Goal: Information Seeking & Learning: Learn about a topic

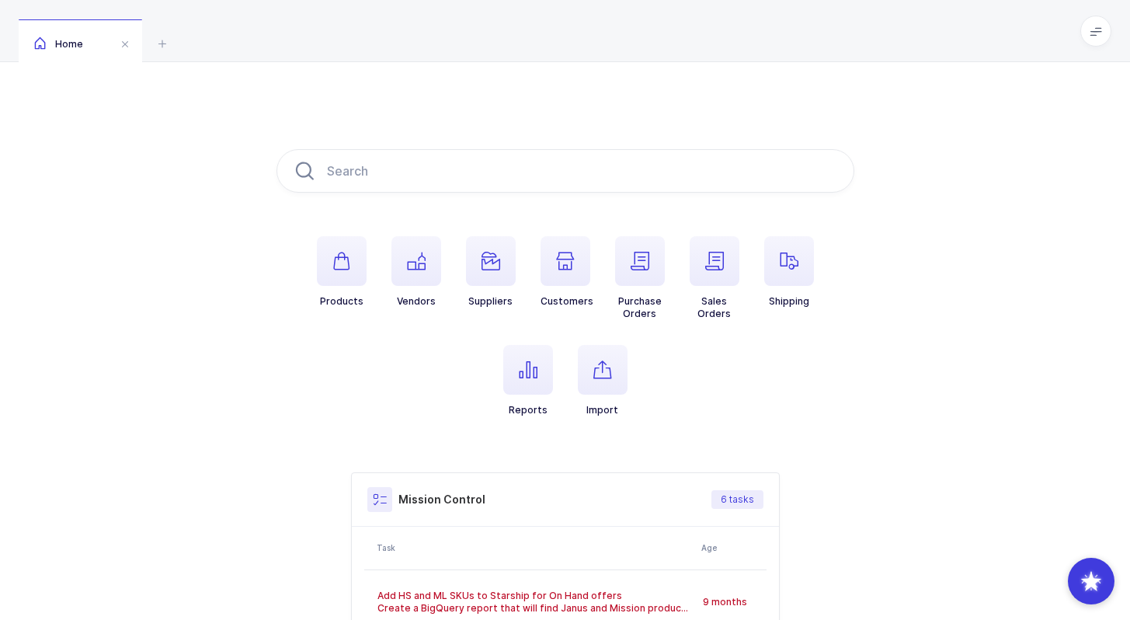
click at [826, 89] on div "Products Vendors Suppliers Customers Purchase Orders Sales Orders Shipping Repo…" at bounding box center [565, 488] width 1130 height 853
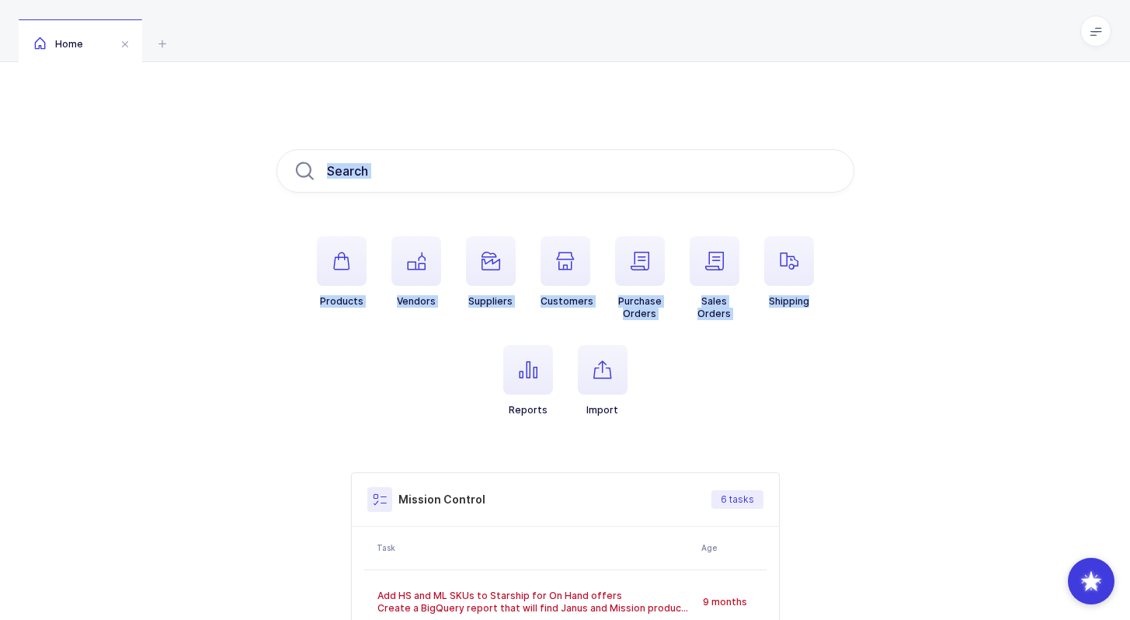
drag, startPoint x: 826, startPoint y: 89, endPoint x: 830, endPoint y: 238, distance: 150.0
click at [830, 239] on div "Products Vendors Suppliers Customers Purchase Orders Sales Orders Shipping Repo…" at bounding box center [565, 488] width 1130 height 853
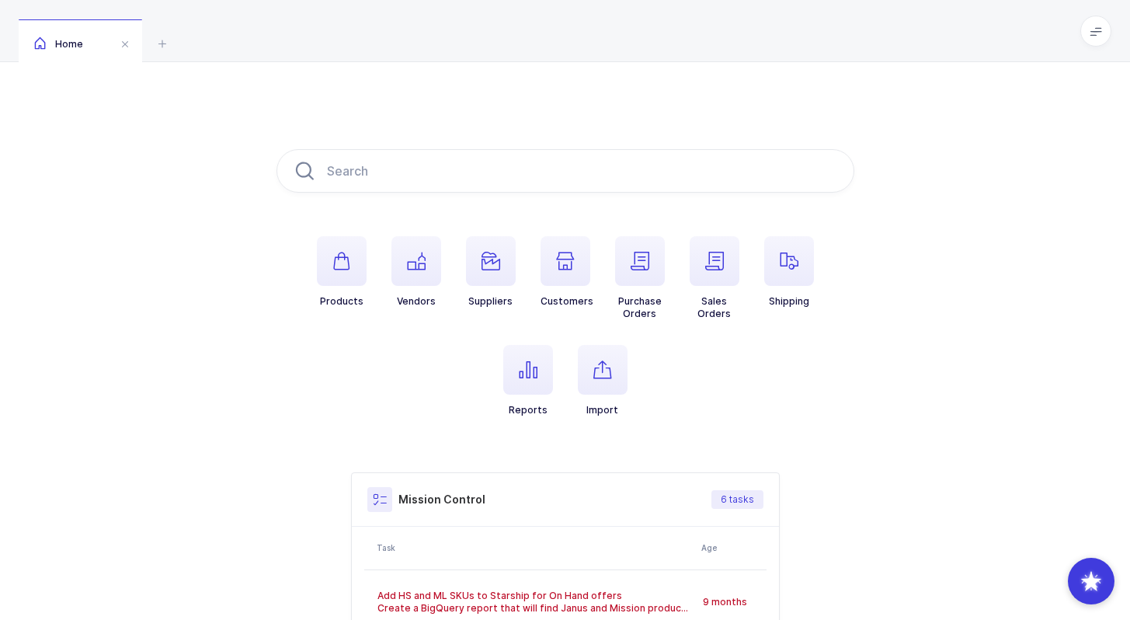
click at [878, 289] on div "Products Vendors Suppliers Customers Purchase Orders Sales Orders Shipping Repo…" at bounding box center [565, 488] width 1130 height 853
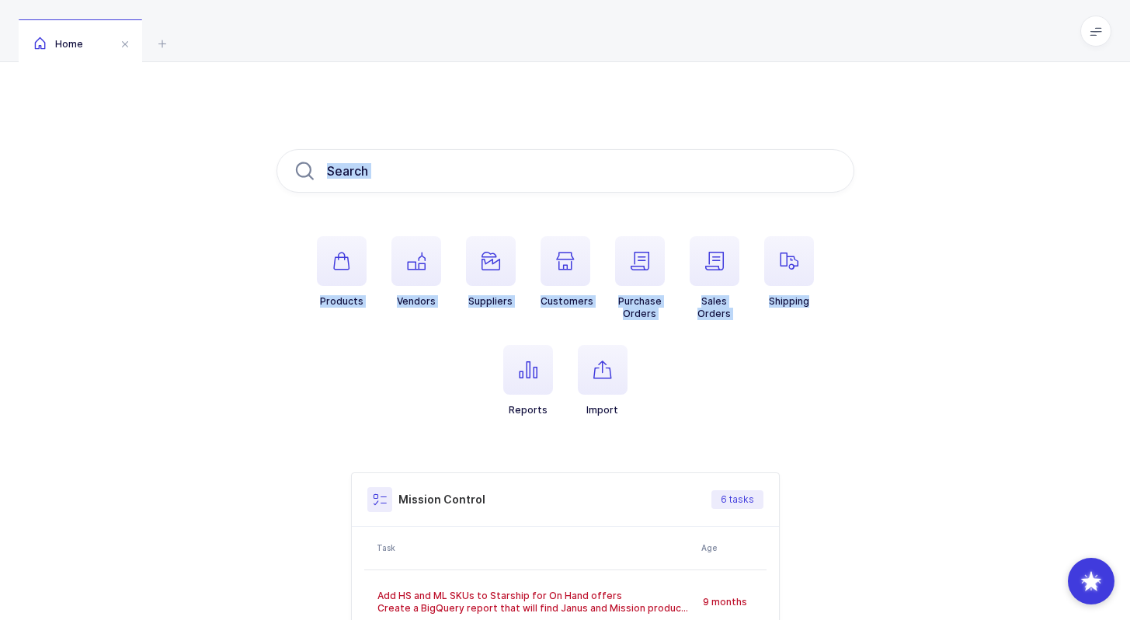
drag, startPoint x: 807, startPoint y: 388, endPoint x: 736, endPoint y: 85, distance: 311.8
click at [736, 85] on div "Products Vendors Suppliers Customers Purchase Orders Sales Orders Shipping Repo…" at bounding box center [565, 488] width 1130 height 853
drag, startPoint x: 736, startPoint y: 85, endPoint x: 726, endPoint y: 438, distance: 353.6
click at [726, 438] on div "Products Vendors Suppliers Customers Purchase Orders Sales Orders Shipping Repo…" at bounding box center [565, 488] width 1130 height 853
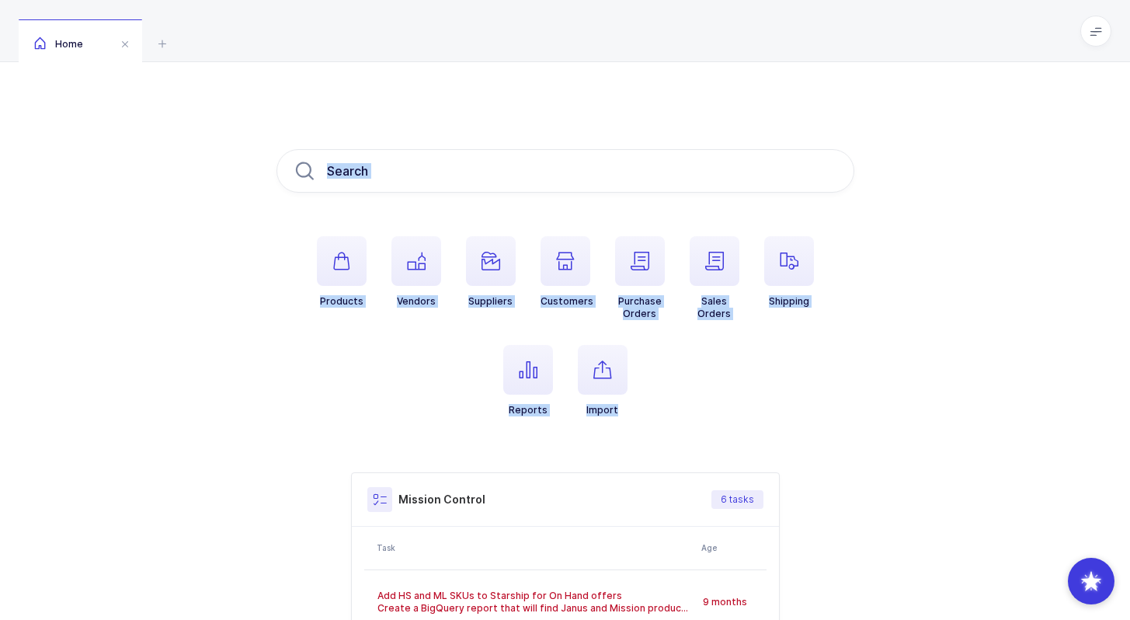
click at [726, 438] on ul "Products Vendors Suppliers Customers Purchase Orders Sales Orders Shipping Repo…" at bounding box center [566, 338] width 578 height 205
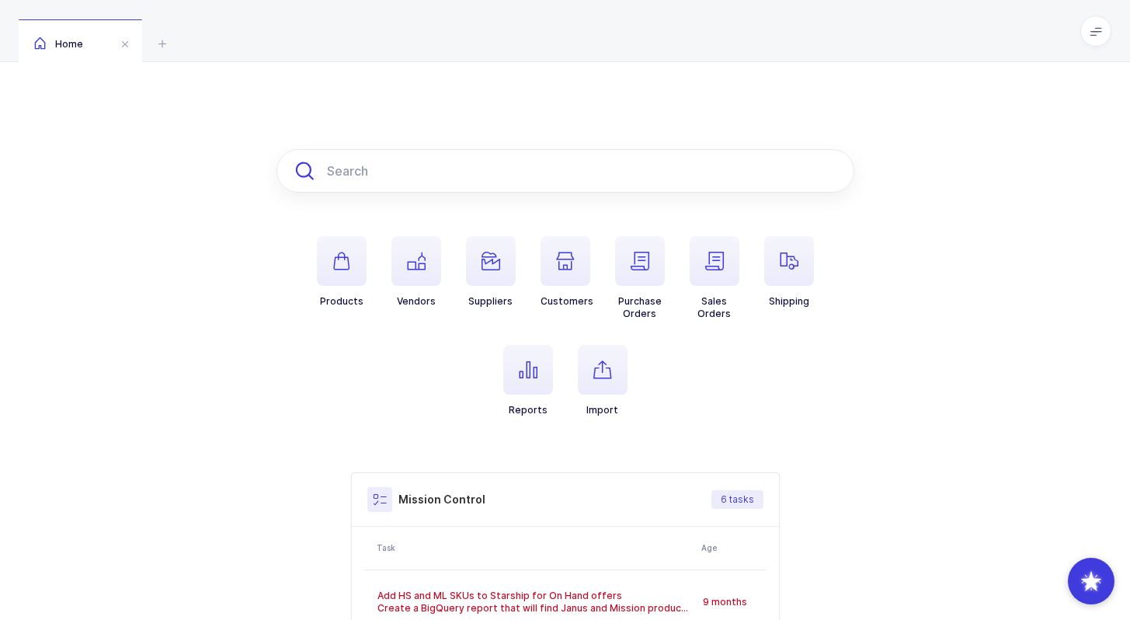
click at [645, 176] on input "text" at bounding box center [566, 170] width 578 height 43
click at [563, 177] on input "text" at bounding box center [566, 170] width 578 height 43
drag, startPoint x: 506, startPoint y: 85, endPoint x: 710, endPoint y: 420, distance: 392.5
click at [710, 420] on div "Products Vendors Suppliers Customers Purchase Orders Sales Orders Shipping Repo…" at bounding box center [565, 488] width 1130 height 853
click at [710, 420] on ul "Products Vendors Suppliers Customers Purchase Orders Sales Orders Shipping Repo…" at bounding box center [566, 338] width 578 height 205
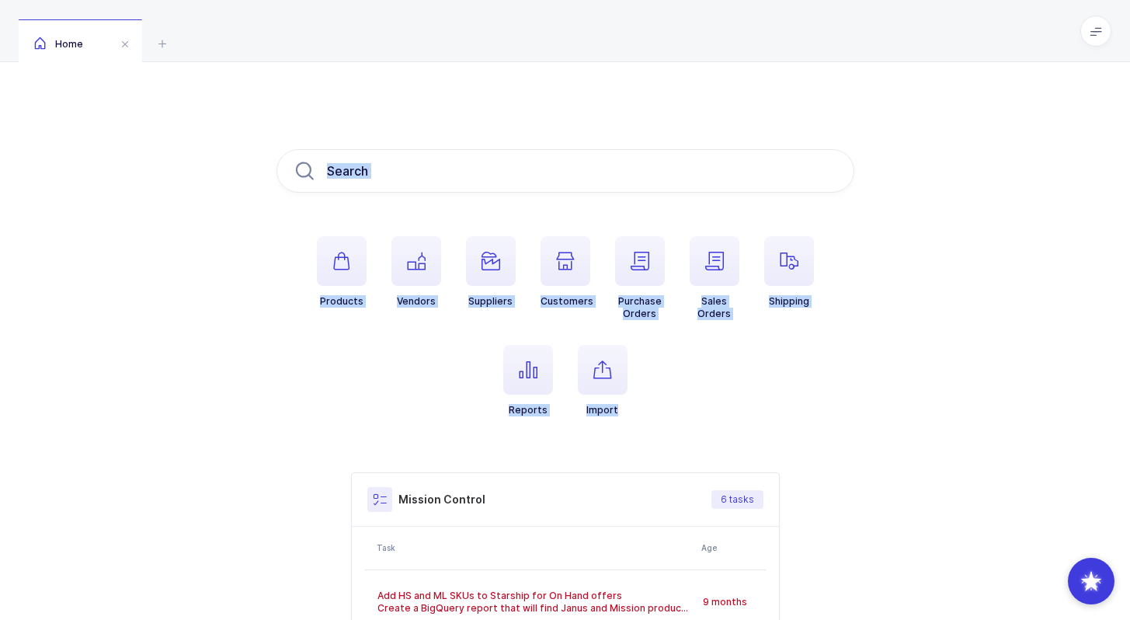
drag, startPoint x: 710, startPoint y: 420, endPoint x: 604, endPoint y: 79, distance: 357.2
click at [604, 79] on div "Products Vendors Suppliers Customers Purchase Orders Sales Orders Shipping Repo…" at bounding box center [565, 488] width 1130 height 853
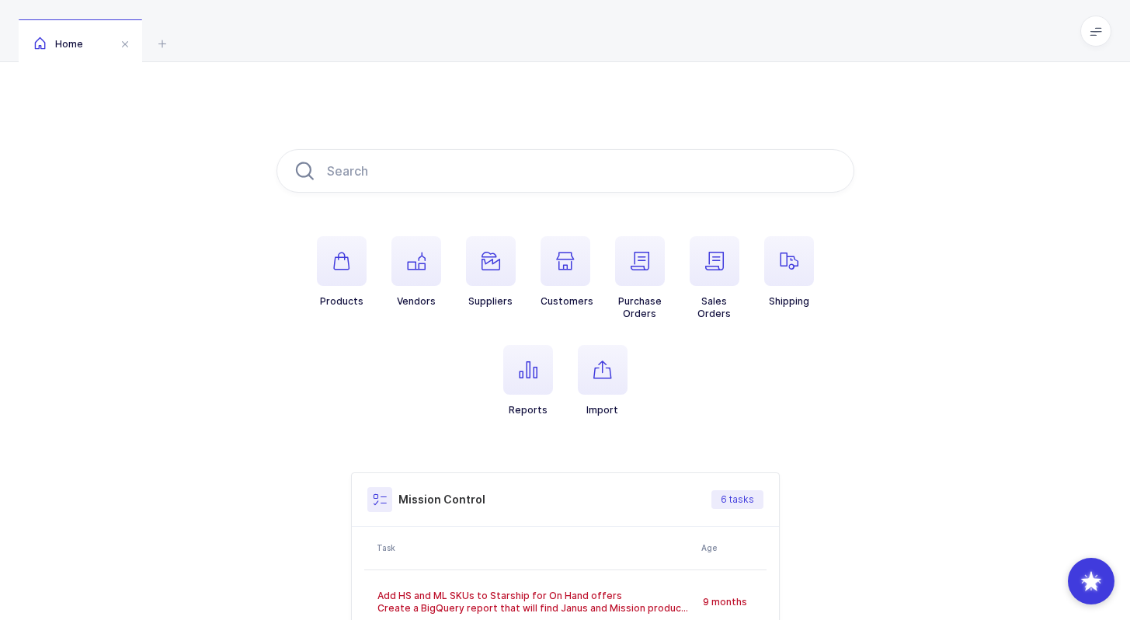
drag, startPoint x: 604, startPoint y: 82, endPoint x: 724, endPoint y: 430, distance: 369.0
click at [724, 431] on div "Products Vendors Suppliers Customers Purchase Orders Sales Orders Shipping Repo…" at bounding box center [565, 488] width 1130 height 853
click at [724, 430] on ul "Products Vendors Suppliers Customers Purchase Orders Sales Orders Shipping Repo…" at bounding box center [566, 338] width 578 height 205
drag, startPoint x: 705, startPoint y: 395, endPoint x: 670, endPoint y: 117, distance: 279.5
click at [670, 117] on div "Products Vendors Suppliers Customers Purchase Orders Sales Orders Shipping Repo…" at bounding box center [565, 488] width 1130 height 853
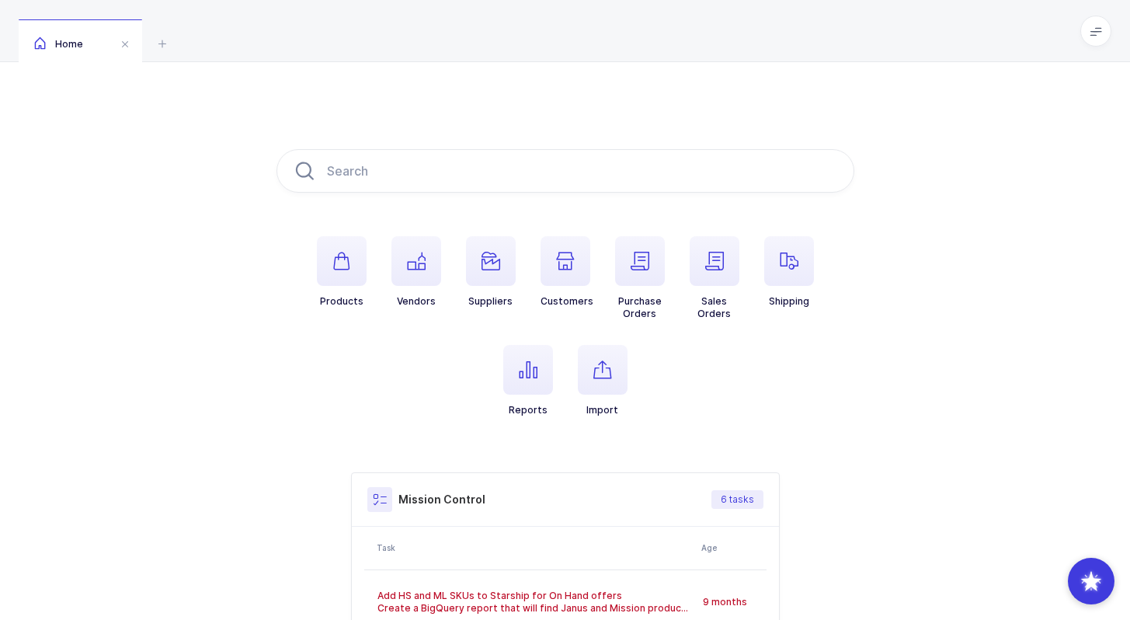
click at [670, 117] on div "Products Vendors Suppliers Customers Purchase Orders Sales Orders Shipping Repo…" at bounding box center [565, 488] width 1130 height 853
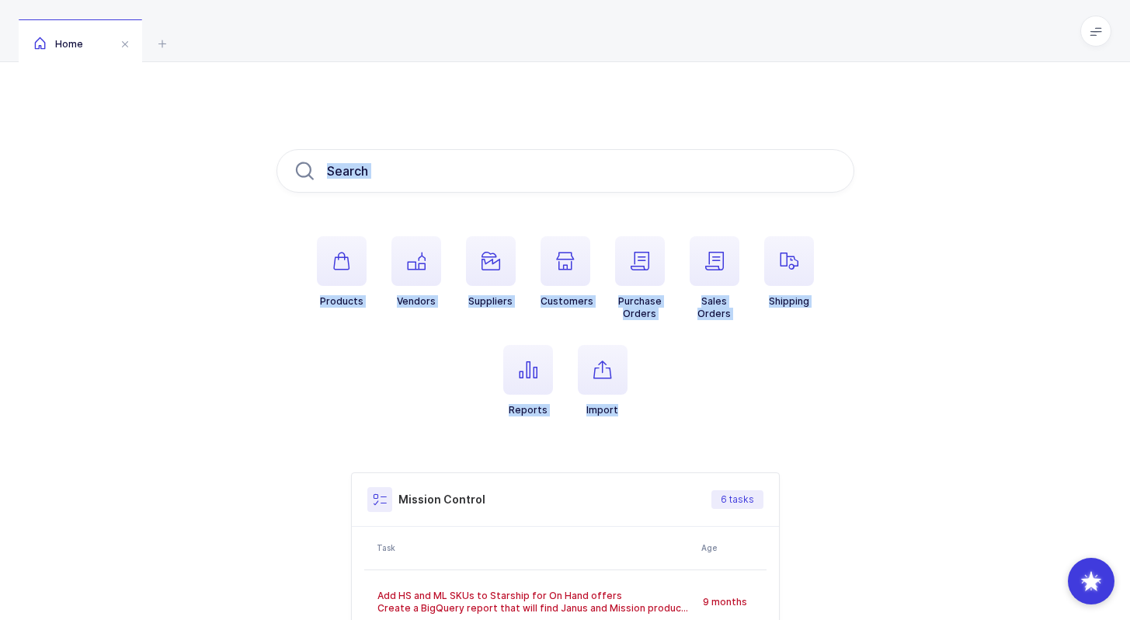
drag, startPoint x: 670, startPoint y: 117, endPoint x: 687, endPoint y: 406, distance: 289.5
click at [687, 406] on div "Products Vendors Suppliers Customers Purchase Orders Sales Orders Shipping Repo…" at bounding box center [565, 488] width 1130 height 853
click at [687, 405] on ul "Products Vendors Suppliers Customers Purchase Orders Sales Orders Shipping Repo…" at bounding box center [566, 338] width 578 height 205
drag, startPoint x: 687, startPoint y: 405, endPoint x: 656, endPoint y: 130, distance: 276.8
click at [656, 129] on div "Products Vendors Suppliers Customers Purchase Orders Sales Orders Shipping Repo…" at bounding box center [565, 488] width 1130 height 853
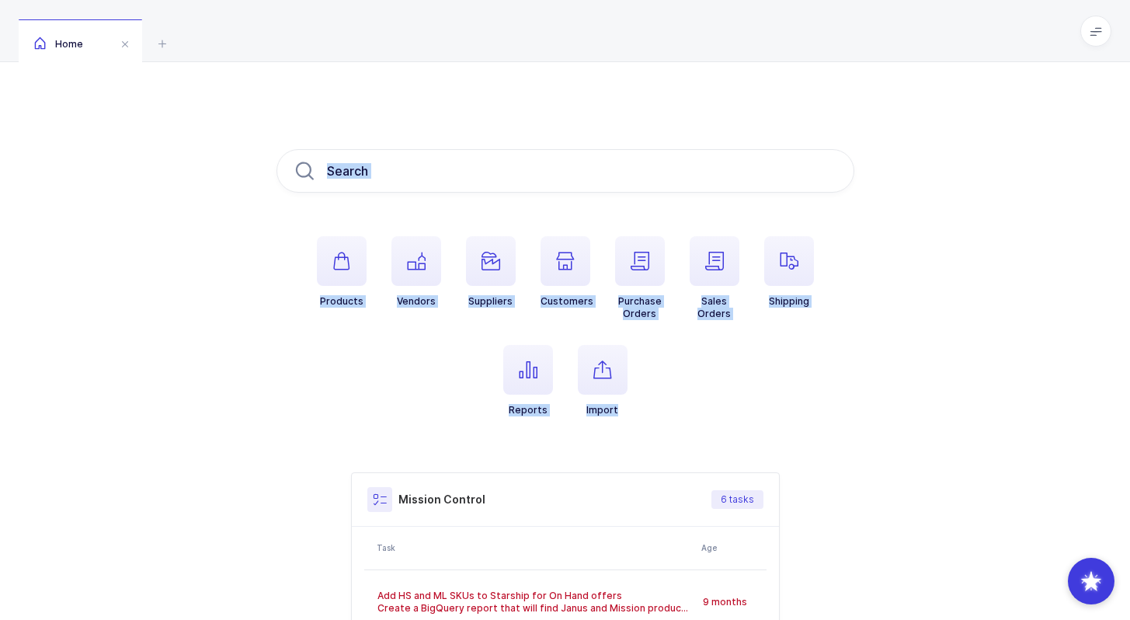
click at [656, 130] on div "Products Vendors Suppliers Customers Purchase Orders Sales Orders Shipping Repo…" at bounding box center [565, 488] width 1130 height 853
drag, startPoint x: 656, startPoint y: 130, endPoint x: 700, endPoint y: 402, distance: 276.2
click at [700, 402] on div "Products Vendors Suppliers Customers Purchase Orders Sales Orders Shipping Repo…" at bounding box center [565, 488] width 1130 height 853
click at [700, 402] on ul "Products Vendors Suppliers Customers Purchase Orders Sales Orders Shipping Repo…" at bounding box center [566, 338] width 578 height 205
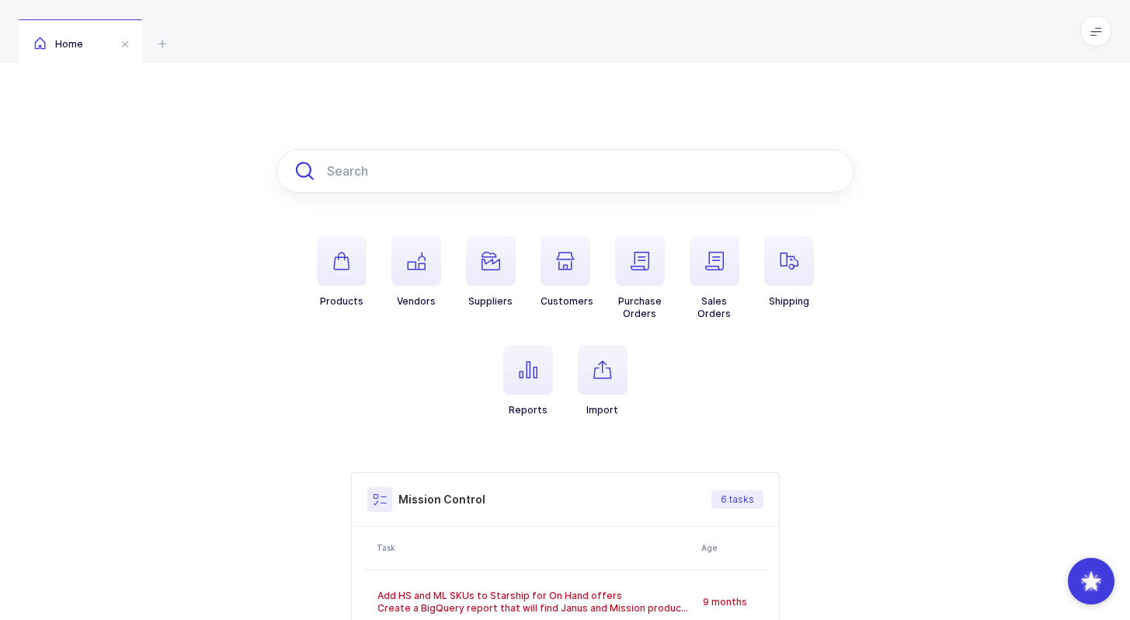
click at [567, 175] on input "text" at bounding box center [566, 170] width 578 height 43
drag, startPoint x: 583, startPoint y: 117, endPoint x: 699, endPoint y: 399, distance: 304.8
click at [699, 399] on div "Products Vendors Suppliers Customers Purchase Orders Sales Orders Shipping Repo…" at bounding box center [565, 488] width 1130 height 853
click at [711, 419] on ul "Products Vendors Suppliers Customers Purchase Orders Sales Orders Shipping Repo…" at bounding box center [566, 338] width 578 height 205
drag, startPoint x: 711, startPoint y: 419, endPoint x: 673, endPoint y: 200, distance: 223.1
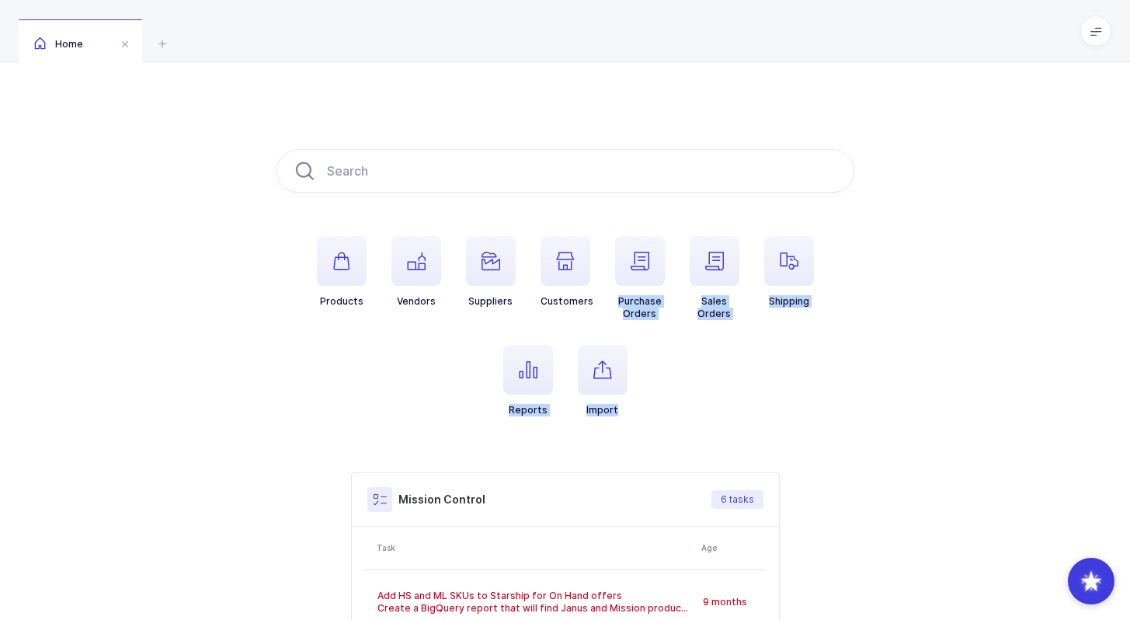
click at [673, 200] on div "Products Vendors Suppliers Customers Purchase Orders Sales Orders Shipping Repo…" at bounding box center [566, 488] width 578 height 679
drag, startPoint x: 643, startPoint y: 99, endPoint x: 723, endPoint y: 398, distance: 309.6
click at [723, 399] on div "Products Vendors Suppliers Customers Purchase Orders Sales Orders Shipping Repo…" at bounding box center [565, 488] width 1130 height 853
click at [723, 398] on ul "Products Vendors Suppliers Customers Purchase Orders Sales Orders Shipping Repo…" at bounding box center [566, 338] width 578 height 205
drag, startPoint x: 723, startPoint y: 413, endPoint x: 675, endPoint y: 117, distance: 300.6
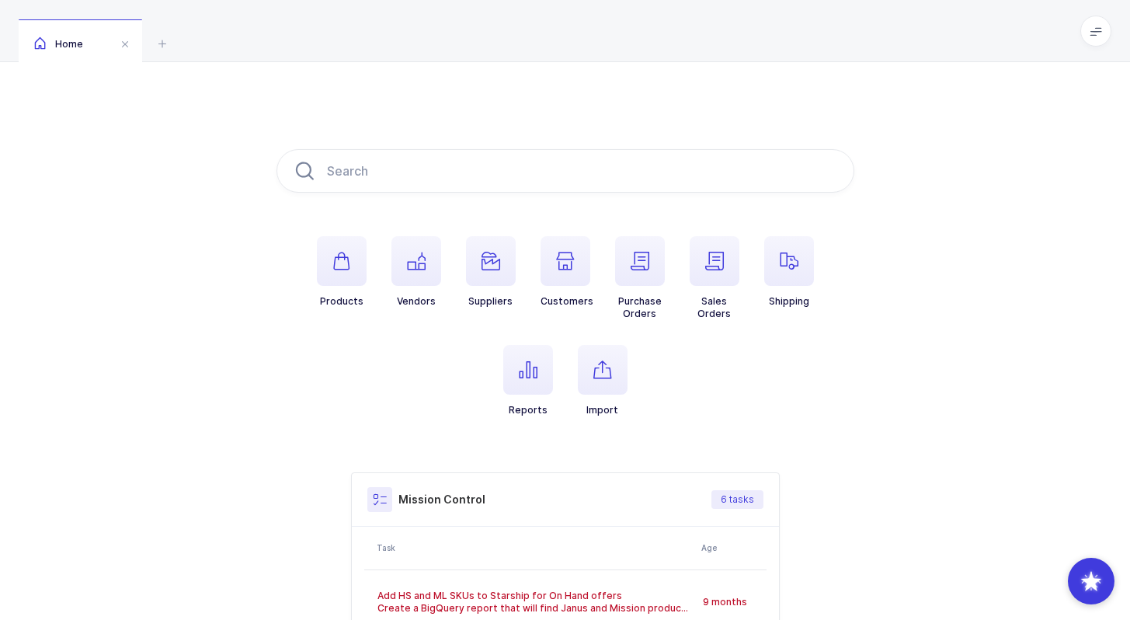
click at [675, 117] on div "Products Vendors Suppliers Customers Purchase Orders Sales Orders Shipping Repo…" at bounding box center [565, 488] width 1130 height 853
drag, startPoint x: 677, startPoint y: 115, endPoint x: 765, endPoint y: 417, distance: 314.7
click at [765, 417] on div "Products Vendors Suppliers Customers Purchase Orders Sales Orders Shipping Repo…" at bounding box center [565, 488] width 1130 height 853
click at [765, 416] on ul "Products Vendors Suppliers Customers Purchase Orders Sales Orders Shipping Repo…" at bounding box center [566, 338] width 578 height 205
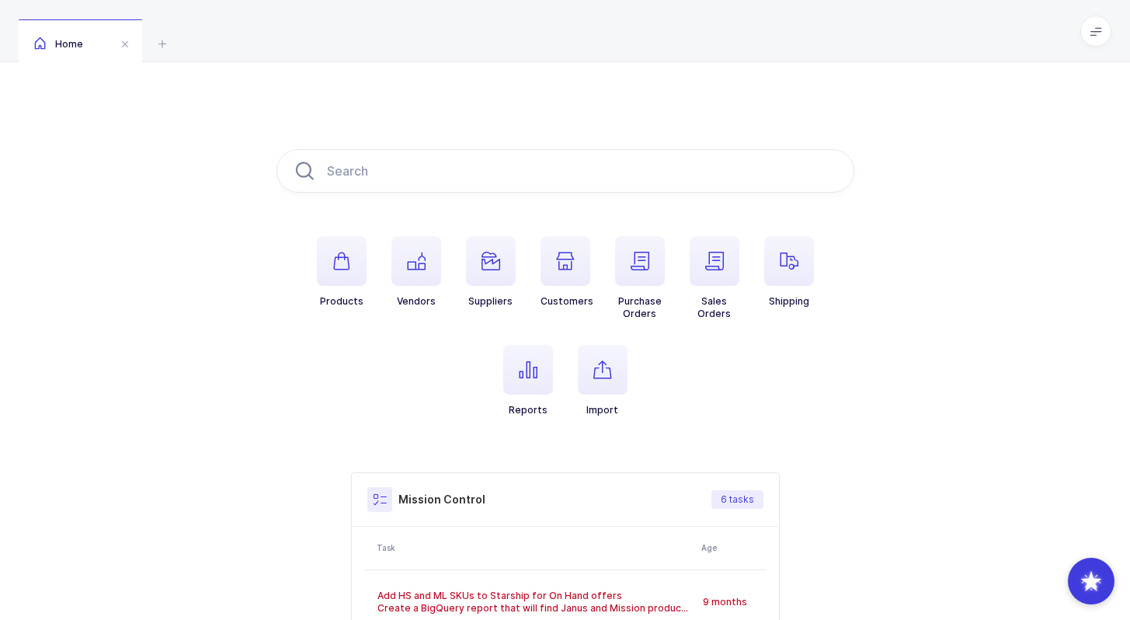
drag, startPoint x: 762, startPoint y: 417, endPoint x: 739, endPoint y: 106, distance: 312.4
click at [739, 106] on div "Products Vendors Suppliers Customers Purchase Orders Sales Orders Shipping Repo…" at bounding box center [565, 488] width 1130 height 853
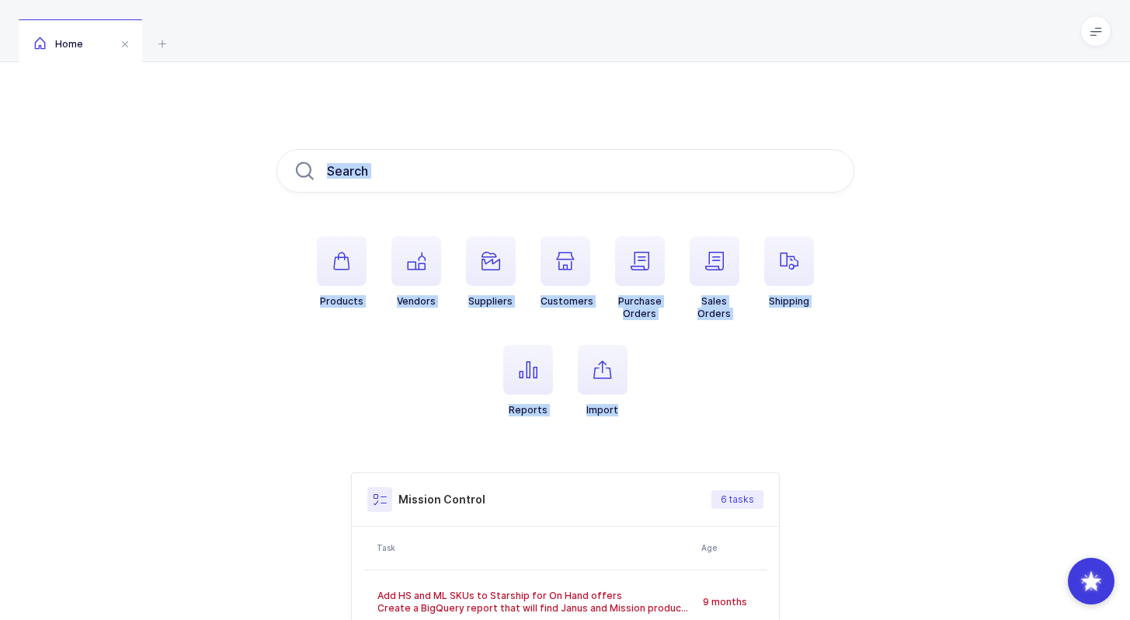
drag, startPoint x: 739, startPoint y: 106, endPoint x: 722, endPoint y: 433, distance: 328.2
click at [722, 433] on div "Products Vendors Suppliers Customers Purchase Orders Sales Orders Shipping Repo…" at bounding box center [565, 488] width 1130 height 853
click at [722, 433] on ul "Products Vendors Suppliers Customers Purchase Orders Sales Orders Shipping Repo…" at bounding box center [566, 338] width 578 height 205
drag, startPoint x: 722, startPoint y: 433, endPoint x: 717, endPoint y: 131, distance: 302.2
click at [717, 131] on div "Products Vendors Suppliers Customers Purchase Orders Sales Orders Shipping Repo…" at bounding box center [565, 488] width 1130 height 853
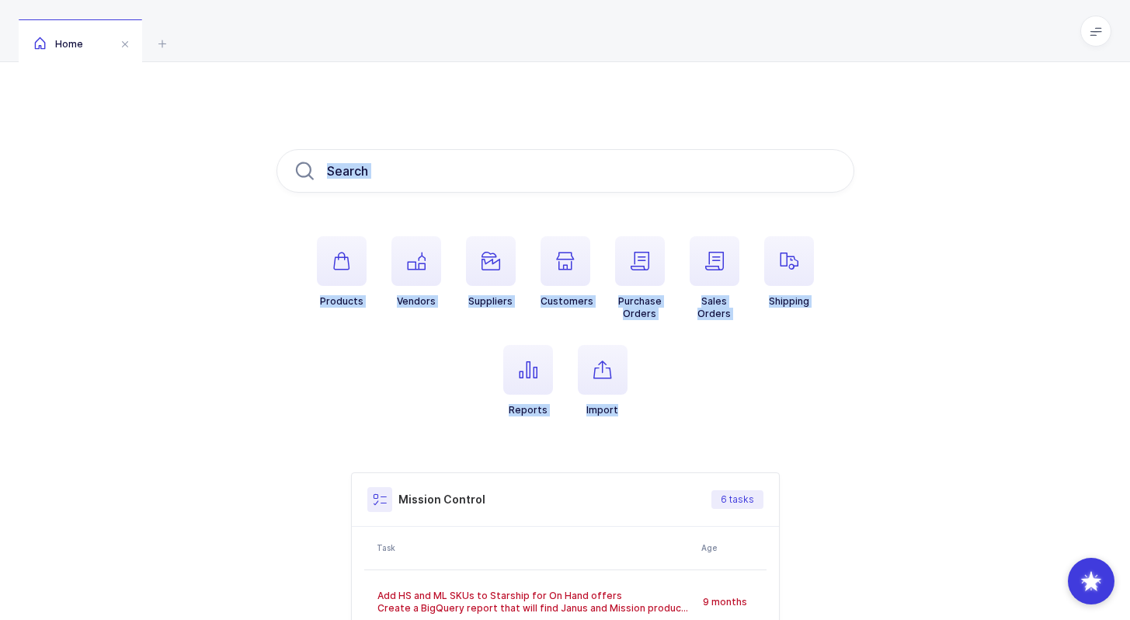
click at [717, 131] on div "Products Vendors Suppliers Customers Purchase Orders Sales Orders Shipping Repo…" at bounding box center [565, 488] width 1130 height 853
drag, startPoint x: 717, startPoint y: 131, endPoint x: 707, endPoint y: 425, distance: 293.8
click at [707, 425] on div "Products Vendors Suppliers Customers Purchase Orders Sales Orders Shipping Repo…" at bounding box center [565, 488] width 1130 height 853
click at [707, 423] on ul "Products Vendors Suppliers Customers Purchase Orders Sales Orders Shipping Repo…" at bounding box center [566, 338] width 578 height 205
drag, startPoint x: 707, startPoint y: 423, endPoint x: 700, endPoint y: 185, distance: 238.6
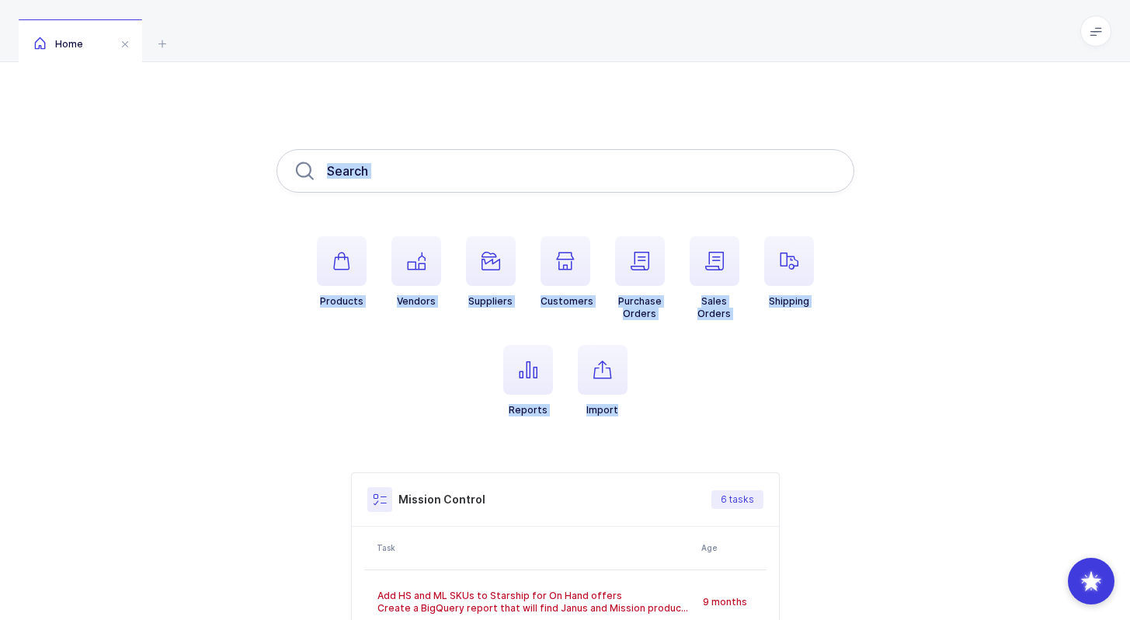
click at [700, 185] on div "Products Vendors Suppliers Customers Purchase Orders Sales Orders Shipping Repo…" at bounding box center [566, 488] width 578 height 679
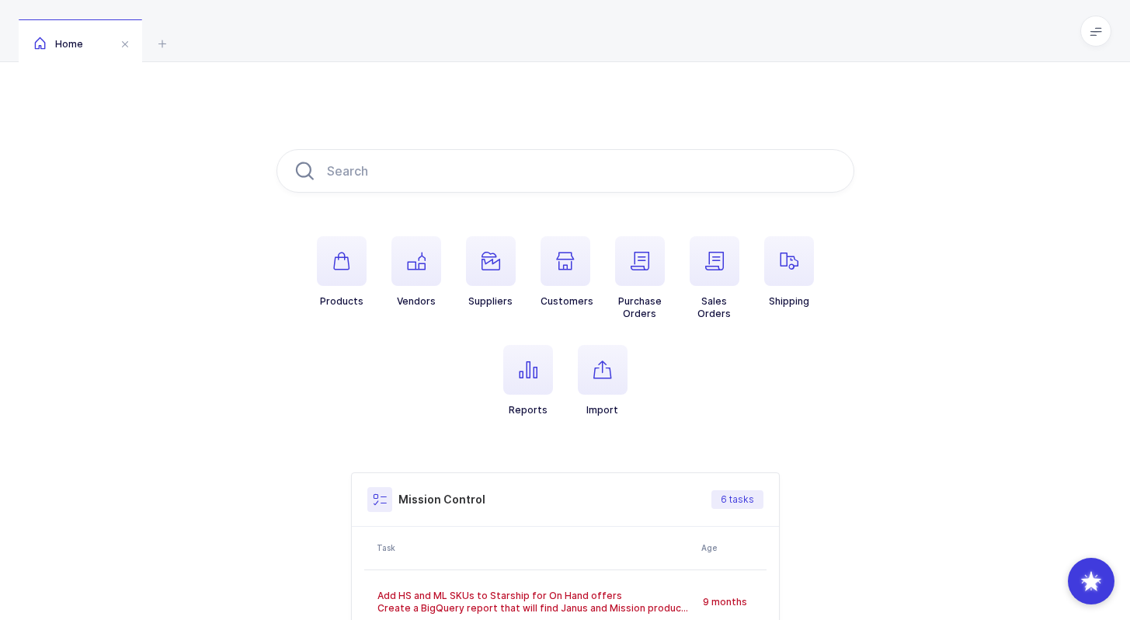
click at [671, 123] on div "Products Vendors Suppliers Customers Purchase Orders Sales Orders Shipping Repo…" at bounding box center [565, 488] width 1130 height 853
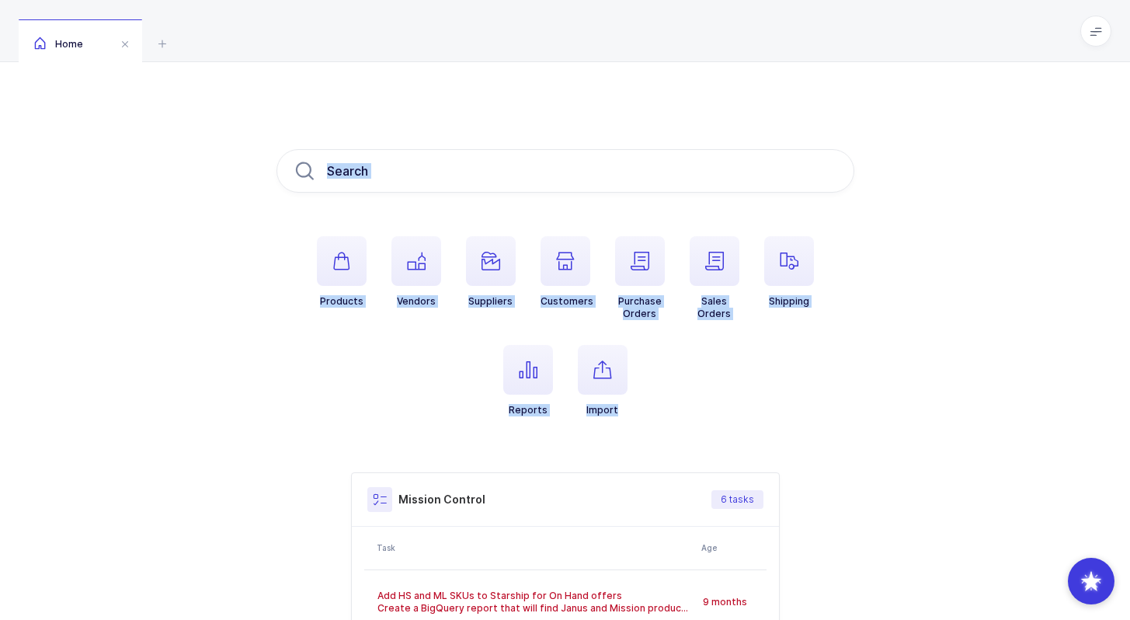
drag, startPoint x: 671, startPoint y: 123, endPoint x: 683, endPoint y: 409, distance: 286.9
click at [683, 409] on div "Products Vendors Suppliers Customers Purchase Orders Sales Orders Shipping Repo…" at bounding box center [565, 488] width 1130 height 853
click at [683, 409] on ul "Products Vendors Suppliers Customers Purchase Orders Sales Orders Shipping Repo…" at bounding box center [566, 338] width 578 height 205
drag, startPoint x: 683, startPoint y: 409, endPoint x: 687, endPoint y: 139, distance: 270.4
click at [687, 138] on div "Products Vendors Suppliers Customers Purchase Orders Sales Orders Shipping Repo…" at bounding box center [565, 488] width 1130 height 853
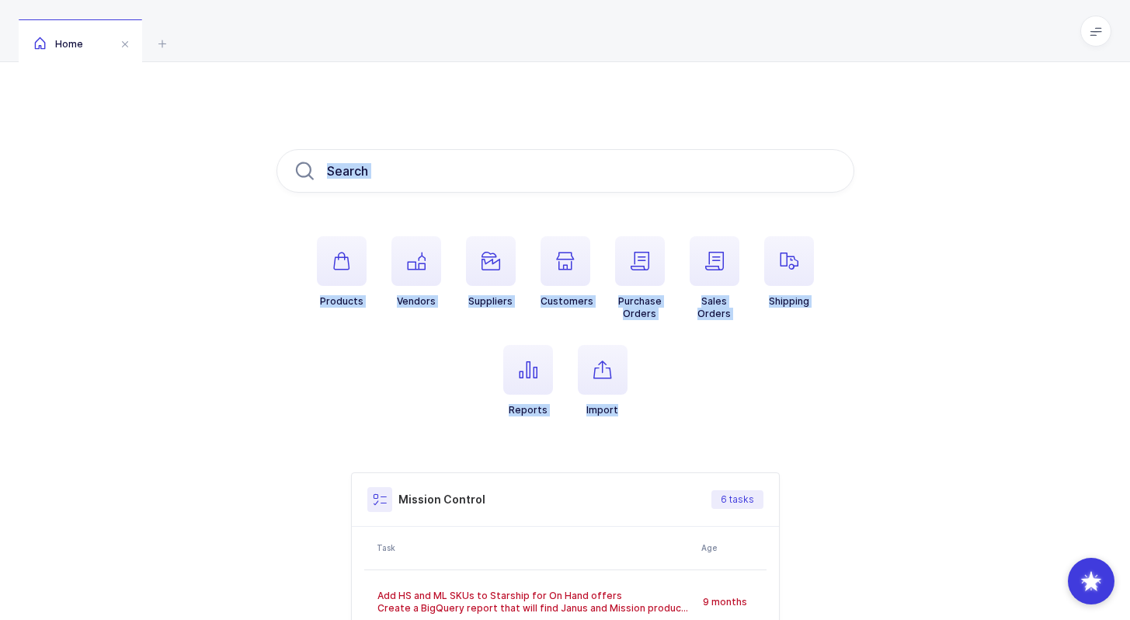
click at [687, 139] on div "Products Vendors Suppliers Customers Purchase Orders Sales Orders Shipping Repo…" at bounding box center [565, 488] width 1130 height 853
drag, startPoint x: 687, startPoint y: 139, endPoint x: 745, endPoint y: 434, distance: 300.7
click at [745, 434] on div "Products Vendors Suppliers Customers Purchase Orders Sales Orders Shipping Repo…" at bounding box center [565, 488] width 1130 height 853
click at [745, 434] on ul "Products Vendors Suppliers Customers Purchase Orders Sales Orders Shipping Repo…" at bounding box center [566, 338] width 578 height 205
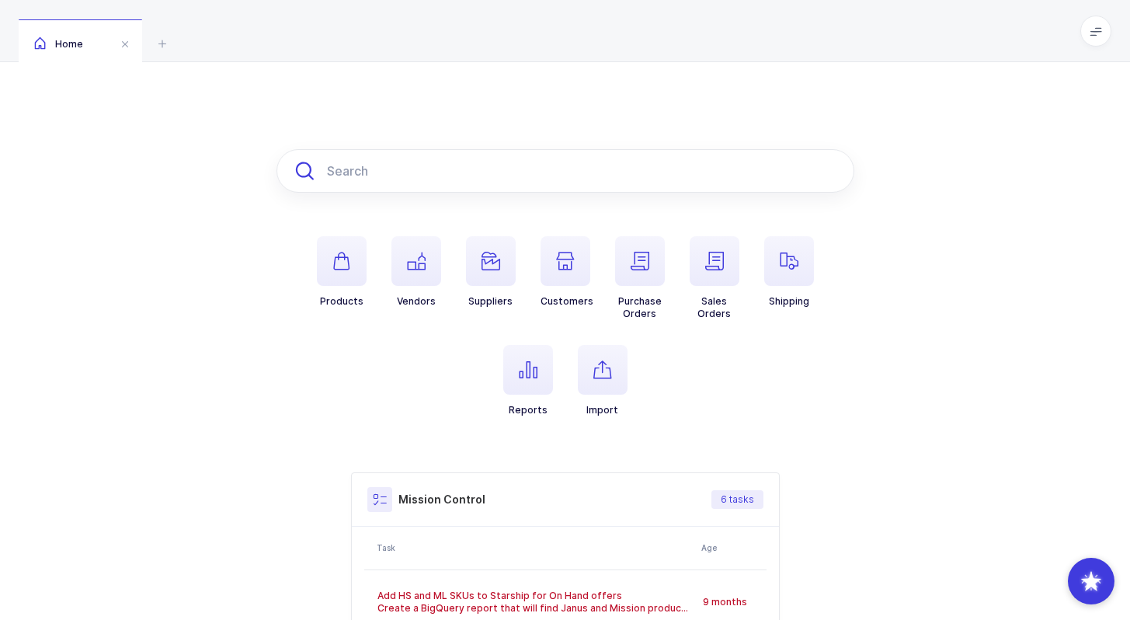
click at [406, 169] on input "text" at bounding box center [566, 170] width 578 height 43
click at [263, 227] on div "Products Vendors Suppliers Customers Purchase Orders Sales Orders Shipping Repo…" at bounding box center [565, 488] width 1130 height 853
click at [345, 182] on input "text" at bounding box center [566, 170] width 578 height 43
click at [374, 127] on div "Products Vendors Suppliers Customers Purchase Orders Sales Orders Shipping Repo…" at bounding box center [565, 488] width 1130 height 853
click at [361, 161] on input "text" at bounding box center [566, 170] width 578 height 43
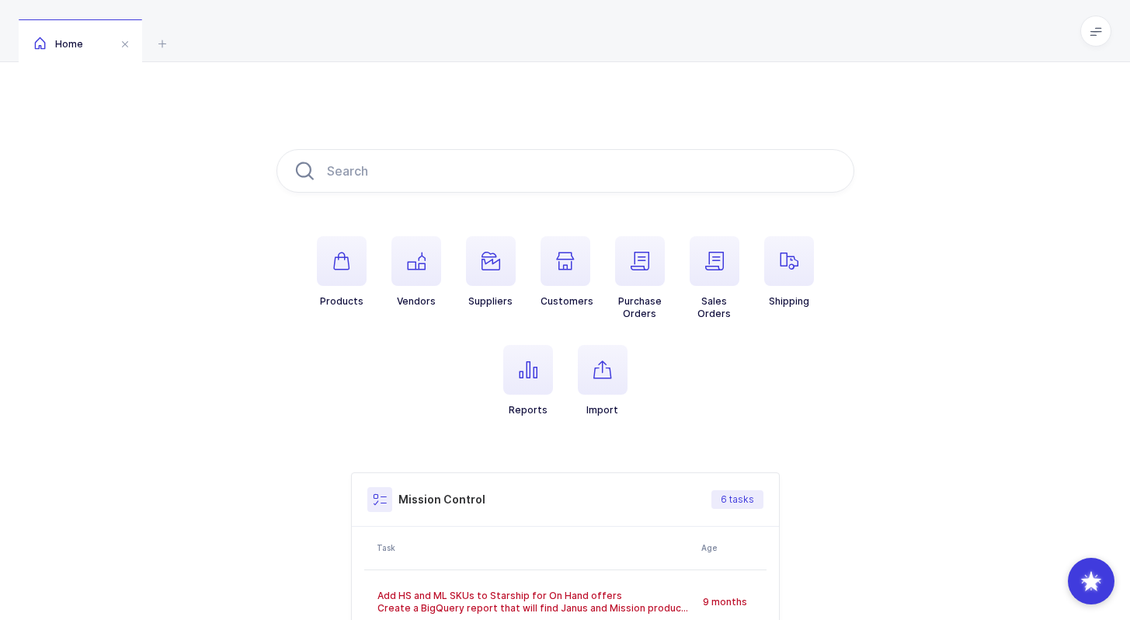
click at [261, 196] on div "Products Vendors Suppliers Customers Purchase Orders Sales Orders Shipping Repo…" at bounding box center [565, 488] width 1130 height 853
click at [314, 190] on input "text" at bounding box center [566, 170] width 578 height 43
click at [385, 213] on div "Products Vendors Suppliers Customers Purchase Orders Sales Orders Shipping Repo…" at bounding box center [566, 488] width 578 height 679
click at [374, 172] on input "text" at bounding box center [566, 170] width 578 height 43
click at [395, 175] on input "text" at bounding box center [566, 170] width 578 height 43
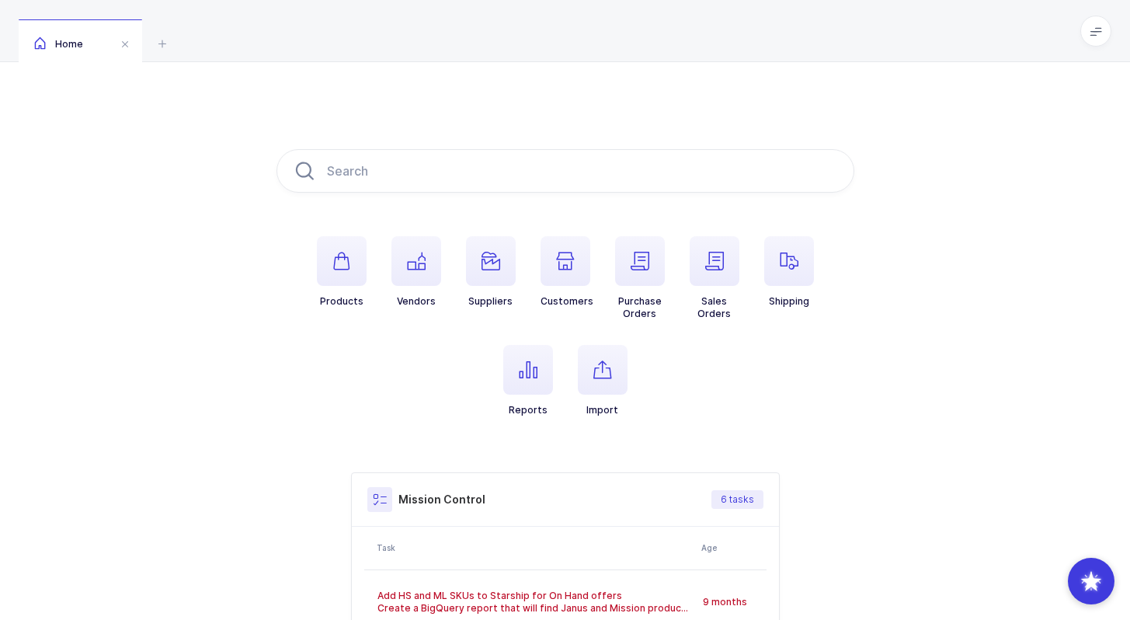
click at [367, 223] on div "Products Vendors Suppliers Customers Purchase Orders Sales Orders Shipping Repo…" at bounding box center [566, 488] width 578 height 679
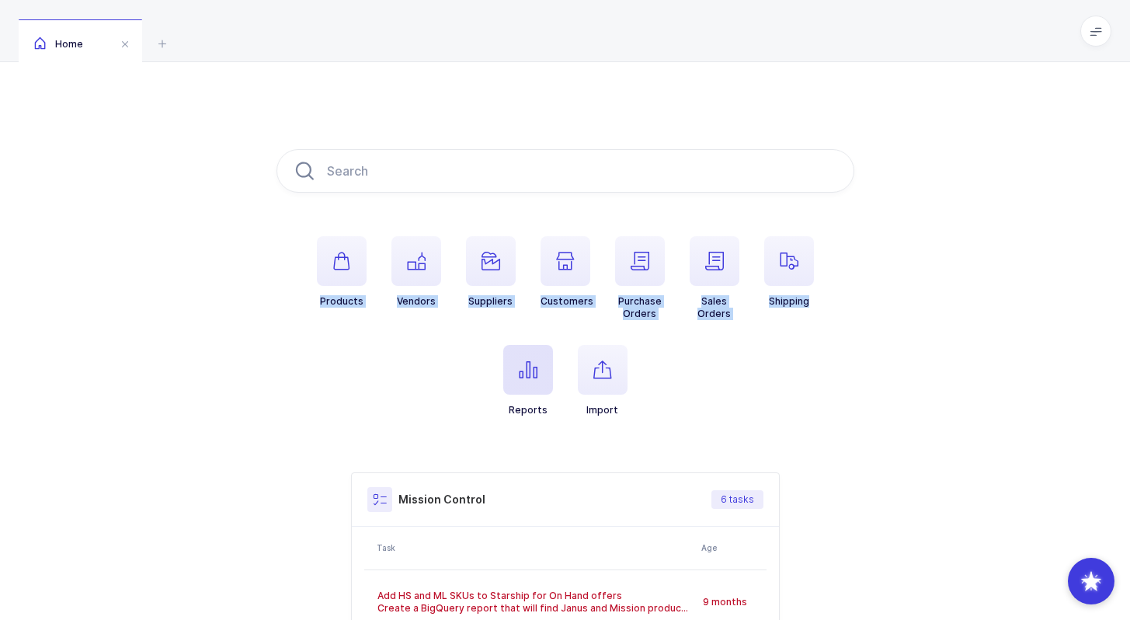
drag, startPoint x: 345, startPoint y: 223, endPoint x: 504, endPoint y: 353, distance: 205.4
click at [504, 353] on div "Products Vendors Suppliers Customers Purchase Orders Sales Orders Shipping Repo…" at bounding box center [566, 488] width 578 height 679
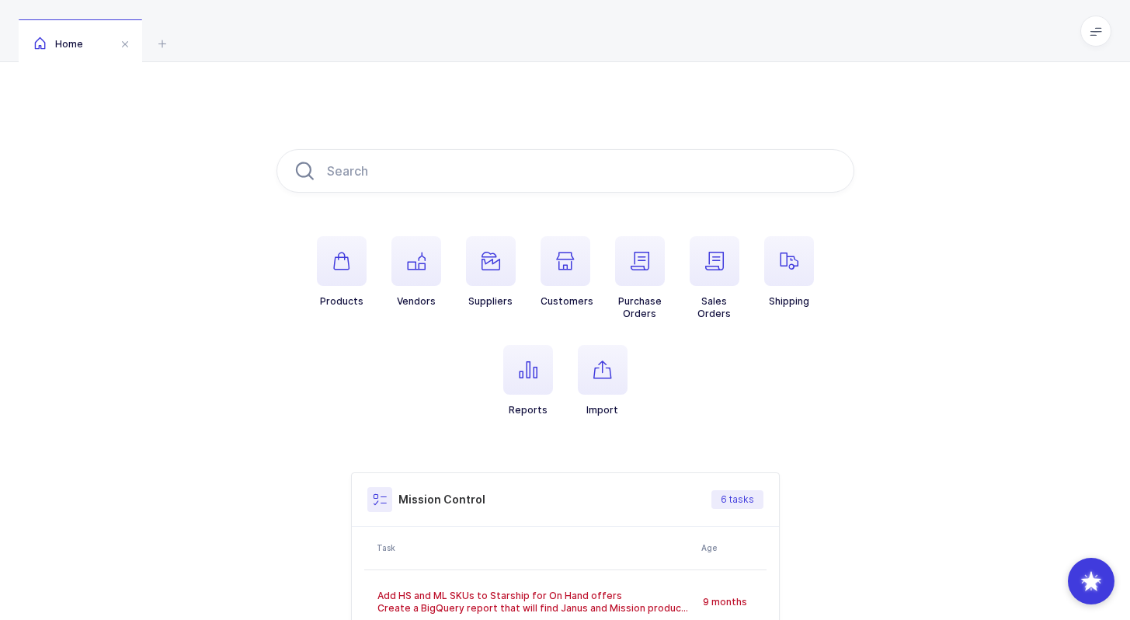
click at [656, 385] on ul "Products Vendors Suppliers Customers Purchase Orders Sales Orders Shipping Repo…" at bounding box center [566, 338] width 578 height 205
drag, startPoint x: 668, startPoint y: 409, endPoint x: 437, endPoint y: 116, distance: 373.3
click at [437, 116] on div "Products Vendors Suppliers Customers Purchase Orders Sales Orders Shipping Repo…" at bounding box center [565, 488] width 1130 height 853
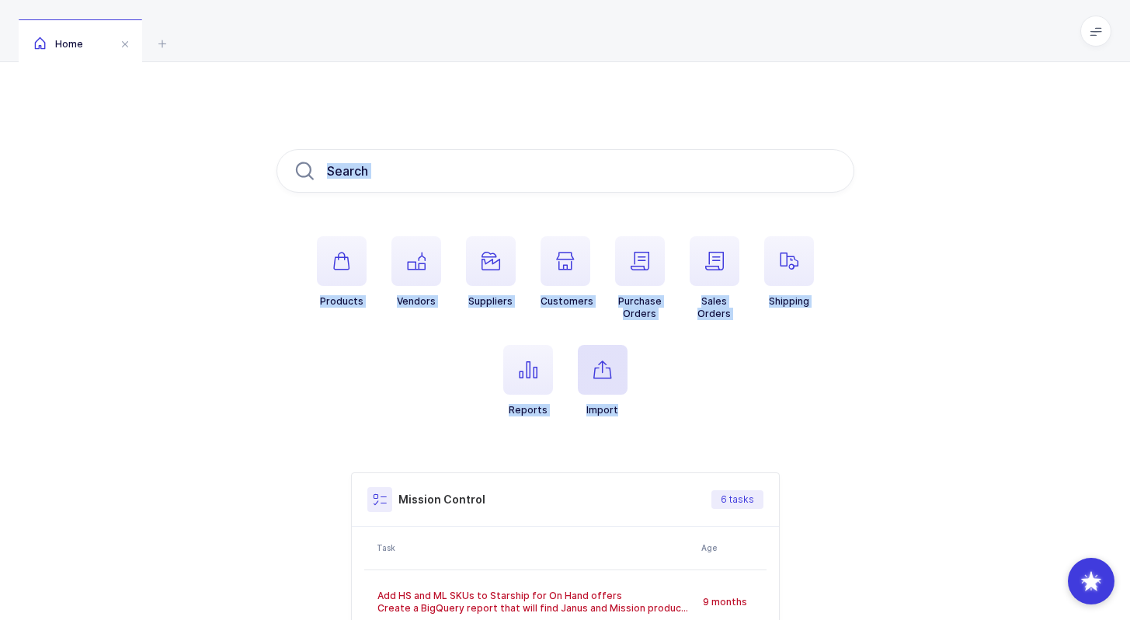
drag, startPoint x: 437, startPoint y: 116, endPoint x: 618, endPoint y: 407, distance: 342.9
click at [618, 408] on div "Products Vendors Suppliers Customers Purchase Orders Sales Orders Shipping Repo…" at bounding box center [565, 488] width 1130 height 853
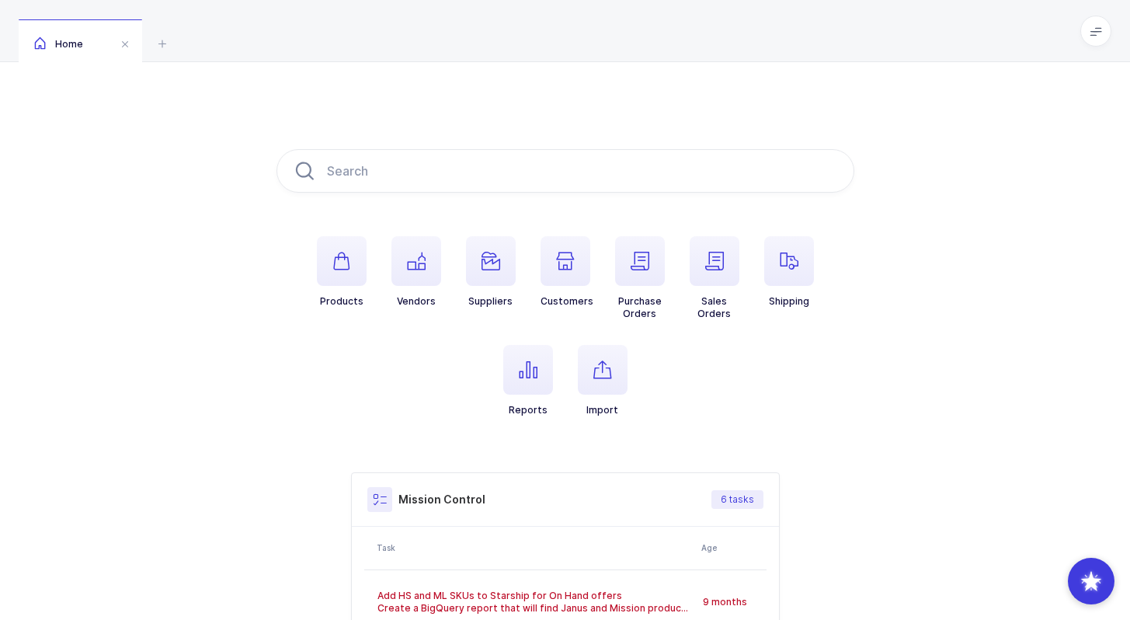
click at [674, 416] on ul "Products Vendors Suppliers Customers Purchase Orders Sales Orders Shipping Repo…" at bounding box center [566, 338] width 578 height 205
click at [448, 176] on input "text" at bounding box center [566, 170] width 578 height 43
click at [455, 170] on input "text" at bounding box center [566, 170] width 578 height 43
drag, startPoint x: 433, startPoint y: 117, endPoint x: 652, endPoint y: 388, distance: 349.1
click at [652, 388] on div "Products Vendors Suppliers Customers Purchase Orders Sales Orders Shipping Repo…" at bounding box center [565, 488] width 1130 height 853
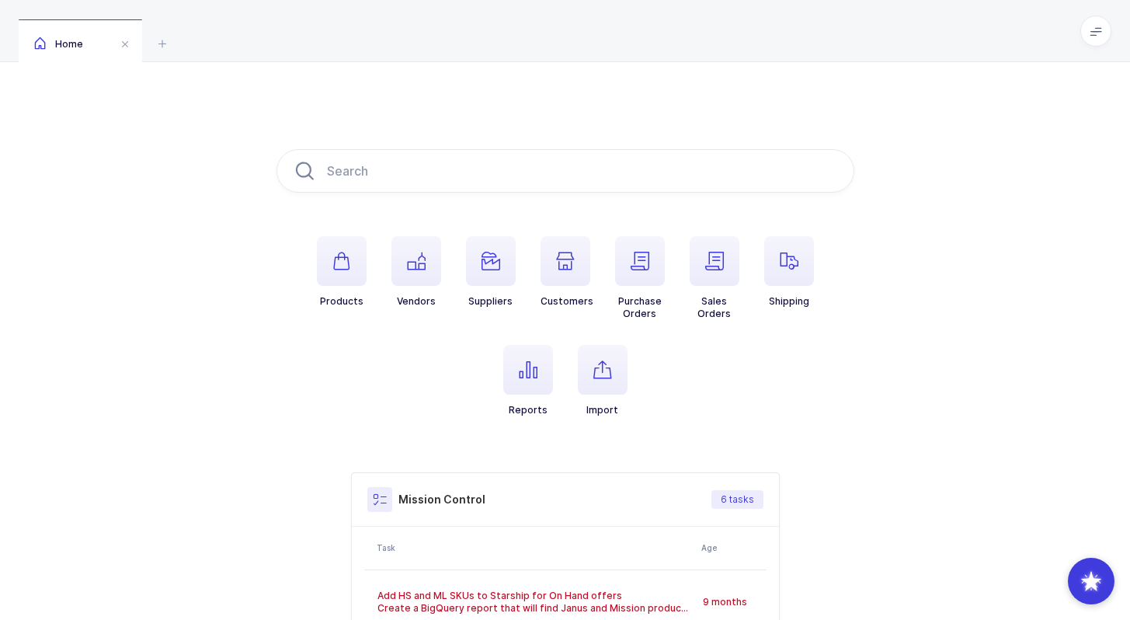
click at [652, 388] on ul "Products Vendors Suppliers Customers Purchase Orders Sales Orders Shipping Repo…" at bounding box center [566, 338] width 578 height 205
drag, startPoint x: 687, startPoint y: 416, endPoint x: 464, endPoint y: 106, distance: 382.2
click at [463, 106] on div "Products Vendors Suppliers Customers Purchase Orders Sales Orders Shipping Repo…" at bounding box center [565, 488] width 1130 height 853
click at [464, 106] on div "Products Vendors Suppliers Customers Purchase Orders Sales Orders Shipping Repo…" at bounding box center [565, 488] width 1130 height 853
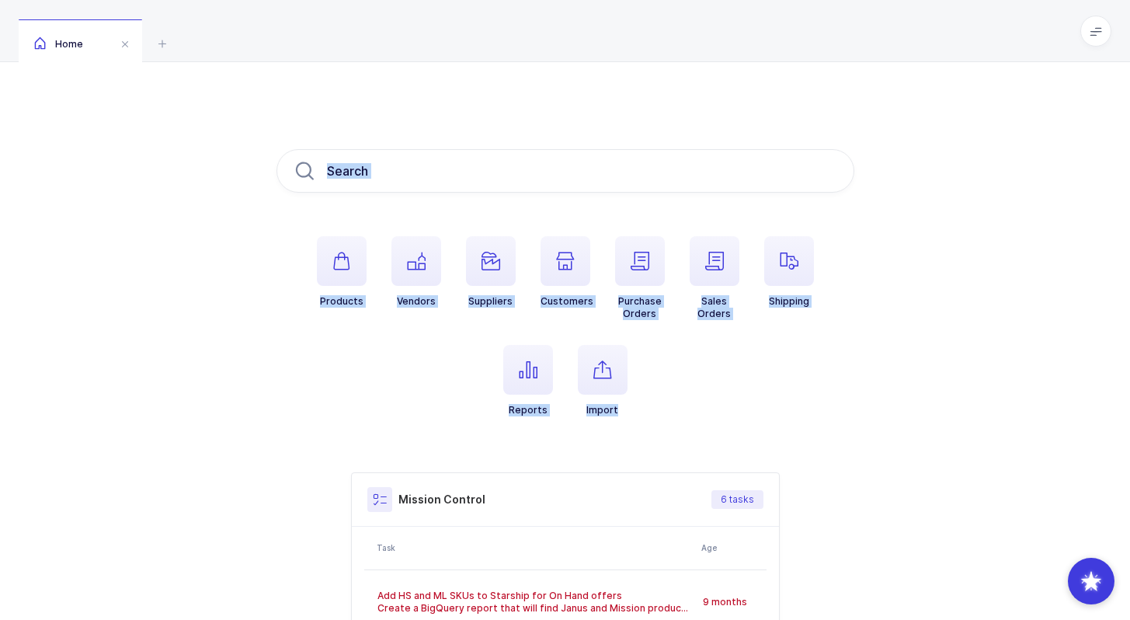
drag, startPoint x: 464, startPoint y: 106, endPoint x: 659, endPoint y: 410, distance: 361.6
click at [659, 411] on div "Products Vendors Suppliers Customers Purchase Orders Sales Orders Shipping Repo…" at bounding box center [565, 488] width 1130 height 853
click at [659, 410] on ul "Products Vendors Suppliers Customers Purchase Orders Sales Orders Shipping Repo…" at bounding box center [566, 338] width 578 height 205
drag, startPoint x: 659, startPoint y: 410, endPoint x: 560, endPoint y: 124, distance: 302.4
click at [560, 124] on div "Products Vendors Suppliers Customers Purchase Orders Sales Orders Shipping Repo…" at bounding box center [565, 488] width 1130 height 853
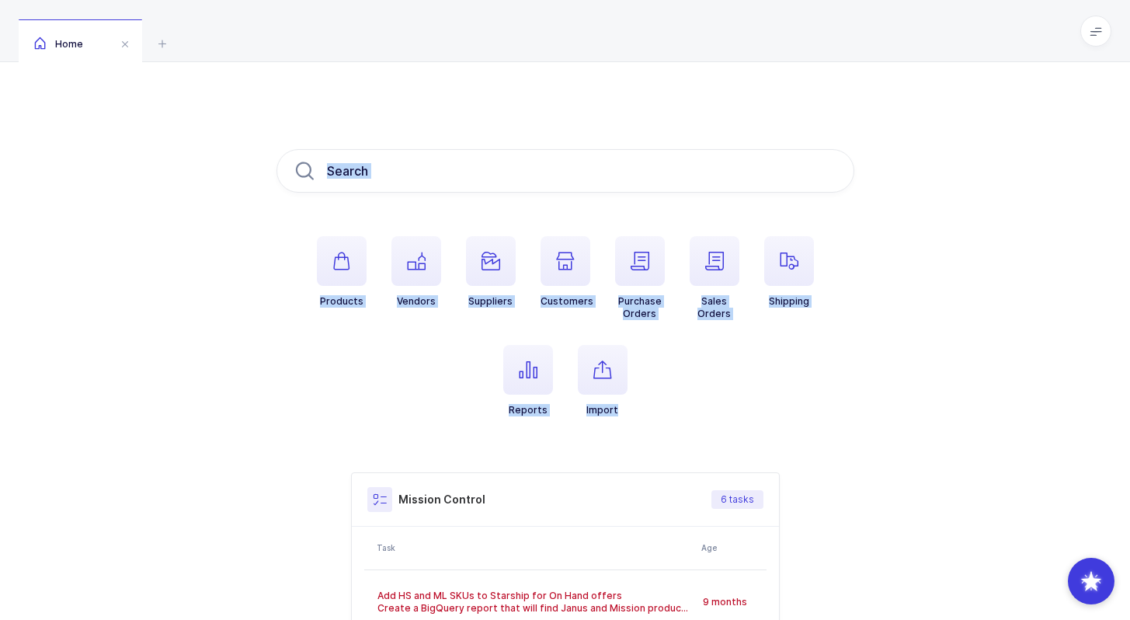
click at [560, 124] on div "Products Vendors Suppliers Customers Purchase Orders Sales Orders Shipping Repo…" at bounding box center [565, 488] width 1130 height 853
drag, startPoint x: 560, startPoint y: 124, endPoint x: 703, endPoint y: 402, distance: 312.0
click at [703, 402] on div "Products Vendors Suppliers Customers Purchase Orders Sales Orders Shipping Repo…" at bounding box center [565, 488] width 1130 height 853
click at [703, 402] on ul "Products Vendors Suppliers Customers Purchase Orders Sales Orders Shipping Repo…" at bounding box center [566, 338] width 578 height 205
drag, startPoint x: 703, startPoint y: 402, endPoint x: 623, endPoint y: 100, distance: 311.8
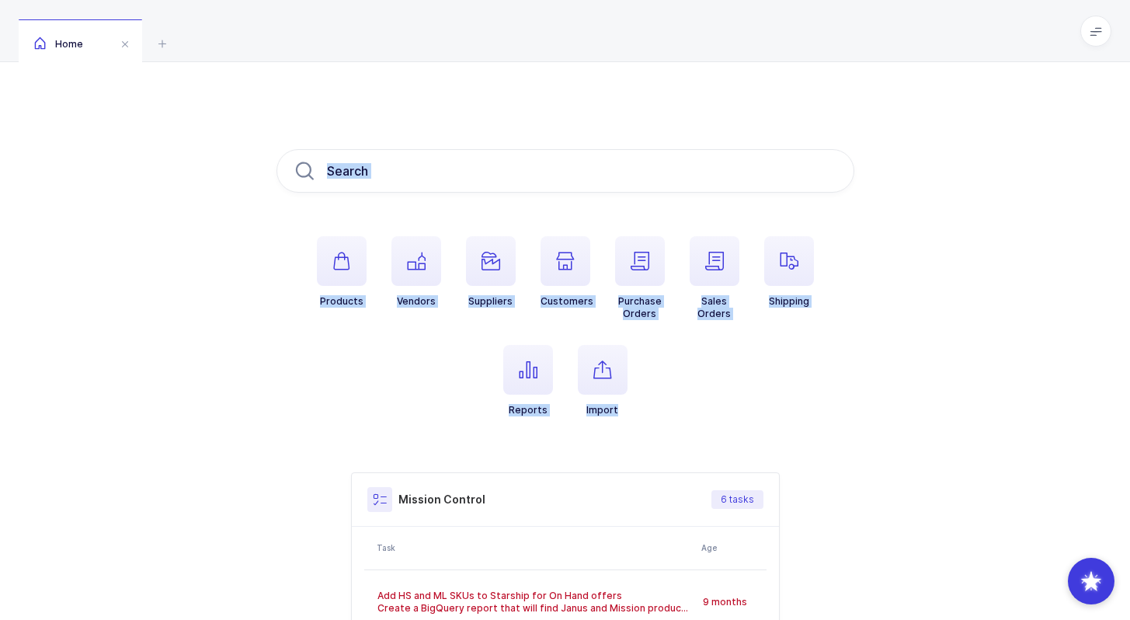
click at [623, 100] on div "Products Vendors Suppliers Customers Purchase Orders Sales Orders Shipping Repo…" at bounding box center [565, 488] width 1130 height 853
drag, startPoint x: 623, startPoint y: 100, endPoint x: 773, endPoint y: 437, distance: 369.0
click at [773, 437] on div "Products Vendors Suppliers Customers Purchase Orders Sales Orders Shipping Repo…" at bounding box center [565, 488] width 1130 height 853
click at [773, 437] on ul "Products Vendors Suppliers Customers Purchase Orders Sales Orders Shipping Repo…" at bounding box center [566, 338] width 578 height 205
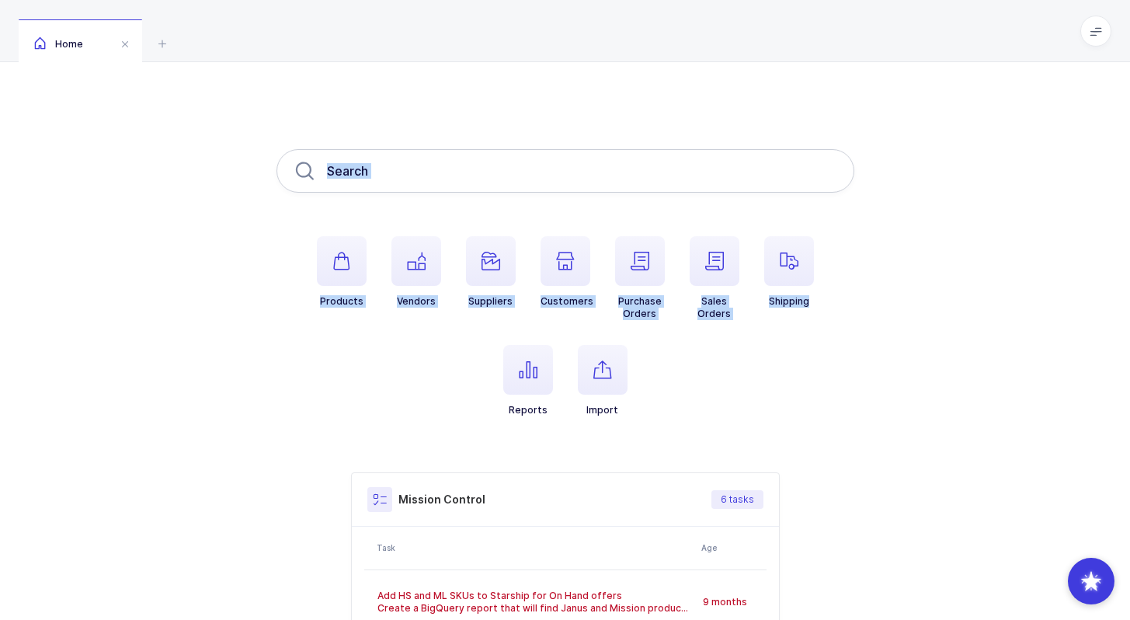
drag, startPoint x: 773, startPoint y: 437, endPoint x: 733, endPoint y: 176, distance: 264.9
click at [733, 176] on div "Products Vendors Suppliers Customers Purchase Orders Sales Orders Shipping Repo…" at bounding box center [566, 488] width 578 height 679
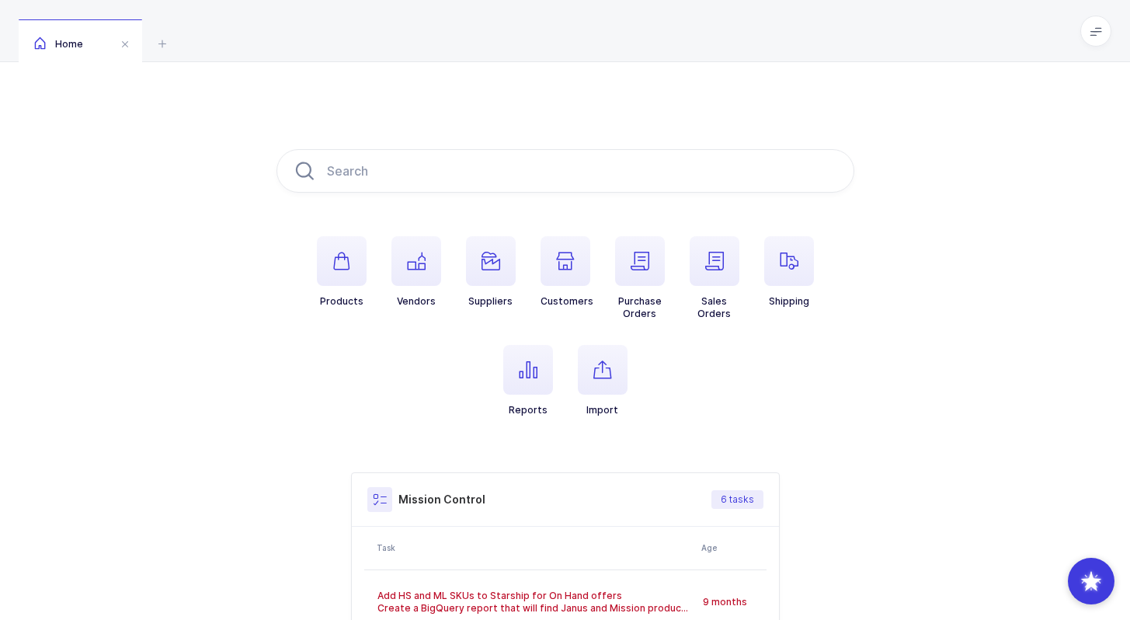
click at [677, 112] on div "Products Vendors Suppliers Customers Purchase Orders Sales Orders Shipping Repo…" at bounding box center [565, 488] width 1130 height 853
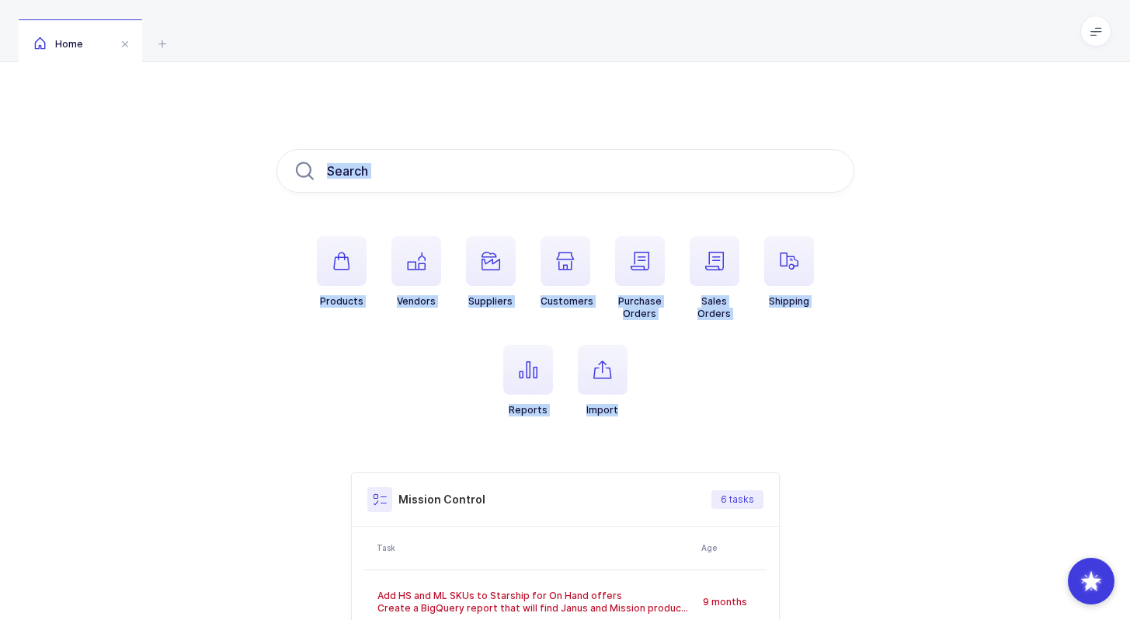
drag, startPoint x: 677, startPoint y: 112, endPoint x: 690, endPoint y: 433, distance: 321.9
click at [690, 433] on div "Products Vendors Suppliers Customers Purchase Orders Sales Orders Shipping Repo…" at bounding box center [565, 488] width 1130 height 853
click at [690, 433] on ul "Products Vendors Suppliers Customers Purchase Orders Sales Orders Shipping Repo…" at bounding box center [566, 338] width 578 height 205
drag, startPoint x: 690, startPoint y: 433, endPoint x: 624, endPoint y: 102, distance: 338.2
click at [624, 102] on div "Products Vendors Suppliers Customers Purchase Orders Sales Orders Shipping Repo…" at bounding box center [565, 488] width 1130 height 853
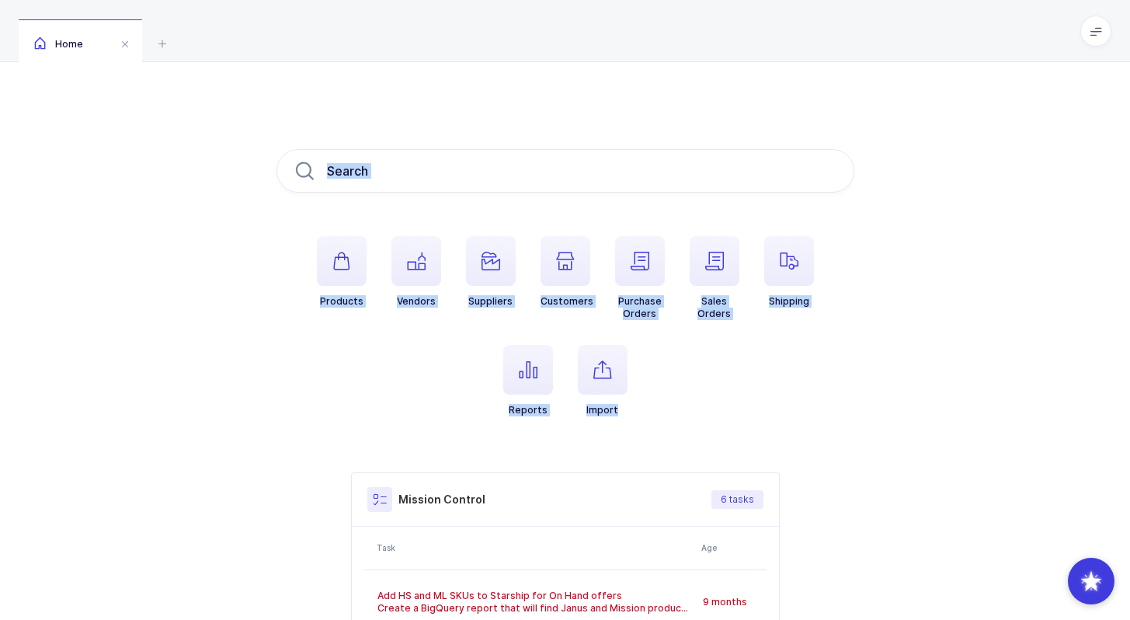
click at [624, 102] on div "Products Vendors Suppliers Customers Purchase Orders Sales Orders Shipping Repo…" at bounding box center [565, 488] width 1130 height 853
drag, startPoint x: 624, startPoint y: 102, endPoint x: 657, endPoint y: 391, distance: 290.9
click at [657, 391] on div "Products Vendors Suppliers Customers Purchase Orders Sales Orders Shipping Repo…" at bounding box center [565, 488] width 1130 height 853
click at [657, 389] on ul "Products Vendors Suppliers Customers Purchase Orders Sales Orders Shipping Repo…" at bounding box center [566, 338] width 578 height 205
drag, startPoint x: 657, startPoint y: 389, endPoint x: 620, endPoint y: 148, distance: 243.7
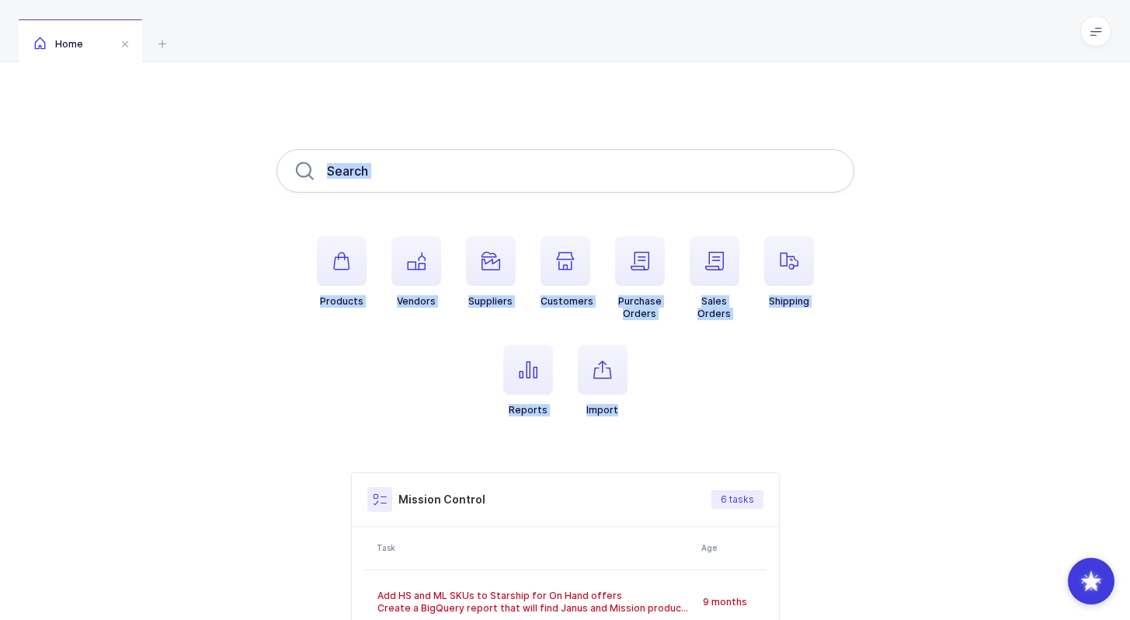
click at [620, 149] on div "Products Vendors Suppliers Customers Purchase Orders Sales Orders Shipping Repo…" at bounding box center [566, 488] width 578 height 679
click at [620, 149] on input "text" at bounding box center [566, 170] width 578 height 43
drag, startPoint x: 628, startPoint y: 127, endPoint x: 701, endPoint y: 403, distance: 285.5
click at [701, 404] on div "Products Vendors Suppliers Customers Purchase Orders Sales Orders Shipping Repo…" at bounding box center [565, 488] width 1130 height 853
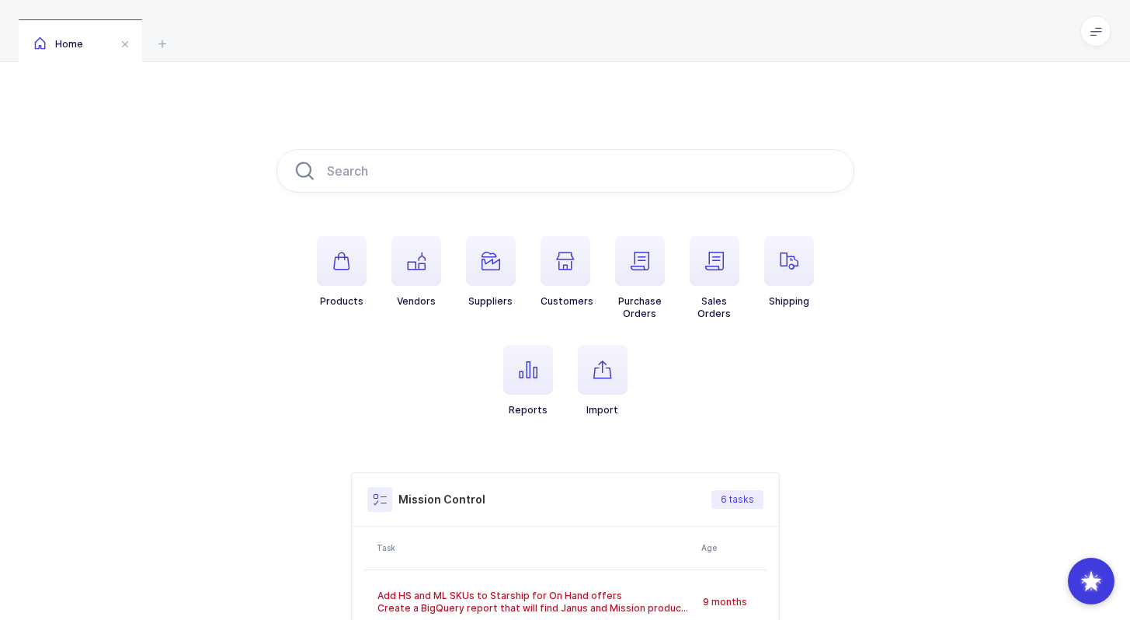
click at [701, 403] on ul "Products Vendors Suppliers Customers Purchase Orders Sales Orders Shipping Repo…" at bounding box center [566, 338] width 578 height 205
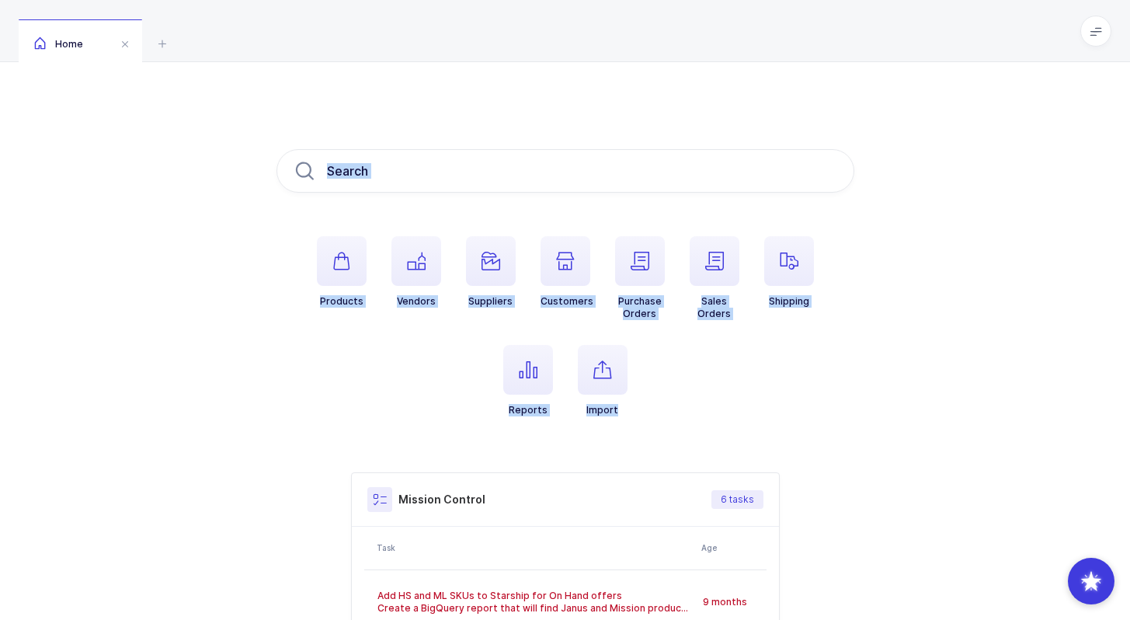
drag, startPoint x: 701, startPoint y: 403, endPoint x: 635, endPoint y: 99, distance: 311.0
click at [635, 99] on div "Products Vendors Suppliers Customers Purchase Orders Sales Orders Shipping Repo…" at bounding box center [565, 488] width 1130 height 853
click at [635, 100] on div "Products Vendors Suppliers Customers Purchase Orders Sales Orders Shipping Repo…" at bounding box center [565, 488] width 1130 height 853
drag, startPoint x: 635, startPoint y: 100, endPoint x: 718, endPoint y: 426, distance: 336.7
click at [718, 426] on div "Products Vendors Suppliers Customers Purchase Orders Sales Orders Shipping Repo…" at bounding box center [565, 488] width 1130 height 853
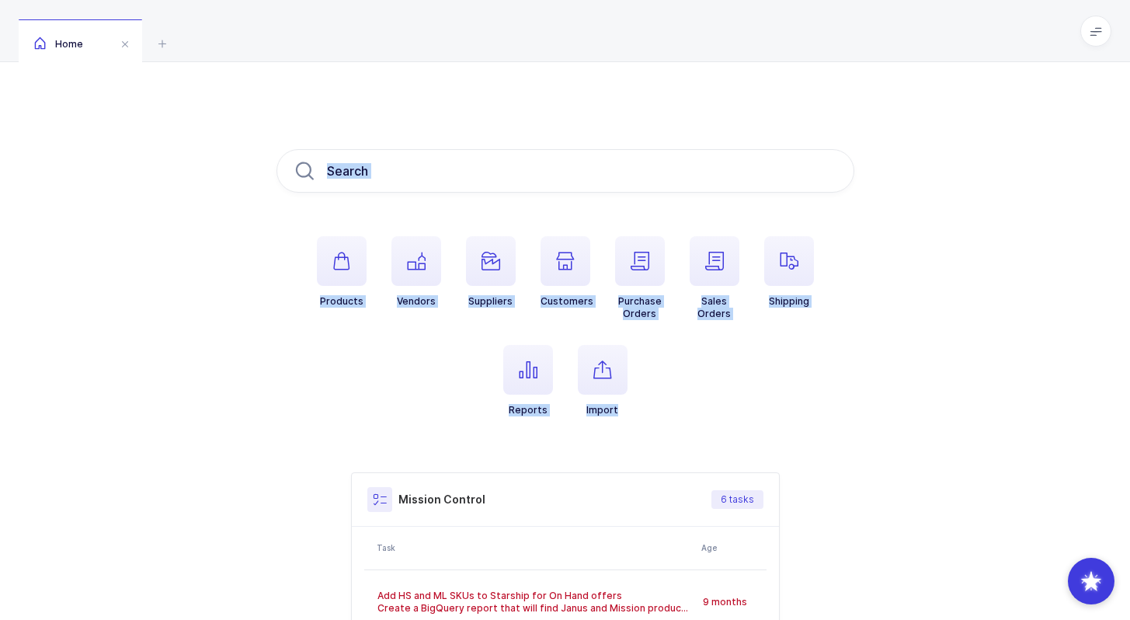
click at [718, 426] on ul "Products Vendors Suppliers Customers Purchase Orders Sales Orders Shipping Repo…" at bounding box center [566, 338] width 578 height 205
drag, startPoint x: 718, startPoint y: 426, endPoint x: 644, endPoint y: 89, distance: 345.9
click at [644, 87] on div "Products Vendors Suppliers Customers Purchase Orders Sales Orders Shipping Repo…" at bounding box center [565, 488] width 1130 height 853
click at [644, 89] on div "Products Vendors Suppliers Customers Purchase Orders Sales Orders Shipping Repo…" at bounding box center [565, 488] width 1130 height 853
drag, startPoint x: 644, startPoint y: 89, endPoint x: 691, endPoint y: 417, distance: 331.9
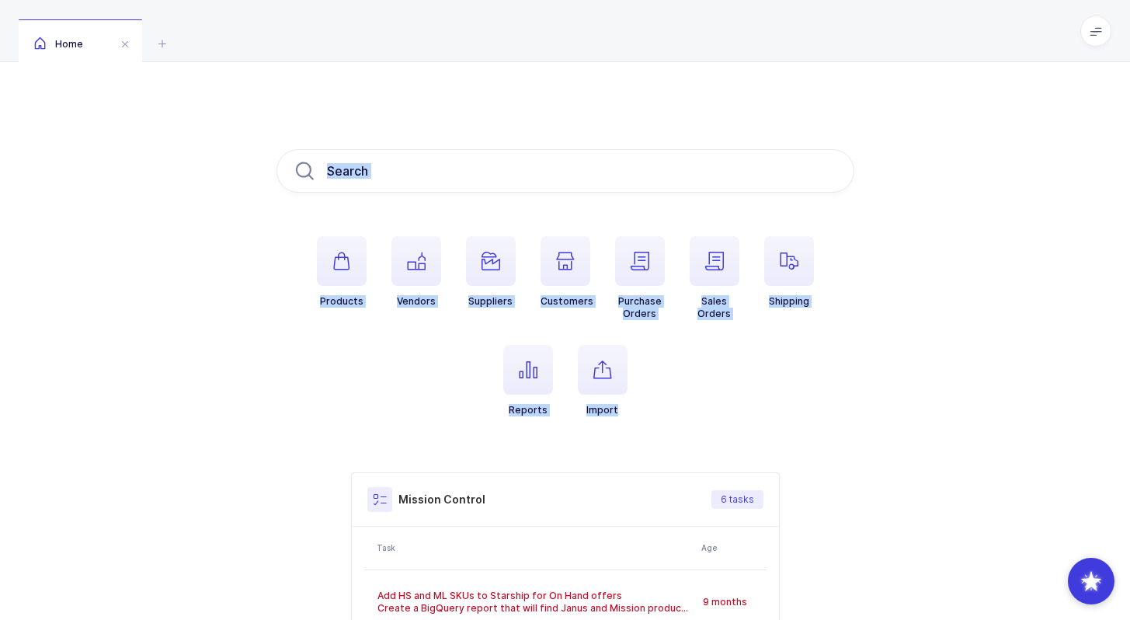
click at [691, 417] on div "Products Vendors Suppliers Customers Purchase Orders Sales Orders Shipping Repo…" at bounding box center [565, 488] width 1130 height 853
click at [691, 417] on ul "Products Vendors Suppliers Customers Purchase Orders Sales Orders Shipping Repo…" at bounding box center [566, 338] width 578 height 205
drag, startPoint x: 691, startPoint y: 417, endPoint x: 679, endPoint y: 113, distance: 304.7
click at [679, 112] on div "Products Vendors Suppliers Customers Purchase Orders Sales Orders Shipping Repo…" at bounding box center [565, 488] width 1130 height 853
click at [679, 113] on div "Products Vendors Suppliers Customers Purchase Orders Sales Orders Shipping Repo…" at bounding box center [565, 488] width 1130 height 853
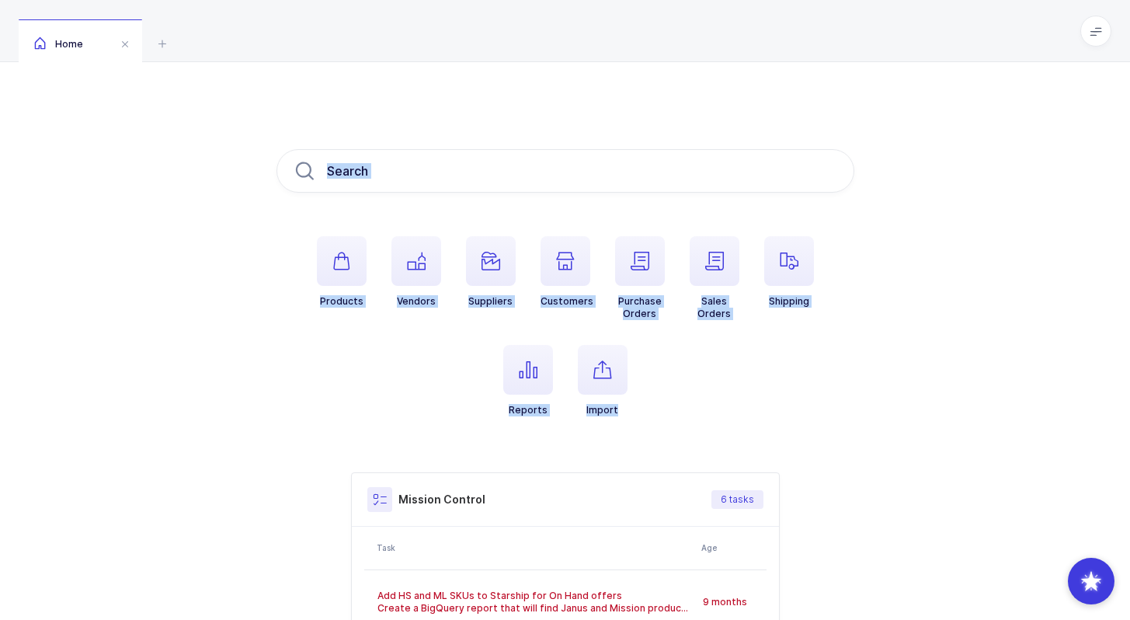
drag, startPoint x: 679, startPoint y: 113, endPoint x: 678, endPoint y: 415, distance: 302.2
click at [678, 416] on div "Products Vendors Suppliers Customers Purchase Orders Sales Orders Shipping Repo…" at bounding box center [565, 488] width 1130 height 853
click at [678, 415] on ul "Products Vendors Suppliers Customers Purchase Orders Sales Orders Shipping Repo…" at bounding box center [566, 338] width 578 height 205
drag
click at [684, 77] on div "Products Vendors Suppliers Customers Purchase Orders Sales Orders Shipping Repo…" at bounding box center [565, 488] width 1130 height 853
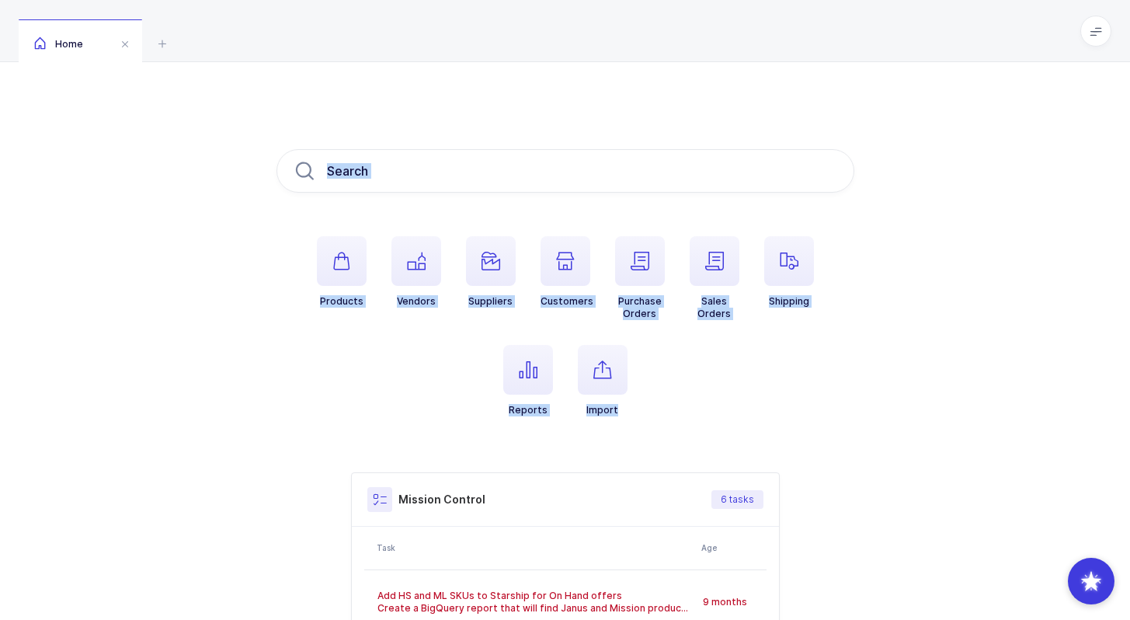
click at [684, 77] on div "Products Vendors Suppliers Customers Purchase Orders Sales Orders Shipping Repo…" at bounding box center [565, 488] width 1130 height 853
drag, startPoint x: 684, startPoint y: 77, endPoint x: 691, endPoint y: 393, distance: 316.2
click at [691, 395] on div "Products Vendors Suppliers Customers Purchase Orders Sales Orders Shipping Repo…" at bounding box center [565, 488] width 1130 height 853
click at [691, 393] on ul "Products Vendors Suppliers Customers Purchase Orders Sales Orders Shipping Repo…" at bounding box center [566, 338] width 578 height 205
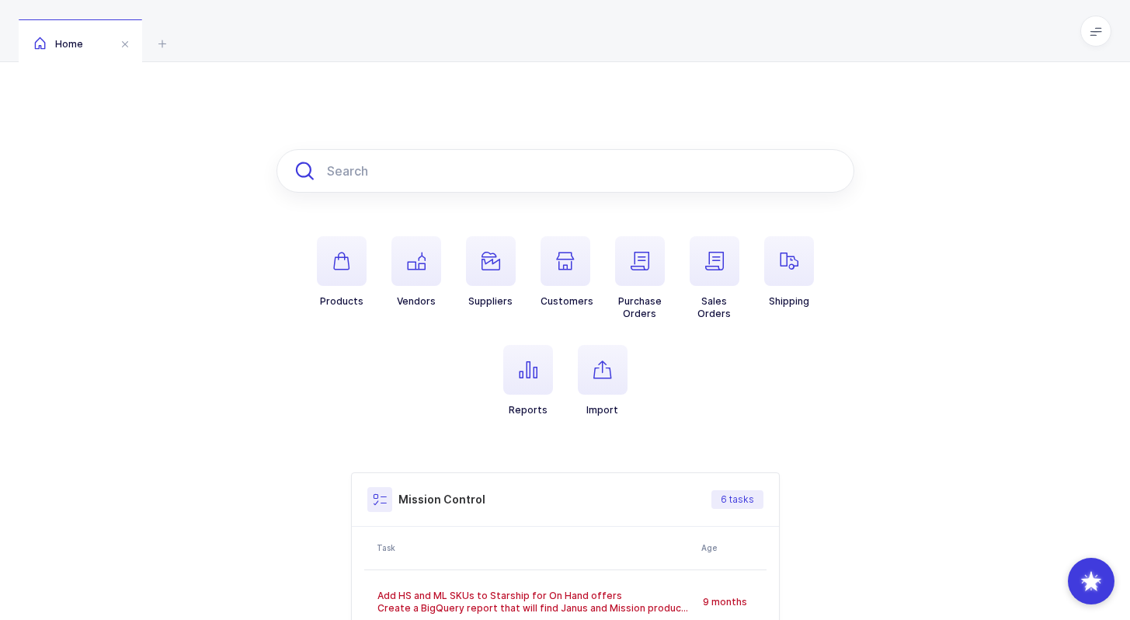
click at [649, 176] on input "text" at bounding box center [566, 170] width 578 height 43
click at [570, 93] on div "Products Vendors Suppliers Customers Purchase Orders Sales Orders Shipping Repo…" at bounding box center [565, 488] width 1130 height 853
drag, startPoint x: 527, startPoint y: 81, endPoint x: 656, endPoint y: 394, distance: 338.3
click at [656, 394] on div "Products Vendors Suppliers Customers Purchase Orders Sales Orders Shipping Repo…" at bounding box center [565, 488] width 1130 height 853
click at [656, 394] on ul "Products Vendors Suppliers Customers Purchase Orders Sales Orders Shipping Repo…" at bounding box center [566, 338] width 578 height 205
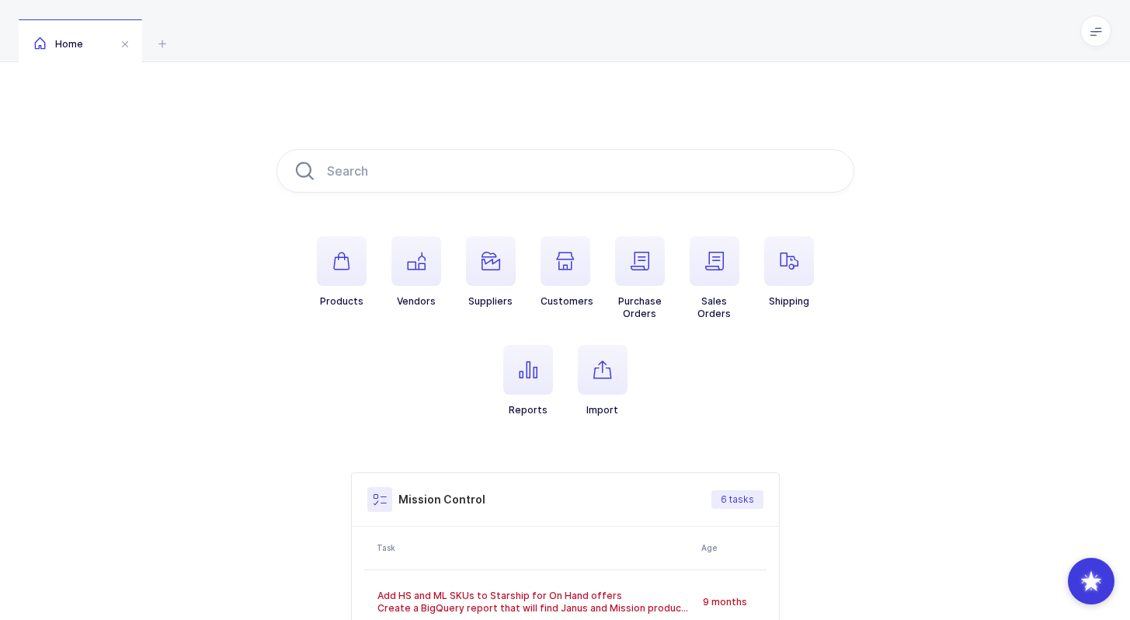
drag, startPoint x: 676, startPoint y: 412, endPoint x: 610, endPoint y: 148, distance: 273.0
click at [610, 147] on div "Products Vendors Suppliers Customers Purchase Orders Sales Orders Shipping Repo…" at bounding box center [565, 488] width 1130 height 853
click at [610, 148] on div "Products Vendors Suppliers Customers Purchase Orders Sales Orders Shipping Repo…" at bounding box center [565, 488] width 1130 height 853
drag, startPoint x: 617, startPoint y: 115, endPoint x: 649, endPoint y: 419, distance: 306.2
click at [649, 419] on div "Products Vendors Suppliers Customers Purchase Orders Sales Orders Shipping Repo…" at bounding box center [565, 488] width 1130 height 853
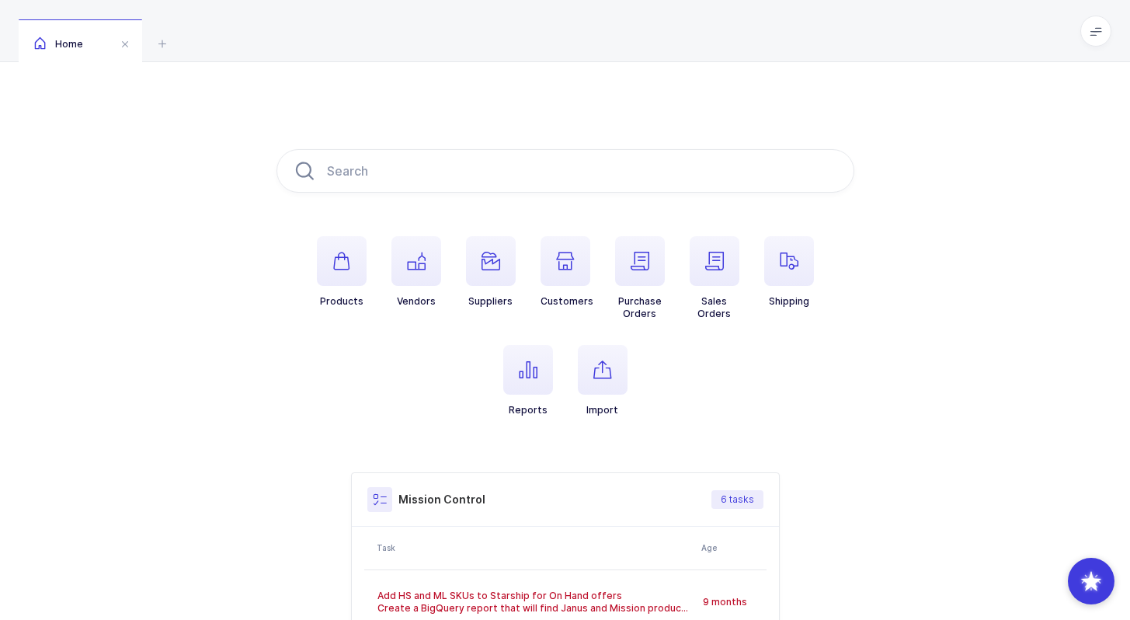
click at [649, 419] on ul "Products Vendors Suppliers Customers Purchase Orders Sales Orders Shipping Repo…" at bounding box center [566, 338] width 578 height 205
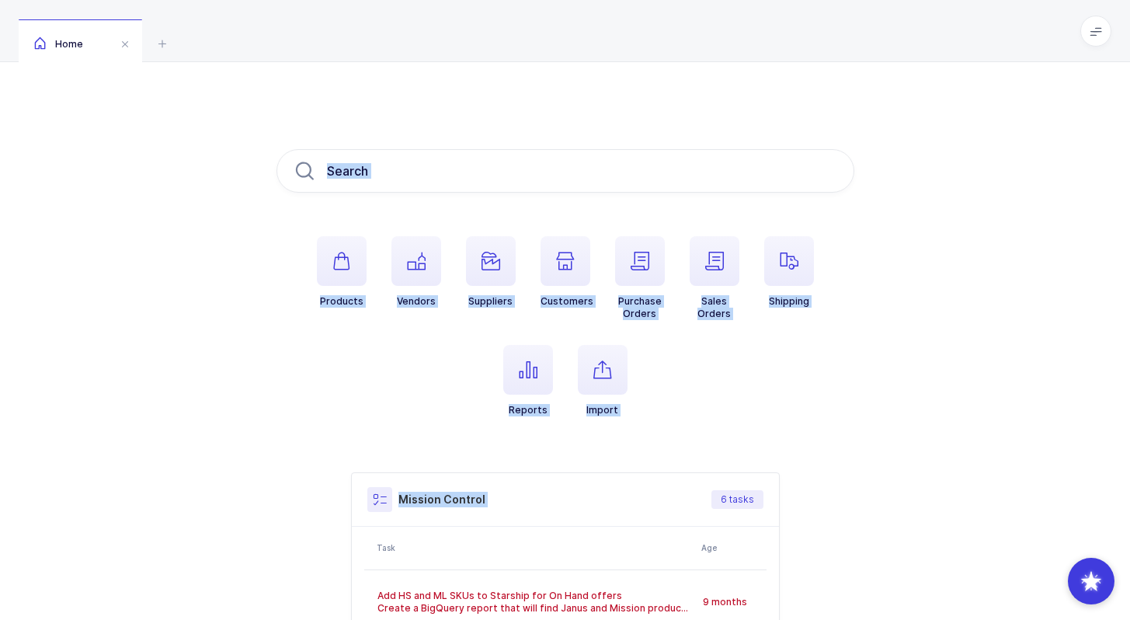
drag, startPoint x: 687, startPoint y: 457, endPoint x: 648, endPoint y: 139, distance: 320.1
click at [649, 139] on div "Products Vendors Suppliers Customers Purchase Orders Sales Orders Shipping Repo…" at bounding box center [565, 488] width 1130 height 853
click at [648, 139] on div "Products Vendors Suppliers Customers Purchase Orders Sales Orders Shipping Repo…" at bounding box center [565, 488] width 1130 height 853
drag, startPoint x: 648, startPoint y: 104, endPoint x: 693, endPoint y: 425, distance: 324.0
click at [695, 427] on div "Products Vendors Suppliers Customers Purchase Orders Sales Orders Shipping Repo…" at bounding box center [565, 488] width 1130 height 853
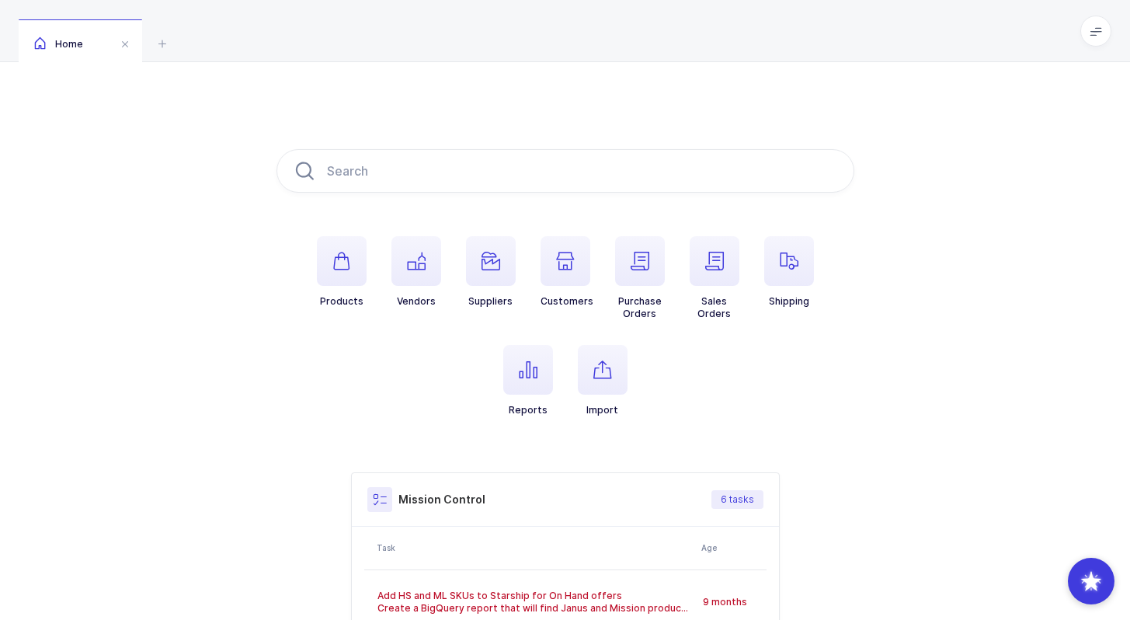
click at [693, 425] on ul "Products Vendors Suppliers Customers Purchase Orders Sales Orders Shipping Repo…" at bounding box center [566, 338] width 578 height 205
click at [646, 149] on input "text" at bounding box center [566, 170] width 578 height 43
click at [624, 104] on div "Products Vendors Suppliers Customers Purchase Orders Sales Orders Shipping Repo…" at bounding box center [565, 488] width 1130 height 853
drag, startPoint x: 626, startPoint y: 90, endPoint x: 753, endPoint y: 420, distance: 353.9
click at [753, 420] on div "Products Vendors Suppliers Customers Purchase Orders Sales Orders Shipping Repo…" at bounding box center [565, 488] width 1130 height 853
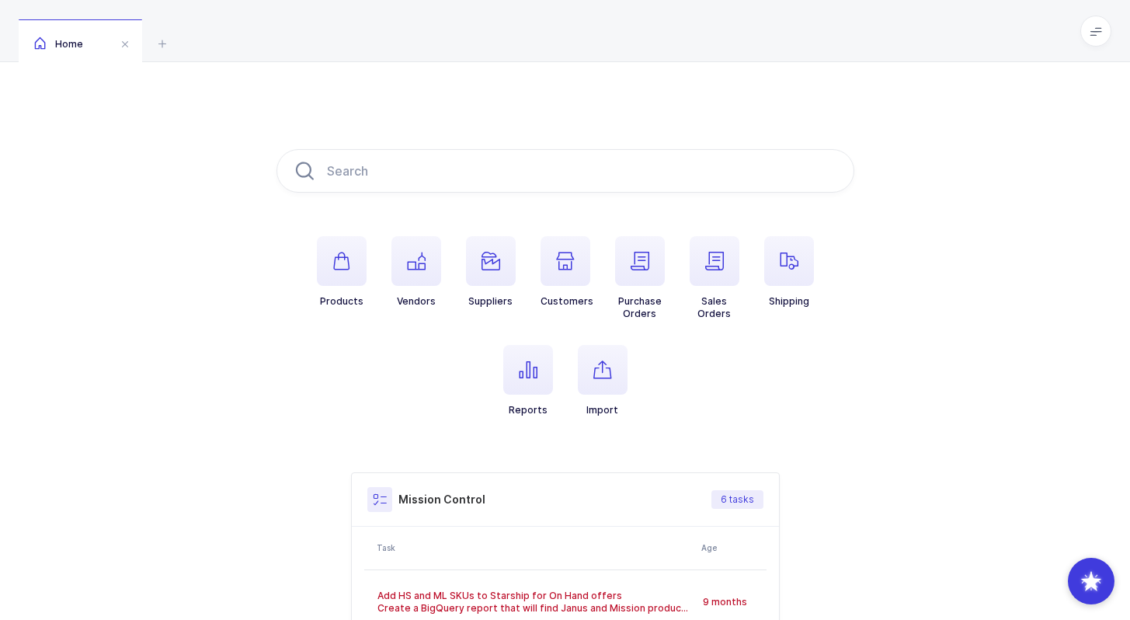
click at [753, 420] on ul "Products Vendors Suppliers Customers Purchase Orders Sales Orders Shipping Repo…" at bounding box center [566, 338] width 578 height 205
click at [751, 99] on div "Products Vendors Suppliers Customers Purchase Orders Sales Orders Shipping Repo…" at bounding box center [565, 488] width 1130 height 853
click at [751, 100] on div "Products Vendors Suppliers Customers Purchase Orders Sales Orders Shipping Repo…" at bounding box center [565, 488] width 1130 height 853
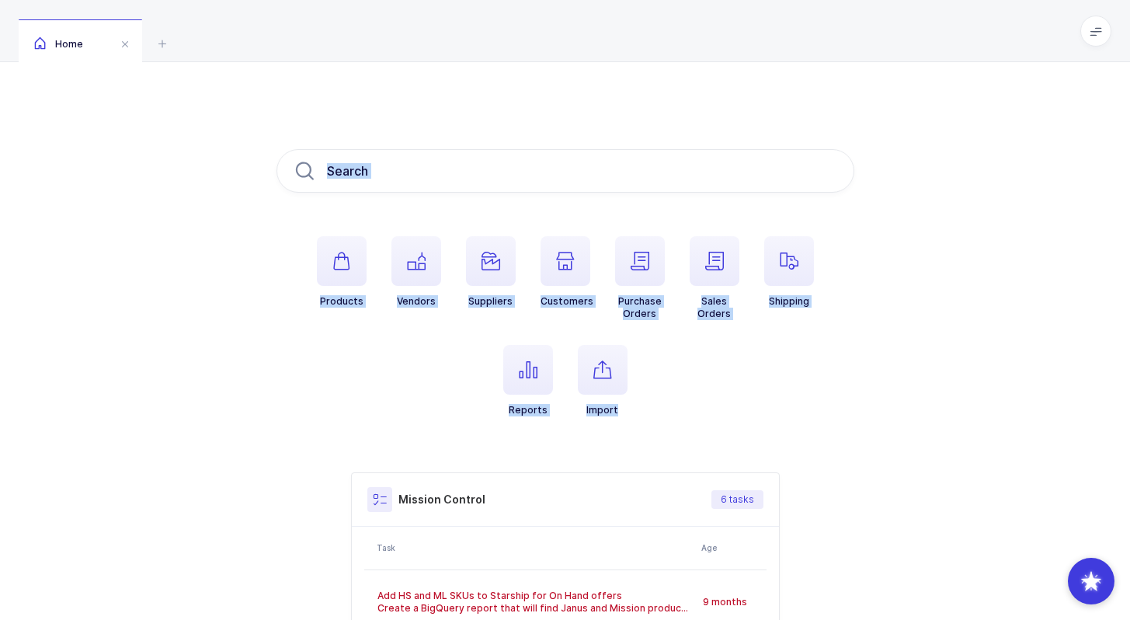
click at [730, 429] on div "Products Vendors Suppliers Customers Purchase Orders Sales Orders Shipping Repo…" at bounding box center [565, 488] width 1130 height 853
click at [730, 429] on ul "Products Vendors Suppliers Customers Purchase Orders Sales Orders Shipping Repo…" at bounding box center [566, 338] width 578 height 205
click at [757, 43] on div "Home Products Vendors Suppliers Customers Purchase Orders Sales Orders Shipping…" at bounding box center [565, 457] width 1130 height 915
click at [757, 43] on div "Home" at bounding box center [565, 31] width 1130 height 62
click at [733, 446] on div "Home Products Vendors Suppliers Customers Purchase Orders Sales Orders Shipping…" at bounding box center [565, 457] width 1130 height 915
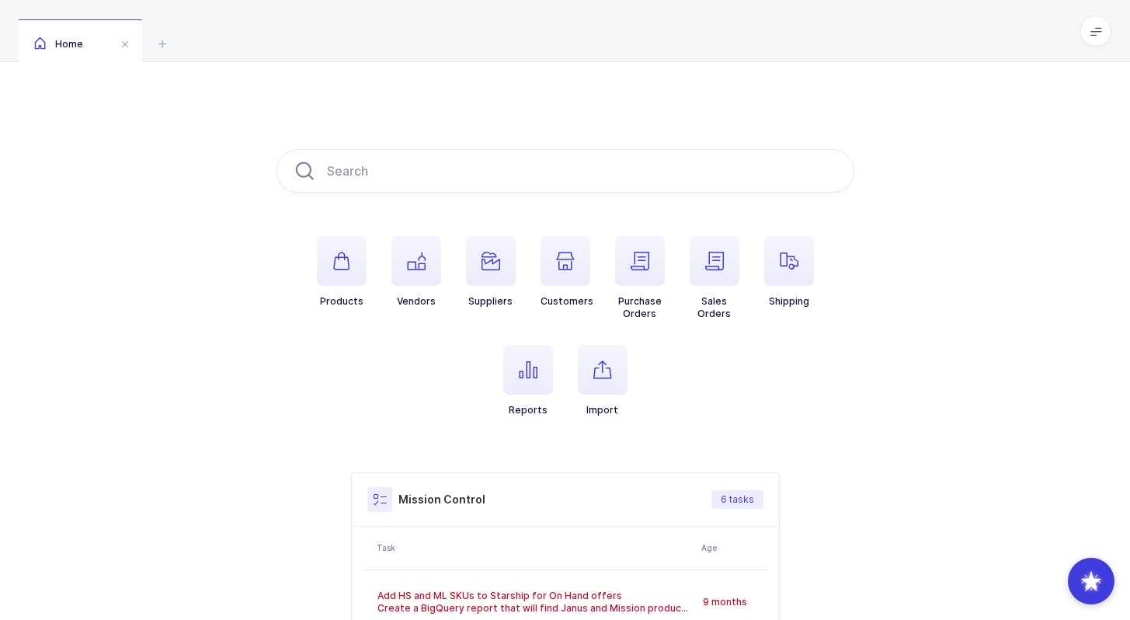
click at [712, 413] on ul "Products Vendors Suppliers Customers Purchase Orders Sales Orders Shipping Repo…" at bounding box center [566, 338] width 578 height 205
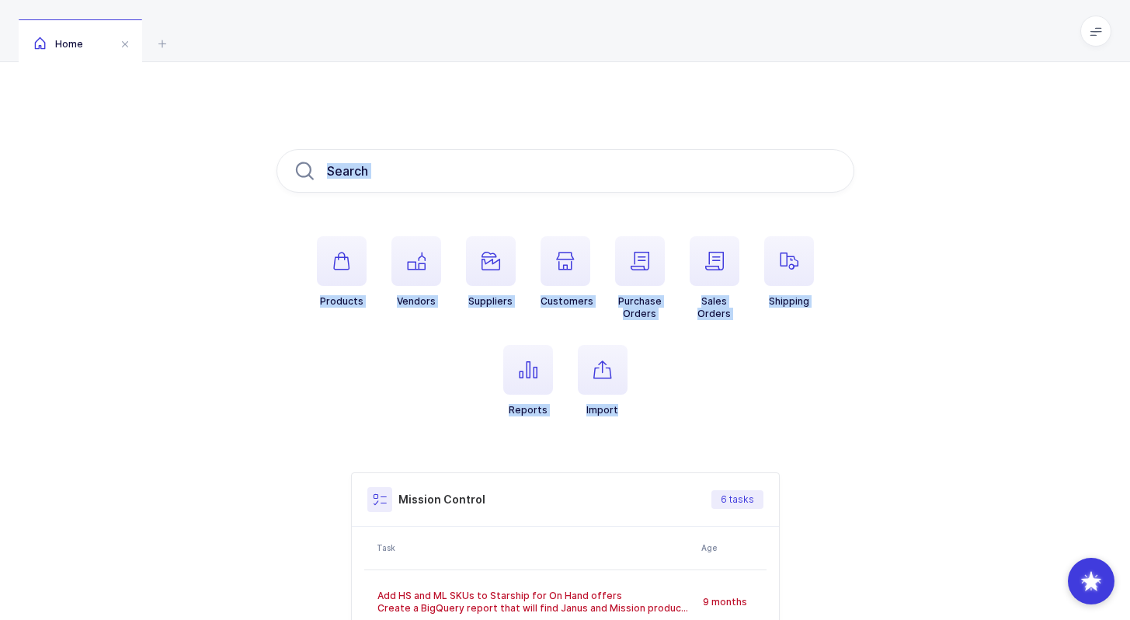
click at [752, 96] on div "Products Vendors Suppliers Customers Purchase Orders Sales Orders Shipping Repo…" at bounding box center [565, 488] width 1130 height 853
click at [729, 430] on div "Products Vendors Suppliers Customers Purchase Orders Sales Orders Shipping Repo…" at bounding box center [565, 488] width 1130 height 853
click at [729, 430] on ul "Products Vendors Suppliers Customers Purchase Orders Sales Orders Shipping Repo…" at bounding box center [566, 338] width 578 height 205
click at [714, 99] on div "Products Vendors Suppliers Customers Purchase Orders Sales Orders Shipping Repo…" at bounding box center [565, 488] width 1130 height 853
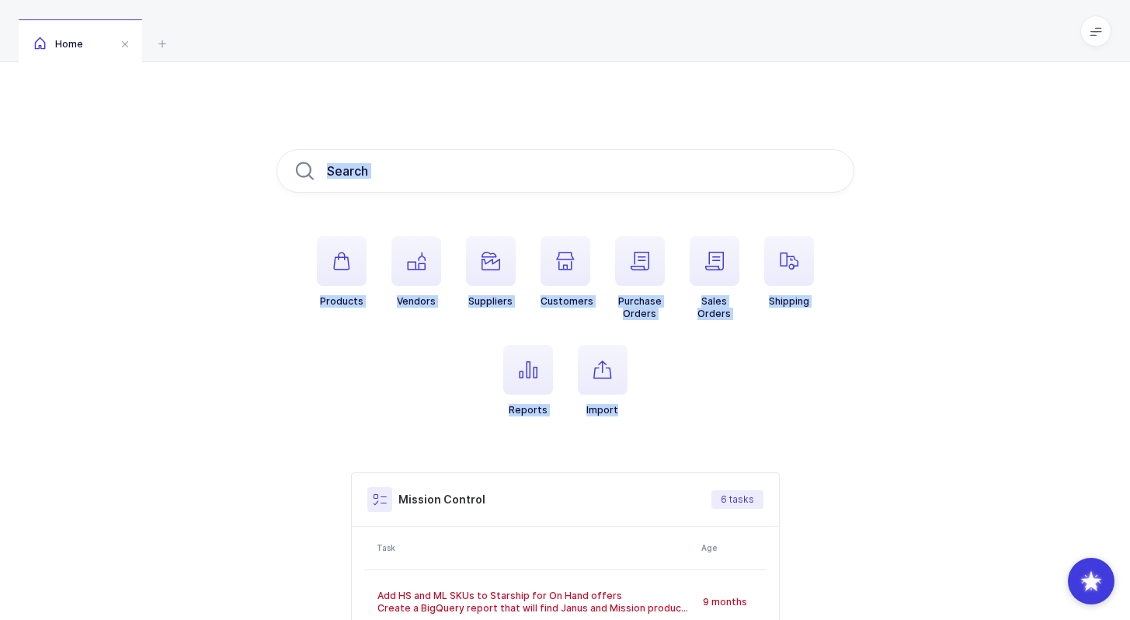
click at [714, 99] on div "Products Vendors Suppliers Customers Purchase Orders Sales Orders Shipping Repo…" at bounding box center [565, 488] width 1130 height 853
click at [701, 412] on div "Products Vendors Suppliers Customers Purchase Orders Sales Orders Shipping Repo…" at bounding box center [565, 488] width 1130 height 853
click at [701, 412] on ul "Products Vendors Suppliers Customers Purchase Orders Sales Orders Shipping Repo…" at bounding box center [566, 338] width 578 height 205
click at [698, 155] on div "Products Vendors Suppliers Customers Purchase Orders Sales Orders Shipping Repo…" at bounding box center [566, 488] width 578 height 679
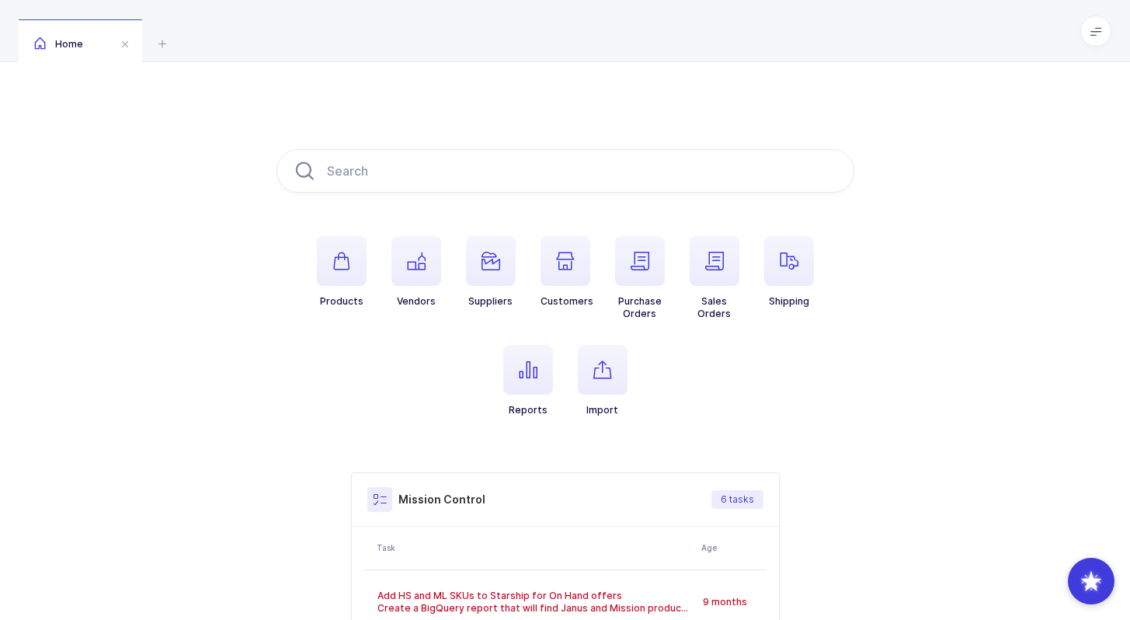
click at [683, 104] on div "Products Vendors Suppliers Customers Purchase Orders Sales Orders Shipping Repo…" at bounding box center [565, 488] width 1130 height 853
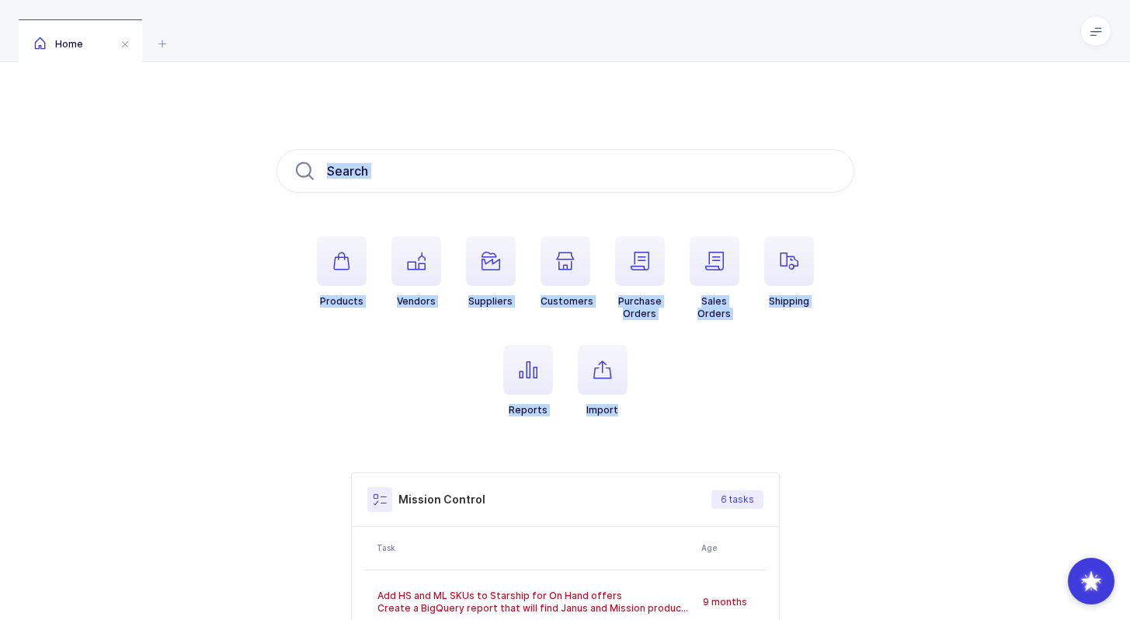
click at [692, 391] on div "Products Vendors Suppliers Customers Purchase Orders Sales Orders Shipping Repo…" at bounding box center [565, 488] width 1130 height 853
click at [692, 391] on ul "Products Vendors Suppliers Customers Purchase Orders Sales Orders Shipping Repo…" at bounding box center [566, 338] width 578 height 205
click at [689, 140] on div "Products Vendors Suppliers Customers Purchase Orders Sales Orders Shipping Repo…" at bounding box center [565, 488] width 1130 height 853
click at [689, 397] on div "Products Vendors Suppliers Customers Purchase Orders Sales Orders Shipping Repo…" at bounding box center [565, 488] width 1130 height 853
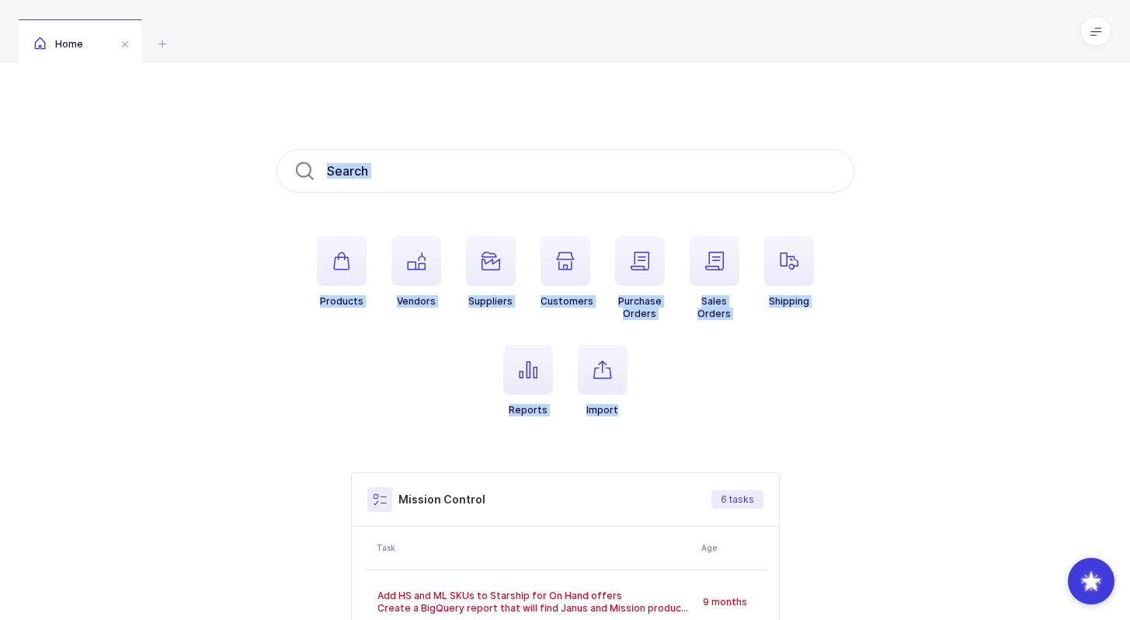
click at [689, 397] on ul "Products Vendors Suppliers Customers Purchase Orders Sales Orders Shipping Repo…" at bounding box center [566, 338] width 578 height 205
click at [691, 136] on div "Products Vendors Suppliers Customers Purchase Orders Sales Orders Shipping Repo…" at bounding box center [565, 488] width 1130 height 853
click at [691, 137] on div "Products Vendors Suppliers Customers Purchase Orders Sales Orders Shipping Repo…" at bounding box center [565, 488] width 1130 height 853
click at [691, 389] on div "Products Vendors Suppliers Customers Purchase Orders Sales Orders Shipping Repo…" at bounding box center [565, 488] width 1130 height 853
click at [691, 389] on ul "Products Vendors Suppliers Customers Purchase Orders Sales Orders Shipping Repo…" at bounding box center [566, 338] width 578 height 205
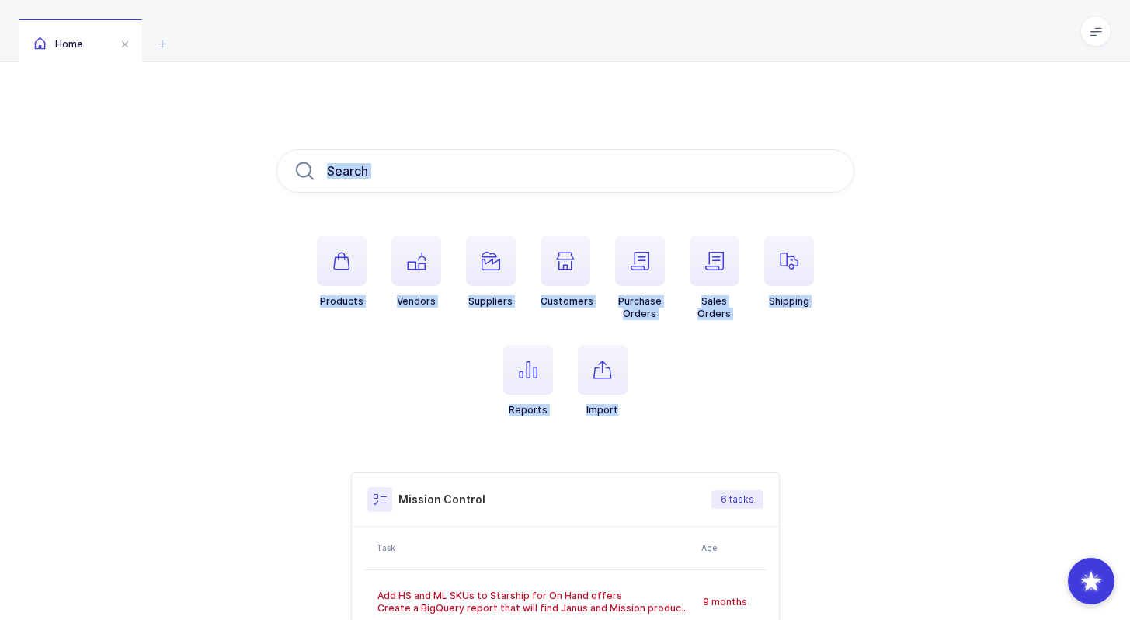
click at [701, 128] on div "Products Vendors Suppliers Customers Purchase Orders Sales Orders Shipping Repo…" at bounding box center [565, 488] width 1130 height 853
click at [739, 411] on div "Products Vendors Suppliers Customers Purchase Orders Sales Orders Shipping Repo…" at bounding box center [565, 488] width 1130 height 853
click at [739, 411] on ul "Products Vendors Suppliers Customers Purchase Orders Sales Orders Shipping Repo…" at bounding box center [566, 338] width 578 height 205
click at [741, 137] on div "Products Vendors Suppliers Customers Purchase Orders Sales Orders Shipping Repo…" at bounding box center [565, 488] width 1130 height 853
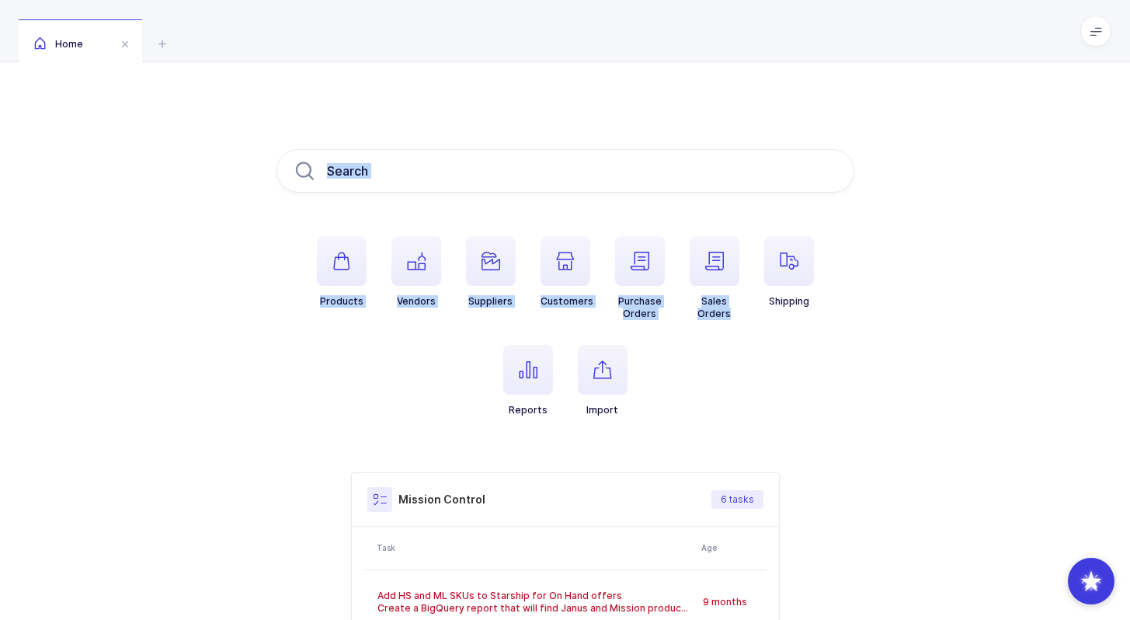
click at [741, 137] on div "Products Vendors Suppliers Customers Purchase Orders Sales Orders Shipping Repo…" at bounding box center [565, 488] width 1130 height 853
click at [739, 423] on div "Products Vendors Suppliers Customers Purchase Orders Sales Orders Shipping Repo…" at bounding box center [565, 488] width 1130 height 853
click at [738, 422] on ul "Products Vendors Suppliers Customers Purchase Orders Sales Orders Shipping Repo…" at bounding box center [566, 338] width 578 height 205
click at [761, 99] on div "Products Vendors Suppliers Customers Purchase Orders Sales Orders Shipping Repo…" at bounding box center [565, 488] width 1130 height 853
click at [761, 100] on div "Products Vendors Suppliers Customers Purchase Orders Sales Orders Shipping Repo…" at bounding box center [565, 488] width 1130 height 853
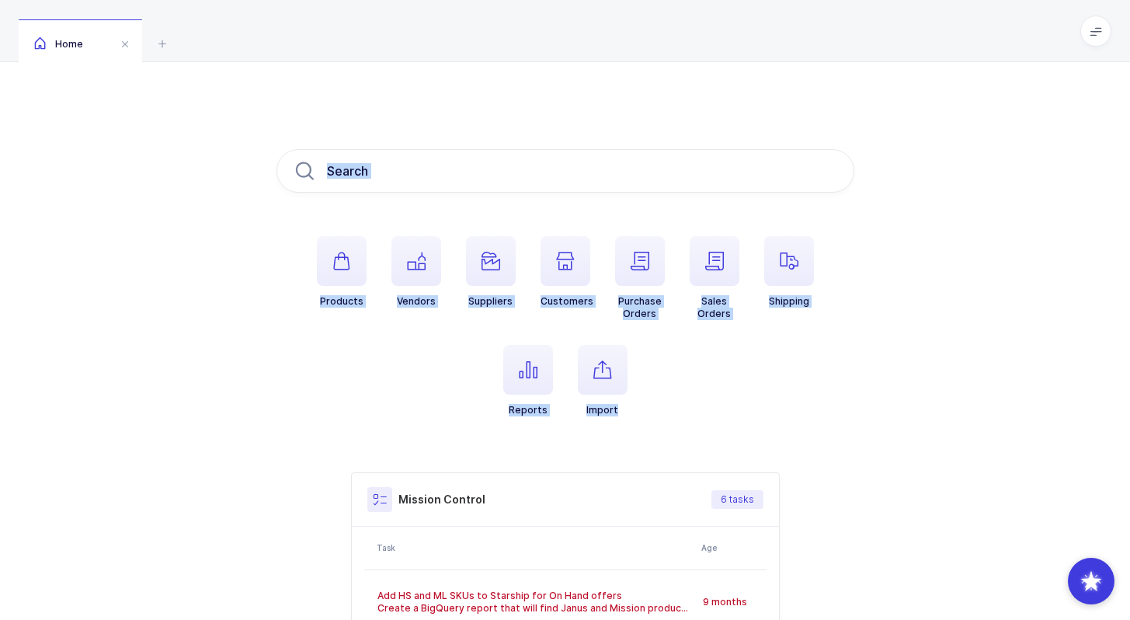
click at [720, 417] on div "Products Vendors Suppliers Customers Purchase Orders Sales Orders Shipping Repo…" at bounding box center [565, 488] width 1130 height 853
click at [720, 417] on ul "Products Vendors Suppliers Customers Purchase Orders Sales Orders Shipping Repo…" at bounding box center [566, 338] width 578 height 205
click at [743, 146] on div "Products Vendors Suppliers Customers Purchase Orders Sales Orders Shipping Repo…" at bounding box center [565, 488] width 1130 height 853
click at [743, 147] on div "Products Vendors Suppliers Customers Purchase Orders Sales Orders Shipping Repo…" at bounding box center [565, 488] width 1130 height 853
click at [724, 419] on div "Products Vendors Suppliers Customers Purchase Orders Sales Orders Shipping Repo…" at bounding box center [565, 488] width 1130 height 853
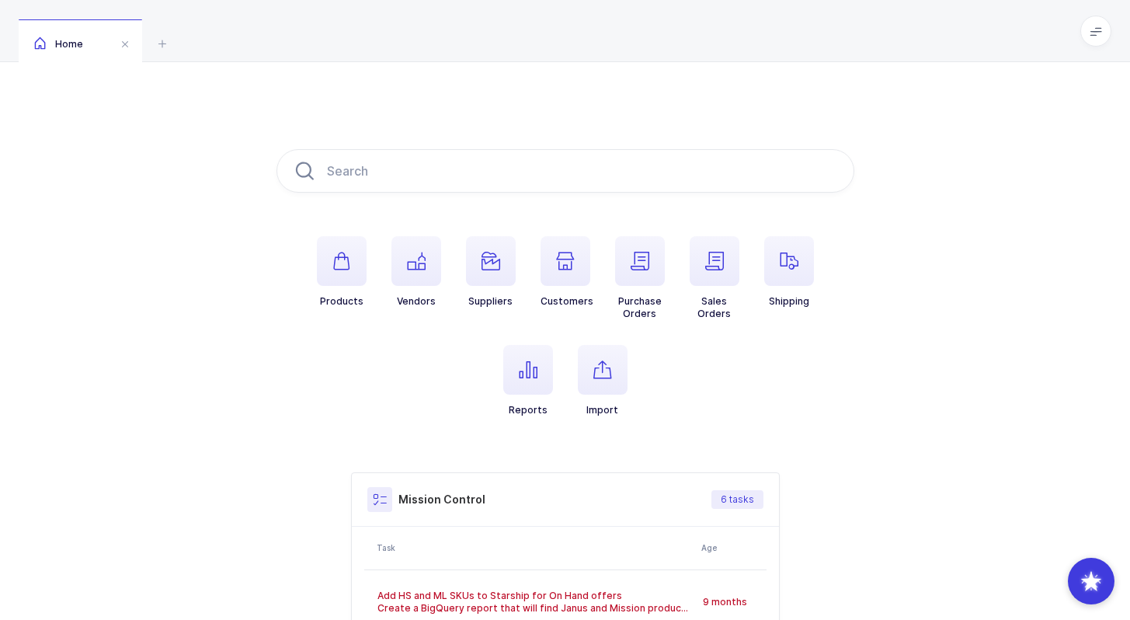
click at [724, 419] on ul "Products Vendors Suppliers Customers Purchase Orders Sales Orders Shipping Repo…" at bounding box center [566, 338] width 578 height 205
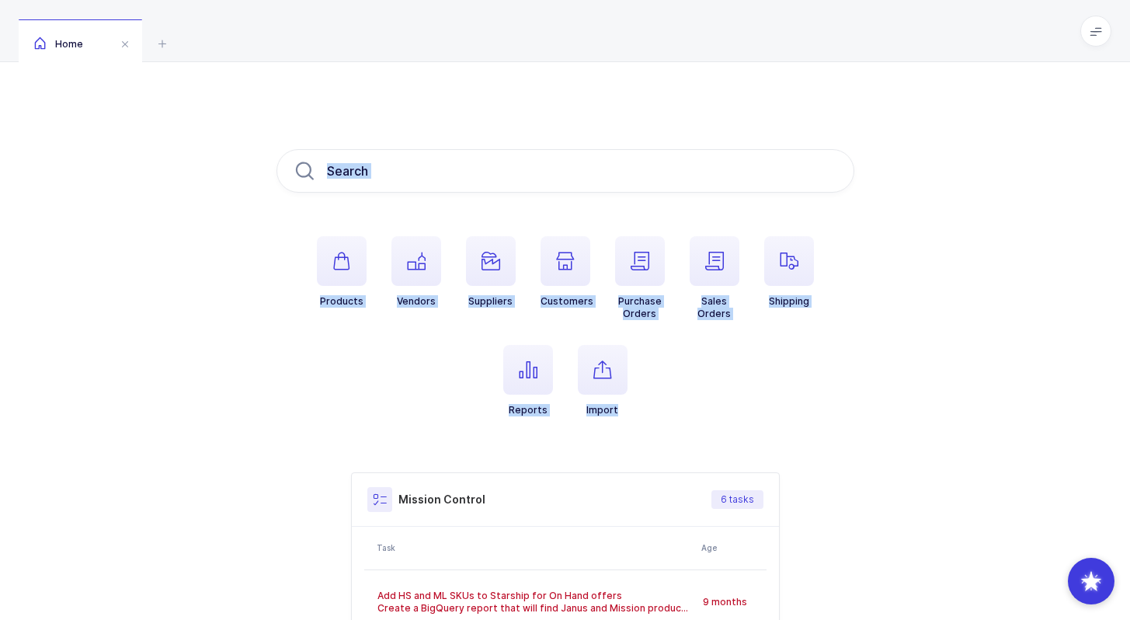
click at [729, 129] on div "Products Vendors Suppliers Customers Purchase Orders Sales Orders Shipping Repo…" at bounding box center [565, 488] width 1130 height 853
click at [725, 399] on div "Products Vendors Suppliers Customers Purchase Orders Sales Orders Shipping Repo…" at bounding box center [565, 488] width 1130 height 853
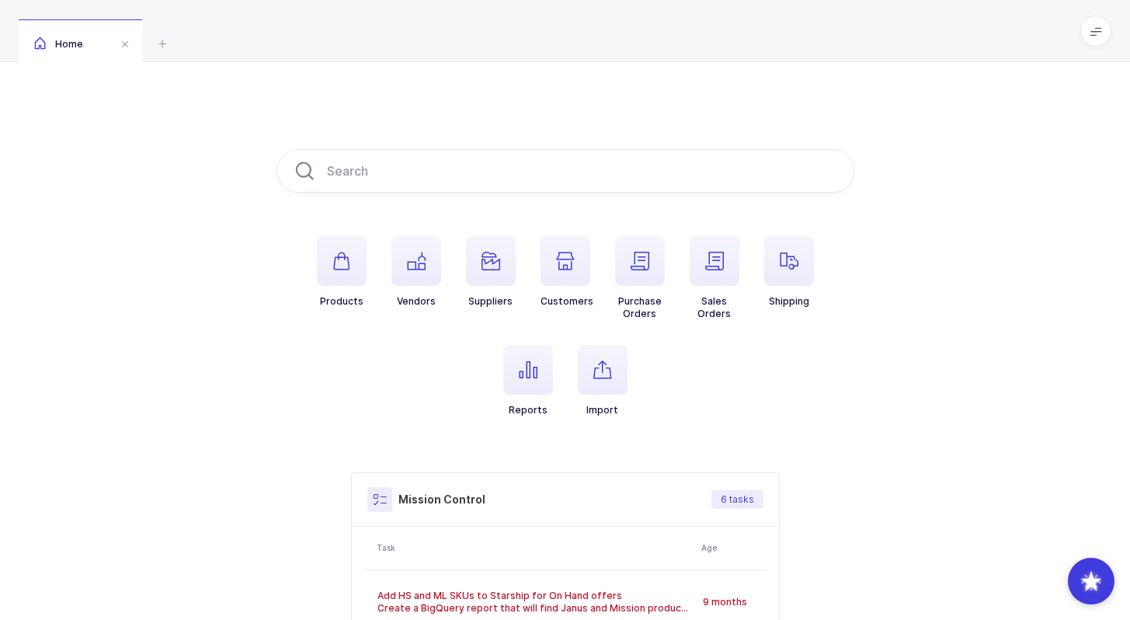
click at [715, 420] on ul "Products Vendors Suppliers Customers Purchase Orders Sales Orders Shipping Repo…" at bounding box center [566, 338] width 578 height 205
click at [788, 130] on div "Products Vendors Suppliers Customers Purchase Orders Sales Orders Shipping Repo…" at bounding box center [565, 488] width 1130 height 853
click at [788, 131] on div "Products Vendors Suppliers Customers Purchase Orders Sales Orders Shipping Repo…" at bounding box center [565, 488] width 1130 height 853
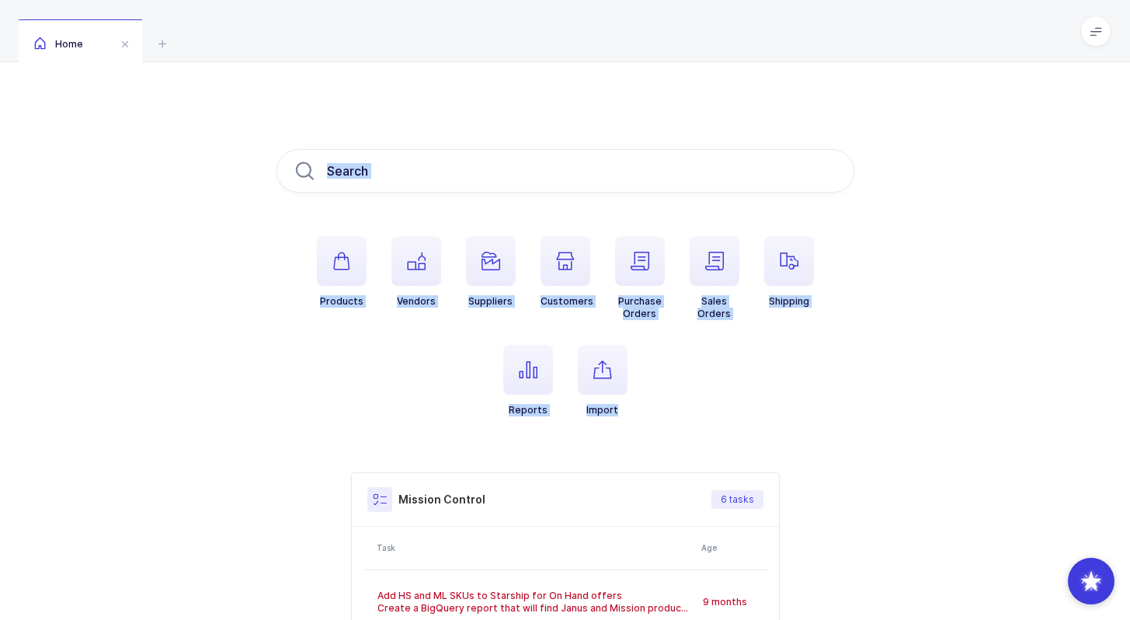
click at [685, 423] on div "Products Vendors Suppliers Customers Purchase Orders Sales Orders Shipping Repo…" at bounding box center [565, 488] width 1130 height 853
click at [686, 423] on ul "Products Vendors Suppliers Customers Purchase Orders Sales Orders Shipping Repo…" at bounding box center [566, 338] width 578 height 205
click at [747, 70] on div "Products Vendors Suppliers Customers Purchase Orders Sales Orders Shipping Repo…" at bounding box center [565, 488] width 1130 height 853
click at [693, 426] on div "Products Vendors Suppliers Customers Purchase Orders Sales Orders Shipping Repo…" at bounding box center [565, 488] width 1130 height 853
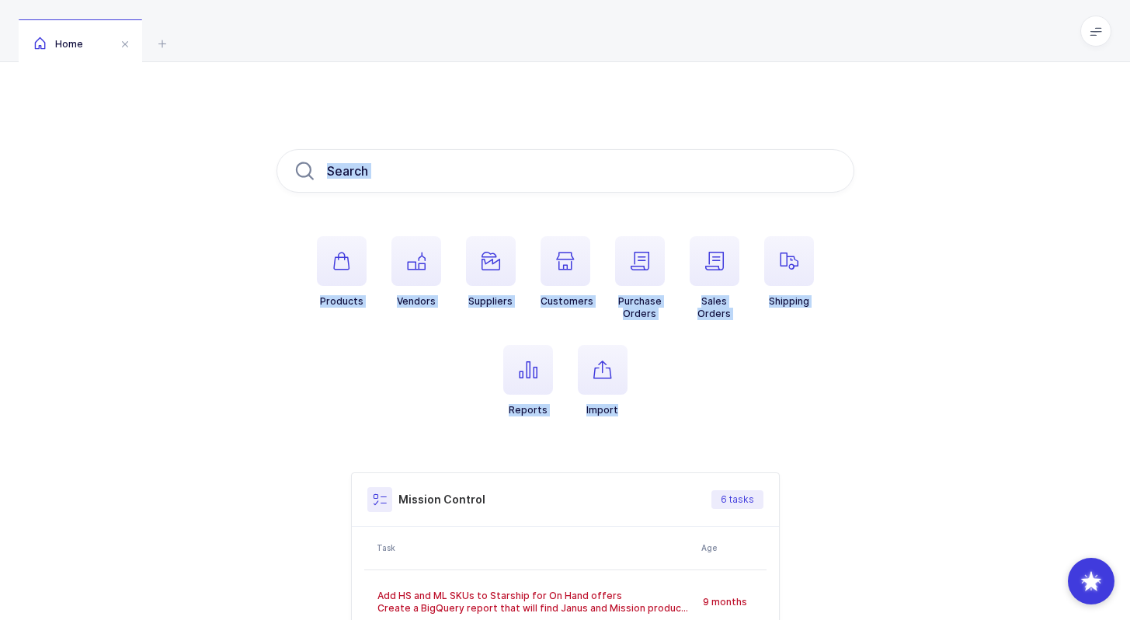
click at [693, 426] on ul "Products Vendors Suppliers Customers Purchase Orders Sales Orders Shipping Repo…" at bounding box center [566, 338] width 578 height 205
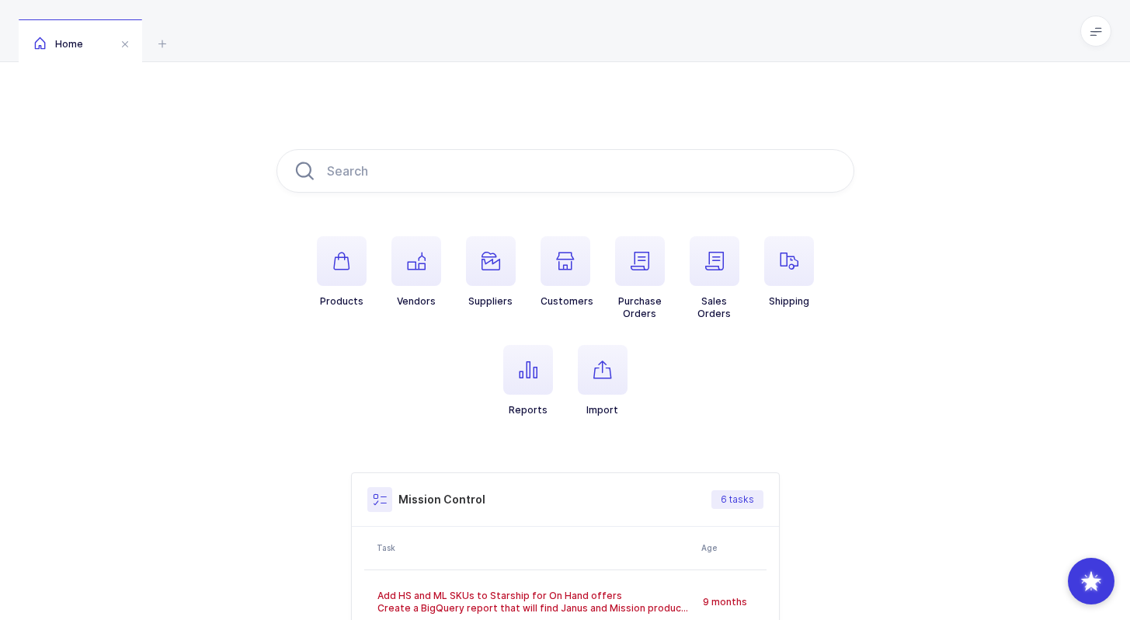
click at [479, 109] on div "Products Vendors Suppliers Customers Purchase Orders Sales Orders Shipping Repo…" at bounding box center [565, 488] width 1130 height 853
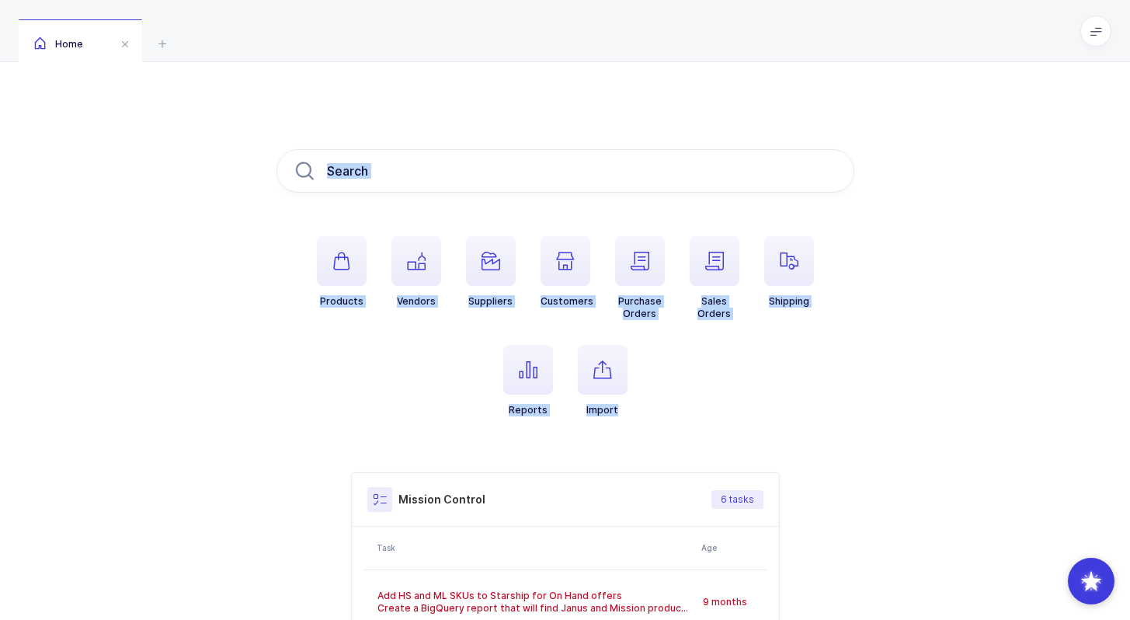
click at [659, 416] on div "Products Vendors Suppliers Customers Purchase Orders Sales Orders Shipping Repo…" at bounding box center [565, 488] width 1130 height 853
click at [659, 415] on ul "Products Vendors Suppliers Customers Purchase Orders Sales Orders Shipping Repo…" at bounding box center [566, 338] width 578 height 205
click at [499, 144] on div "Products Vendors Suppliers Customers Purchase Orders Sales Orders Shipping Repo…" at bounding box center [565, 488] width 1130 height 853
click at [499, 146] on div "Products Vendors Suppliers Customers Purchase Orders Sales Orders Shipping Repo…" at bounding box center [565, 488] width 1130 height 853
click at [703, 435] on div "Products Vendors Suppliers Customers Purchase Orders Sales Orders Shipping Repo…" at bounding box center [565, 488] width 1130 height 853
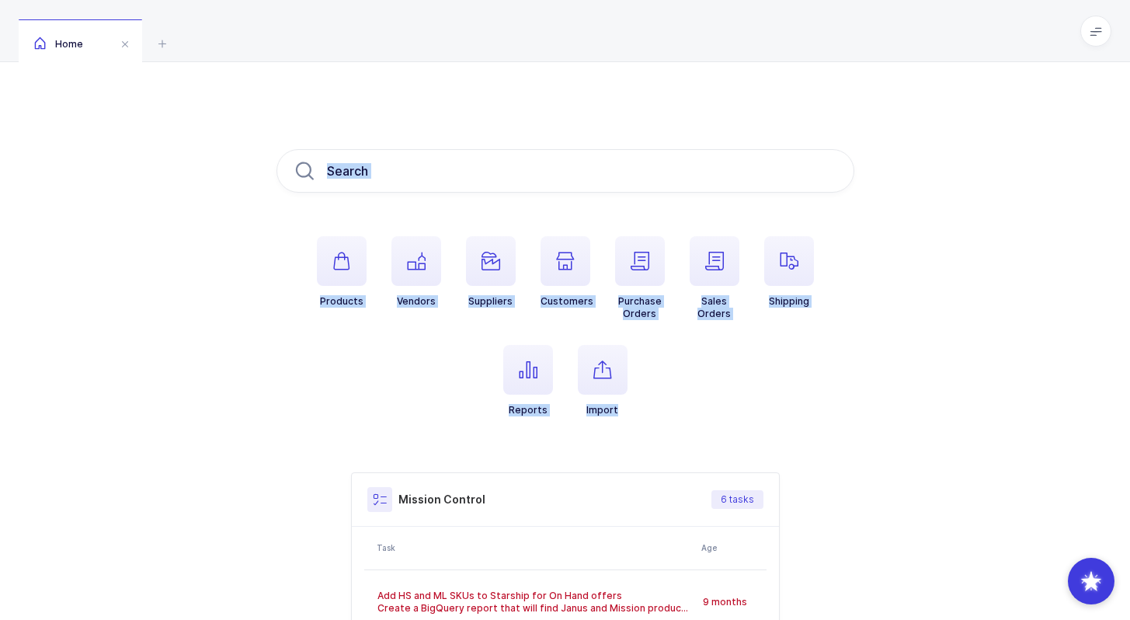
click at [703, 435] on ul "Products Vendors Suppliers Customers Purchase Orders Sales Orders Shipping Repo…" at bounding box center [566, 338] width 578 height 205
click at [552, 103] on div "Products Vendors Suppliers Customers Purchase Orders Sales Orders Shipping Repo…" at bounding box center [565, 488] width 1130 height 853
click at [669, 399] on div "Products Vendors Suppliers Customers Purchase Orders Sales Orders Shipping Repo…" at bounding box center [565, 488] width 1130 height 853
click at [669, 399] on ul "Products Vendors Suppliers Customers Purchase Orders Sales Orders Shipping Repo…" at bounding box center [566, 338] width 578 height 205
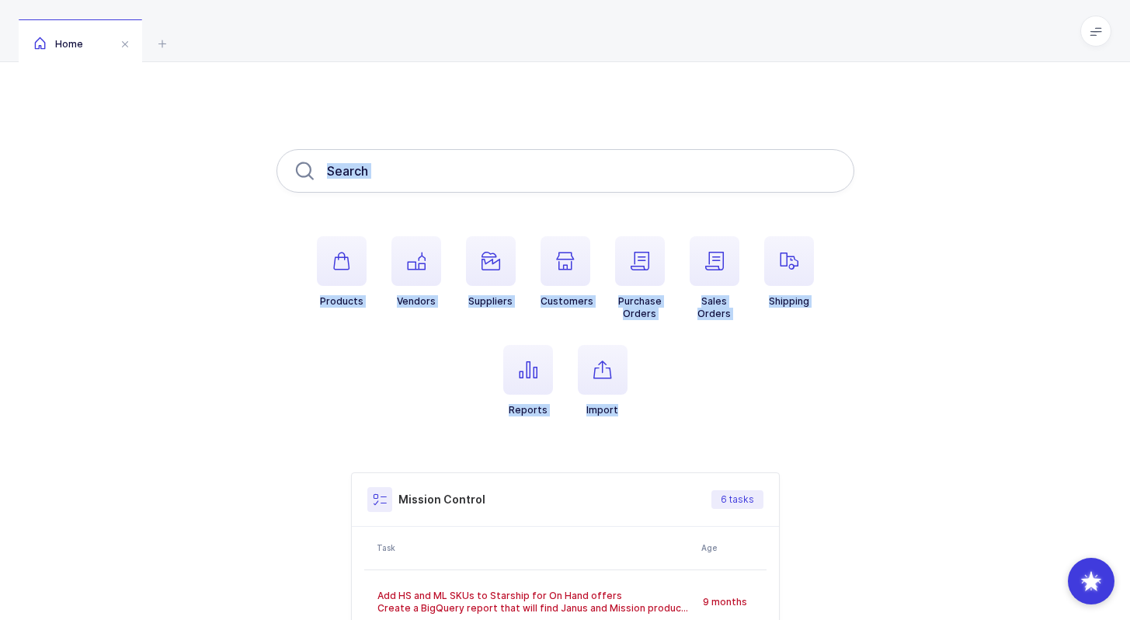
click at [612, 151] on div "Products Vendors Suppliers Customers Purchase Orders Sales Orders Shipping Repo…" at bounding box center [566, 488] width 578 height 679
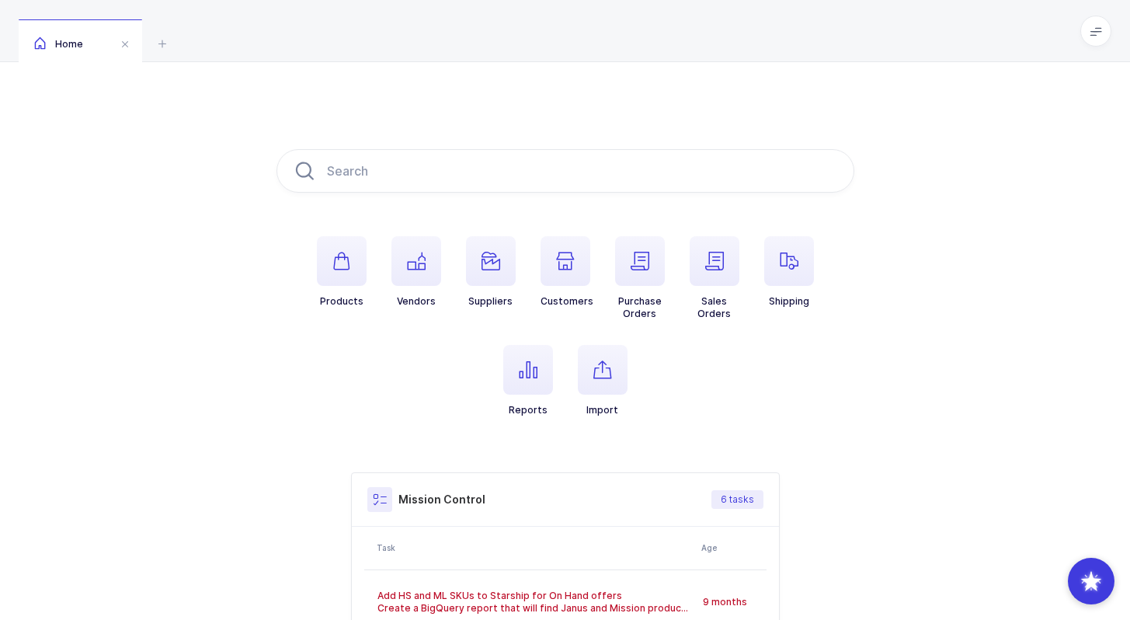
click at [602, 124] on div "Products Vendors Suppliers Customers Purchase Orders Sales Orders Shipping Repo…" at bounding box center [565, 488] width 1130 height 853
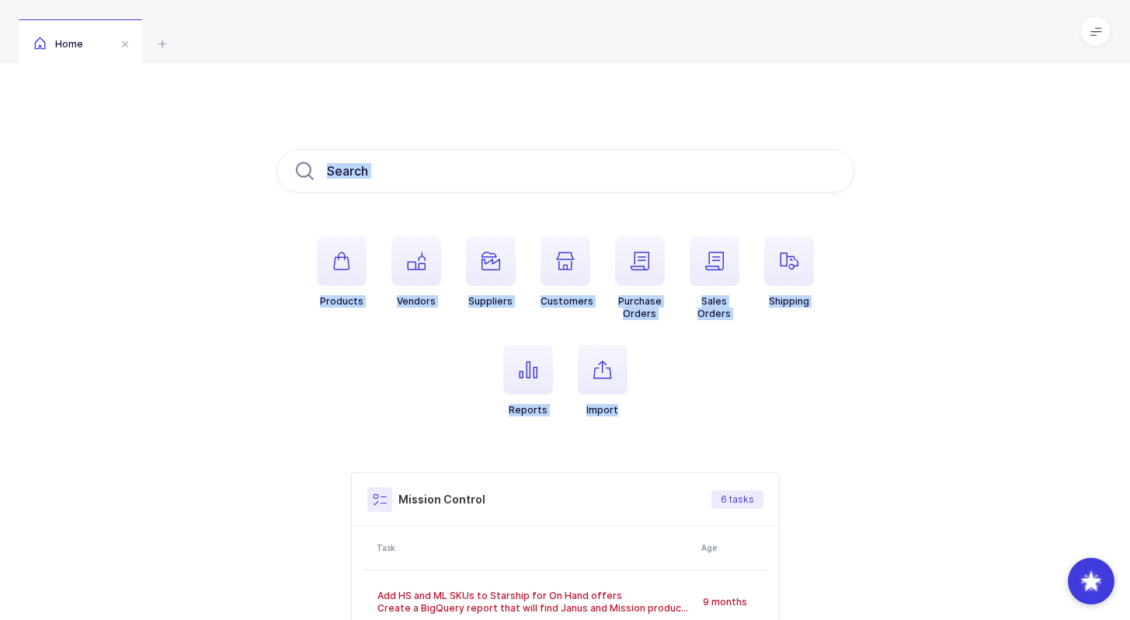
click at [719, 406] on div "Products Vendors Suppliers Customers Purchase Orders Sales Orders Shipping Repo…" at bounding box center [565, 488] width 1130 height 853
click at [719, 406] on ul "Products Vendors Suppliers Customers Purchase Orders Sales Orders Shipping Repo…" at bounding box center [566, 338] width 578 height 205
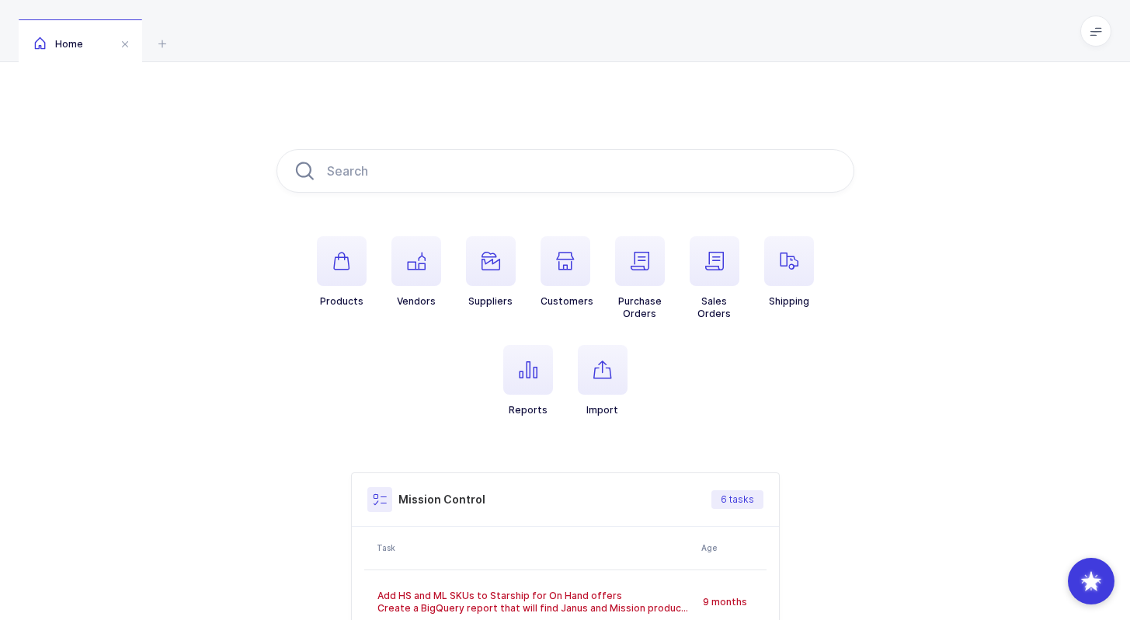
click at [448, 252] on li "Vendors" at bounding box center [416, 278] width 75 height 84
click at [423, 253] on icon "button" at bounding box center [416, 261] width 19 height 19
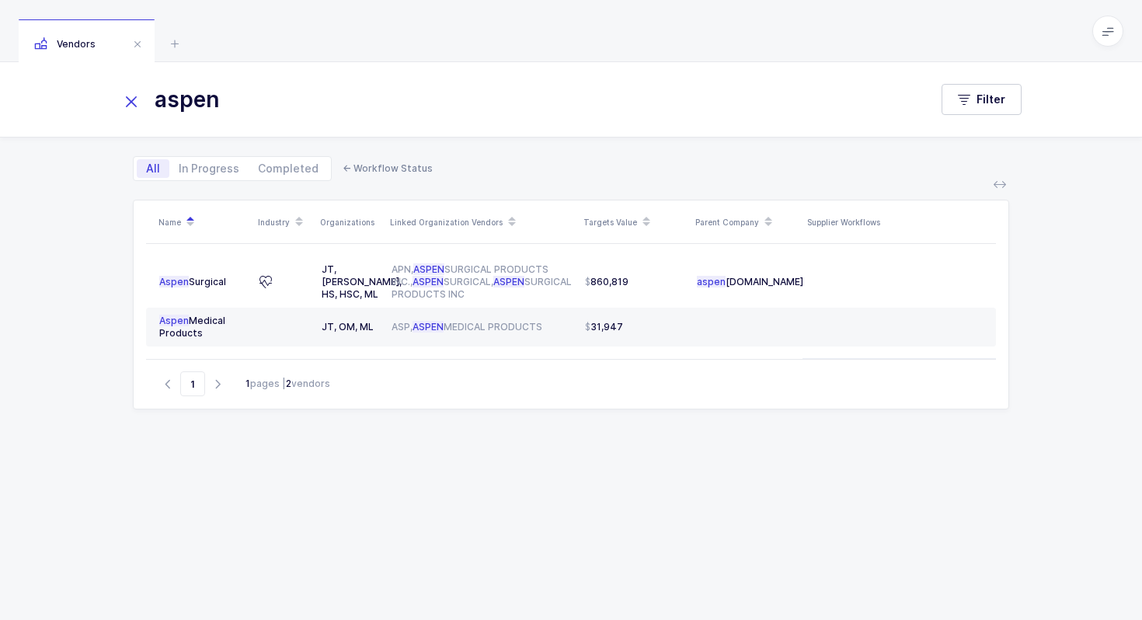
drag, startPoint x: 297, startPoint y: 100, endPoint x: 159, endPoint y: 101, distance: 137.5
click at [158, 101] on input "aspen" at bounding box center [515, 99] width 790 height 37
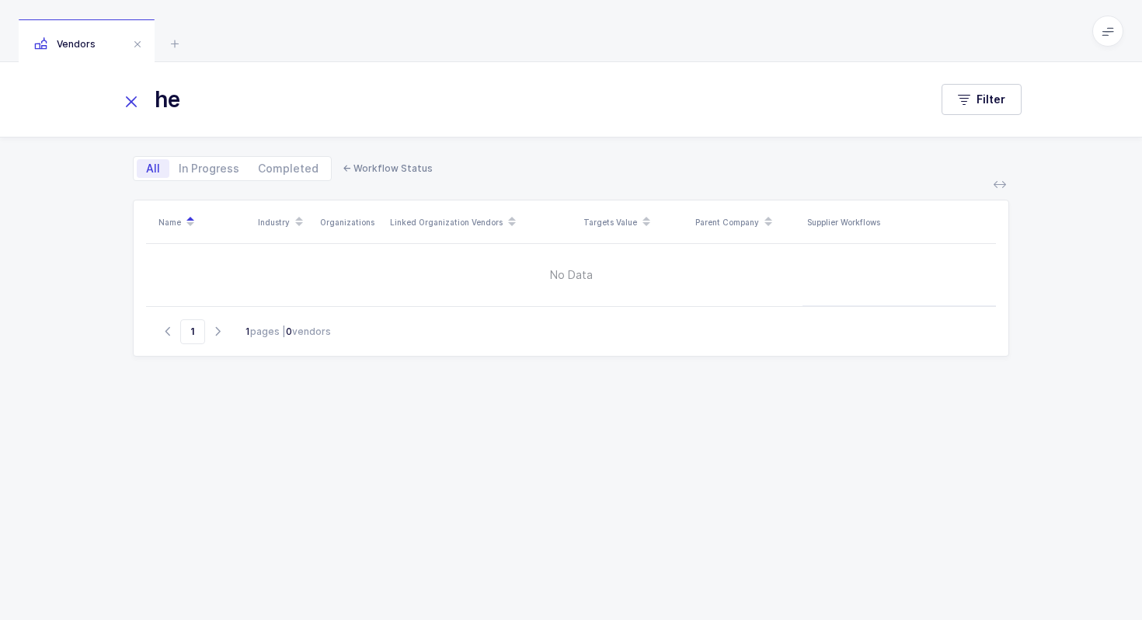
type input "h"
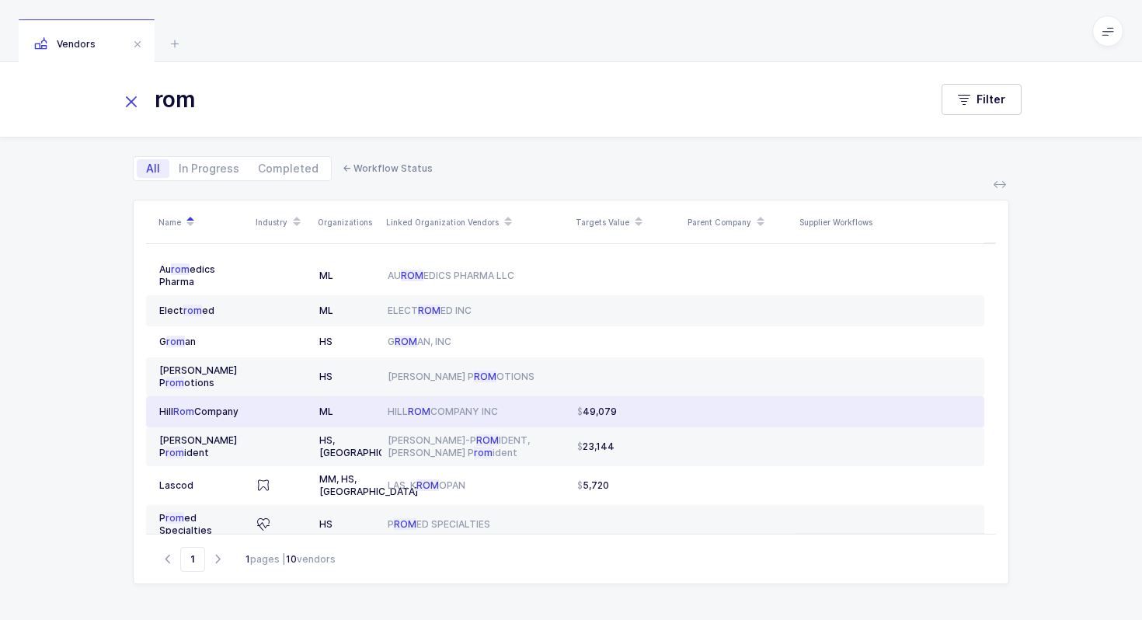
type input "rom"
click at [325, 411] on div "ML" at bounding box center [347, 411] width 56 height 12
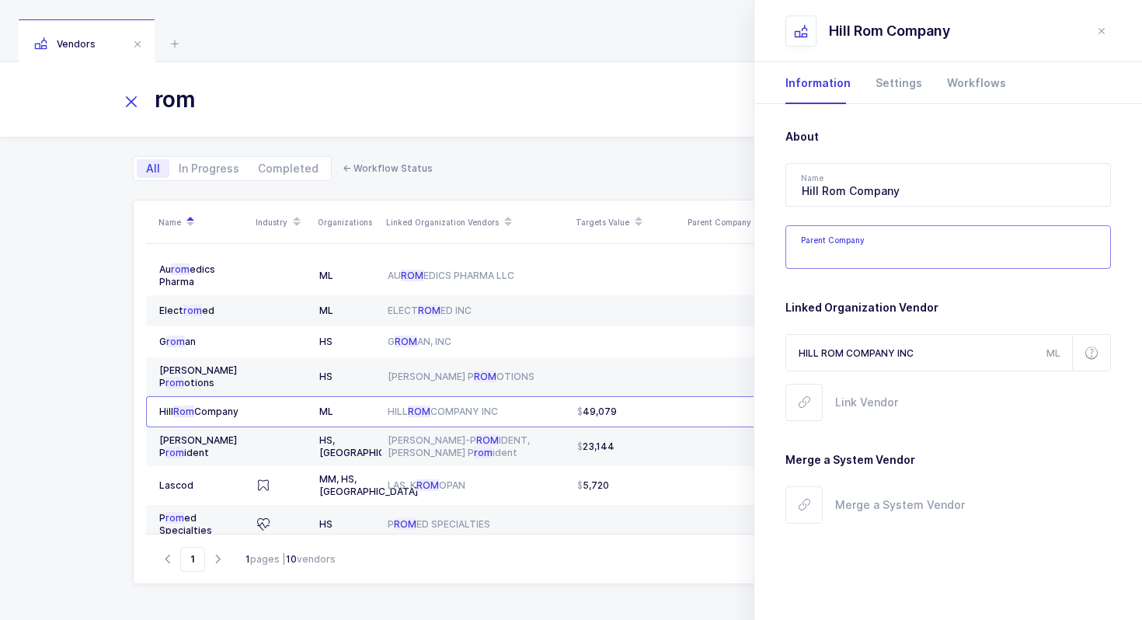
click at [865, 257] on input "Parent Company" at bounding box center [947, 246] width 325 height 43
click at [1104, 28] on icon "close drawer" at bounding box center [1101, 31] width 12 height 12
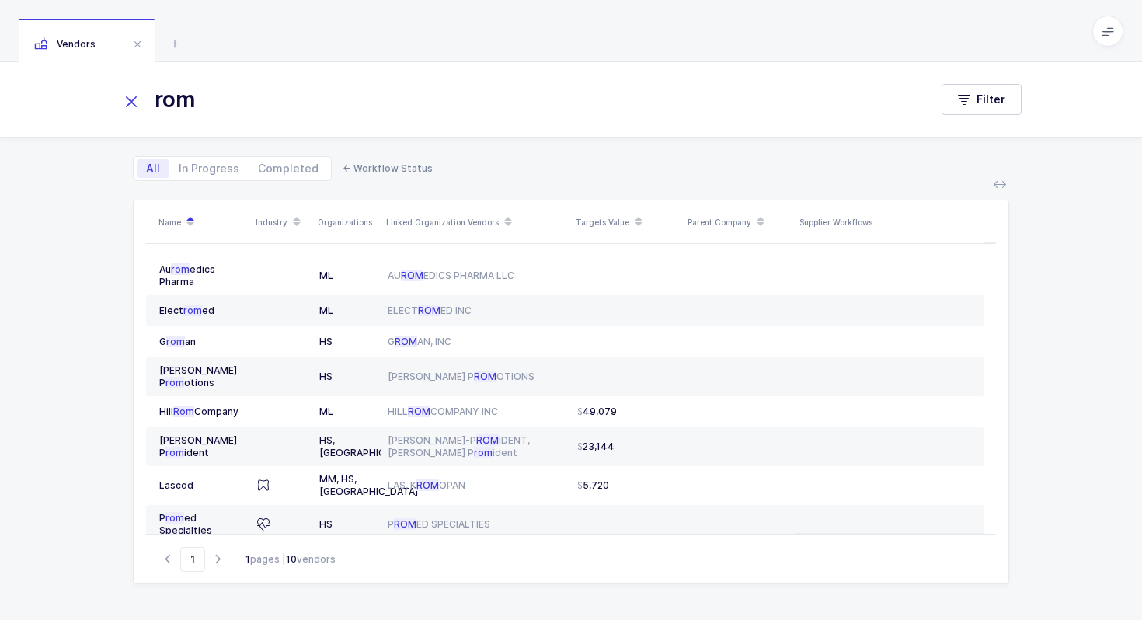
click at [134, 103] on icon at bounding box center [131, 102] width 22 height 22
click at [260, 102] on input "text" at bounding box center [515, 99] width 790 height 37
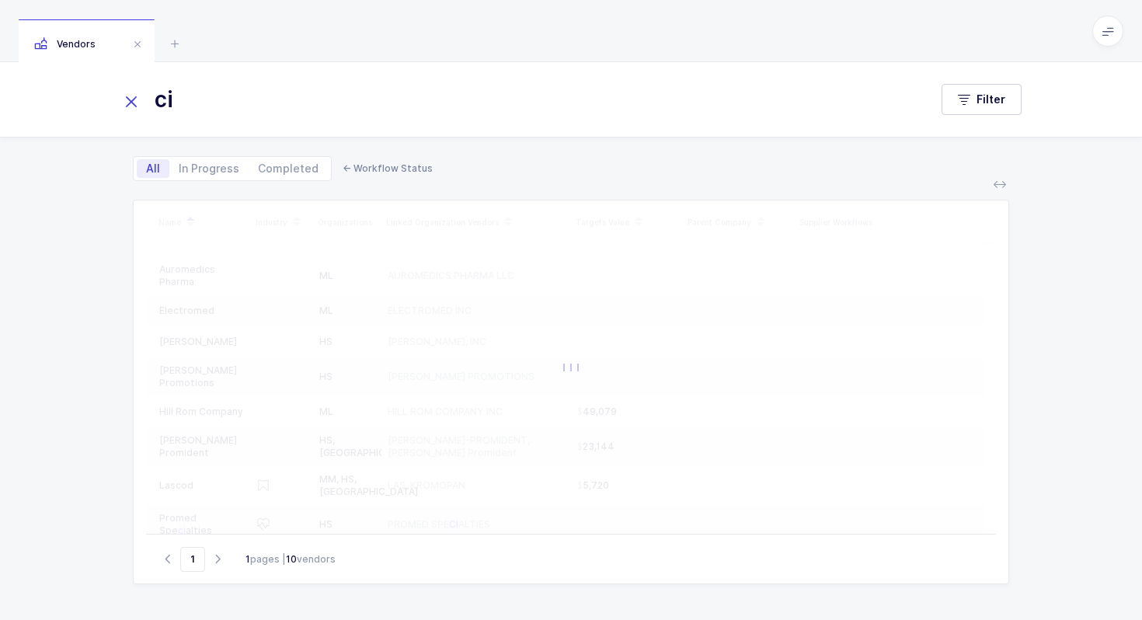
type input "c"
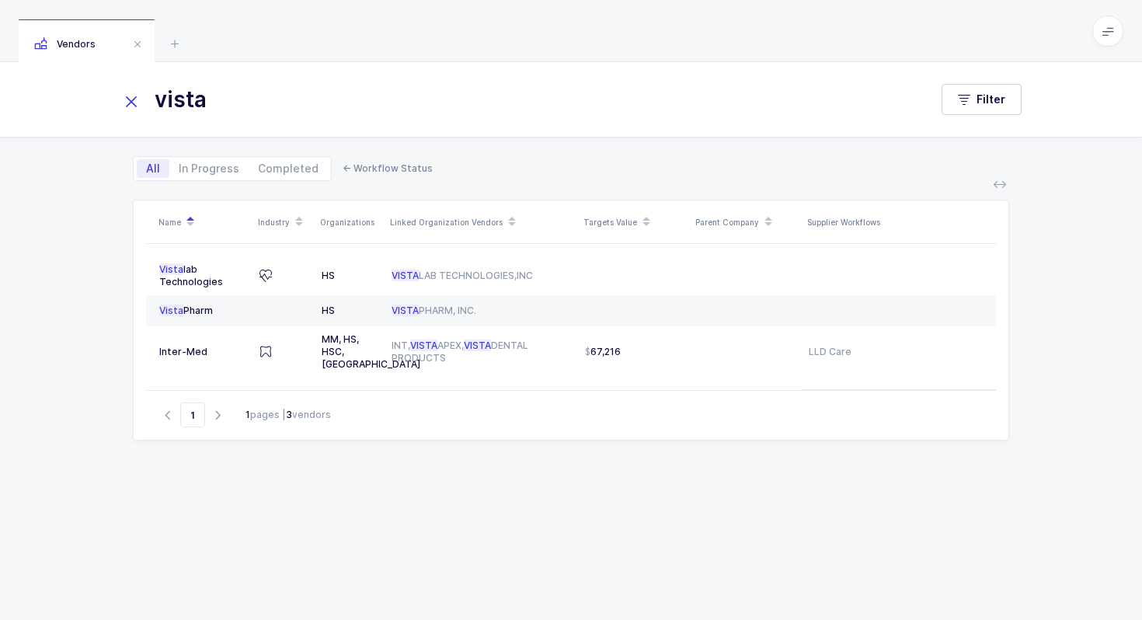
type input "vista"
click at [134, 103] on icon at bounding box center [131, 102] width 22 height 22
click at [251, 100] on input "text" at bounding box center [515, 99] width 790 height 37
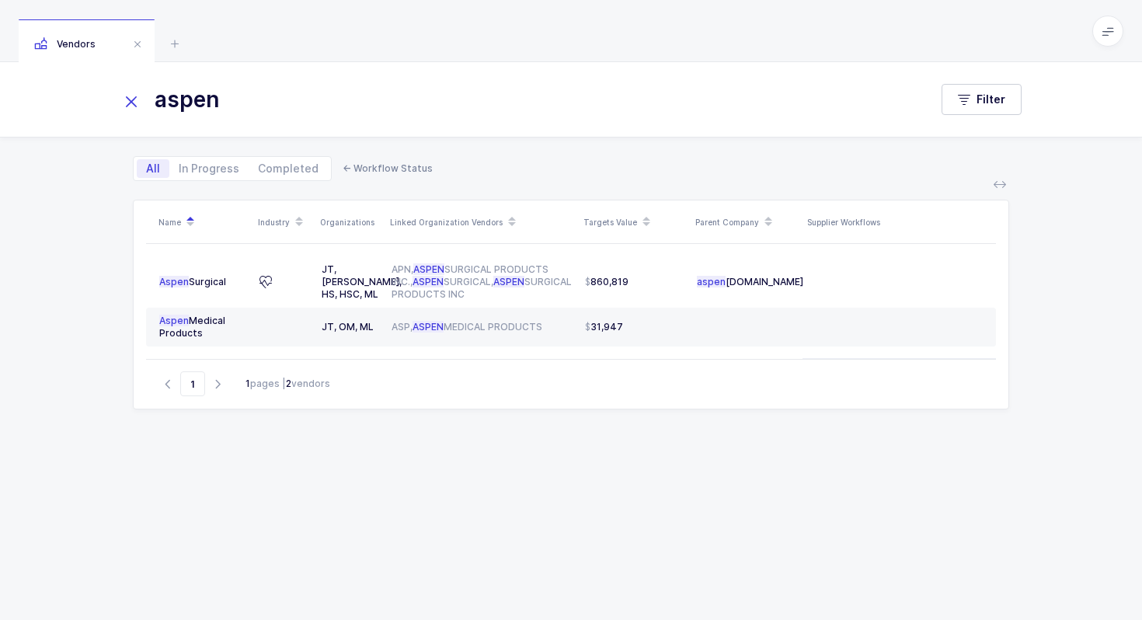
drag, startPoint x: 273, startPoint y: 97, endPoint x: 160, endPoint y: 96, distance: 113.4
click at [160, 96] on input "aspen" at bounding box center [515, 99] width 790 height 37
click at [280, 88] on input "aspen" at bounding box center [515, 99] width 790 height 37
drag, startPoint x: 280, startPoint y: 88, endPoint x: 193, endPoint y: 85, distance: 86.3
click at [193, 86] on input "aspen" at bounding box center [515, 99] width 790 height 37
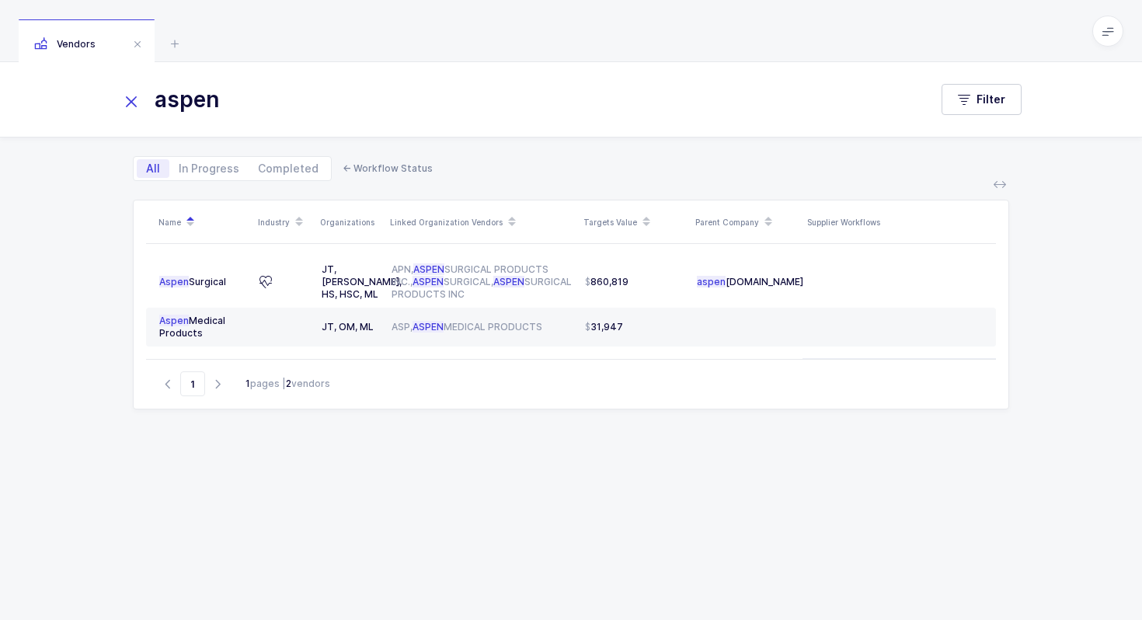
click at [193, 85] on input "aspen" at bounding box center [515, 99] width 790 height 37
click at [228, 92] on input "aspen" at bounding box center [515, 99] width 790 height 37
drag, startPoint x: 259, startPoint y: 92, endPoint x: 148, endPoint y: 89, distance: 111.9
click at [148, 90] on input "aspen" at bounding box center [515, 99] width 790 height 37
type input "aspen"
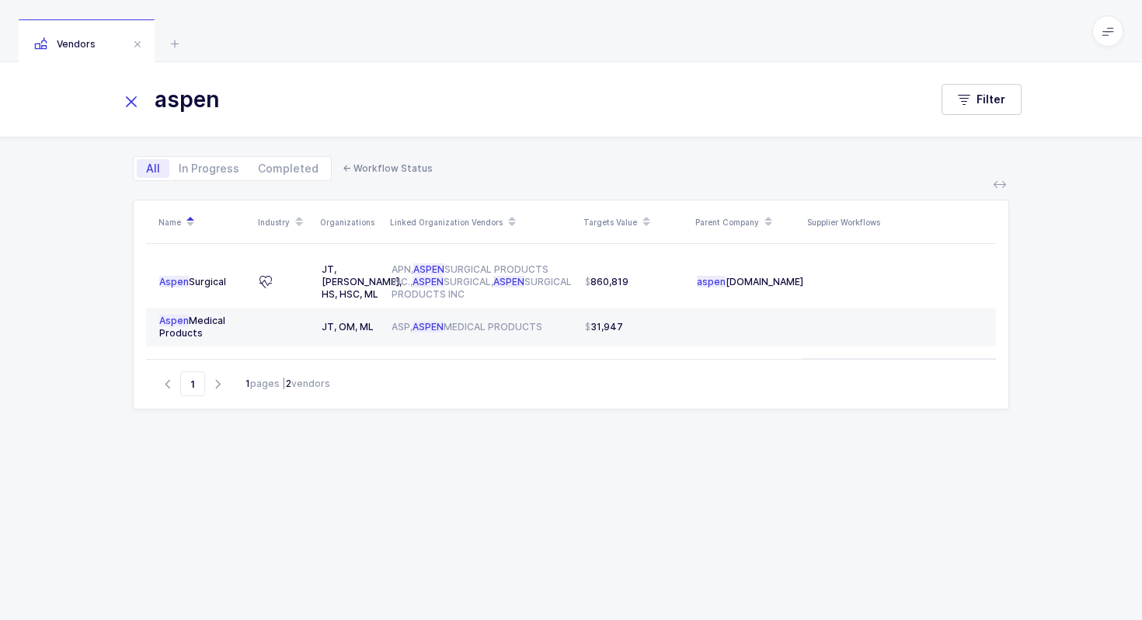
click at [137, 108] on icon at bounding box center [131, 102] width 22 height 22
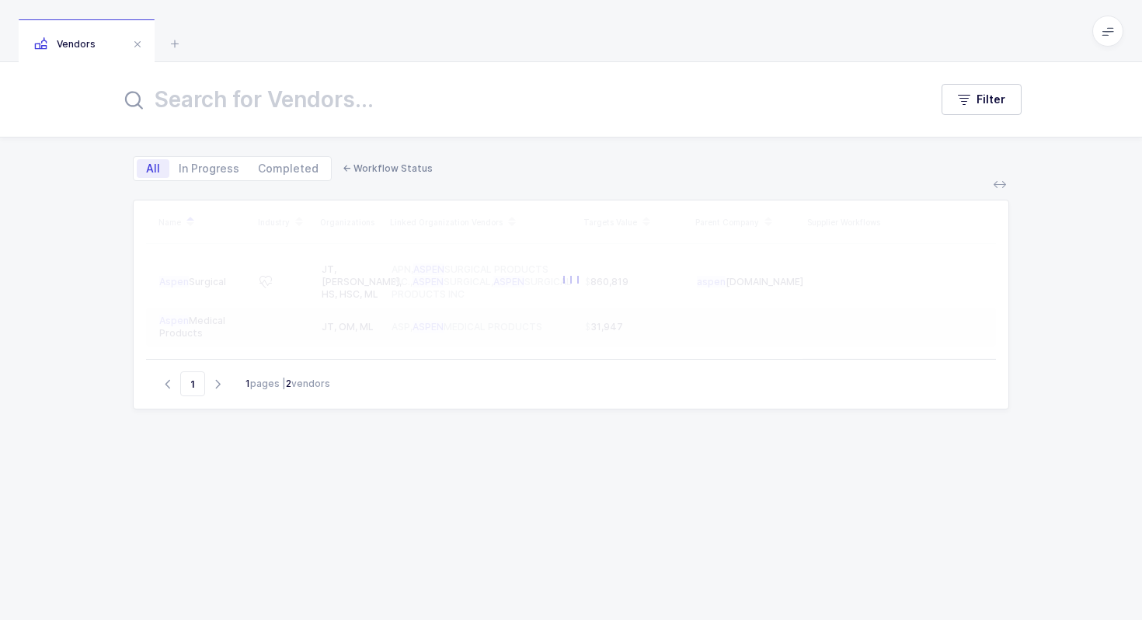
click at [217, 107] on input "text" at bounding box center [515, 99] width 790 height 37
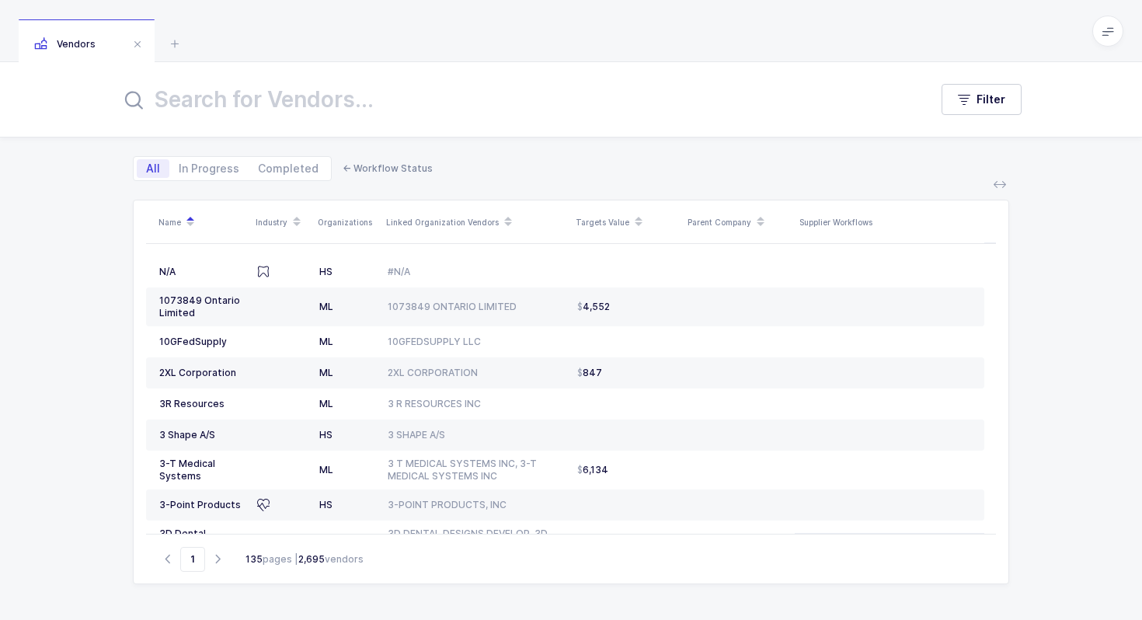
drag, startPoint x: 328, startPoint y: 33, endPoint x: 627, endPoint y: 585, distance: 627.4
click at [627, 585] on div "Vendors Filter All In Progress Completed ← Workflow Status Name Industry Organi…" at bounding box center [571, 310] width 1142 height 620
click at [627, 585] on div "Name Industry Organizations Linked Organization Vendors Targets Value Parent Co…" at bounding box center [570, 400] width 901 height 439
drag, startPoint x: 622, startPoint y: 591, endPoint x: 734, endPoint y: 155, distance: 449.9
click at [733, 155] on div "All In Progress Completed ← Workflow Status Name Industry Organizations Linked …" at bounding box center [570, 378] width 901 height 482
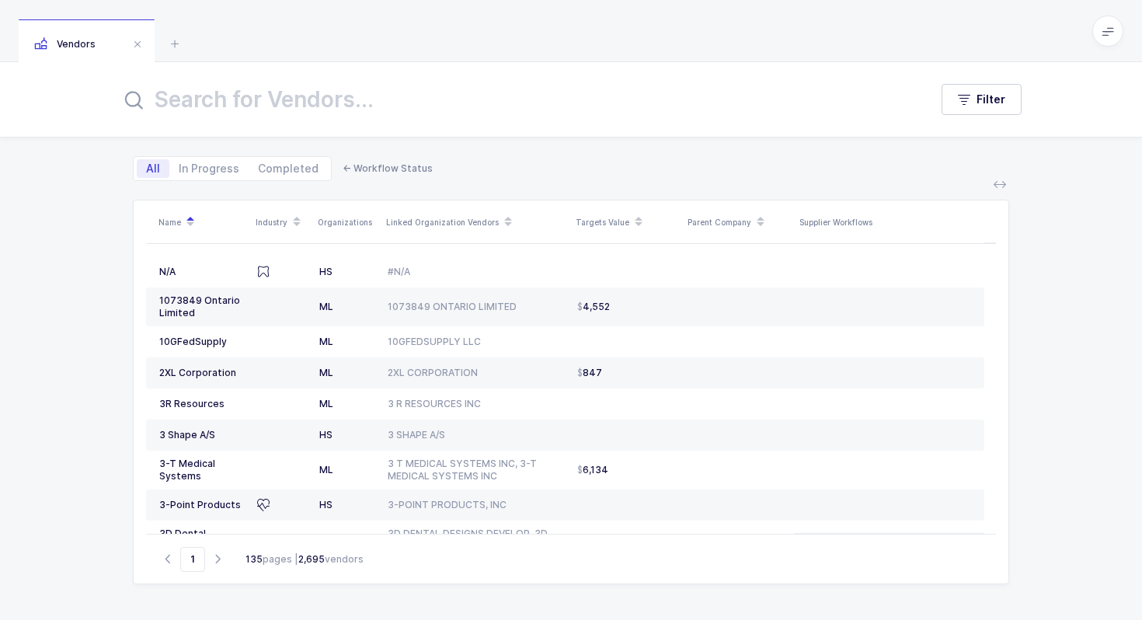
click at [734, 155] on div "All In Progress Completed ← Workflow Status" at bounding box center [571, 158] width 876 height 43
drag, startPoint x: 610, startPoint y: 42, endPoint x: 753, endPoint y: 592, distance: 568.2
click at [753, 592] on div "Vendors Filter All In Progress Completed ← Workflow Status Name Industry Organi…" at bounding box center [571, 310] width 1142 height 620
click at [753, 592] on div "Name Industry Organizations Linked Organization Vendors Targets Value Parent Co…" at bounding box center [570, 400] width 901 height 439
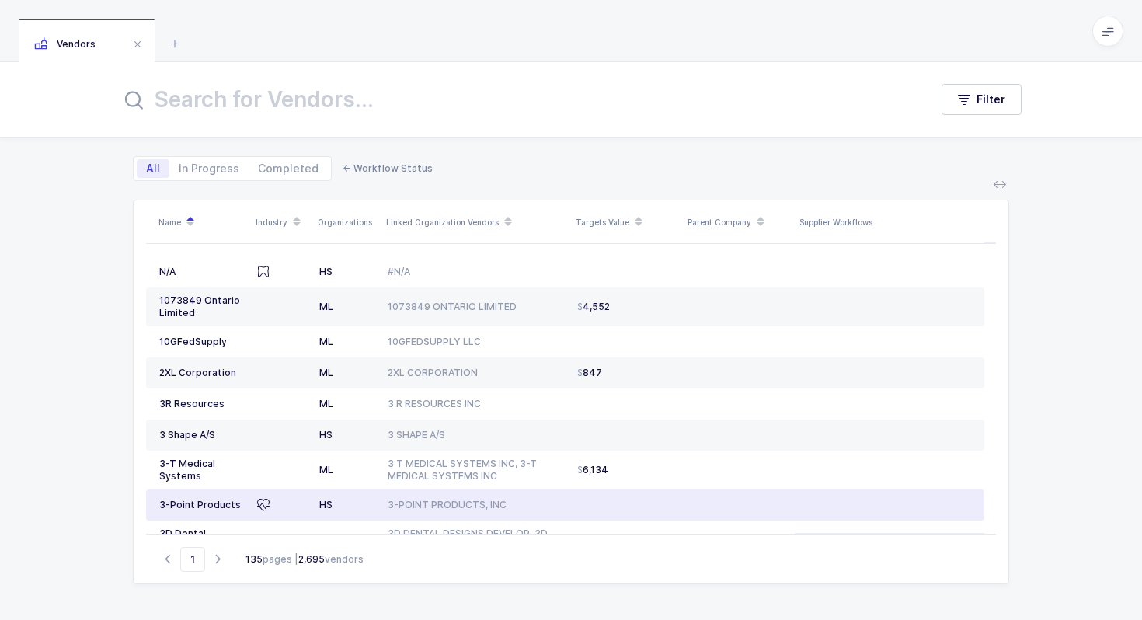
drag, startPoint x: 701, startPoint y: 33, endPoint x: 938, endPoint y: 602, distance: 615.7
click at [938, 602] on div "Vendors Filter All In Progress Completed ← Workflow Status Name Industry Organi…" at bounding box center [571, 310] width 1142 height 620
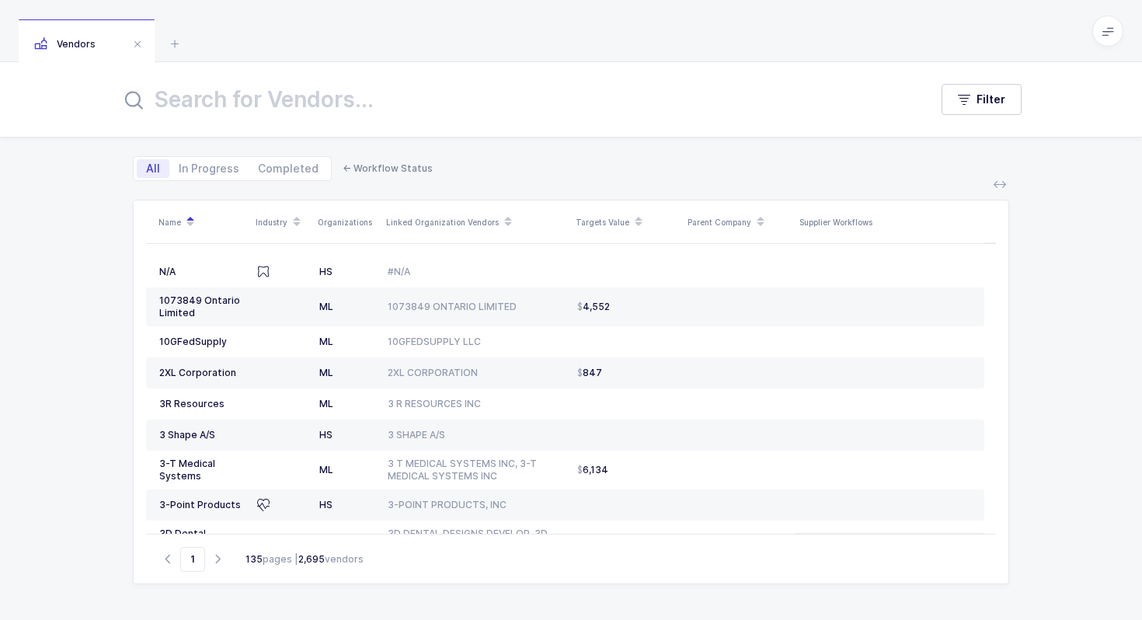
click at [938, 602] on div "Name Industry Organizations Linked Organization Vendors Targets Value Parent Co…" at bounding box center [570, 400] width 901 height 439
drag, startPoint x: 688, startPoint y: 26, endPoint x: 666, endPoint y: 54, distance: 36.0
click at [666, 54] on div "Vendors" at bounding box center [571, 31] width 1142 height 62
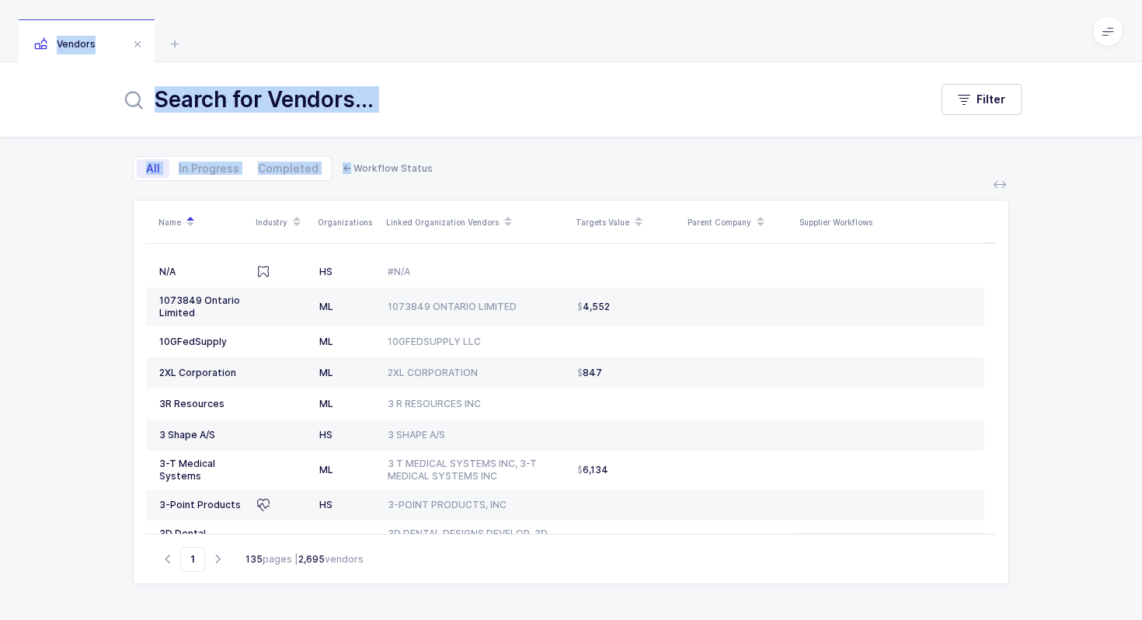
drag, startPoint x: 666, startPoint y: 54, endPoint x: 664, endPoint y: 149, distance: 94.8
click at [664, 150] on div "Vendors Filter All In Progress Completed ← Workflow Status Name Industry Organi…" at bounding box center [571, 310] width 1142 height 620
click at [664, 149] on div "All In Progress Completed ← Workflow Status" at bounding box center [571, 158] width 876 height 43
drag, startPoint x: 664, startPoint y: 151, endPoint x: 646, endPoint y: 22, distance: 130.9
click at [646, 22] on div "Vendors Filter All In Progress Completed ← Workflow Status Name Industry Organi…" at bounding box center [571, 310] width 1142 height 620
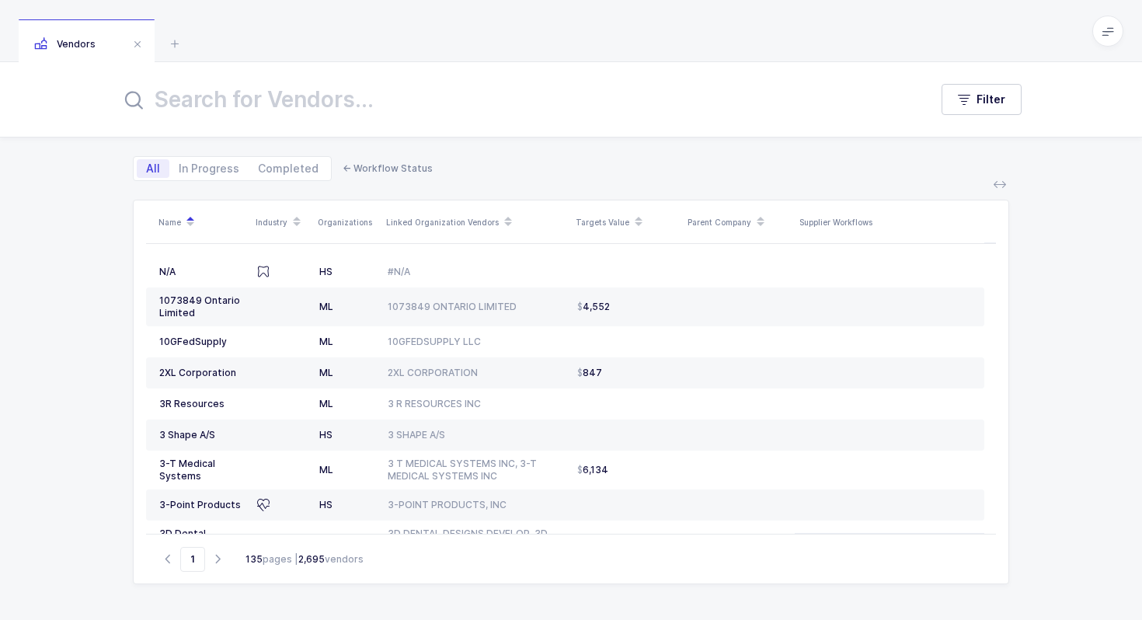
click at [646, 22] on div "Vendors" at bounding box center [571, 31] width 1142 height 62
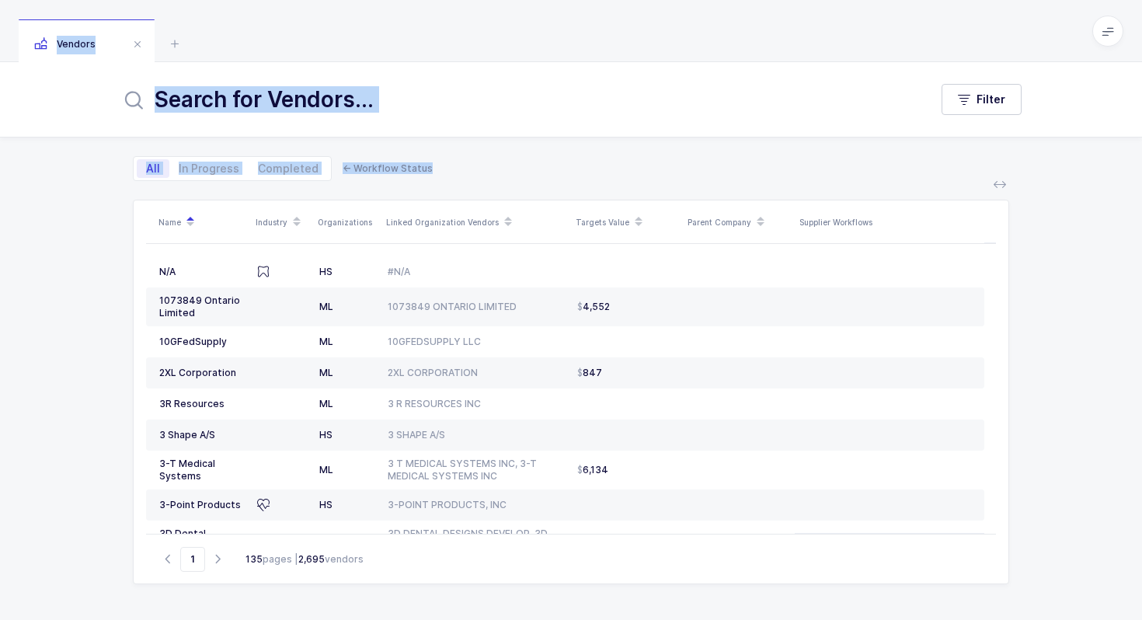
drag, startPoint x: 646, startPoint y: 22, endPoint x: 617, endPoint y: 171, distance: 152.0
click at [617, 172] on div "Vendors Filter All In Progress Completed ← Workflow Status Name Industry Organi…" at bounding box center [571, 310] width 1142 height 620
click at [617, 171] on div "All In Progress Completed ← Workflow Status" at bounding box center [571, 158] width 876 height 43
drag, startPoint x: 617, startPoint y: 171, endPoint x: 614, endPoint y: 41, distance: 129.7
click at [614, 41] on div "Vendors Filter All In Progress Completed ← Workflow Status Name Industry Organi…" at bounding box center [571, 310] width 1142 height 620
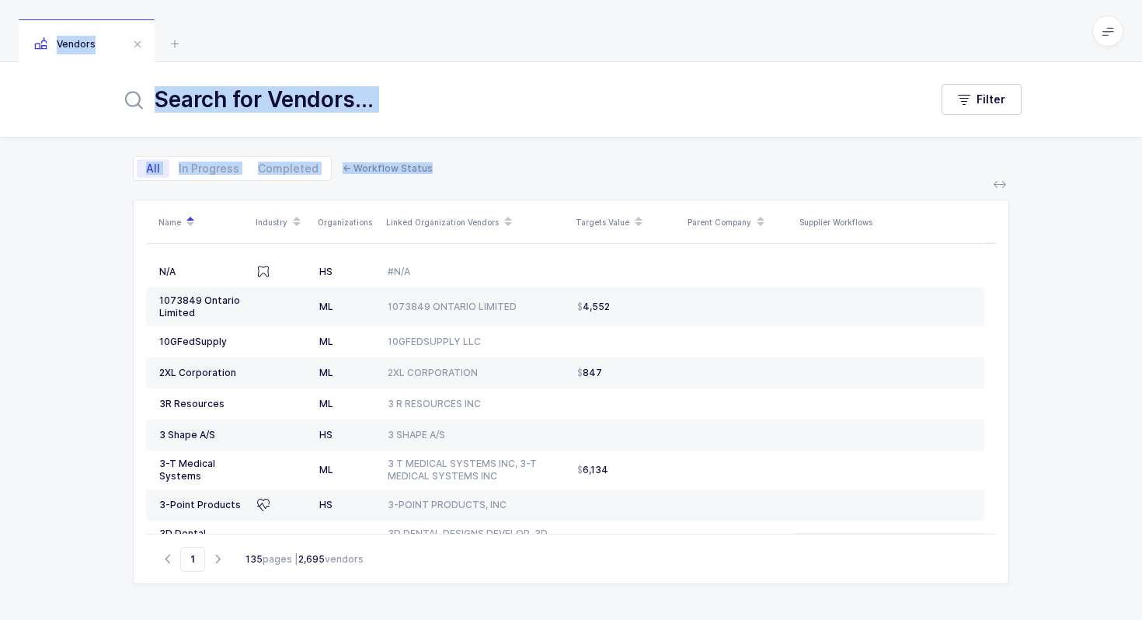
click at [614, 41] on div "Vendors" at bounding box center [571, 31] width 1142 height 62
drag, startPoint x: 614, startPoint y: 41, endPoint x: 602, endPoint y: 179, distance: 138.1
click at [602, 180] on div "Vendors Filter All In Progress Completed ← Workflow Status Name Industry Organi…" at bounding box center [571, 310] width 1142 height 620
click at [602, 179] on div "All In Progress Completed ← Workflow Status" at bounding box center [571, 158] width 876 height 43
drag, startPoint x: 602, startPoint y: 179, endPoint x: 609, endPoint y: 37, distance: 141.5
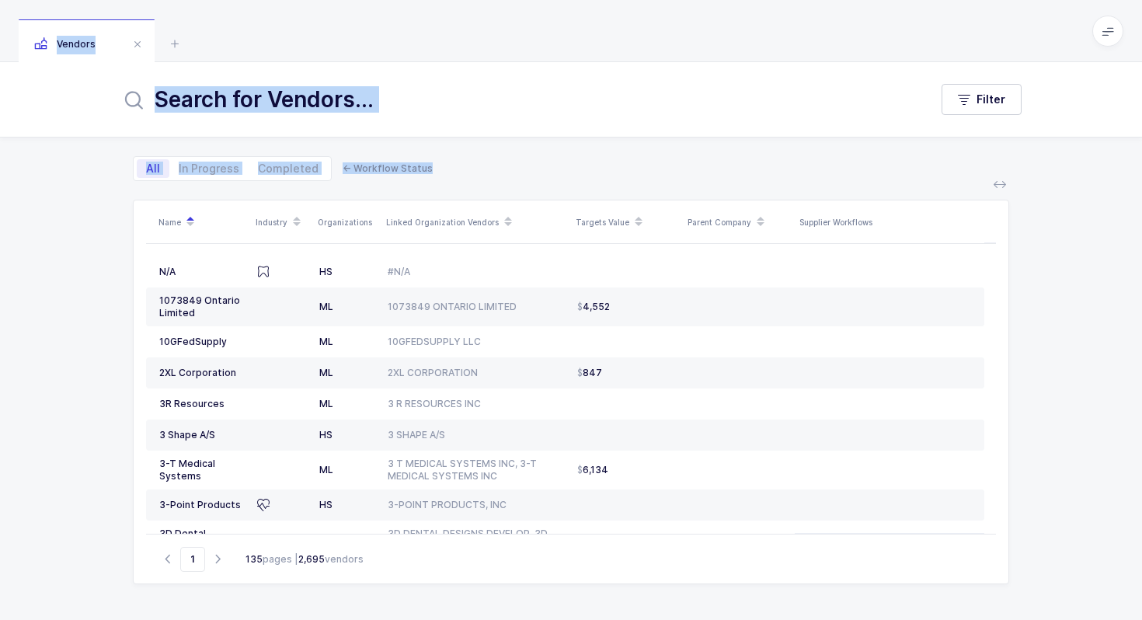
click at [608, 37] on div "Vendors Filter All In Progress Completed ← Workflow Status Name Industry Organi…" at bounding box center [571, 310] width 1142 height 620
click at [609, 37] on div "Vendors" at bounding box center [571, 31] width 1142 height 62
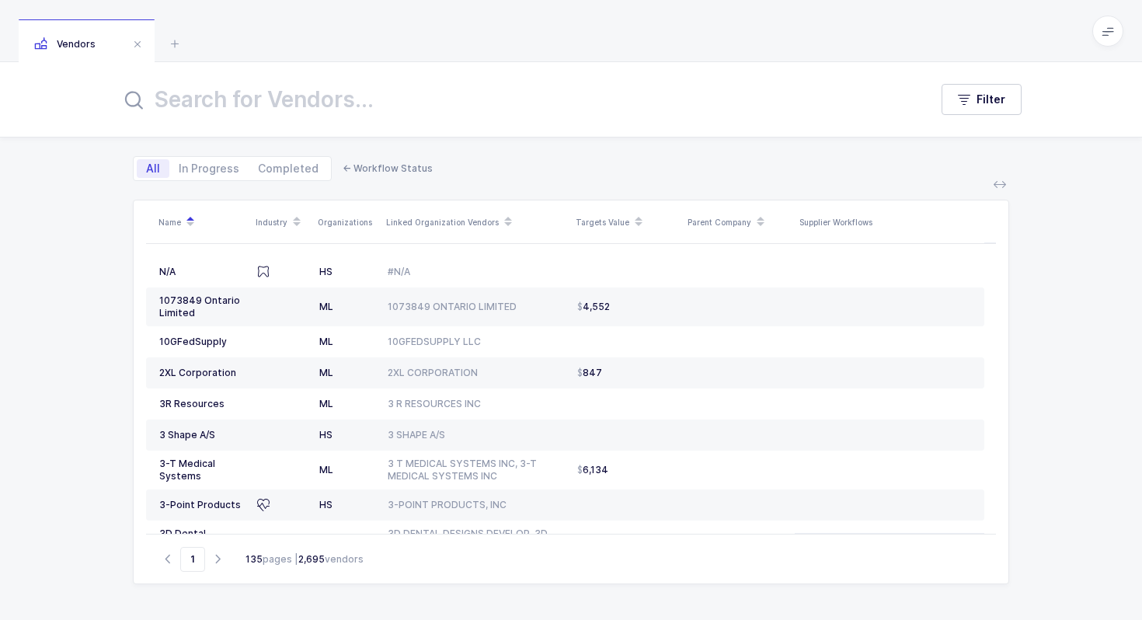
click at [454, 99] on input "text" at bounding box center [515, 99] width 790 height 37
click at [386, 113] on input "text" at bounding box center [515, 99] width 790 height 37
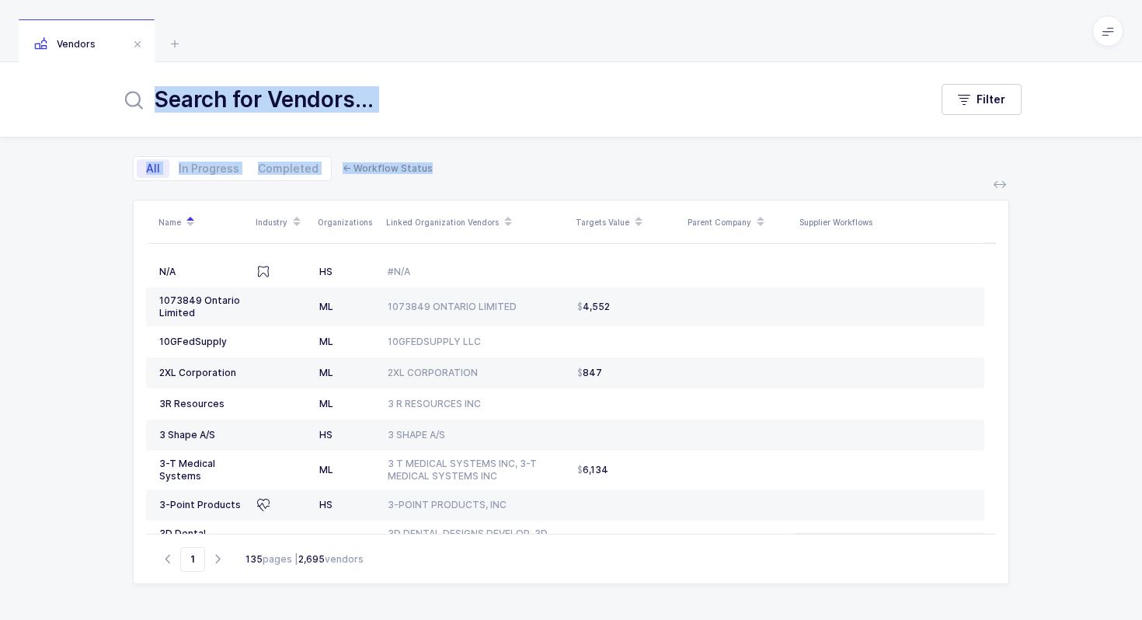
drag, startPoint x: 103, startPoint y: 103, endPoint x: 520, endPoint y: 173, distance: 422.3
click at [520, 175] on div "Filter All In Progress Completed ← Workflow Status Name Industry Organizations …" at bounding box center [571, 341] width 1142 height 558
click at [520, 173] on div "All In Progress Completed ← Workflow Status" at bounding box center [571, 158] width 876 height 43
drag, startPoint x: 520, startPoint y: 173, endPoint x: 435, endPoint y: 25, distance: 170.8
click at [435, 25] on div "Vendors Filter All In Progress Completed ← Workflow Status Name Industry Organi…" at bounding box center [571, 310] width 1142 height 620
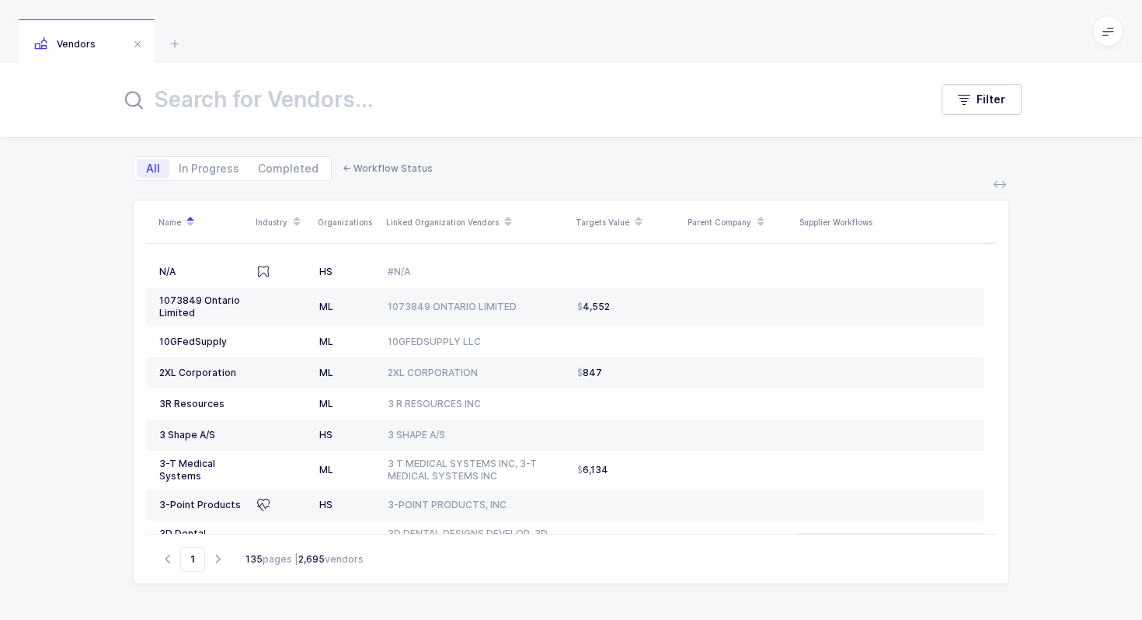
click at [435, 25] on div "Vendors" at bounding box center [571, 31] width 1142 height 62
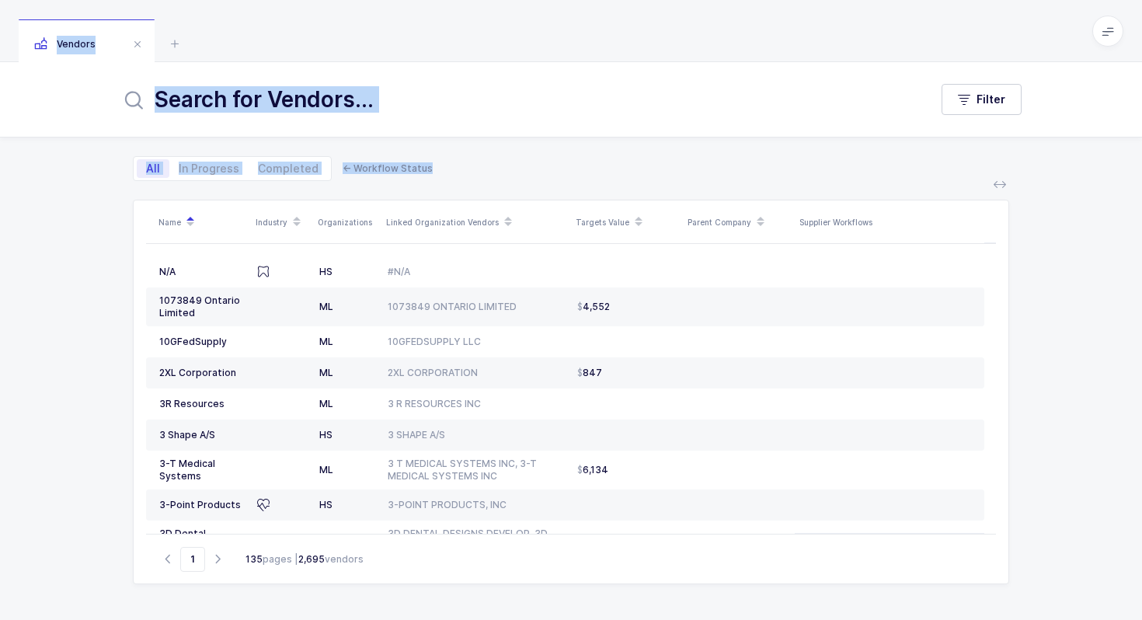
drag, startPoint x: 435, startPoint y: 25, endPoint x: 458, endPoint y: 166, distance: 143.2
click at [458, 168] on div "Vendors Filter All In Progress Completed ← Workflow Status Name Industry Organi…" at bounding box center [571, 310] width 1142 height 620
click at [458, 166] on div "All In Progress Completed ← Workflow Status" at bounding box center [571, 158] width 876 height 43
drag, startPoint x: 391, startPoint y: 13, endPoint x: 493, endPoint y: 183, distance: 197.6
click at [494, 184] on div "Vendors Filter All In Progress Completed ← Workflow Status Name Industry Organi…" at bounding box center [571, 310] width 1142 height 620
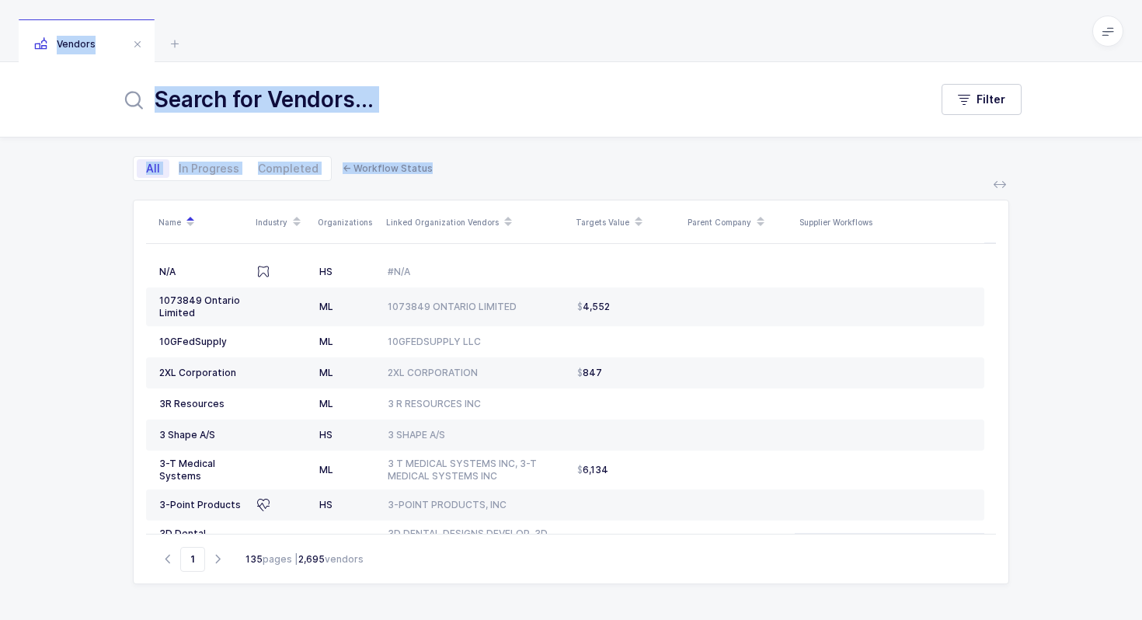
click at [493, 183] on div "Name Industry Organizations Linked Organization Vendors Targets Value Parent Co…" at bounding box center [570, 400] width 901 height 439
drag, startPoint x: 493, startPoint y: 183, endPoint x: 442, endPoint y: 36, distance: 155.5
click at [442, 35] on div "Vendors Filter All In Progress Completed ← Workflow Status Name Industry Organi…" at bounding box center [571, 310] width 1142 height 620
click at [442, 36] on div "Vendors" at bounding box center [571, 31] width 1142 height 62
drag, startPoint x: 442, startPoint y: 36, endPoint x: 447, endPoint y: 178, distance: 142.2
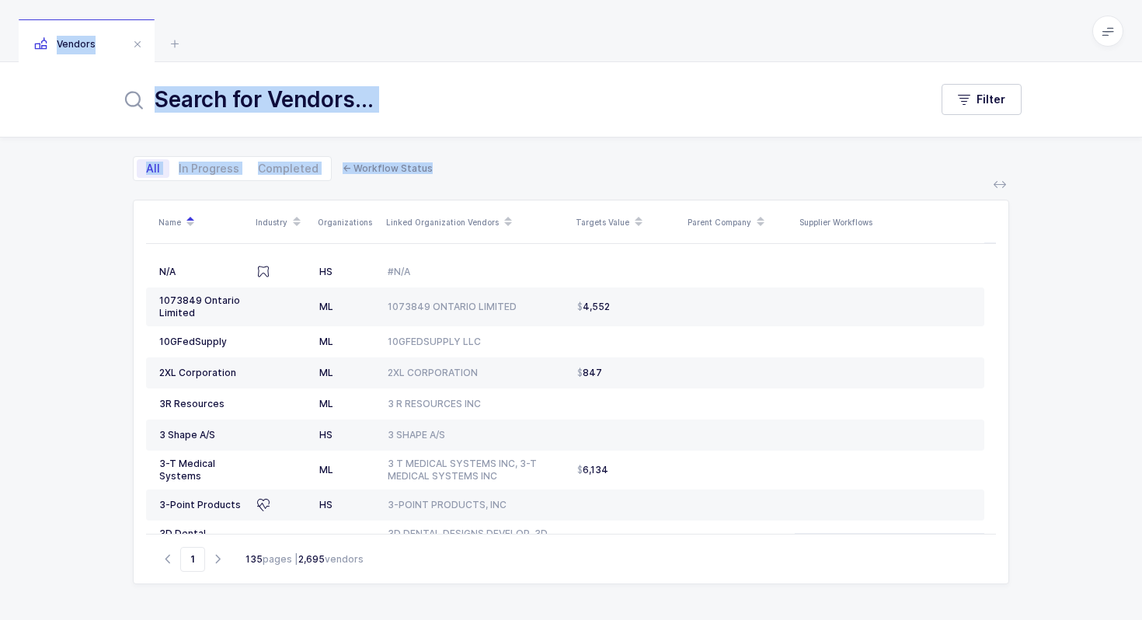
click at [447, 178] on div "Vendors Filter All In Progress Completed ← Workflow Status Name Industry Organi…" at bounding box center [571, 310] width 1142 height 620
click at [447, 178] on div "All In Progress Completed ← Workflow Status" at bounding box center [571, 158] width 876 height 43
drag, startPoint x: 447, startPoint y: 178, endPoint x: 441, endPoint y: 35, distance: 143.0
click at [441, 34] on div "Vendors Filter All In Progress Completed ← Workflow Status Name Industry Organi…" at bounding box center [571, 310] width 1142 height 620
click at [441, 35] on div "Vendors" at bounding box center [571, 31] width 1142 height 62
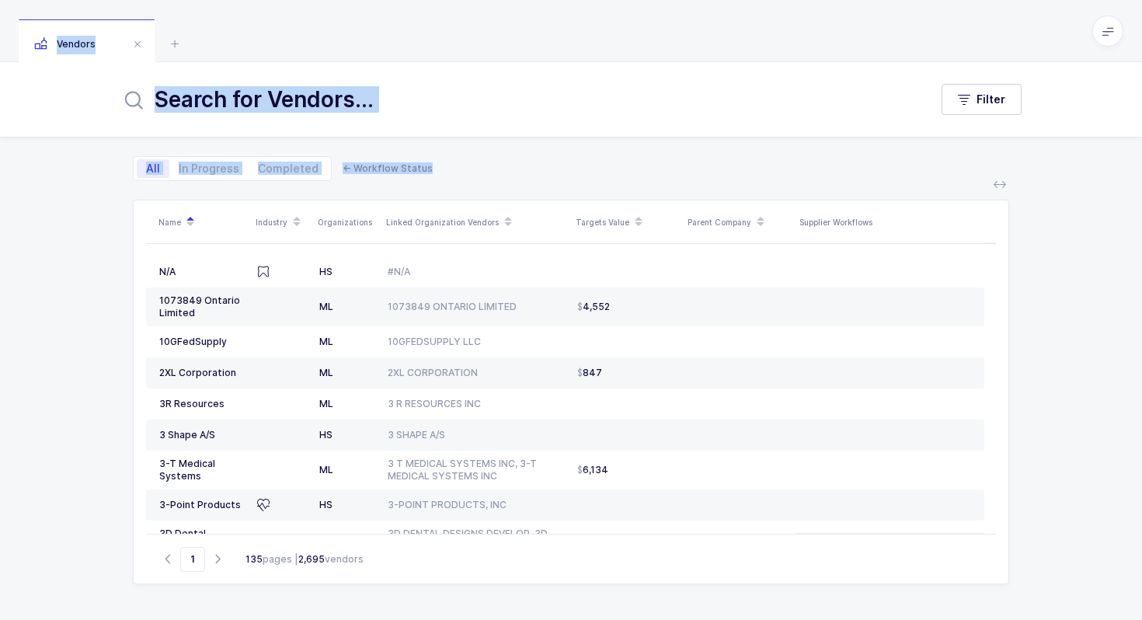
drag, startPoint x: 441, startPoint y: 35, endPoint x: 441, endPoint y: 166, distance: 131.3
click at [441, 166] on div "Vendors Filter All In Progress Completed ← Workflow Status Name Industry Organi…" at bounding box center [571, 310] width 1142 height 620
click at [441, 166] on div "All In Progress Completed ← Workflow Status" at bounding box center [571, 158] width 876 height 43
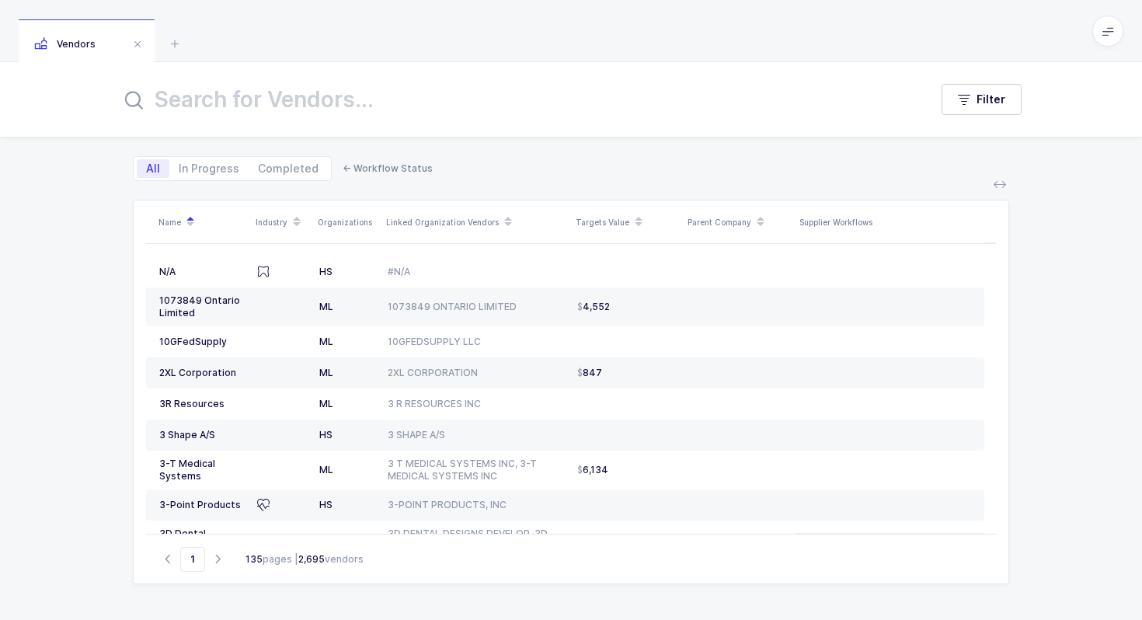
click at [228, 99] on input "text" at bounding box center [515, 99] width 790 height 37
click at [174, 41] on icon at bounding box center [174, 43] width 19 height 19
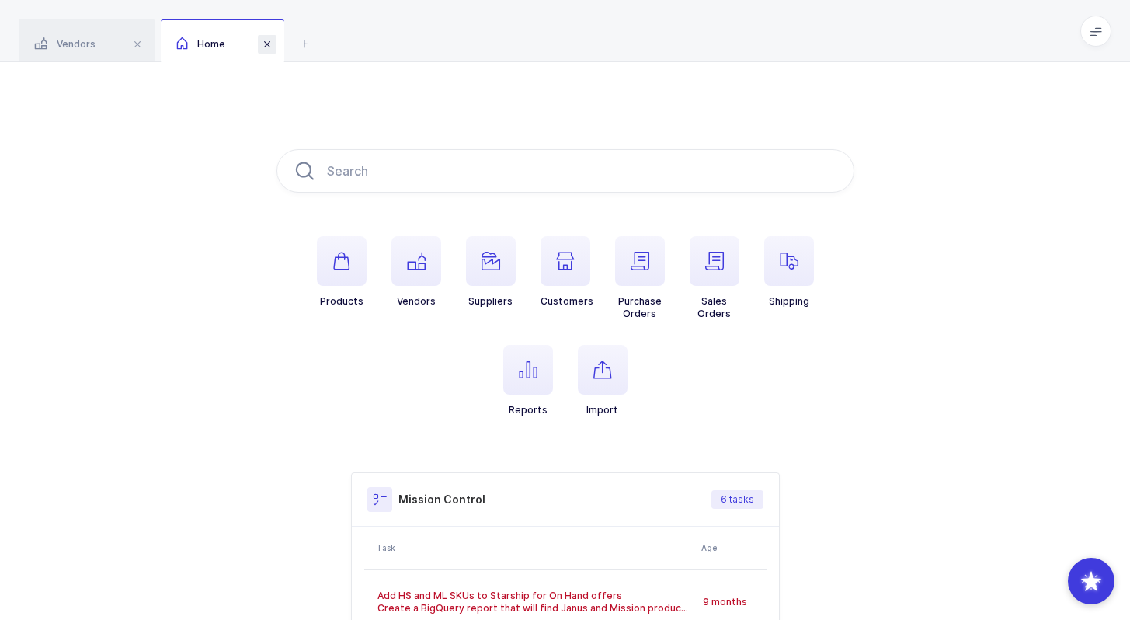
click at [267, 45] on span at bounding box center [267, 44] width 19 height 19
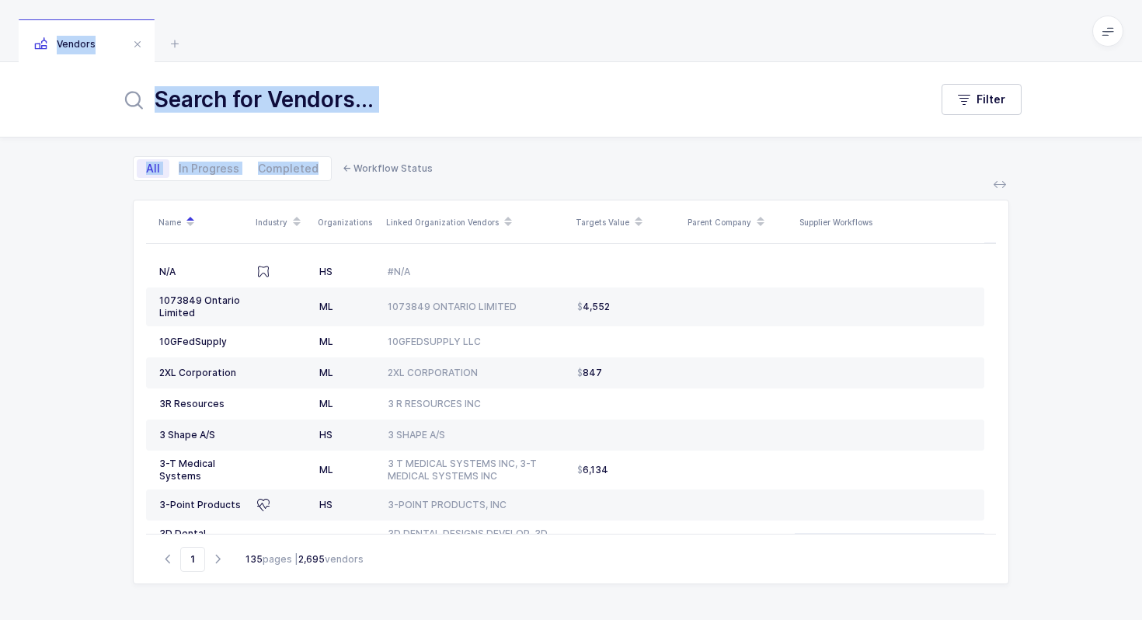
drag, startPoint x: 311, startPoint y: 22, endPoint x: 415, endPoint y: 141, distance: 158.0
click at [415, 141] on div "Vendors Filter All In Progress Completed ← Workflow Status Name Industry Organi…" at bounding box center [571, 310] width 1142 height 620
drag, startPoint x: 461, startPoint y: 165, endPoint x: 387, endPoint y: 34, distance: 150.3
click at [387, 34] on div "Vendors Filter All In Progress Completed ← Workflow Status Name Industry Organi…" at bounding box center [571, 310] width 1142 height 620
click at [387, 34] on div "Vendors" at bounding box center [571, 31] width 1142 height 62
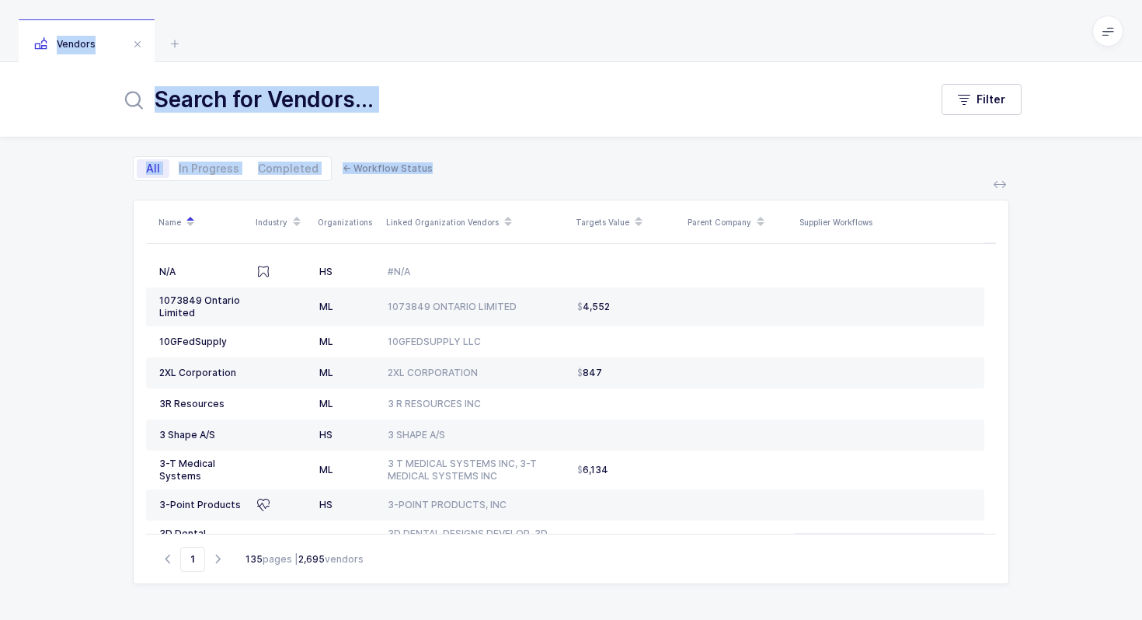
drag, startPoint x: 387, startPoint y: 34, endPoint x: 463, endPoint y: 165, distance: 151.1
click at [463, 166] on div "Vendors Filter All In Progress Completed ← Workflow Status Name Industry Organi…" at bounding box center [571, 310] width 1142 height 620
click at [463, 165] on div "All In Progress Completed ← Workflow Status" at bounding box center [571, 158] width 876 height 43
drag, startPoint x: 463, startPoint y: 165, endPoint x: 428, endPoint y: 56, distance: 114.2
click at [428, 56] on div "Vendors Filter All In Progress Completed ← Workflow Status Name Industry Organi…" at bounding box center [571, 310] width 1142 height 620
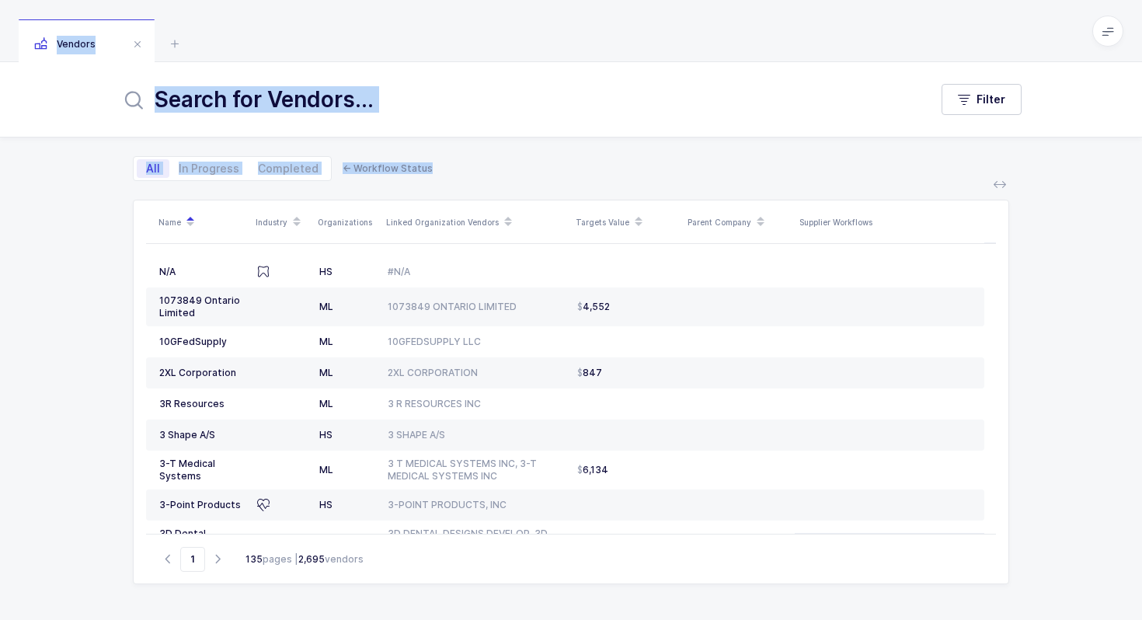
click at [428, 56] on div "Vendors" at bounding box center [571, 31] width 1142 height 62
drag, startPoint x: 428, startPoint y: 56, endPoint x: 451, endPoint y: 173, distance: 119.4
click at [451, 173] on div "Vendors Filter All In Progress Completed ← Workflow Status Name Industry Organi…" at bounding box center [571, 310] width 1142 height 620
click at [451, 173] on div "All In Progress Completed ← Workflow Status" at bounding box center [571, 158] width 876 height 43
drag, startPoint x: 451, startPoint y: 173, endPoint x: 396, endPoint y: 30, distance: 153.6
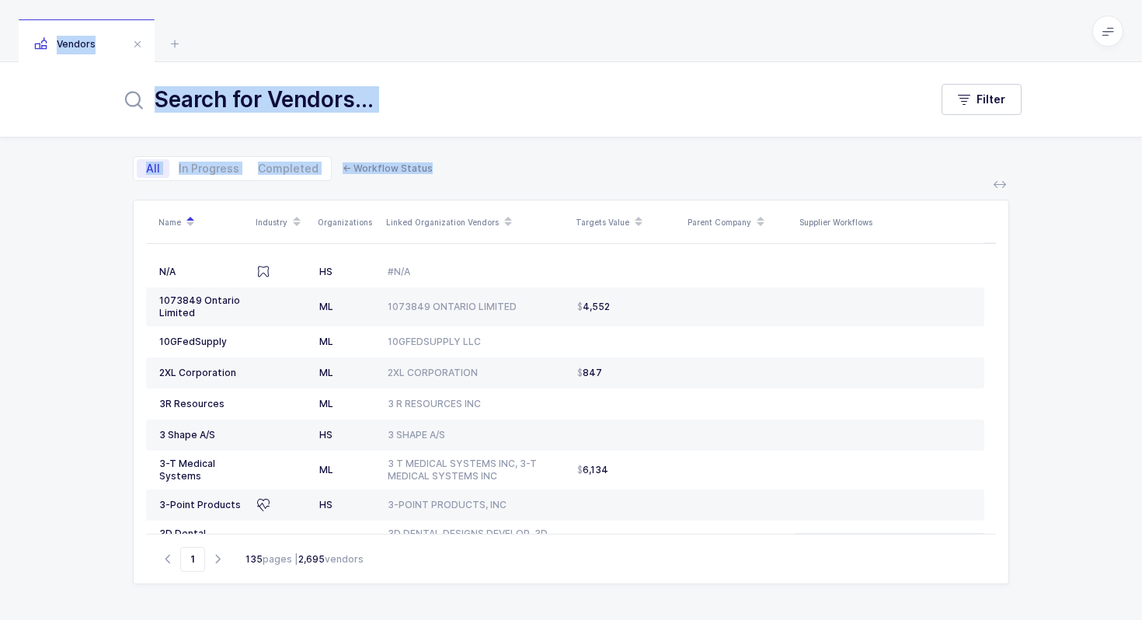
click at [396, 30] on div "Vendors Filter All In Progress Completed ← Workflow Status Name Industry Organi…" at bounding box center [571, 310] width 1142 height 620
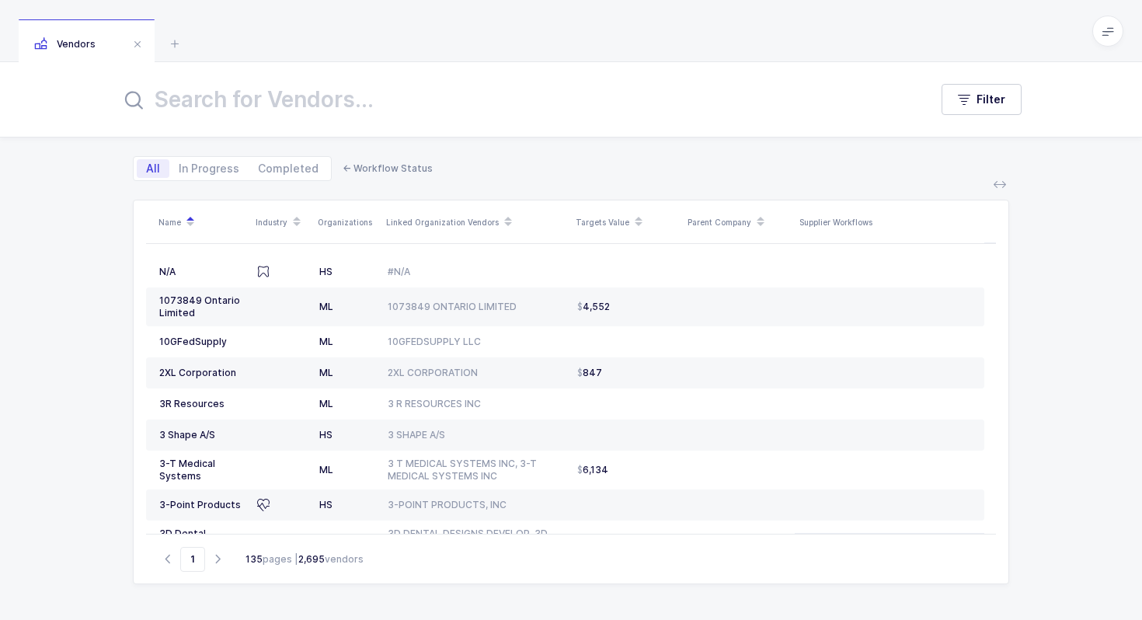
click at [396, 30] on div "Vendors" at bounding box center [571, 31] width 1142 height 62
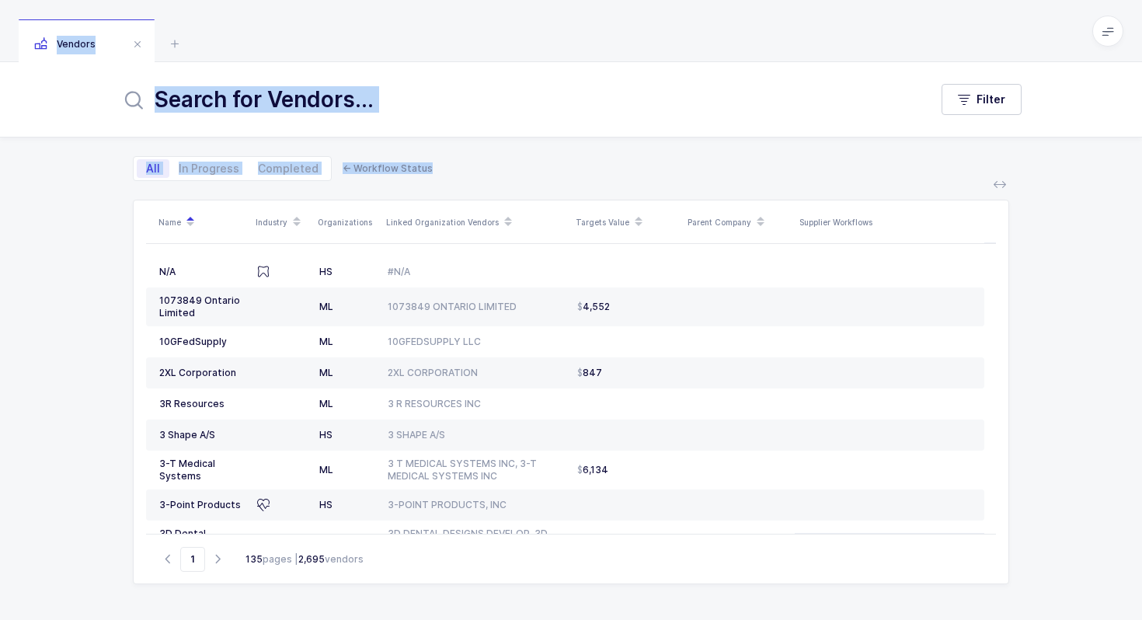
drag, startPoint x: 396, startPoint y: 30, endPoint x: 463, endPoint y: 171, distance: 156.4
click at [463, 173] on div "Vendors Filter All In Progress Completed ← Workflow Status Name Industry Organi…" at bounding box center [571, 310] width 1142 height 620
click at [463, 171] on div "All In Progress Completed ← Workflow Status" at bounding box center [571, 158] width 876 height 43
drag, startPoint x: 463, startPoint y: 171, endPoint x: 426, endPoint y: 64, distance: 112.8
click at [426, 64] on div "Filter All In Progress Completed ← Workflow Status Name Industry Organizations …" at bounding box center [571, 341] width 1142 height 558
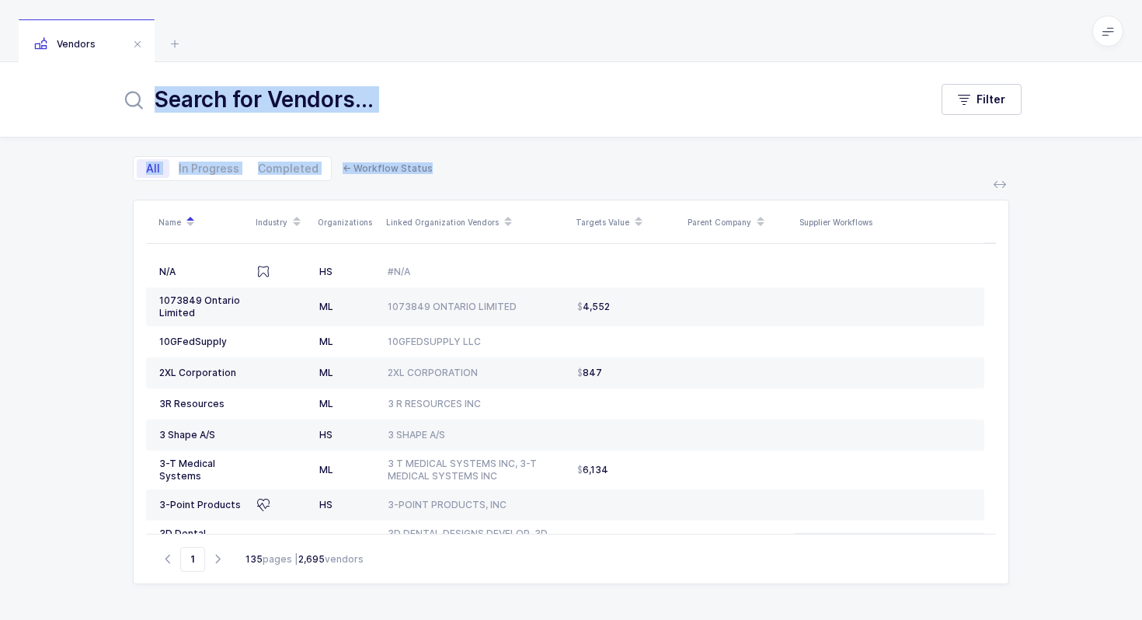
click at [426, 64] on div "Filter" at bounding box center [571, 99] width 1142 height 75
drag, startPoint x: 435, startPoint y: 33, endPoint x: 447, endPoint y: 168, distance: 135.0
click at [447, 169] on div "Vendors Filter All In Progress Completed ← Workflow Status Name Industry Organi…" at bounding box center [571, 310] width 1142 height 620
click at [447, 168] on div "All In Progress Completed ← Workflow Status" at bounding box center [571, 158] width 876 height 43
drag
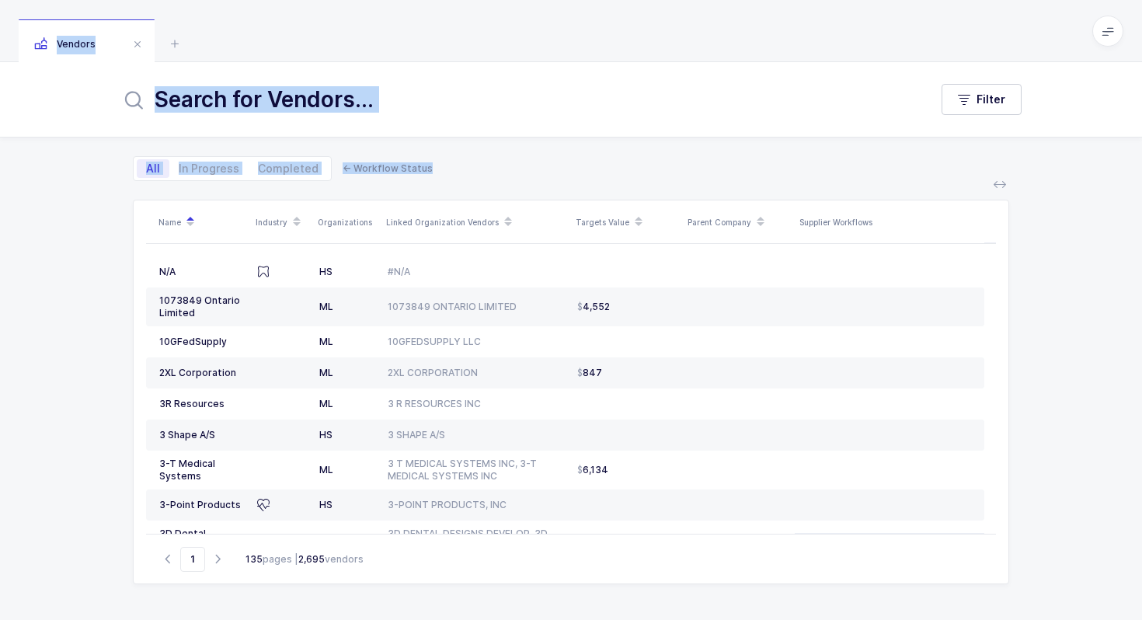
click at [426, 50] on div "Vendors Filter All In Progress Completed ← Workflow Status Name Industry Organi…" at bounding box center [571, 310] width 1142 height 620
click at [426, 50] on div "Vendors" at bounding box center [571, 31] width 1142 height 62
click at [428, 186] on div "Vendors Filter All In Progress Completed ← Workflow Status Name Industry Organi…" at bounding box center [571, 310] width 1142 height 620
click at [428, 184] on div "Name Industry Organizations Linked Organization Vendors Targets Value Parent Co…" at bounding box center [570, 400] width 901 height 439
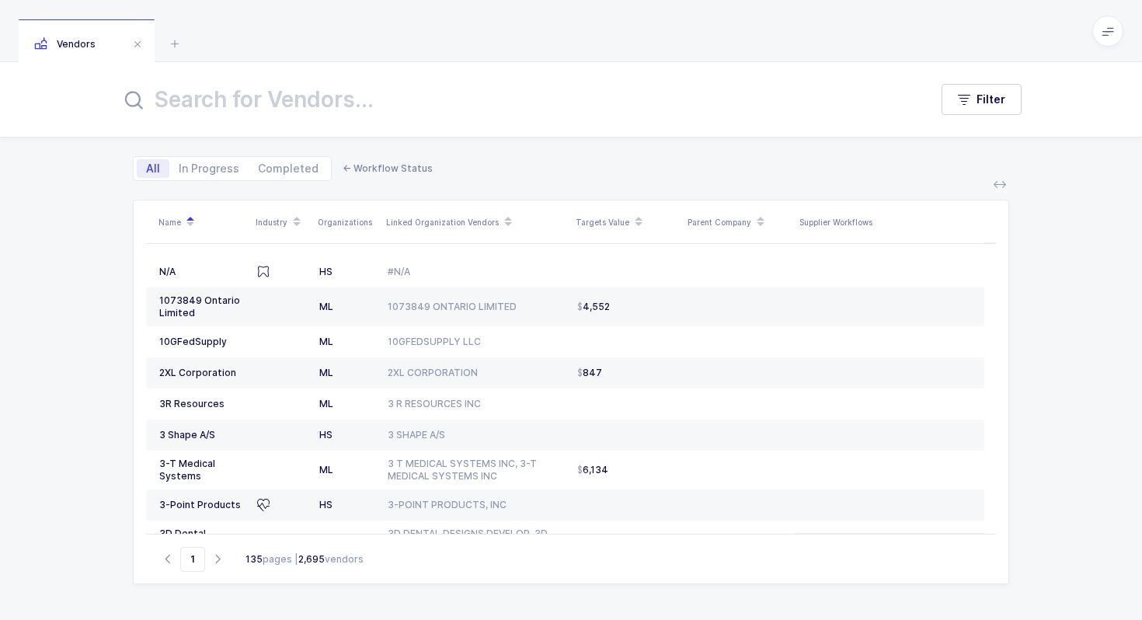
click at [412, 166] on span "← Workflow Status" at bounding box center [388, 168] width 90 height 12
click at [451, 168] on div "All In Progress Completed ← Workflow Status" at bounding box center [571, 158] width 876 height 43
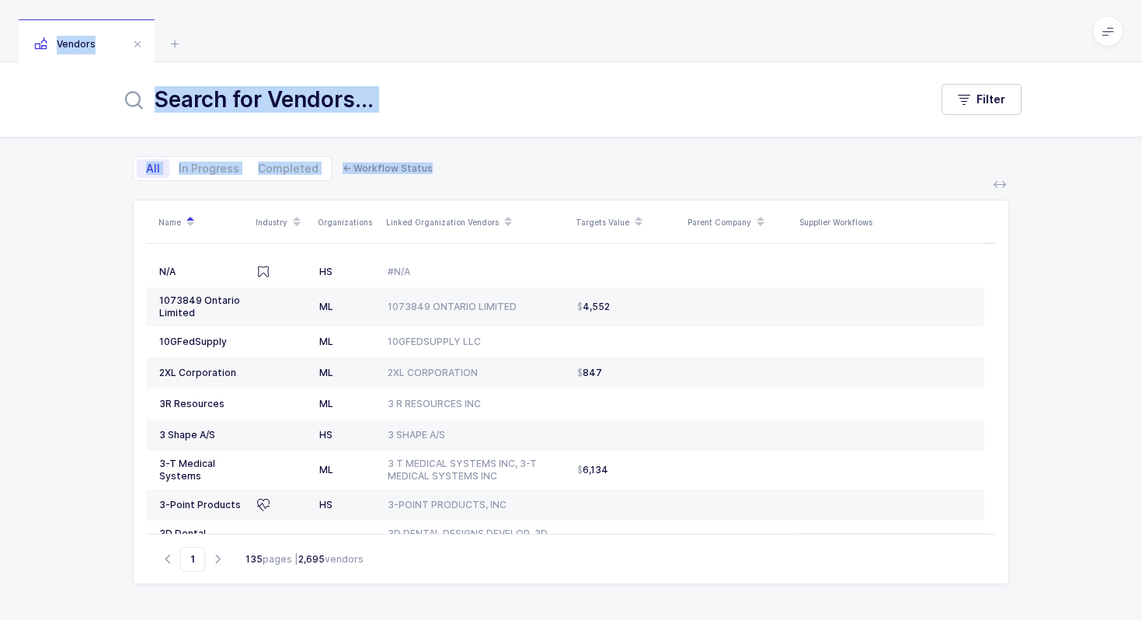
click at [410, 41] on div "Vendors Filter All In Progress Completed ← Workflow Status Name Industry Organi…" at bounding box center [571, 310] width 1142 height 620
click at [410, 42] on div "Vendors" at bounding box center [571, 31] width 1142 height 62
click at [434, 169] on div "Vendors Filter All In Progress Completed ← Workflow Status Name Industry Organi…" at bounding box center [571, 310] width 1142 height 620
click at [426, 154] on div "All In Progress Completed ← Workflow Status" at bounding box center [571, 158] width 876 height 43
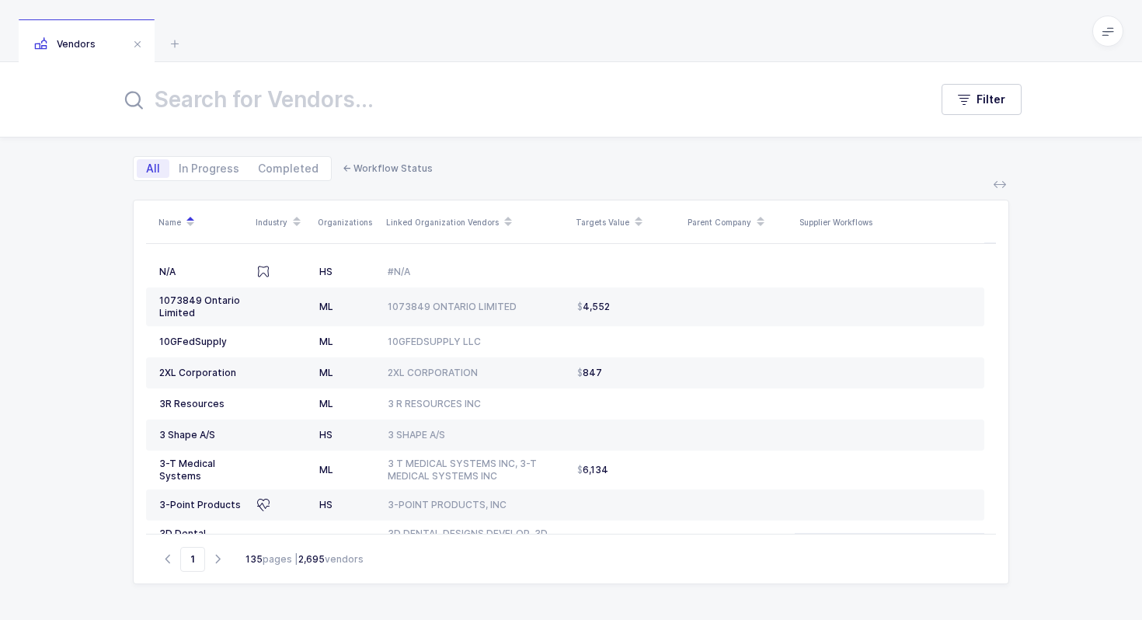
click at [433, 171] on div "All In Progress Completed ← Workflow Status" at bounding box center [571, 158] width 876 height 43
click at [397, 97] on input "text" at bounding box center [515, 99] width 790 height 37
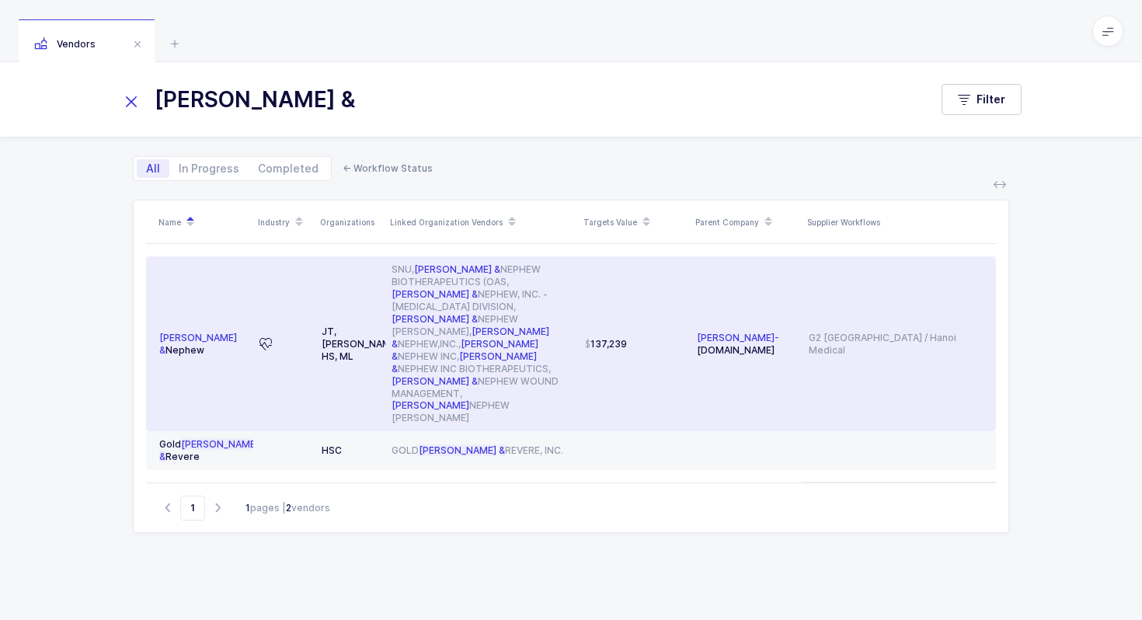
type input "smith &"
click at [607, 309] on td "137,239" at bounding box center [635, 343] width 112 height 175
type input "[PERSON_NAME] & Nephew"
type input "smith-nephew.com"
type input "SNU"
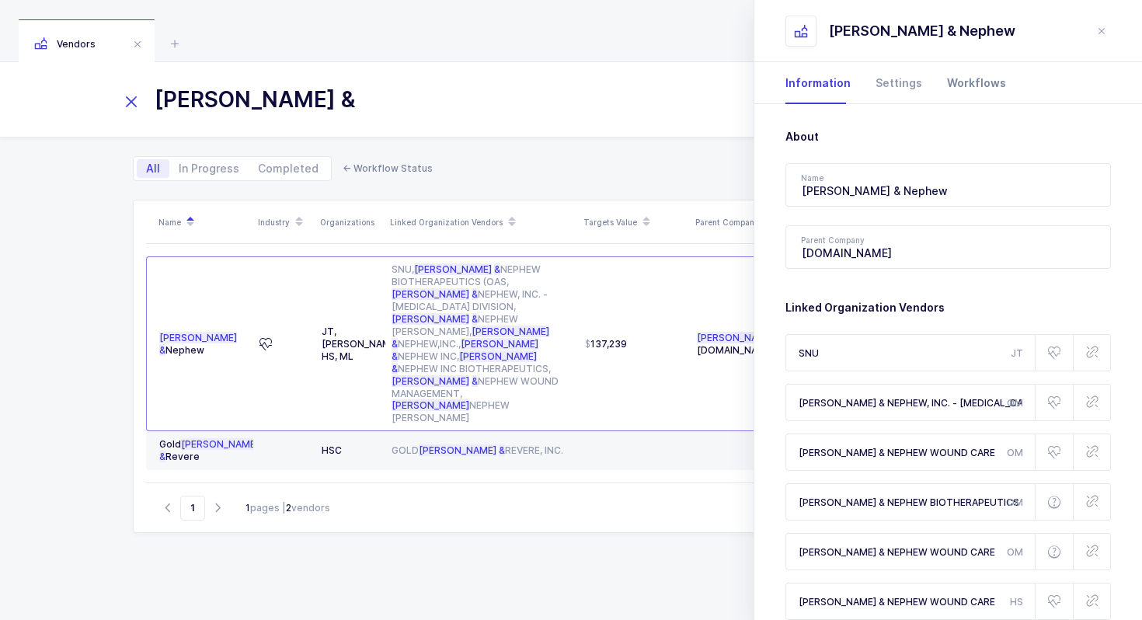
click at [961, 95] on div "Workflows" at bounding box center [969, 83] width 71 height 42
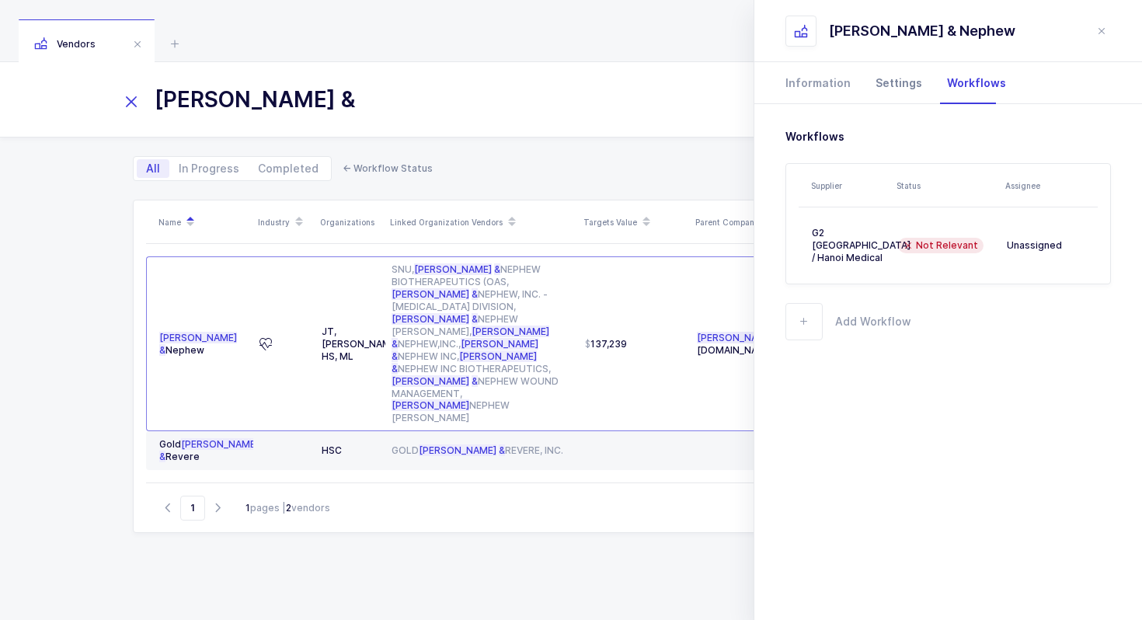
click at [894, 94] on div "Settings" at bounding box center [898, 83] width 71 height 42
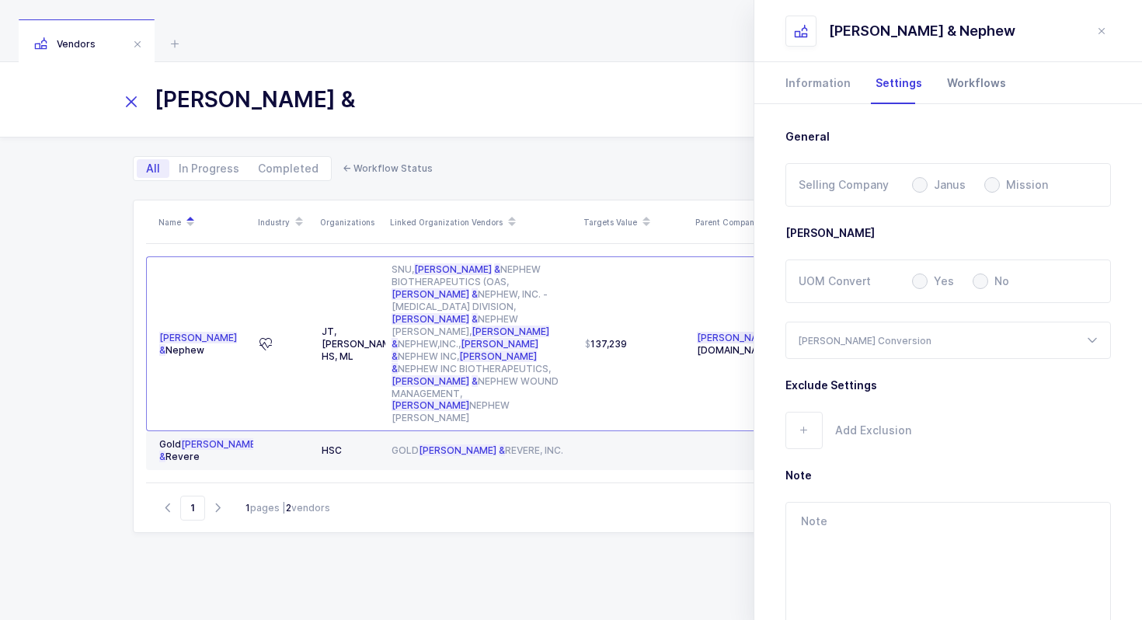
click at [934, 89] on div "Workflows" at bounding box center [969, 83] width 71 height 42
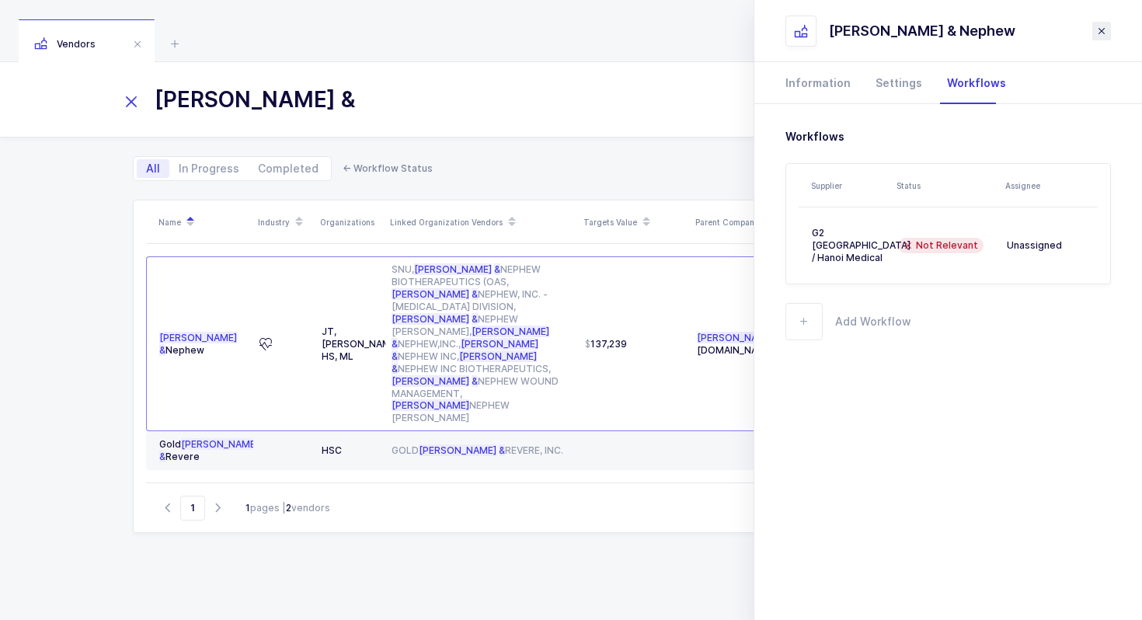
click at [1108, 27] on button "close drawer" at bounding box center [1101, 31] width 19 height 19
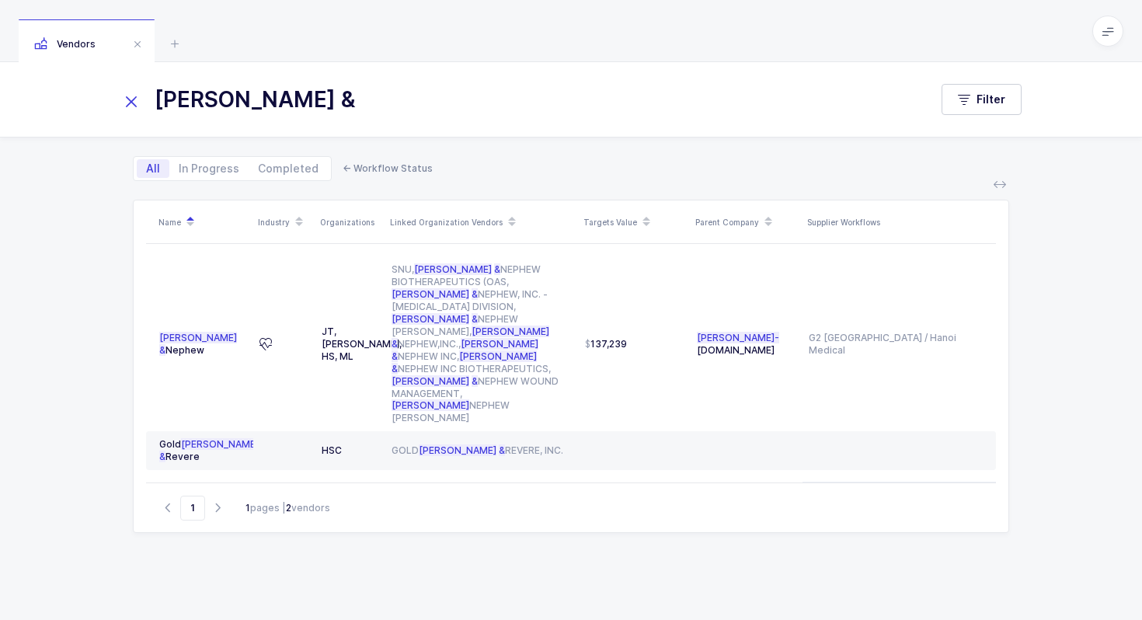
click at [140, 107] on icon at bounding box center [131, 102] width 22 height 22
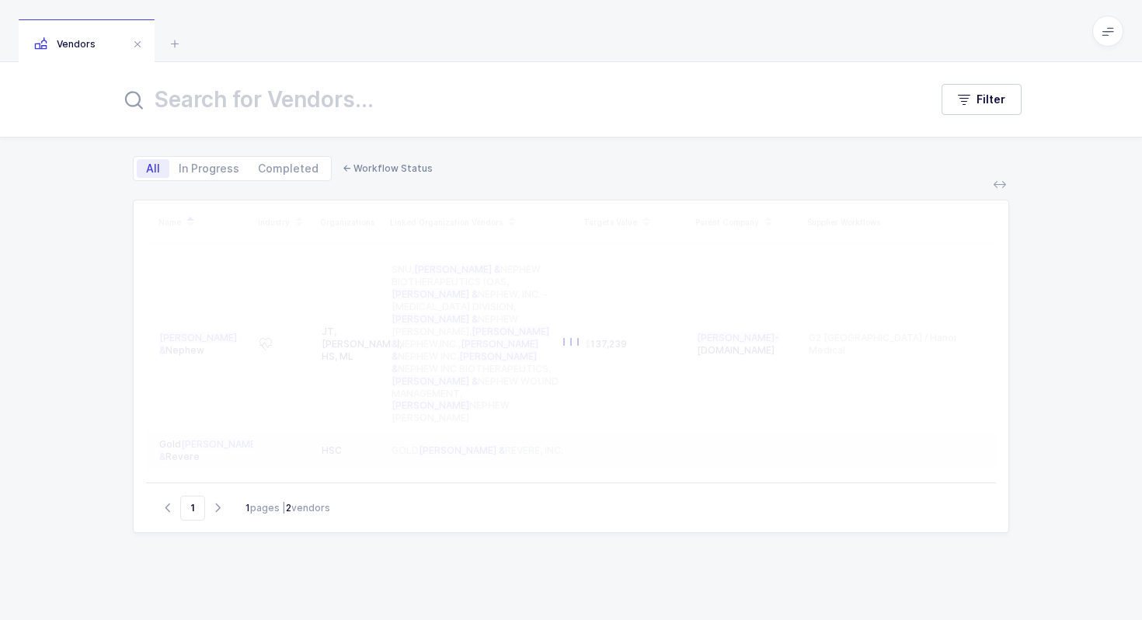
click at [224, 105] on input "text" at bounding box center [515, 99] width 790 height 37
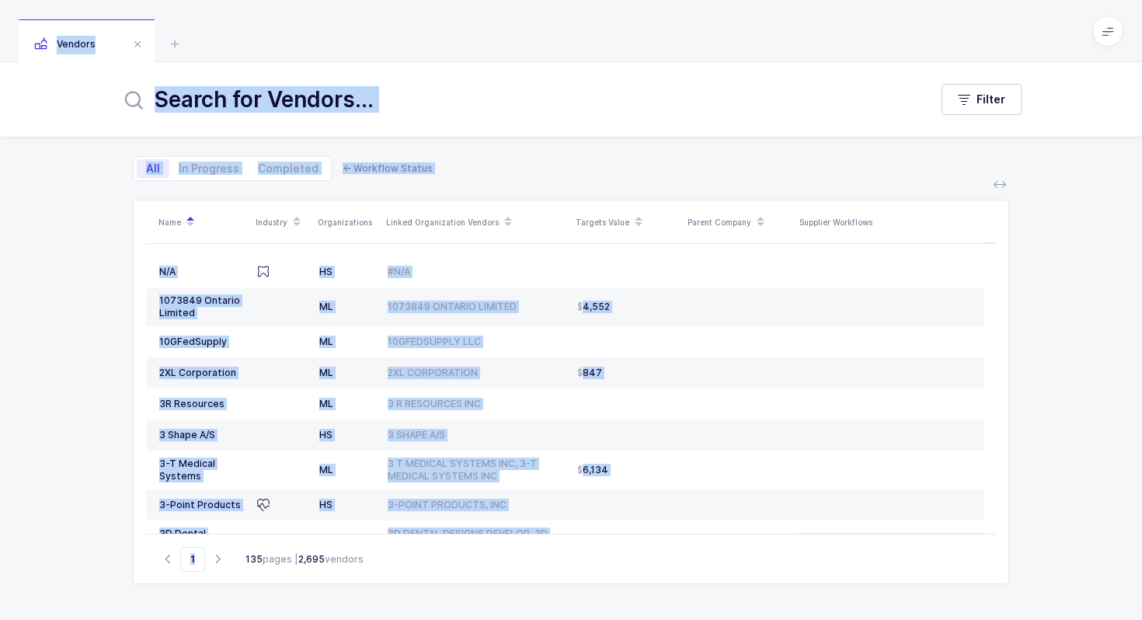
drag, startPoint x: 274, startPoint y: 52, endPoint x: 481, endPoint y: 545, distance: 534.8
click at [481, 545] on div "Vendors Filter All In Progress Completed ← Workflow Status Name Industry Organi…" at bounding box center [571, 310] width 1142 height 620
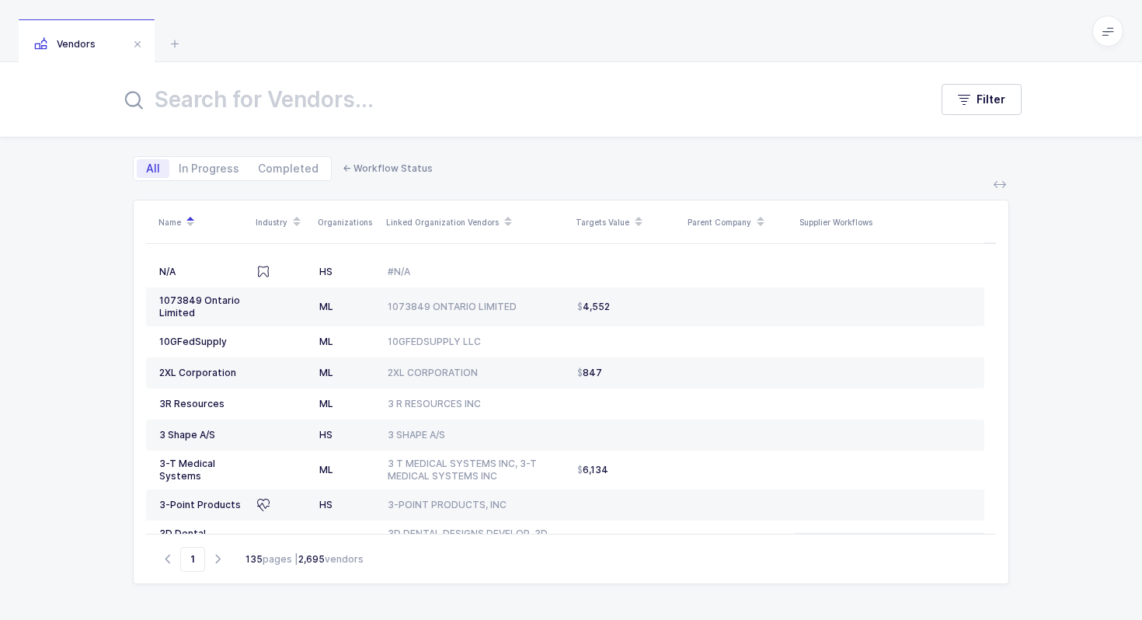
click at [463, 586] on div "Name Industry Organizations Linked Organization Vendors Targets Value Parent Co…" at bounding box center [570, 400] width 901 height 439
drag, startPoint x: 458, startPoint y: 596, endPoint x: 447, endPoint y: 40, distance: 556.3
click at [447, 39] on div "Vendors Filter All In Progress Completed ← Workflow Status Name Industry Organi…" at bounding box center [571, 310] width 1142 height 620
click at [447, 40] on div "Vendors" at bounding box center [571, 31] width 1142 height 62
drag, startPoint x: 447, startPoint y: 40, endPoint x: 488, endPoint y: 594, distance: 556.1
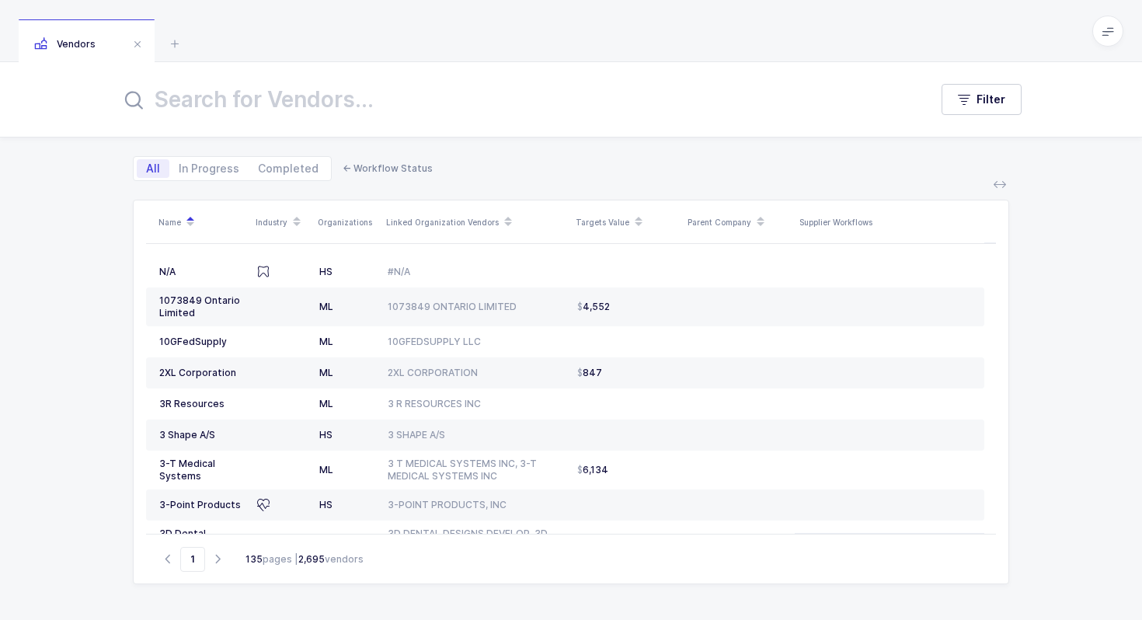
click at [488, 594] on div "Vendors Filter All In Progress Completed ← Workflow Status Name Industry Organi…" at bounding box center [571, 310] width 1142 height 620
click at [488, 594] on div "Name Industry Organizations Linked Organization Vendors Targets Value Parent Co…" at bounding box center [570, 400] width 901 height 439
drag, startPoint x: 488, startPoint y: 594, endPoint x: 478, endPoint y: 78, distance: 516.6
click at [478, 78] on div "Filter All In Progress Completed ← Workflow Status Name Industry Organizations …" at bounding box center [571, 341] width 1142 height 558
click at [478, 36] on div "Vendors" at bounding box center [571, 31] width 1142 height 62
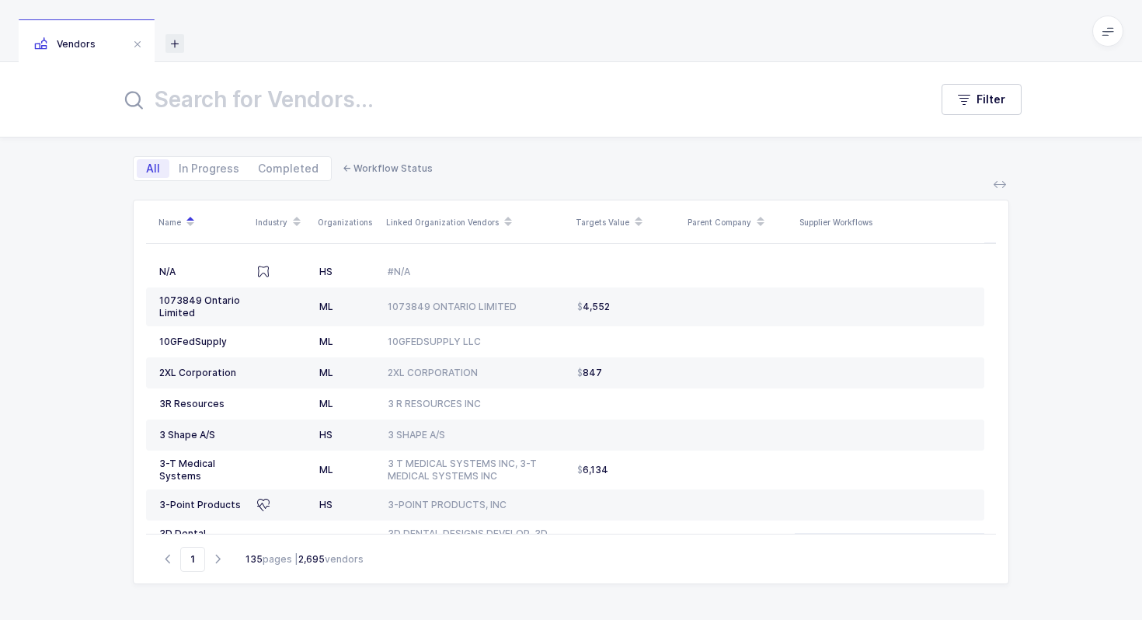
click at [175, 46] on icon at bounding box center [174, 43] width 19 height 19
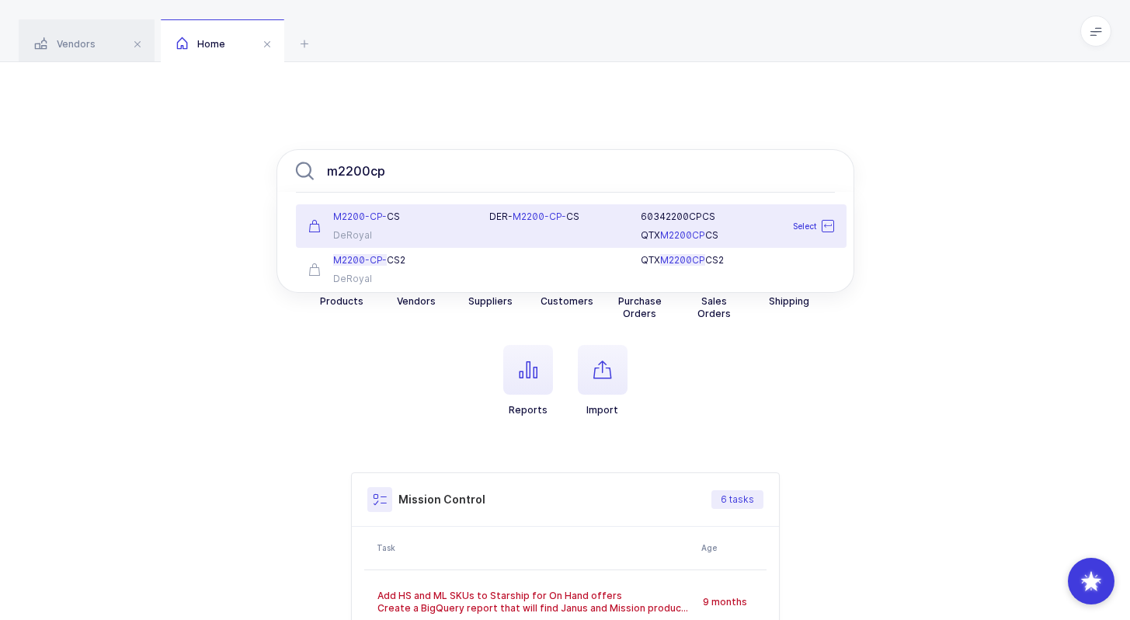
type input "m2200cp"
click at [452, 229] on div "DeRoyal" at bounding box center [389, 235] width 163 height 12
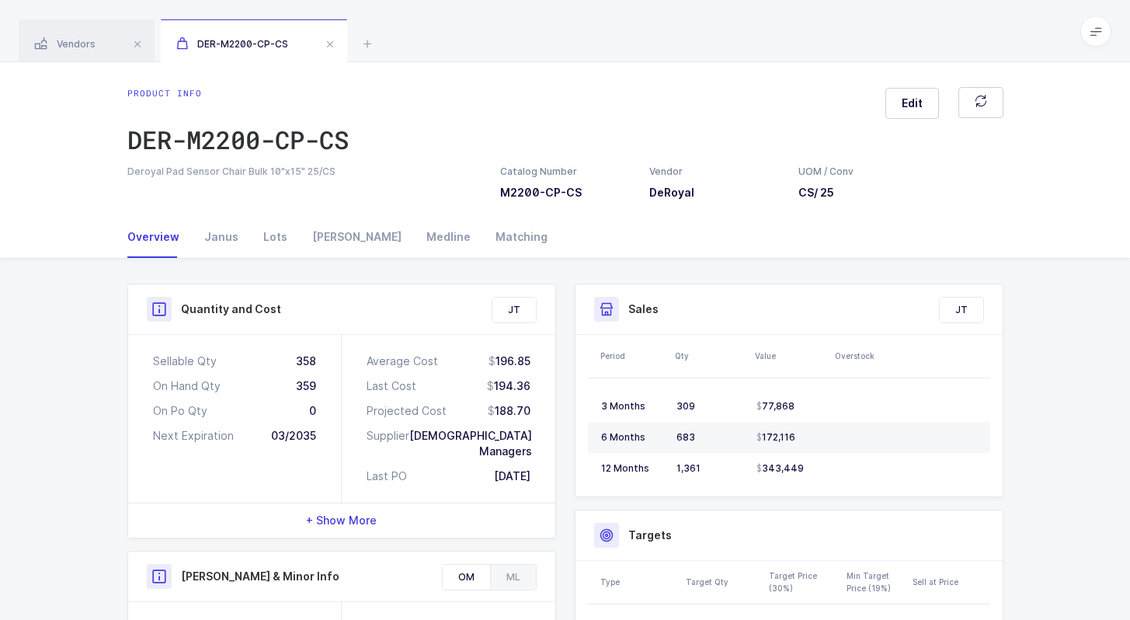
drag, startPoint x: 545, startPoint y: 409, endPoint x: 574, endPoint y: 440, distance: 41.8
click at [575, 440] on div "Sales Exclude Bids JT Period Qty Value Overstock 3 Months 309 77,868 6 Months 6…" at bounding box center [789, 391] width 429 height 214
drag, startPoint x: 534, startPoint y: 419, endPoint x: 553, endPoint y: 416, distance: 19.8
click at [553, 416] on div "Average Cost 196.85 Last Cost 194.36 Projected Cost 188.70 Supplier Latin Ameri…" at bounding box center [449, 419] width 214 height 168
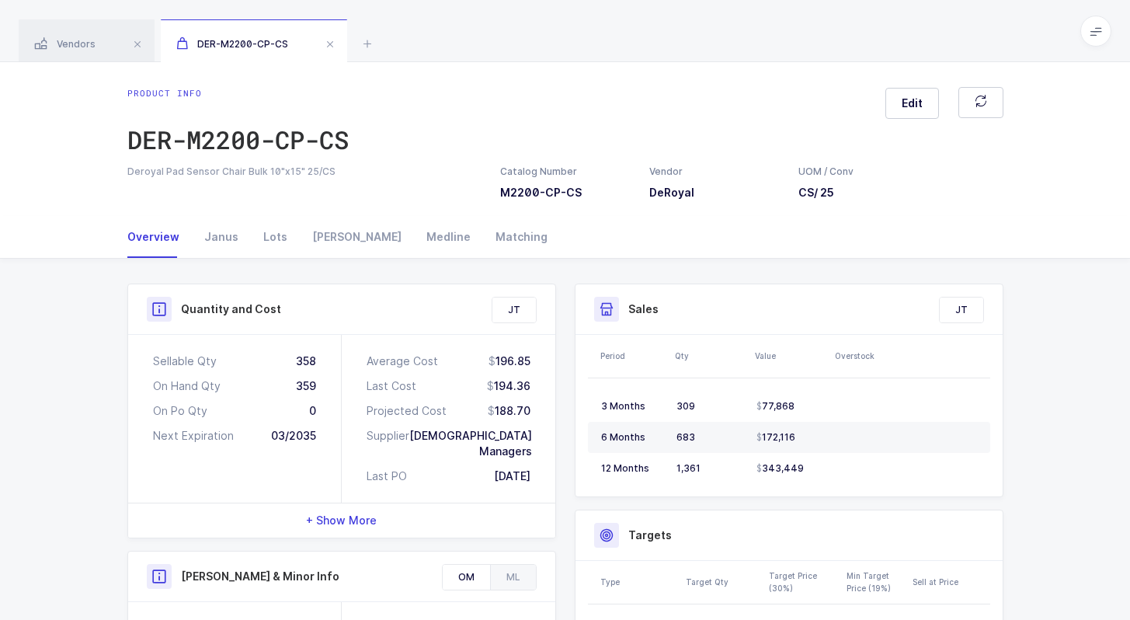
click at [553, 416] on div "Average Cost 196.85 Last Cost 194.36 Projected Cost 188.70 Supplier Latin Ameri…" at bounding box center [449, 419] width 214 height 168
click at [224, 238] on div "Janus" at bounding box center [221, 237] width 59 height 42
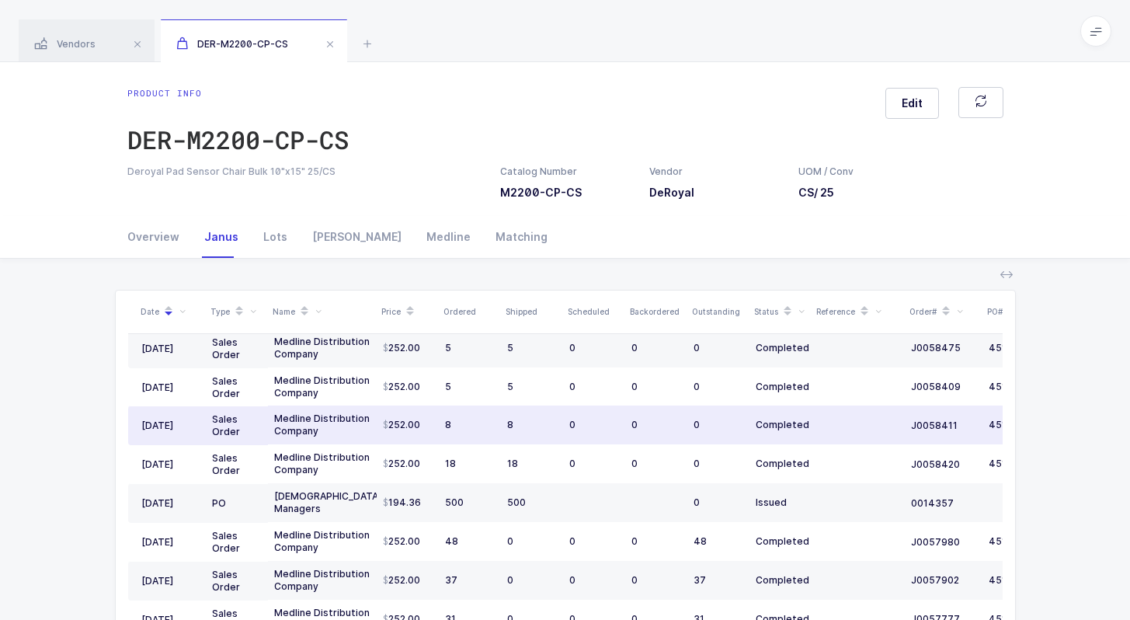
scroll to position [137, 0]
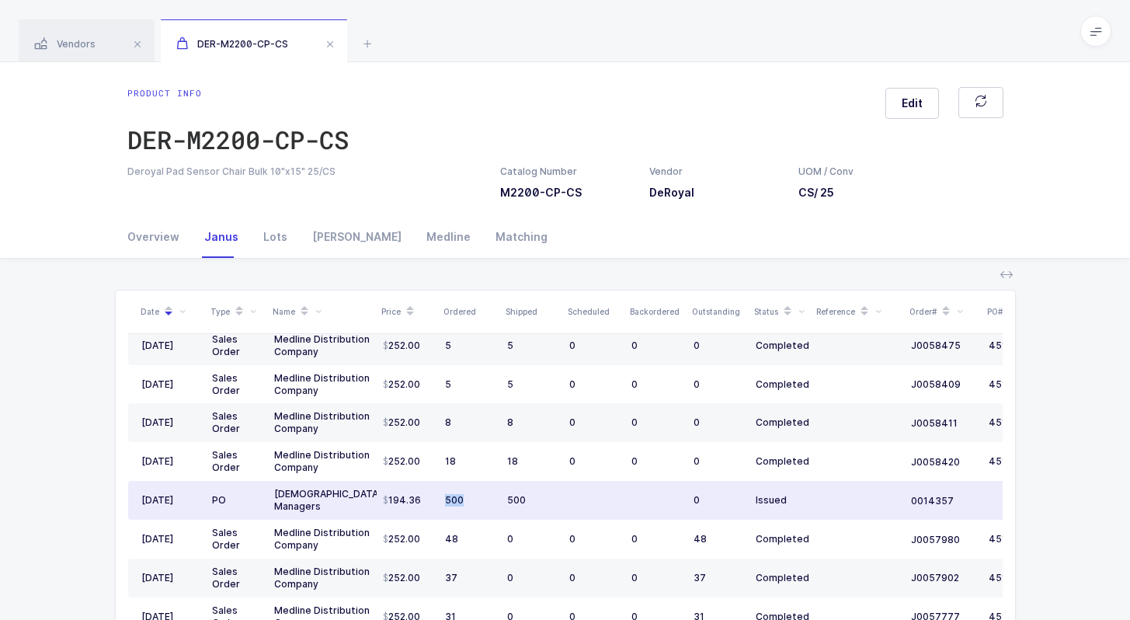
drag, startPoint x: 439, startPoint y: 508, endPoint x: 465, endPoint y: 493, distance: 29.6
click at [465, 493] on td "500" at bounding box center [470, 500] width 62 height 39
drag, startPoint x: 531, startPoint y: 499, endPoint x: 548, endPoint y: 496, distance: 18.1
click at [549, 496] on div "500" at bounding box center [532, 500] width 50 height 12
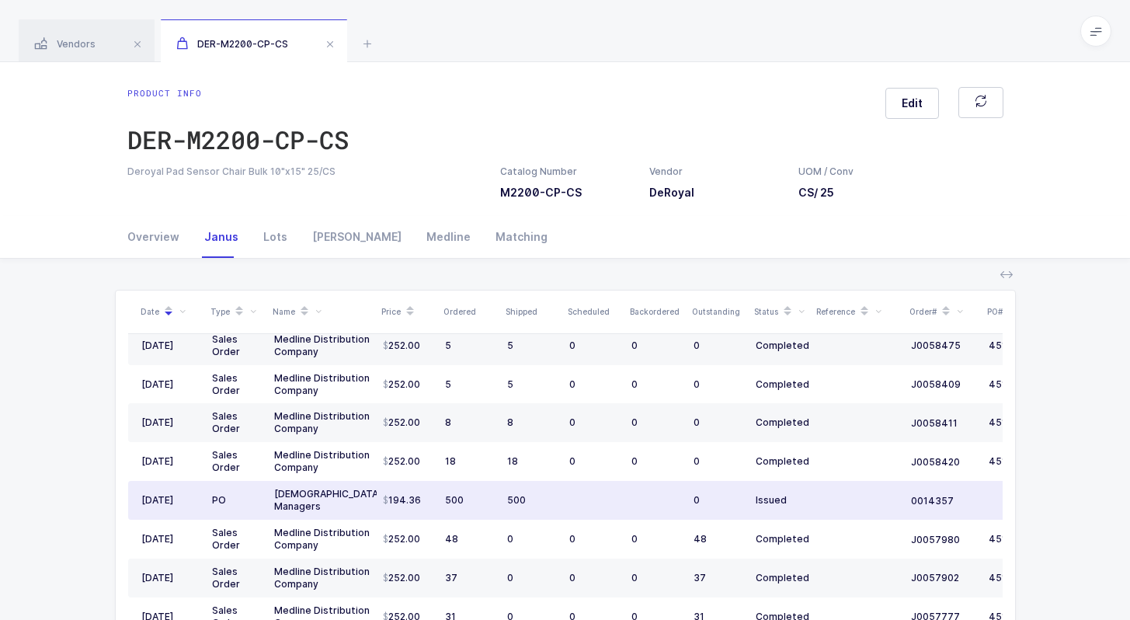
click at [548, 496] on div "500" at bounding box center [532, 500] width 50 height 12
drag, startPoint x: 575, startPoint y: 496, endPoint x: 604, endPoint y: 496, distance: 28.7
click at [604, 497] on td at bounding box center [594, 500] width 62 height 39
click at [604, 496] on td at bounding box center [594, 500] width 62 height 39
drag, startPoint x: 622, startPoint y: 497, endPoint x: 273, endPoint y: 491, distance: 349.6
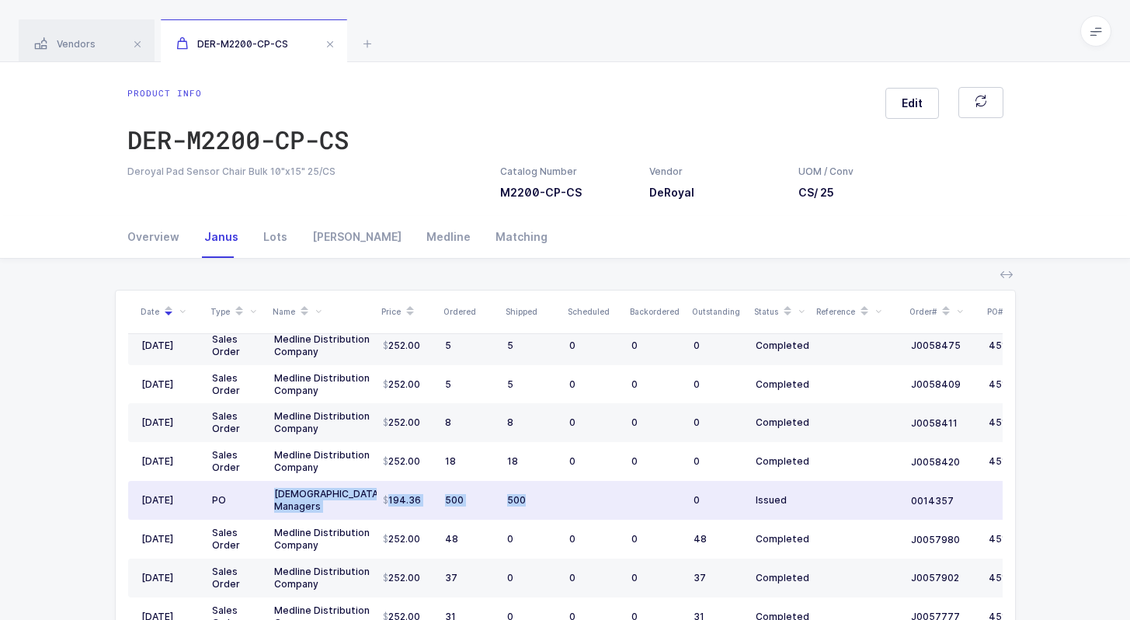
click at [273, 491] on tr "07/28/2025 PO Latin American Managers 194.36 500 500 0 Issued 0014357 09/12/2025" at bounding box center [617, 500] width 979 height 39
click at [273, 491] on td "Latin American Managers" at bounding box center [322, 500] width 109 height 39
drag, startPoint x: 273, startPoint y: 491, endPoint x: 551, endPoint y: 496, distance: 278.1
click at [552, 497] on tr "07/28/2025 PO Latin American Managers 194.36 500 500 0 Issued 0014357 09/12/2025" at bounding box center [617, 500] width 979 height 39
click at [551, 496] on div "500" at bounding box center [532, 500] width 50 height 12
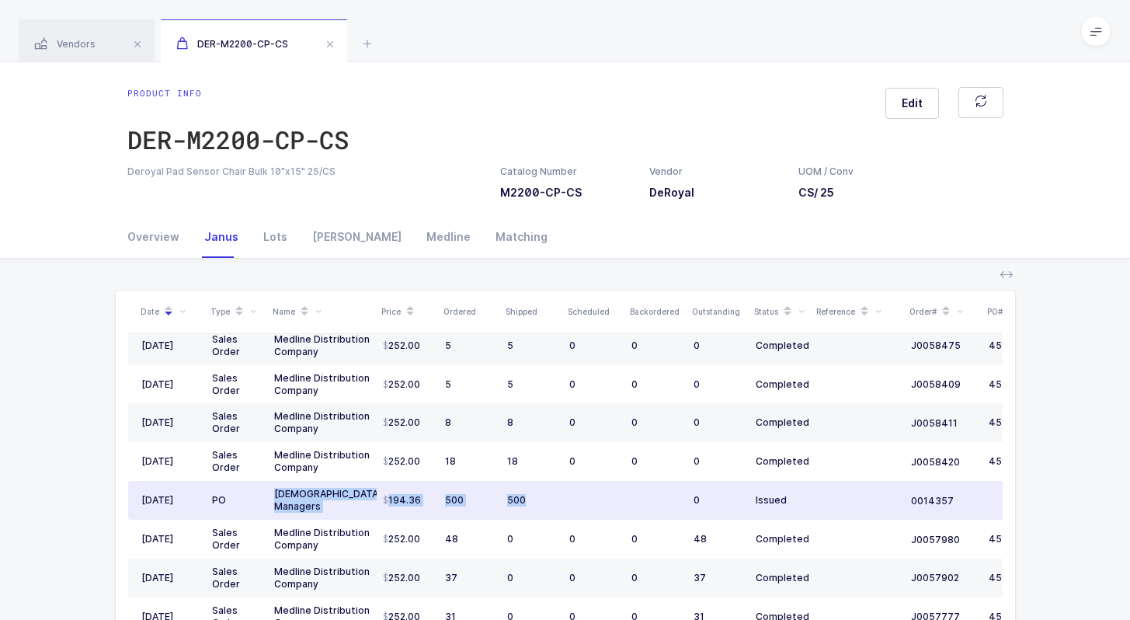
drag, startPoint x: 569, startPoint y: 499, endPoint x: 276, endPoint y: 493, distance: 293.7
click at [276, 493] on tr "07/28/2025 PO Latin American Managers 194.36 500 500 0 Issued 0014357 09/12/2025" at bounding box center [617, 500] width 979 height 39
click at [276, 493] on div "Latin American Managers" at bounding box center [322, 500] width 96 height 25
drag, startPoint x: 276, startPoint y: 493, endPoint x: 564, endPoint y: 498, distance: 288.2
click at [565, 499] on tr "07/28/2025 PO Latin American Managers 194.36 500 500 0 Issued 0014357 09/12/2025" at bounding box center [617, 500] width 979 height 39
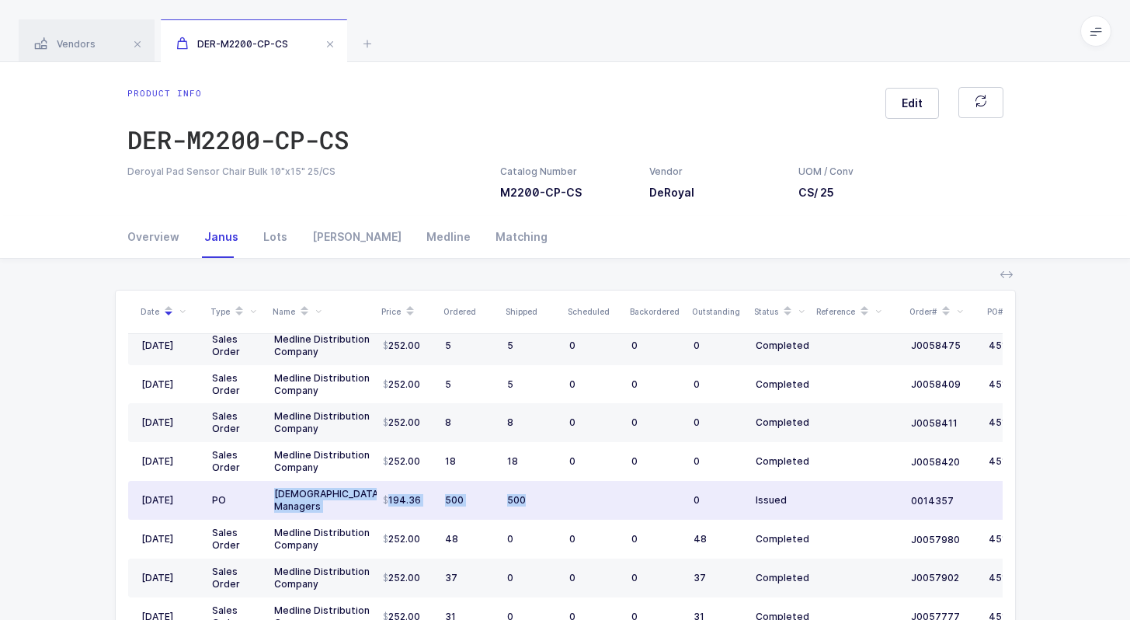
click at [564, 498] on td at bounding box center [594, 500] width 62 height 39
drag, startPoint x: 865, startPoint y: 496, endPoint x: 276, endPoint y: 494, distance: 589.6
click at [276, 494] on tr "07/28/2025 PO Latin American Managers 194.36 500 500 0 Issued 0014357 09/12/2025" at bounding box center [617, 500] width 979 height 39
click at [276, 494] on div "Latin American Managers" at bounding box center [322, 500] width 96 height 25
drag, startPoint x: 276, startPoint y: 494, endPoint x: 879, endPoint y: 499, distance: 602.8
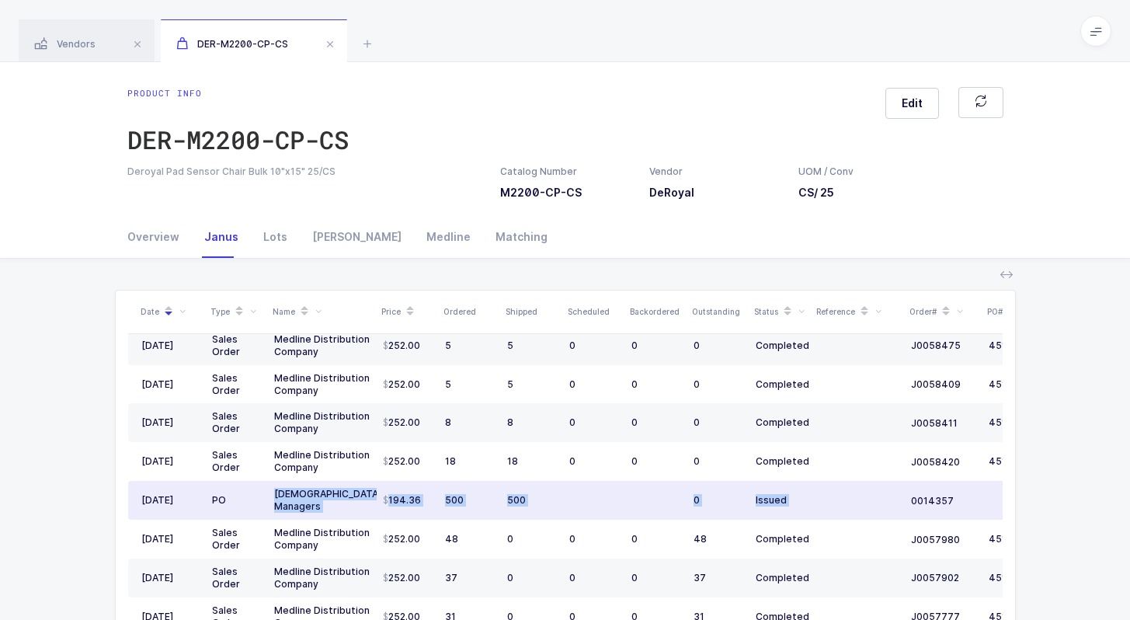
click at [879, 501] on tr "07/28/2025 PO Latin American Managers 194.36 500 500 0 Issued 0014357 09/12/2025" at bounding box center [617, 500] width 979 height 39
click at [879, 499] on td at bounding box center [858, 500] width 93 height 39
drag, startPoint x: 901, startPoint y: 503, endPoint x: 325, endPoint y: 492, distance: 575.7
click at [325, 492] on tr "07/28/2025 PO Latin American Managers 194.36 500 500 0 Issued 0014357 09/12/2025" at bounding box center [617, 500] width 979 height 39
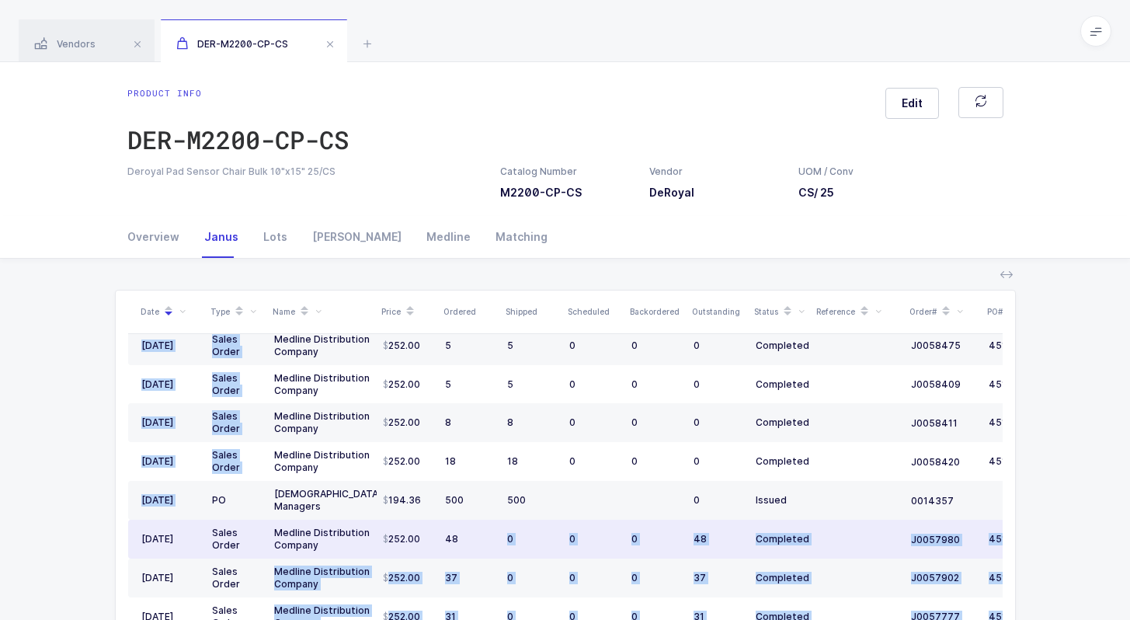
drag, startPoint x: 265, startPoint y: 484, endPoint x: 555, endPoint y: 526, distance: 293.5
click at [556, 527] on div "Date Type Name Price Ordered Shipped Scheduled Backordered Outstanding Status R…" at bounding box center [565, 489] width 875 height 397
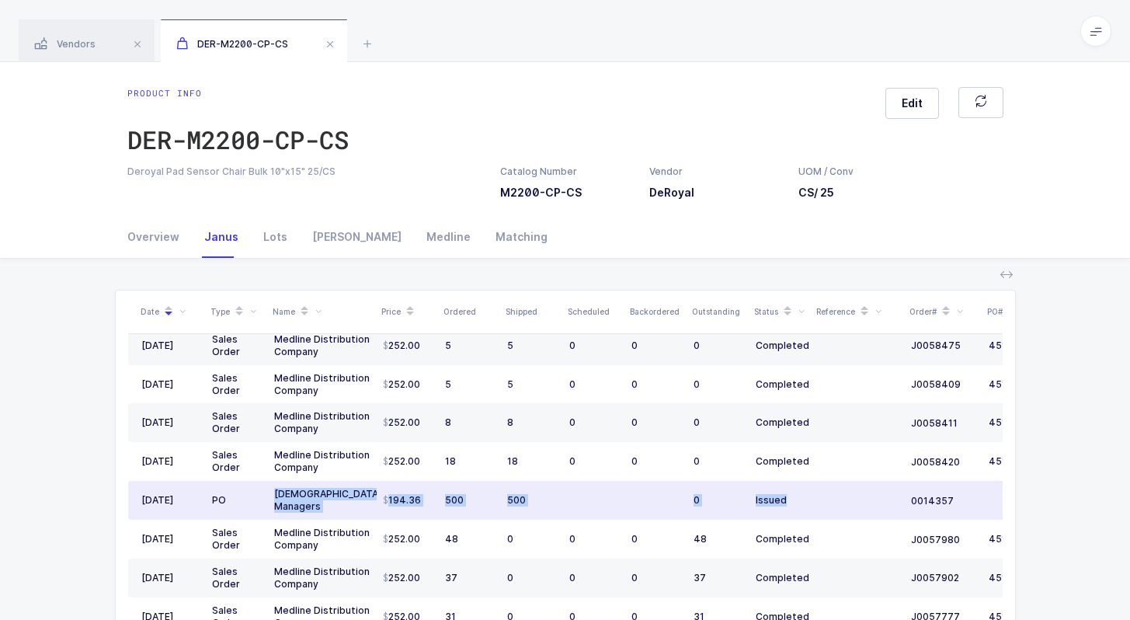
drag, startPoint x: 808, startPoint y: 502, endPoint x: 271, endPoint y: 494, distance: 536.8
click at [271, 494] on tr "07/28/2025 PO Latin American Managers 194.36 500 500 0 Issued 0014357 09/12/2025" at bounding box center [617, 500] width 979 height 39
click at [271, 494] on td "Latin American Managers" at bounding box center [322, 500] width 109 height 39
drag, startPoint x: 271, startPoint y: 494, endPoint x: 616, endPoint y: 511, distance: 345.3
click at [617, 511] on tr "07/28/2025 PO Latin American Managers 194.36 500 500 0 Issued 0014357 09/12/2025" at bounding box center [617, 500] width 979 height 39
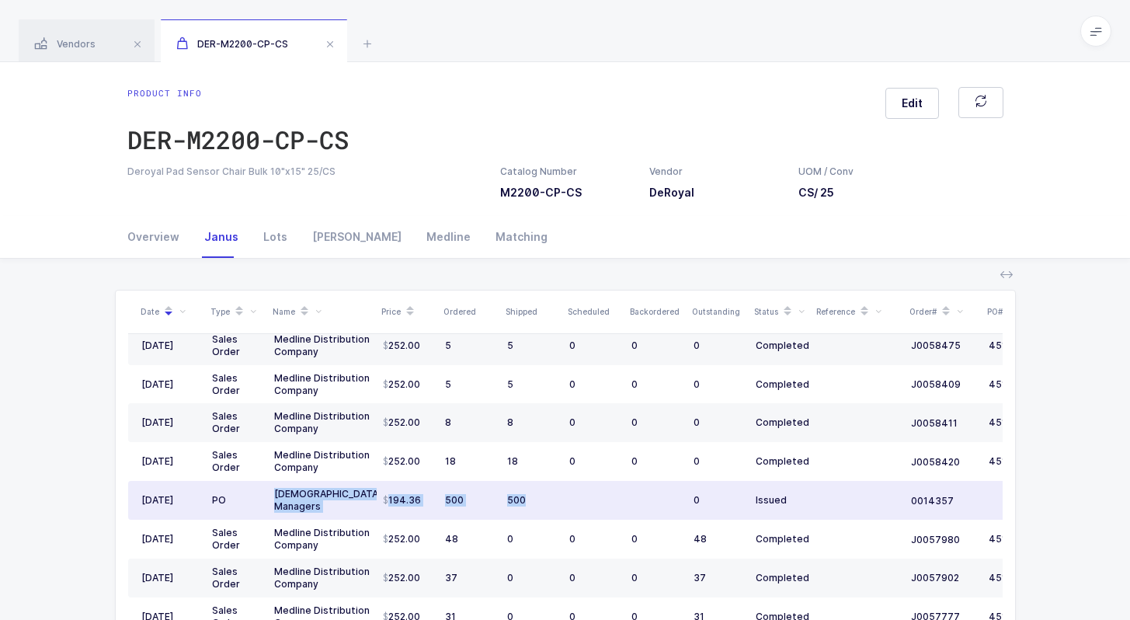
click at [616, 511] on td at bounding box center [594, 500] width 62 height 39
drag, startPoint x: 680, startPoint y: 504, endPoint x: 273, endPoint y: 492, distance: 407.2
click at [273, 492] on tr "07/28/2025 PO Latin American Managers 194.36 500 500 0 Issued 0014357 09/12/2025" at bounding box center [617, 500] width 979 height 39
click at [273, 492] on td "Latin American Managers" at bounding box center [322, 500] width 109 height 39
drag, startPoint x: 273, startPoint y: 492, endPoint x: 602, endPoint y: 501, distance: 329.5
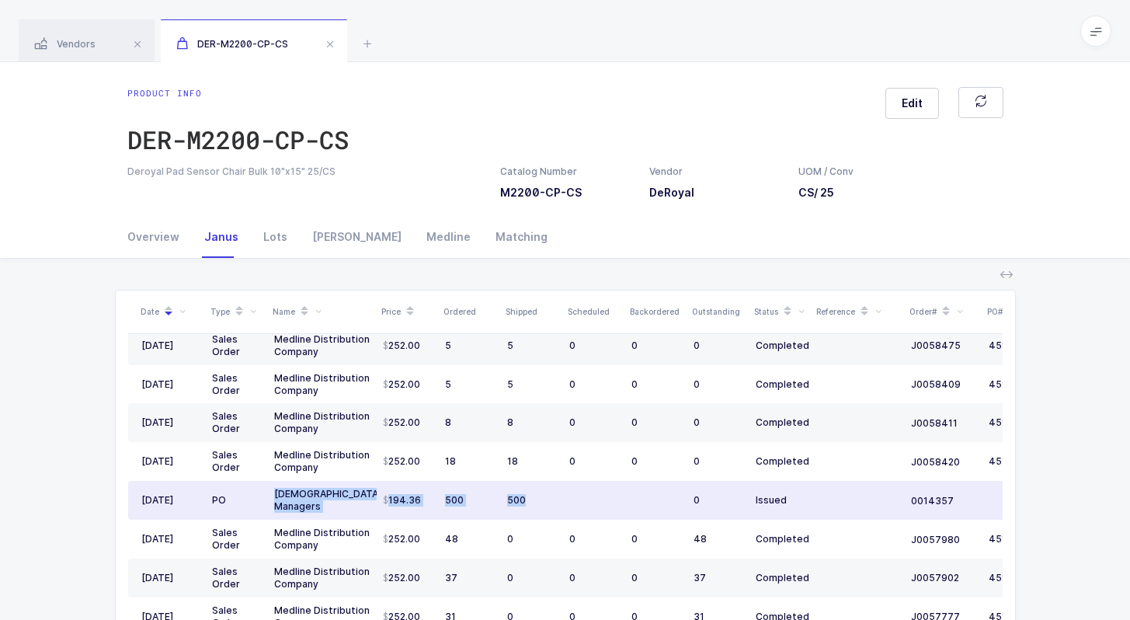
click at [602, 501] on tr "07/28/2025 PO Latin American Managers 194.36 500 500 0 Issued 0014357 09/12/2025" at bounding box center [617, 500] width 979 height 39
click at [602, 501] on td at bounding box center [594, 500] width 62 height 39
drag, startPoint x: 601, startPoint y: 502, endPoint x: 277, endPoint y: 494, distance: 324.8
click at [277, 494] on tr "07/28/2025 PO Latin American Managers 194.36 500 500 0 Issued 0014357 09/12/2025" at bounding box center [617, 500] width 979 height 39
click at [277, 494] on div "Latin American Managers" at bounding box center [322, 500] width 96 height 25
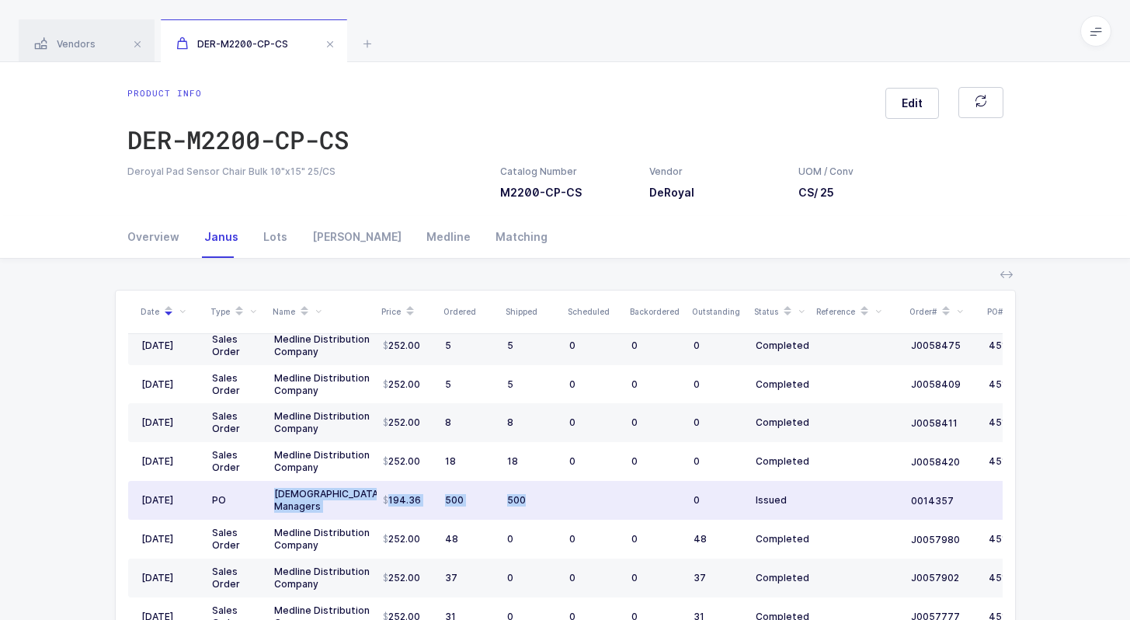
drag, startPoint x: 277, startPoint y: 494, endPoint x: 610, endPoint y: 499, distance: 333.3
click at [610, 501] on tr "07/28/2025 PO Latin American Managers 194.36 500 500 0 Issued 0014357 09/12/2025" at bounding box center [617, 500] width 979 height 39
click at [610, 499] on td at bounding box center [594, 500] width 62 height 39
drag, startPoint x: 610, startPoint y: 499, endPoint x: 273, endPoint y: 492, distance: 336.4
click at [273, 492] on tr "07/28/2025 PO Latin American Managers 194.36 500 500 0 Issued 0014357 09/12/2025" at bounding box center [617, 500] width 979 height 39
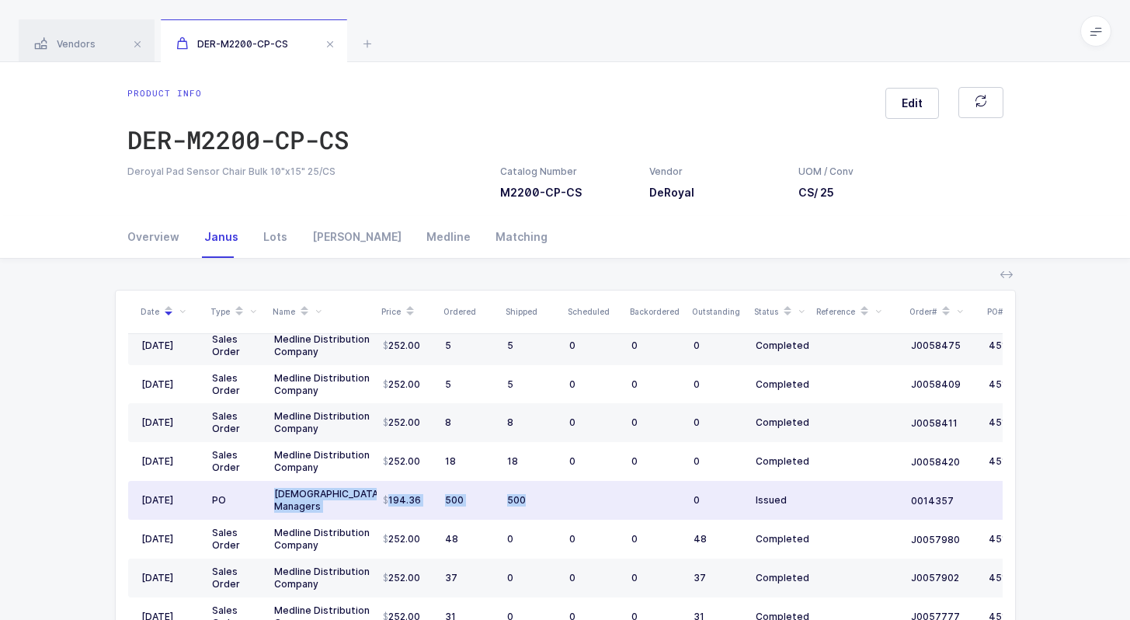
click at [274, 492] on div "Latin American Managers" at bounding box center [322, 500] width 96 height 25
drag, startPoint x: 273, startPoint y: 492, endPoint x: 553, endPoint y: 493, distance: 279.6
click at [553, 493] on tr "07/28/2025 PO Latin American Managers 194.36 500 500 0 Issued 0014357 09/12/2025" at bounding box center [617, 500] width 979 height 39
click at [552, 492] on td "500" at bounding box center [532, 500] width 62 height 39
drag, startPoint x: 552, startPoint y: 492, endPoint x: 280, endPoint y: 489, distance: 272.7
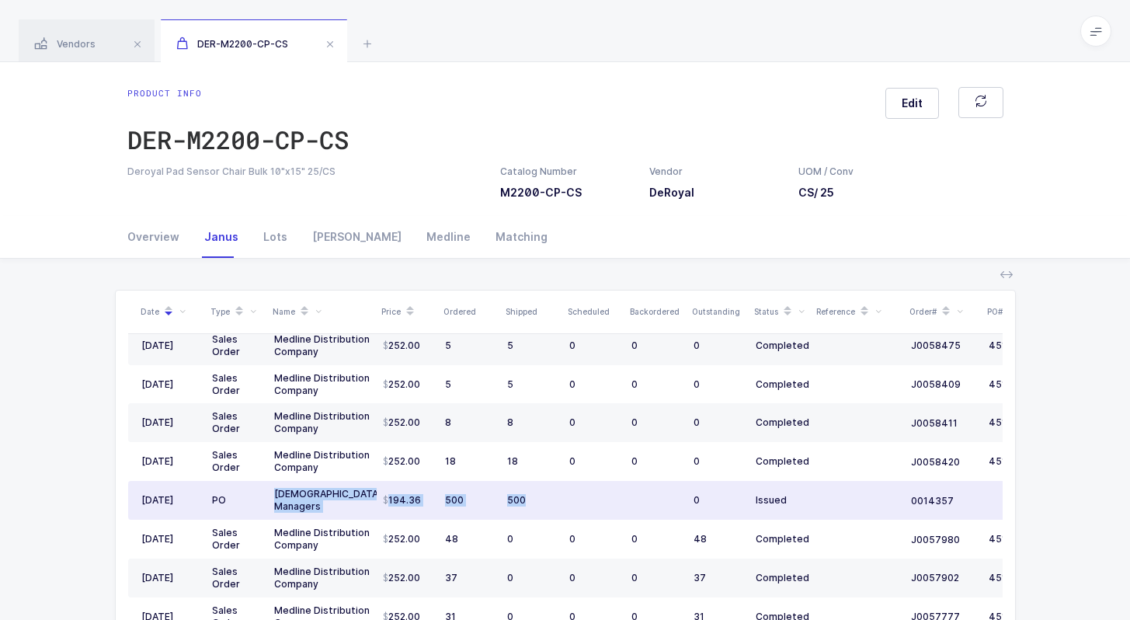
click at [280, 489] on tr "07/28/2025 PO Latin American Managers 194.36 500 500 0 Issued 0014357 09/12/2025" at bounding box center [617, 500] width 979 height 39
click at [280, 489] on div "Latin American Managers" at bounding box center [322, 500] width 96 height 25
drag, startPoint x: 280, startPoint y: 489, endPoint x: 593, endPoint y: 494, distance: 313.1
click at [593, 494] on tr "07/28/2025 PO Latin American Managers 194.36 500 500 0 Issued 0014357 09/12/2025" at bounding box center [617, 500] width 979 height 39
click at [593, 494] on td at bounding box center [594, 500] width 62 height 39
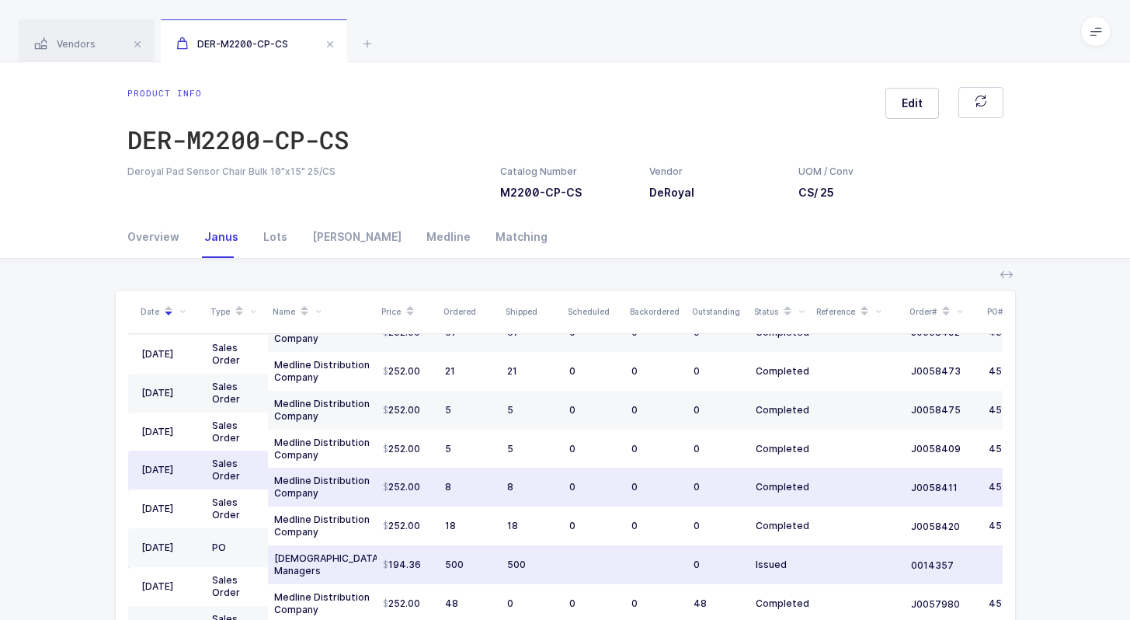
scroll to position [0, 0]
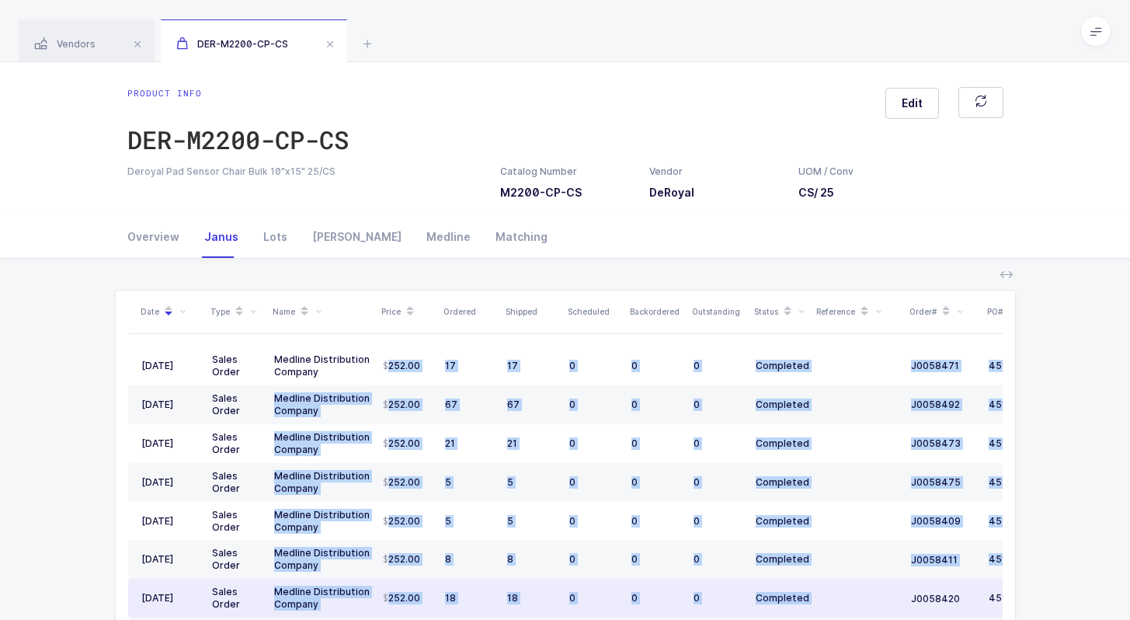
drag, startPoint x: 383, startPoint y: 362, endPoint x: 832, endPoint y: 604, distance: 510.2
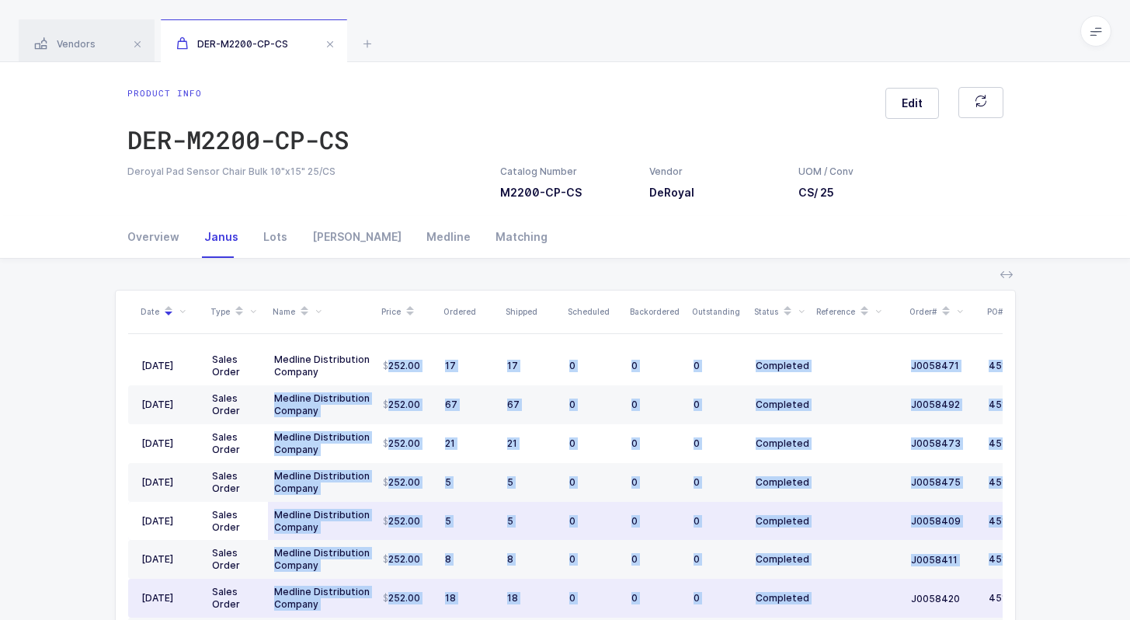
click at [523, 504] on td "5" at bounding box center [532, 521] width 62 height 39
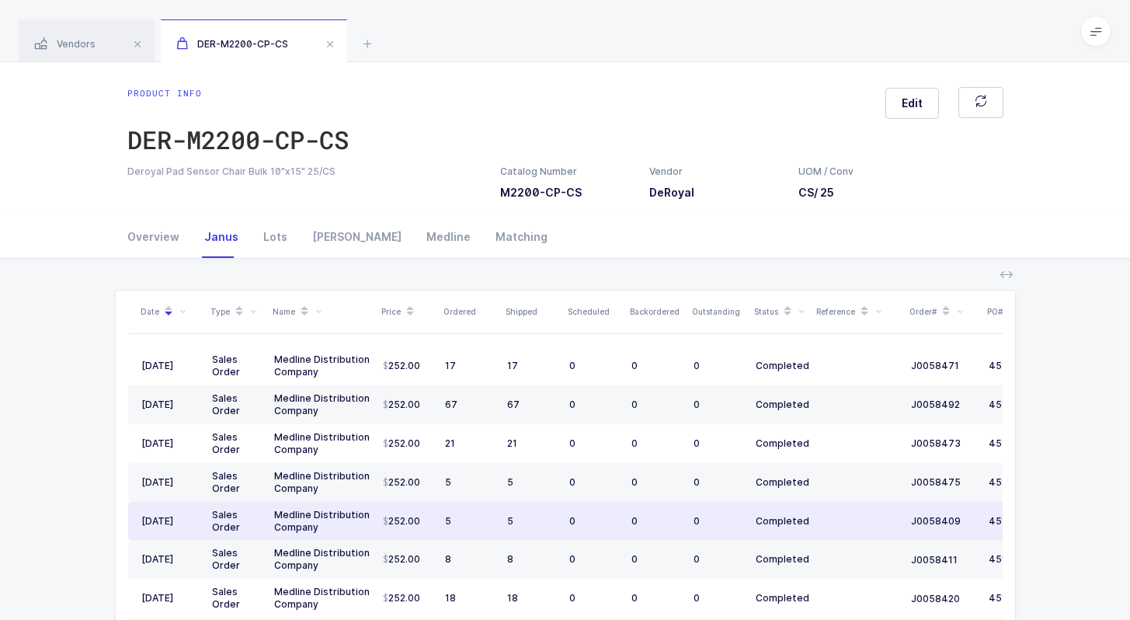
click at [564, 504] on td "0" at bounding box center [594, 521] width 62 height 39
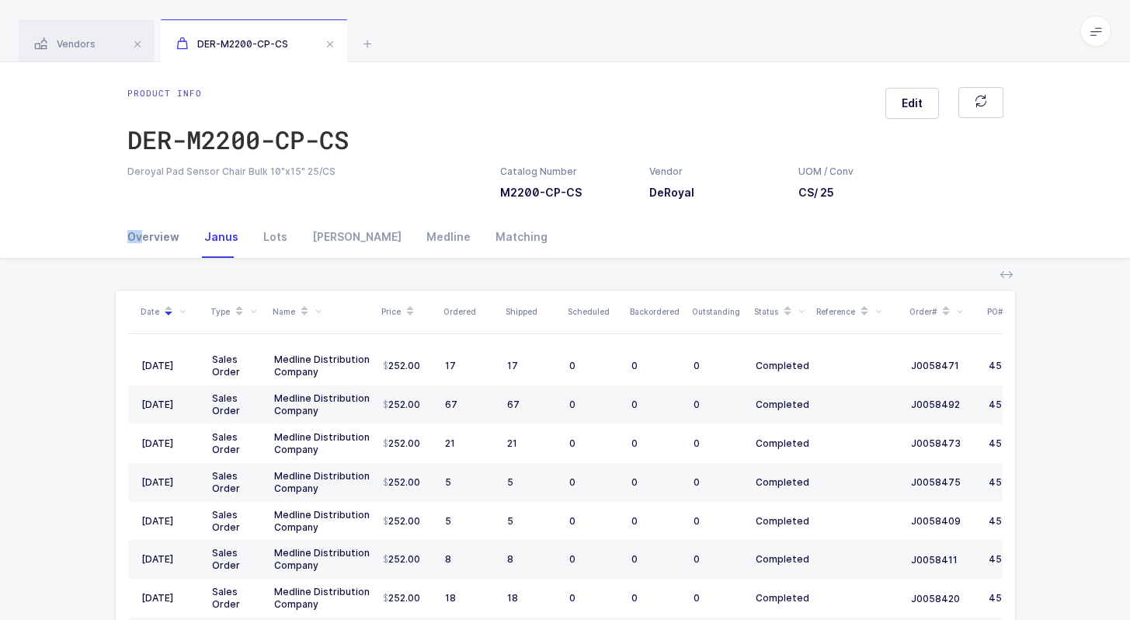
click at [142, 230] on div "Overview" at bounding box center [159, 237] width 64 height 42
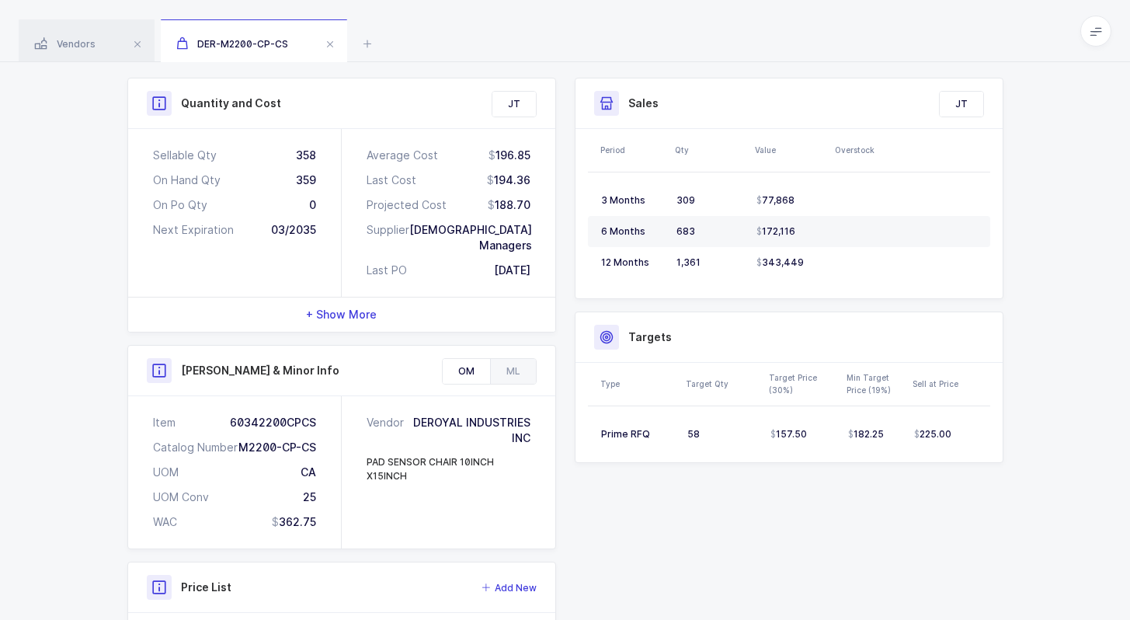
scroll to position [430, 0]
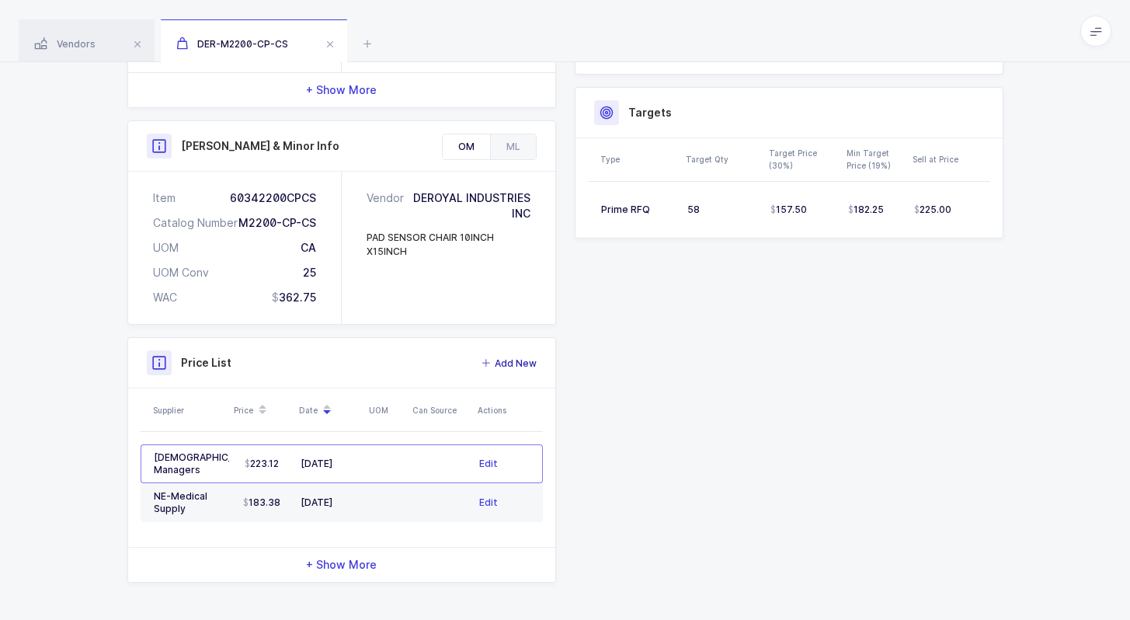
click at [517, 362] on span "Add New" at bounding box center [516, 364] width 42 height 16
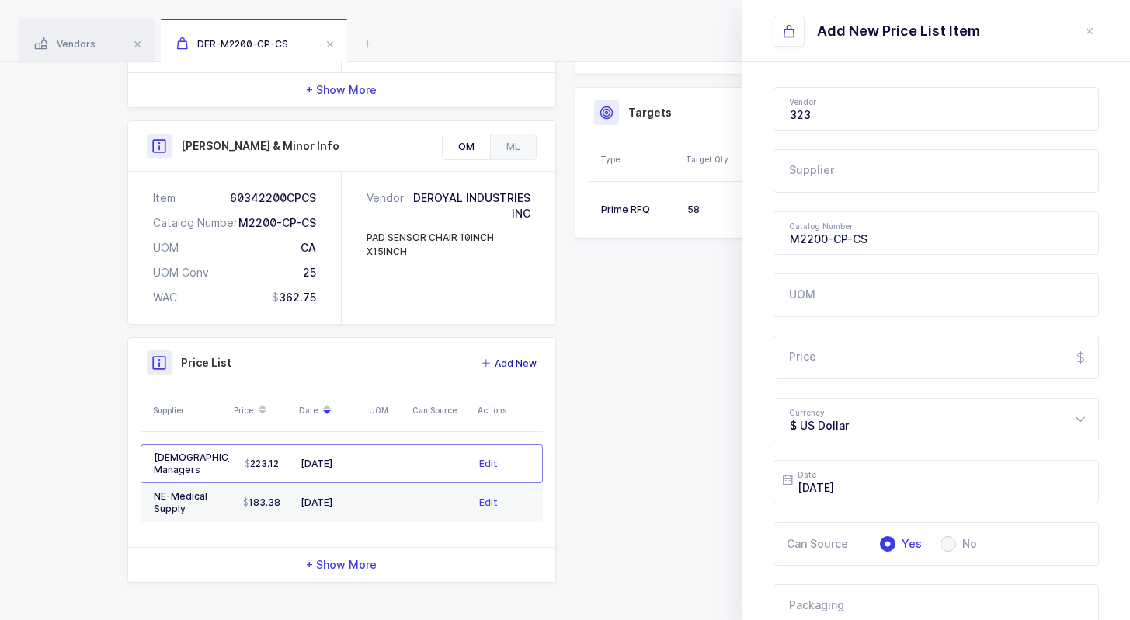
type input "DeRoyal"
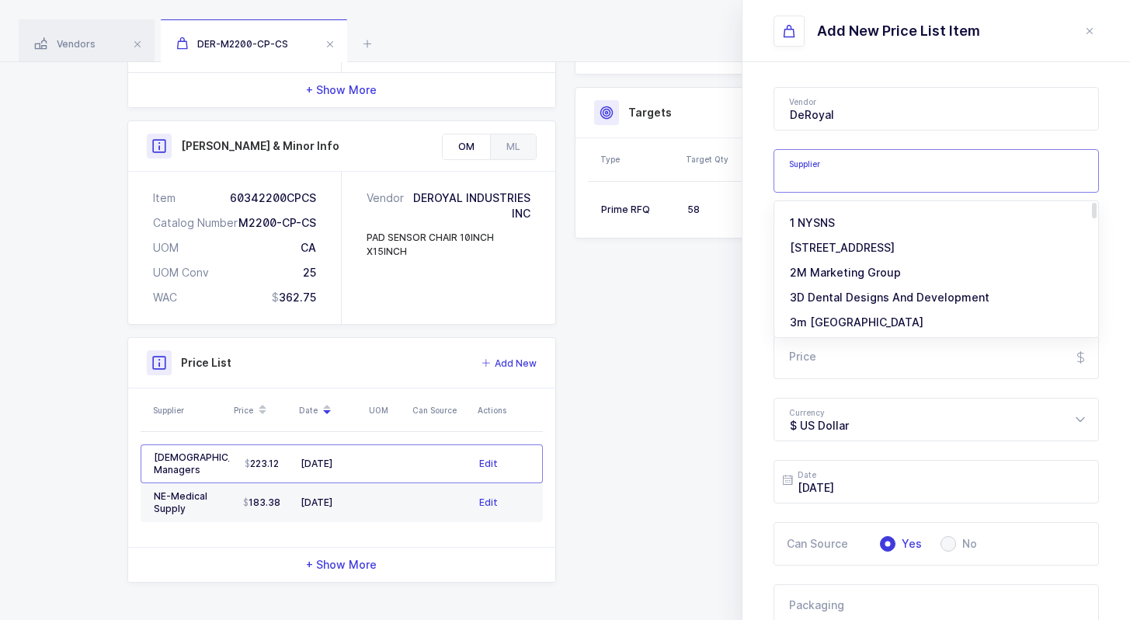
click at [835, 169] on input "text" at bounding box center [936, 170] width 325 height 43
click at [762, 196] on div "Vendor DeRoyal 1073849 Ontario Limited ML 10GFedSupply ML 2XL Corporation ML 3 …" at bounding box center [937, 531] width 388 height 938
click at [817, 165] on input "text" at bounding box center [936, 170] width 325 height 43
click at [827, 174] on input "text" at bounding box center [936, 170] width 325 height 43
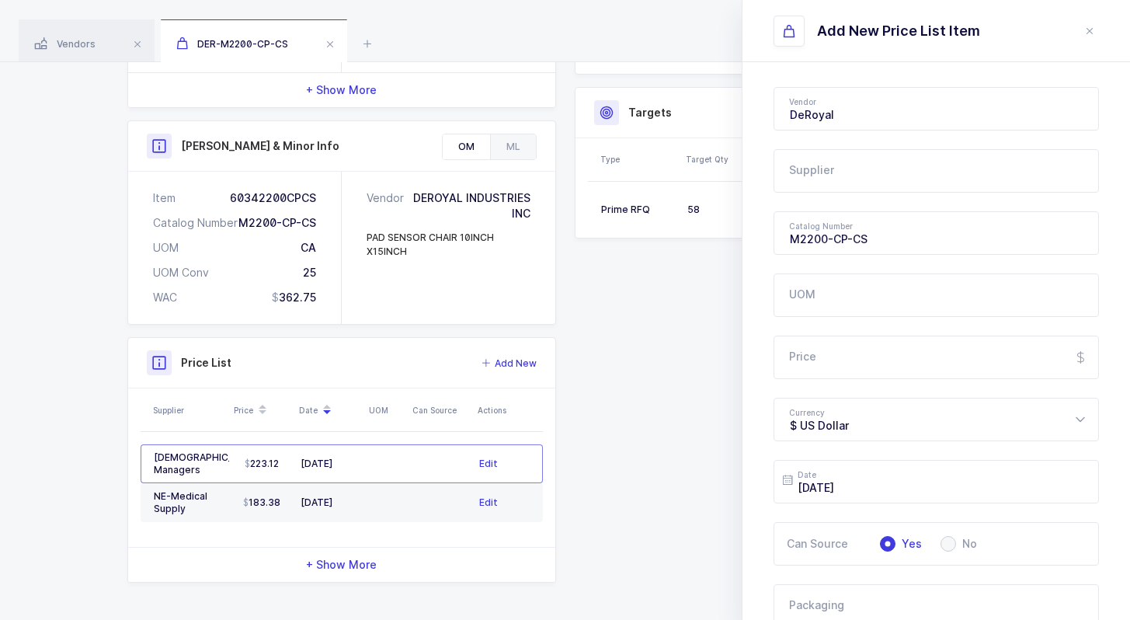
click at [760, 172] on div "Vendor DeRoyal 1073849 Ontario Limited ML 10GFedSupply ML 2XL Corporation ML 3 …" at bounding box center [937, 531] width 388 height 938
click at [802, 172] on input "text" at bounding box center [936, 170] width 325 height 43
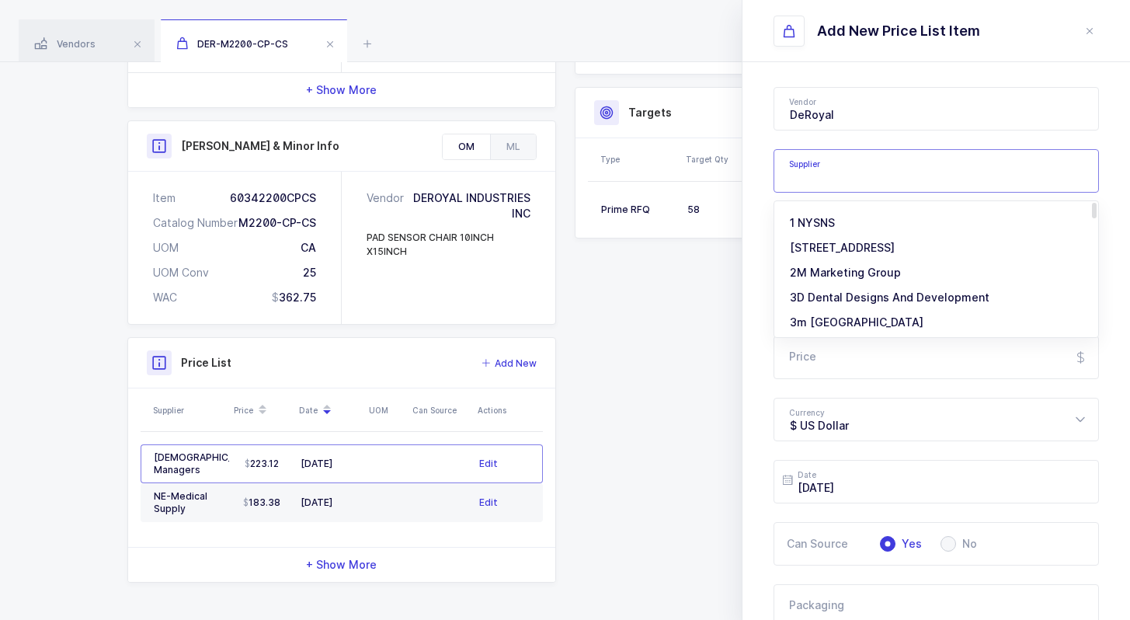
click at [755, 170] on div "Vendor DeRoyal 1073849 Ontario Limited ML 10GFedSupply ML 2XL Corporation ML 3 …" at bounding box center [937, 531] width 388 height 938
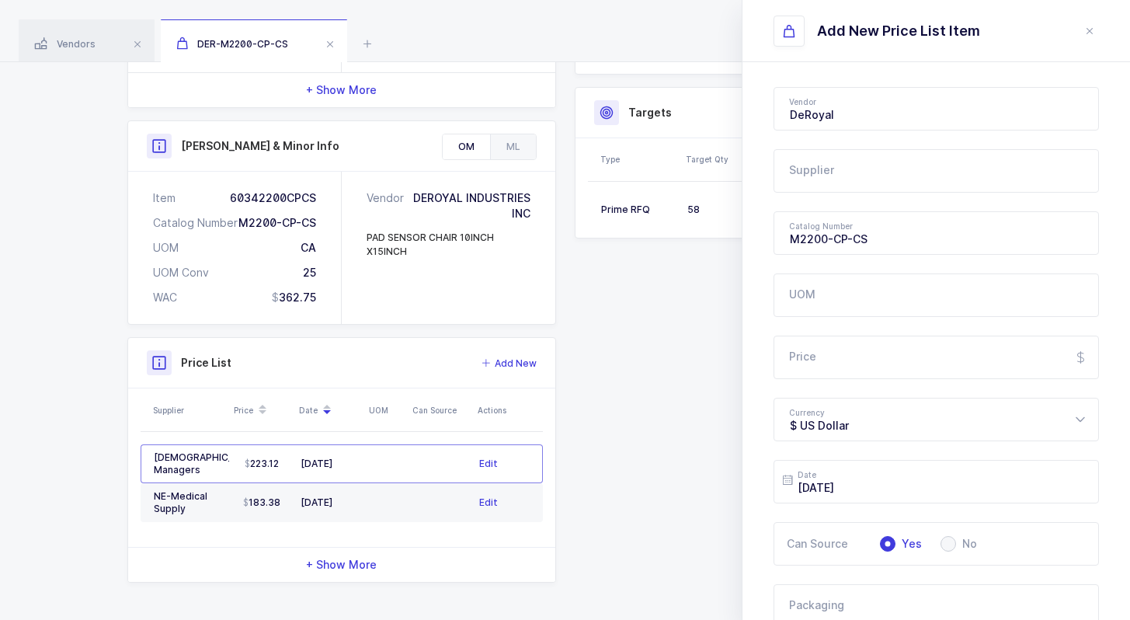
click at [812, 170] on input "text" at bounding box center [936, 170] width 325 height 43
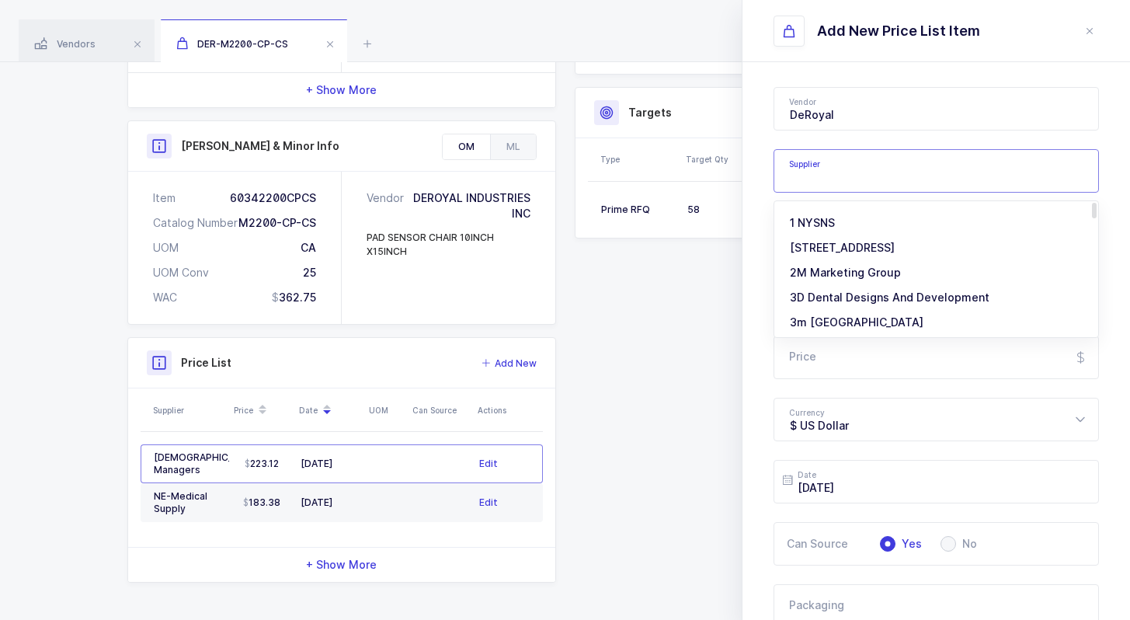
click at [812, 170] on input "text" at bounding box center [936, 170] width 325 height 43
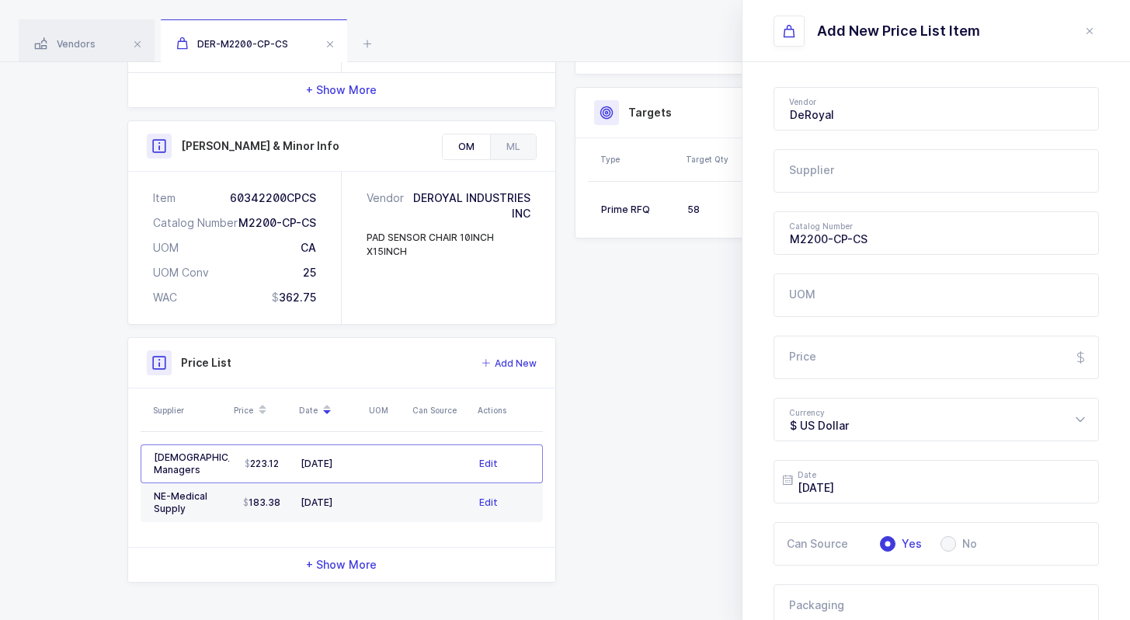
click at [853, 155] on input "text" at bounding box center [936, 170] width 325 height 43
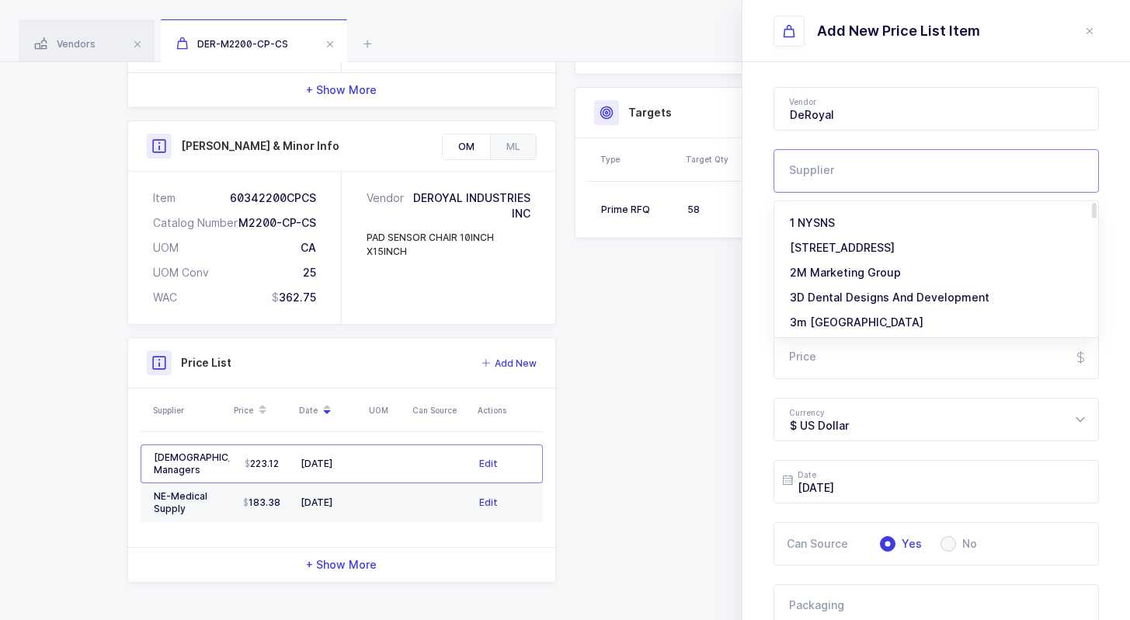
click at [766, 172] on div "Vendor DeRoyal 1073849 Ontario Limited ML 10GFedSupply ML 2XL Corporation ML 3 …" at bounding box center [937, 531] width 388 height 938
click at [829, 172] on input "text" at bounding box center [936, 170] width 325 height 43
click at [755, 171] on div "Vendor DeRoyal 1073849 Ontario Limited ML 10GFedSupply ML 2XL Corporation ML 3 …" at bounding box center [937, 531] width 388 height 938
click at [809, 171] on input "text" at bounding box center [936, 170] width 325 height 43
click at [818, 165] on input "text" at bounding box center [936, 170] width 325 height 43
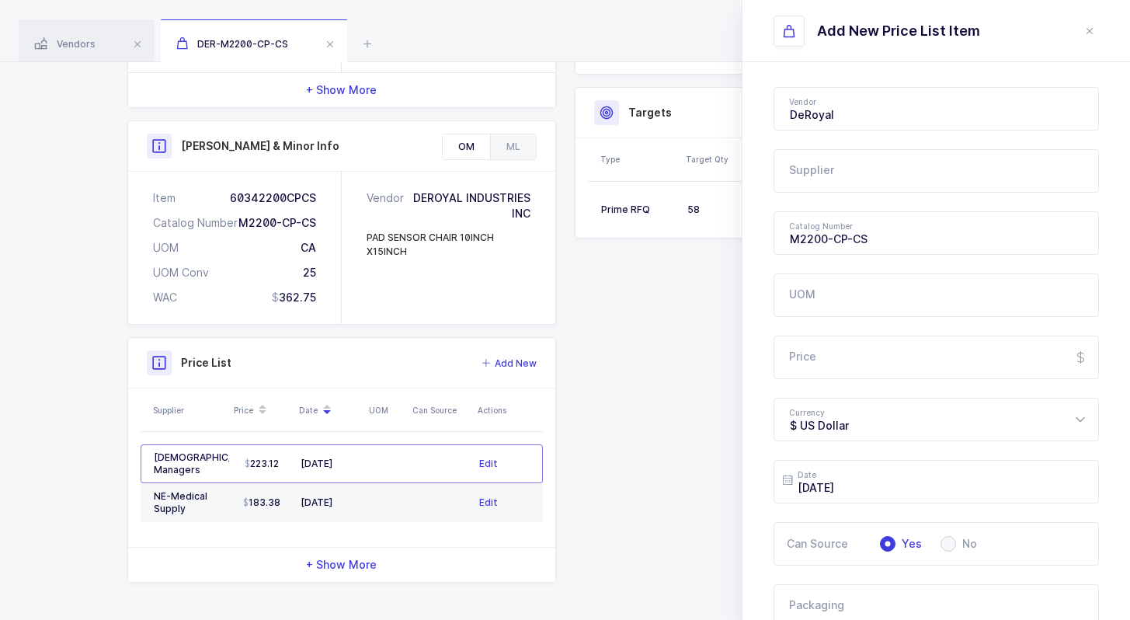
click at [766, 165] on div "Vendor DeRoyal 1073849 Ontario Limited ML 10GFedSupply ML 2XL Corporation ML 3 …" at bounding box center [937, 531] width 388 height 938
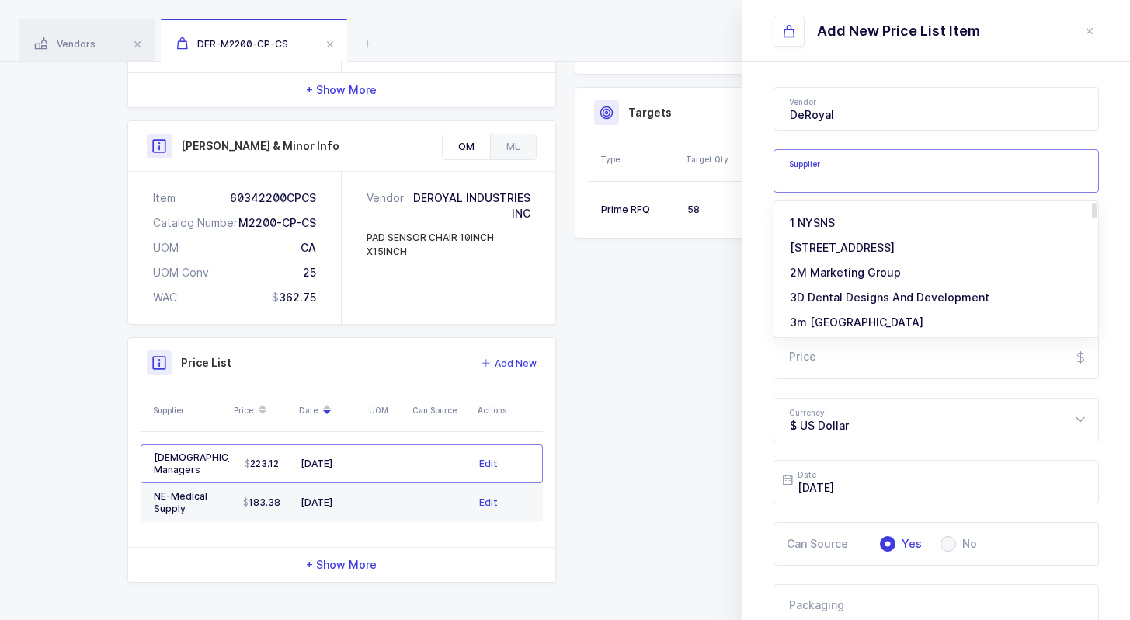
click at [806, 165] on input "text" at bounding box center [936, 170] width 325 height 43
click at [742, 174] on div "Add New Price List Item Vendor DeRoyal 1073849 Ontario Limited ML 10GFedSupply …" at bounding box center [936, 310] width 388 height 620
click at [801, 176] on input "text" at bounding box center [936, 170] width 325 height 43
click at [882, 173] on input "text" at bounding box center [936, 170] width 325 height 43
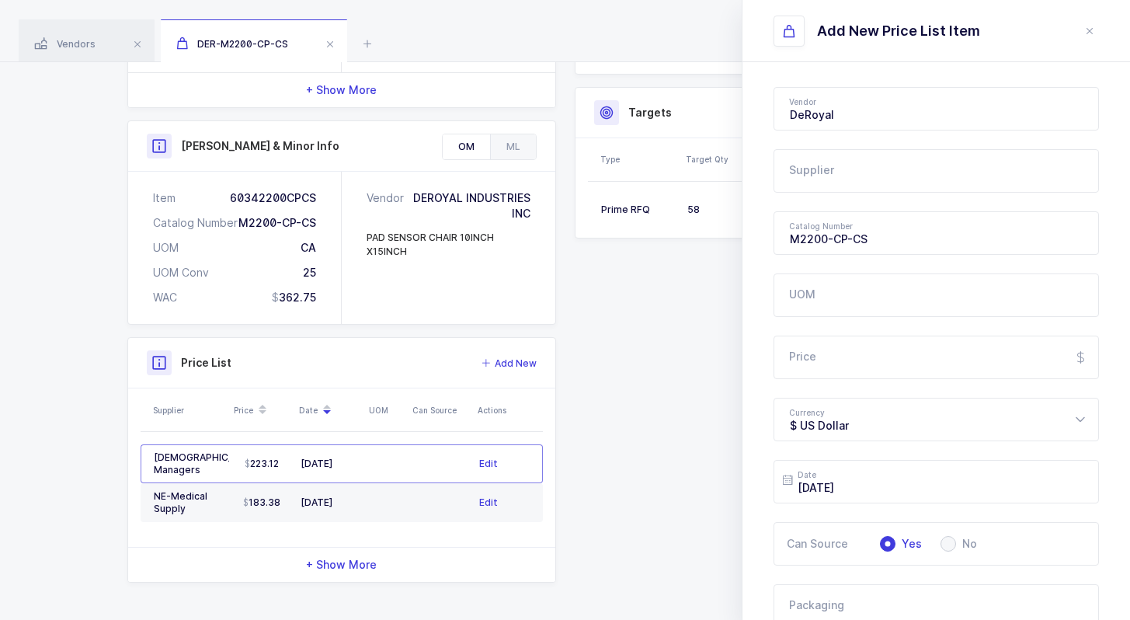
click at [757, 172] on div "Vendor DeRoyal 1073849 Ontario Limited ML 10GFedSupply ML 2XL Corporation ML 3 …" at bounding box center [937, 531] width 388 height 938
click at [814, 172] on input "text" at bounding box center [936, 170] width 325 height 43
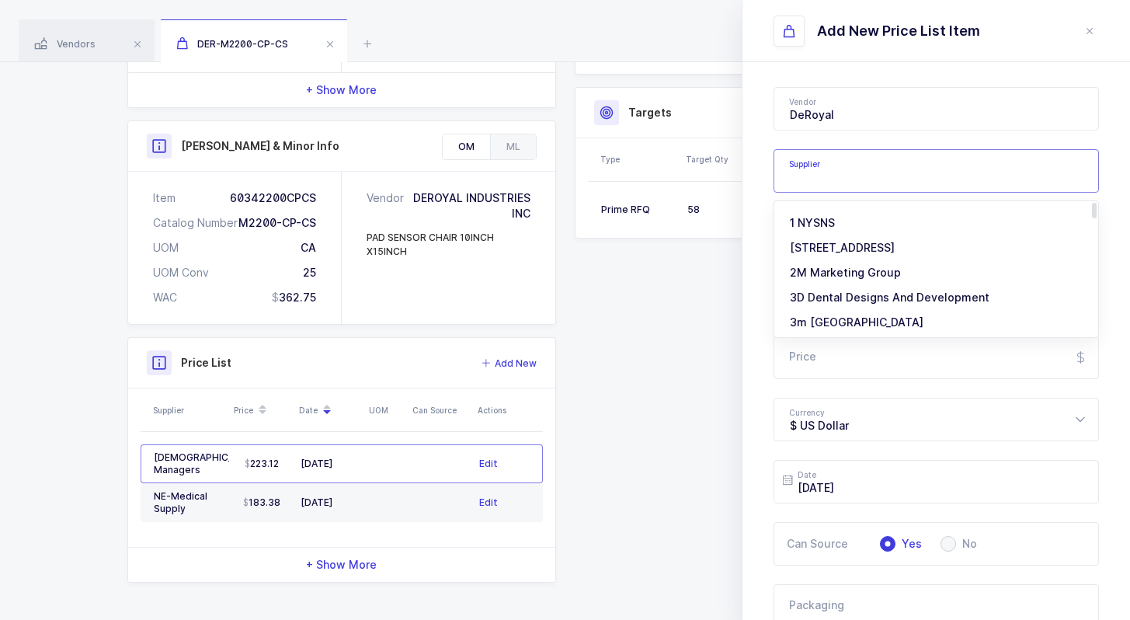
click at [833, 174] on input "text" at bounding box center [936, 170] width 325 height 43
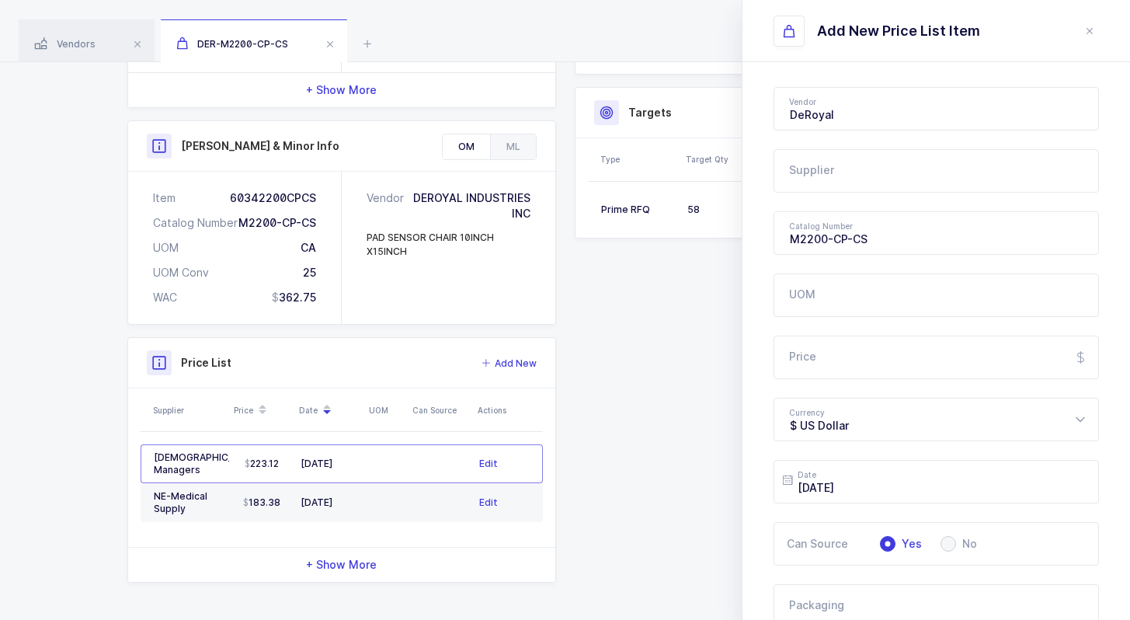
click at [773, 169] on div "Vendor DeRoyal 1073849 Ontario Limited ML 10GFedSupply ML 2XL Corporation ML 3 …" at bounding box center [937, 531] width 388 height 938
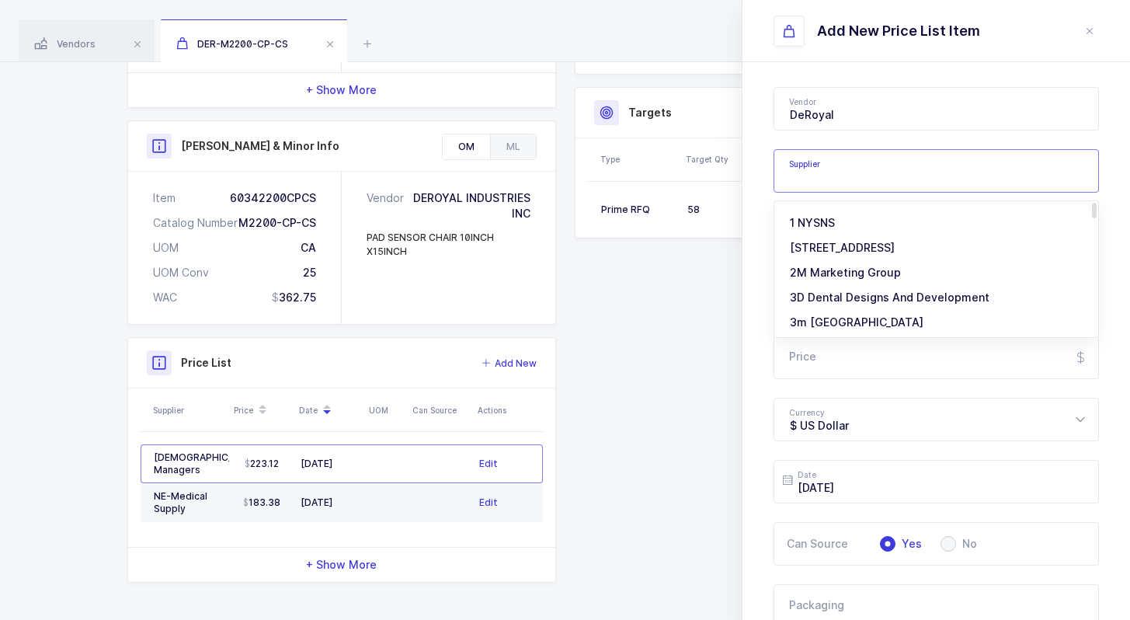
click at [792, 169] on input "text" at bounding box center [936, 170] width 325 height 43
click at [757, 170] on div "Vendor DeRoyal 1073849 Ontario Limited ML 10GFedSupply ML 2XL Corporation ML 3 …" at bounding box center [937, 531] width 388 height 938
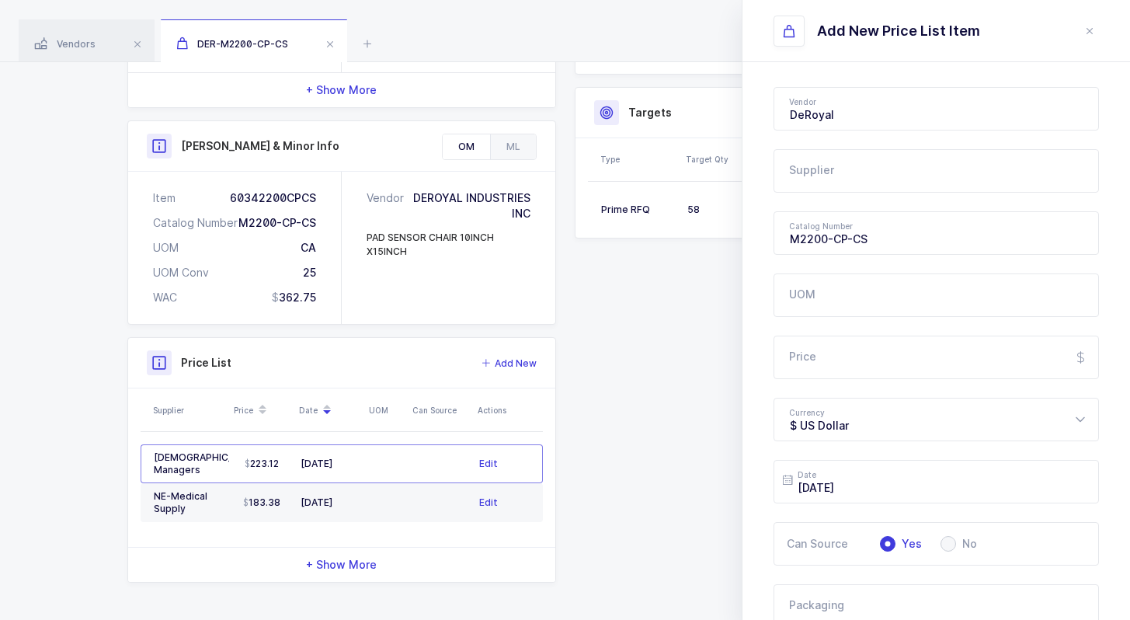
click at [818, 174] on input "text" at bounding box center [936, 170] width 325 height 43
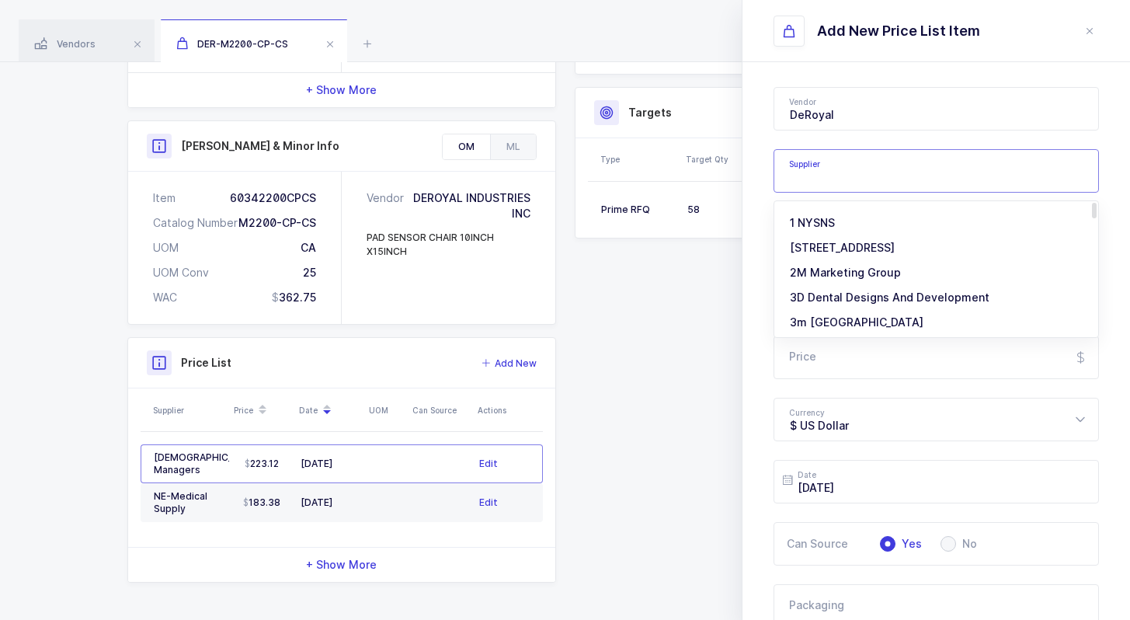
click at [757, 165] on div "Vendor DeRoyal 1073849 Ontario Limited ML 10GFedSupply ML 2XL Corporation ML 3 …" at bounding box center [937, 531] width 388 height 938
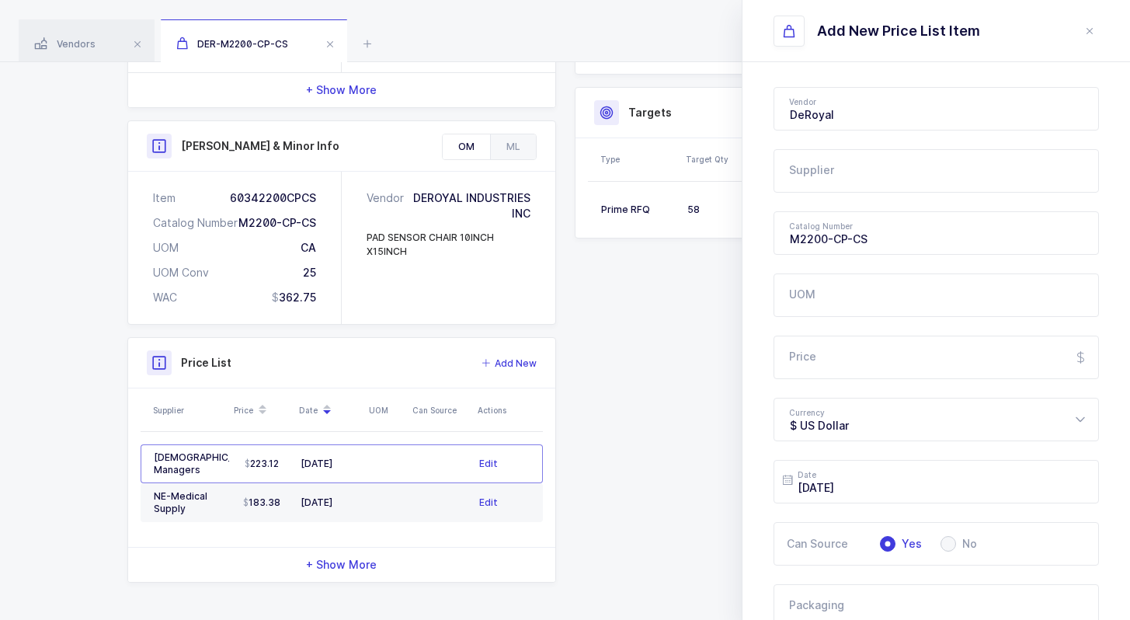
click at [807, 168] on input "text" at bounding box center [936, 170] width 325 height 43
click at [881, 221] on span "Balmung Medical Handel" at bounding box center [856, 222] width 133 height 13
type input "Balmung Medical Handel"
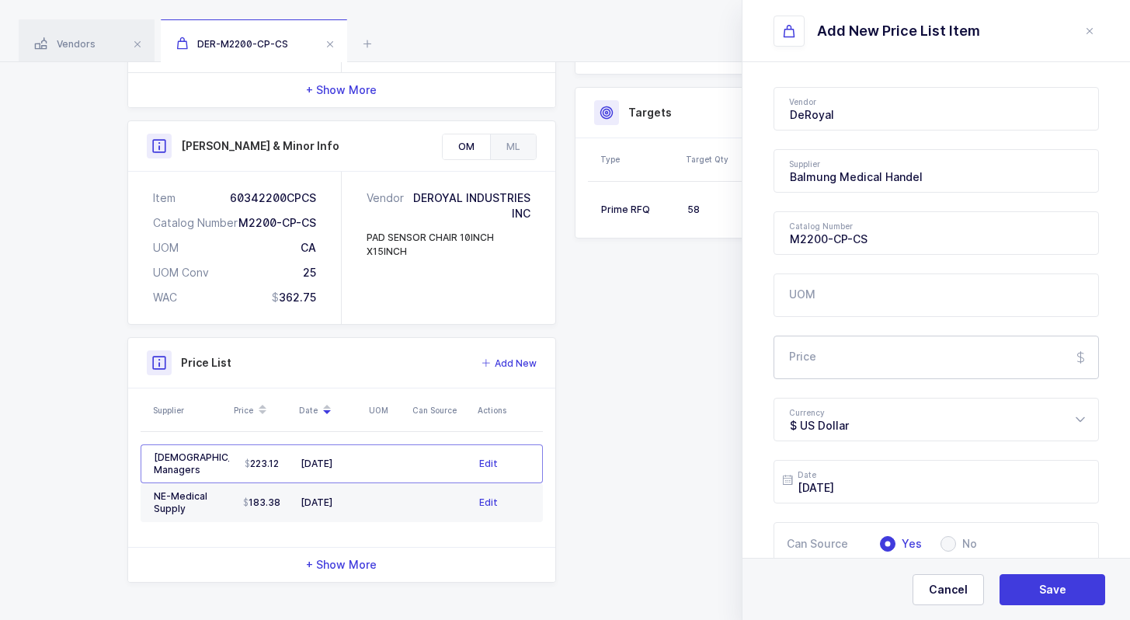
scroll to position [15, 0]
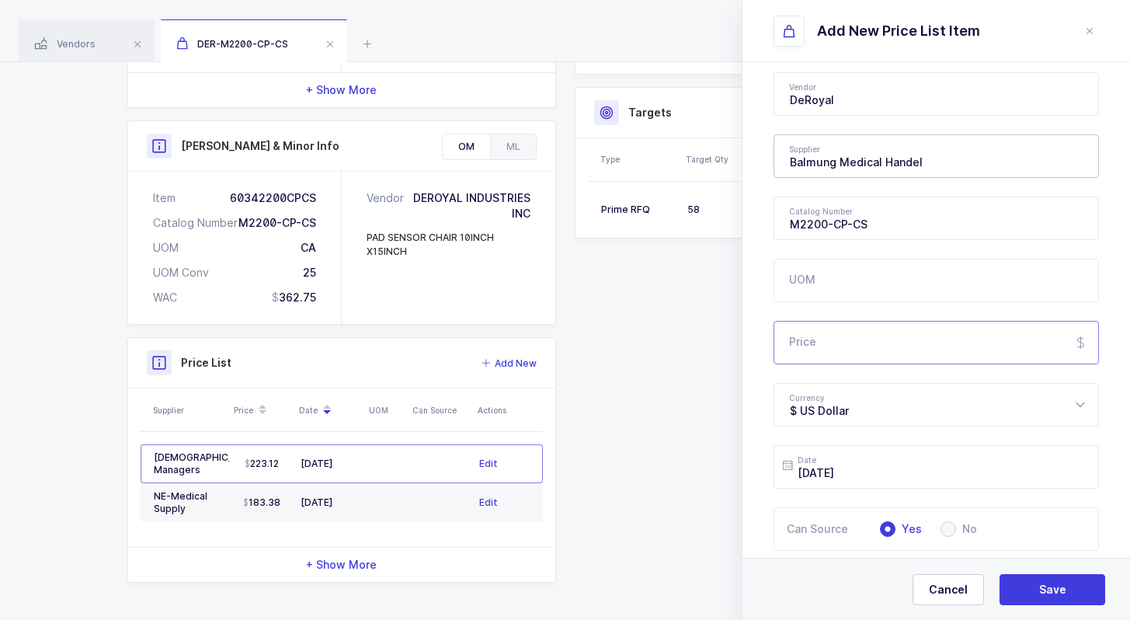
click at [954, 351] on input "Price" at bounding box center [936, 342] width 325 height 43
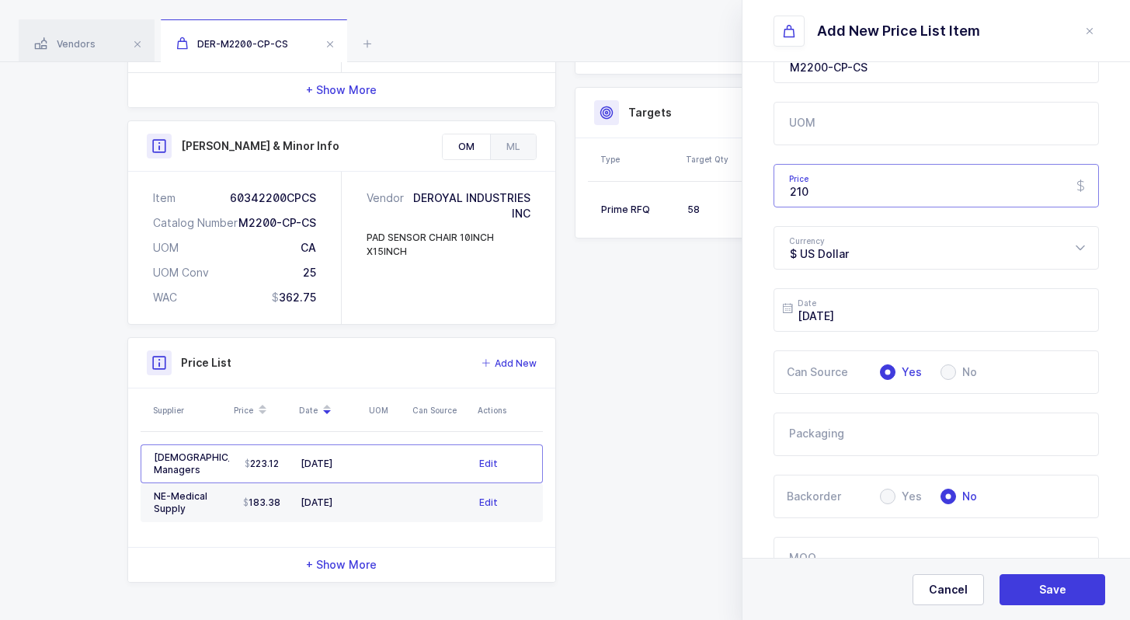
scroll to position [0, 0]
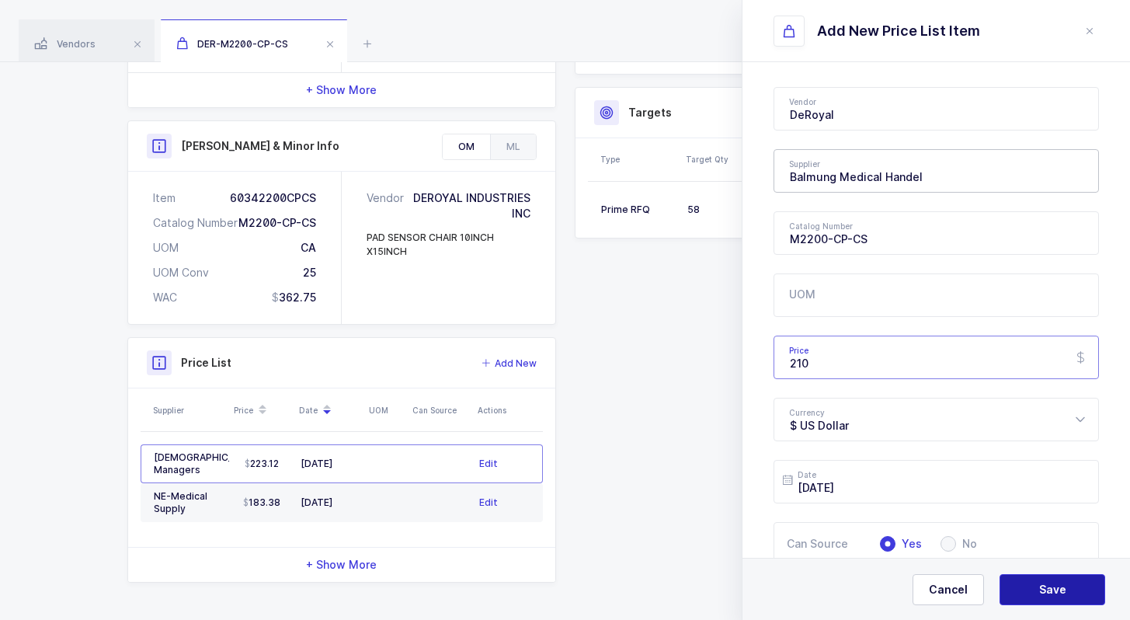
type input "210"
click at [1061, 579] on button "Save" at bounding box center [1053, 589] width 106 height 31
type input "2025-09-03"
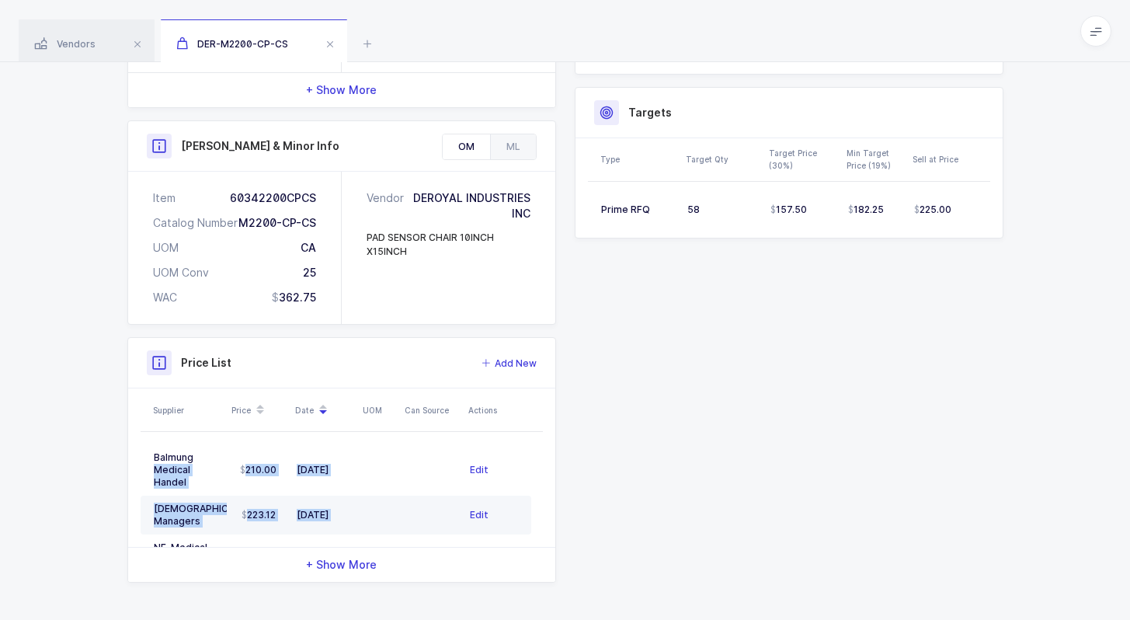
drag, startPoint x: 203, startPoint y: 460, endPoint x: 420, endPoint y: 518, distance: 225.2
click at [422, 520] on tbody "Balmung Medical Handel 210.00 09/03/2025 Edit Latin American Managers 223.12 07…" at bounding box center [336, 508] width 391 height 129
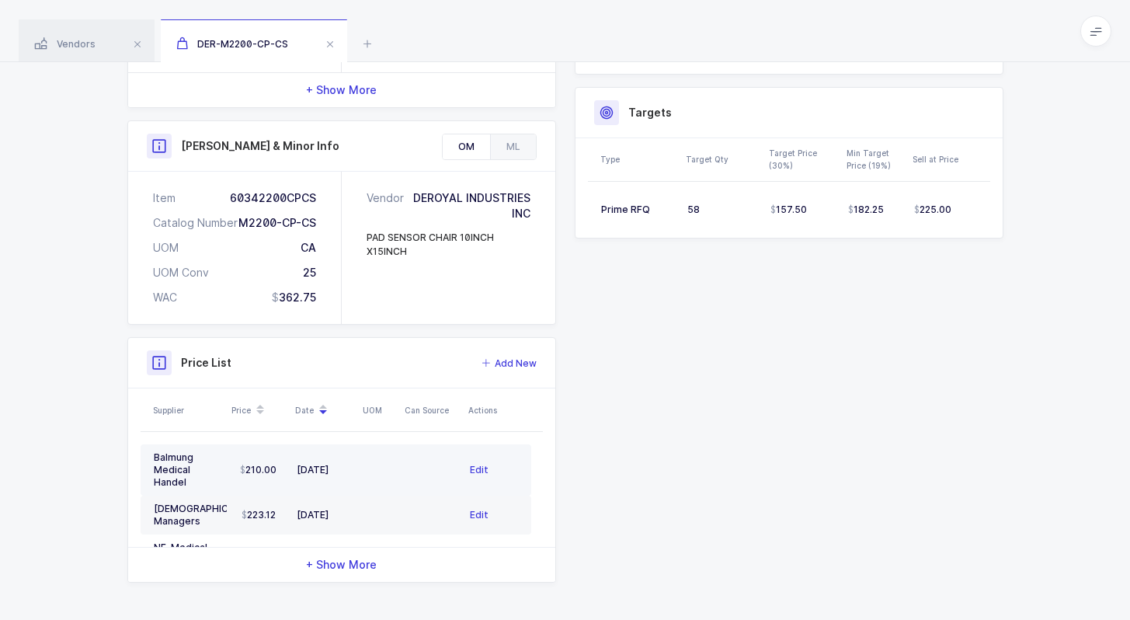
click at [405, 482] on td at bounding box center [432, 469] width 64 height 51
type input "323"
type input "Balmung Medical Handel"
type input "M2200-CP-CS"
type input "210"
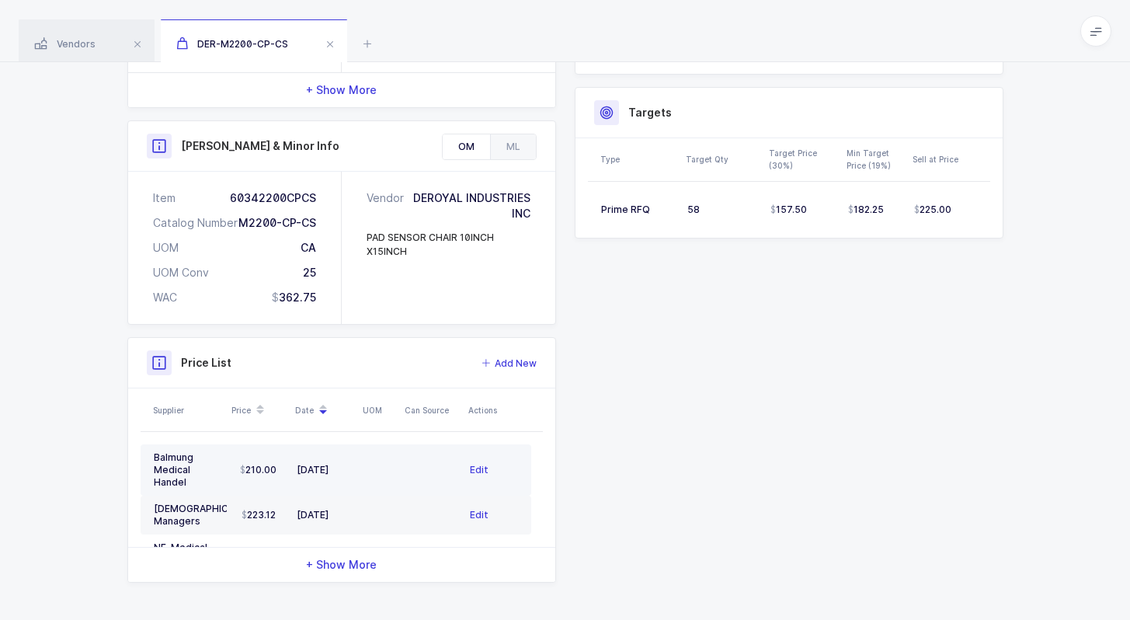
type input "2025-09-02"
type input "DeRoyal"
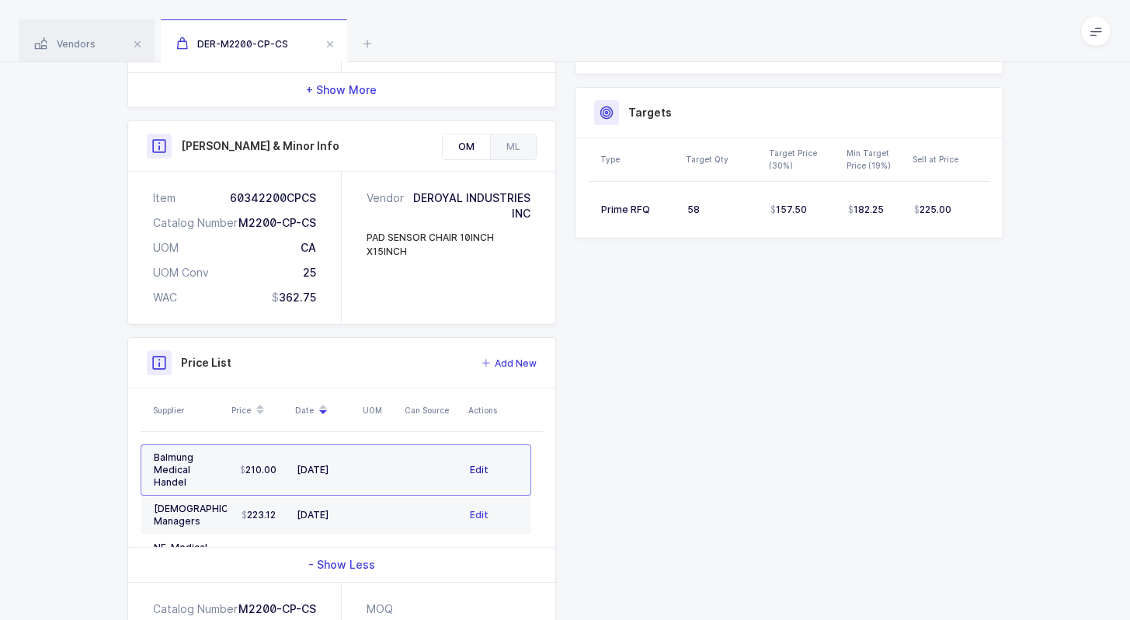
click at [480, 470] on span "Edit" at bounding box center [479, 470] width 19 height 16
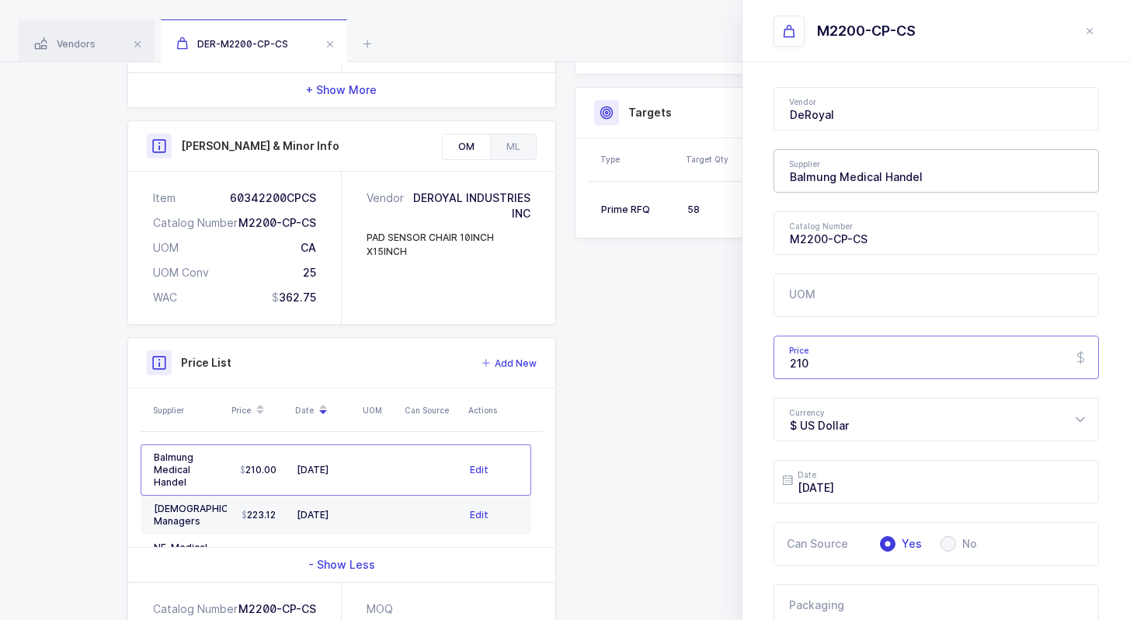
drag, startPoint x: 846, startPoint y: 360, endPoint x: 777, endPoint y: 360, distance: 69.1
click at [776, 360] on input "210" at bounding box center [936, 357] width 325 height 43
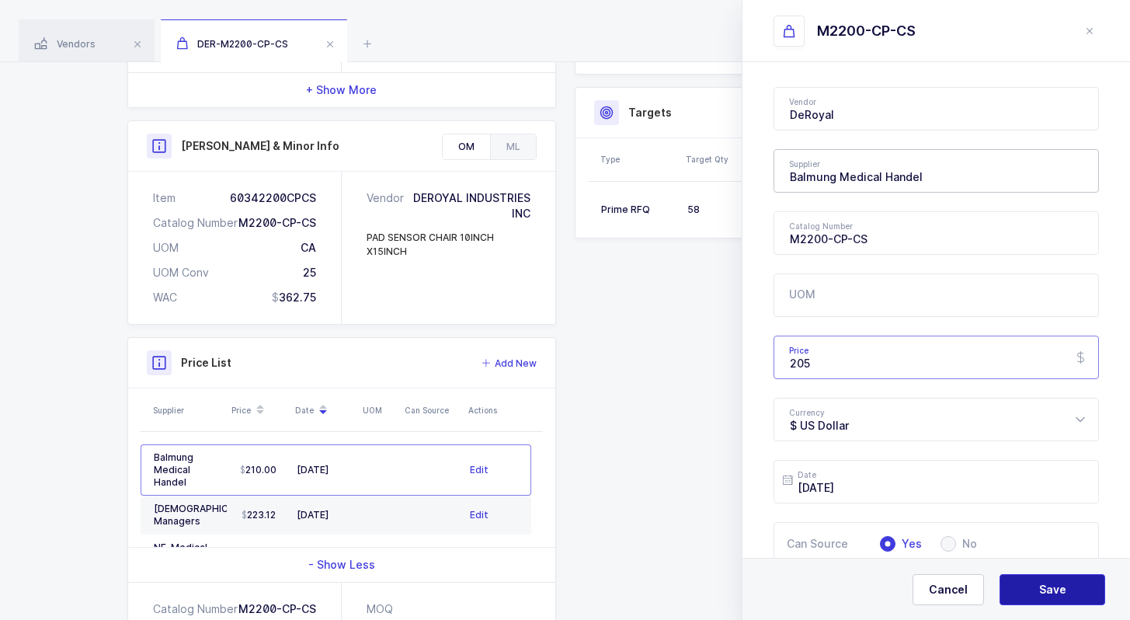
type input "205"
click at [1058, 578] on button "Save" at bounding box center [1053, 589] width 106 height 31
type input "2025-09-03"
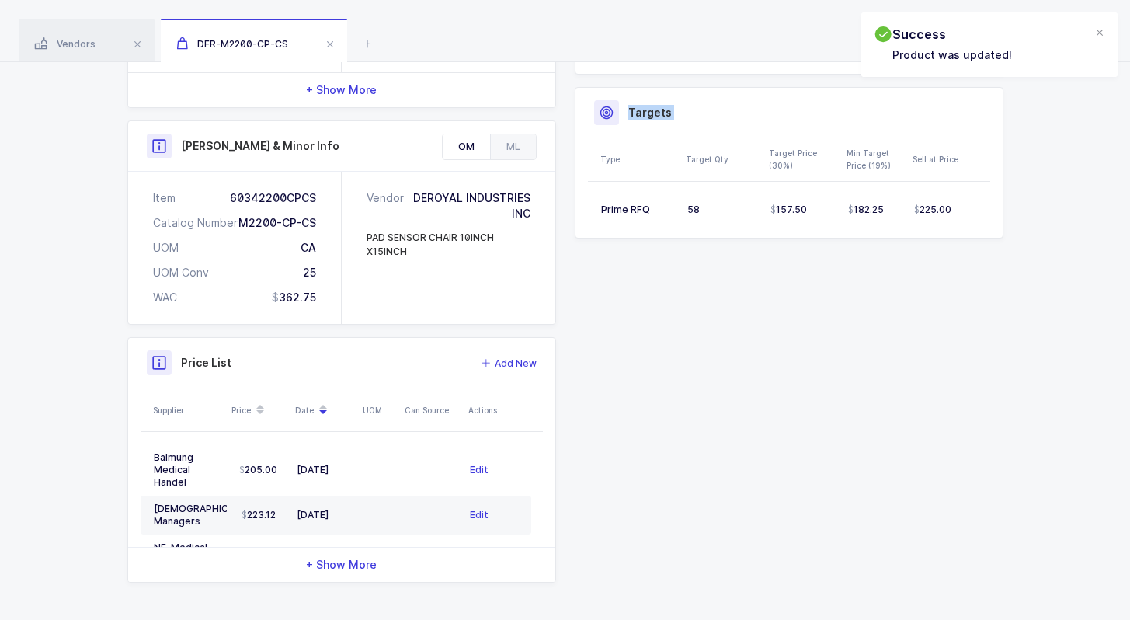
drag, startPoint x: 680, startPoint y: 565, endPoint x: 662, endPoint y: 346, distance: 220.6
click at [660, 344] on div "Quantity and Cost JT Sellable Qty 358 On Hand Qty 359 On Po Qty 0 Next Expirati…" at bounding box center [565, 217] width 895 height 729
click at [662, 346] on div "Quantity and Cost JT Sellable Qty 358 On Hand Qty 359 On Po Qty 0 Next Expirati…" at bounding box center [565, 217] width 895 height 729
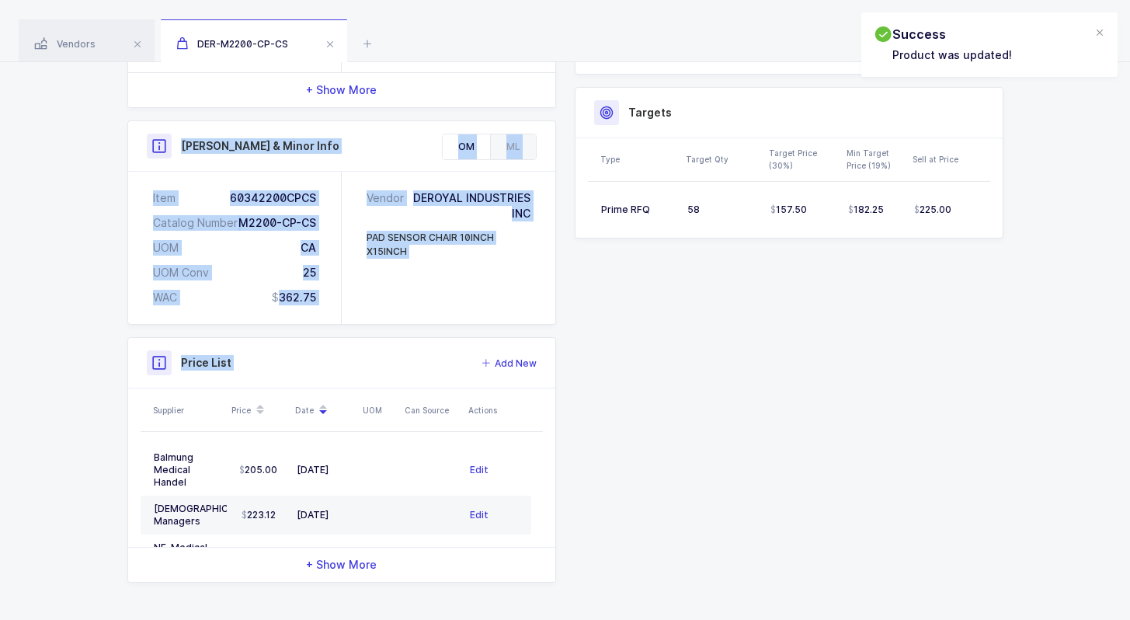
drag, startPoint x: 680, startPoint y: 496, endPoint x: 151, endPoint y: 133, distance: 641.9
click at [151, 133] on div "Quantity and Cost JT Sellable Qty 358 On Hand Qty 359 On Po Qty 0 Next Expirati…" at bounding box center [565, 217] width 895 height 729
click at [151, 134] on div at bounding box center [159, 146] width 25 height 25
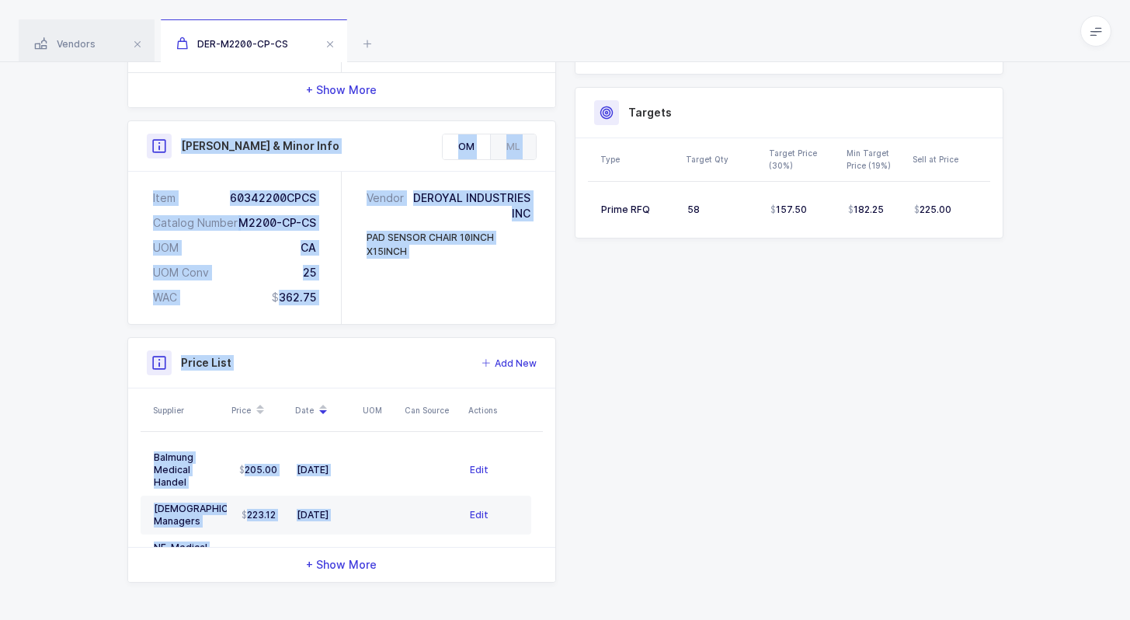
drag, startPoint x: 150, startPoint y: 133, endPoint x: 709, endPoint y: 539, distance: 691.3
click at [709, 539] on div "Quantity and Cost JT Sellable Qty 358 On Hand Qty 359 On Po Qty 0 Next Expirati…" at bounding box center [565, 217] width 895 height 729
drag, startPoint x: 709, startPoint y: 539, endPoint x: 140, endPoint y: 154, distance: 687.5
click at [140, 154] on div "Quantity and Cost JT Sellable Qty 358 On Hand Qty 359 On Po Qty 0 Next Expirati…" at bounding box center [565, 217] width 895 height 729
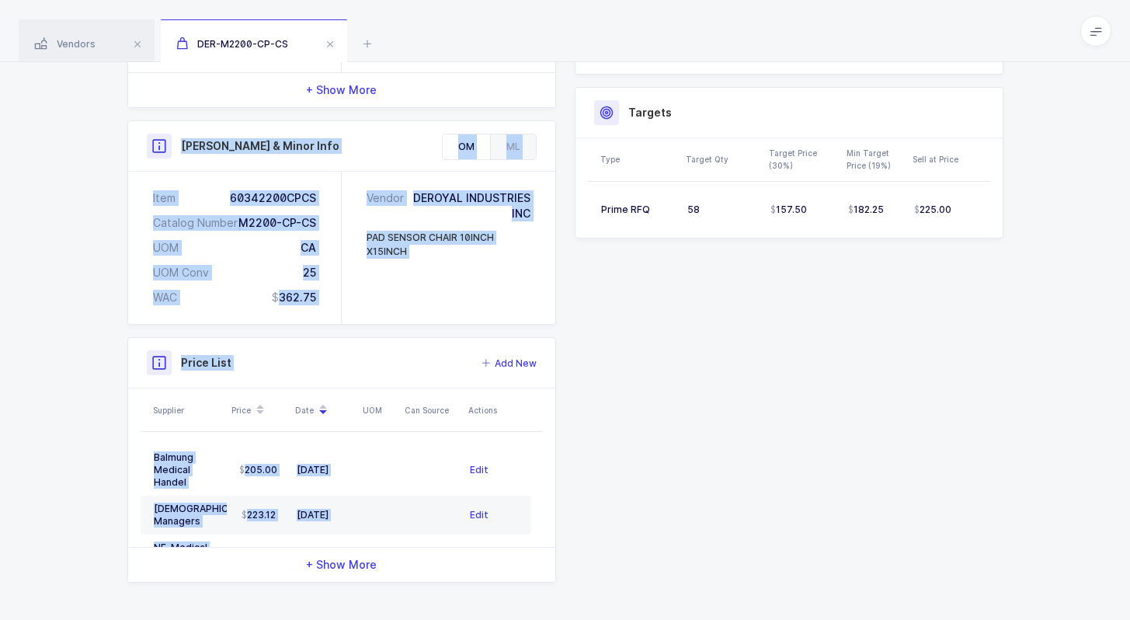
click at [140, 154] on div "Owens & Minor Info" at bounding box center [341, 146] width 427 height 50
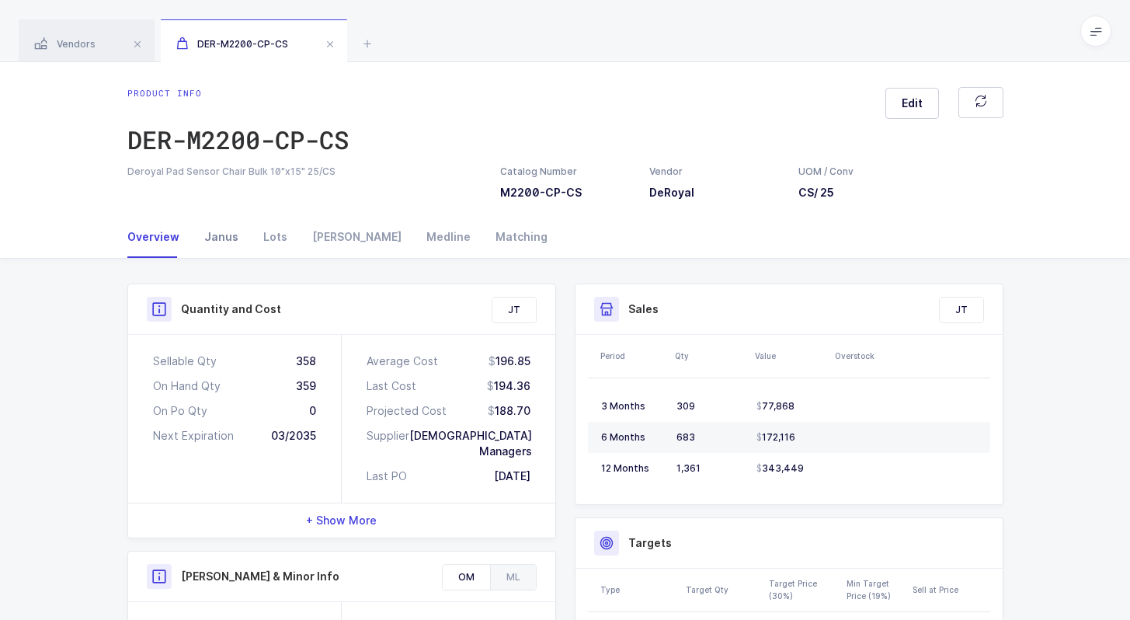
click at [217, 235] on div "Janus" at bounding box center [221, 237] width 59 height 42
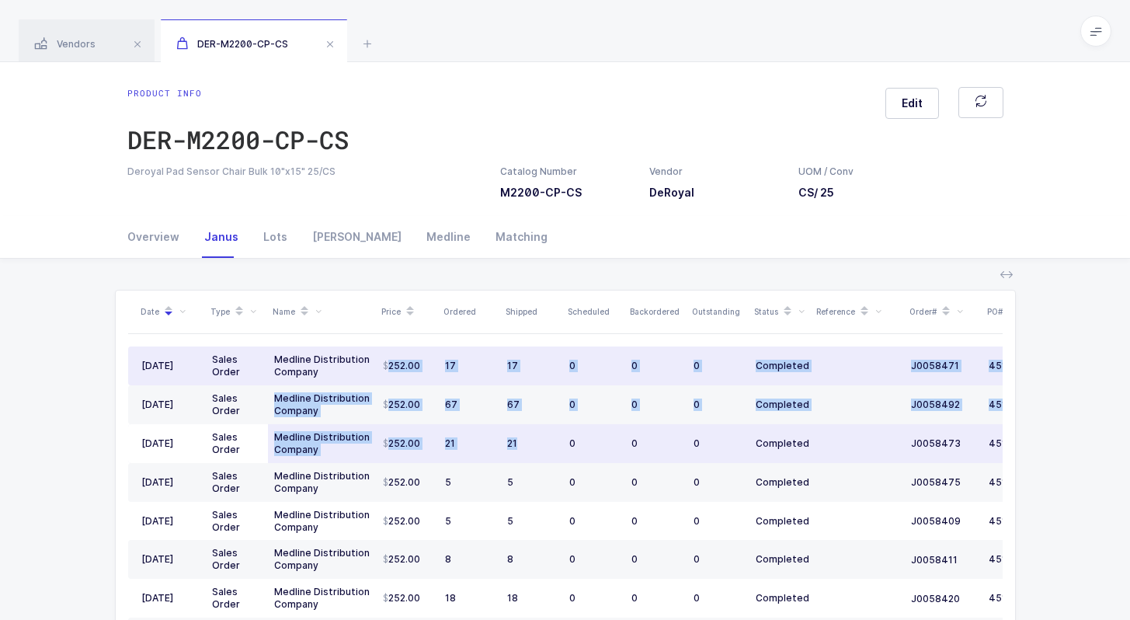
drag, startPoint x: 384, startPoint y: 369, endPoint x: 517, endPoint y: 454, distance: 158.6
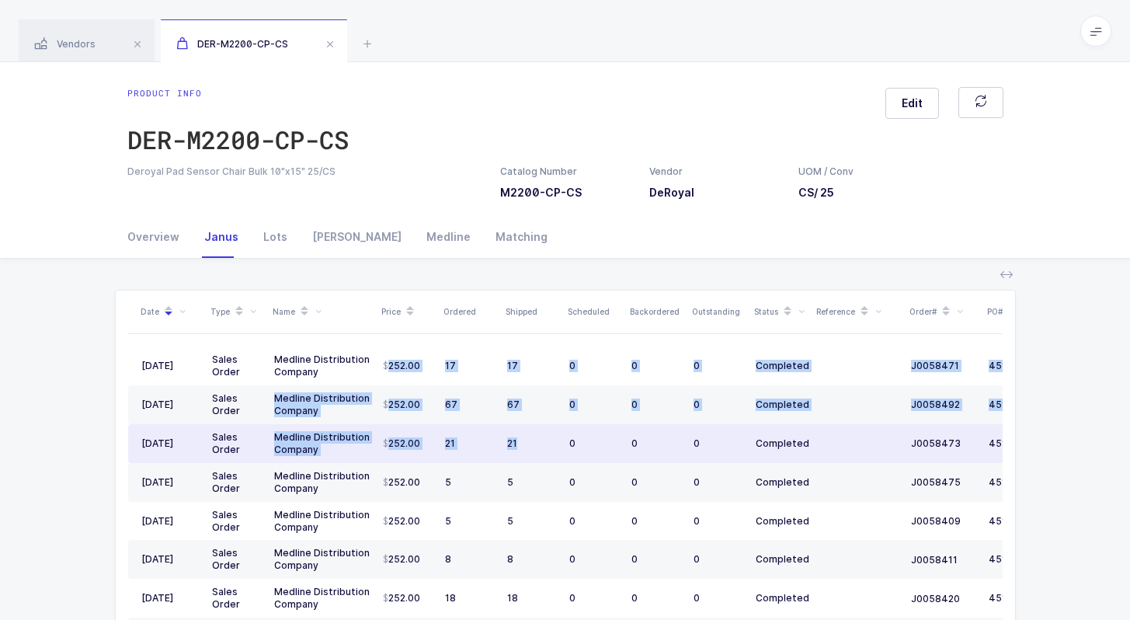
click at [517, 454] on td "21" at bounding box center [532, 443] width 62 height 39
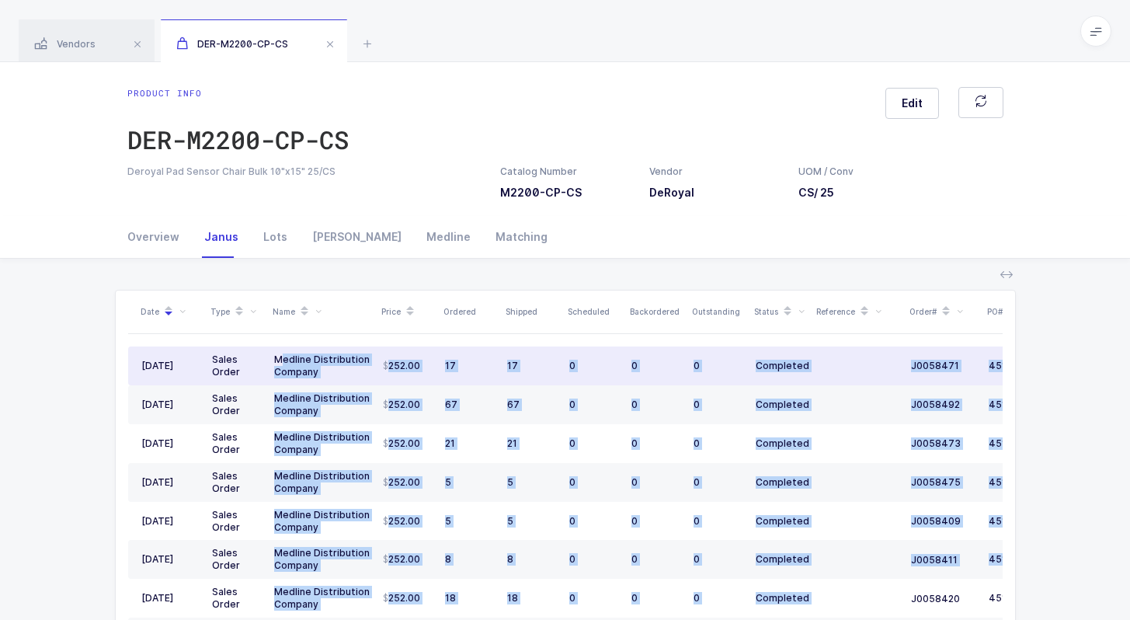
drag, startPoint x: 840, startPoint y: 594, endPoint x: 276, endPoint y: 360, distance: 611.5
click at [276, 360] on div "Medline Distribution Company" at bounding box center [322, 365] width 96 height 25
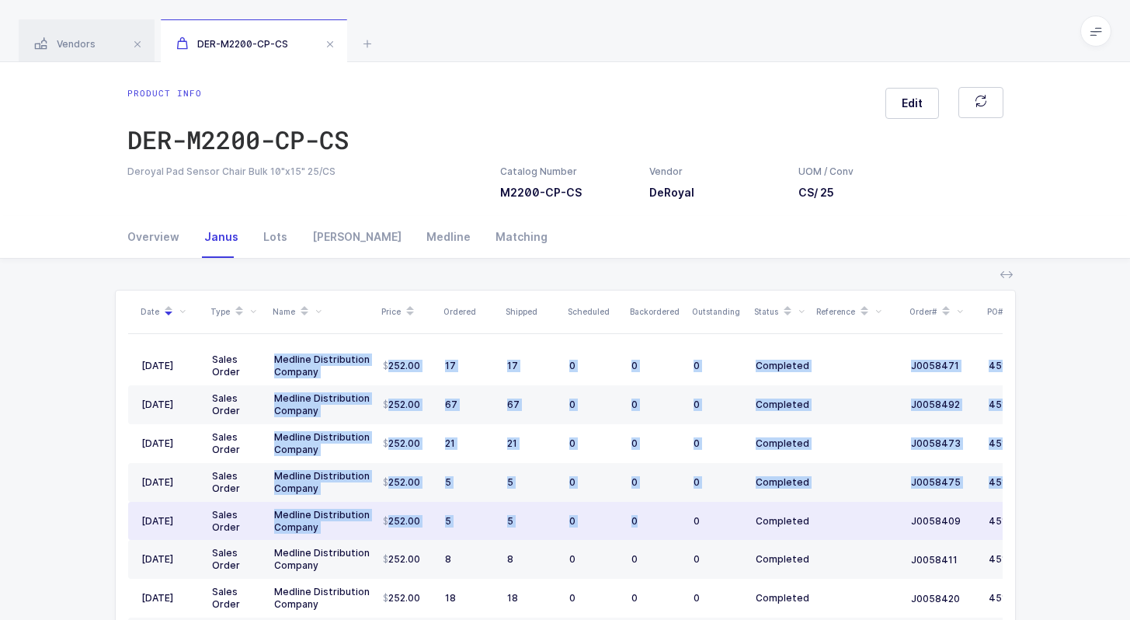
drag, startPoint x: 276, startPoint y: 360, endPoint x: 670, endPoint y: 512, distance: 422.2
click at [670, 512] on td "0" at bounding box center [656, 521] width 62 height 39
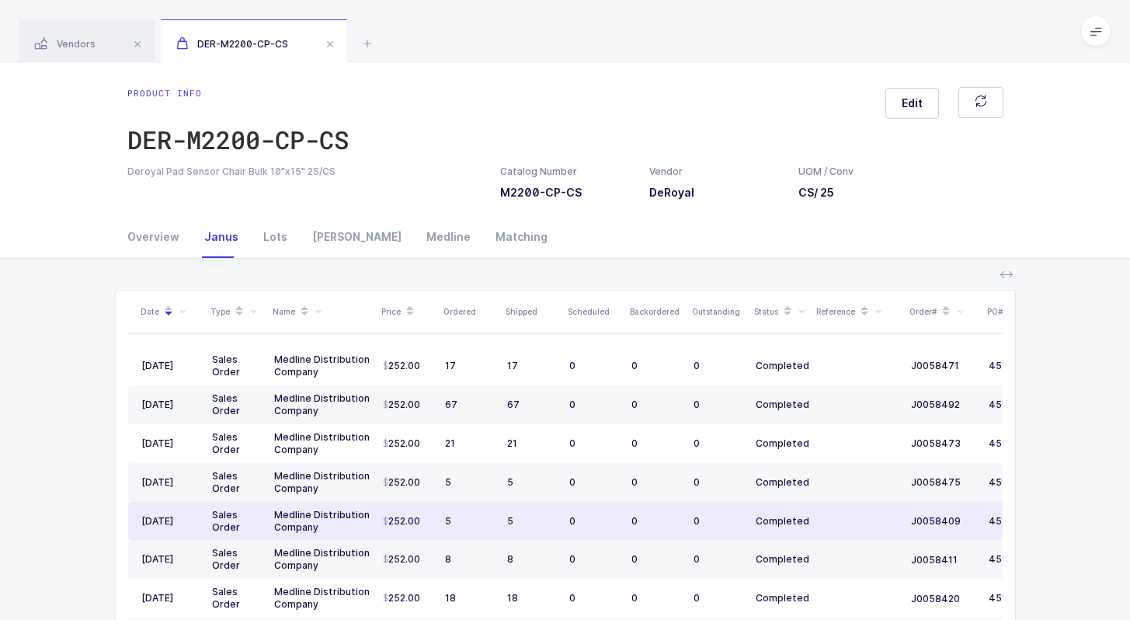
click at [653, 529] on td "0" at bounding box center [656, 521] width 62 height 39
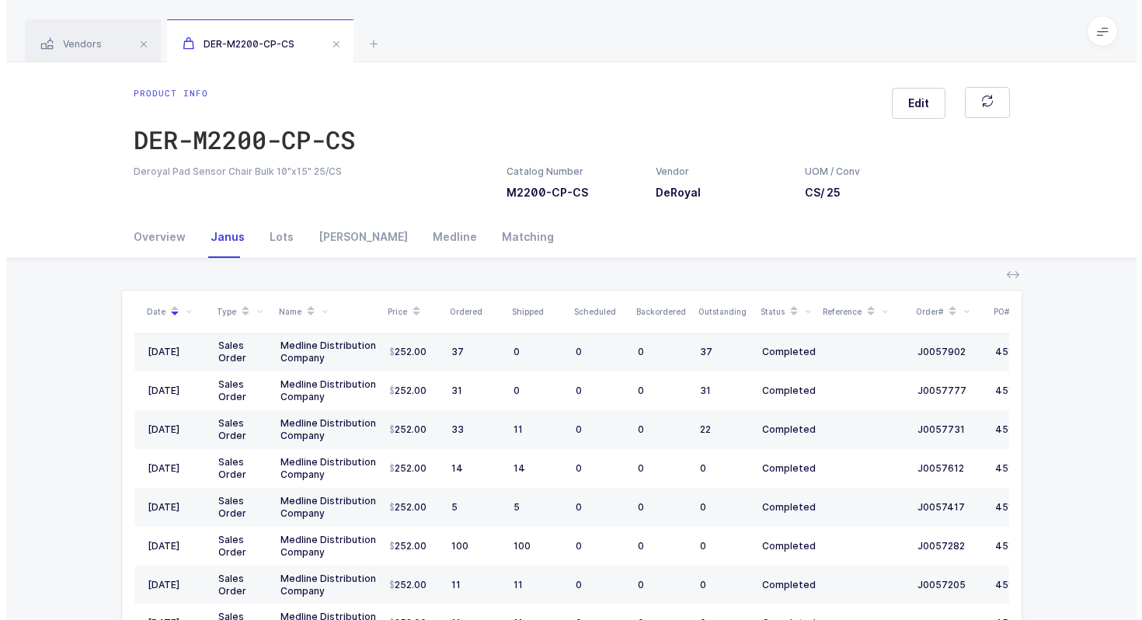
scroll to position [458, 0]
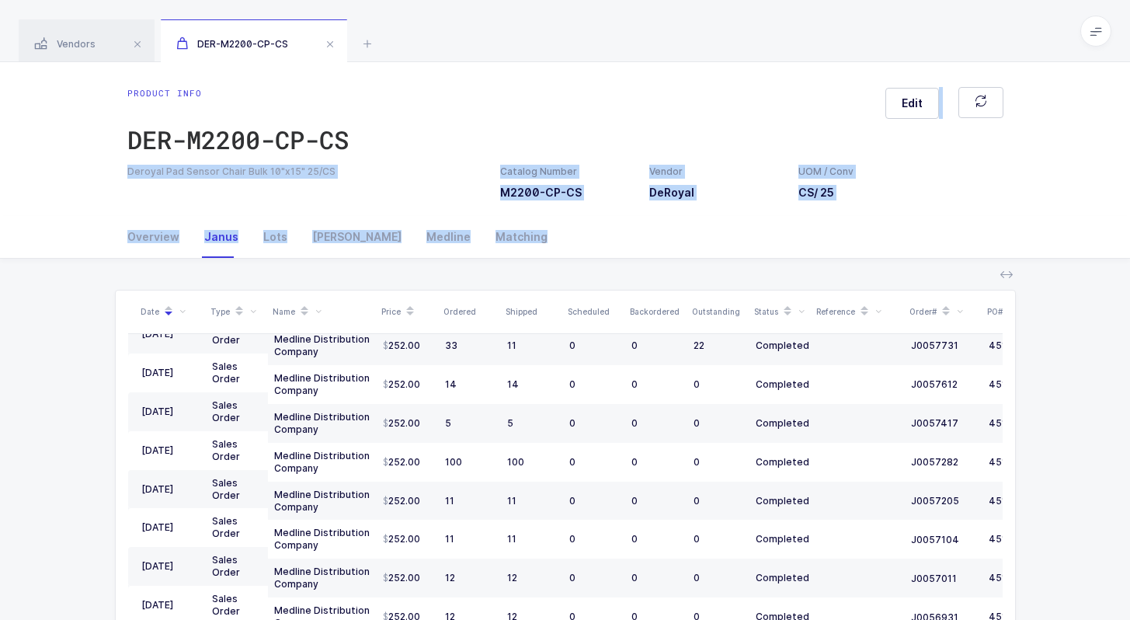
drag, startPoint x: 765, startPoint y: 82, endPoint x: 787, endPoint y: 293, distance: 212.4
click at [787, 293] on div "Product info DER-M2200-CP-CS Edit Deroyal Pad Sensor Chair Bulk 10"x15" 25/CS C…" at bounding box center [565, 418] width 1130 height 712
click at [786, 291] on th "Status" at bounding box center [781, 312] width 62 height 43
click at [680, 265] on div "Date Type Name Price Ordered Shipped Scheduled Backordered Outstanding Status R…" at bounding box center [564, 516] width 1105 height 515
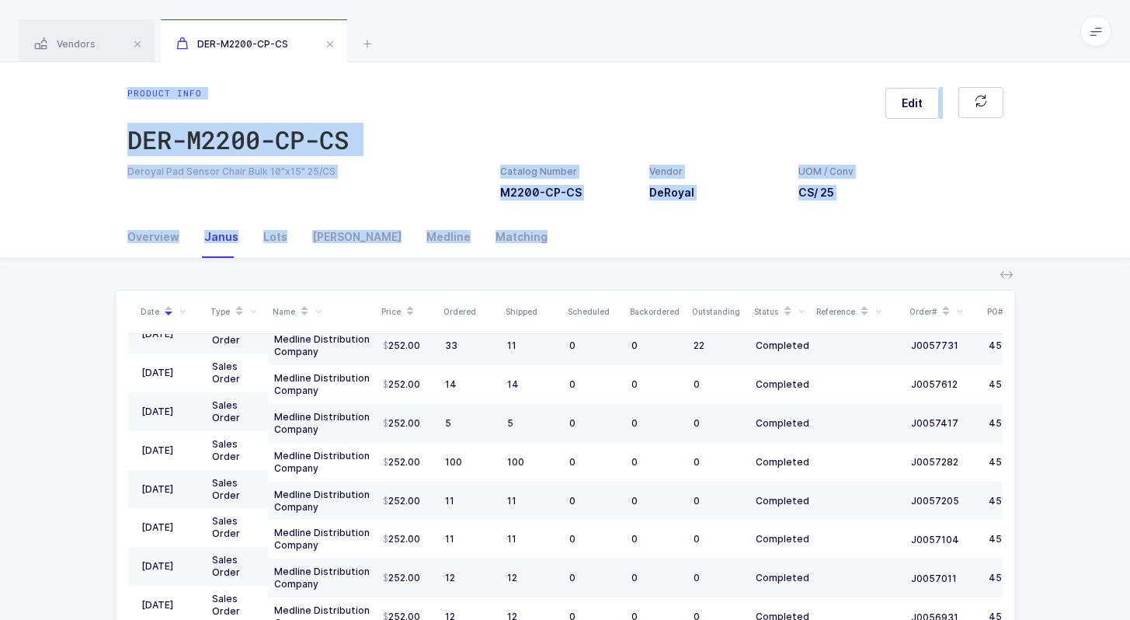
drag, startPoint x: 496, startPoint y: 85, endPoint x: 544, endPoint y: 261, distance: 182.8
click at [545, 262] on div "Product info DER-M2200-CP-CS Edit Deroyal Pad Sensor Chair Bulk 10"x15" 25/CS C…" at bounding box center [565, 418] width 1130 height 712
click at [544, 261] on div "Date Type Name Price Ordered Shipped Scheduled Backordered Outstanding Status R…" at bounding box center [564, 516] width 1105 height 515
drag, startPoint x: 544, startPoint y: 261, endPoint x: 508, endPoint y: 45, distance: 218.9
click at [508, 44] on div "Vendors DER-M2200-CP-CS Filter All In Progress Completed ← Workflow Status Name…" at bounding box center [565, 387] width 1130 height 774
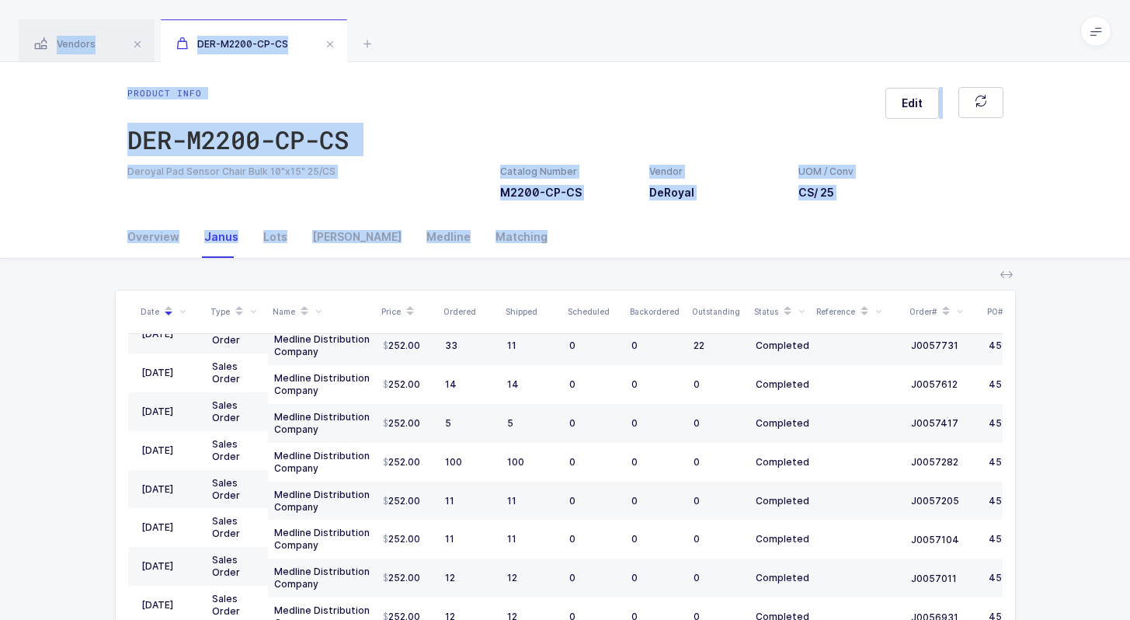
click at [508, 45] on div "Vendors DER-M2200-CP-CS" at bounding box center [565, 31] width 1130 height 62
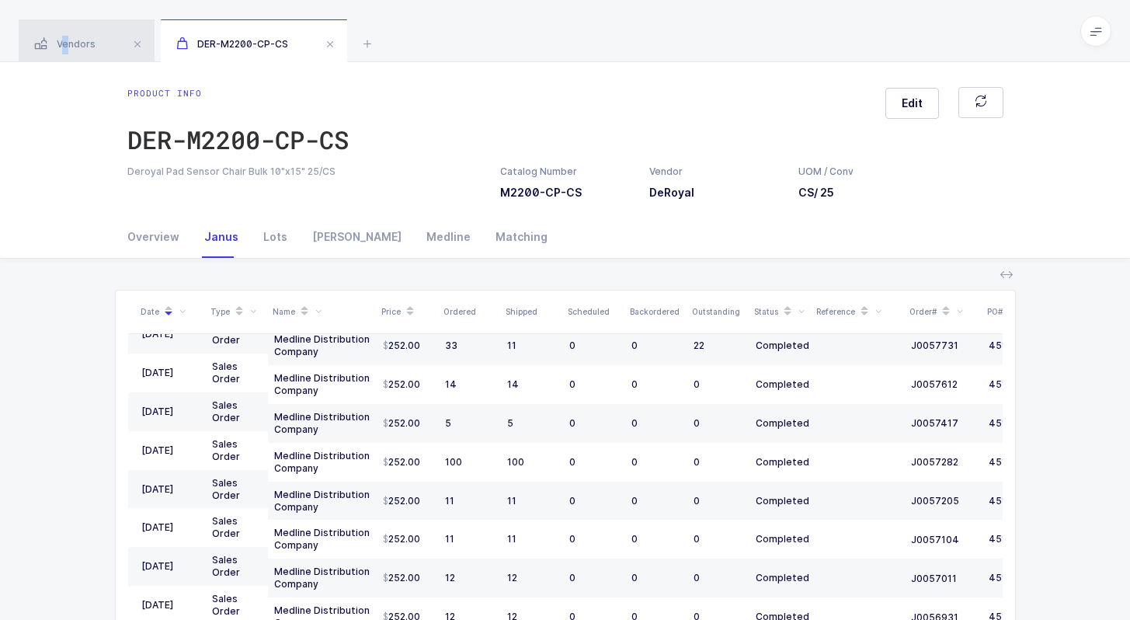
click at [65, 43] on span "Vendors" at bounding box center [64, 44] width 61 height 12
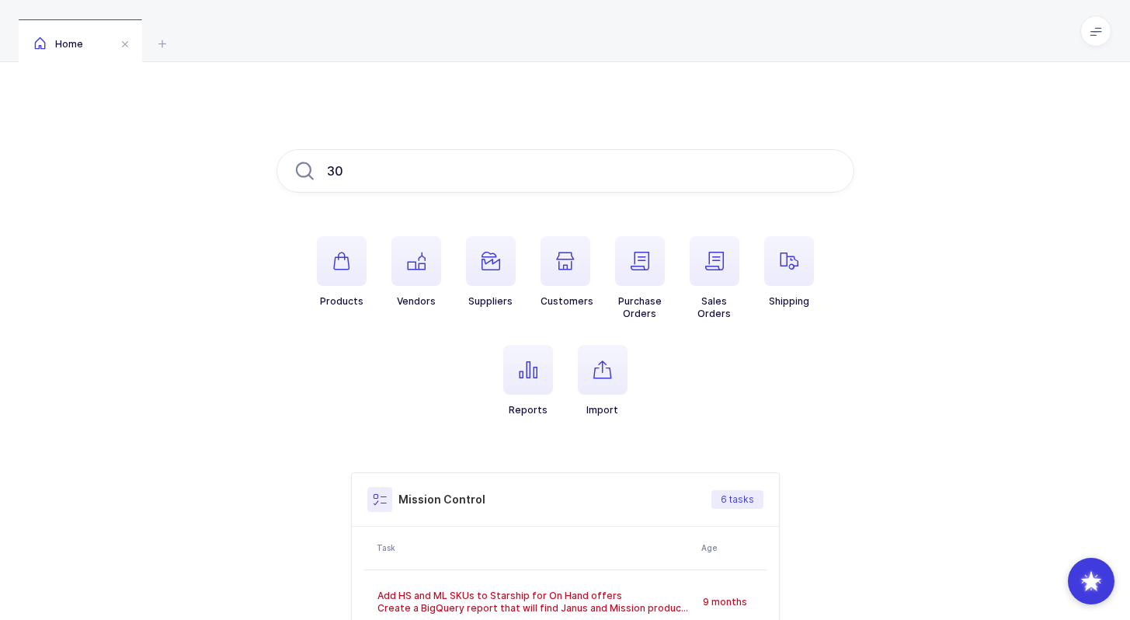
type input "3"
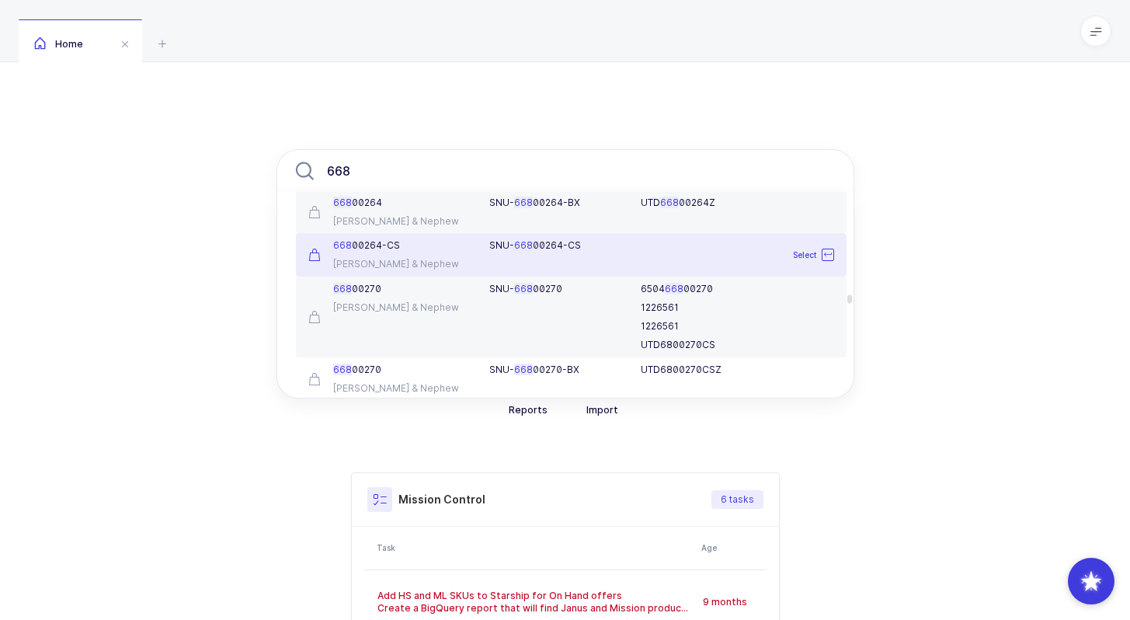
scroll to position [2511, 0]
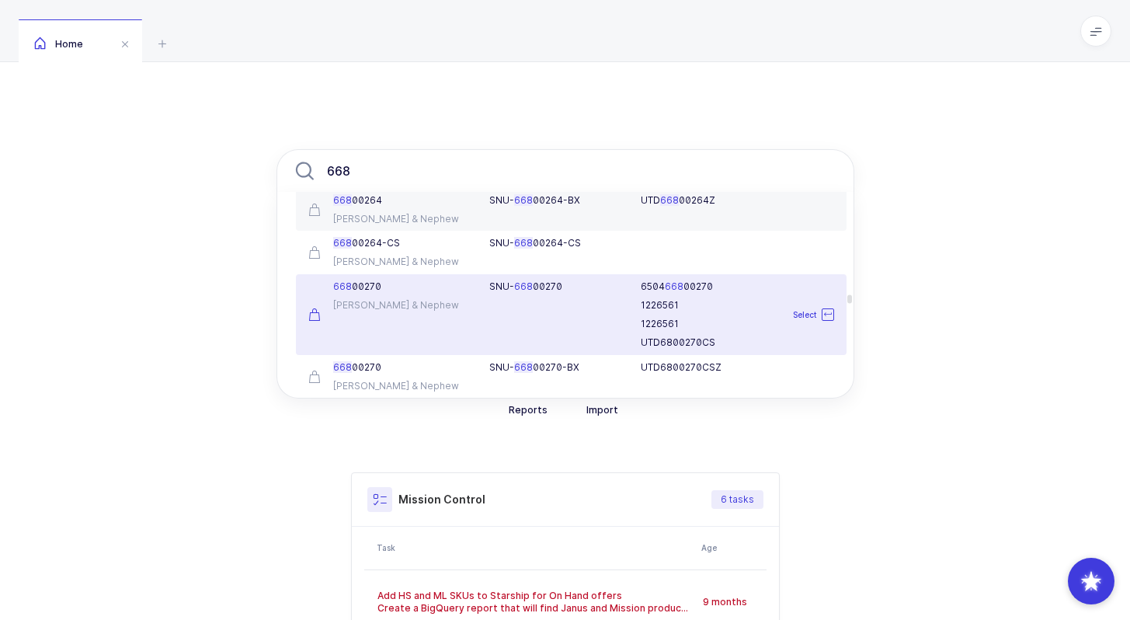
type input "668"
click at [431, 318] on div "668 00270 Smith & Nephew" at bounding box center [390, 314] width 182 height 68
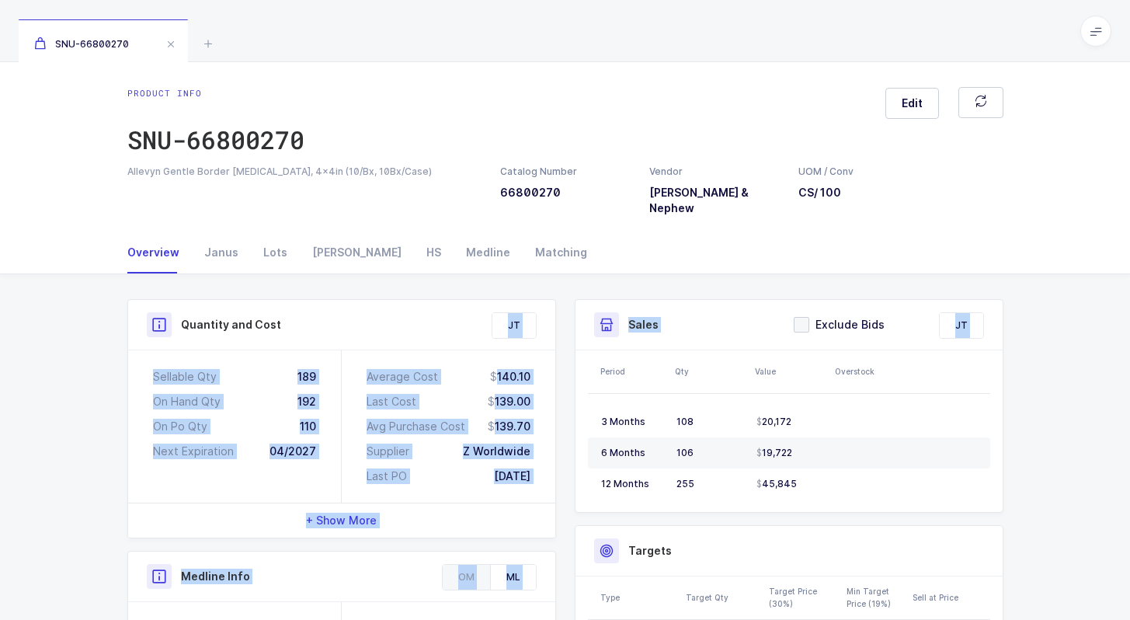
drag, startPoint x: 439, startPoint y: 303, endPoint x: 569, endPoint y: 479, distance: 218.9
click at [569, 479] on div "Sales Exclude Bids JT Period Qty Value Overstock 3 Months 108 20,172 6 Months 1…" at bounding box center [788, 600] width 447 height 603
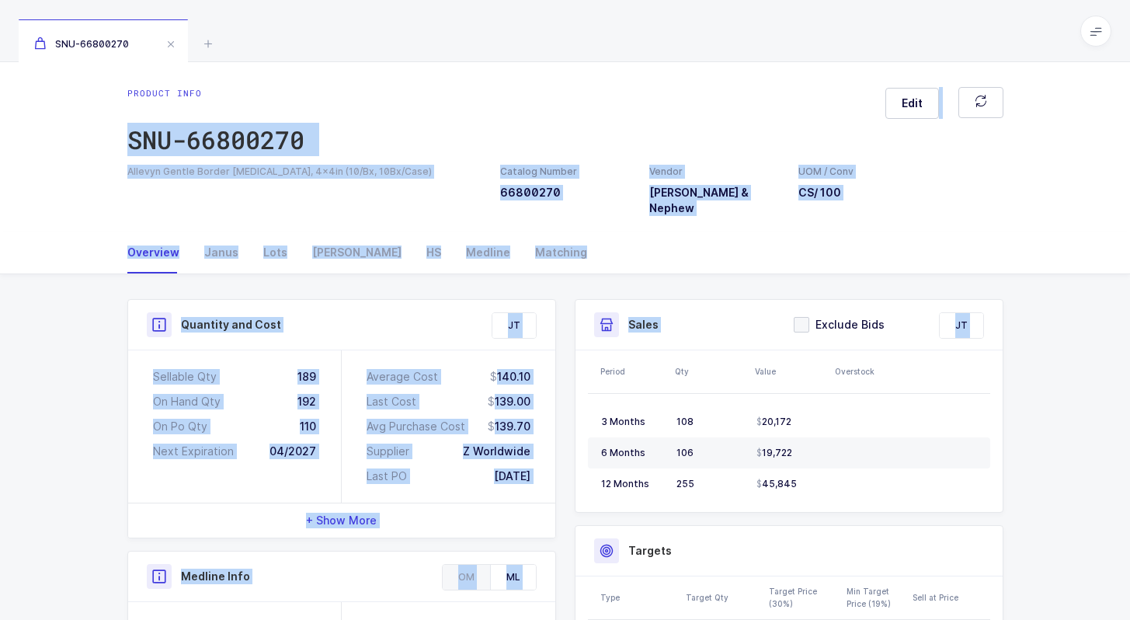
drag, startPoint x: 569, startPoint y: 479, endPoint x: 520, endPoint y: 111, distance: 371.3
click at [520, 111] on div "Product info SNU-66800270 Edit Allevyn Gentle Border Wound Dressings, 4x4in (10…" at bounding box center [565, 549] width 1130 height 974
click at [520, 111] on div "Product info SNU-66800270 Edit" at bounding box center [565, 126] width 876 height 78
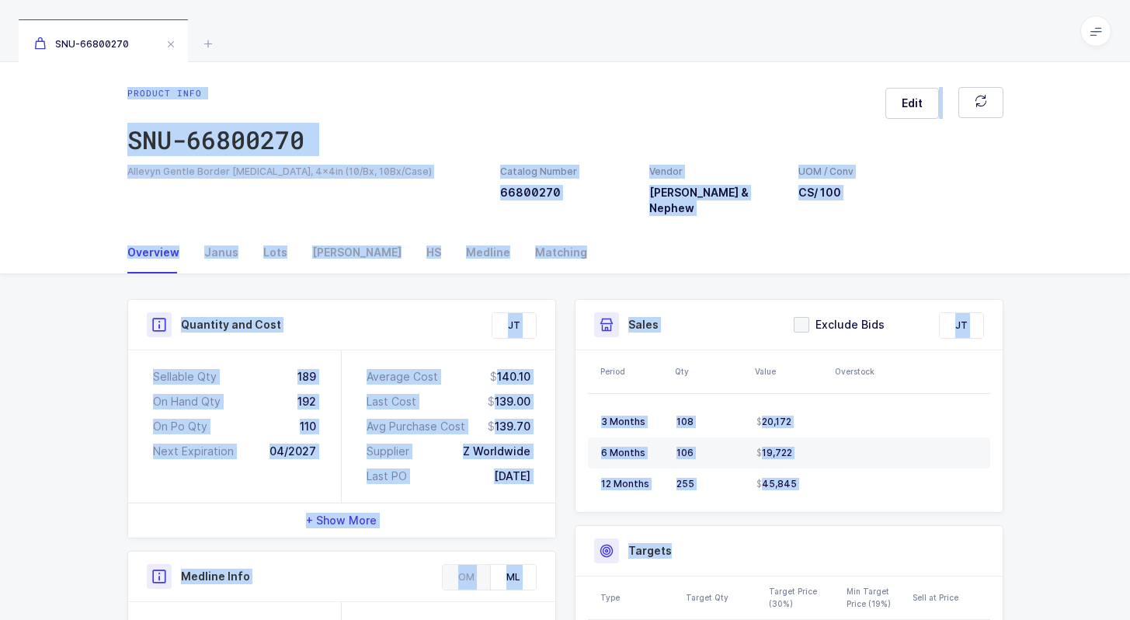
drag, startPoint x: 527, startPoint y: 69, endPoint x: 1019, endPoint y: 567, distance: 700.3
click at [1021, 567] on div "Product info SNU-66800270 Edit Allevyn Gentle Border Wound Dressings, 4x4in (10…" at bounding box center [565, 549] width 1130 height 974
drag, startPoint x: 1001, startPoint y: 555, endPoint x: 792, endPoint y: 28, distance: 567.3
click at [792, 30] on div "SNU-66800270 Product info SNU-66800270 Edit Allevyn Gentle Border Wound Dressin…" at bounding box center [565, 518] width 1130 height 1036
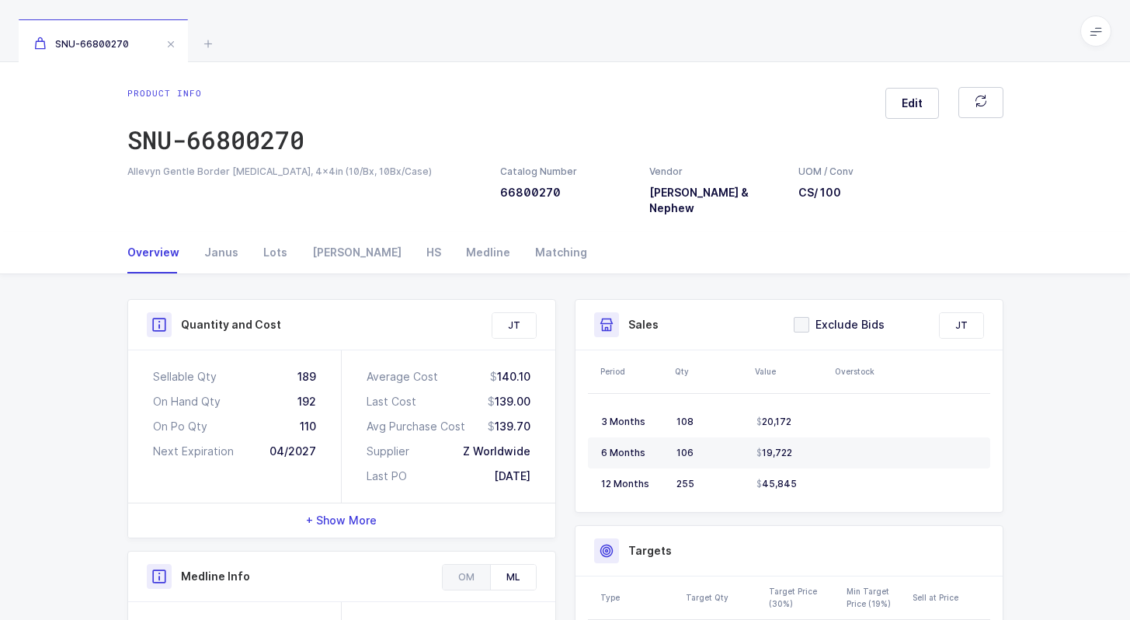
click at [792, 28] on div "SNU-66800270" at bounding box center [565, 31] width 1130 height 62
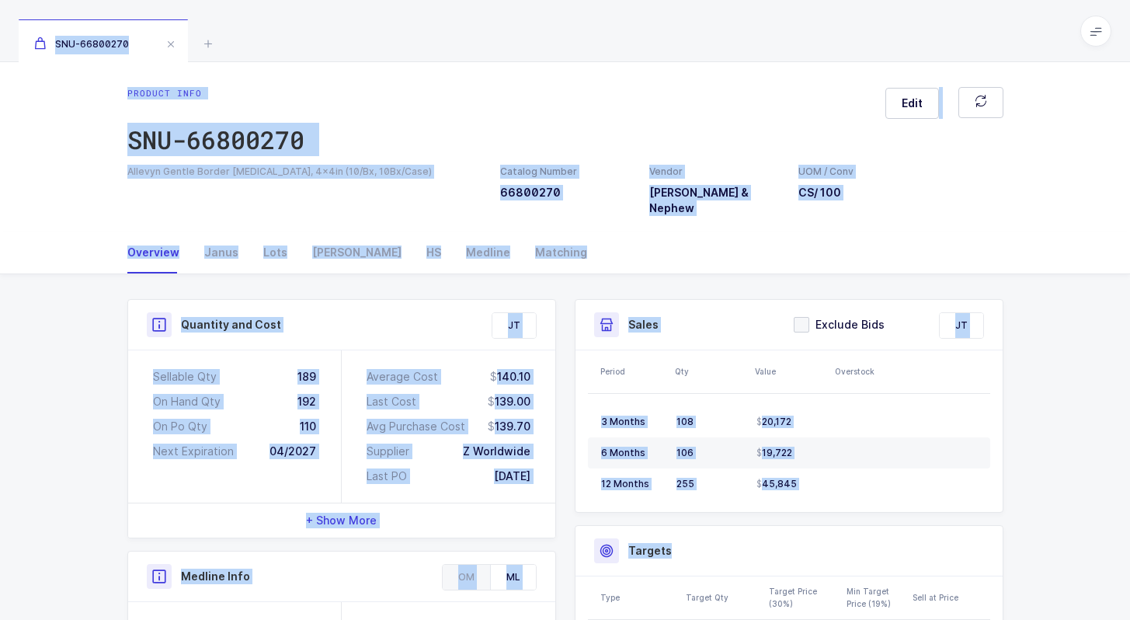
drag, startPoint x: 792, startPoint y: 28, endPoint x: 1084, endPoint y: 476, distance: 534.5
click at [1083, 476] on div "SNU-66800270 Product info SNU-66800270 Edit Allevyn Gentle Border Wound Dressin…" at bounding box center [565, 518] width 1130 height 1036
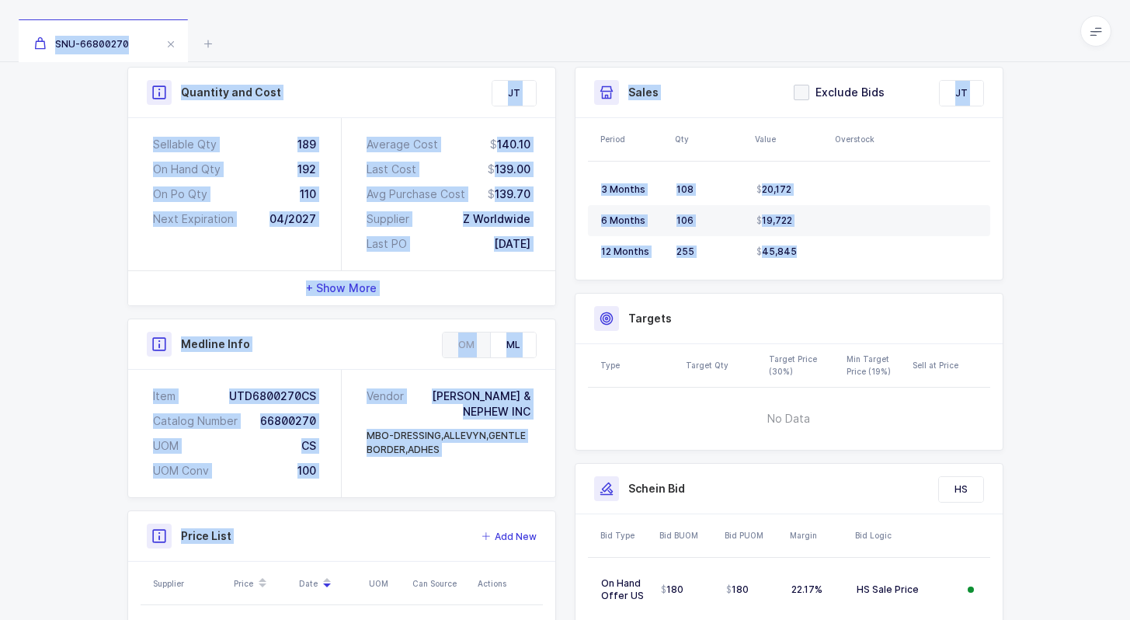
scroll to position [401, 0]
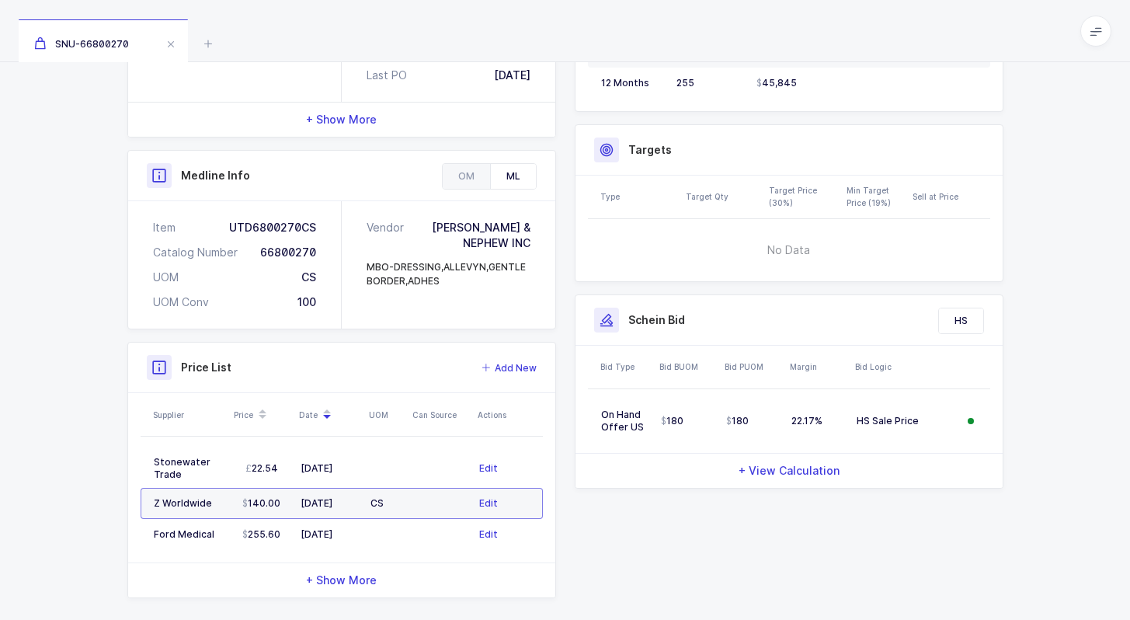
click at [1046, 472] on div "Quantity and Cost JT Sellable Qty 189 On Hand Qty 192 On Po Qty 110 Next Expira…" at bounding box center [565, 254] width 1130 height 762
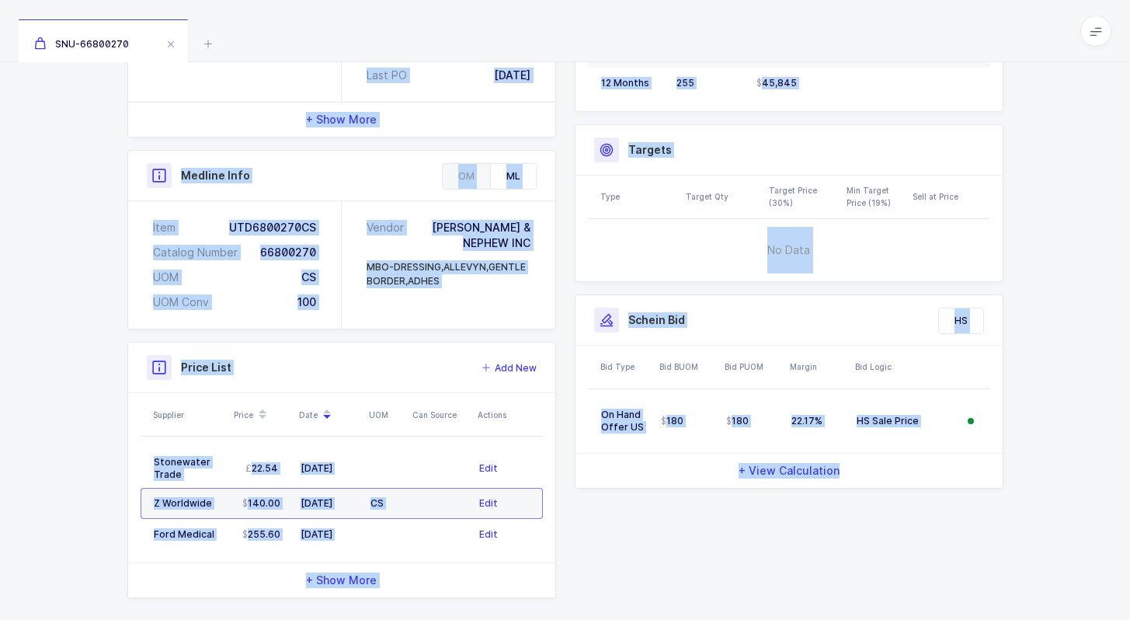
scroll to position [0, 0]
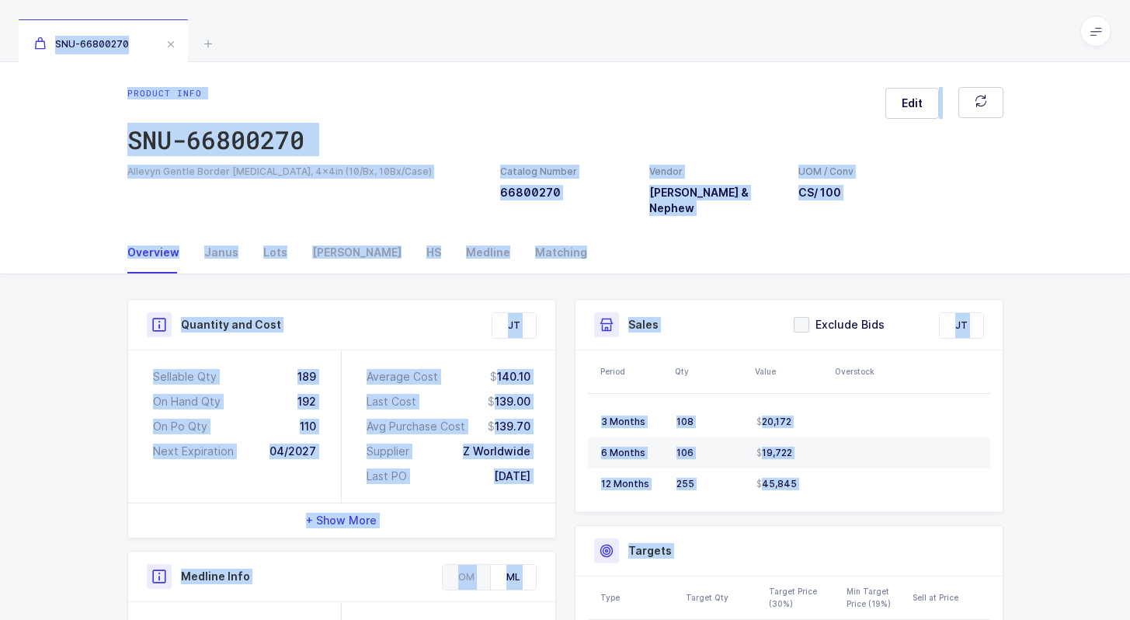
drag, startPoint x: 1011, startPoint y: 558, endPoint x: 871, endPoint y: 46, distance: 530.6
click at [871, 46] on div "SNU-66800270 Product info SNU-66800270 Edit Allevyn Gentle Border Wound Dressin…" at bounding box center [565, 518] width 1130 height 1036
click at [871, 47] on div "SNU-66800270" at bounding box center [565, 31] width 1130 height 62
drag, startPoint x: 871, startPoint y: 47, endPoint x: 1036, endPoint y: 616, distance: 592.9
click at [1036, 618] on div "SNU-66800270 Product info SNU-66800270 Edit Allevyn Gentle Border Wound Dressin…" at bounding box center [565, 518] width 1130 height 1036
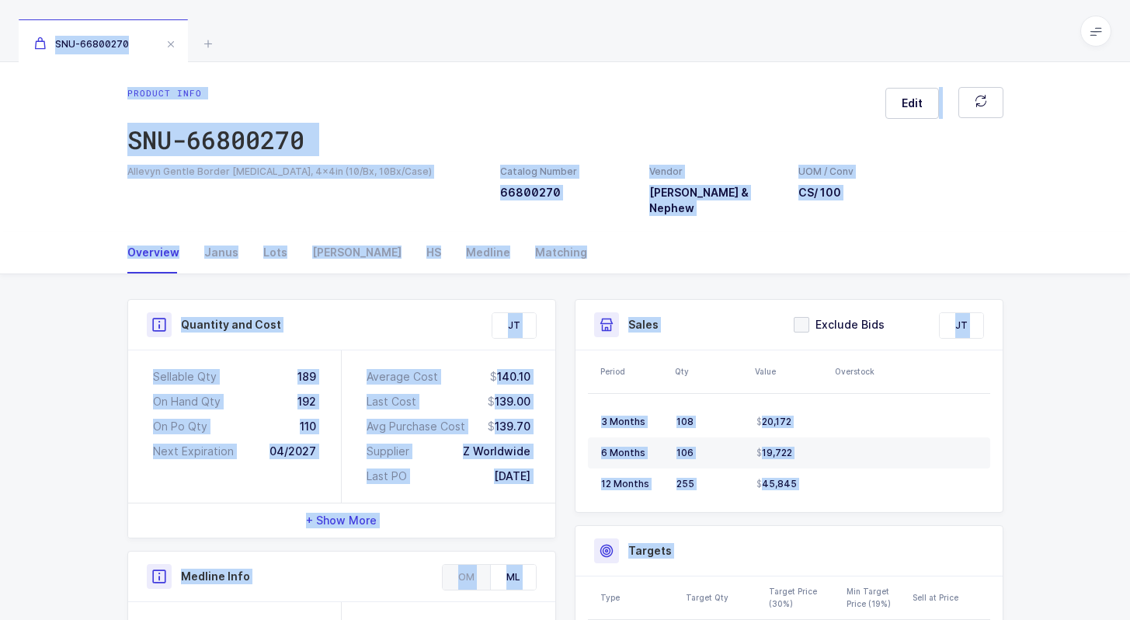
drag, startPoint x: 846, startPoint y: 557, endPoint x: 765, endPoint y: 42, distance: 521.3
click at [765, 42] on div "SNU-66800270 Product info SNU-66800270 Edit Allevyn Gentle Border Wound Dressin…" at bounding box center [565, 518] width 1130 height 1036
click at [765, 42] on div "SNU-66800270" at bounding box center [565, 31] width 1130 height 62
drag, startPoint x: 765, startPoint y: 42, endPoint x: 1042, endPoint y: 619, distance: 640.0
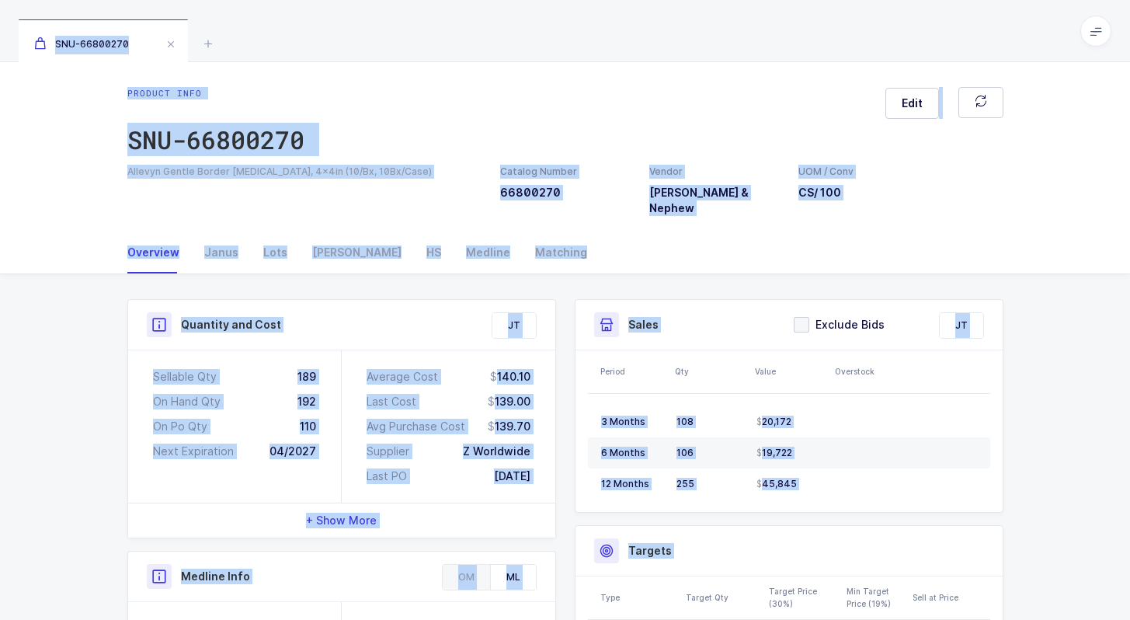
click at [1042, 619] on div "SNU-66800270 Product info SNU-66800270 Edit Allevyn Gentle Border Wound Dressin…" at bounding box center [565, 518] width 1130 height 1036
drag, startPoint x: 879, startPoint y: 583, endPoint x: 836, endPoint y: 31, distance: 553.9
click at [836, 33] on div "SNU-66800270 Product info SNU-66800270 Edit Allevyn Gentle Border Wound Dressin…" at bounding box center [565, 518] width 1130 height 1036
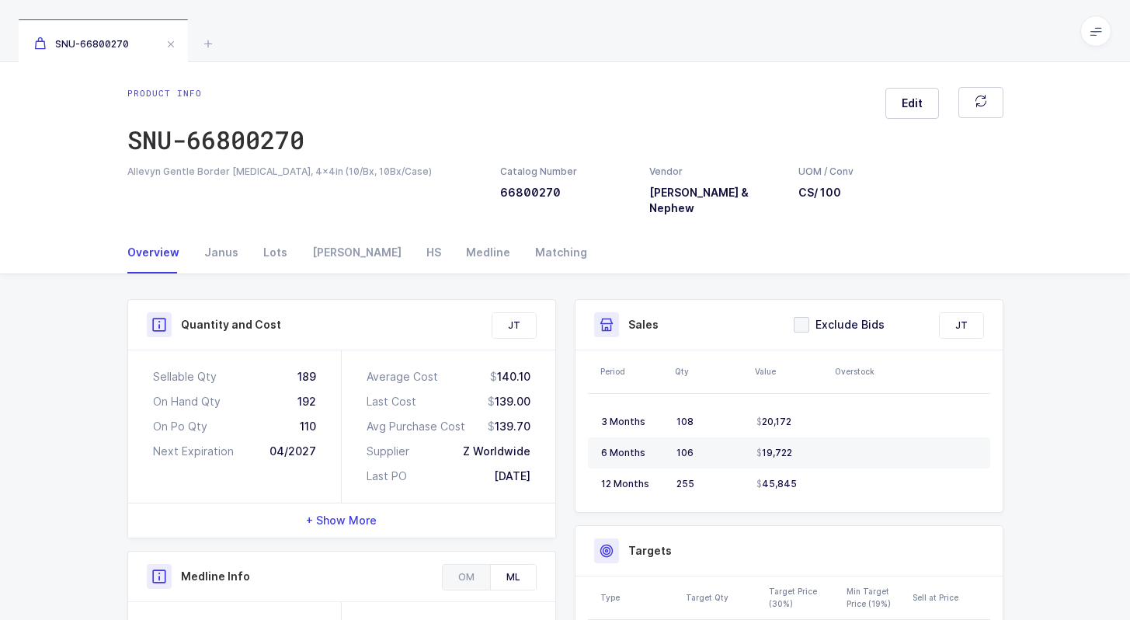
click at [836, 31] on div "SNU-66800270" at bounding box center [565, 31] width 1130 height 62
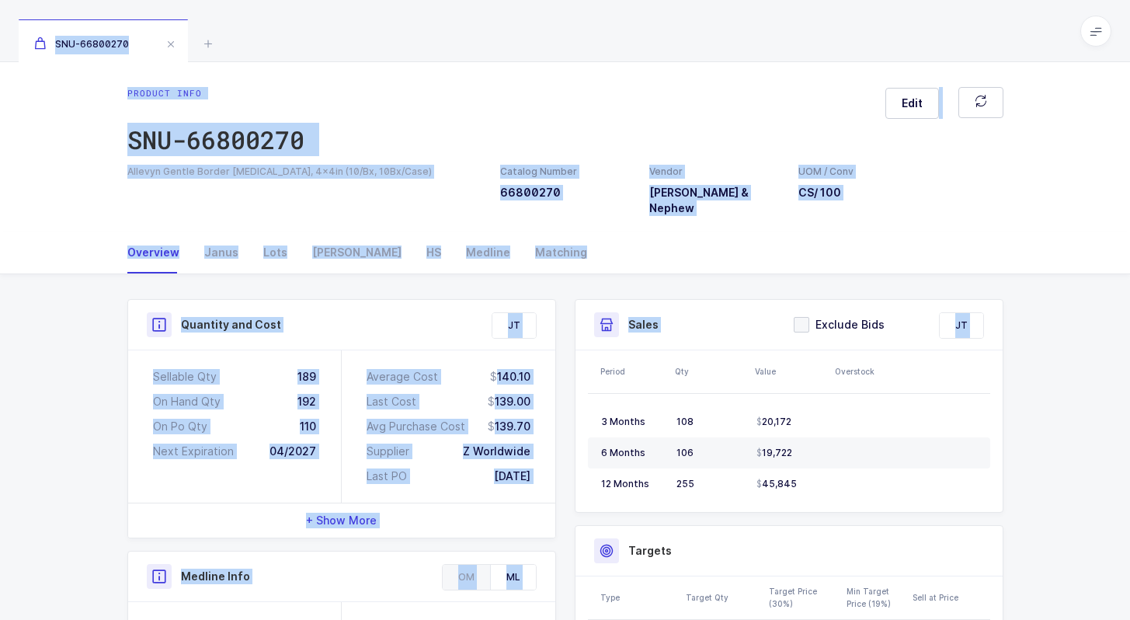
drag, startPoint x: 836, startPoint y: 31, endPoint x: 1116, endPoint y: 367, distance: 437.3
click at [1116, 367] on div "SNU-66800270 Product info SNU-66800270 Edit Allevyn Gentle Border Wound Dressin…" at bounding box center [565, 518] width 1130 height 1036
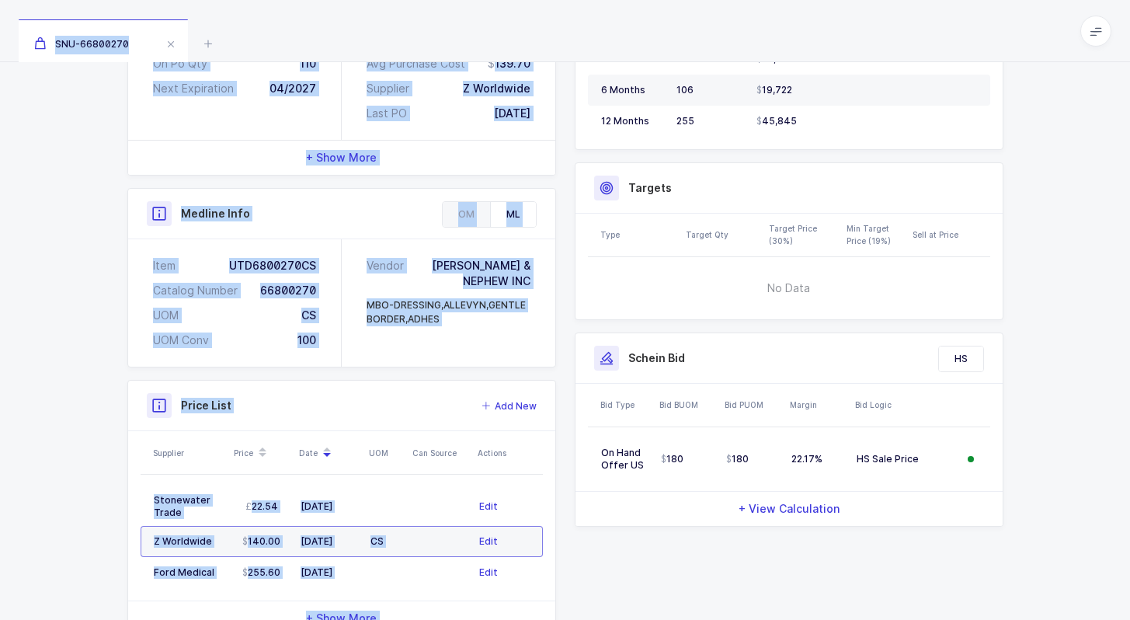
scroll to position [401, 0]
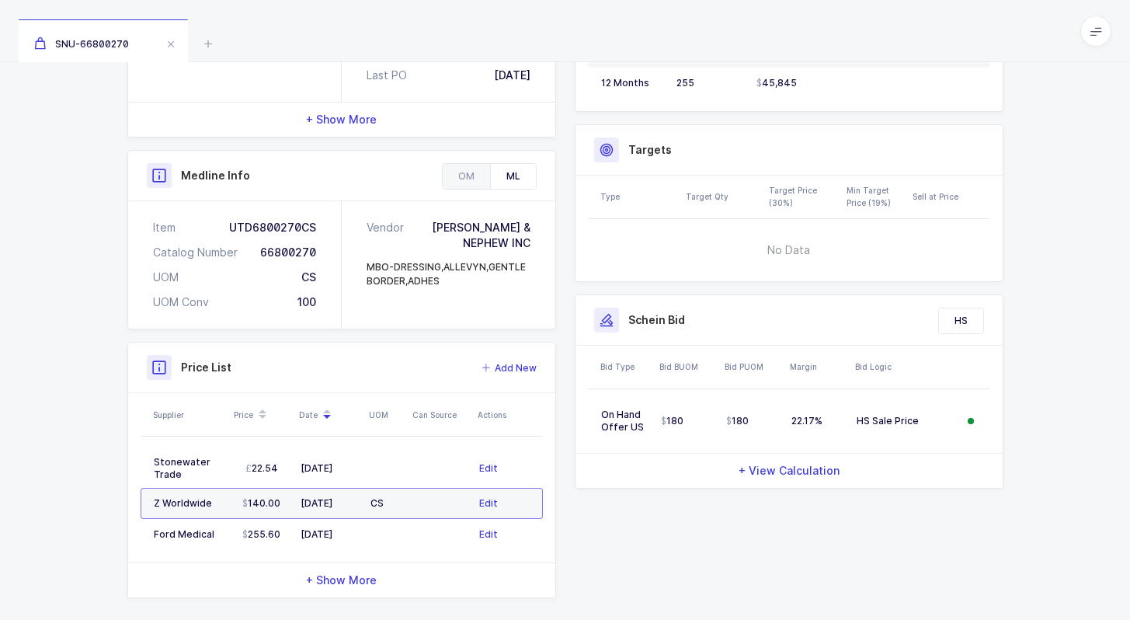
click at [1055, 593] on div "Quantity and Cost JT Sellable Qty 189 On Hand Qty 192 On Po Qty 110 Next Expira…" at bounding box center [565, 254] width 1130 height 762
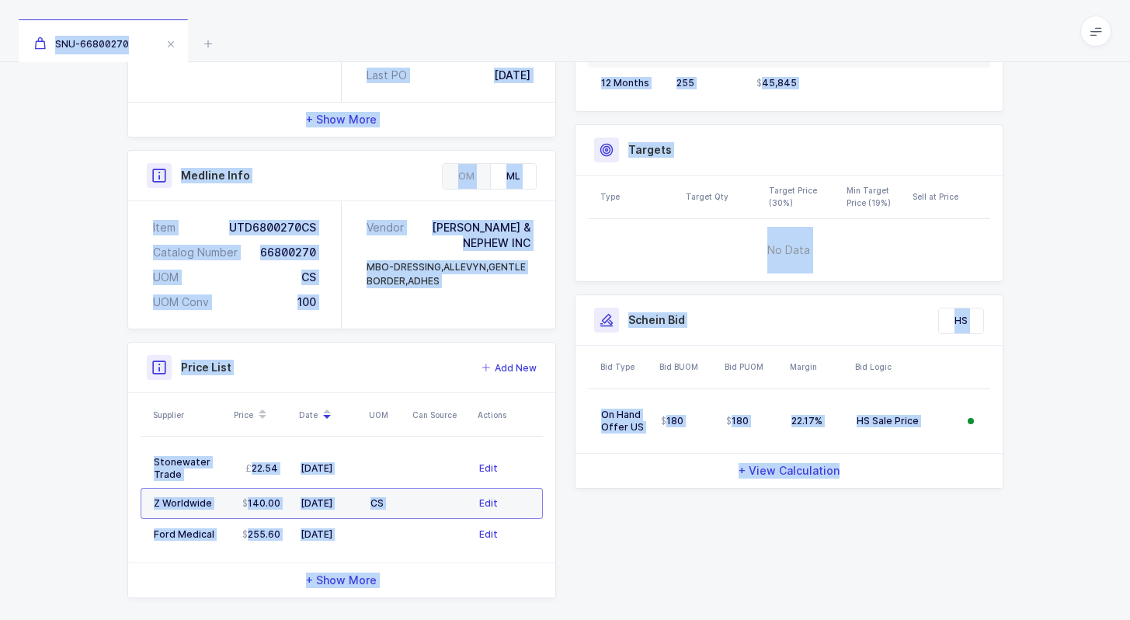
scroll to position [0, 0]
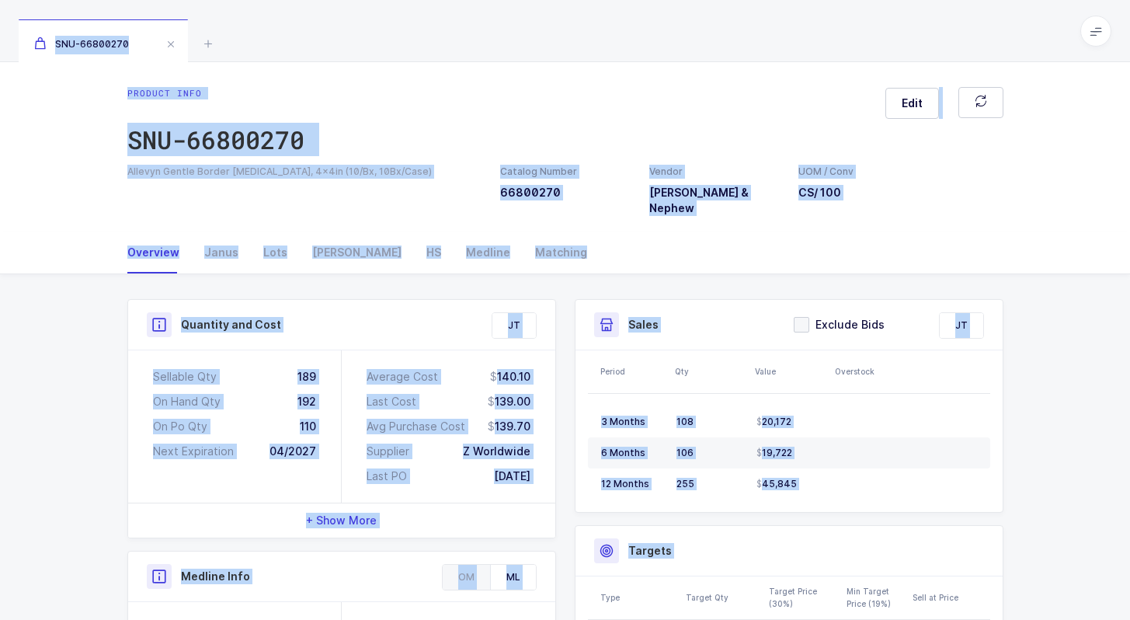
drag, startPoint x: 1055, startPoint y: 593, endPoint x: 943, endPoint y: 34, distance: 569.6
click at [943, 36] on div "SNU-66800270 Product info SNU-66800270 Edit Allevyn Gentle Border Wound Dressin…" at bounding box center [565, 518] width 1130 height 1036
click at [943, 34] on div "SNU-66800270" at bounding box center [565, 31] width 1130 height 62
drag, startPoint x: 943, startPoint y: 34, endPoint x: 1068, endPoint y: 398, distance: 384.4
click at [1068, 398] on div "SNU-66800270 Product info SNU-66800270 Edit Allevyn Gentle Border Wound Dressin…" at bounding box center [565, 518] width 1130 height 1036
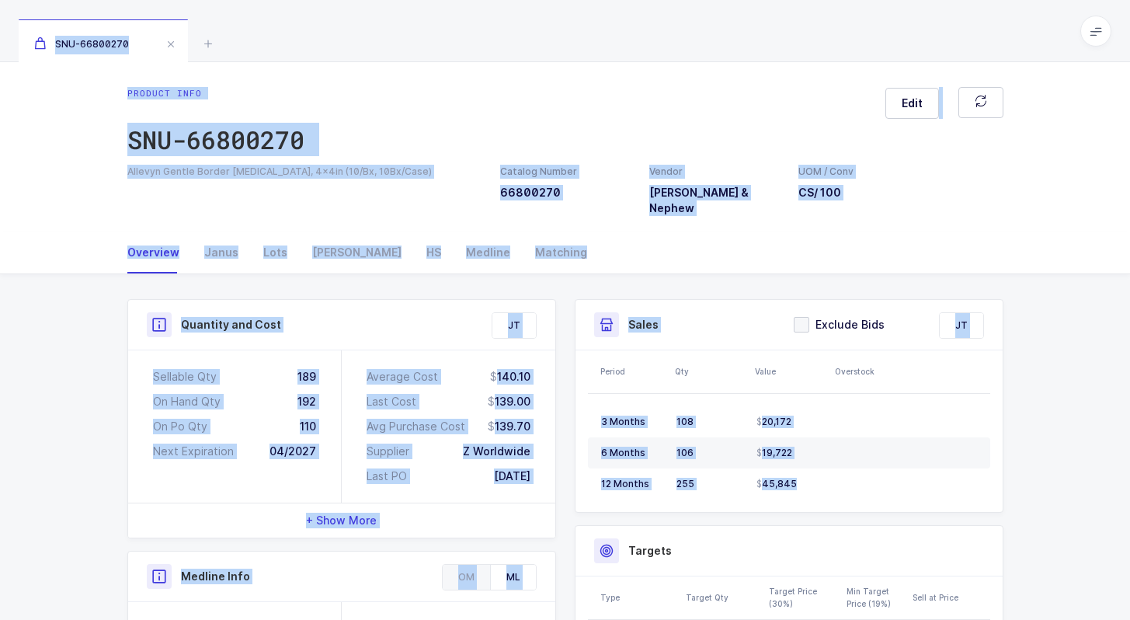
drag, startPoint x: 913, startPoint y: 562, endPoint x: 736, endPoint y: 45, distance: 546.1
click at [736, 45] on div "SNU-66800270 Product info SNU-66800270 Edit Allevyn Gentle Border Wound Dressin…" at bounding box center [565, 518] width 1130 height 1036
click at [736, 45] on div "SNU-66800270" at bounding box center [565, 31] width 1130 height 62
drag, startPoint x: 736, startPoint y: 45, endPoint x: 1044, endPoint y: 447, distance: 506.3
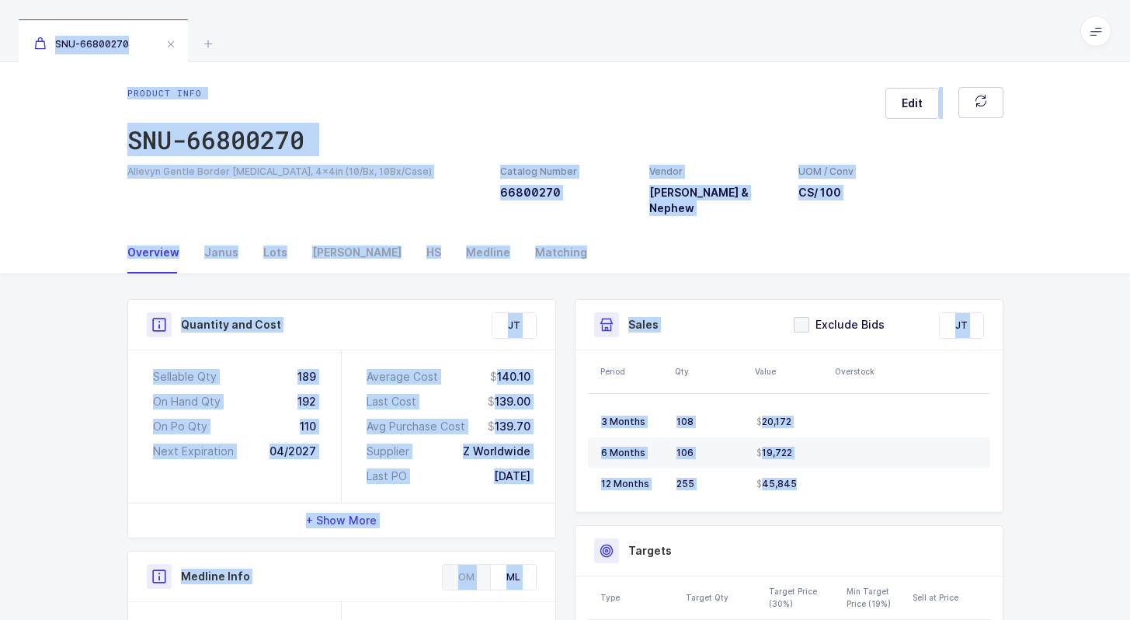
click at [1043, 447] on div "SNU-66800270 Product info SNU-66800270 Edit Allevyn Gentle Border Wound Dressin…" at bounding box center [565, 518] width 1130 height 1036
drag, startPoint x: 900, startPoint y: 23, endPoint x: 1015, endPoint y: 603, distance: 591.7
click at [1015, 603] on div "SNU-66800270 Product info SNU-66800270 Edit Allevyn Gentle Border Wound Dressin…" at bounding box center [565, 518] width 1130 height 1036
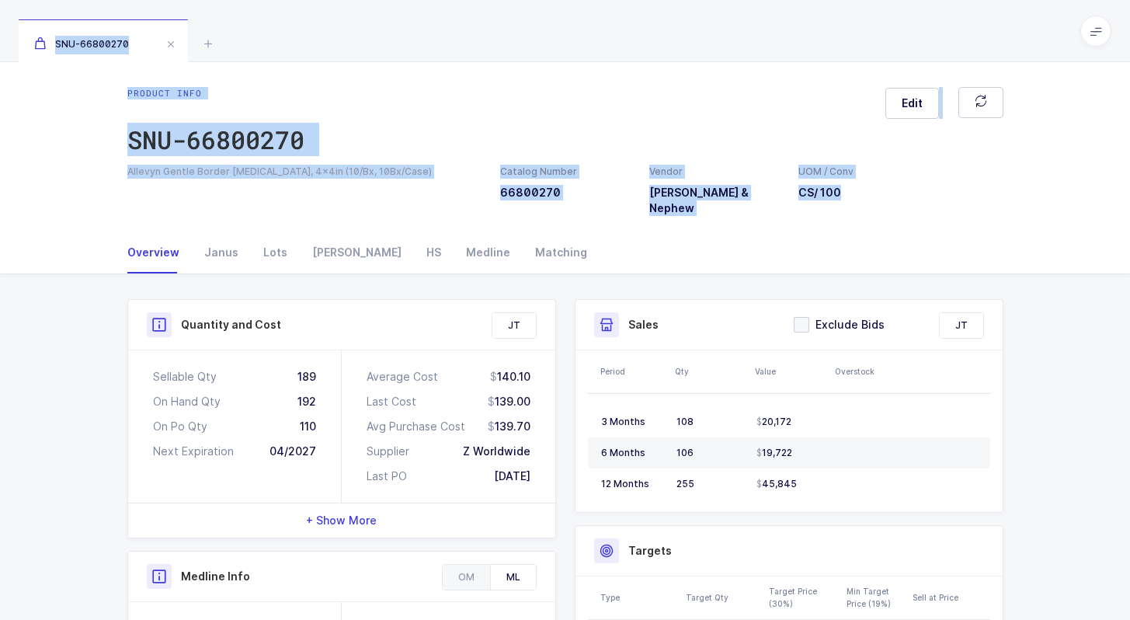
drag, startPoint x: 1014, startPoint y: 241, endPoint x: 930, endPoint y: 52, distance: 206.6
click at [930, 52] on div "SNU-66800270 Product info SNU-66800270 Edit Allevyn Gentle Border Wound Dressin…" at bounding box center [565, 518] width 1130 height 1036
click at [930, 52] on div "SNU-66800270" at bounding box center [565, 31] width 1130 height 62
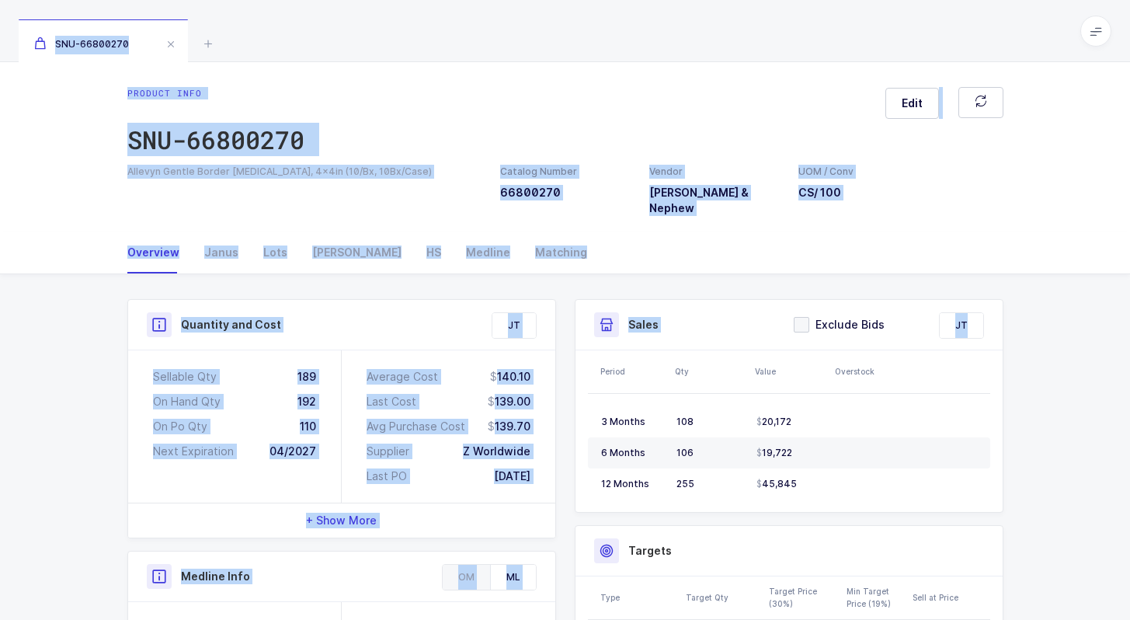
drag, startPoint x: 930, startPoint y: 52, endPoint x: 984, endPoint y: 264, distance: 218.9
click at [984, 264] on div "SNU-66800270 Product info SNU-66800270 Edit Allevyn Gentle Border Wound Dressin…" at bounding box center [565, 518] width 1130 height 1036
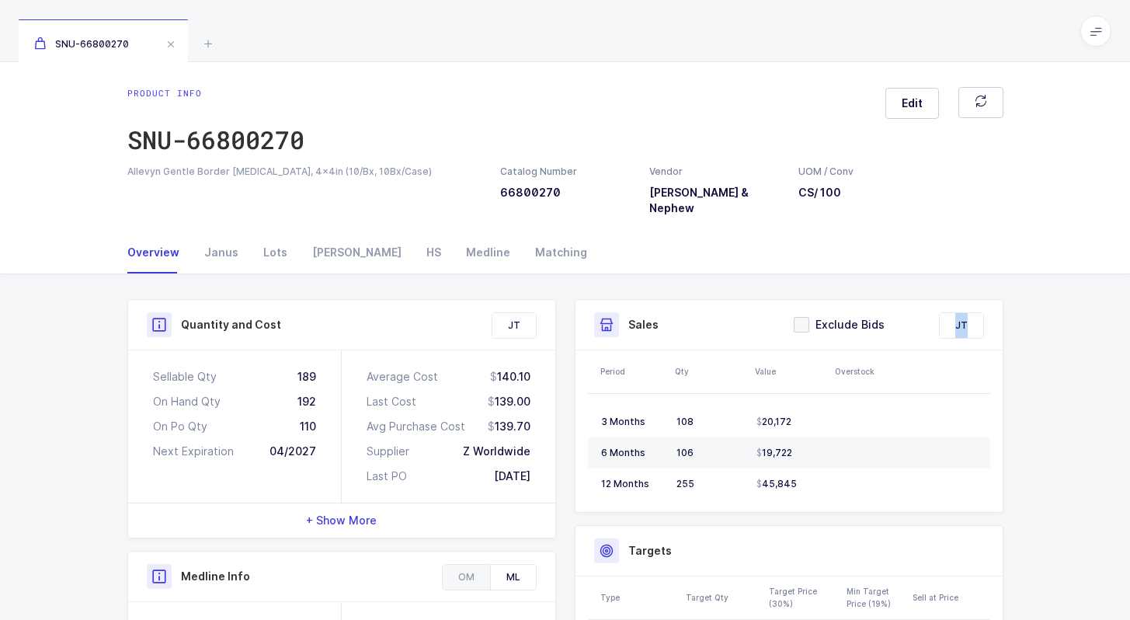
drag, startPoint x: 984, startPoint y: 264, endPoint x: 1018, endPoint y: 299, distance: 48.9
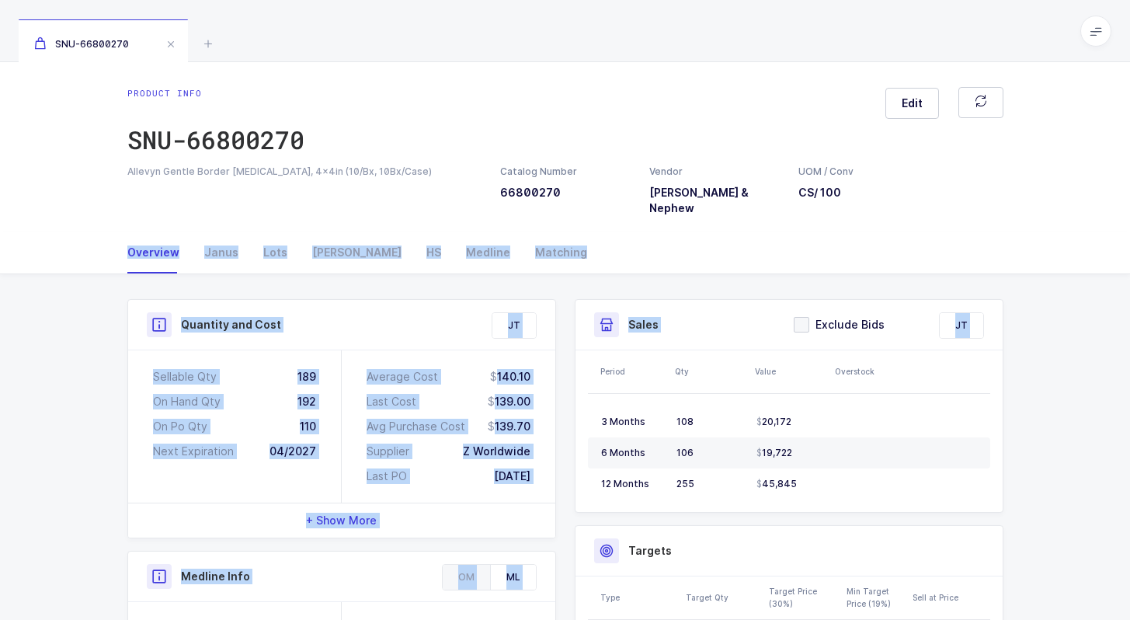
drag, startPoint x: 1015, startPoint y: 442, endPoint x: 970, endPoint y: 235, distance: 211.5
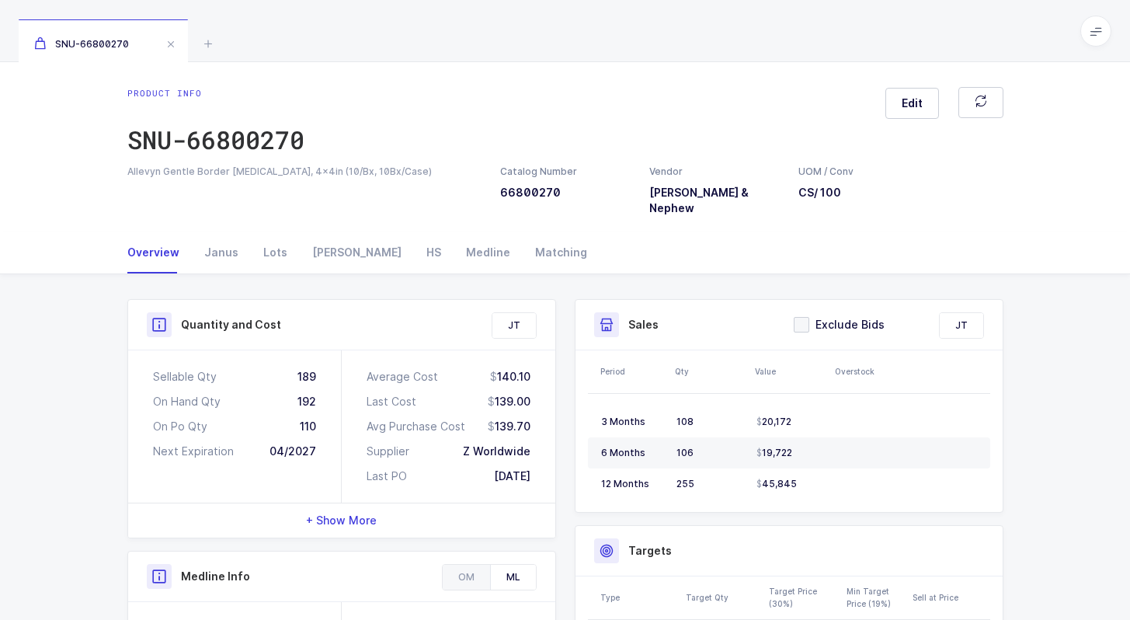
click at [970, 235] on div "Overview Janus Lots Owens HS Medline Matching" at bounding box center [565, 252] width 876 height 42
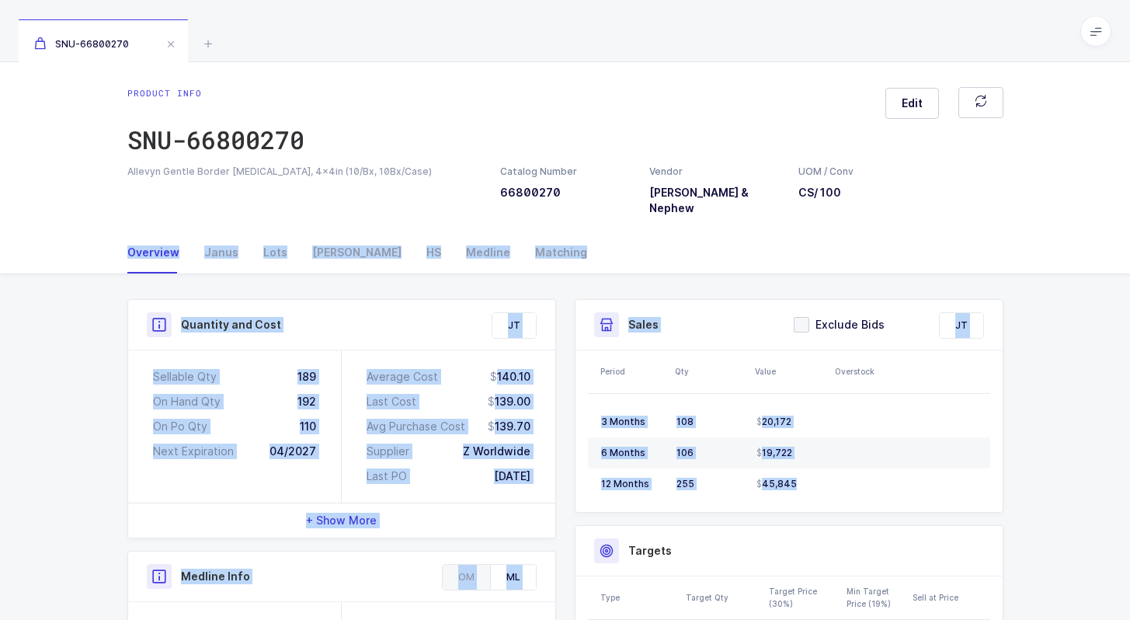
drag, startPoint x: 970, startPoint y: 235, endPoint x: 1032, endPoint y: 442, distance: 215.8
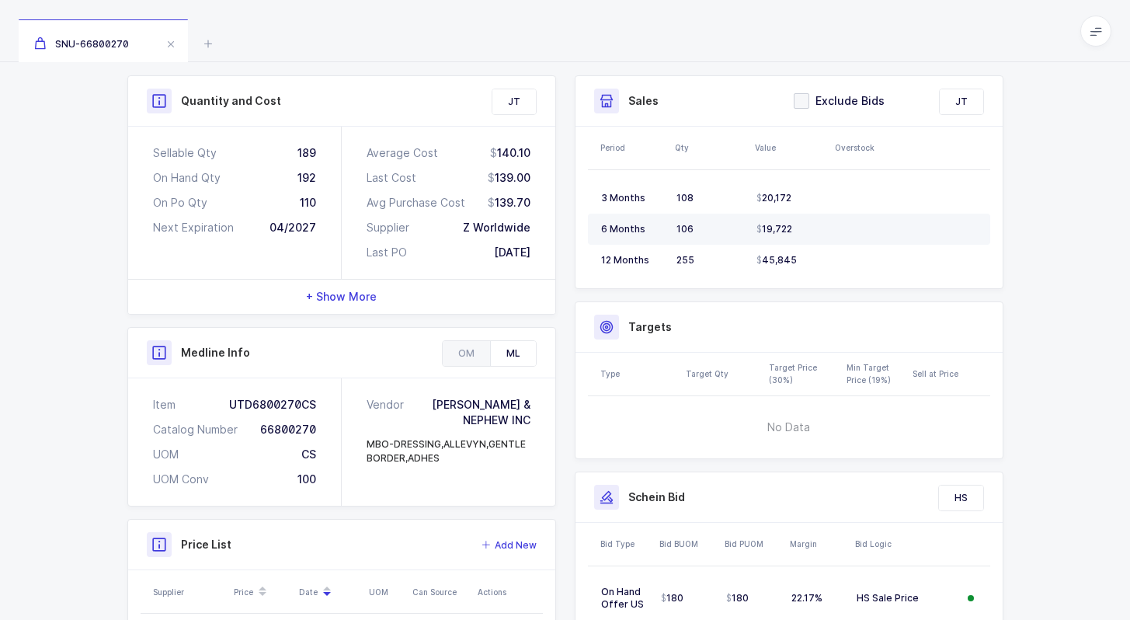
scroll to position [401, 0]
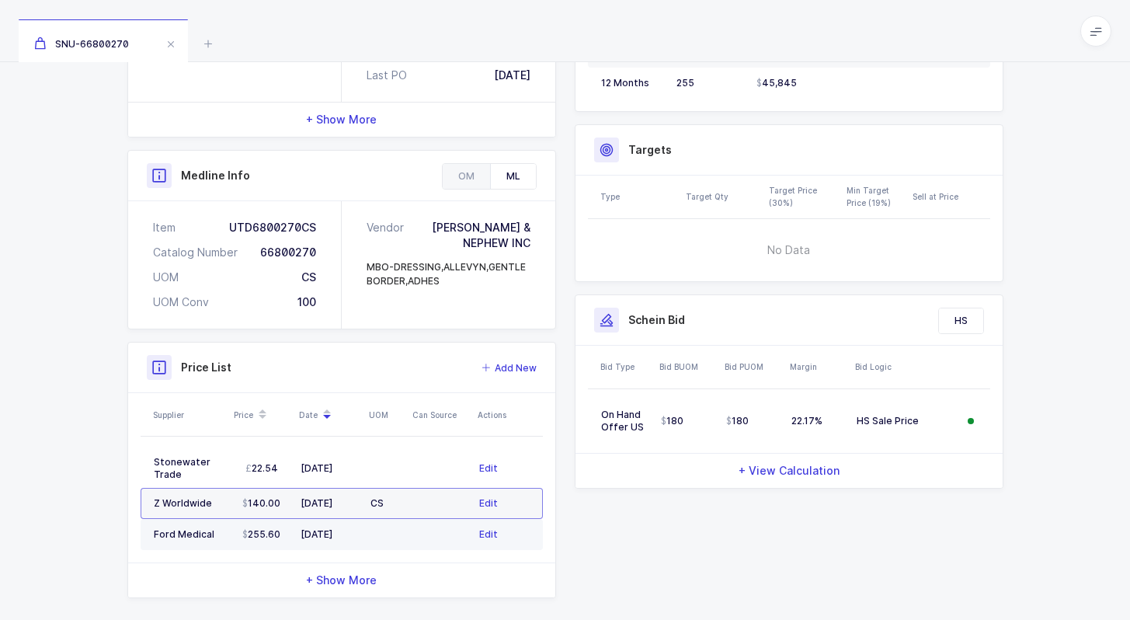
click at [362, 524] on td "08/18/2023" at bounding box center [329, 534] width 70 height 31
click at [352, 488] on td "09/11/2023" at bounding box center [329, 503] width 70 height 31
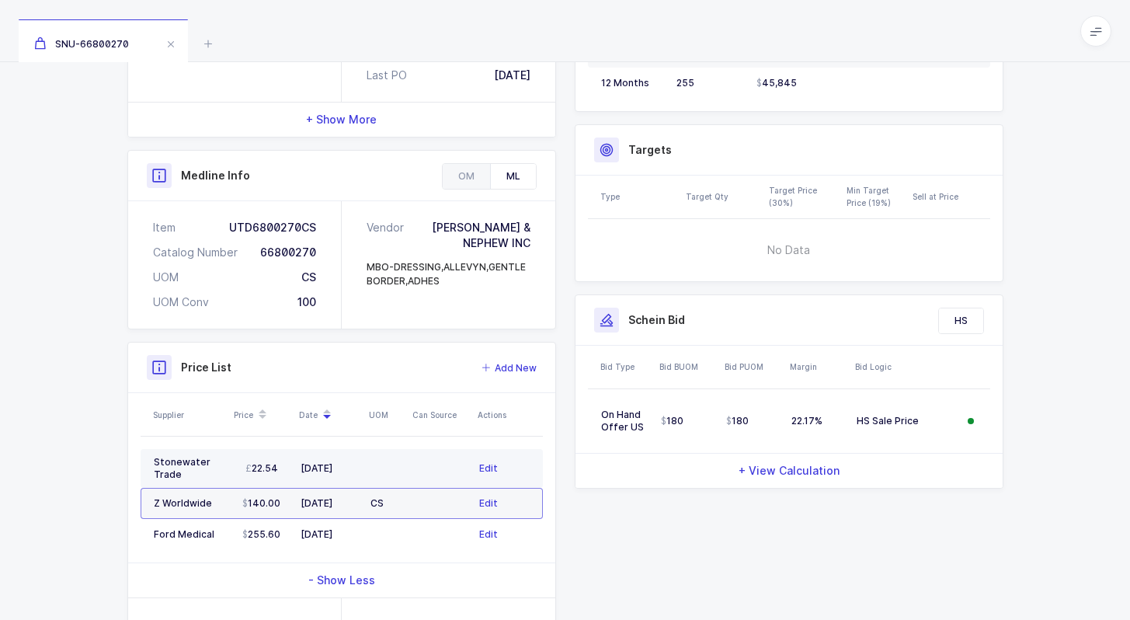
click at [352, 462] on div "01/27/2025" at bounding box center [329, 468] width 57 height 12
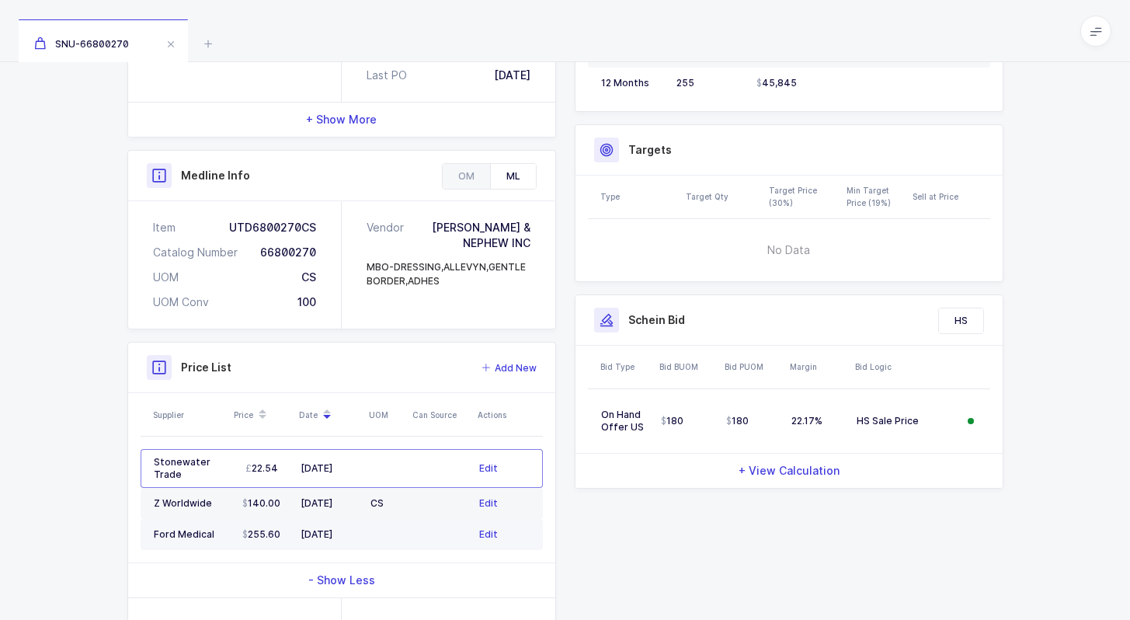
scroll to position [554, 0]
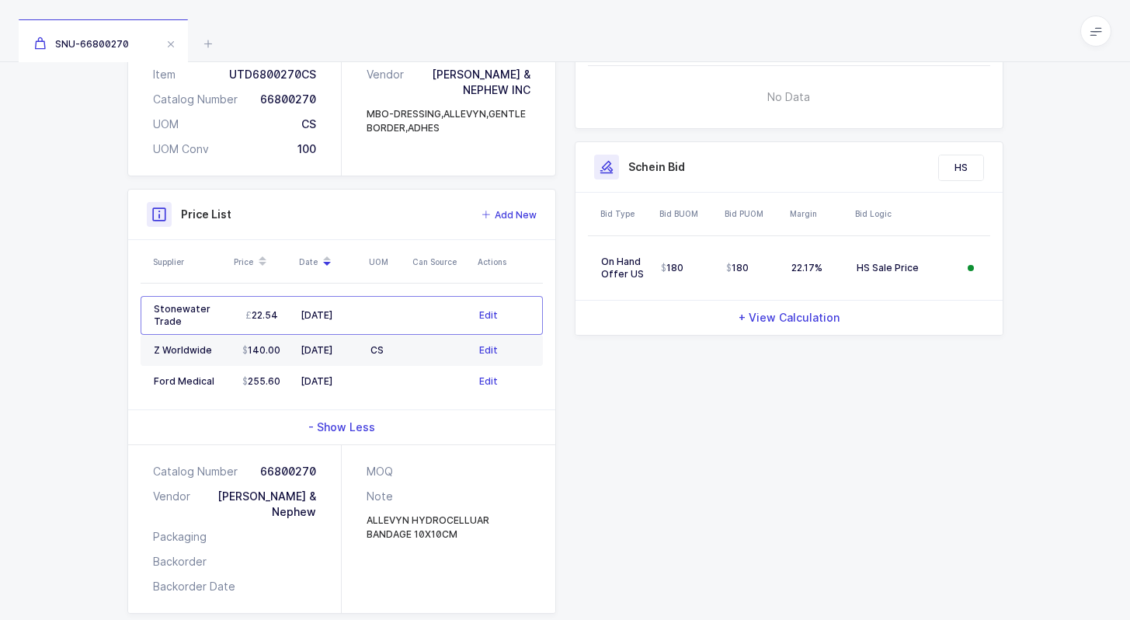
click at [367, 424] on div "- Show Less" at bounding box center [341, 427] width 427 height 34
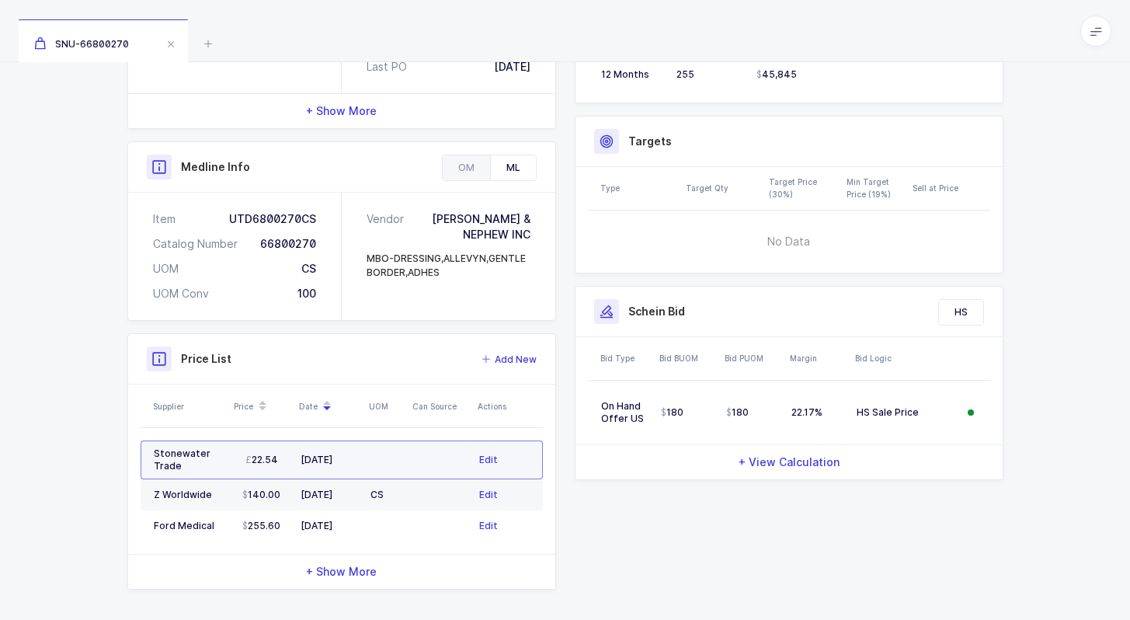
scroll to position [401, 0]
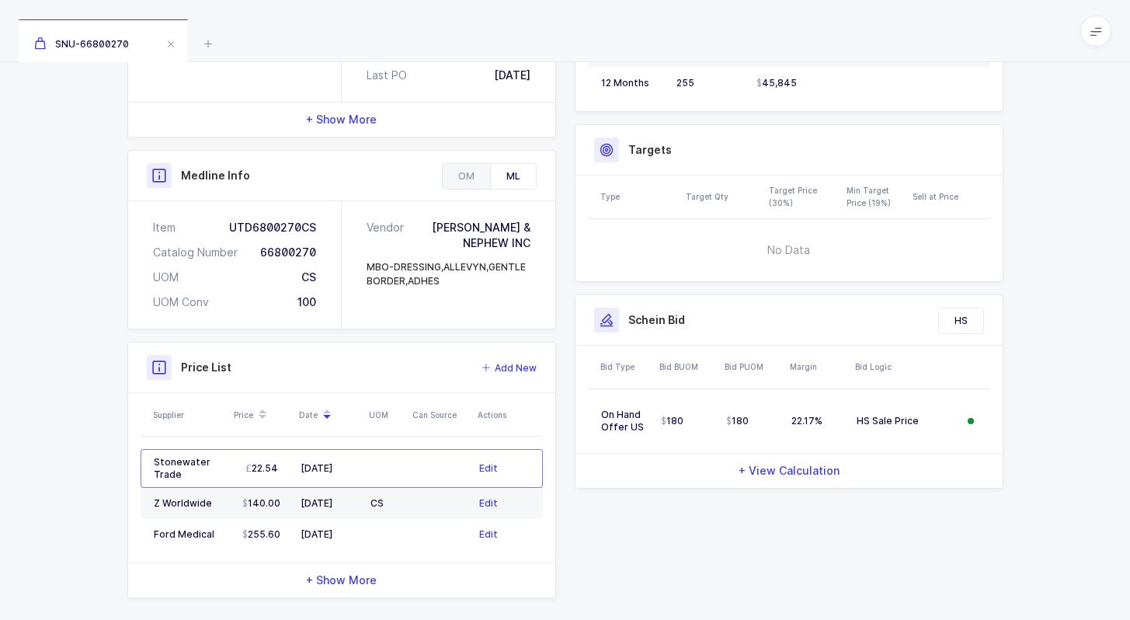
click at [787, 463] on span "+ View Calculation" at bounding box center [789, 471] width 101 height 16
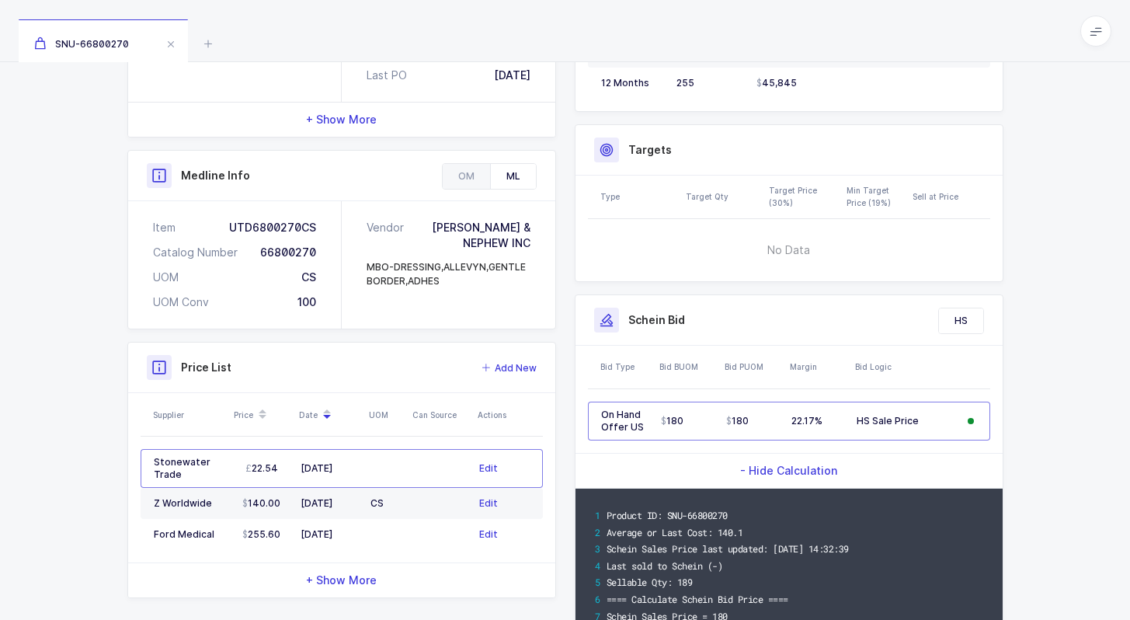
click at [795, 463] on span "- Hide Calculation" at bounding box center [788, 471] width 97 height 16
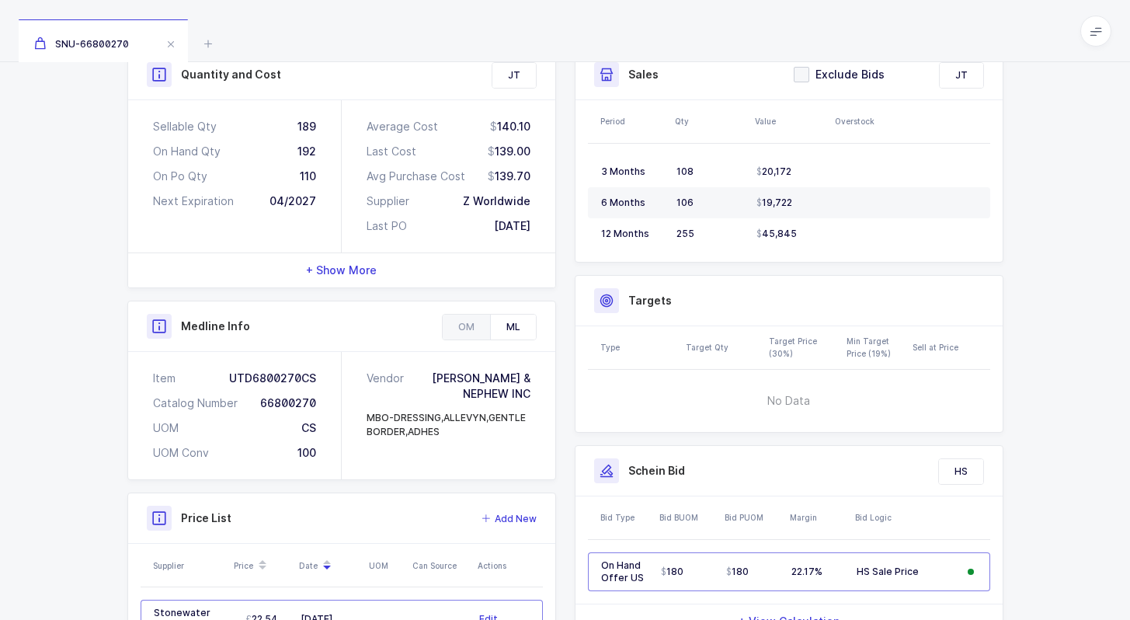
scroll to position [0, 0]
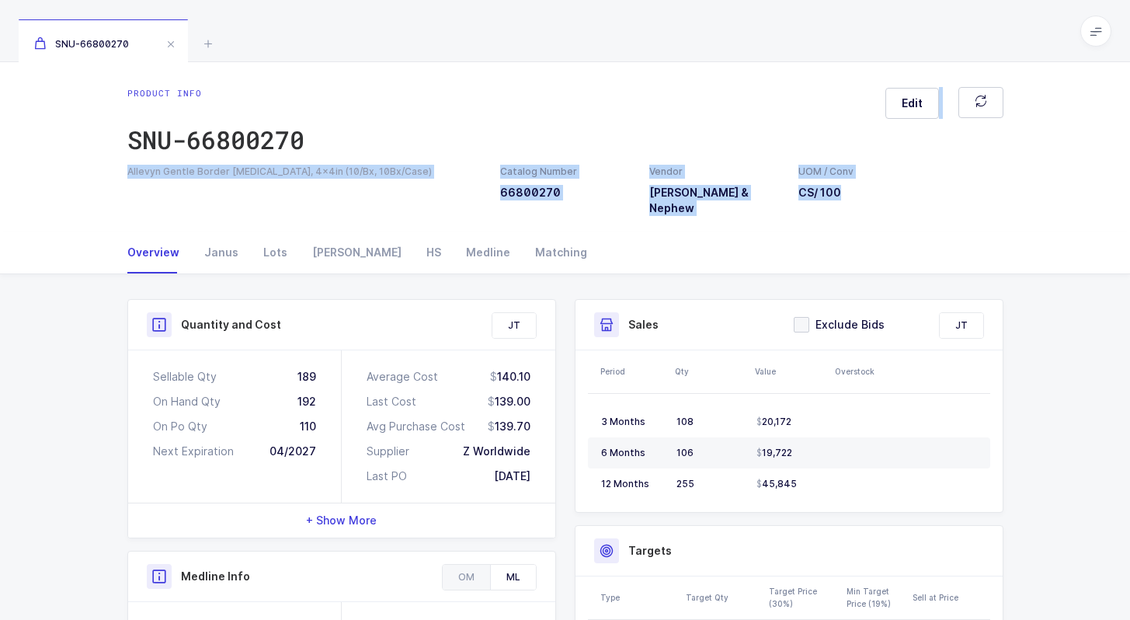
drag, startPoint x: 844, startPoint y: 86, endPoint x: 892, endPoint y: 225, distance: 147.1
click at [892, 226] on div "Product info SNU-66800270 Edit Allevyn Gentle Border Wound Dressings, 4x4in (10…" at bounding box center [565, 549] width 1130 height 974
click at [892, 231] on div "Overview Janus Lots Owens HS Medline Matching" at bounding box center [565, 252] width 876 height 42
drag, startPoint x: 861, startPoint y: 193, endPoint x: 837, endPoint y: 141, distance: 56.6
click at [837, 141] on div "Product info SNU-66800270 Edit Allevyn Gentle Border Wound Dressings, 4x4in (10…" at bounding box center [565, 151] width 901 height 129
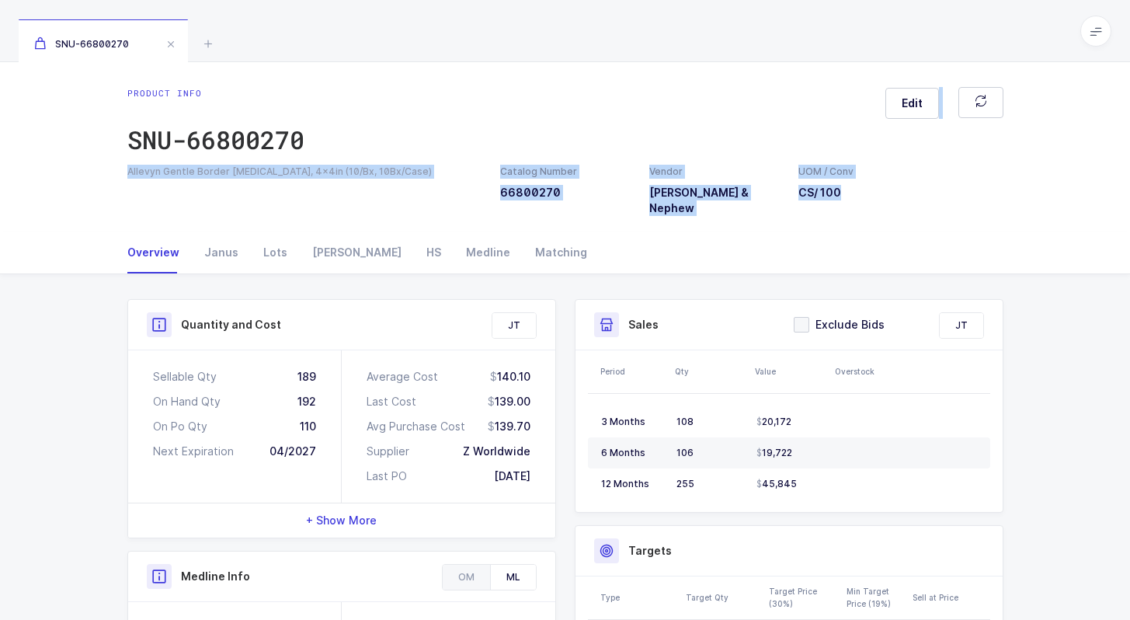
click at [837, 141] on div "Product info SNU-66800270 Edit" at bounding box center [565, 126] width 876 height 78
drag, startPoint x: 837, startPoint y: 141, endPoint x: 865, endPoint y: 185, distance: 52.1
click at [865, 186] on div "Product info SNU-66800270 Edit Allevyn Gentle Border Wound Dressings, 4x4in (10…" at bounding box center [565, 151] width 901 height 129
click at [865, 185] on div "Allevyn Gentle Border Wound Dressings, 4x4in (10/Bx, 10Bx/Case) Catalog Number …" at bounding box center [565, 190] width 895 height 51
drag, startPoint x: 865, startPoint y: 185, endPoint x: 850, endPoint y: 152, distance: 36.1
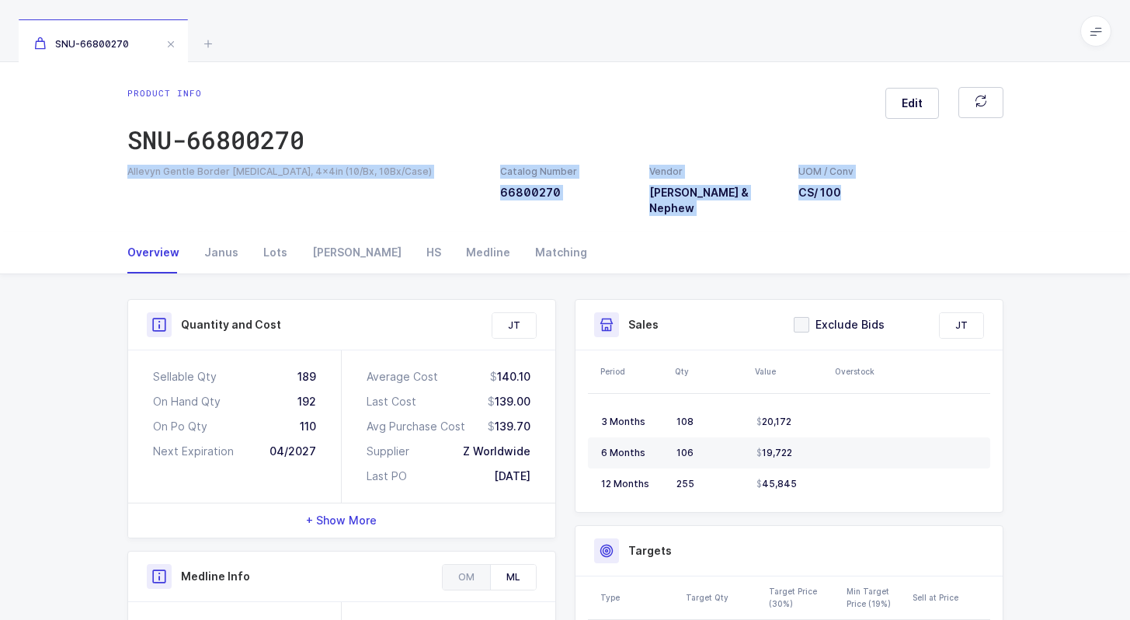
click at [850, 152] on div "Product info SNU-66800270 Edit Allevyn Gentle Border Wound Dressings, 4x4in (10…" at bounding box center [565, 151] width 901 height 129
click at [850, 152] on div "Product info SNU-66800270 Edit" at bounding box center [565, 126] width 876 height 78
drag, startPoint x: 850, startPoint y: 152, endPoint x: 863, endPoint y: 187, distance: 37.4
click at [863, 187] on div "Product info SNU-66800270 Edit Allevyn Gentle Border Wound Dressings, 4x4in (10…" at bounding box center [565, 151] width 901 height 129
click at [863, 187] on div "Allevyn Gentle Border Wound Dressings, 4x4in (10/Bx, 10Bx/Case) Catalog Number …" at bounding box center [565, 190] width 895 height 51
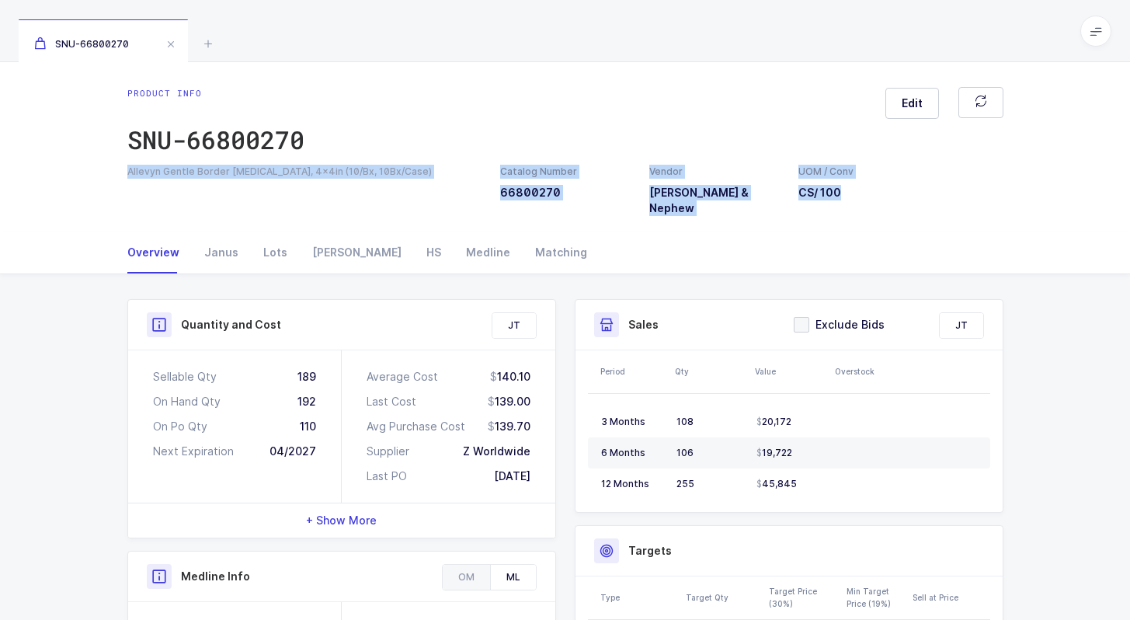
drag, startPoint x: 863, startPoint y: 187, endPoint x: 843, endPoint y: 151, distance: 41.7
click at [843, 151] on div "Product info SNU-66800270 Edit Allevyn Gentle Border Wound Dressings, 4x4in (10…" at bounding box center [565, 151] width 901 height 129
click at [843, 151] on div "Product info SNU-66800270 Edit" at bounding box center [565, 126] width 876 height 78
drag, startPoint x: 843, startPoint y: 151, endPoint x: 853, endPoint y: 194, distance: 44.7
click at [853, 196] on div "Product info SNU-66800270 Edit Allevyn Gentle Border Wound Dressings, 4x4in (10…" at bounding box center [565, 151] width 901 height 129
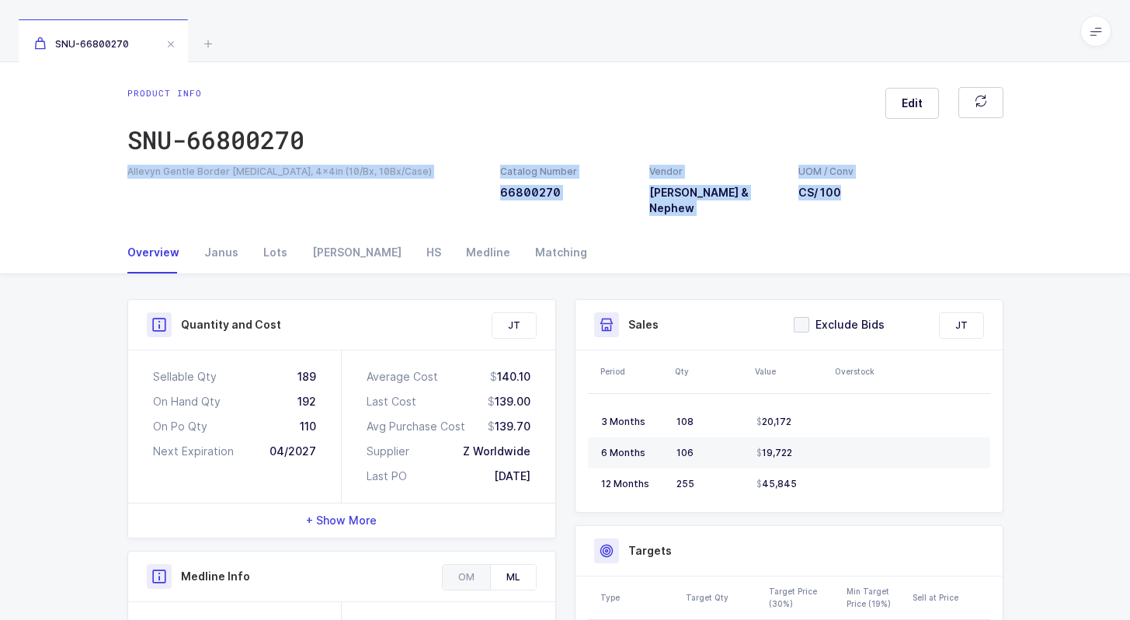
click at [853, 194] on h3 "CS / 100" at bounding box center [827, 193] width 56 height 16
drag, startPoint x: 853, startPoint y: 194, endPoint x: 836, endPoint y: 151, distance: 46.7
click at [836, 151] on div "Product info SNU-66800270 Edit Allevyn Gentle Border Wound Dressings, 4x4in (10…" at bounding box center [565, 151] width 901 height 129
click at [836, 151] on div "Product info SNU-66800270 Edit" at bounding box center [565, 126] width 876 height 78
drag, startPoint x: 836, startPoint y: 151, endPoint x: 866, endPoint y: 183, distance: 43.4
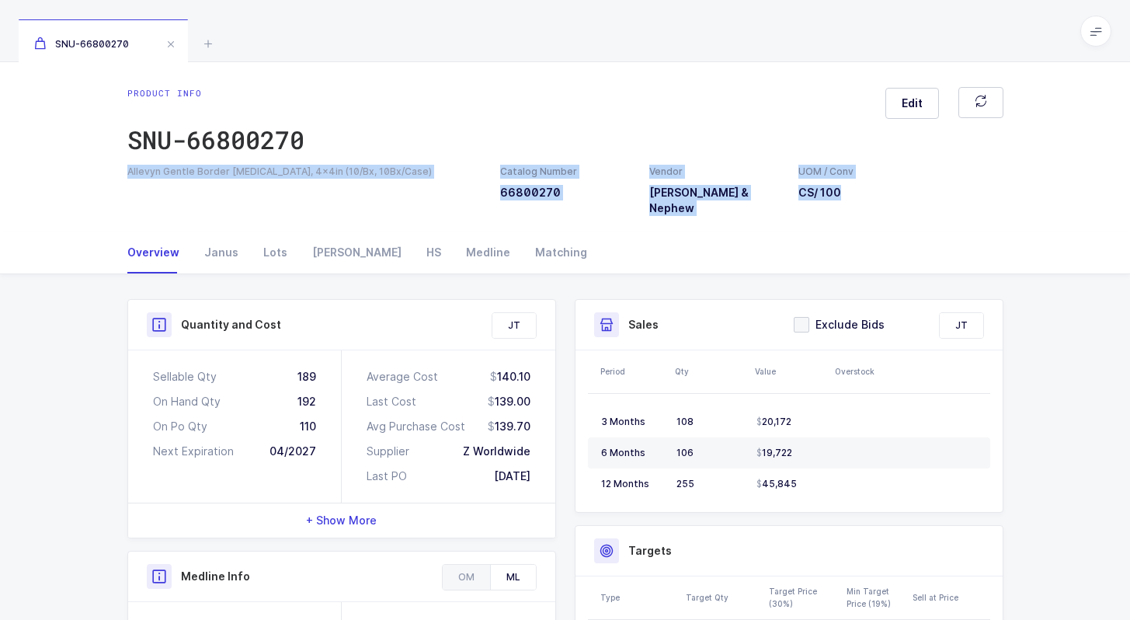
click at [866, 183] on div "Product info SNU-66800270 Edit Allevyn Gentle Border Wound Dressings, 4x4in (10…" at bounding box center [565, 151] width 901 height 129
click at [866, 183] on div "Allevyn Gentle Border Wound Dressings, 4x4in (10/Bx, 10Bx/Case) Catalog Number …" at bounding box center [565, 190] width 895 height 51
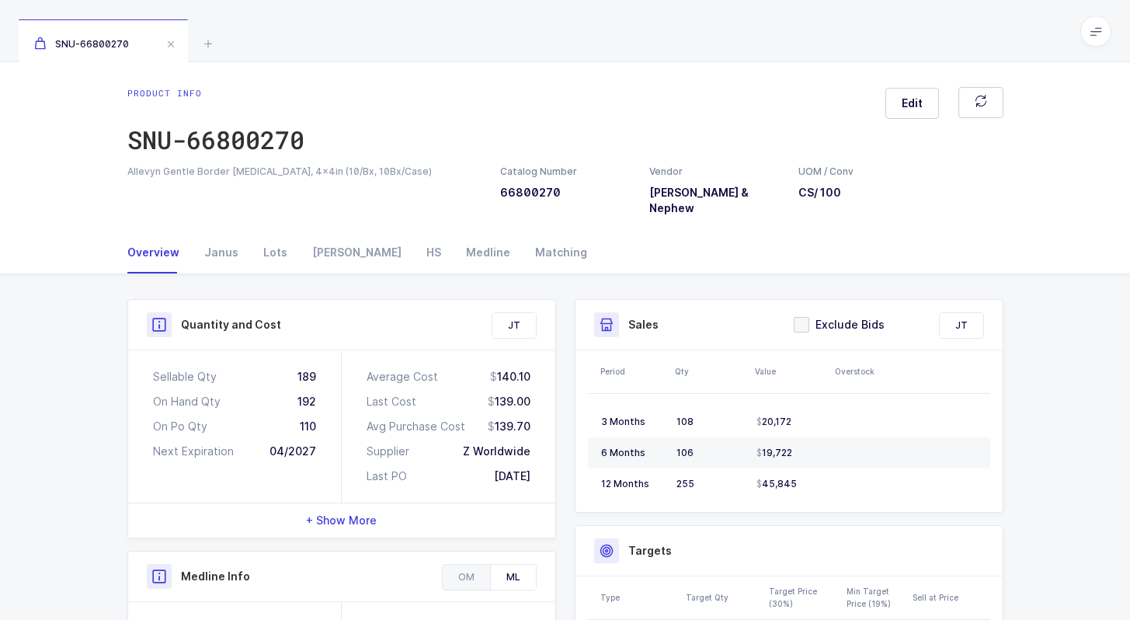
drag, startPoint x: 864, startPoint y: 200, endPoint x: 869, endPoint y: 191, distance: 10.8
click at [869, 192] on div "Product info SNU-66800270 Edit Allevyn Gentle Border Wound Dressings, 4x4in (10…" at bounding box center [565, 146] width 1130 height 169
click at [210, 36] on icon at bounding box center [208, 43] width 19 height 19
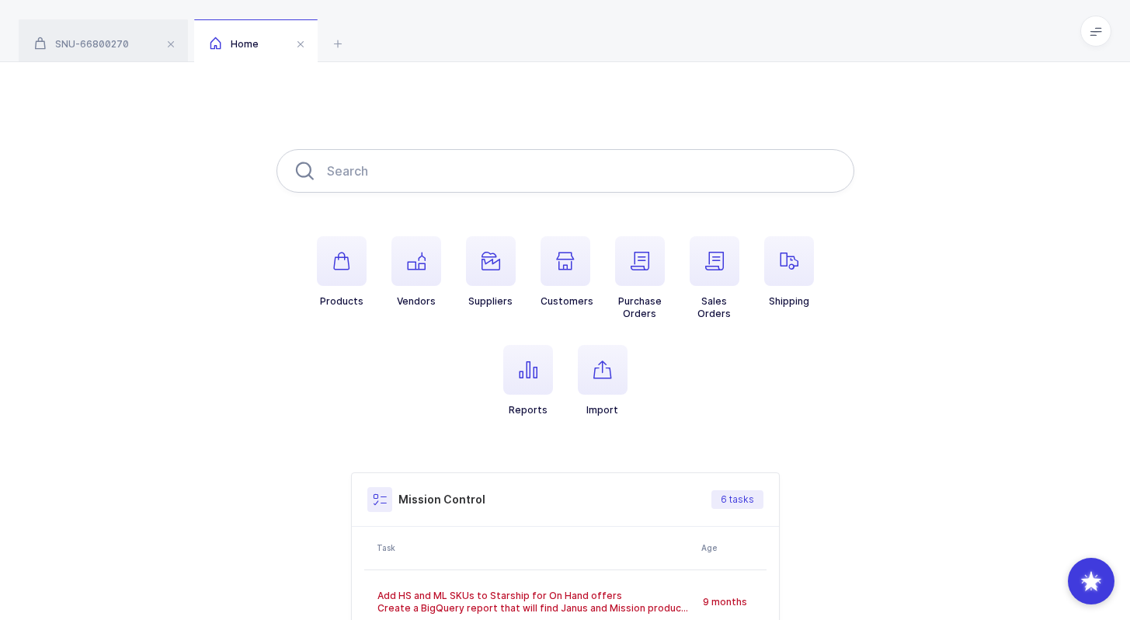
click at [401, 177] on input "text" at bounding box center [566, 170] width 578 height 43
click at [513, 364] on span "button" at bounding box center [528, 370] width 50 height 50
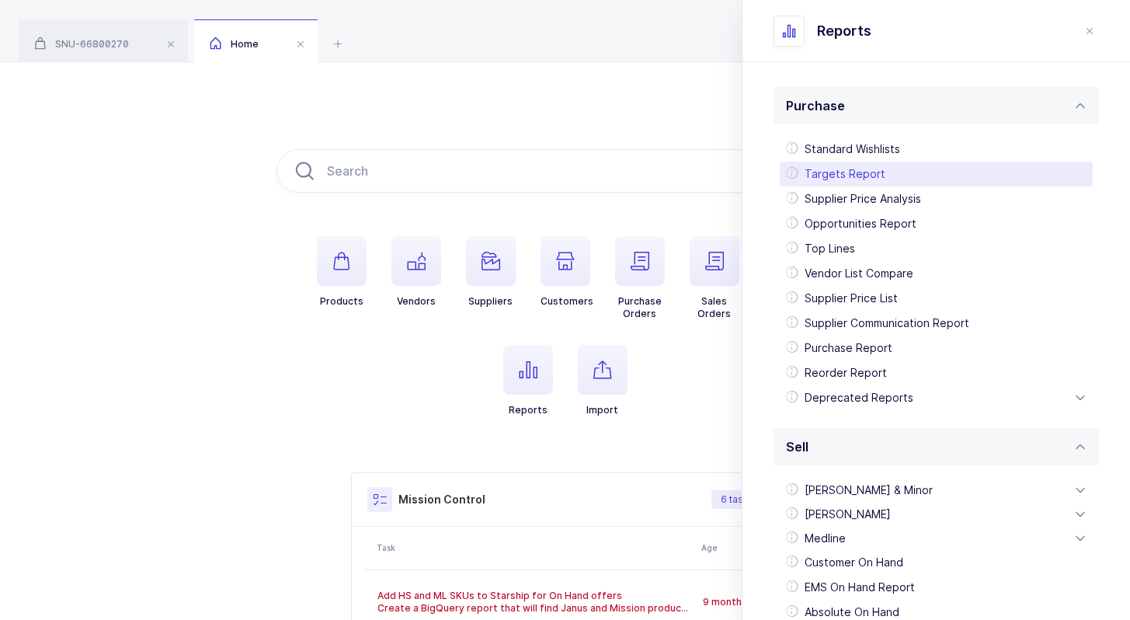
click at [847, 178] on div "Targets Report" at bounding box center [936, 174] width 313 height 25
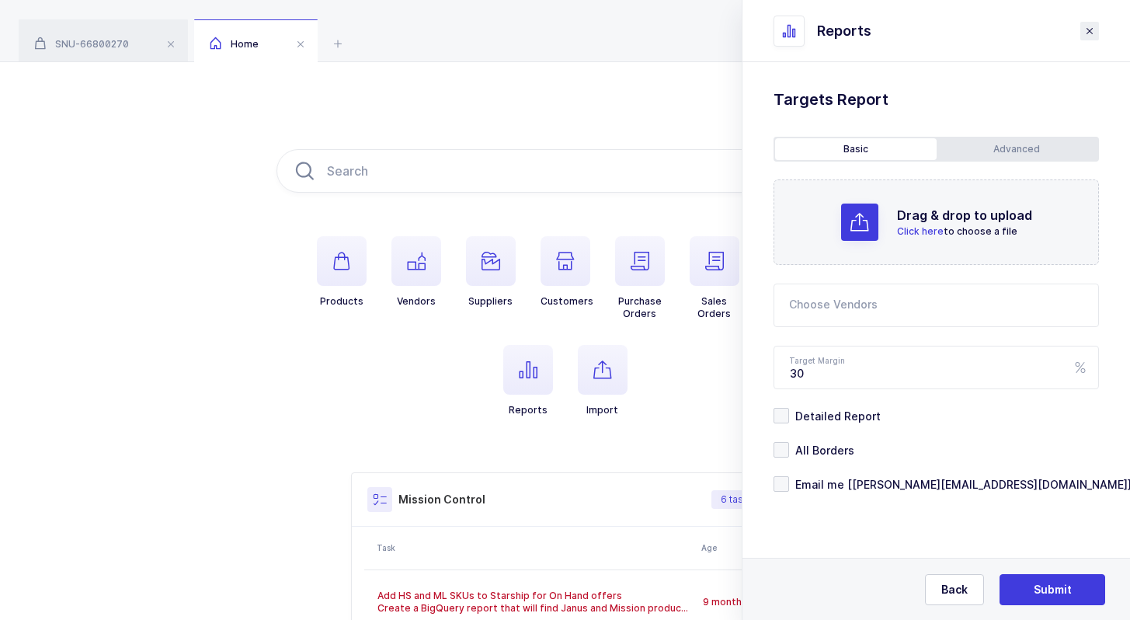
click at [1095, 25] on icon "close drawer" at bounding box center [1090, 31] width 12 height 12
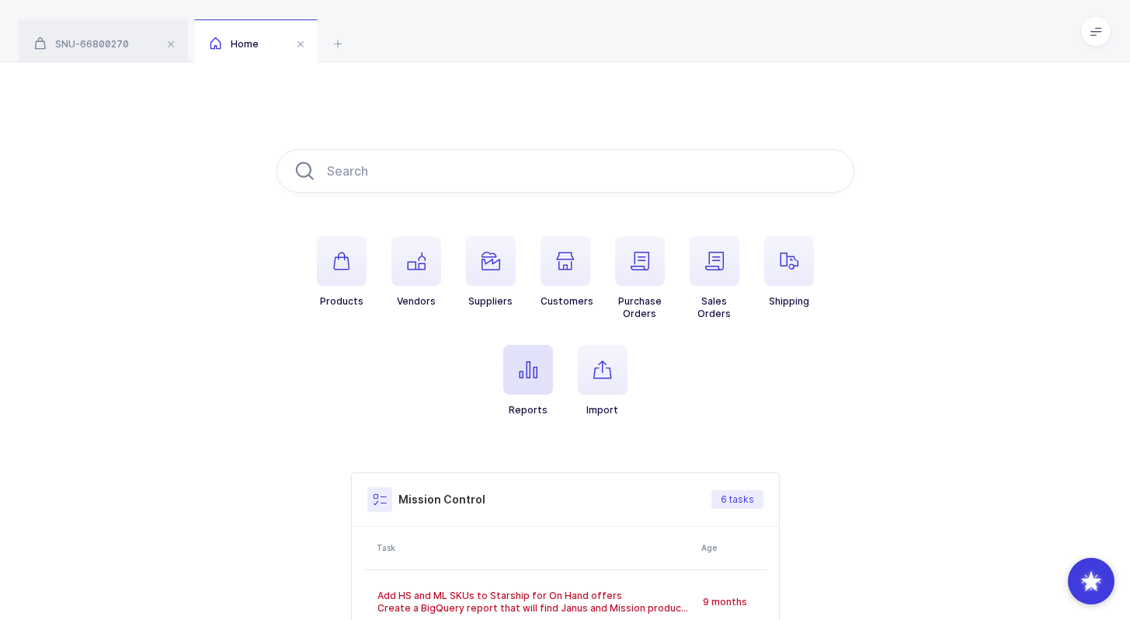
click at [534, 370] on icon "button" at bounding box center [528, 369] width 19 height 19
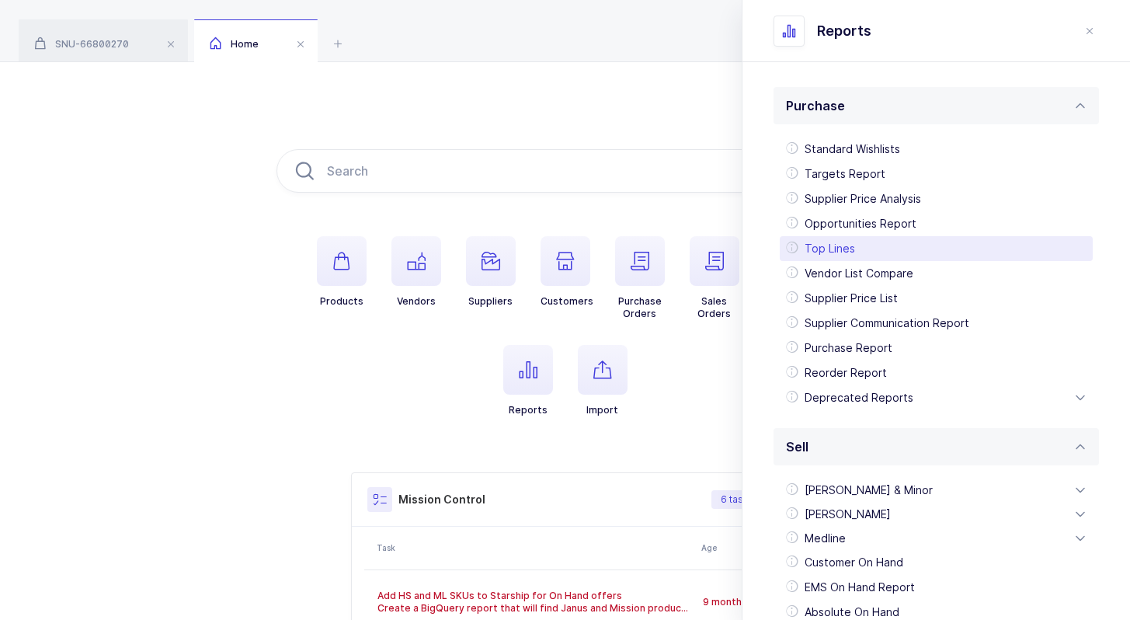
click at [863, 242] on div "Top Lines" at bounding box center [936, 248] width 313 height 25
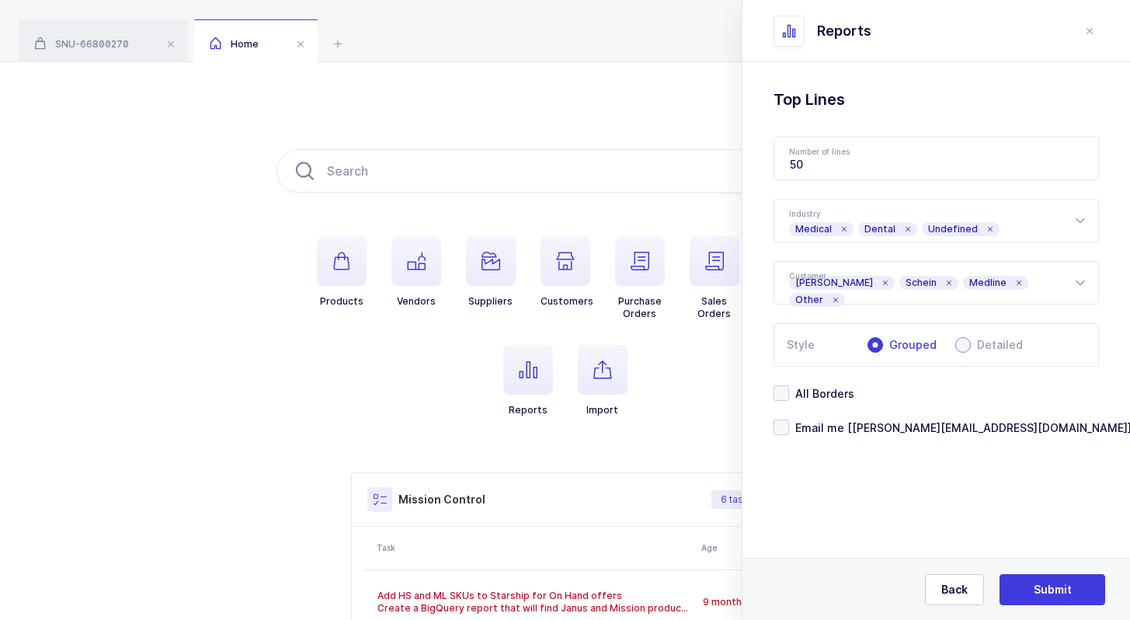
click at [974, 344] on span "Detailed" at bounding box center [997, 344] width 52 height 11
click at [971, 344] on input "Detailed" at bounding box center [963, 345] width 16 height 16
radio input "true"
radio input "false"
radio input "true"
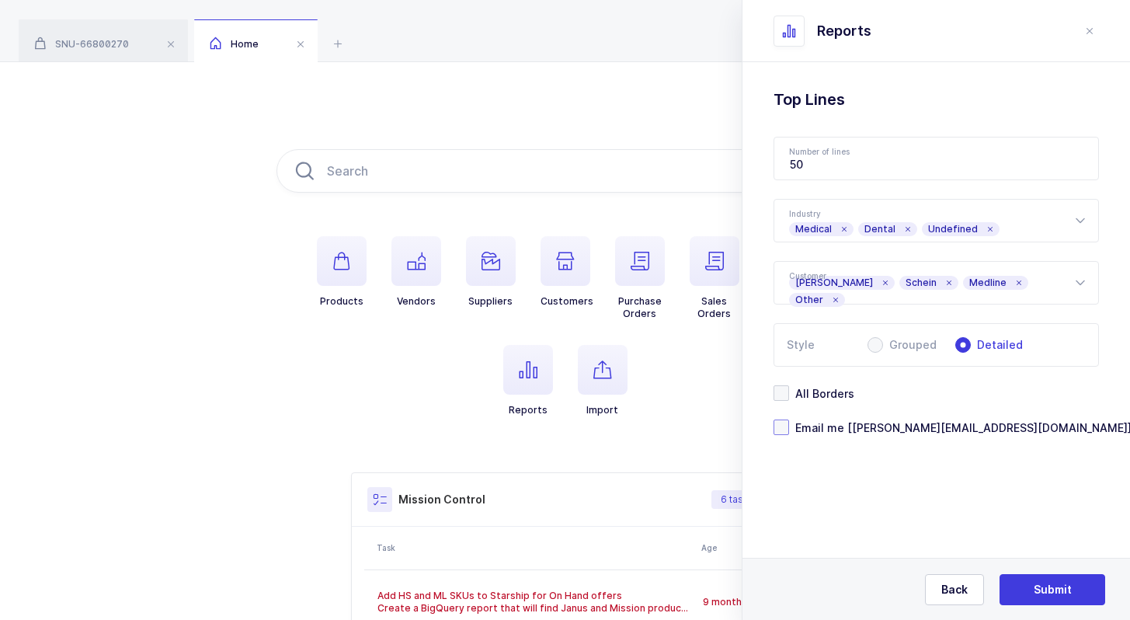
click at [827, 430] on span "Email me [joey@janustrade.com]" at bounding box center [960, 427] width 343 height 15
click at [789, 419] on input "Email me [joey@janustrade.com]" at bounding box center [789, 419] width 0 height 0
click at [1064, 595] on span "Submit" at bounding box center [1053, 590] width 38 height 16
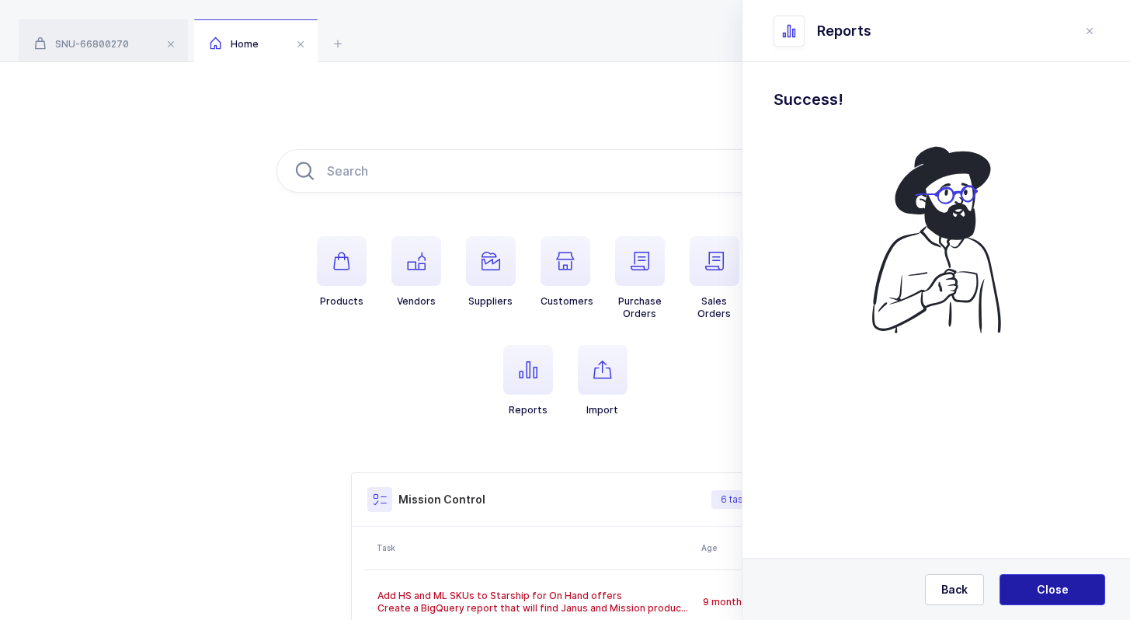
click at [1063, 593] on span "Close" at bounding box center [1053, 590] width 32 height 16
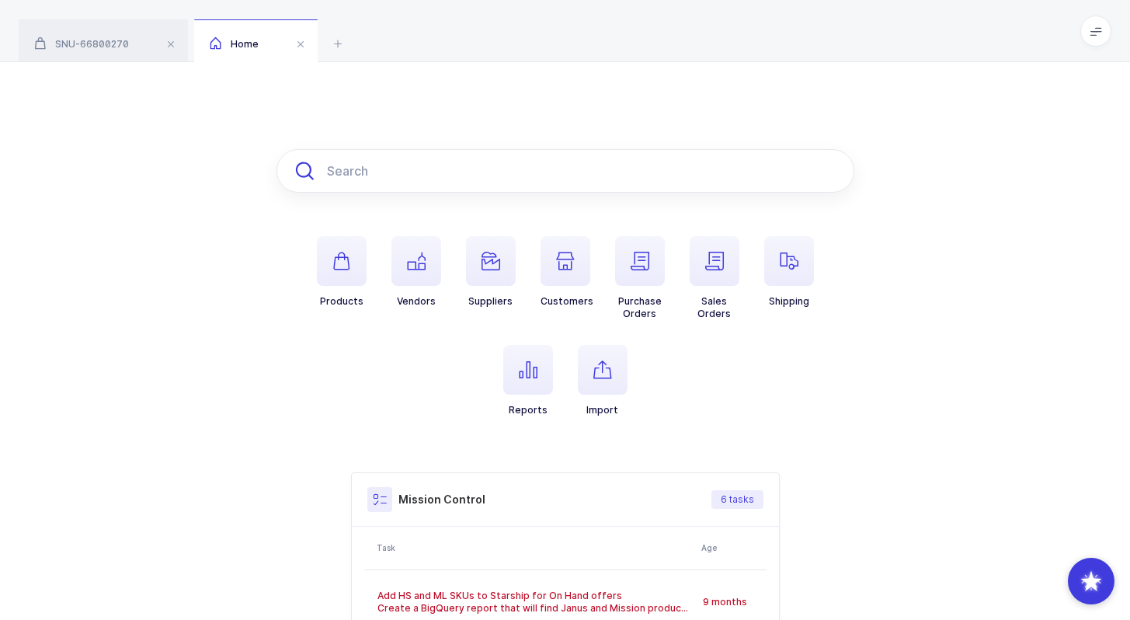
click at [370, 168] on input "text" at bounding box center [566, 170] width 578 height 43
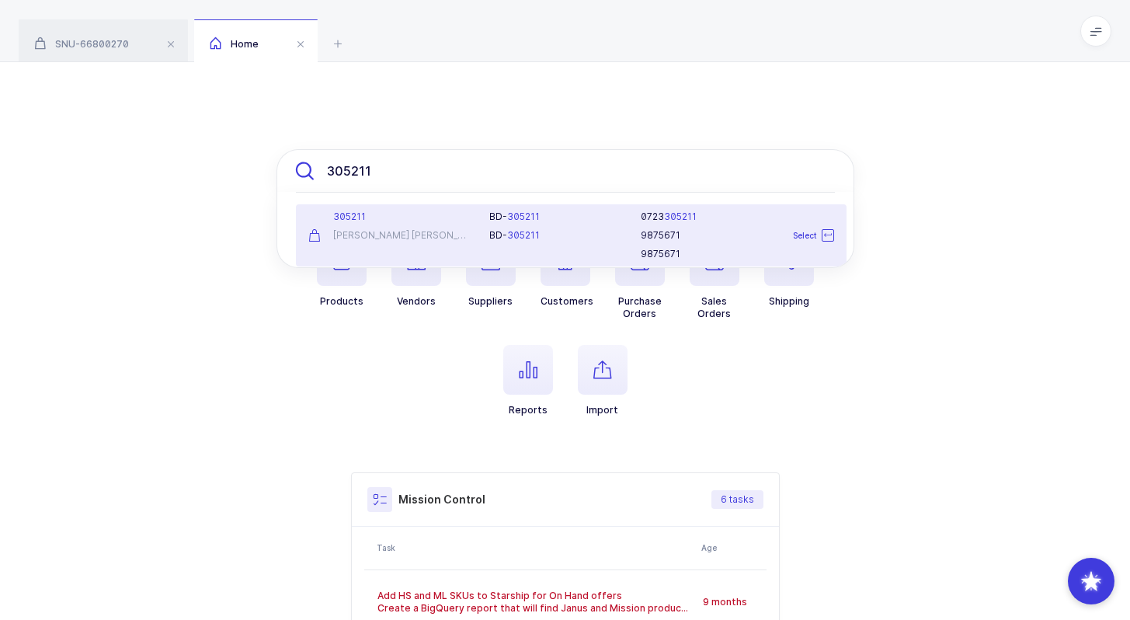
type input "305211"
click at [470, 226] on div "305211 Becton Dickinson" at bounding box center [390, 236] width 182 height 50
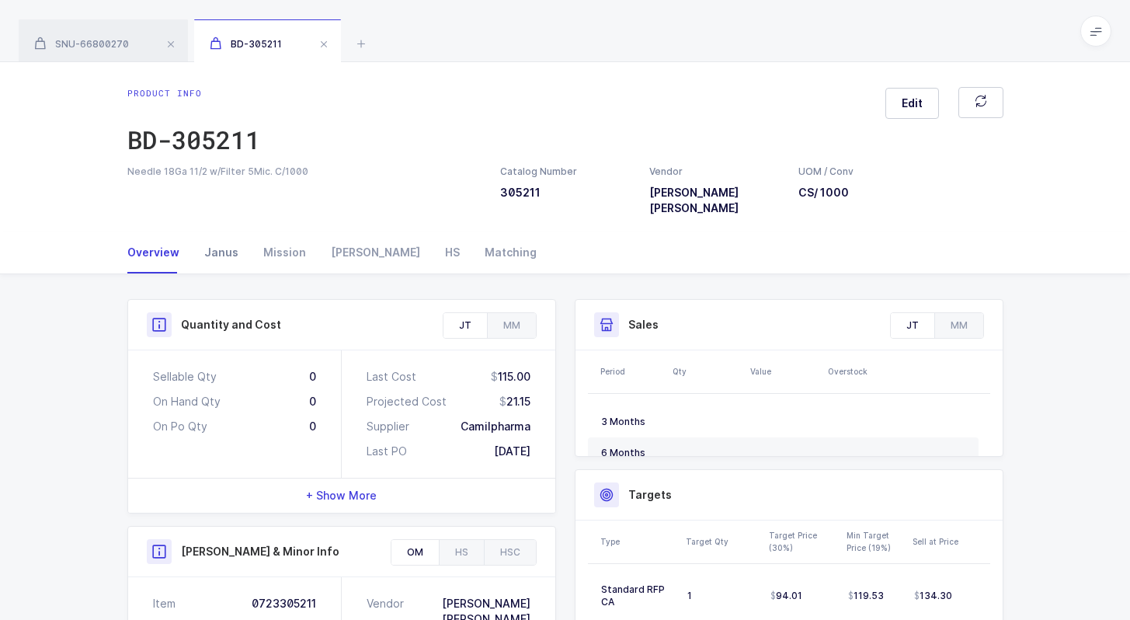
click at [223, 243] on div "Janus" at bounding box center [221, 252] width 59 height 42
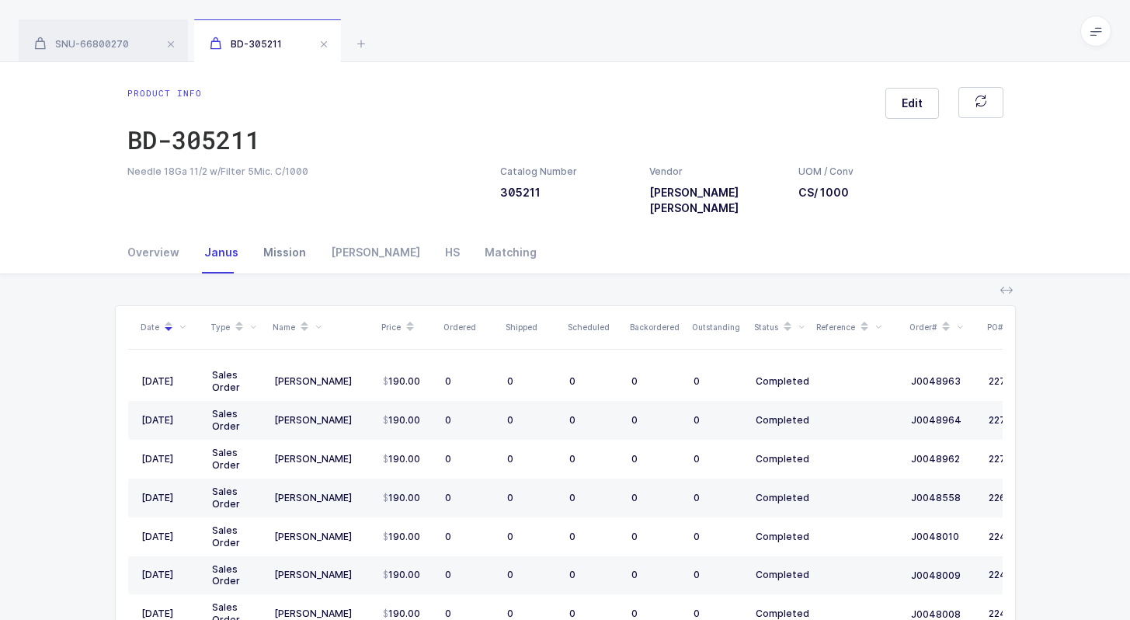
click at [275, 240] on div "Mission" at bounding box center [285, 252] width 68 height 42
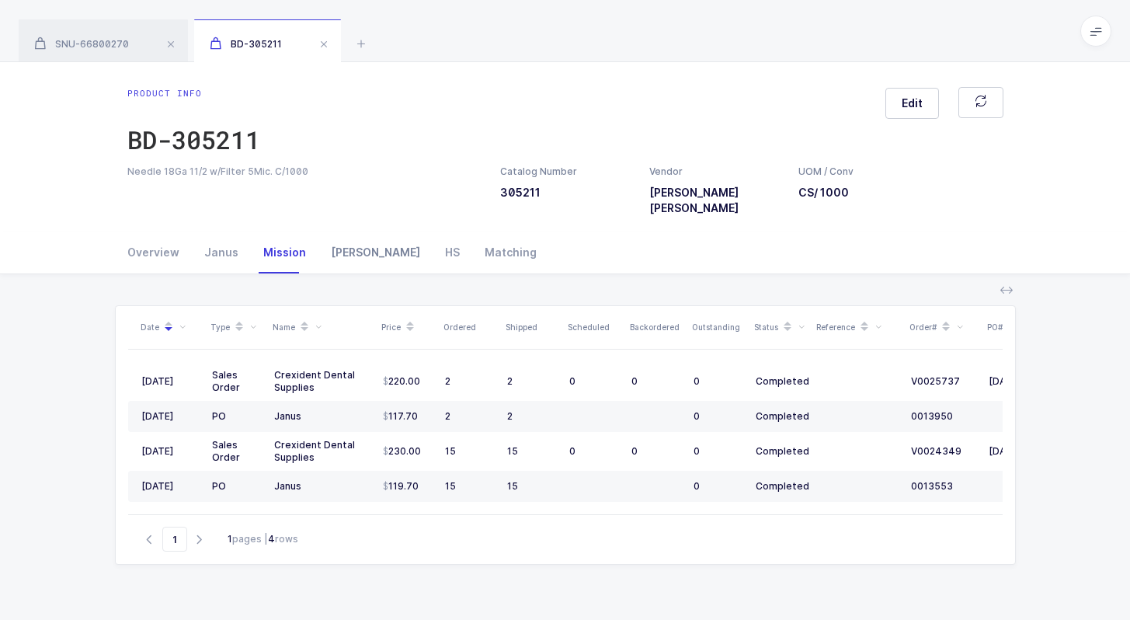
click at [337, 235] on div "Owens" at bounding box center [375, 252] width 114 height 42
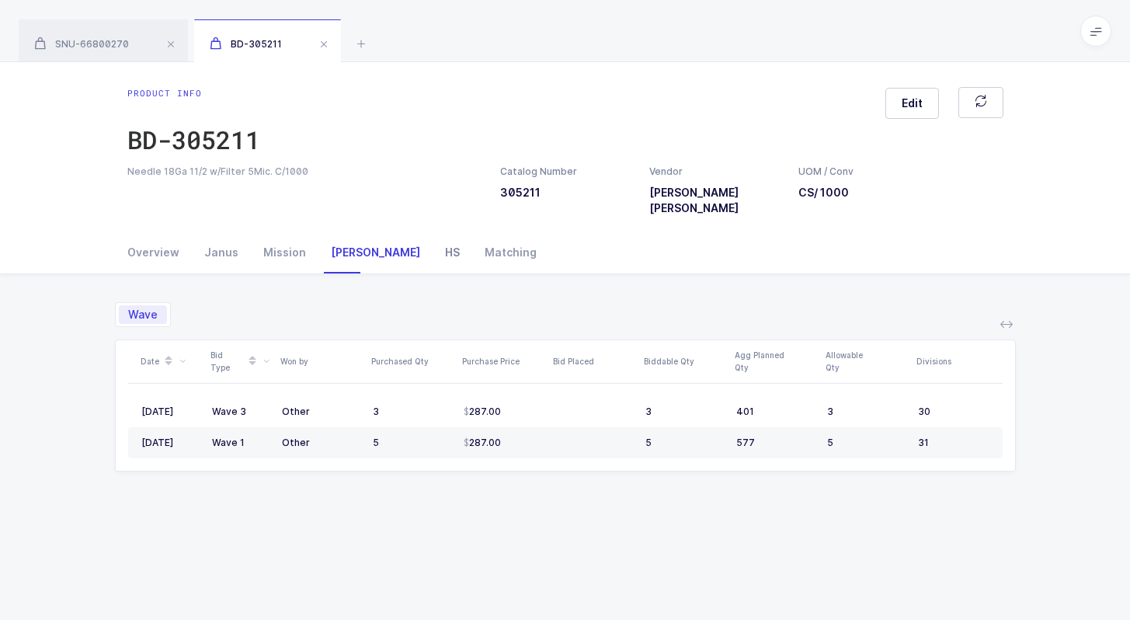
click at [433, 235] on div "HS" at bounding box center [453, 252] width 40 height 42
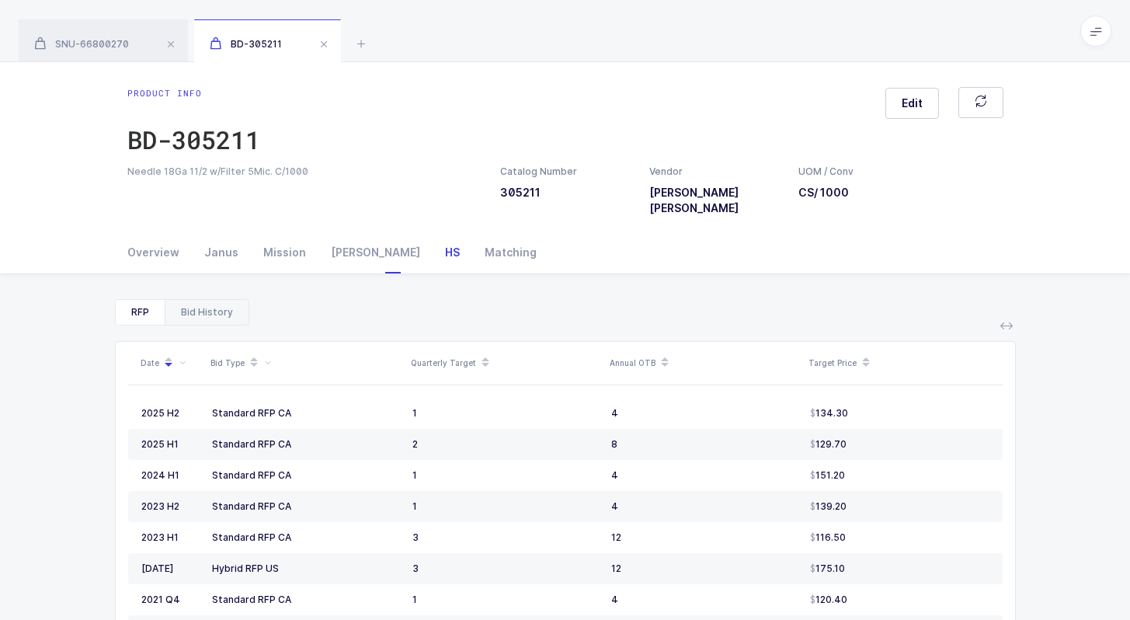
click at [197, 300] on div "Bid History" at bounding box center [207, 312] width 84 height 25
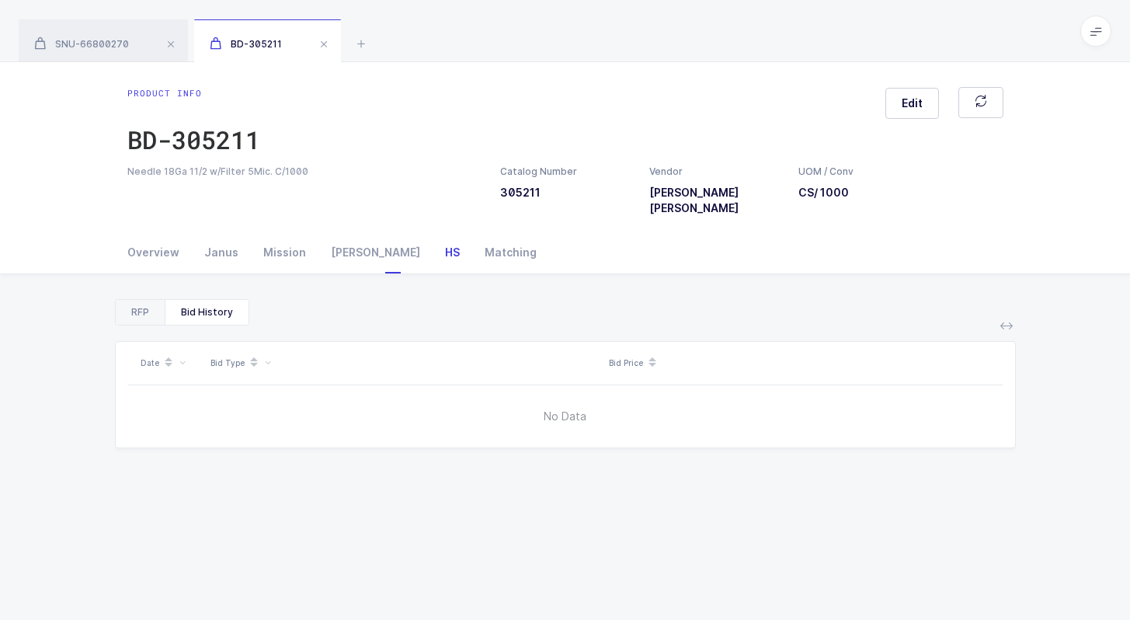
click at [134, 300] on div "RFP" at bounding box center [140, 312] width 49 height 25
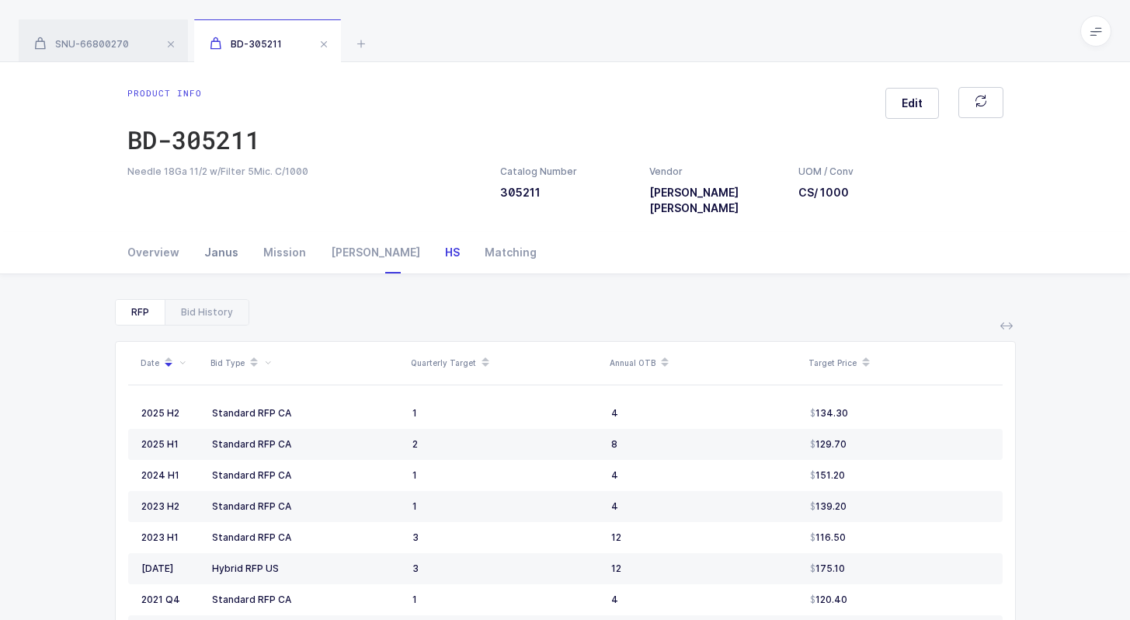
click at [212, 248] on div "Janus" at bounding box center [221, 252] width 59 height 42
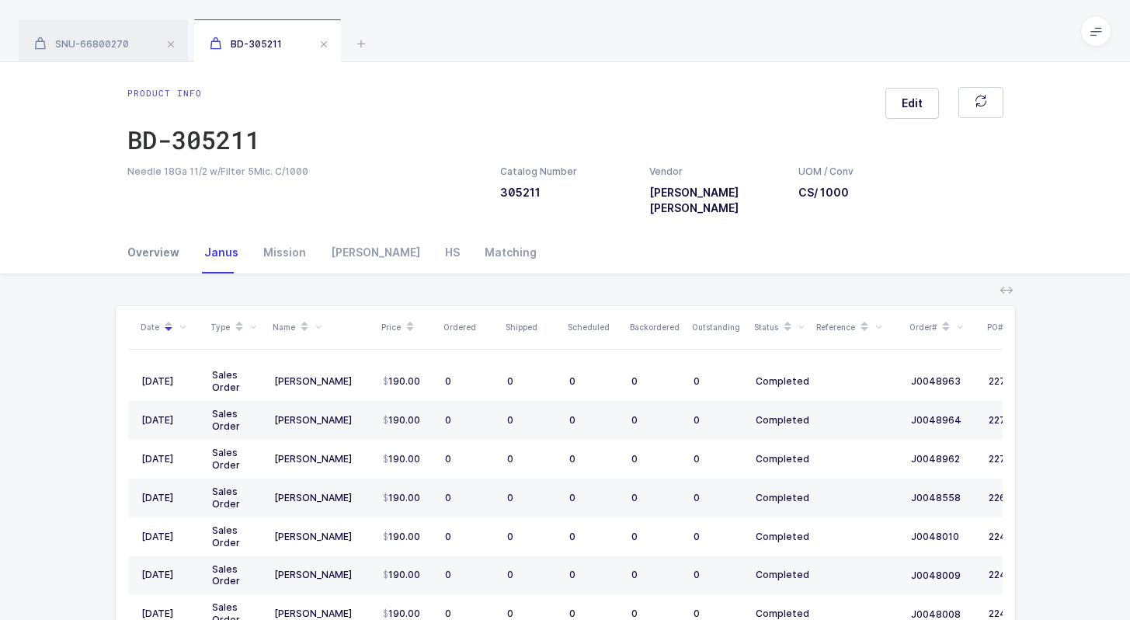
click at [160, 245] on div "Overview" at bounding box center [159, 252] width 64 height 42
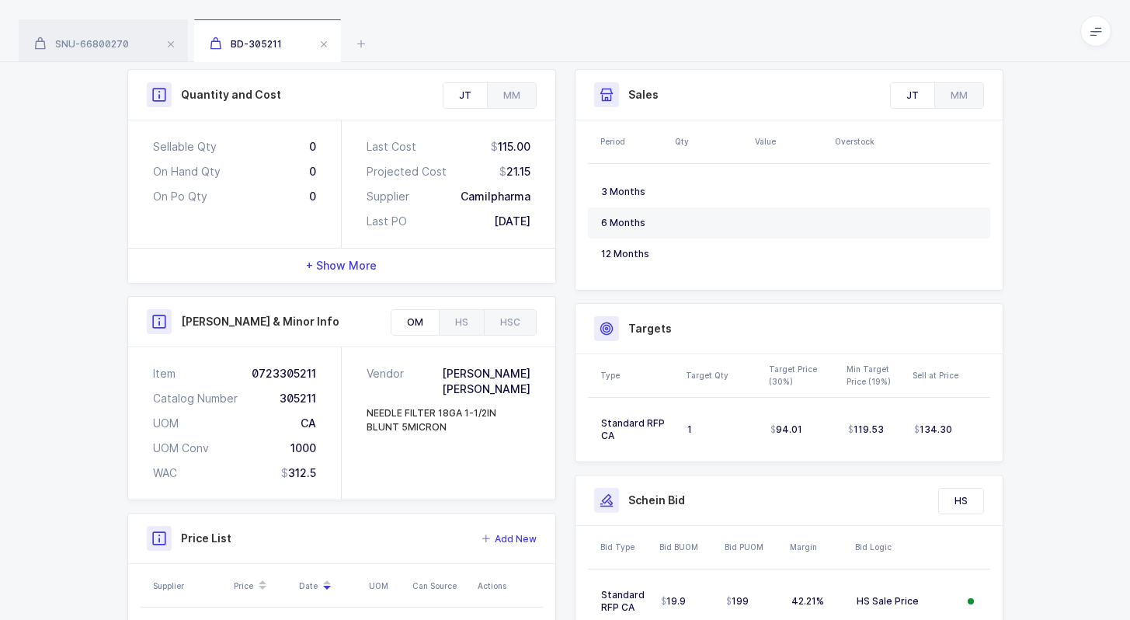
scroll to position [249, 0]
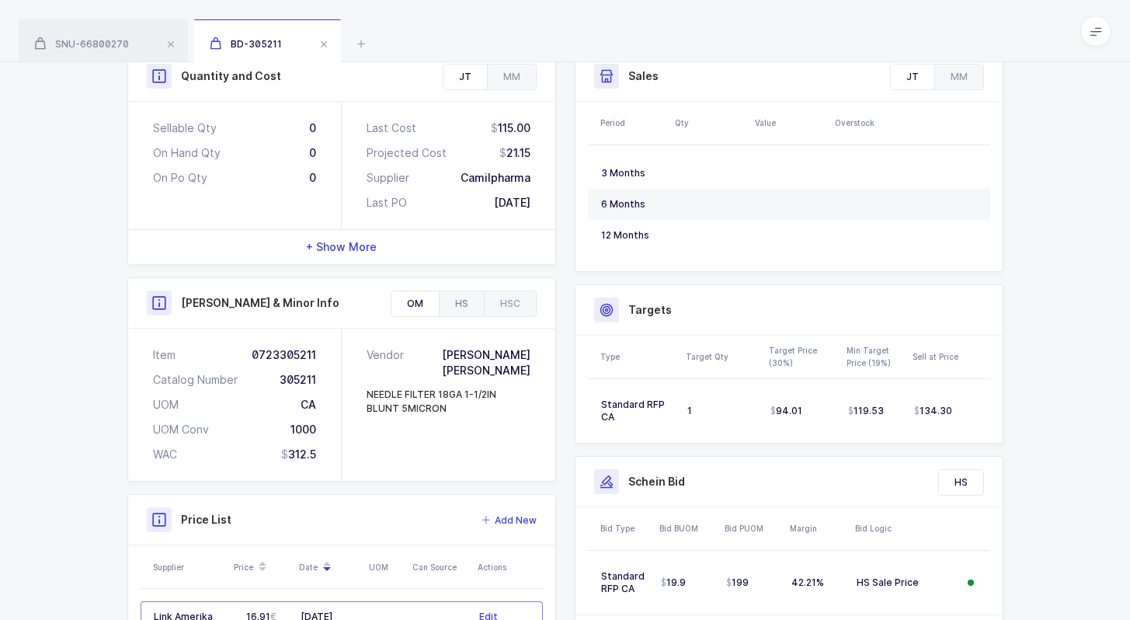
click at [472, 294] on div "HS" at bounding box center [461, 303] width 45 height 25
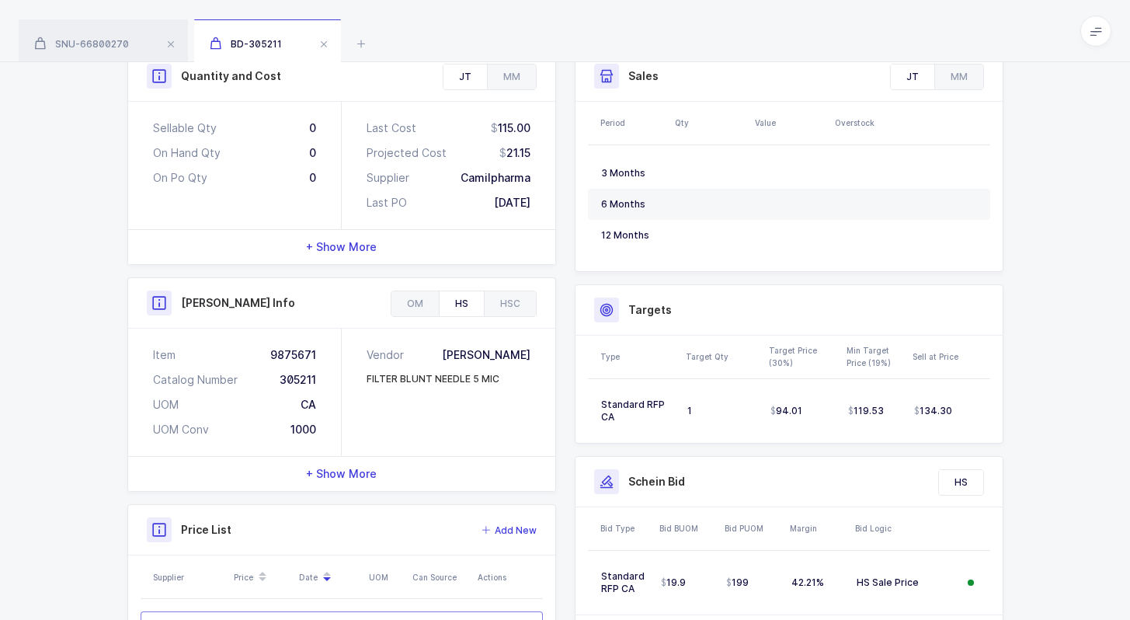
click at [392, 457] on div "+ Show More" at bounding box center [341, 474] width 427 height 34
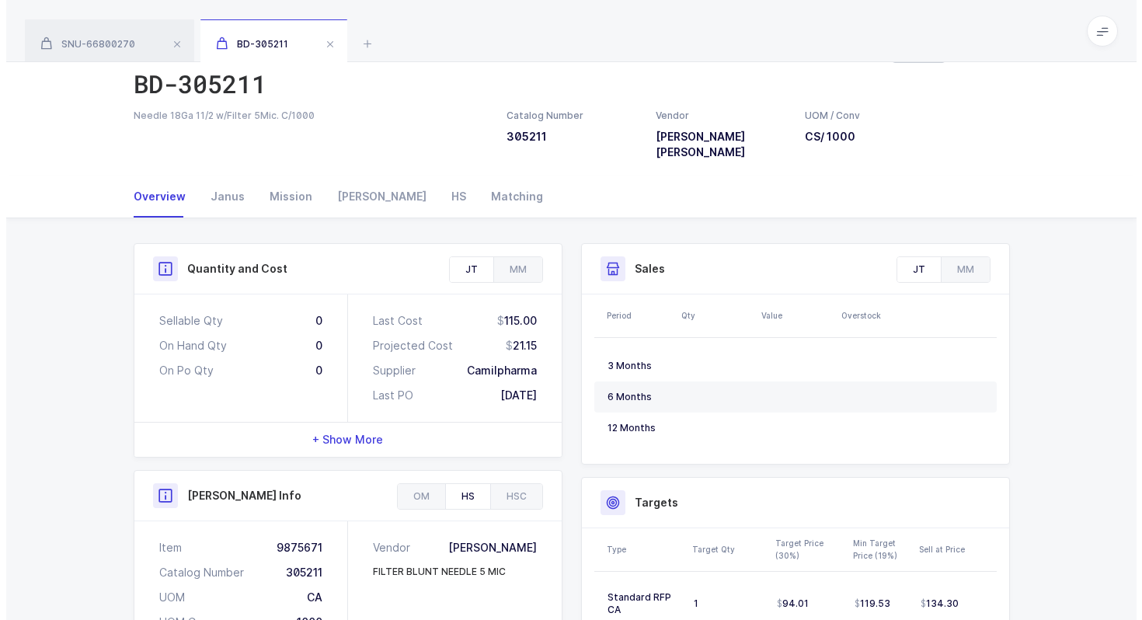
scroll to position [0, 0]
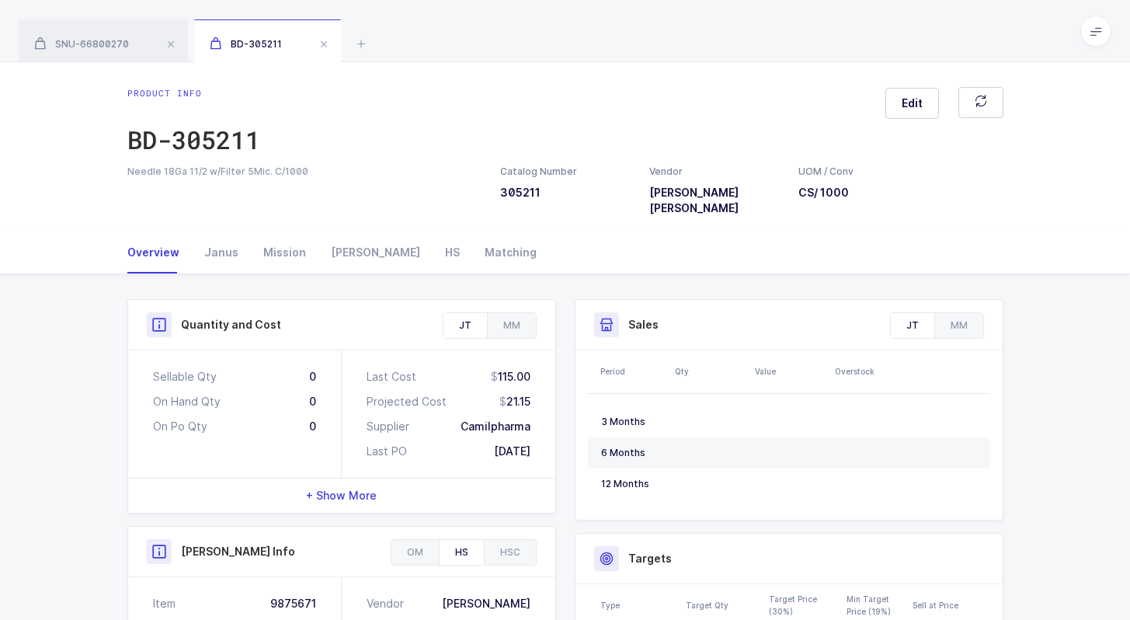
drag, startPoint x: 316, startPoint y: 174, endPoint x: 338, endPoint y: 175, distance: 21.8
click at [338, 175] on div "Needle 18Ga 11/2 w/Filter 5Mic. C/1000" at bounding box center [304, 172] width 354 height 14
click at [371, 36] on div "SNU-66800270 BD-305211" at bounding box center [565, 31] width 1130 height 62
click at [366, 36] on icon at bounding box center [361, 43] width 19 height 19
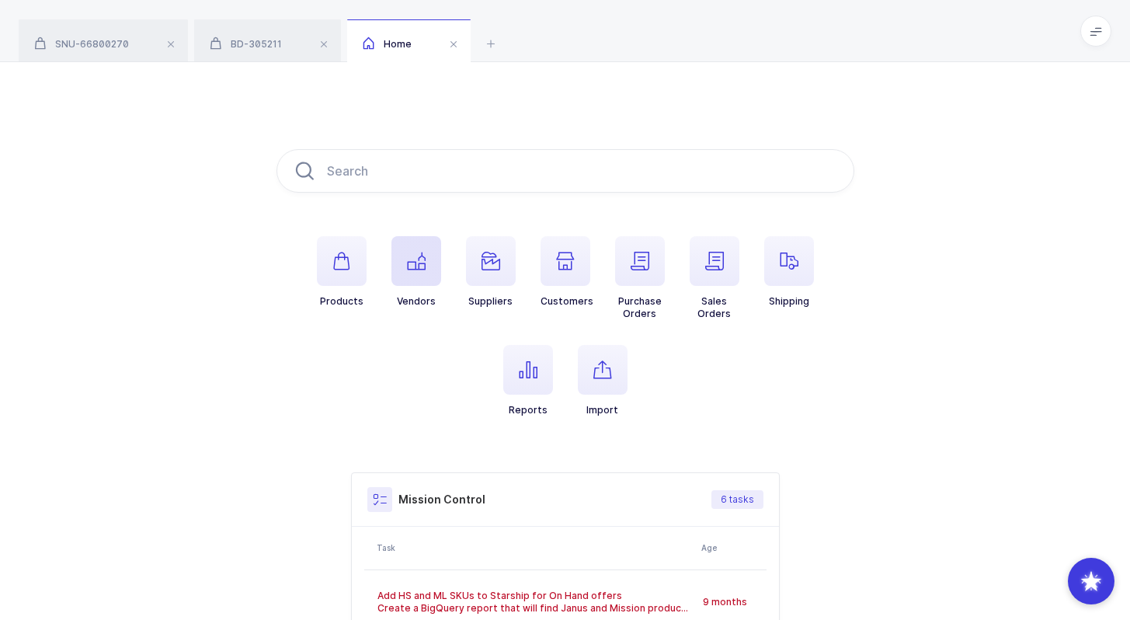
click at [405, 269] on span "button" at bounding box center [416, 261] width 50 height 50
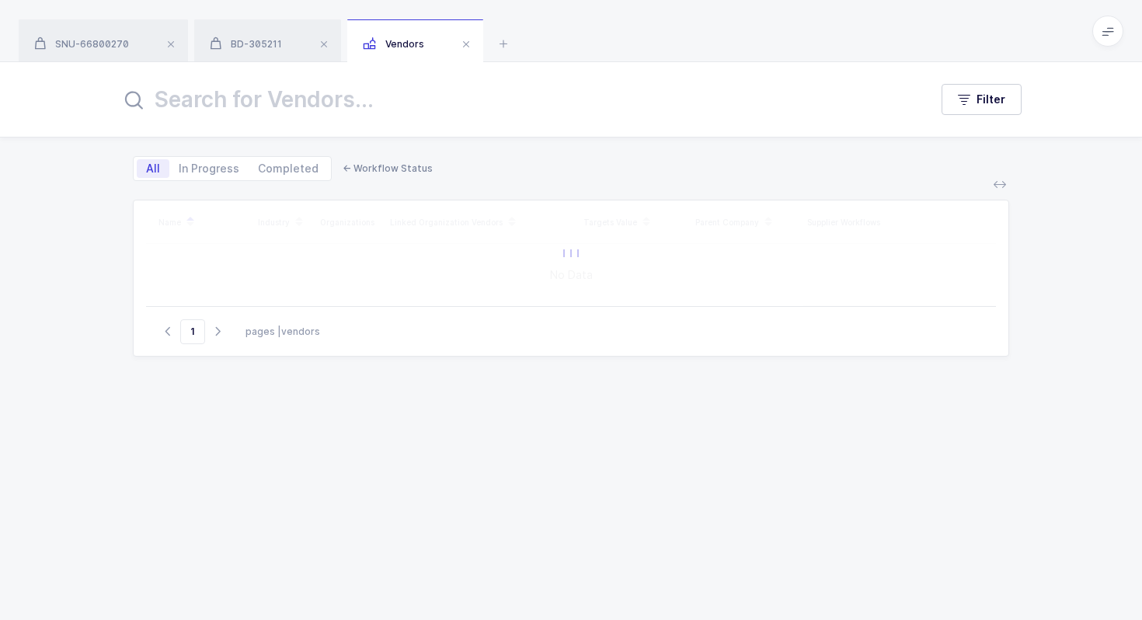
click at [364, 105] on input "text" at bounding box center [515, 99] width 790 height 37
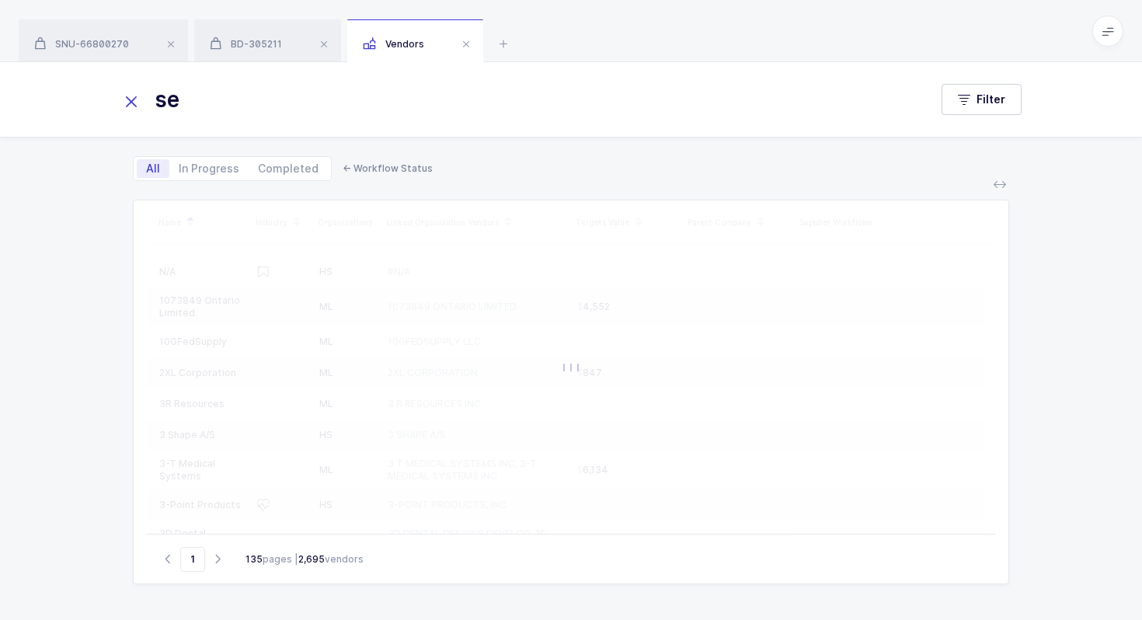
type input "s"
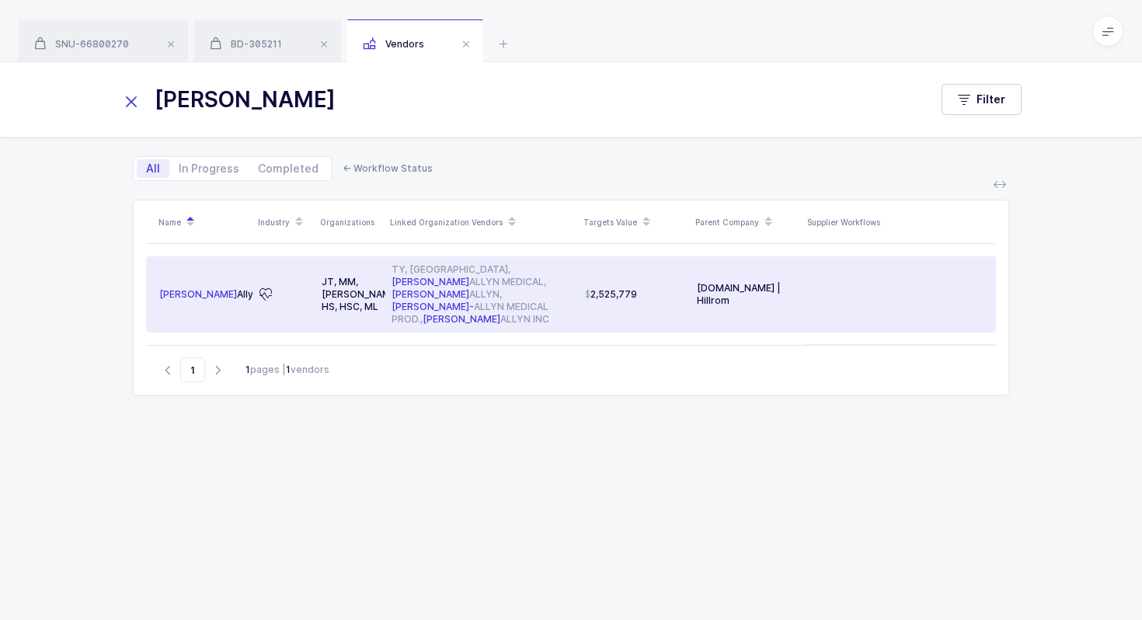
type input "welch"
click at [577, 278] on td "TY, WA, WELCH ALLYN MEDICAL, WELCH ALLYN, WELCH- ALLYN MEDICAL PROD., WELCH ALL…" at bounding box center [481, 294] width 193 height 76
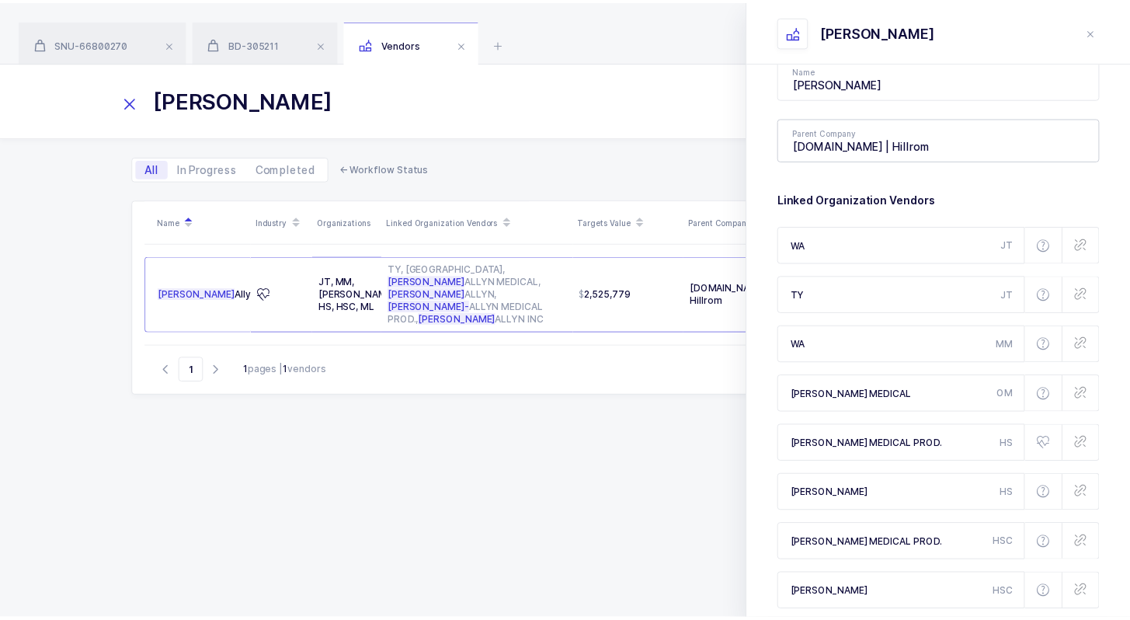
scroll to position [482, 0]
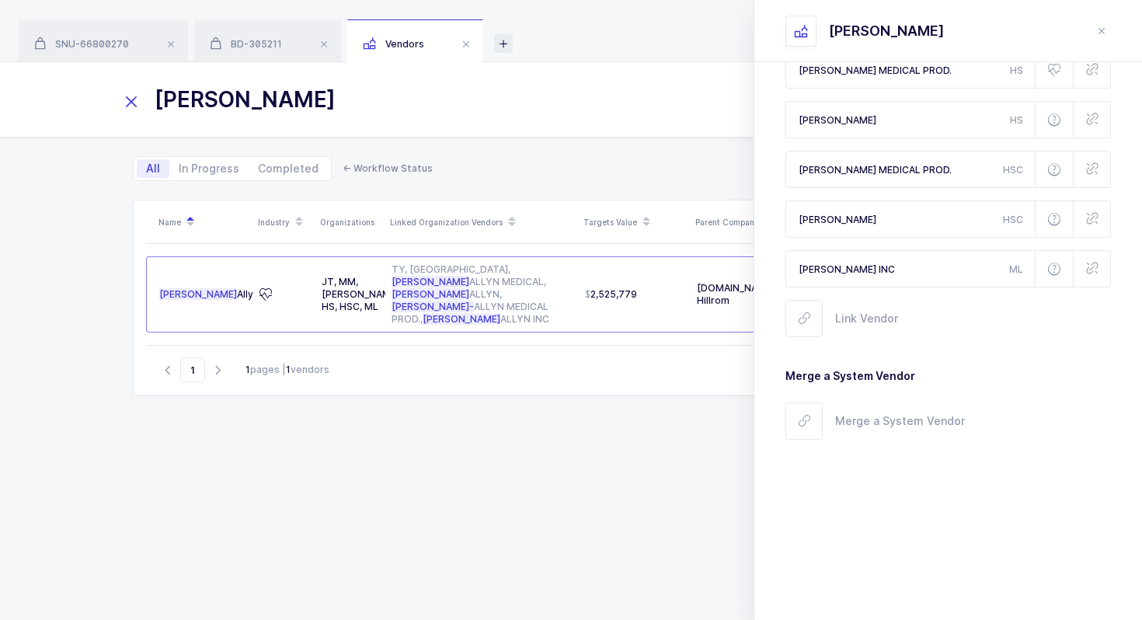
click at [503, 43] on icon at bounding box center [503, 43] width 19 height 19
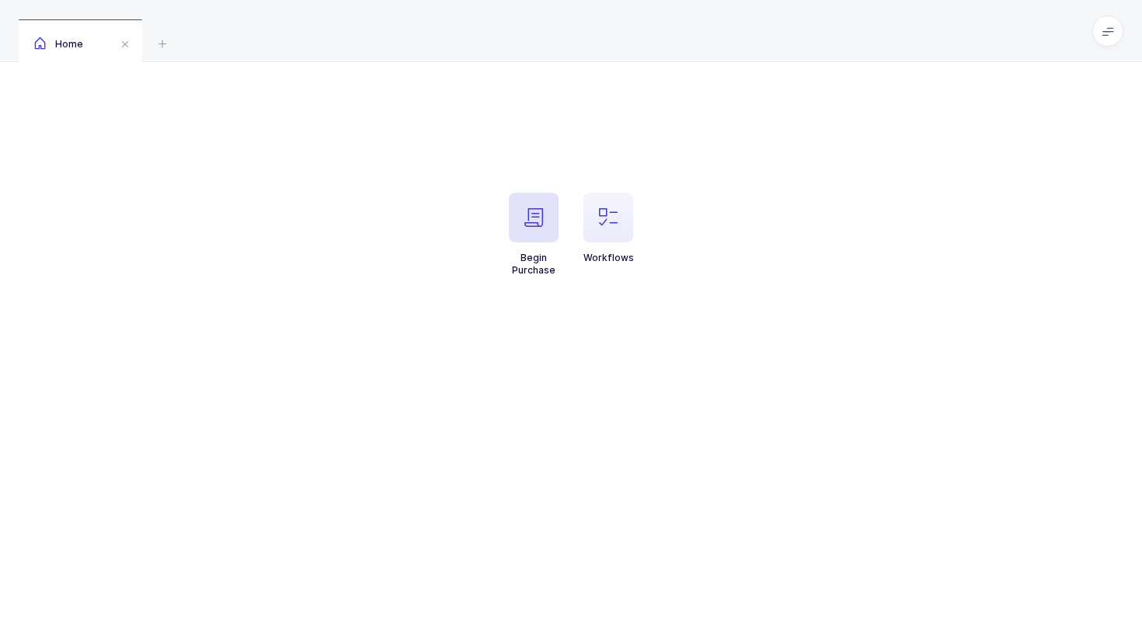
click at [540, 221] on icon "button" at bounding box center [533, 217] width 19 height 19
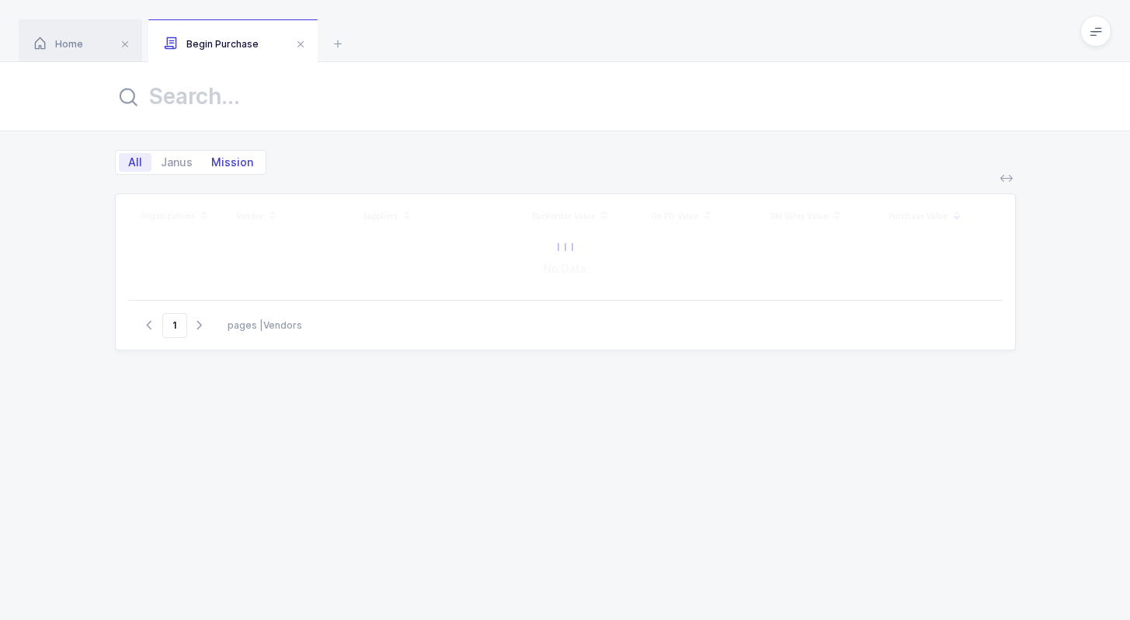
click at [226, 159] on span "Mission" at bounding box center [232, 162] width 61 height 19
click at [212, 159] on input "Mission" at bounding box center [207, 158] width 10 height 10
radio input "true"
radio input "false"
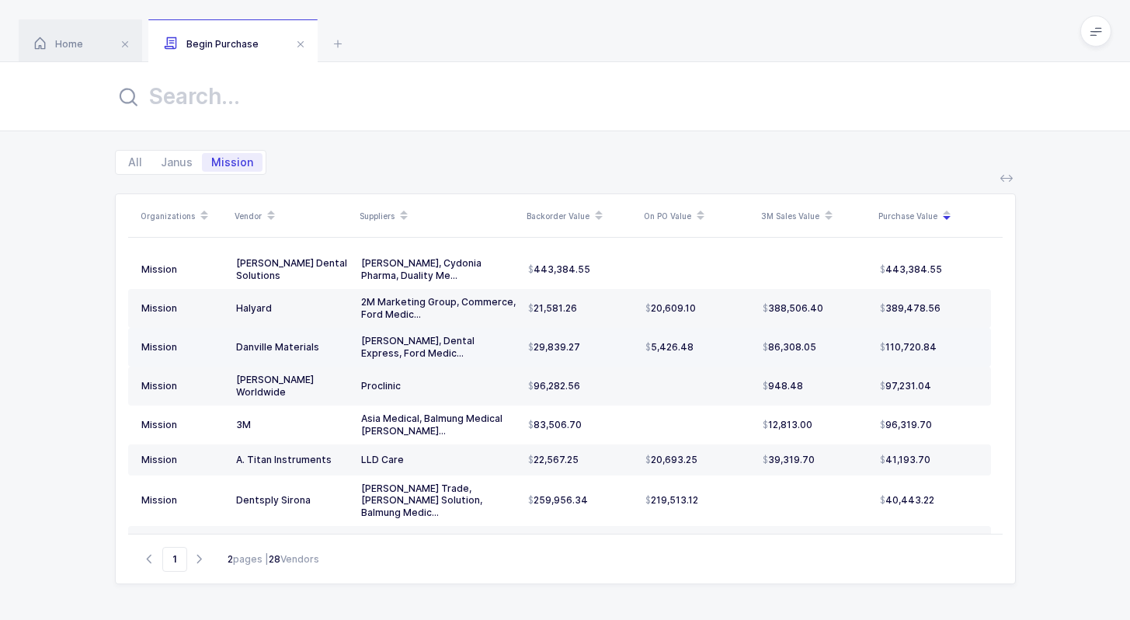
drag, startPoint x: 591, startPoint y: 346, endPoint x: 840, endPoint y: 364, distance: 249.9
click at [840, 364] on tr "Mission Danville Materials Basiq Dental, Dental Express, Ford Medic... 29,839.2…" at bounding box center [559, 347] width 863 height 39
click at [840, 364] on td "86,308.05" at bounding box center [815, 347] width 117 height 39
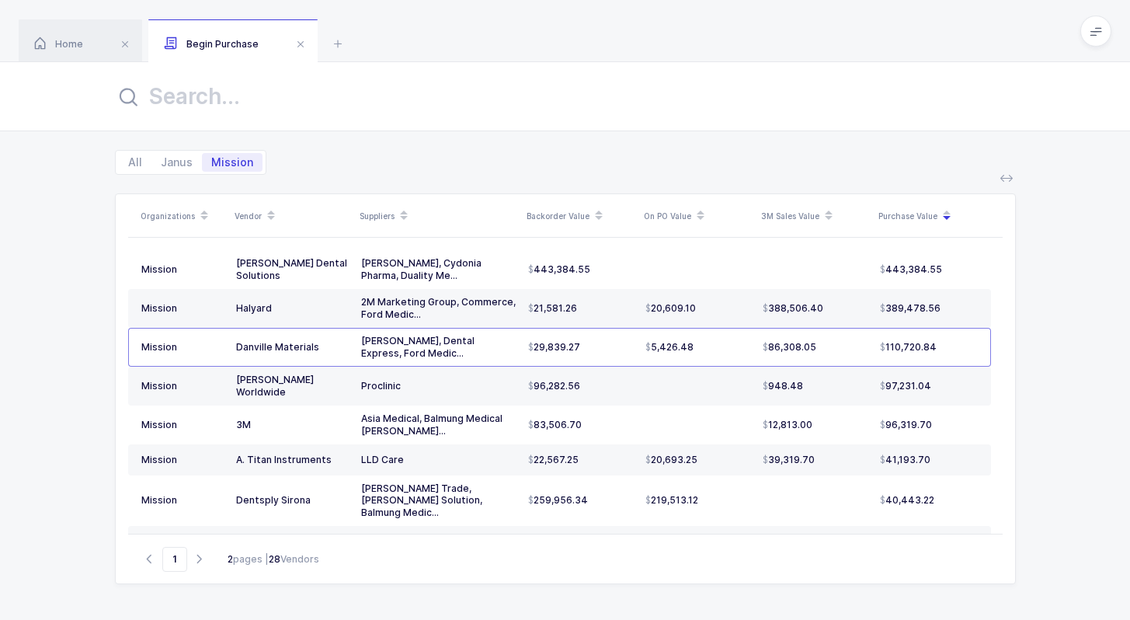
click at [598, 220] on icon at bounding box center [599, 220] width 8 height 8
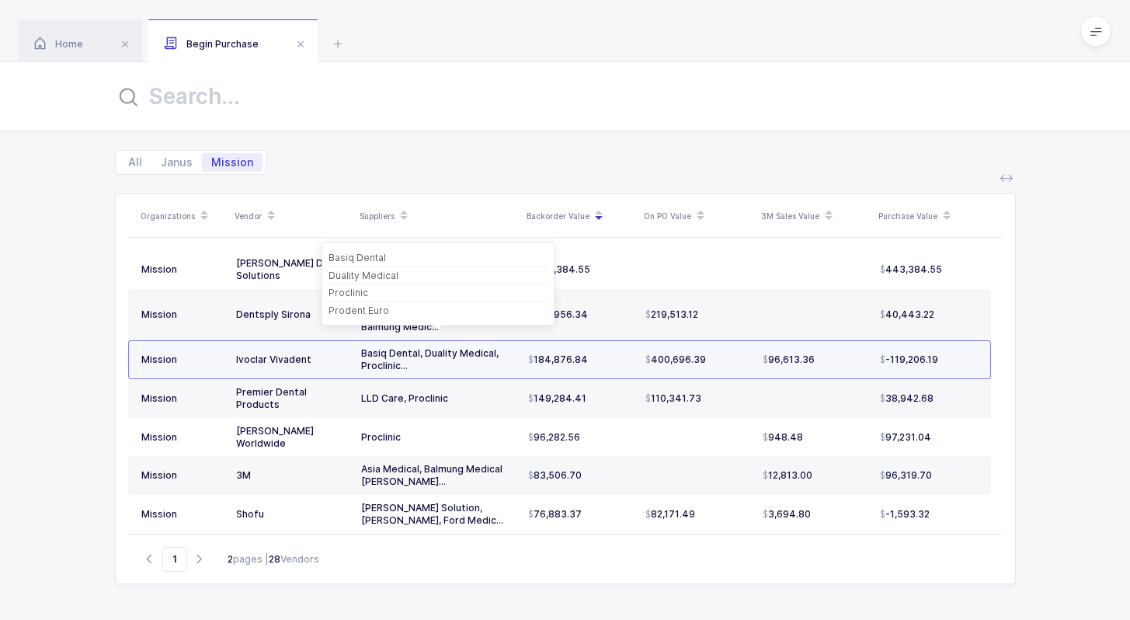
drag, startPoint x: 242, startPoint y: 348, endPoint x: 706, endPoint y: 343, distance: 463.8
click at [705, 343] on tr "Mission Ivoclar Vivadent [PERSON_NAME], Duality Medical, Proclinic... 184,876.8…" at bounding box center [559, 359] width 863 height 39
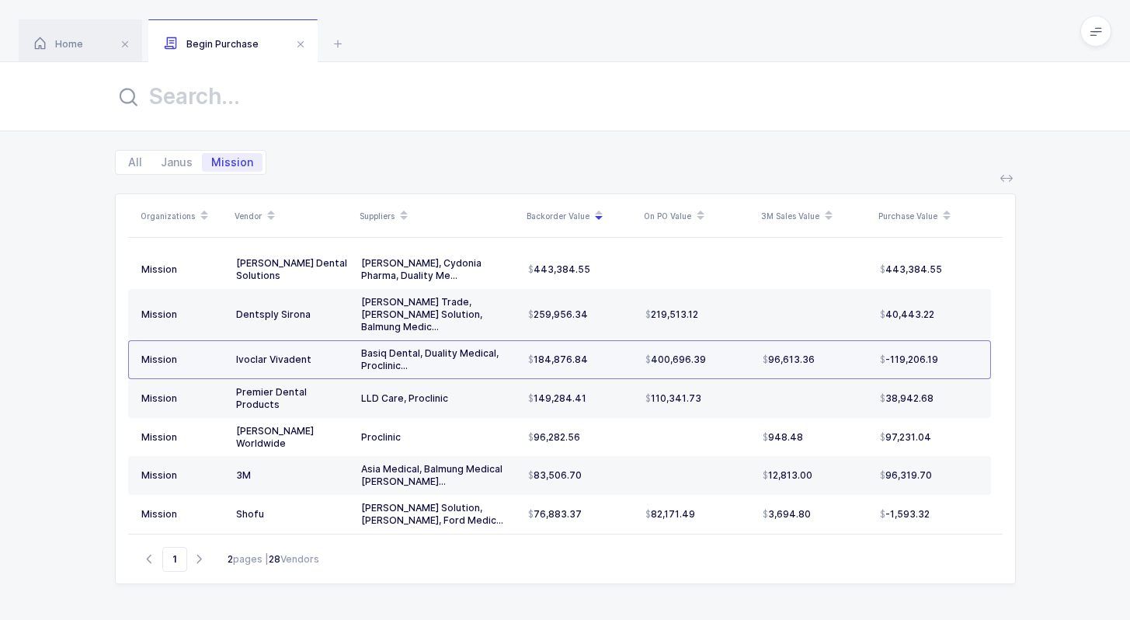
click at [706, 353] on div "400,696.39" at bounding box center [698, 359] width 105 height 12
click at [724, 353] on div "400,696.39" at bounding box center [698, 359] width 105 height 12
drag, startPoint x: 836, startPoint y: 350, endPoint x: 978, endPoint y: 351, distance: 142.2
click at [980, 351] on tr "Mission Ivoclar Vivadent [PERSON_NAME], Duality Medical, Proclinic... 184,876.8…" at bounding box center [559, 359] width 863 height 39
click at [978, 351] on td "-119,206.19" at bounding box center [932, 359] width 117 height 39
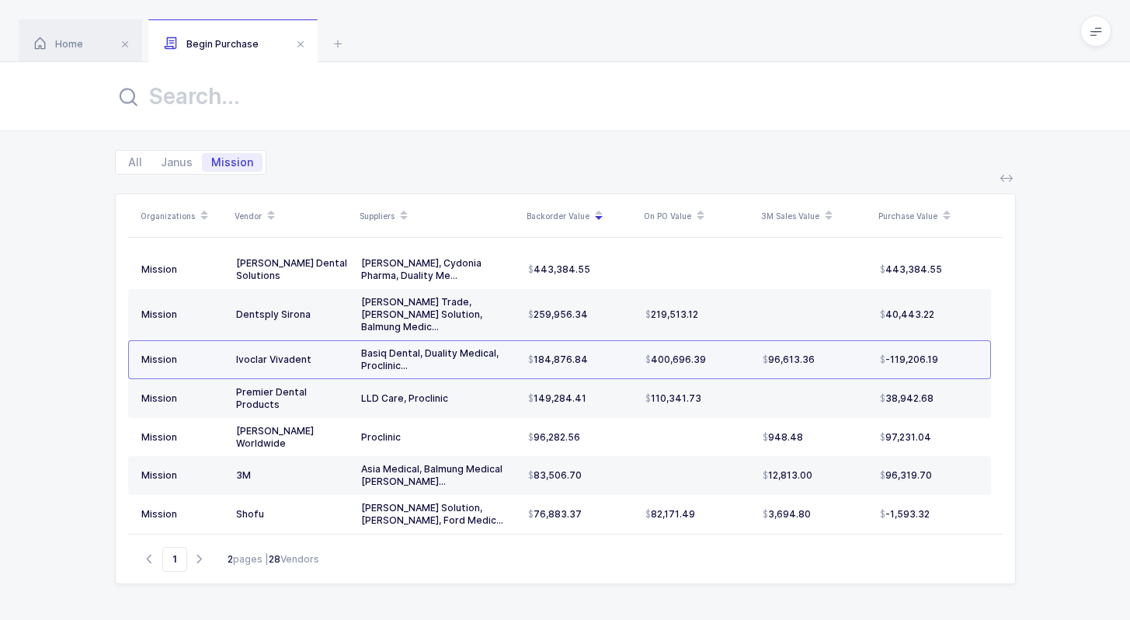
drag, startPoint x: 977, startPoint y: 351, endPoint x: 956, endPoint y: 351, distance: 21.0
click at [956, 351] on td "-119,206.19" at bounding box center [932, 359] width 117 height 39
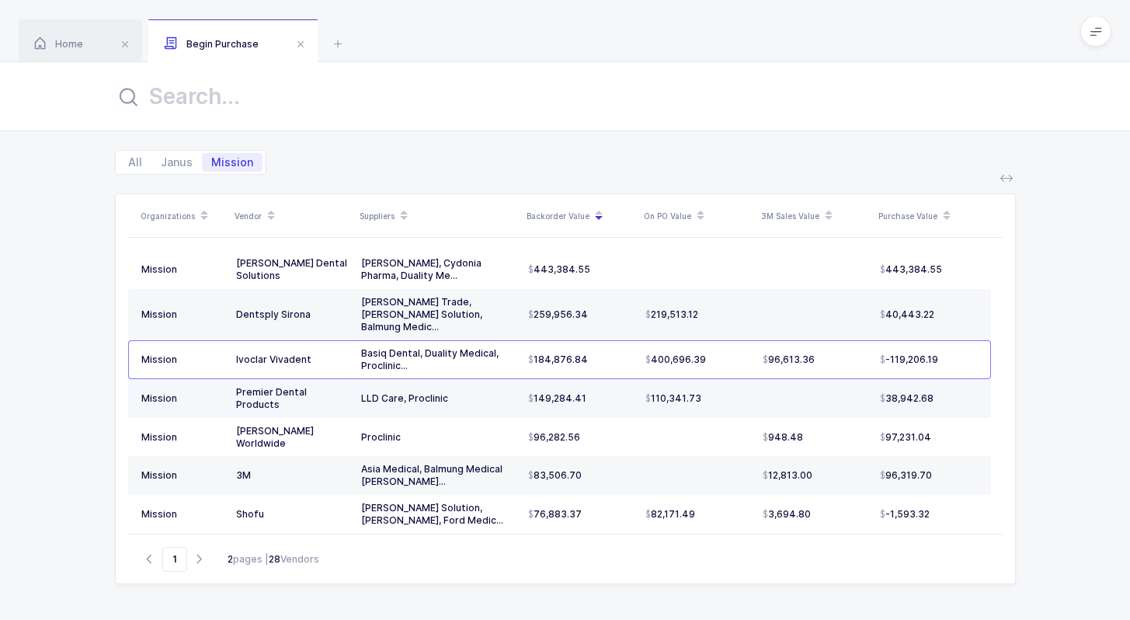
drag, startPoint x: 938, startPoint y: 395, endPoint x: 941, endPoint y: 387, distance: 9.4
click at [941, 388] on td "38,942.68" at bounding box center [932, 398] width 117 height 39
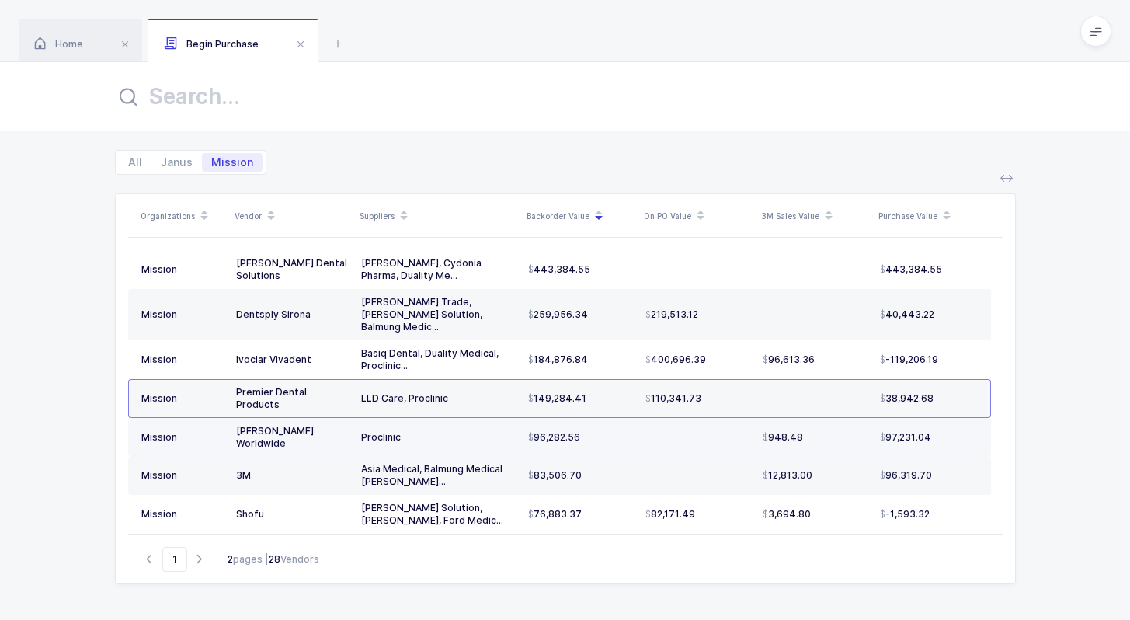
click at [945, 422] on td "97,231.04" at bounding box center [932, 437] width 117 height 39
drag, startPoint x: 945, startPoint y: 422, endPoint x: 953, endPoint y: 418, distance: 8.7
click at [953, 418] on td "97,231.04" at bounding box center [932, 437] width 117 height 39
click at [953, 431] on div "97,231.04" at bounding box center [929, 437] width 98 height 12
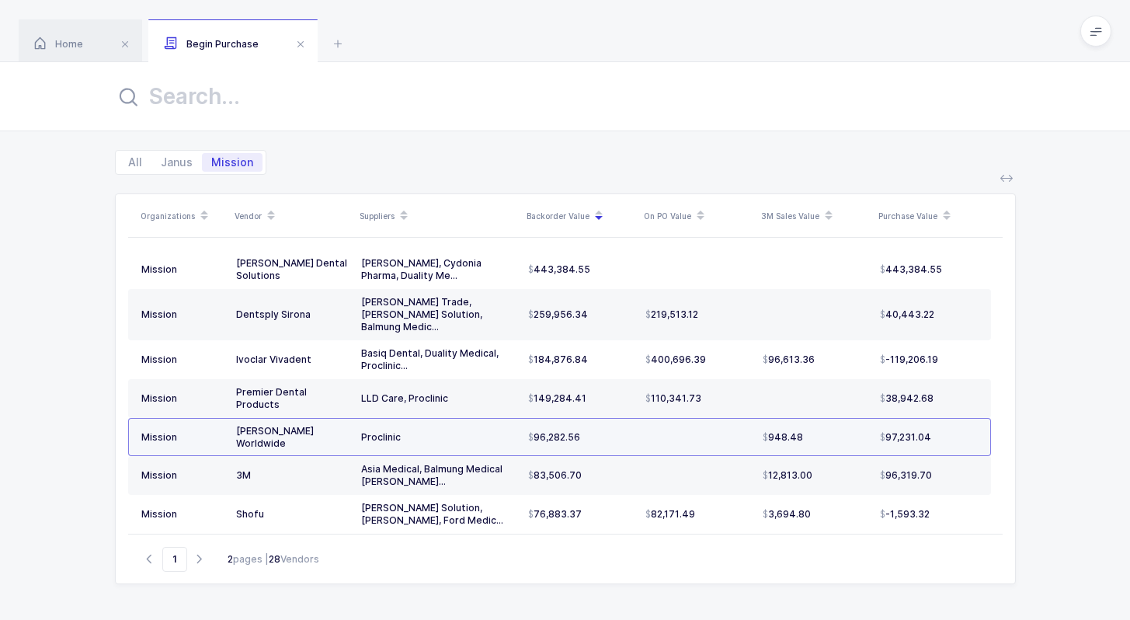
drag, startPoint x: 953, startPoint y: 418, endPoint x: 941, endPoint y: 418, distance: 11.7
click at [942, 431] on div "97,231.04" at bounding box center [929, 437] width 98 height 12
drag, startPoint x: 941, startPoint y: 418, endPoint x: 949, endPoint y: 412, distance: 9.9
click at [949, 431] on div "97,231.04" at bounding box center [929, 437] width 98 height 12
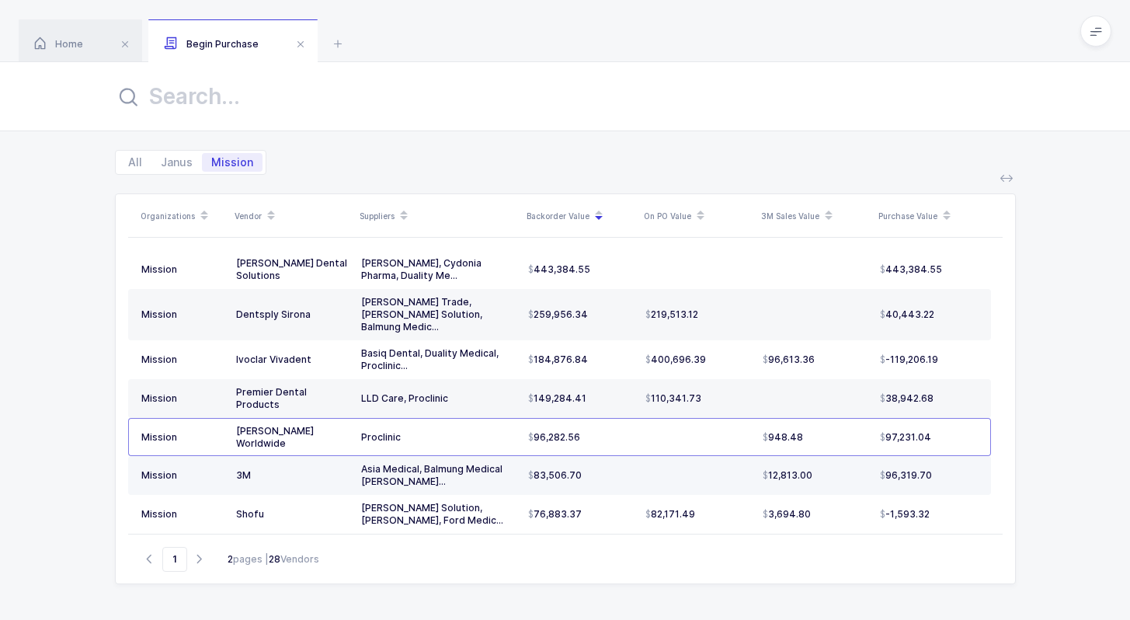
drag, startPoint x: 943, startPoint y: 456, endPoint x: 947, endPoint y: 447, distance: 10.1
click at [947, 456] on td "96,319.70" at bounding box center [932, 475] width 117 height 39
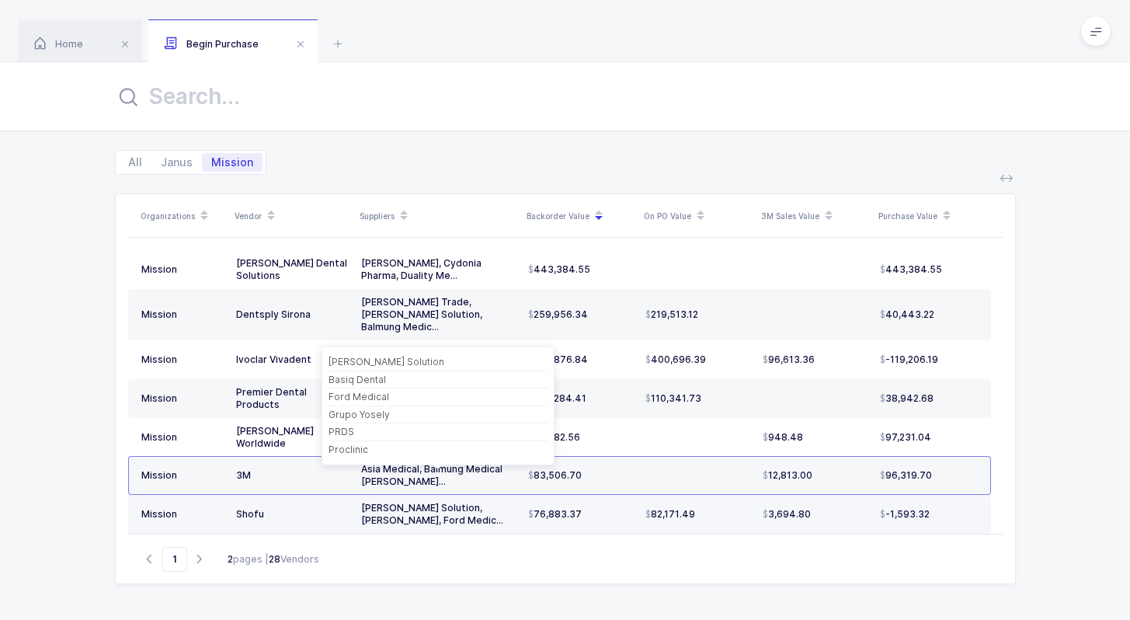
drag, startPoint x: 955, startPoint y: 486, endPoint x: 378, endPoint y: 494, distance: 577.2
click at [378, 495] on tr "Mission Shofu [PERSON_NAME] Solution, Basiq Dental, Ford Medic... 76,883.37 82,…" at bounding box center [559, 514] width 863 height 39
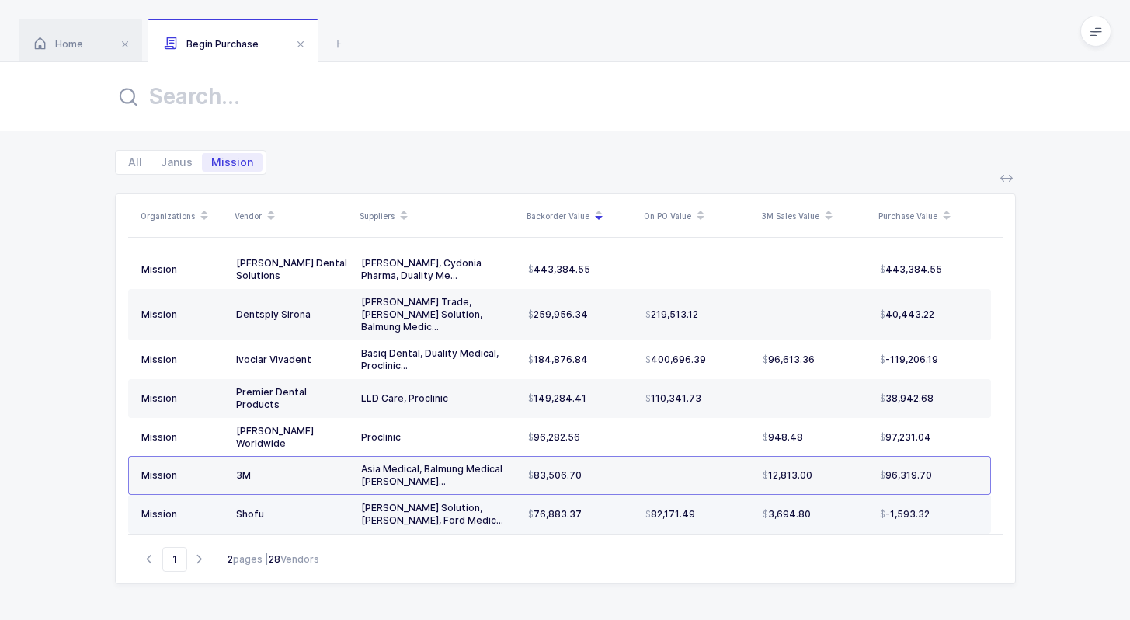
click at [329, 495] on td "Shofu" at bounding box center [292, 514] width 125 height 39
drag, startPoint x: 228, startPoint y: 489, endPoint x: 831, endPoint y: 492, distance: 602.8
click at [831, 495] on tr "Mission Shofu [PERSON_NAME] Solution, Basiq Dental, Ford Medic... 76,883.37 82,…" at bounding box center [559, 514] width 863 height 39
click at [907, 508] on span "-1,593.32" at bounding box center [905, 514] width 50 height 12
drag, startPoint x: 945, startPoint y: 488, endPoint x: 937, endPoint y: 485, distance: 8.9
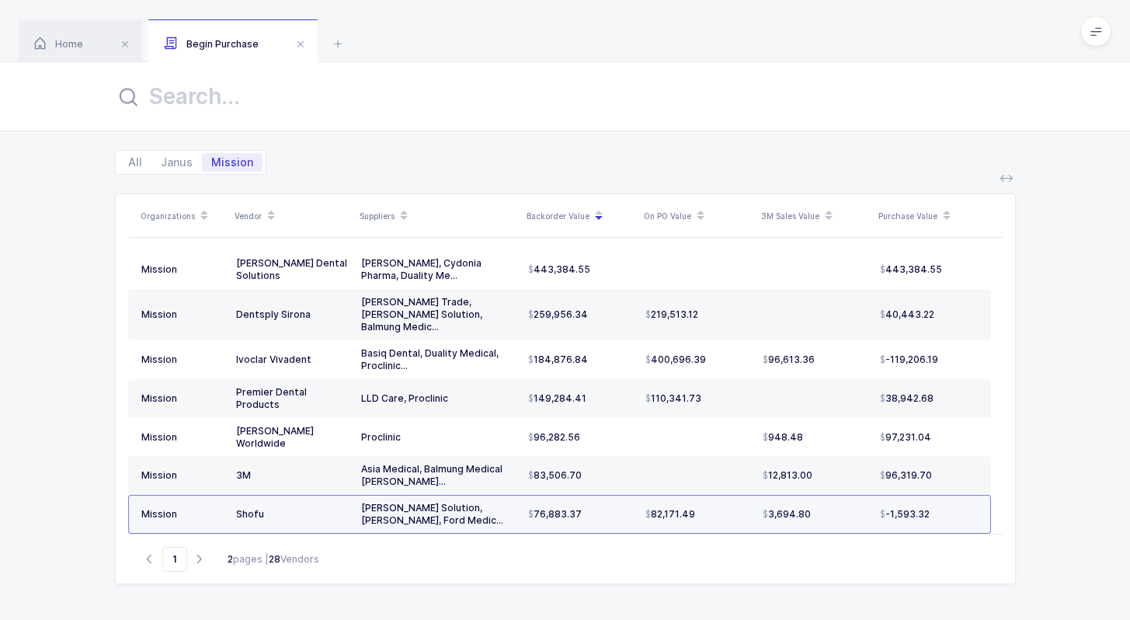
click at [937, 508] on div "-1,593.32" at bounding box center [929, 514] width 98 height 12
drag, startPoint x: 934, startPoint y: 492, endPoint x: 954, endPoint y: 488, distance: 20.0
click at [954, 508] on div "-1,593.32" at bounding box center [929, 514] width 98 height 12
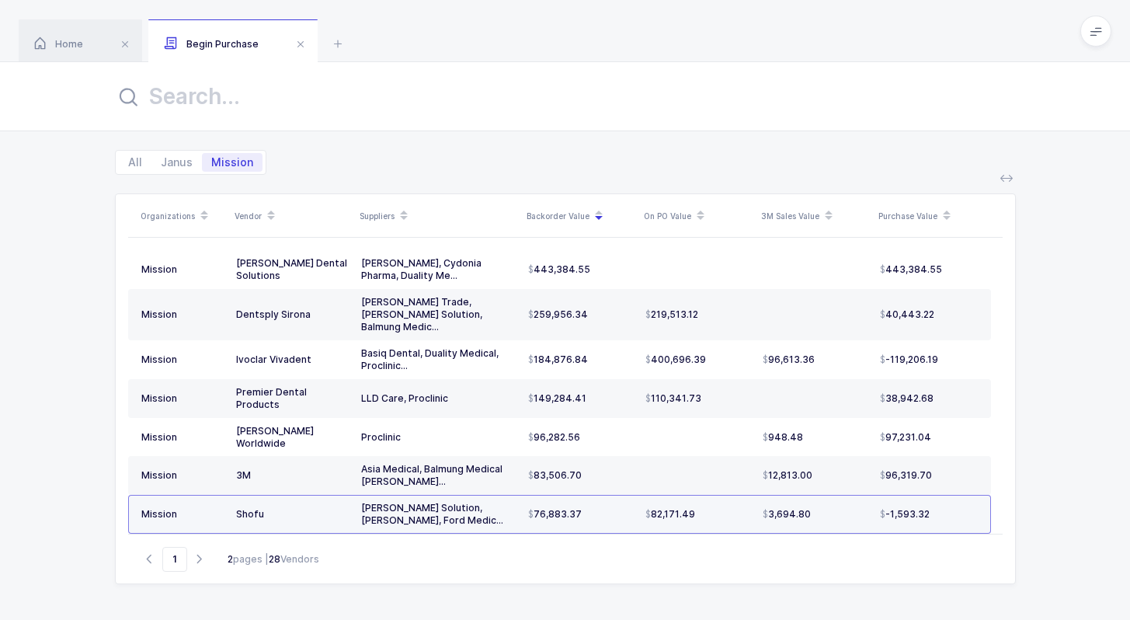
click at [958, 508] on div "-1,593.32" at bounding box center [929, 514] width 98 height 12
click at [676, 495] on td "82,171.49" at bounding box center [697, 514] width 117 height 39
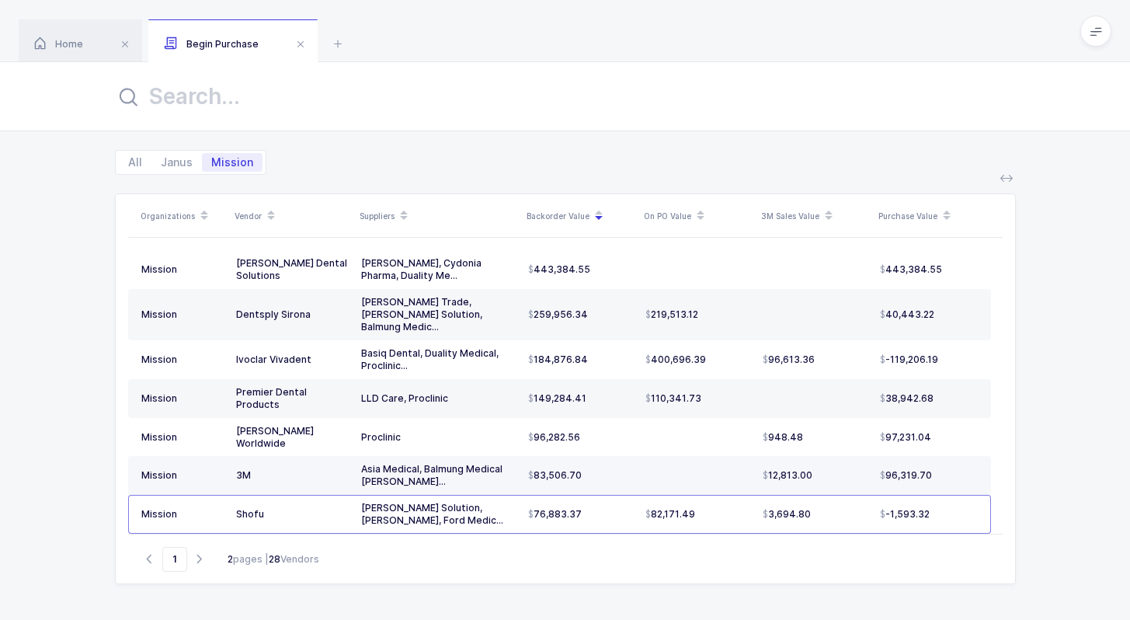
click at [672, 456] on td at bounding box center [697, 475] width 117 height 39
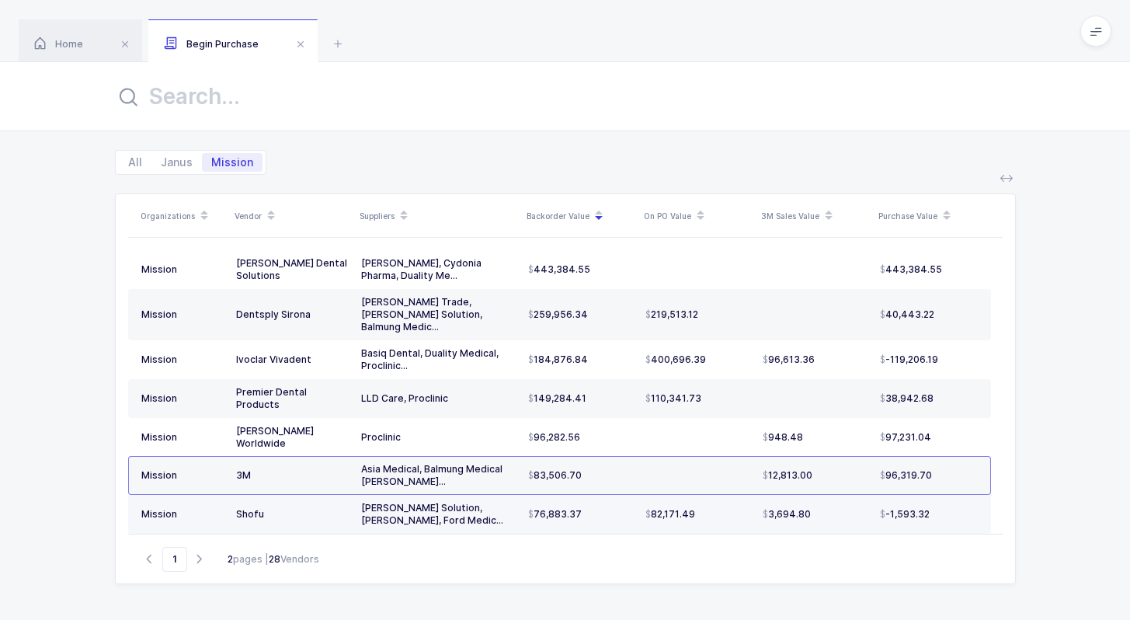
click at [656, 495] on td "82,171.49" at bounding box center [697, 514] width 117 height 39
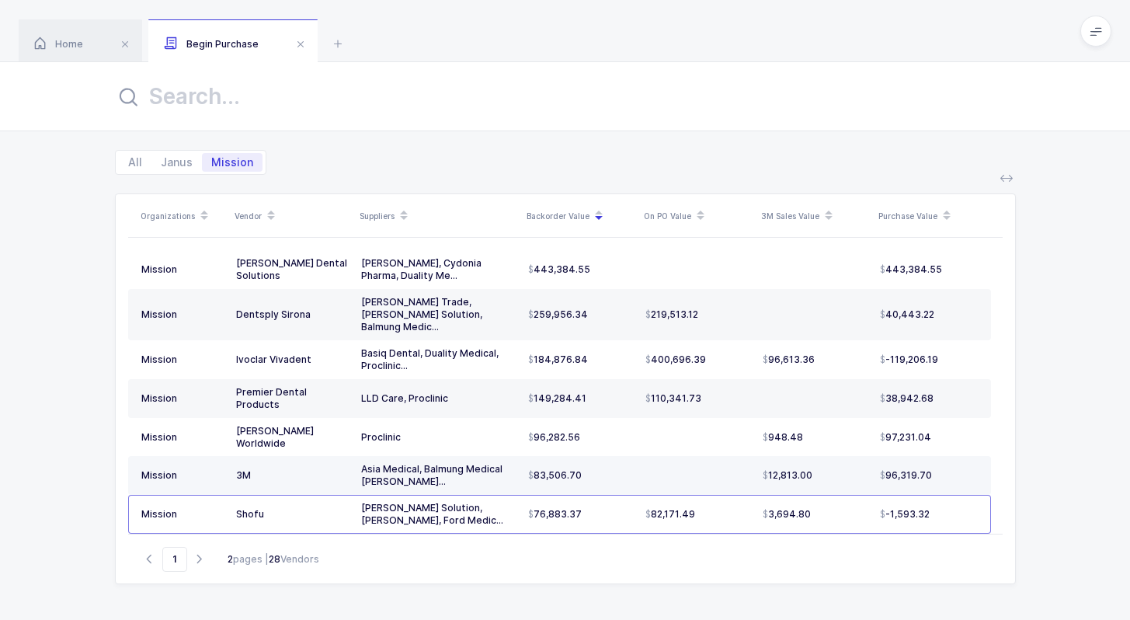
click at [663, 456] on td at bounding box center [697, 475] width 117 height 39
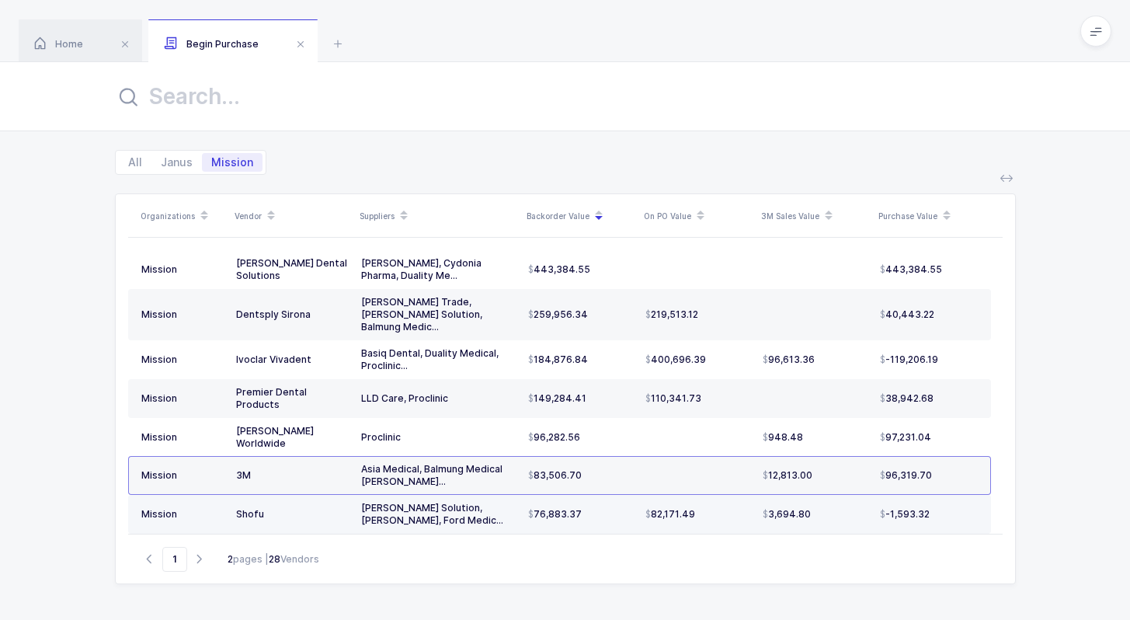
click at [602, 495] on td "76,883.37" at bounding box center [580, 514] width 117 height 39
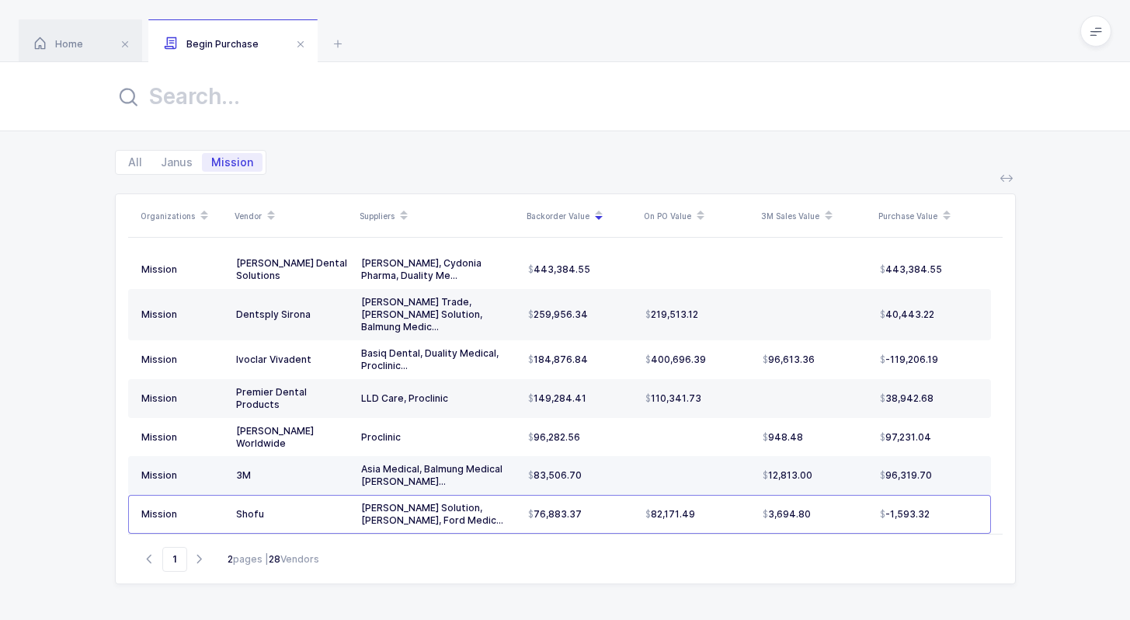
click at [574, 469] on span "83,506.70" at bounding box center [555, 475] width 54 height 12
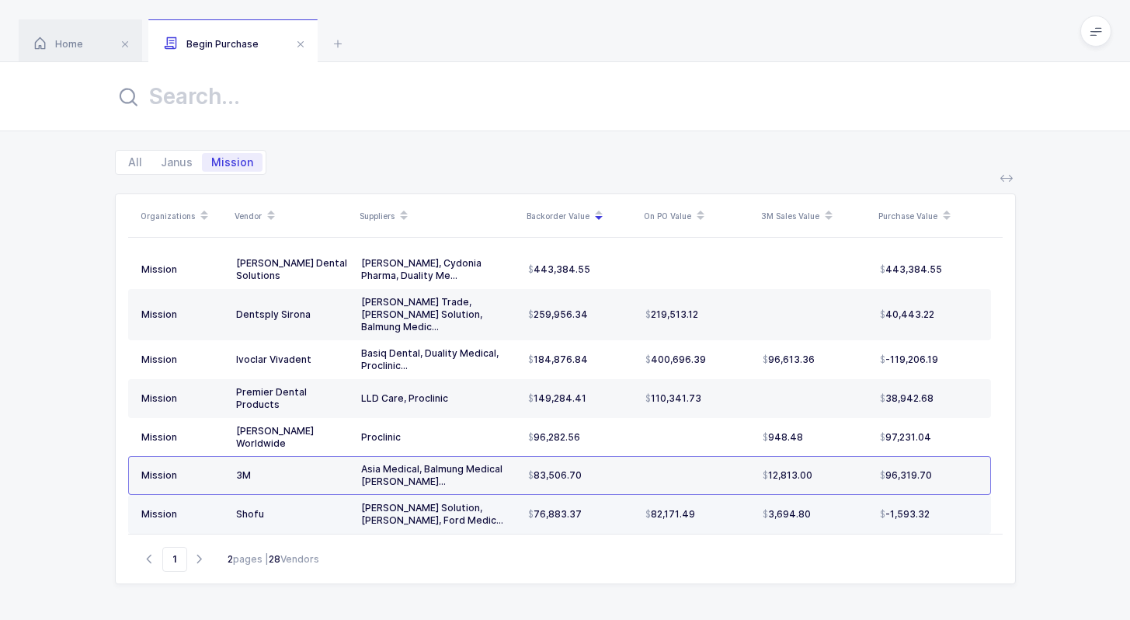
click at [555, 495] on td "76,883.37" at bounding box center [580, 514] width 117 height 39
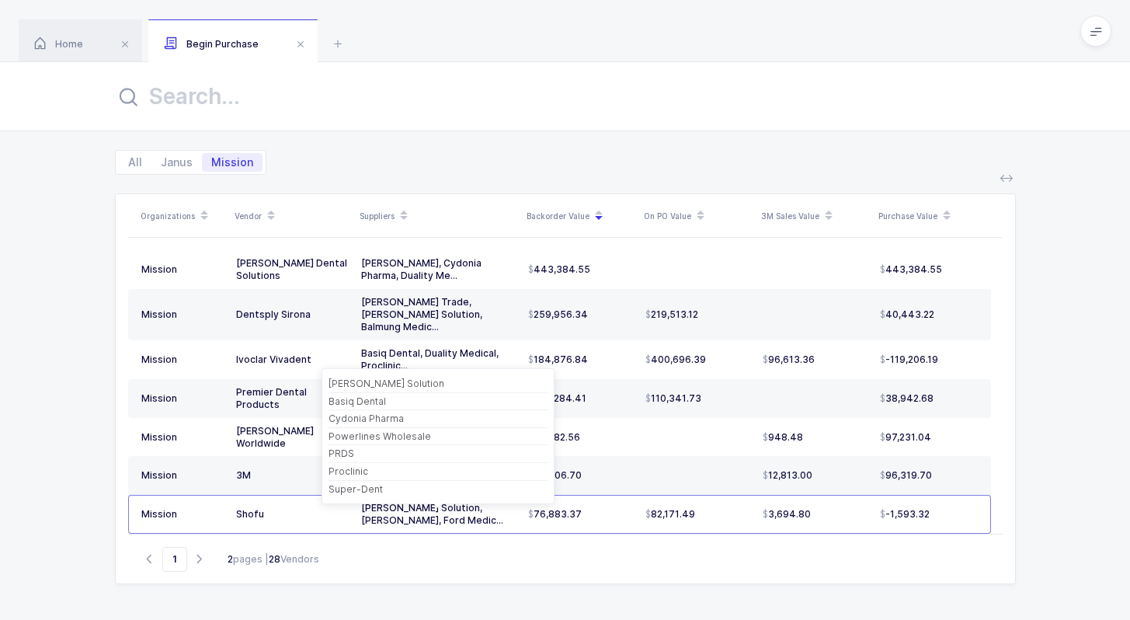
click at [413, 541] on div "[PERSON_NAME] Solution, [PERSON_NAME], Cydonia Ph..." at bounding box center [438, 553] width 155 height 25
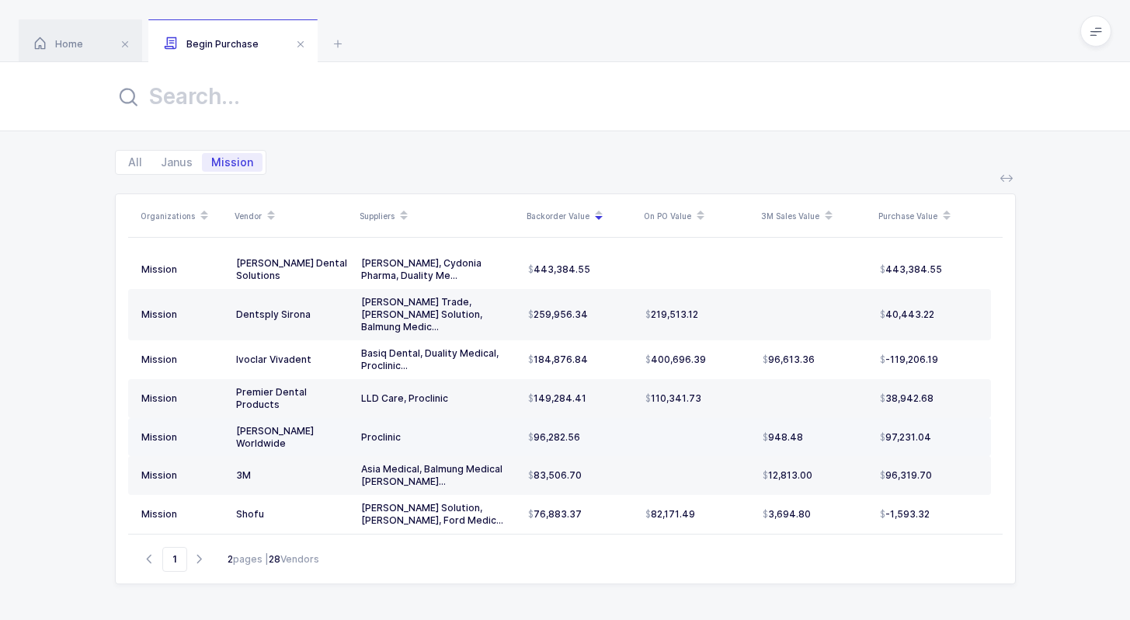
click at [263, 425] on div "[PERSON_NAME] Worldwide" at bounding box center [292, 437] width 113 height 25
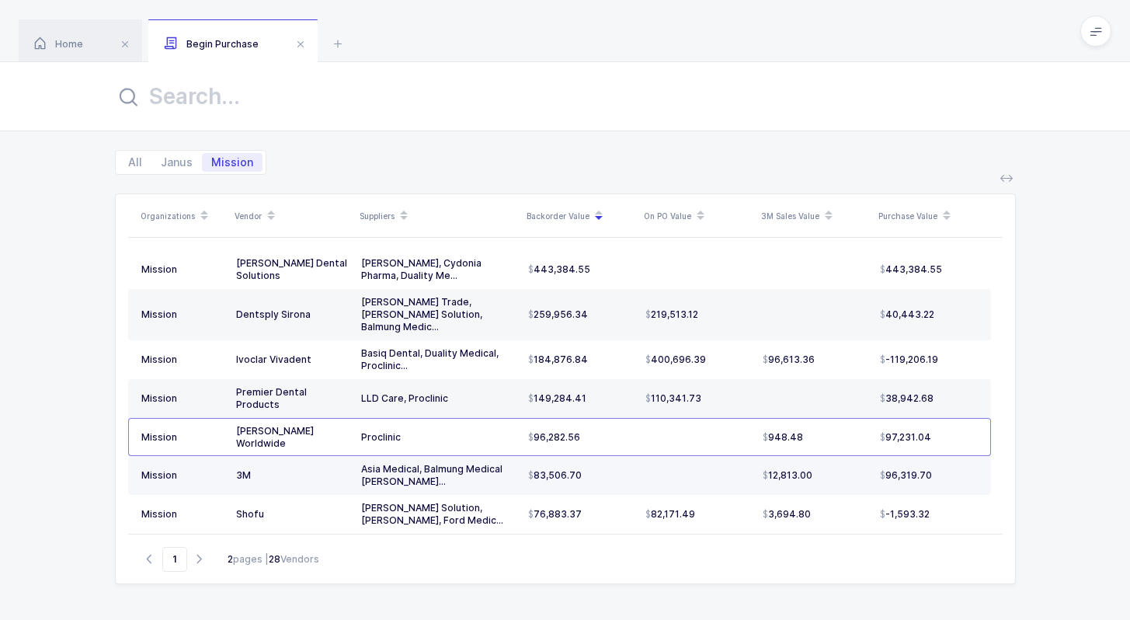
click at [263, 463] on td "3M" at bounding box center [292, 475] width 125 height 39
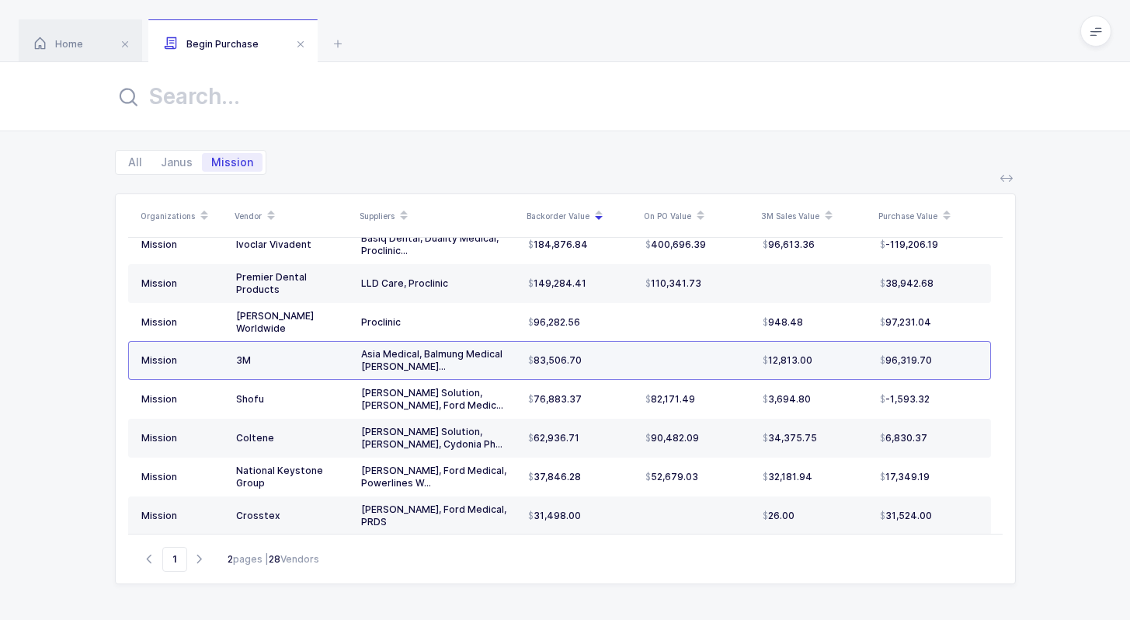
scroll to position [127, 0]
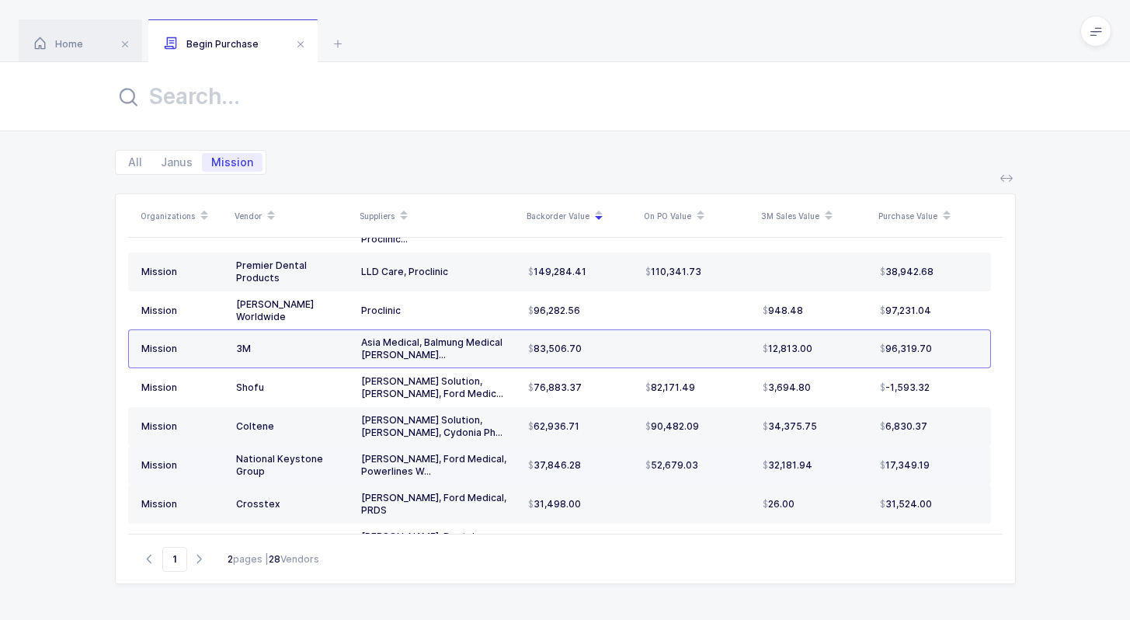
click at [338, 446] on td "National Keystone Group" at bounding box center [292, 465] width 125 height 39
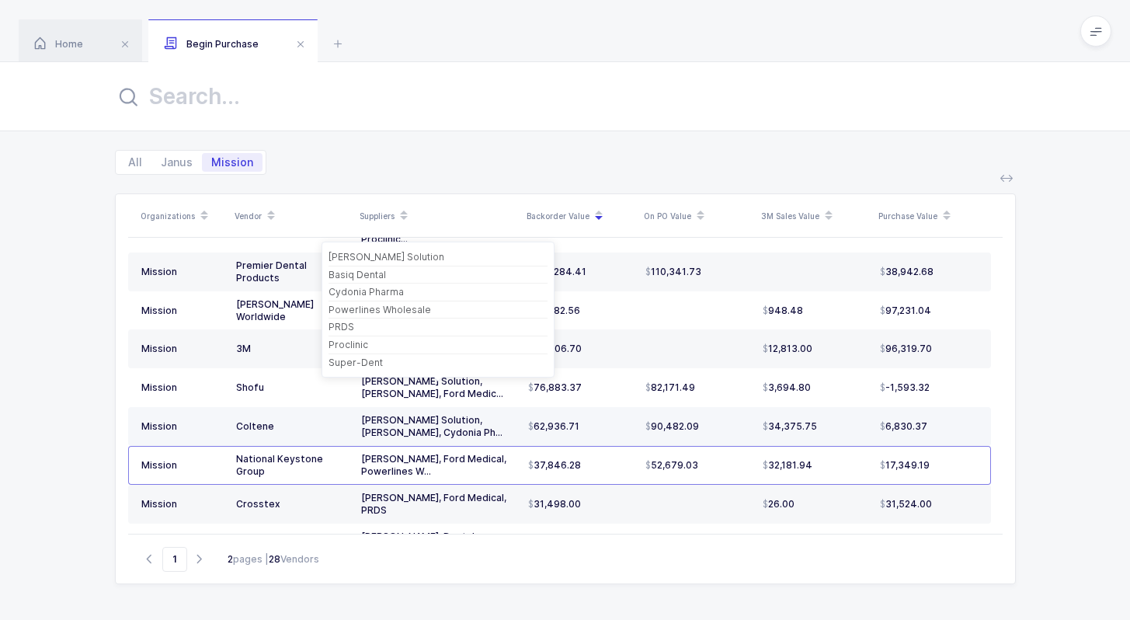
click at [334, 420] on div "Coltene" at bounding box center [292, 426] width 113 height 12
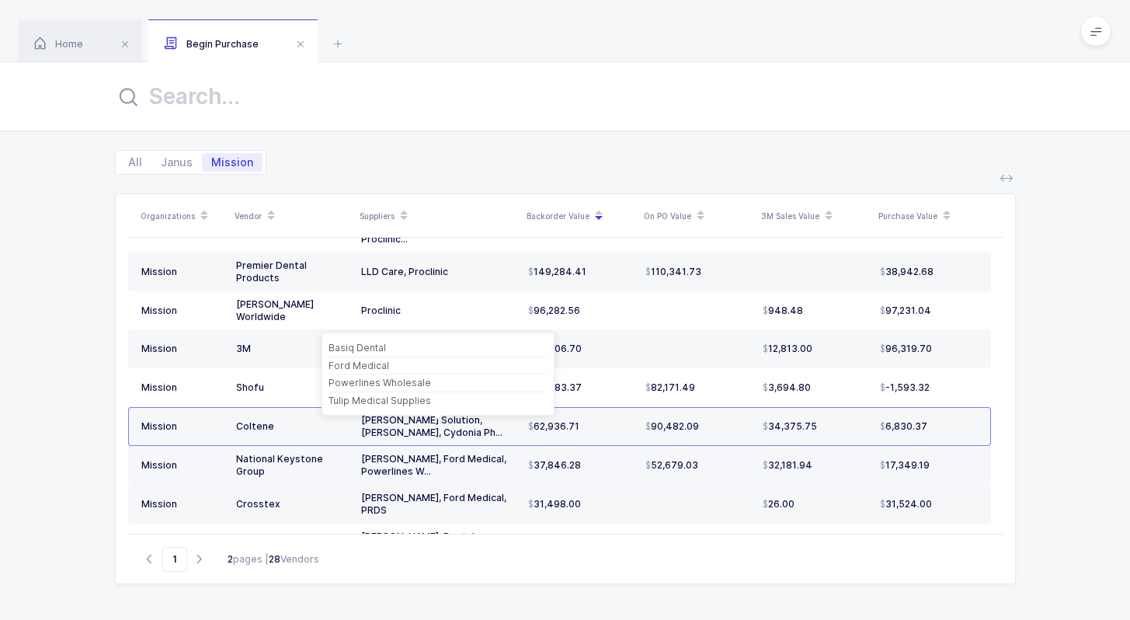
click at [364, 453] on div "[PERSON_NAME], Ford Medical, Powerlines W..." at bounding box center [438, 465] width 155 height 25
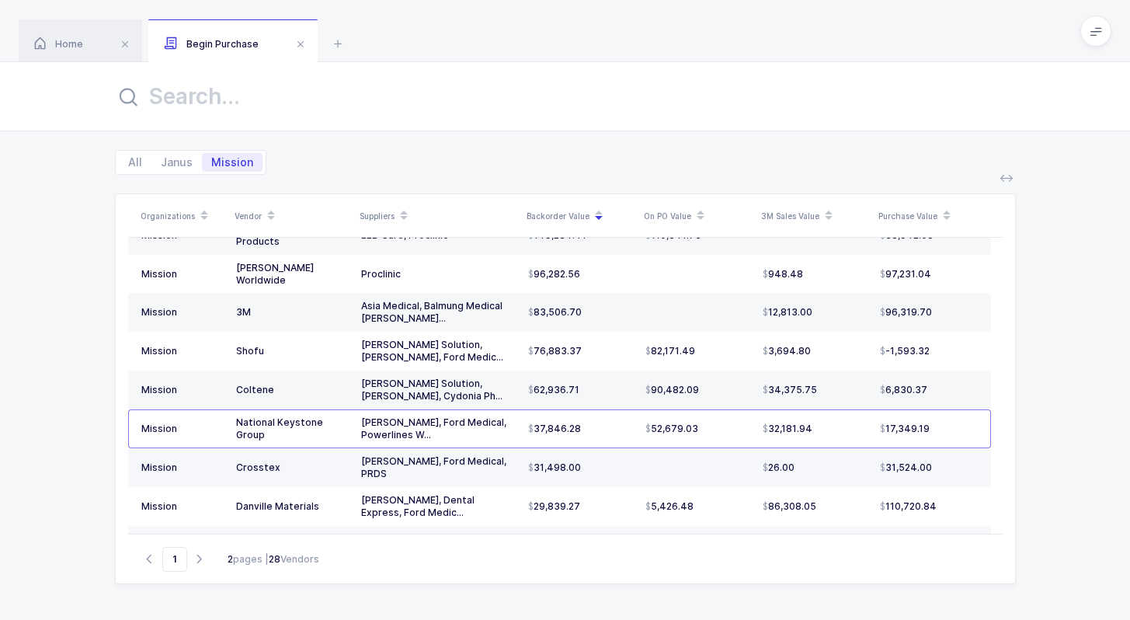
scroll to position [165, 0]
click at [622, 460] on div "31,498.00" at bounding box center [580, 466] width 105 height 12
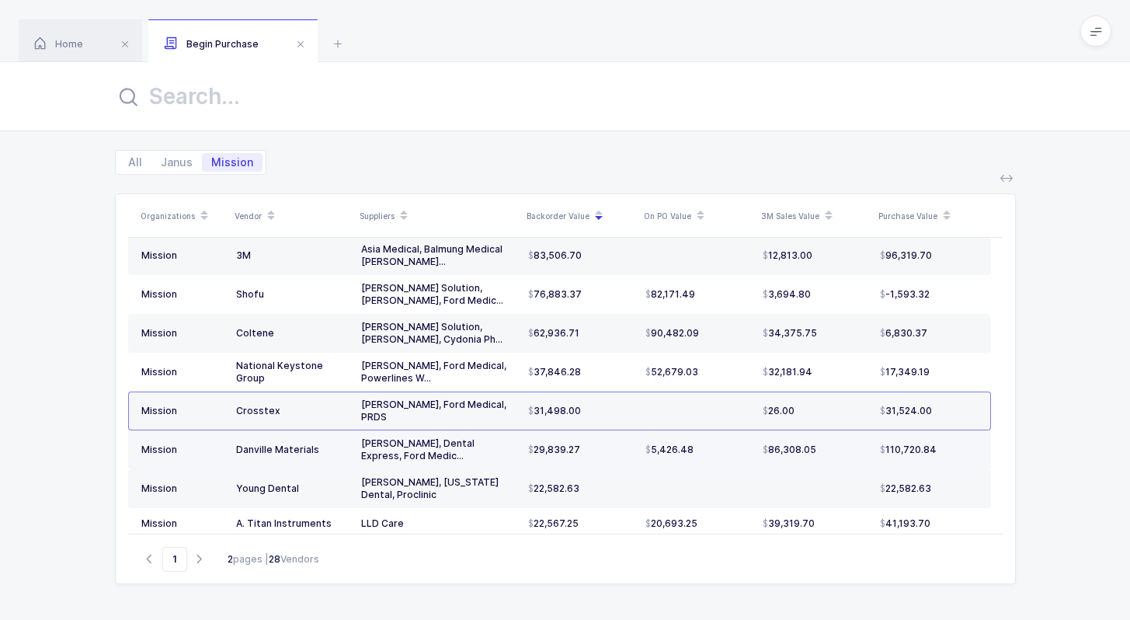
scroll to position [234, 0]
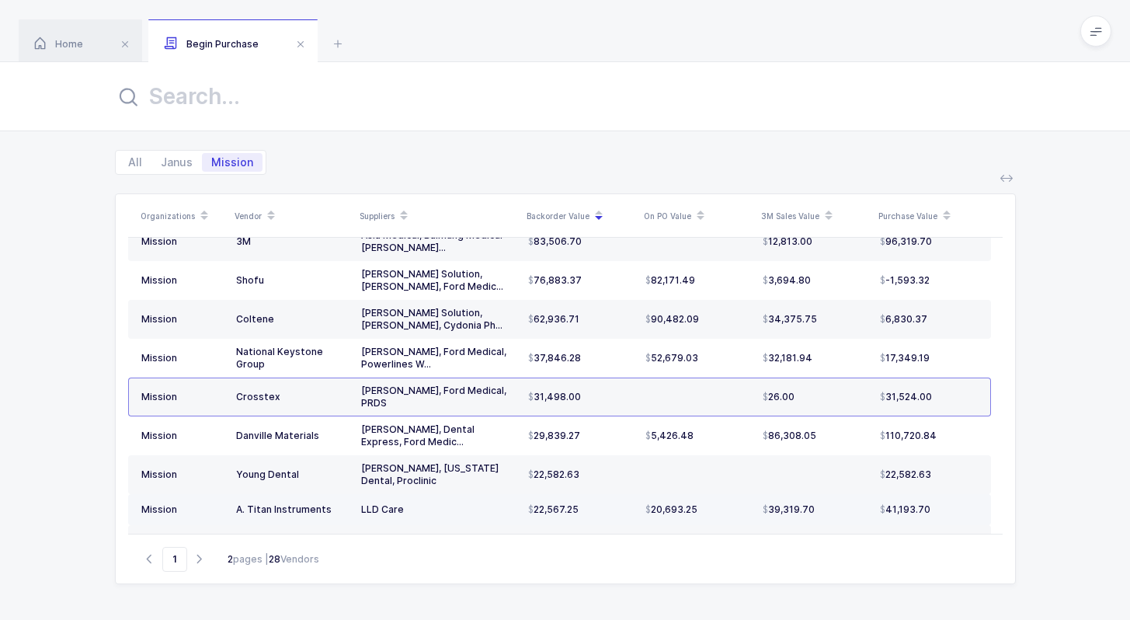
click at [569, 494] on td "22,567.25" at bounding box center [580, 509] width 117 height 31
click at [576, 455] on td "22,582.63" at bounding box center [580, 474] width 117 height 39
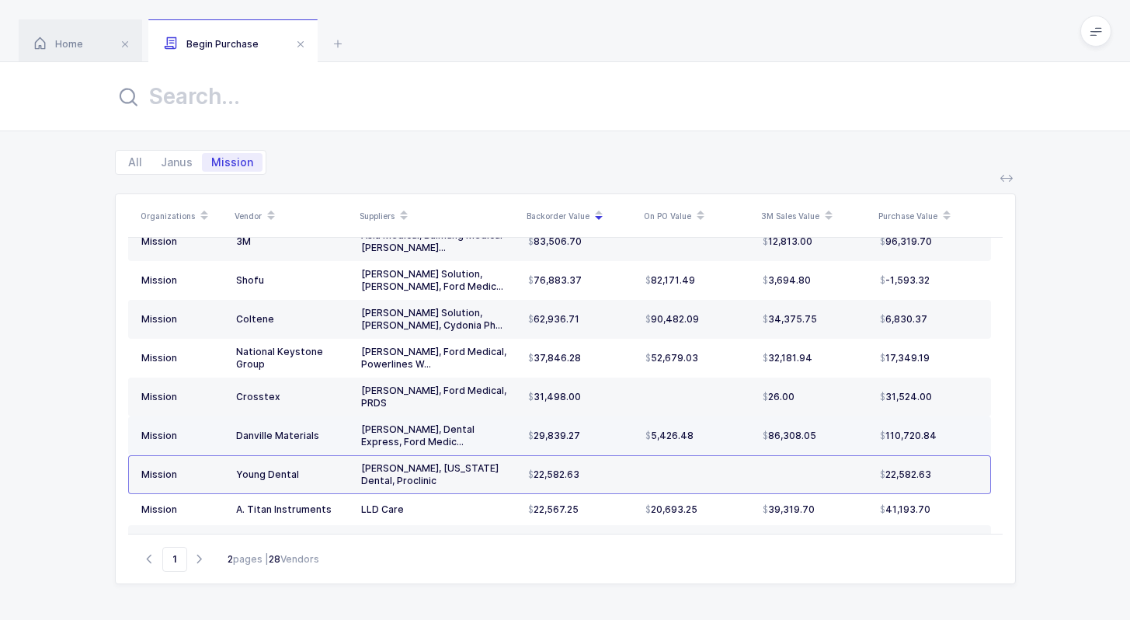
click at [582, 416] on td "29,839.27" at bounding box center [580, 435] width 117 height 39
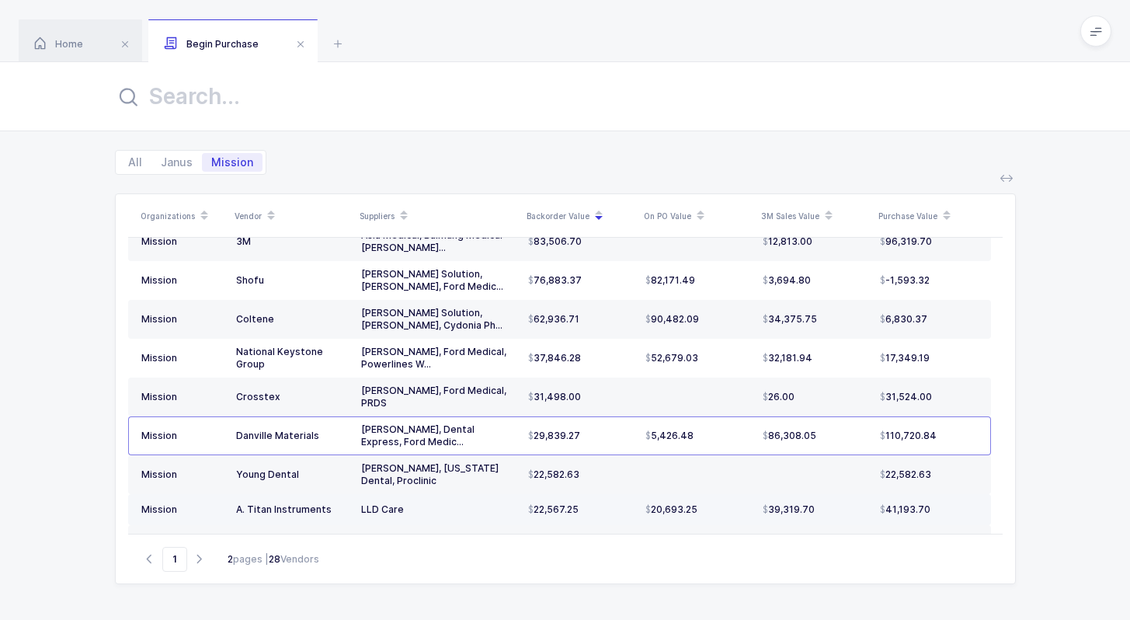
click at [555, 494] on td "22,567.25" at bounding box center [580, 509] width 117 height 31
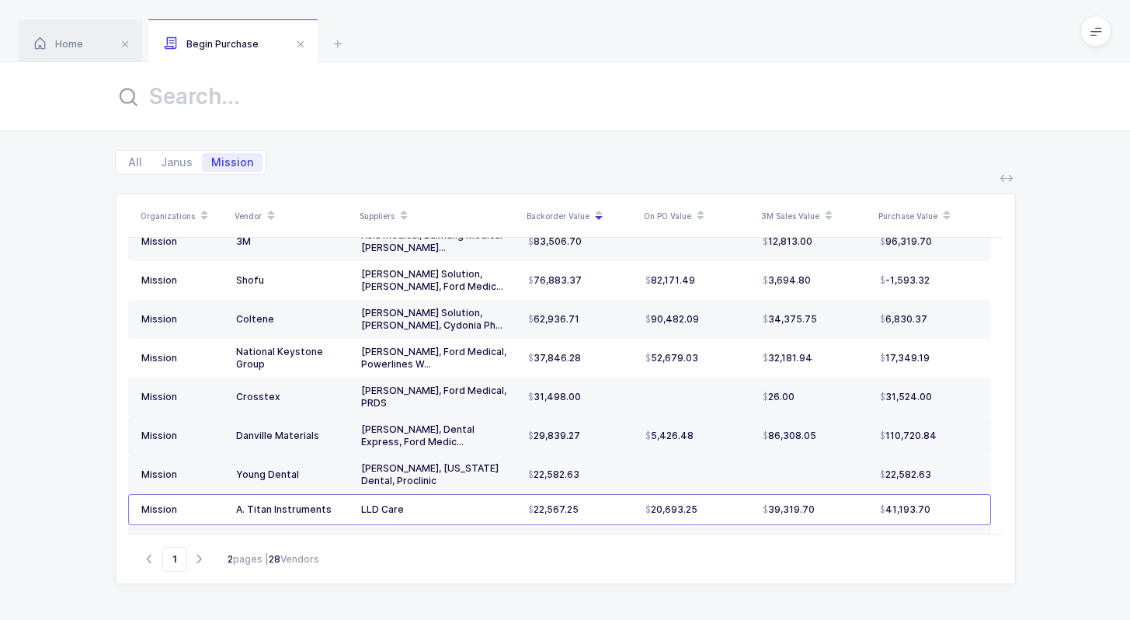
click at [572, 430] on span "29,839.27" at bounding box center [554, 436] width 52 height 12
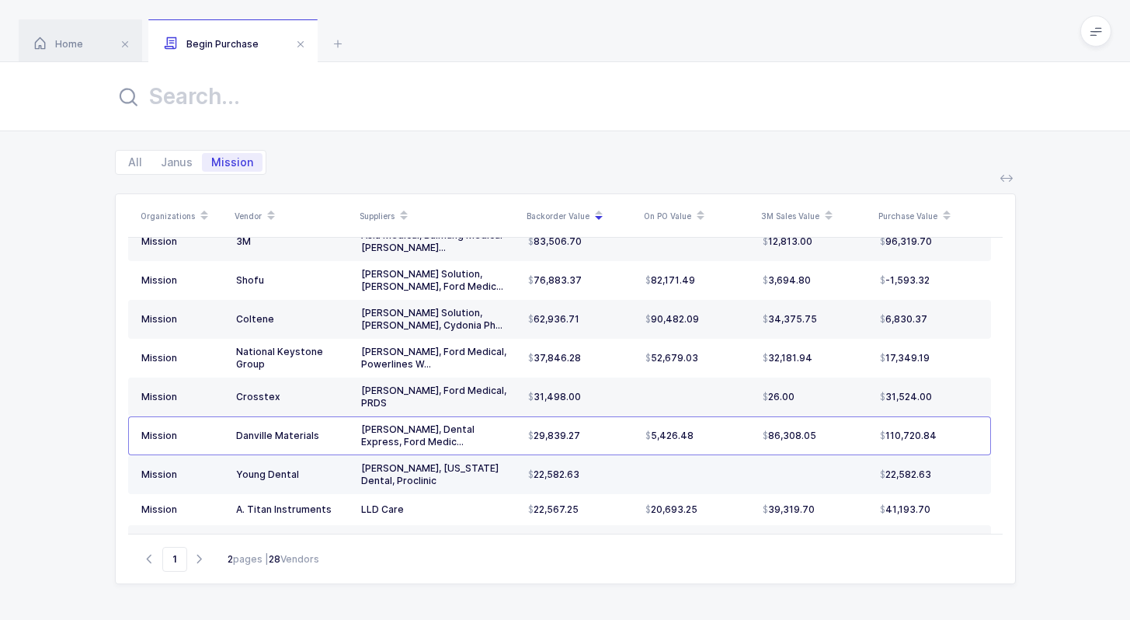
click at [549, 455] on td "22,582.63" at bounding box center [580, 474] width 117 height 39
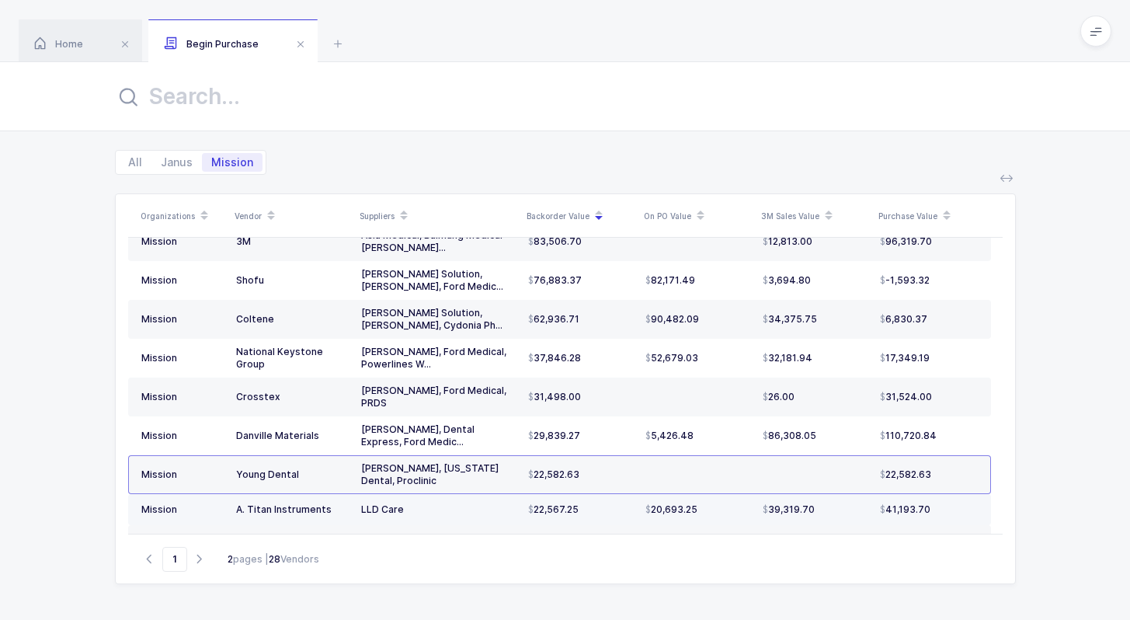
click at [547, 503] on span "22,567.25" at bounding box center [553, 509] width 50 height 12
click at [545, 538] on span "21,581.26" at bounding box center [552, 544] width 49 height 12
click at [545, 494] on td "22,567.25" at bounding box center [580, 509] width 117 height 31
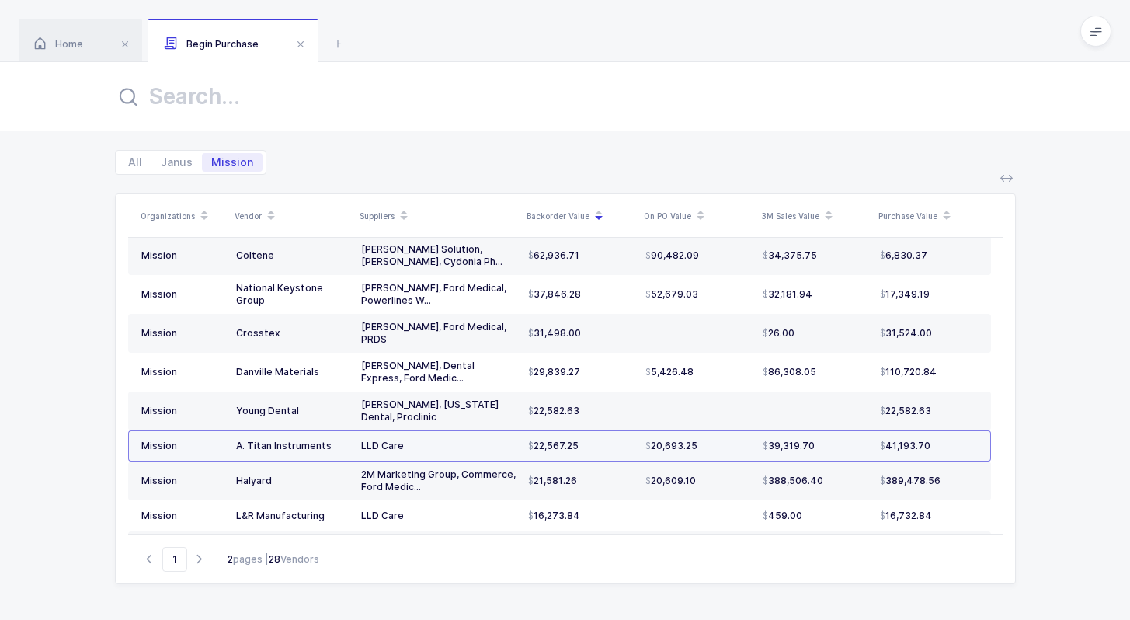
scroll to position [302, 0]
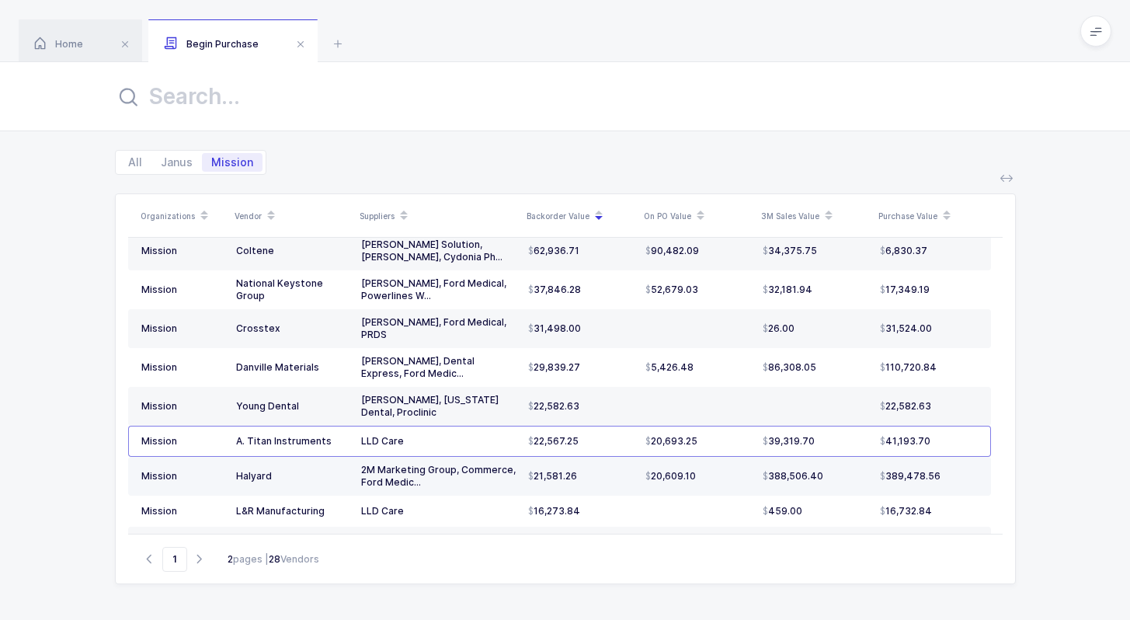
click at [549, 470] on span "21,581.26" at bounding box center [552, 476] width 49 height 12
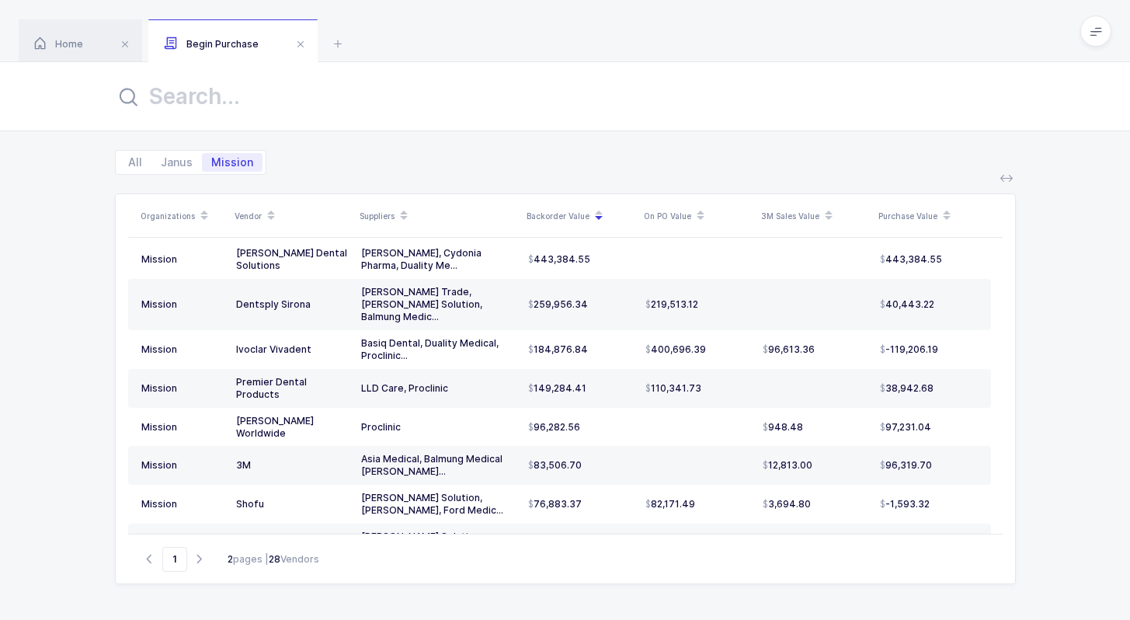
scroll to position [0, 0]
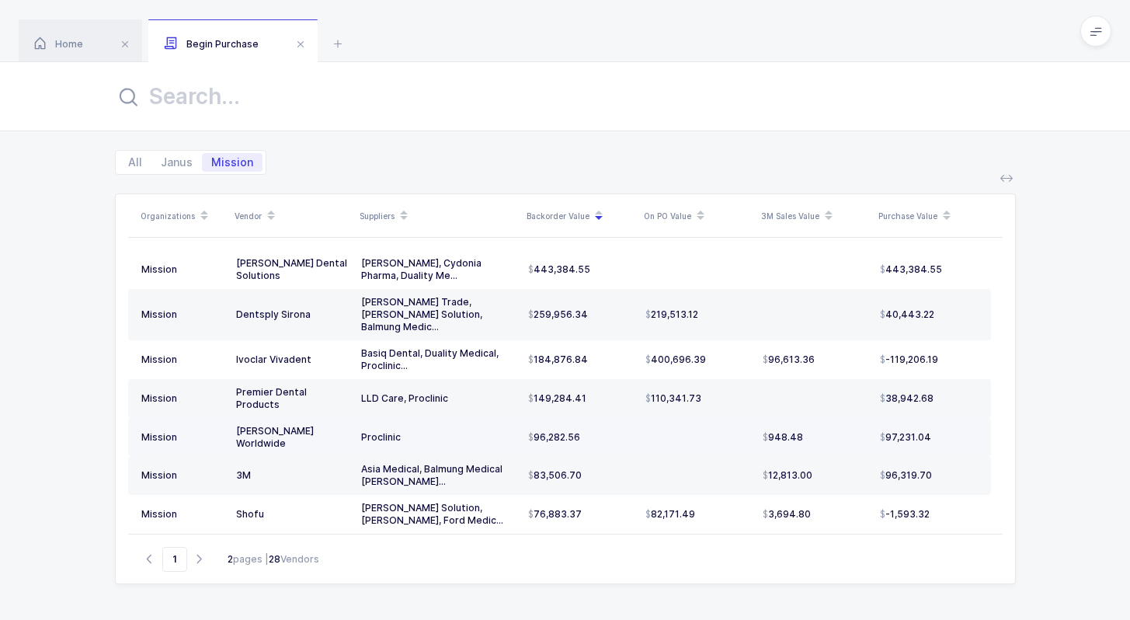
click at [542, 431] on span "96,282.56" at bounding box center [554, 437] width 52 height 12
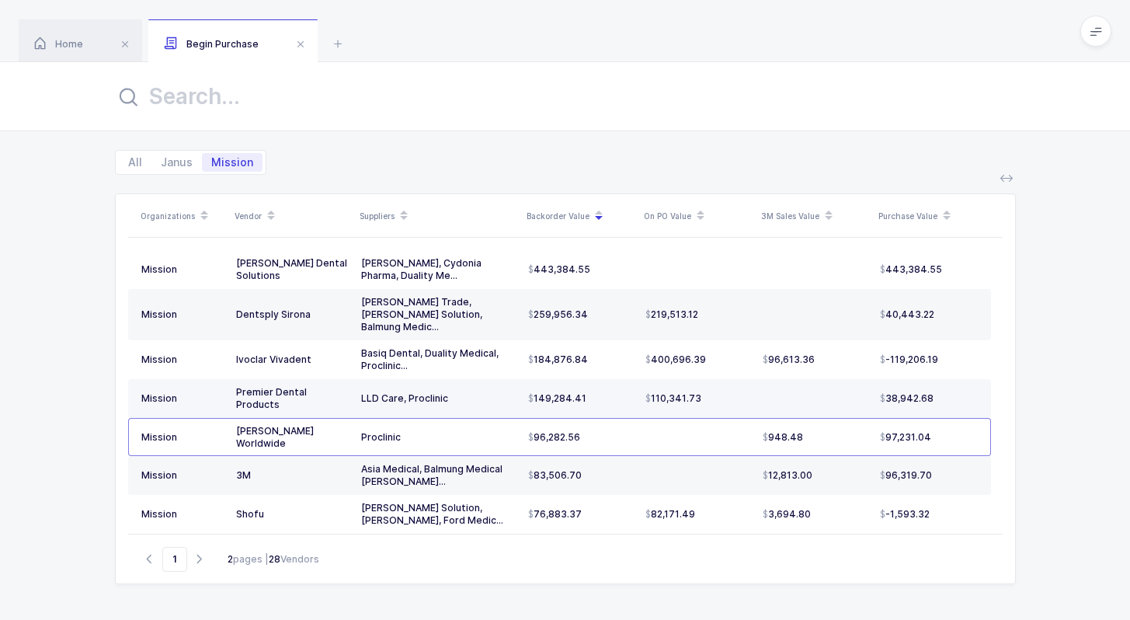
click at [542, 379] on td "149,284.41" at bounding box center [580, 398] width 117 height 39
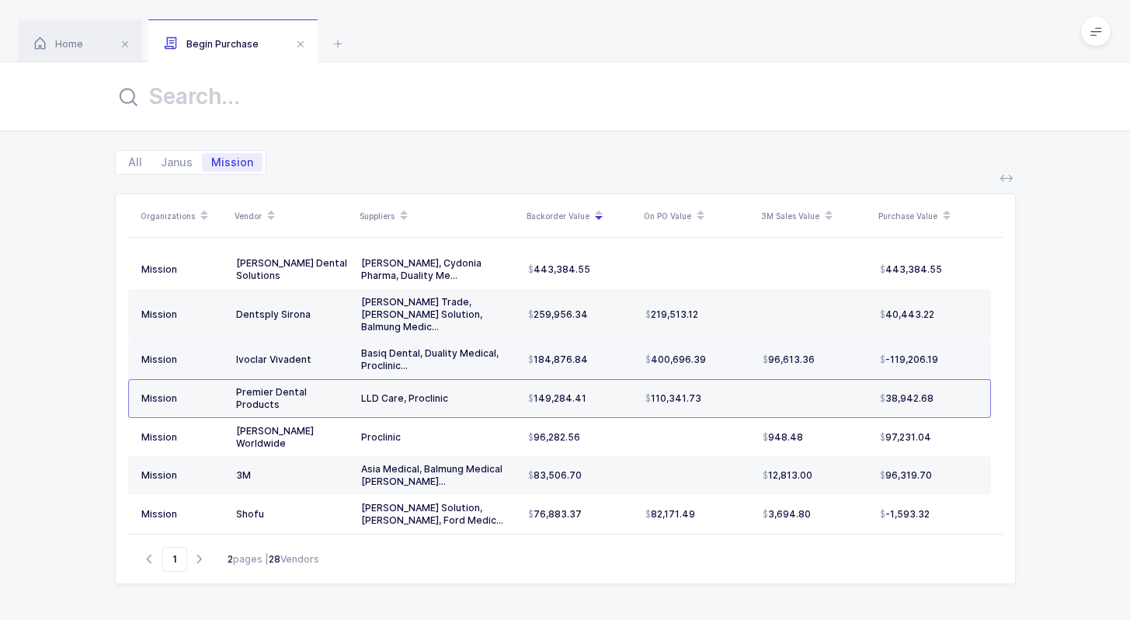
click at [538, 353] on span "184,876.84" at bounding box center [558, 359] width 60 height 12
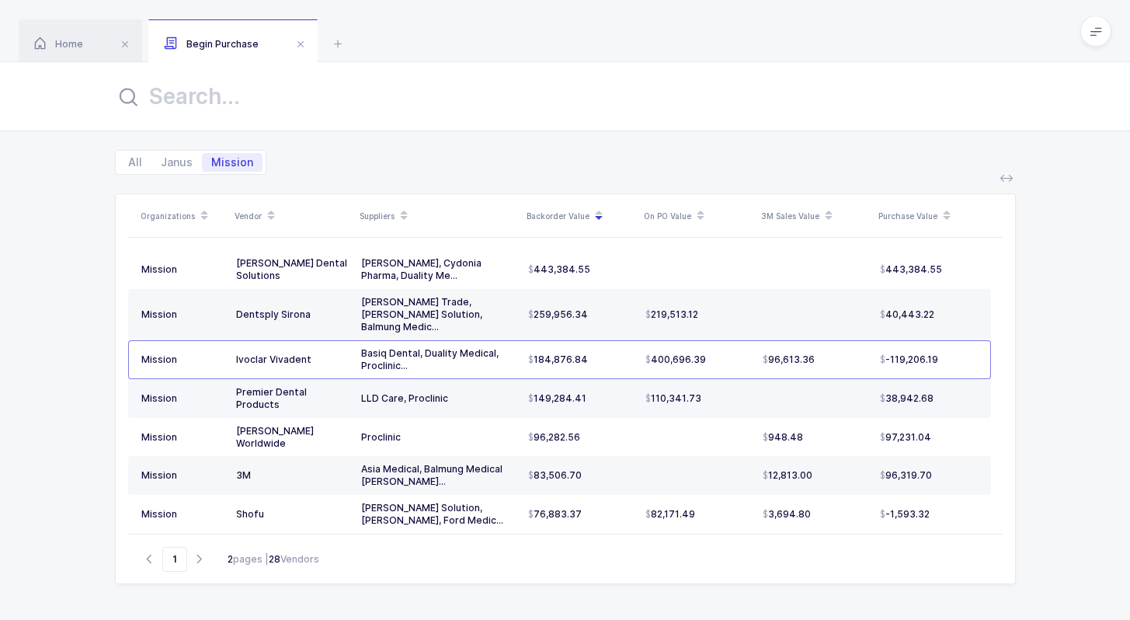
click at [501, 392] on div "LLD Care, Proclinic" at bounding box center [438, 398] width 155 height 12
click at [498, 392] on td "LLD Care, Proclinic" at bounding box center [438, 398] width 167 height 39
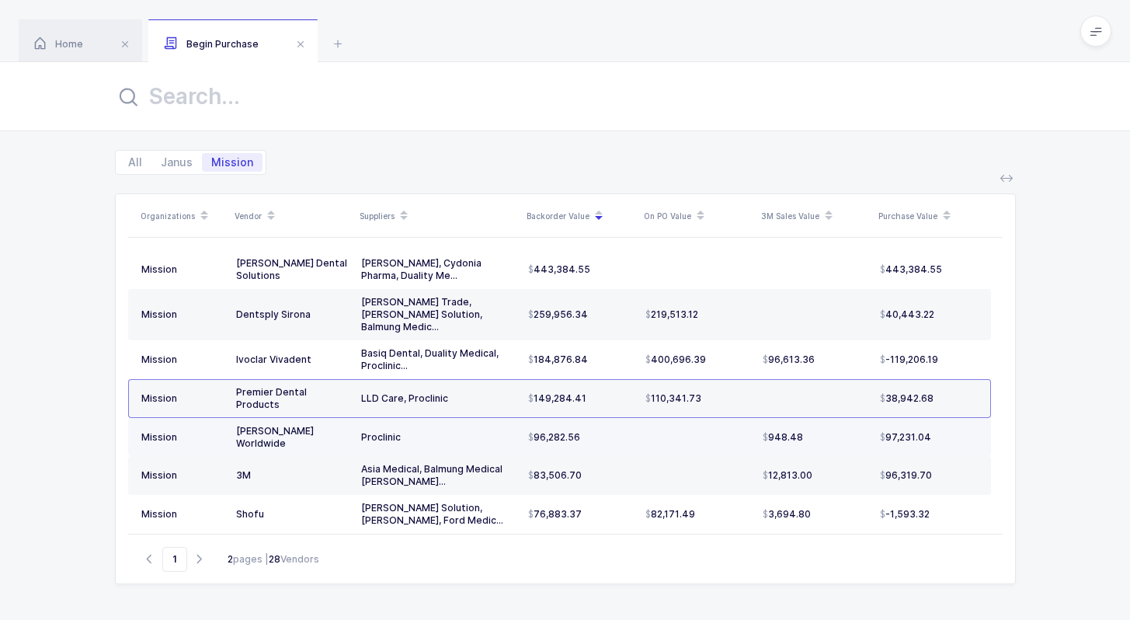
click at [485, 431] on div "Proclinic" at bounding box center [438, 437] width 155 height 12
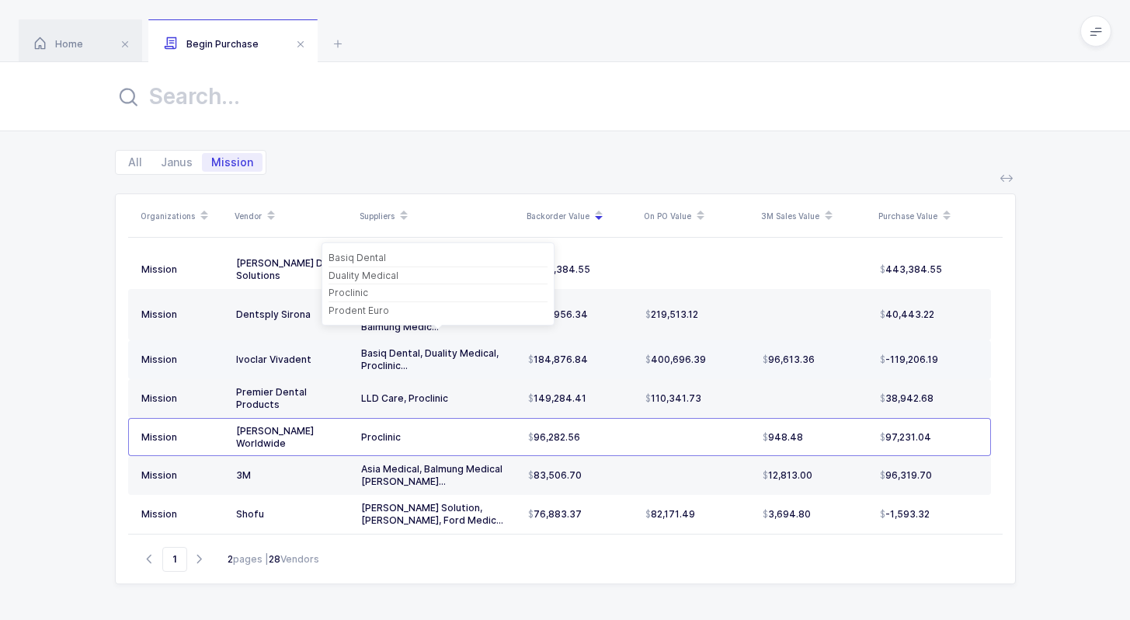
click at [485, 347] on div "Basiq Dental, Duality Medical, Proclinic..." at bounding box center [438, 359] width 155 height 25
click at [482, 392] on div "LLD Care, Proclinic" at bounding box center [438, 398] width 155 height 12
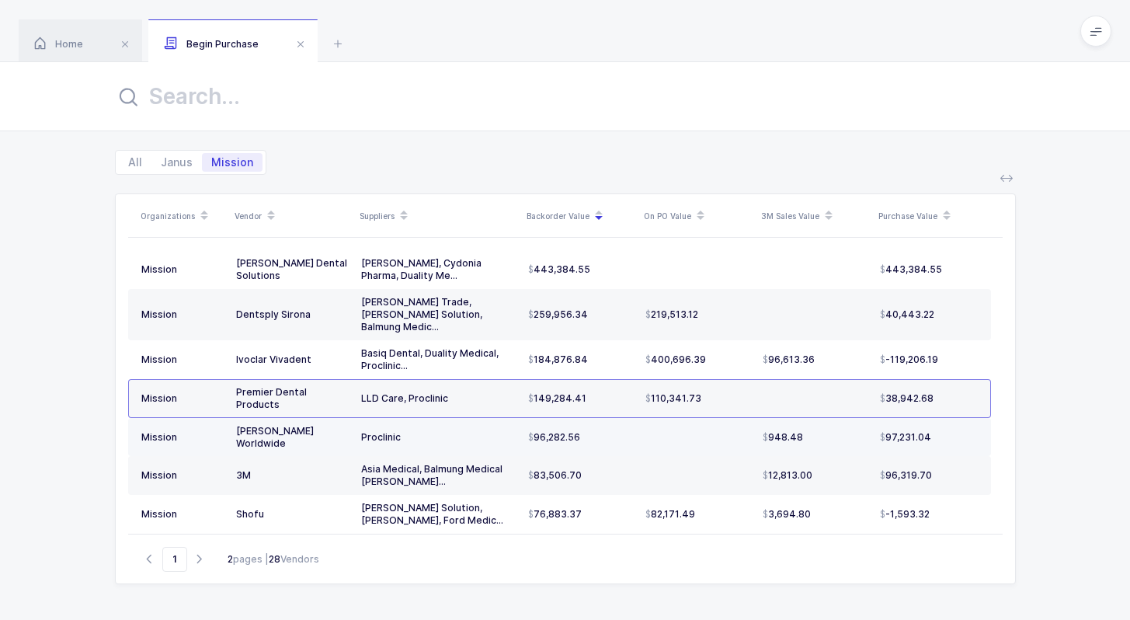
click at [482, 418] on td "Proclinic" at bounding box center [438, 437] width 167 height 39
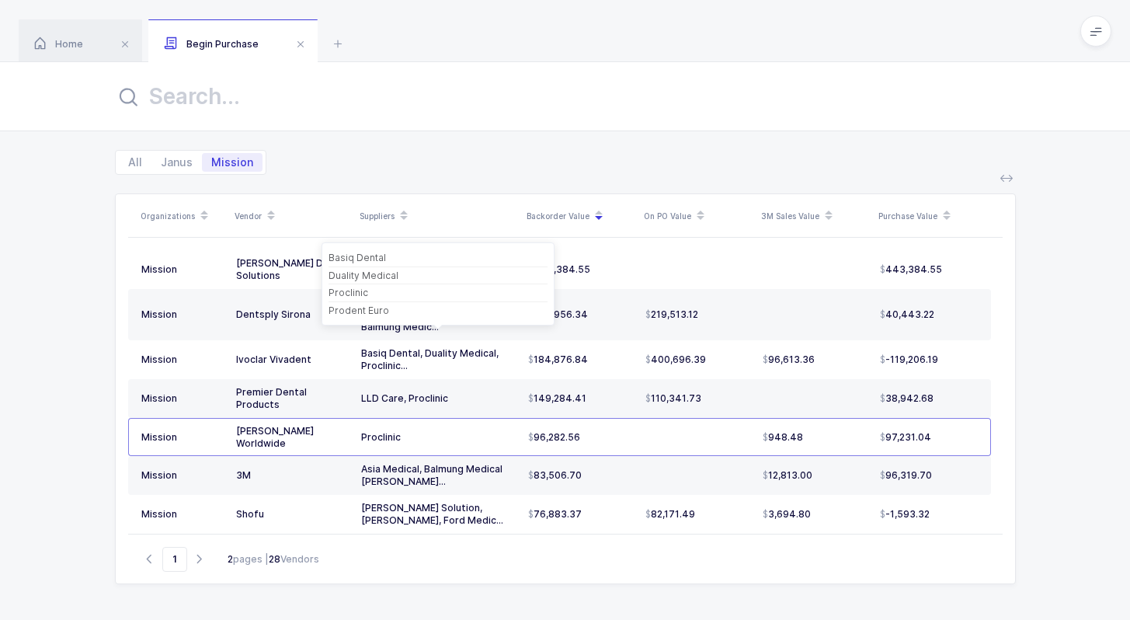
click at [520, 322] on div "Basiq Dental Duality Medical Proclinic Prodent Euro" at bounding box center [438, 283] width 233 height 83
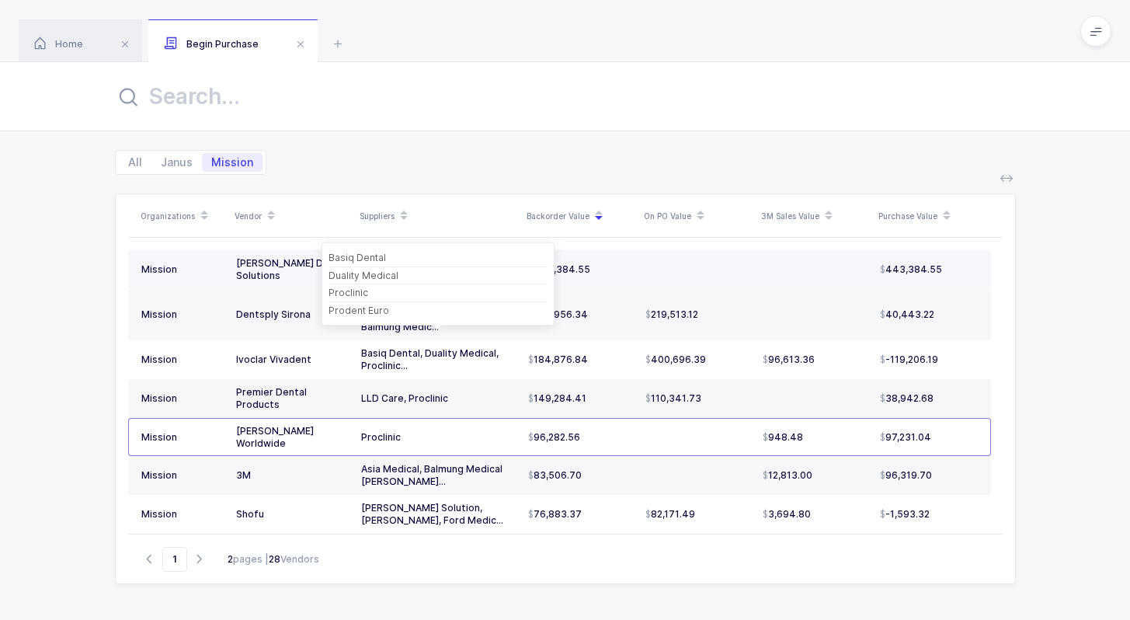
click at [668, 283] on td at bounding box center [697, 269] width 117 height 39
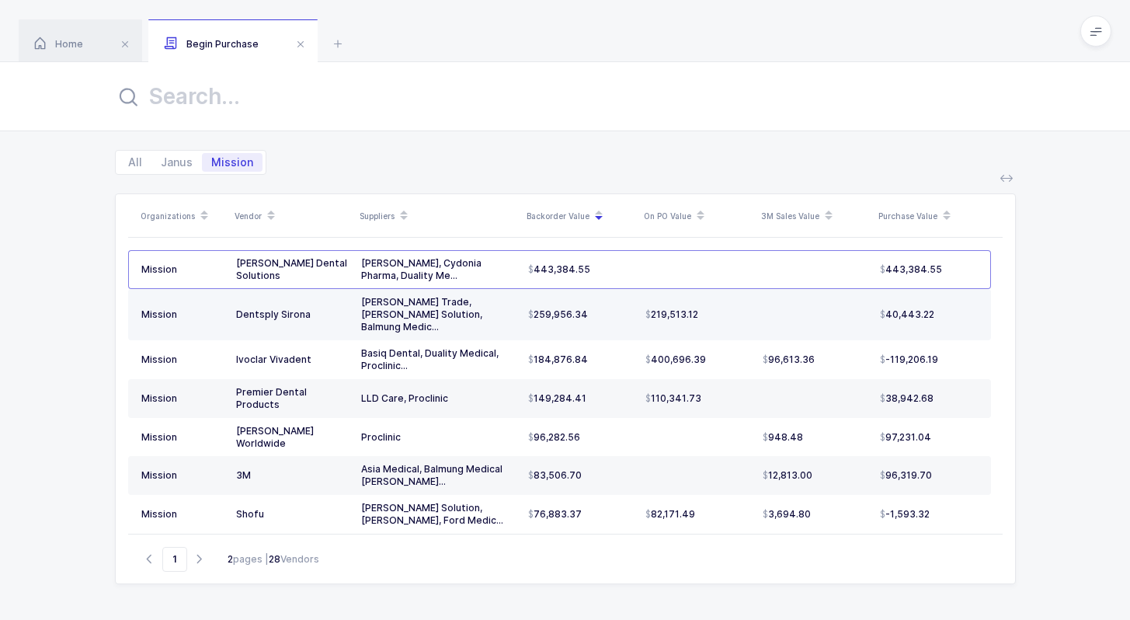
click at [668, 317] on td "219,513.12" at bounding box center [697, 314] width 117 height 51
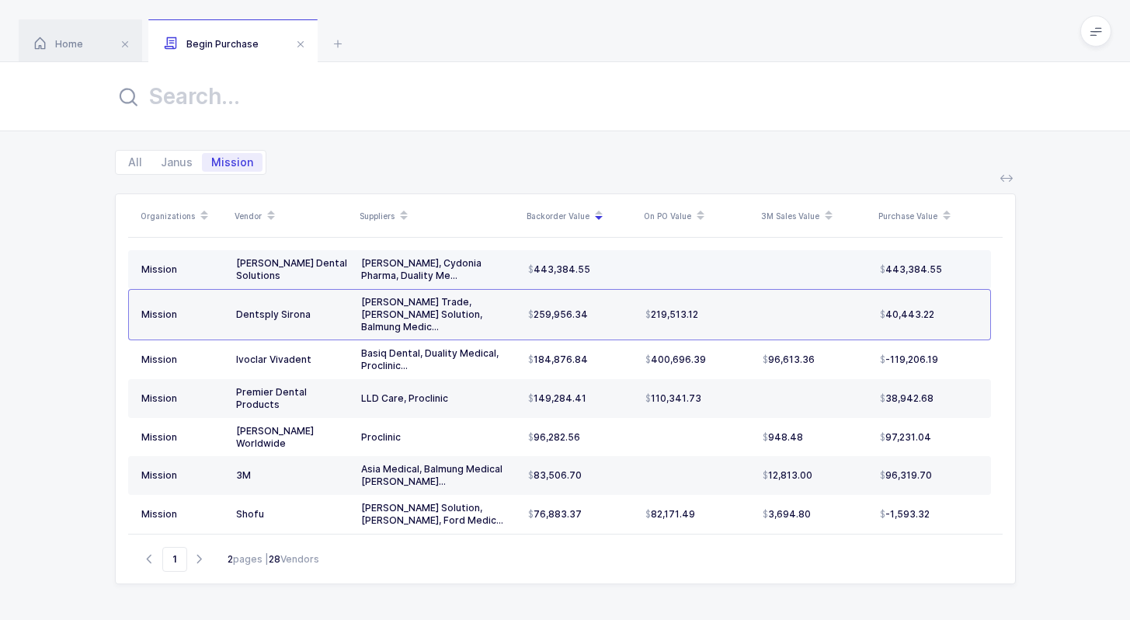
click at [708, 263] on td at bounding box center [697, 269] width 117 height 39
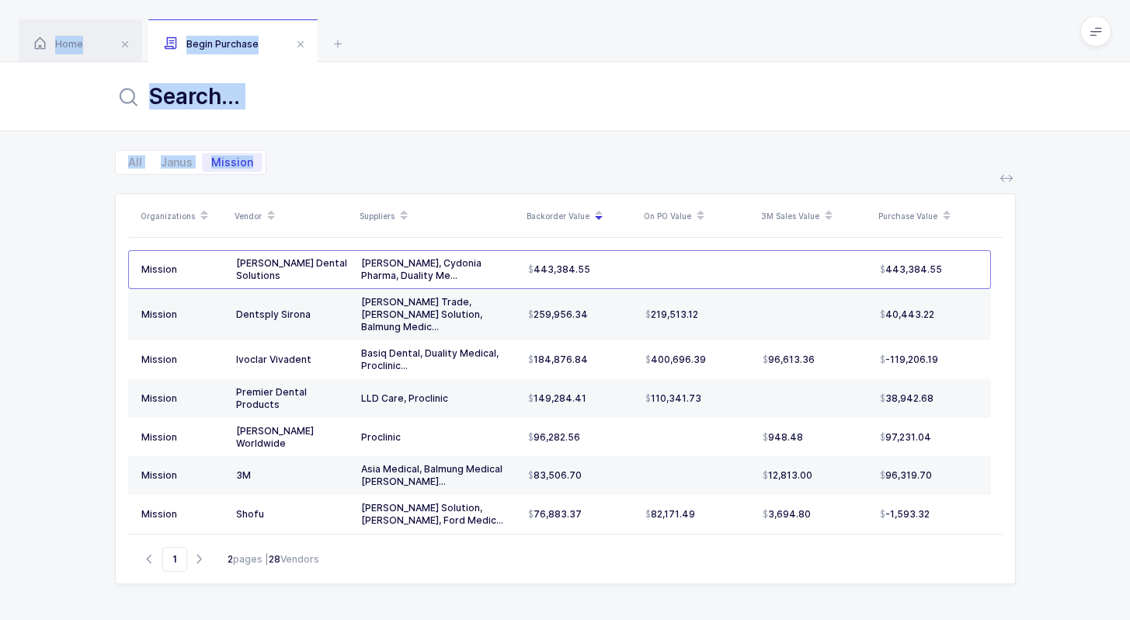
drag, startPoint x: 454, startPoint y: 162, endPoint x: 454, endPoint y: 21, distance: 140.6
click at [454, 20] on div "Home Begin Purchase Begin Purchase Workflows All Janus Mission Organizations Ve…" at bounding box center [565, 341] width 1130 height 682
click at [454, 21] on div "Home Begin Purchase" at bounding box center [565, 31] width 1130 height 62
drag, startPoint x: 454, startPoint y: 21, endPoint x: 644, endPoint y: 122, distance: 214.8
click at [644, 122] on div "Home Begin Purchase Begin Purchase Workflows All Janus Mission Organizations Ve…" at bounding box center [565, 341] width 1130 height 682
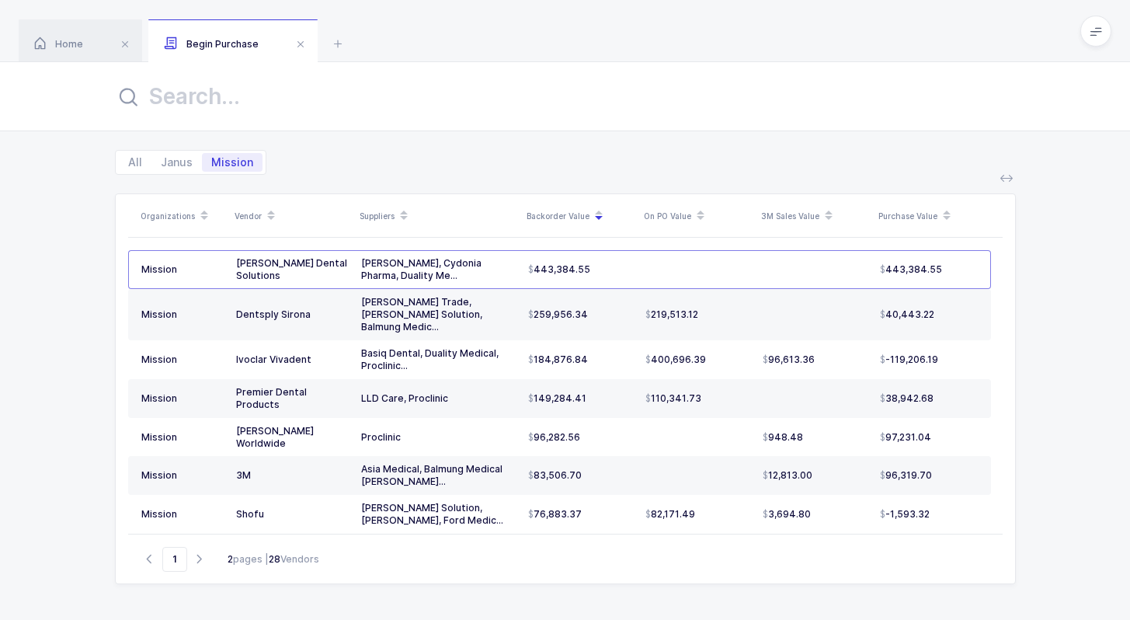
click at [614, 46] on div "Home Begin Purchase" at bounding box center [565, 31] width 1130 height 62
drag, startPoint x: 634, startPoint y: 22, endPoint x: 646, endPoint y: 184, distance: 162.8
click at [646, 184] on div "Home Begin Purchase Begin Purchase Workflows All Janus Mission Organizations Ve…" at bounding box center [565, 341] width 1130 height 682
click at [646, 184] on div "Organizations Vendor Suppliers Backorder Value On PO Value 3M Sales Value Purch…" at bounding box center [565, 397] width 1130 height 445
click at [534, 469] on span "83,506.70" at bounding box center [555, 475] width 54 height 12
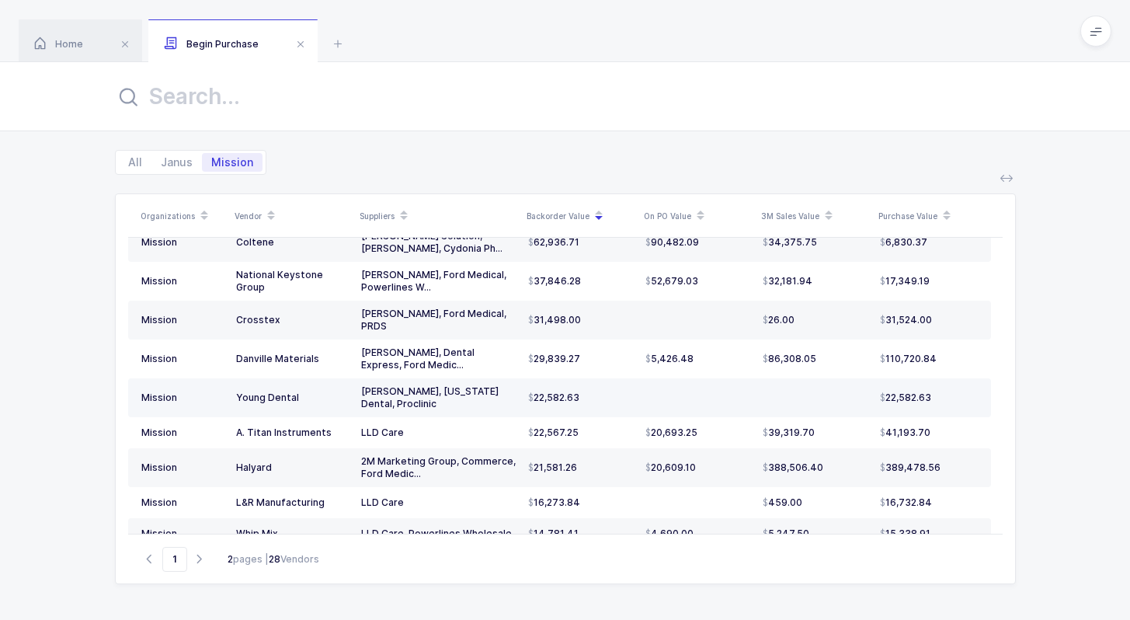
scroll to position [310, 0]
drag, startPoint x: 358, startPoint y: 355, endPoint x: 694, endPoint y: 360, distance: 336.4
click at [694, 379] on tr "Mission Young Dental [PERSON_NAME], [US_STATE] Dental, Proclinic 22,582.63 22,5…" at bounding box center [559, 398] width 863 height 39
click at [694, 379] on td at bounding box center [697, 398] width 117 height 39
click at [701, 379] on td at bounding box center [697, 398] width 117 height 39
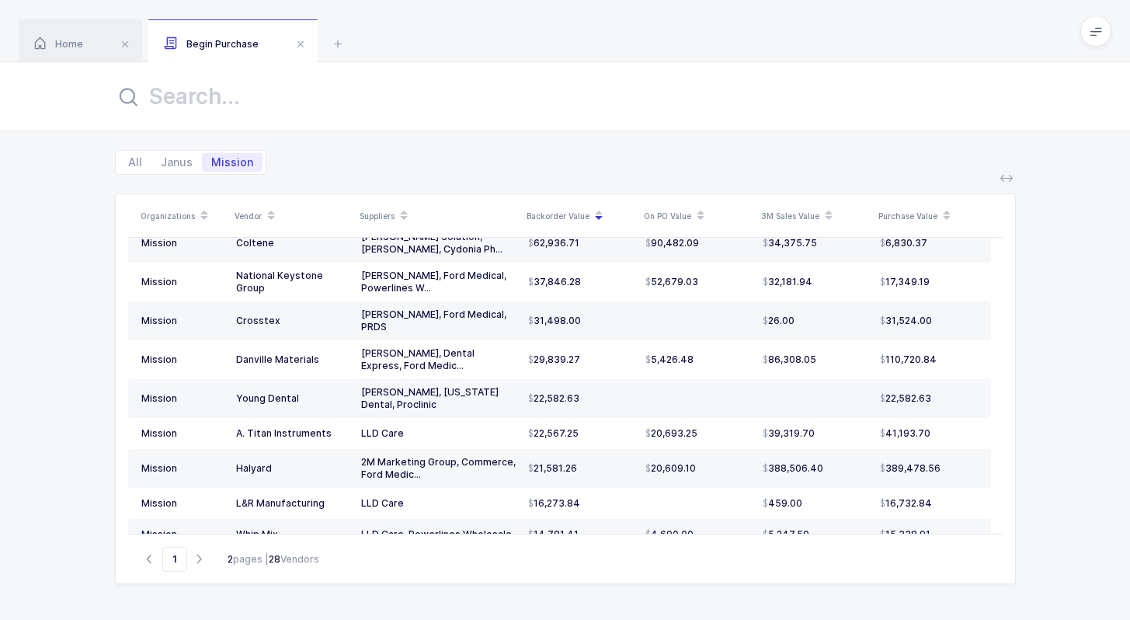
drag, startPoint x: 938, startPoint y: 367, endPoint x: 955, endPoint y: 358, distance: 19.1
click at [955, 392] on div "22,582.63" at bounding box center [929, 398] width 98 height 12
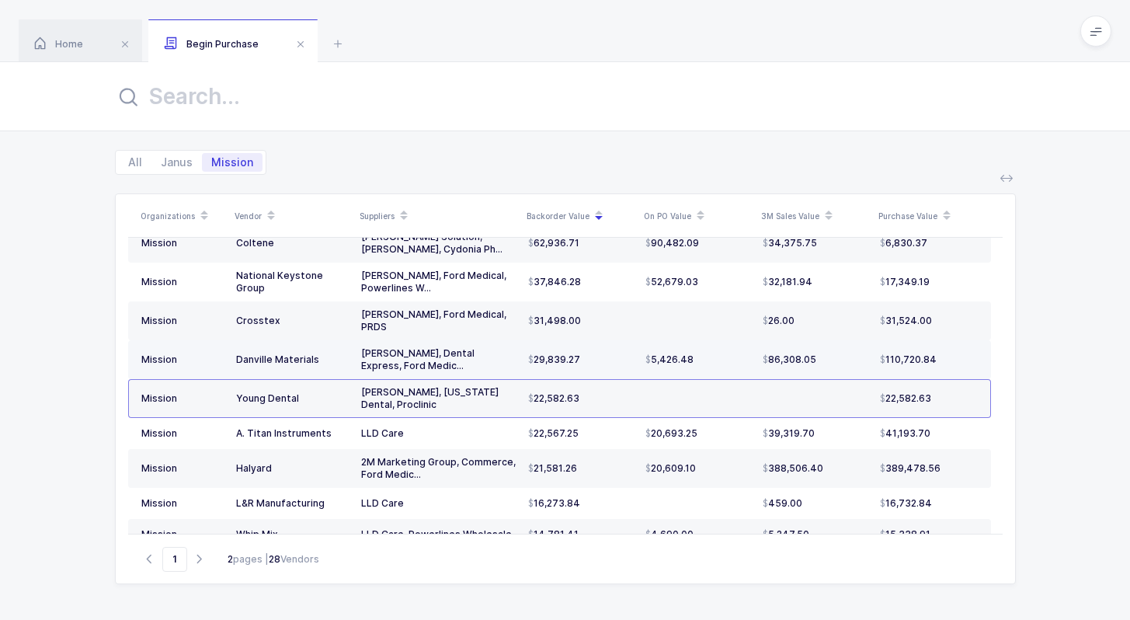
drag, startPoint x: 955, startPoint y: 358, endPoint x: 959, endPoint y: 335, distance: 23.6
click at [959, 335] on tbody "Mission [PERSON_NAME] Dental Solutions Basiq Dental, Cydonia Pharma, Duality Me…" at bounding box center [559, 414] width 863 height 948
click at [959, 340] on td "110,720.84" at bounding box center [932, 359] width 117 height 39
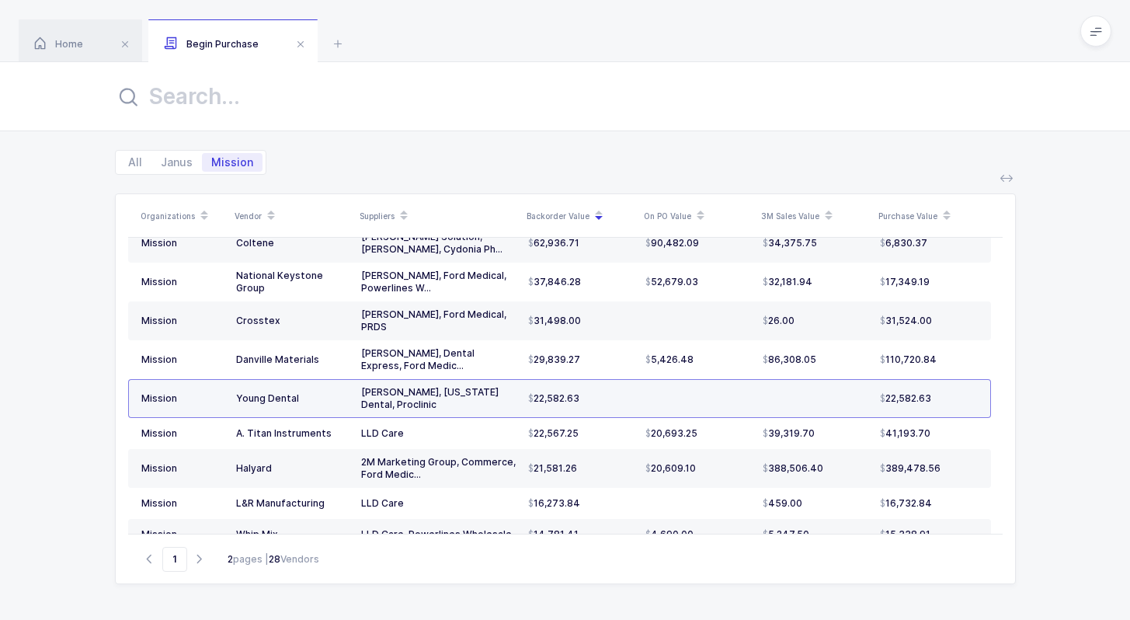
drag, startPoint x: 959, startPoint y: 335, endPoint x: 959, endPoint y: 360, distance: 24.9
click at [959, 360] on tbody "Mission [PERSON_NAME] Dental Solutions Basiq Dental, Cydonia Pharma, Duality Me…" at bounding box center [559, 414] width 863 height 948
click at [959, 392] on div "22,582.63" at bounding box center [929, 398] width 98 height 12
drag, startPoint x: 959, startPoint y: 360, endPoint x: 969, endPoint y: 364, distance: 10.1
click at [969, 392] on div "22,582.63" at bounding box center [929, 398] width 98 height 12
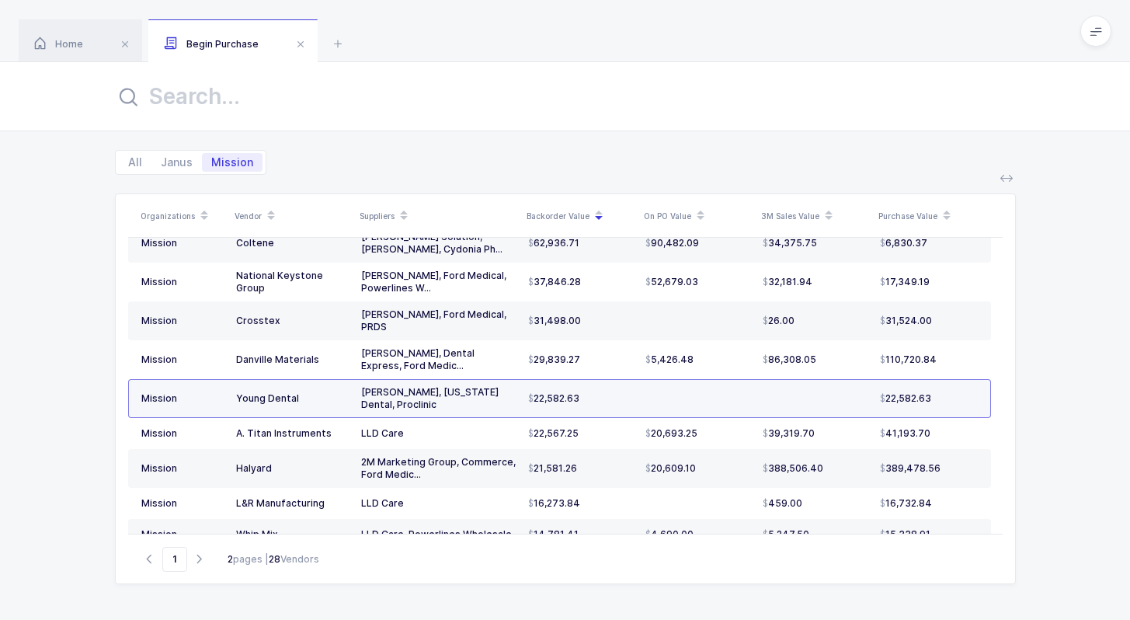
click at [969, 392] on div "22,582.63" at bounding box center [929, 398] width 98 height 12
click at [975, 392] on div "22,582.63" at bounding box center [929, 398] width 98 height 12
click at [977, 379] on td "22,582.63" at bounding box center [932, 398] width 117 height 39
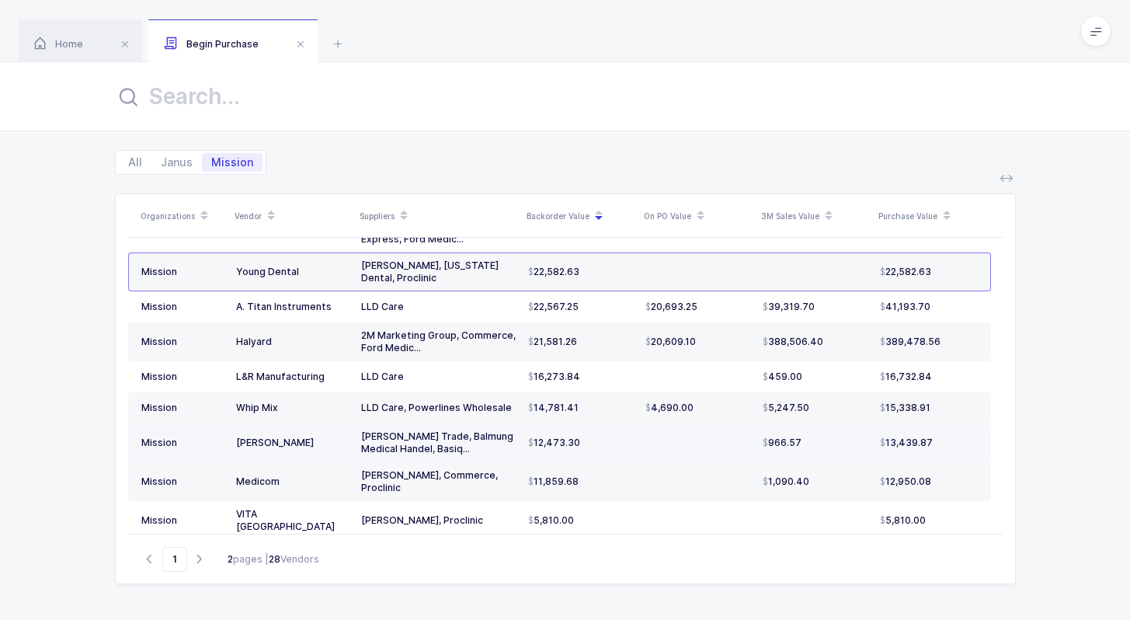
scroll to position [440, 0]
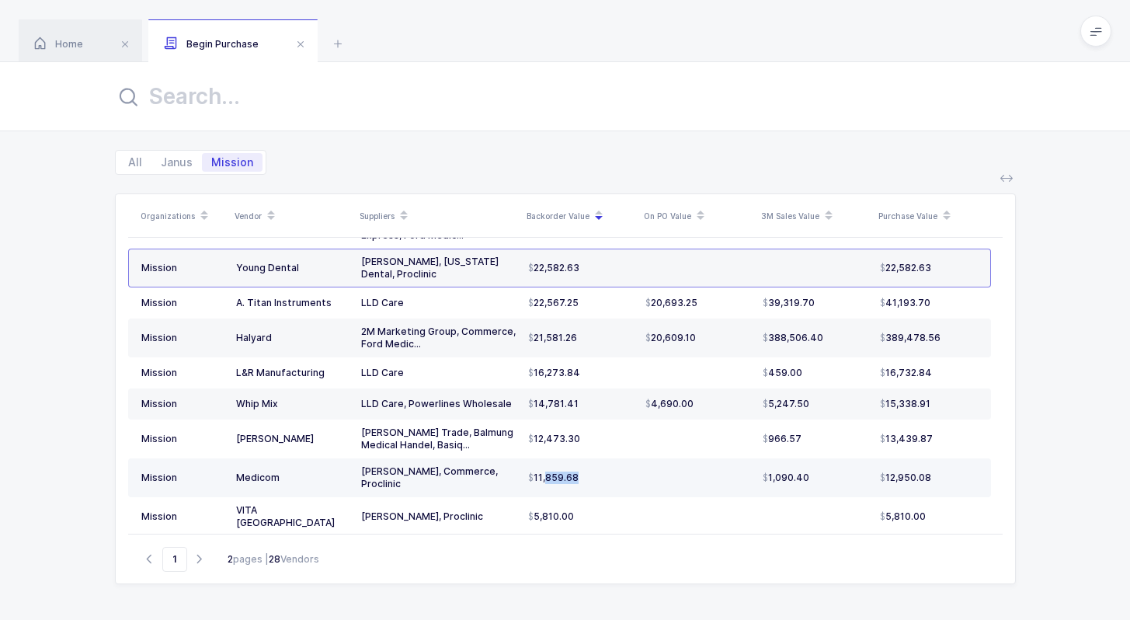
drag, startPoint x: 637, startPoint y: 431, endPoint x: 645, endPoint y: 436, distance: 9.1
click at [645, 458] on tr "Mission Medicom Basiq Dental, Commerce, Proclinic 11,859.68 1,090.40 12,950.08" at bounding box center [559, 477] width 863 height 39
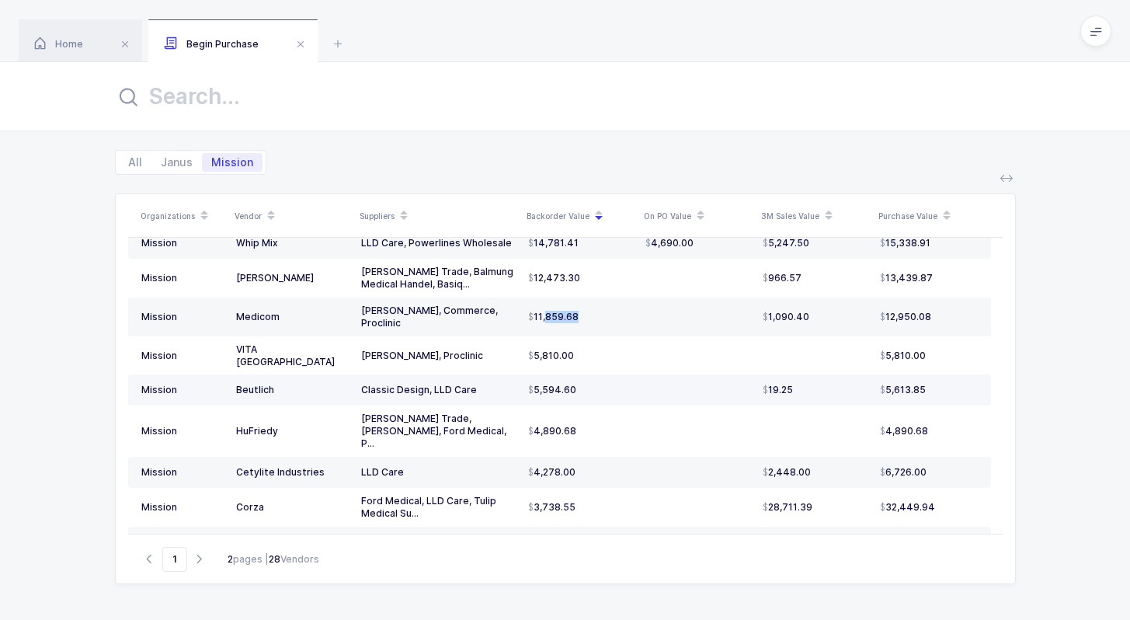
scroll to position [613, 0]
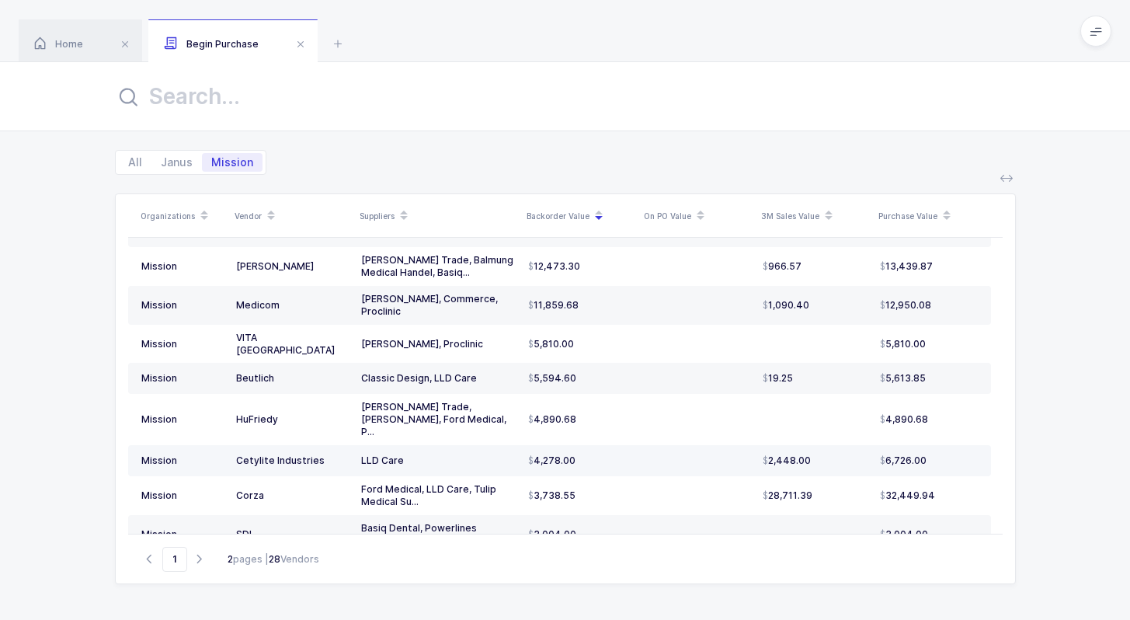
drag, startPoint x: 605, startPoint y: 393, endPoint x: 622, endPoint y: 402, distance: 19.5
click at [622, 454] on div "4,278.00" at bounding box center [580, 460] width 105 height 12
drag, startPoint x: 621, startPoint y: 402, endPoint x: 628, endPoint y: 503, distance: 100.4
click at [628, 503] on tbody "Mission [PERSON_NAME] Dental Solutions Basiq Dental, Cydonia Pharma, Duality Me…" at bounding box center [559, 111] width 863 height 948
click at [628, 563] on div "2,129.18" at bounding box center [580, 569] width 105 height 12
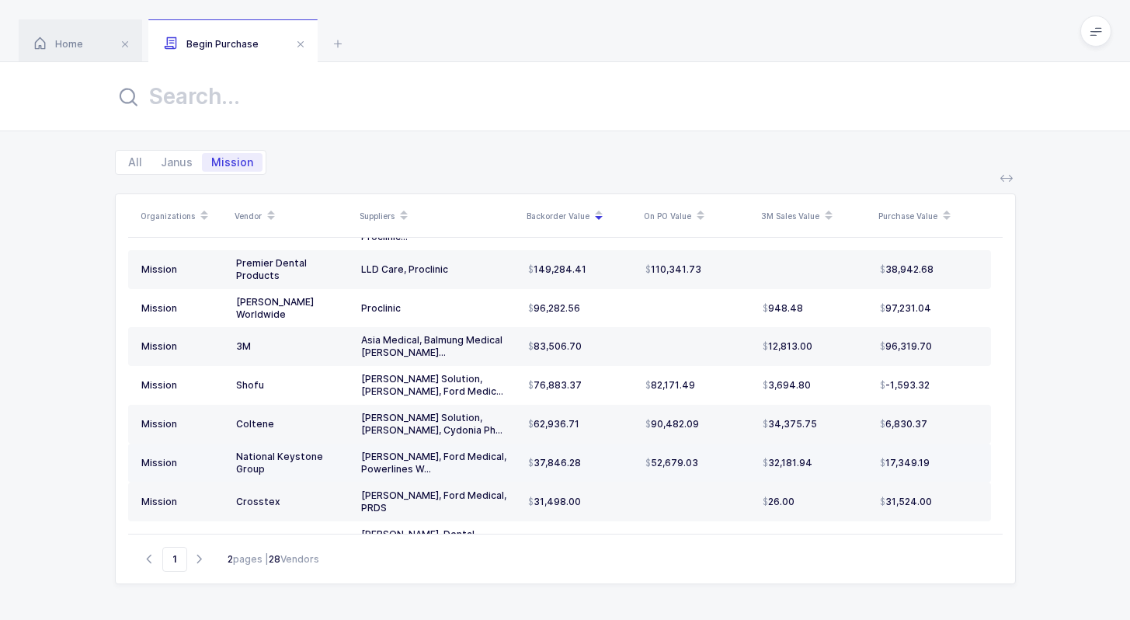
scroll to position [130, 0]
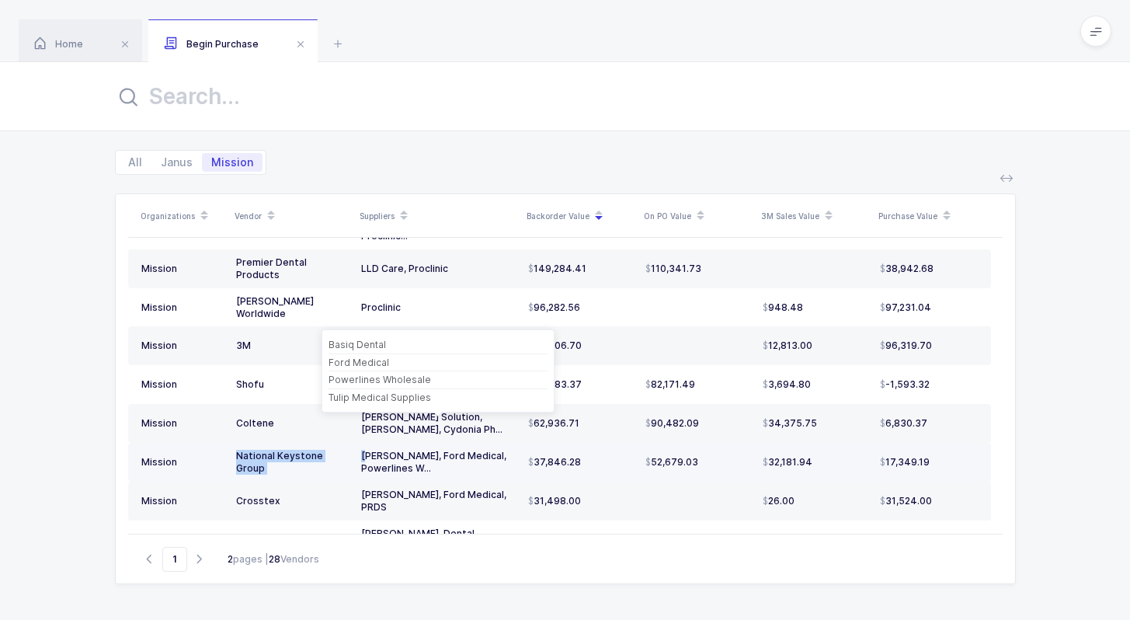
drag, startPoint x: 236, startPoint y: 434, endPoint x: 366, endPoint y: 433, distance: 129.7
click at [366, 443] on tr "Mission National Keystone Group Basiq Dental, Ford Medical, Powerlines W... 37,…" at bounding box center [559, 462] width 863 height 39
click at [366, 450] on div "[PERSON_NAME], Ford Medical, Powerlines W..." at bounding box center [438, 462] width 155 height 25
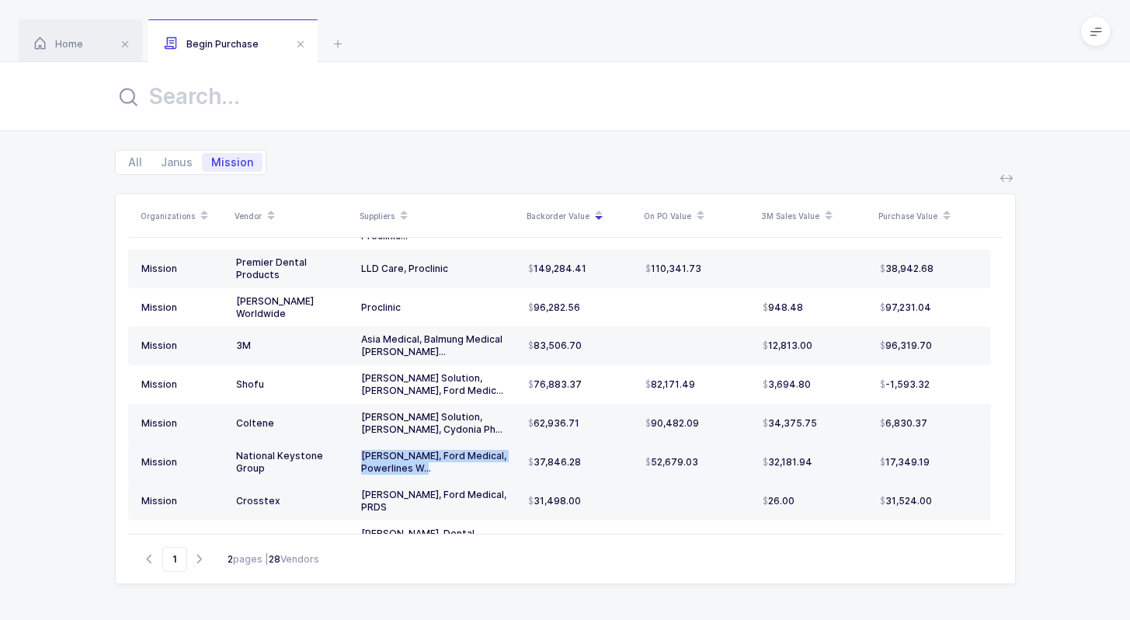
drag, startPoint x: 461, startPoint y: 437, endPoint x: 358, endPoint y: 427, distance: 103.7
click at [358, 443] on td "[PERSON_NAME], Ford Medical, Powerlines W..." at bounding box center [438, 462] width 167 height 39
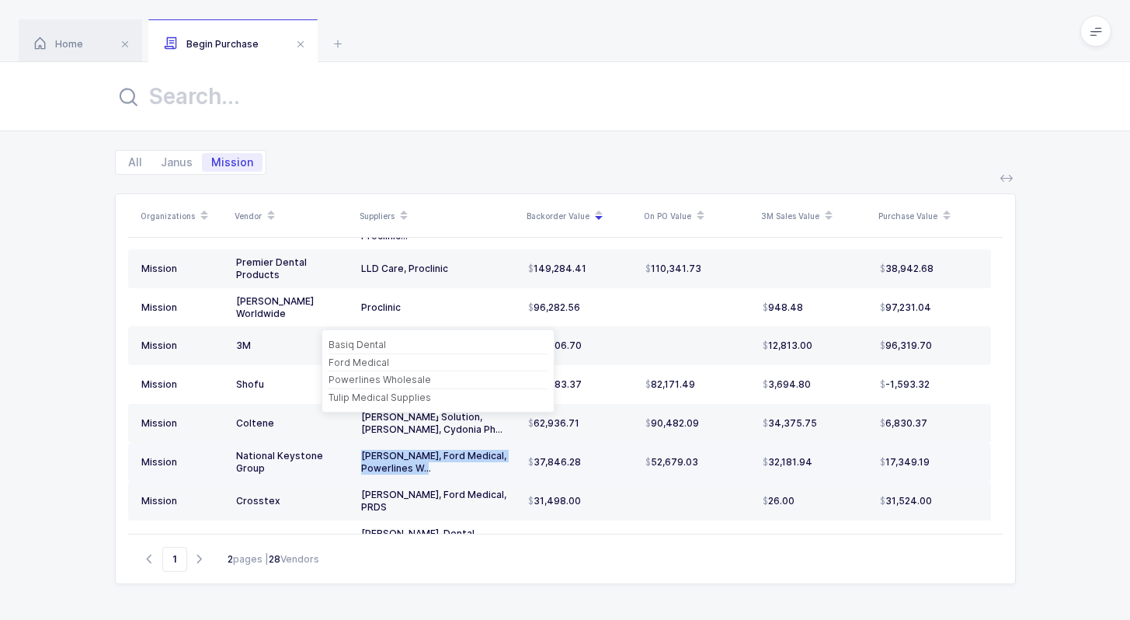
drag, startPoint x: 358, startPoint y: 427, endPoint x: 446, endPoint y: 441, distance: 88.9
click at [447, 443] on td "[PERSON_NAME], Ford Medical, Powerlines W..." at bounding box center [438, 462] width 167 height 39
click at [446, 450] on div "[PERSON_NAME], Ford Medical, Powerlines W..." at bounding box center [438, 462] width 155 height 25
drag, startPoint x: 446, startPoint y: 441, endPoint x: 355, endPoint y: 431, distance: 91.4
click at [355, 443] on td "[PERSON_NAME], Ford Medical, Powerlines W..." at bounding box center [438, 462] width 167 height 39
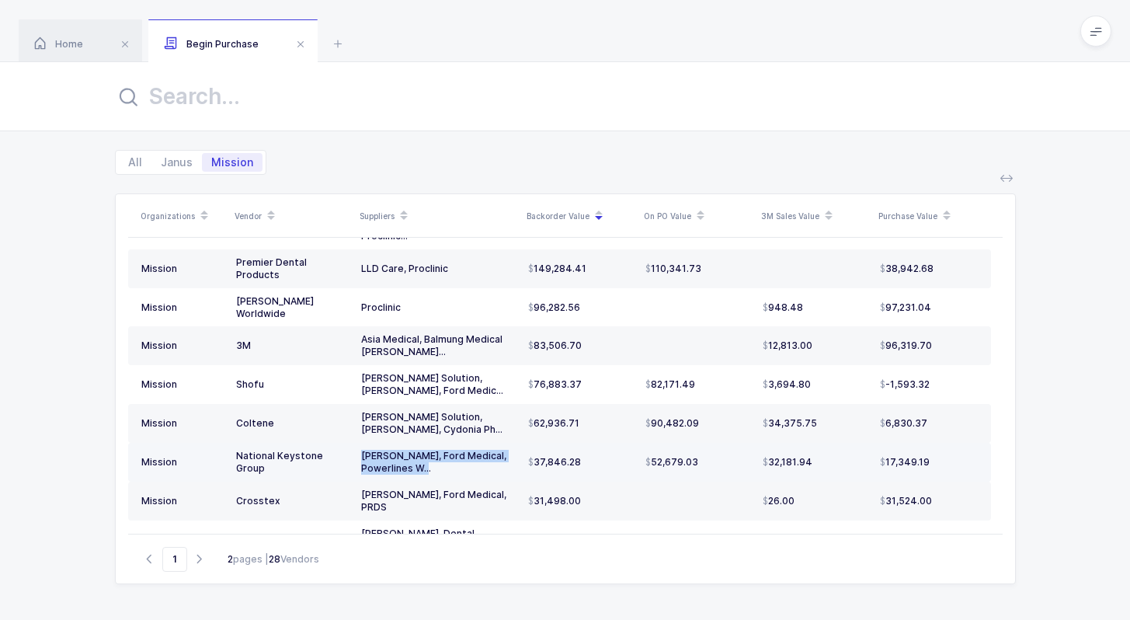
click at [355, 443] on td "[PERSON_NAME], Ford Medical, Powerlines W..." at bounding box center [438, 462] width 167 height 39
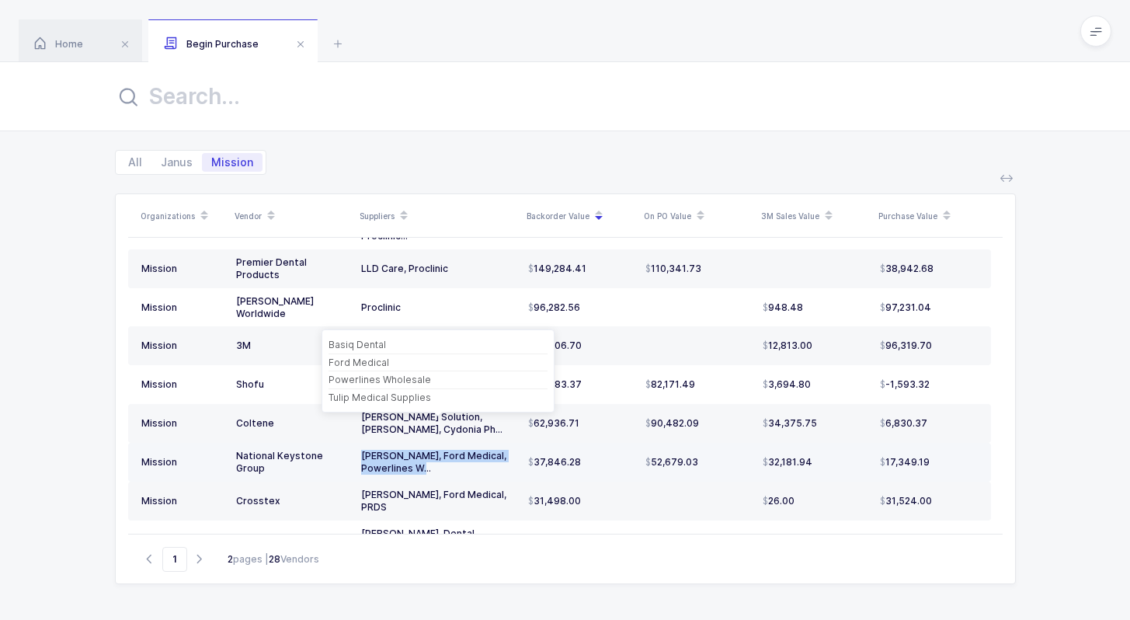
drag, startPoint x: 355, startPoint y: 431, endPoint x: 423, endPoint y: 437, distance: 68.6
click at [423, 443] on td "[PERSON_NAME], Ford Medical, Powerlines W..." at bounding box center [438, 462] width 167 height 39
click at [423, 450] on div "[PERSON_NAME], Ford Medical, Powerlines W..." at bounding box center [438, 462] width 155 height 25
drag, startPoint x: 436, startPoint y: 438, endPoint x: 454, endPoint y: 445, distance: 19.2
click at [454, 450] on div "[PERSON_NAME], Ford Medical, Powerlines W..." at bounding box center [438, 462] width 155 height 25
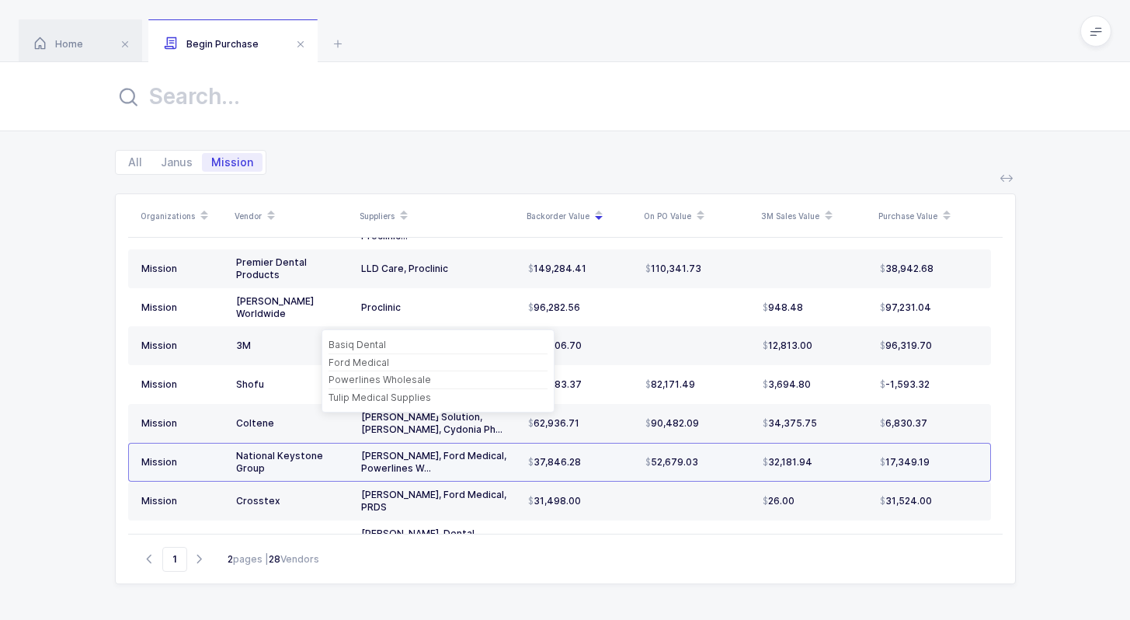
click at [454, 450] on div "[PERSON_NAME], Ford Medical, Powerlines W..." at bounding box center [438, 462] width 155 height 25
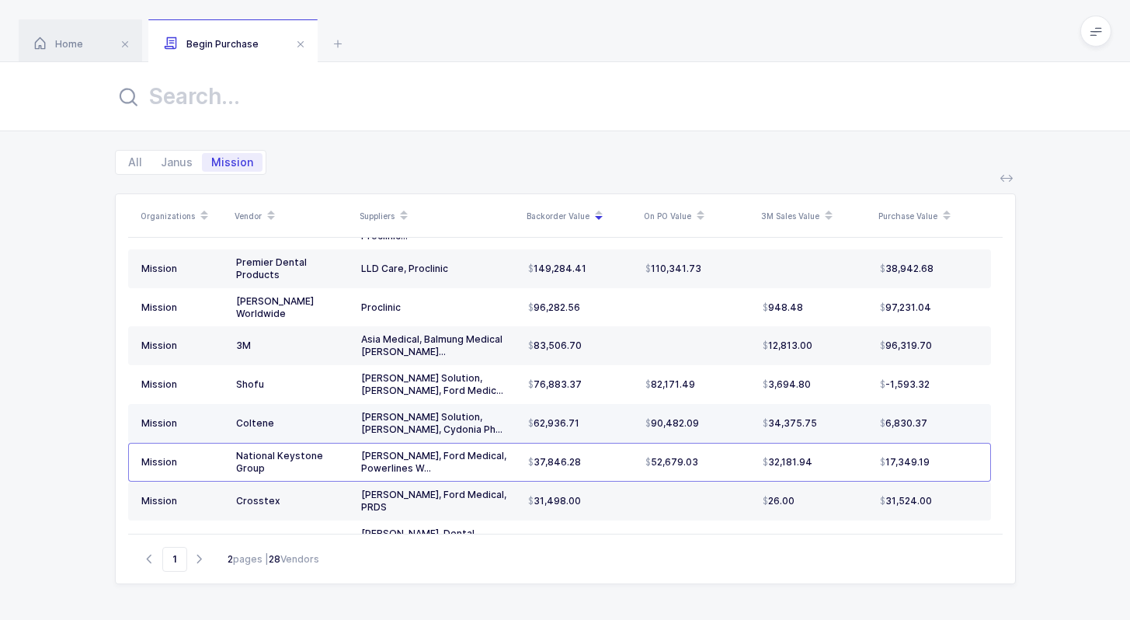
click at [649, 417] on span "90,482.09" at bounding box center [673, 423] width 54 height 12
click at [635, 404] on td "62,936.71" at bounding box center [580, 423] width 117 height 39
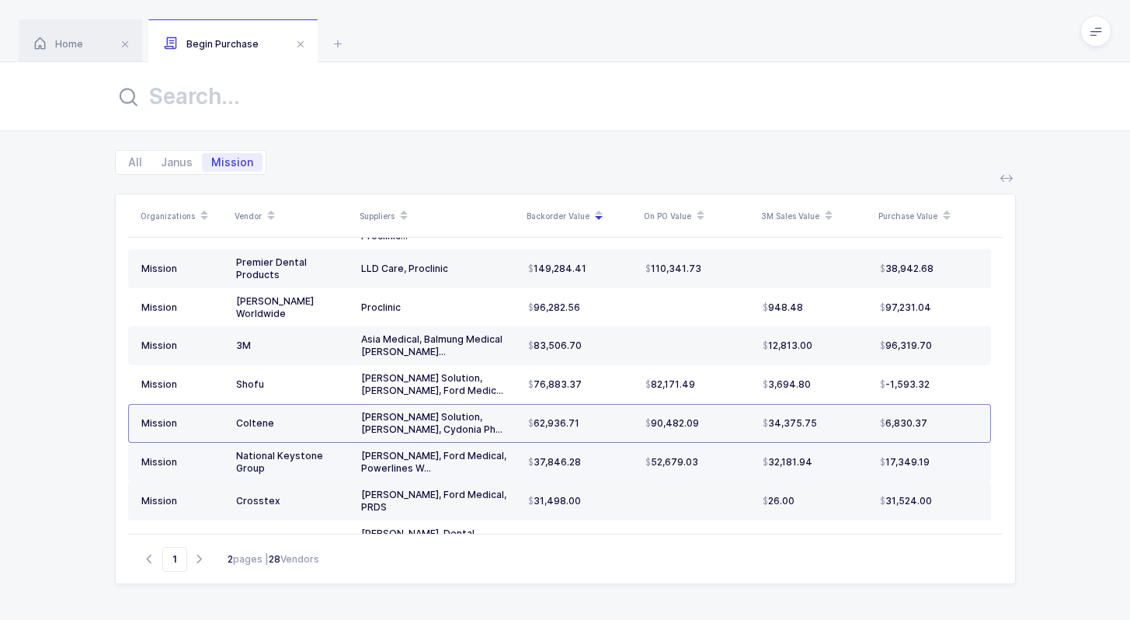
click at [635, 443] on td "37,846.28" at bounding box center [580, 462] width 117 height 39
drag, startPoint x: 719, startPoint y: 430, endPoint x: 726, endPoint y: 450, distance: 20.4
click at [726, 451] on td "52,679.03" at bounding box center [697, 462] width 117 height 39
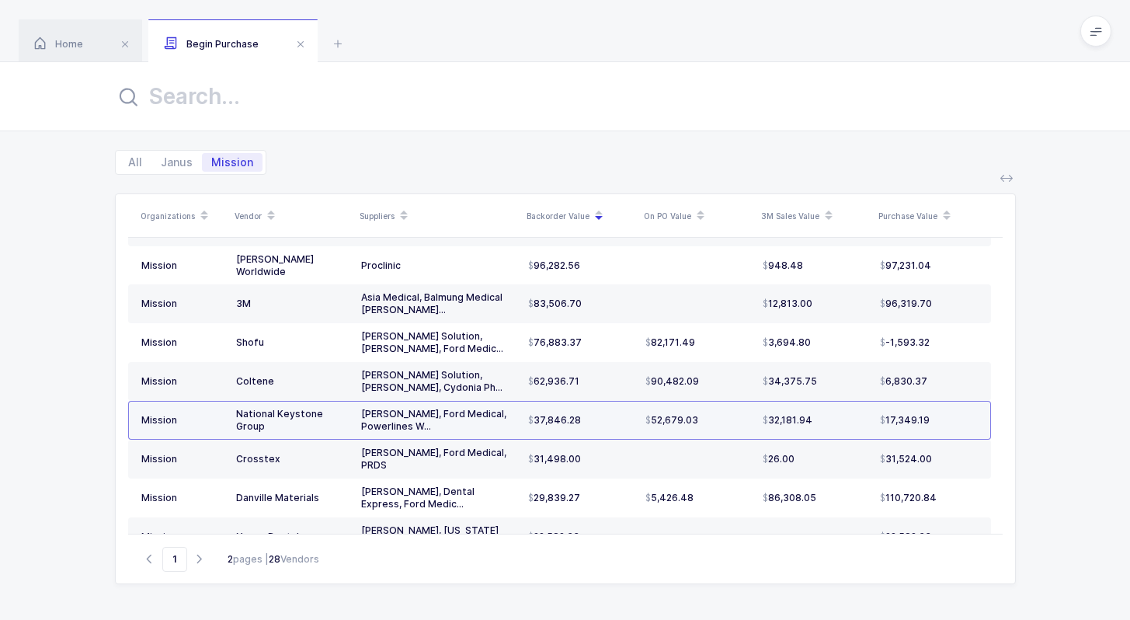
scroll to position [172, 0]
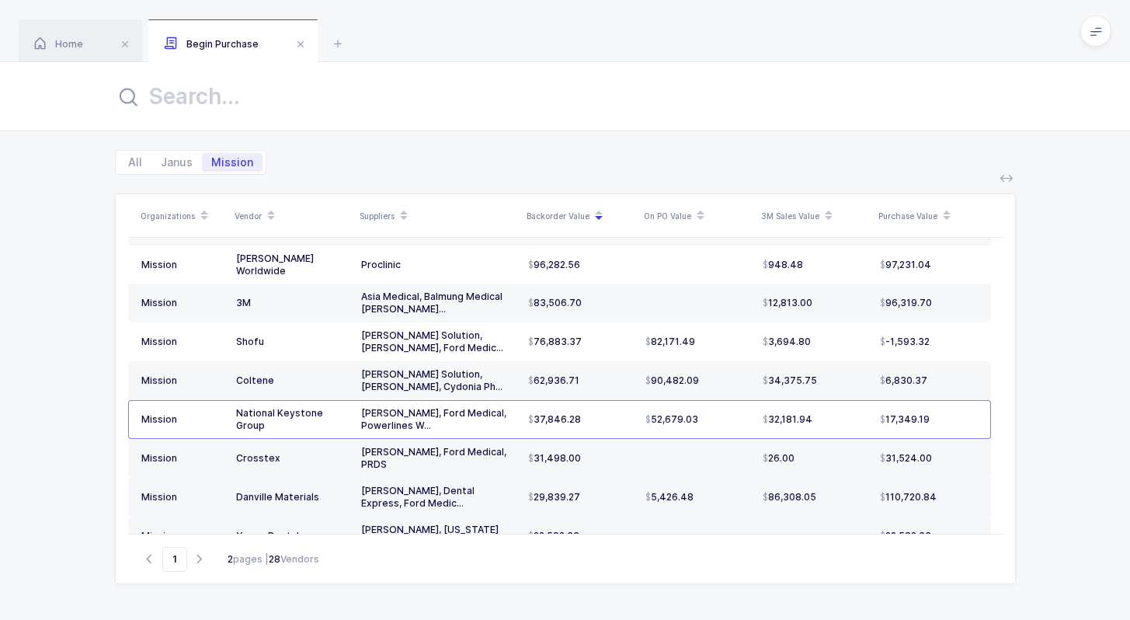
drag, startPoint x: 620, startPoint y: 461, endPoint x: 720, endPoint y: 461, distance: 100.2
click at [721, 478] on tr "Mission Danville Materials Basiq Dental, Dental Express, Ford Medic... 29,839.2…" at bounding box center [559, 497] width 863 height 39
click at [720, 491] on div "5,426.48" at bounding box center [698, 497] width 105 height 12
drag, startPoint x: 813, startPoint y: 464, endPoint x: 146, endPoint y: 459, distance: 667.3
click at [146, 478] on tr "Mission Danville Materials Basiq Dental, Dental Express, Ford Medic... 29,839.2…" at bounding box center [559, 497] width 863 height 39
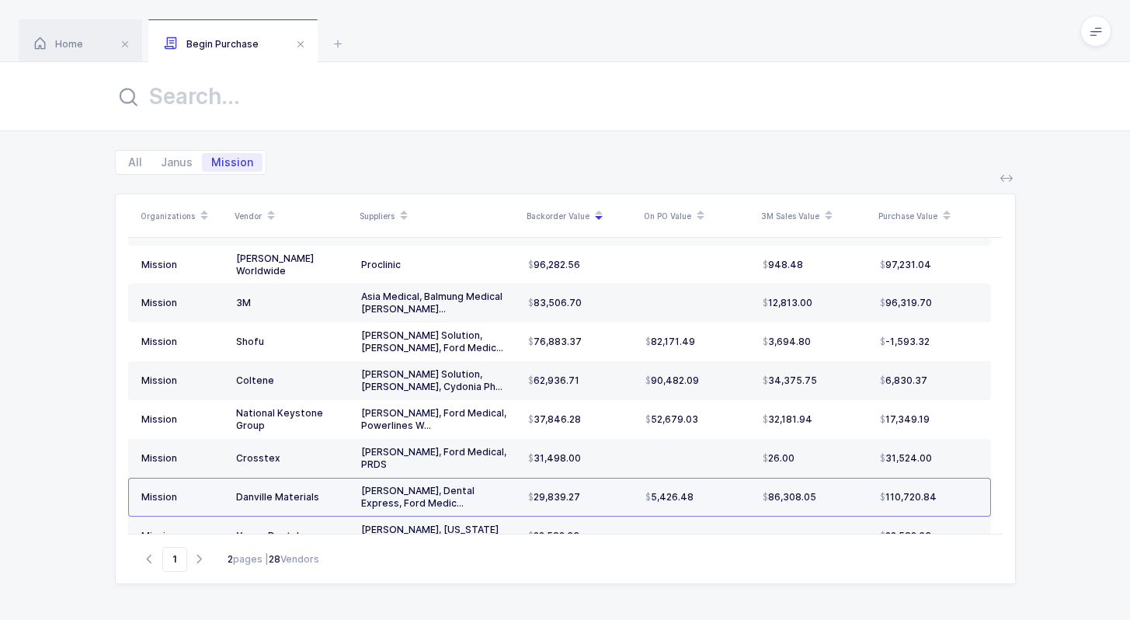
click at [146, 491] on div "Mission" at bounding box center [182, 497] width 82 height 12
drag, startPoint x: 146, startPoint y: 459, endPoint x: 953, endPoint y: 468, distance: 807.1
click at [953, 478] on tr "Mission Danville Materials Basiq Dental, Dental Express, Ford Medic... 29,839.2…" at bounding box center [559, 497] width 863 height 39
click at [953, 478] on td "110,720.84" at bounding box center [932, 497] width 117 height 39
drag, startPoint x: 953, startPoint y: 468, endPoint x: 953, endPoint y: 456, distance: 12.4
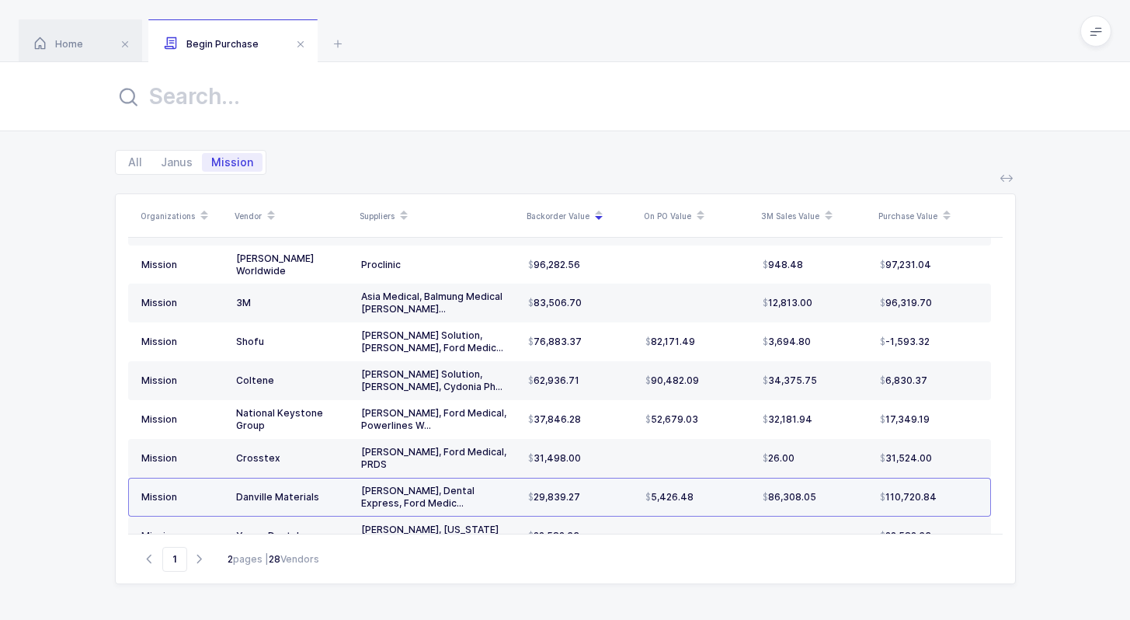
click at [953, 478] on td "110,720.84" at bounding box center [932, 497] width 117 height 39
click at [953, 491] on div "110,720.84" at bounding box center [929, 497] width 98 height 12
drag, startPoint x: 953, startPoint y: 462, endPoint x: 963, endPoint y: 470, distance: 12.7
click at [963, 478] on td "110,720.84" at bounding box center [932, 497] width 117 height 39
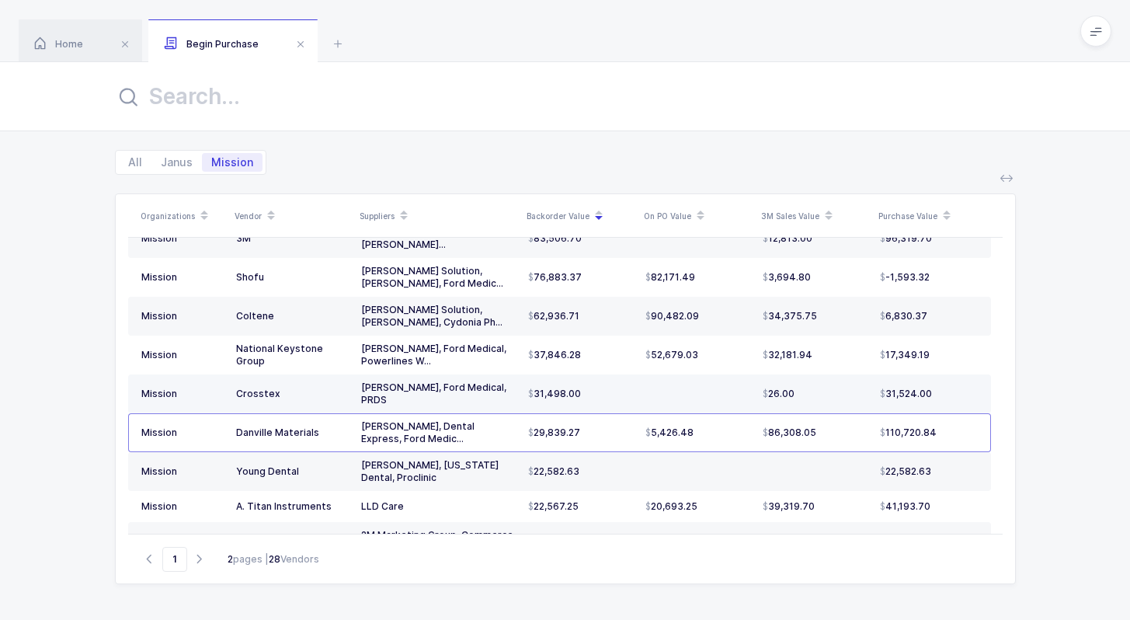
scroll to position [246, 0]
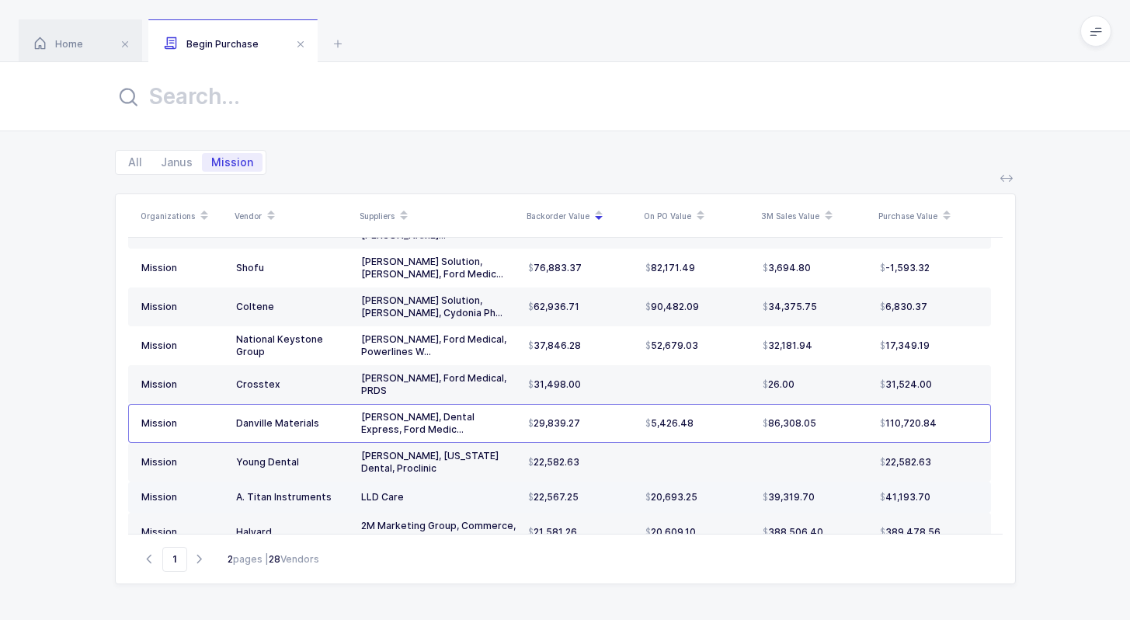
click at [673, 491] on span "20,693.25" at bounding box center [672, 497] width 52 height 12
click at [693, 482] on td "20,693.25" at bounding box center [697, 497] width 117 height 31
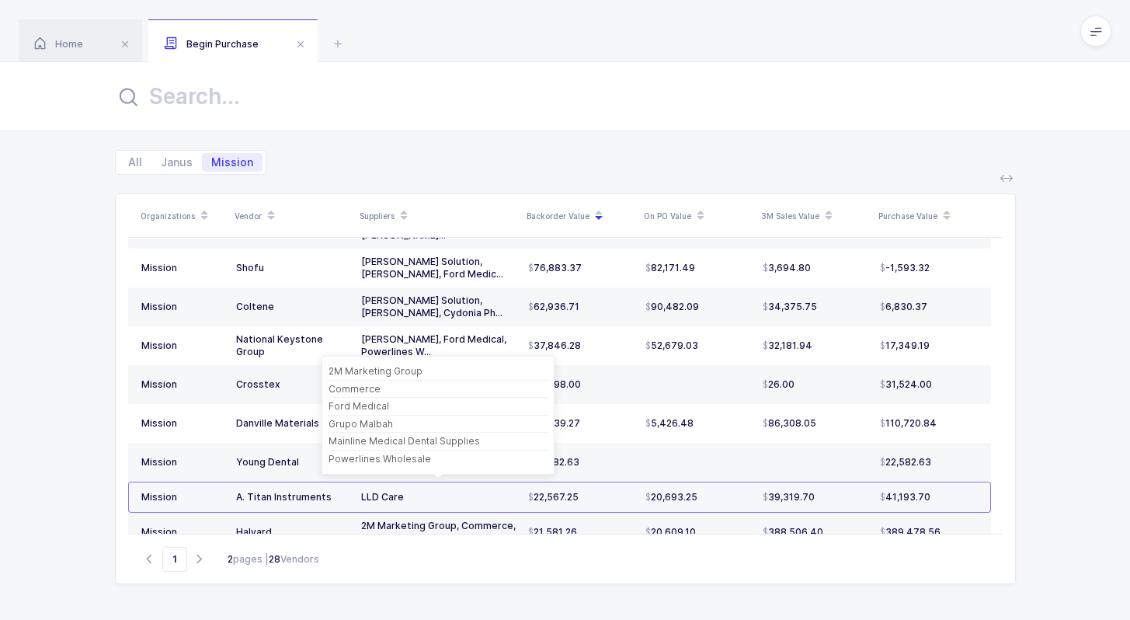
click at [683, 491] on span "20,693.25" at bounding box center [672, 497] width 52 height 12
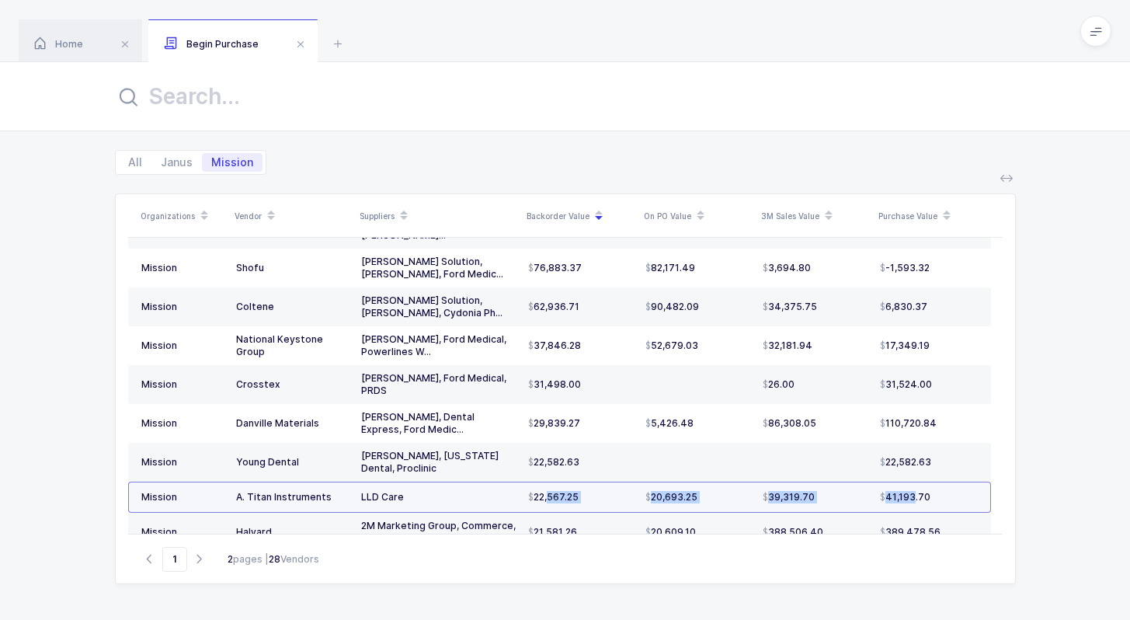
drag, startPoint x: 527, startPoint y: 463, endPoint x: 897, endPoint y: 464, distance: 369.7
click at [897, 482] on tr "Mission A. Titan Instruments LLD Care 22,567.25 20,693.25 39,319.70 41,193.70" at bounding box center [559, 497] width 863 height 31
click at [950, 491] on div "41,193.70" at bounding box center [929, 497] width 98 height 12
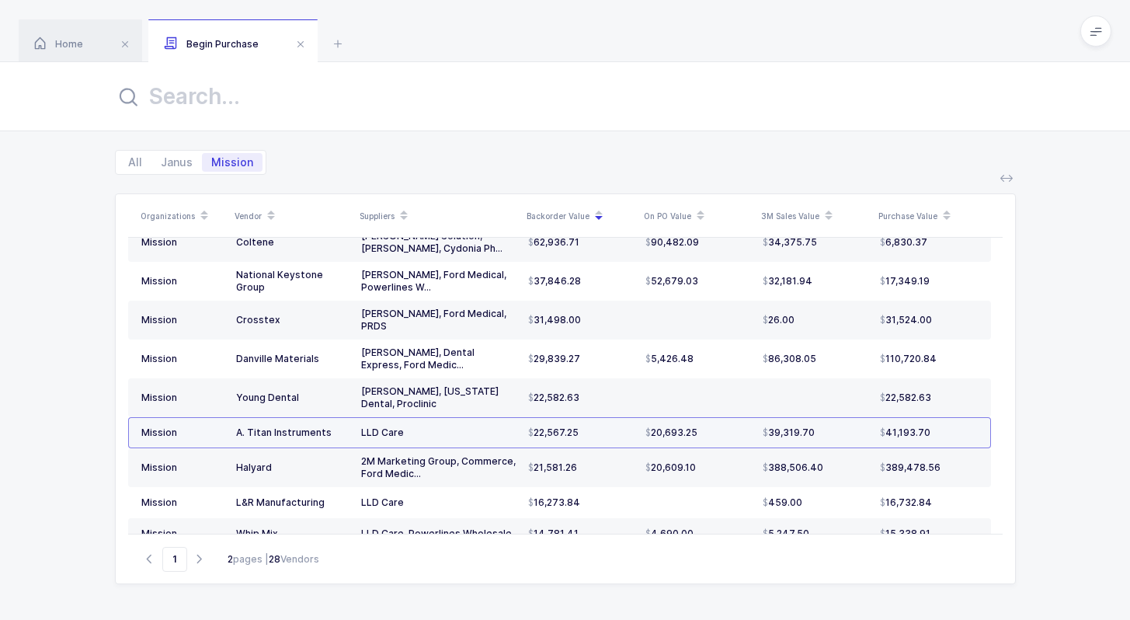
scroll to position [315, 0]
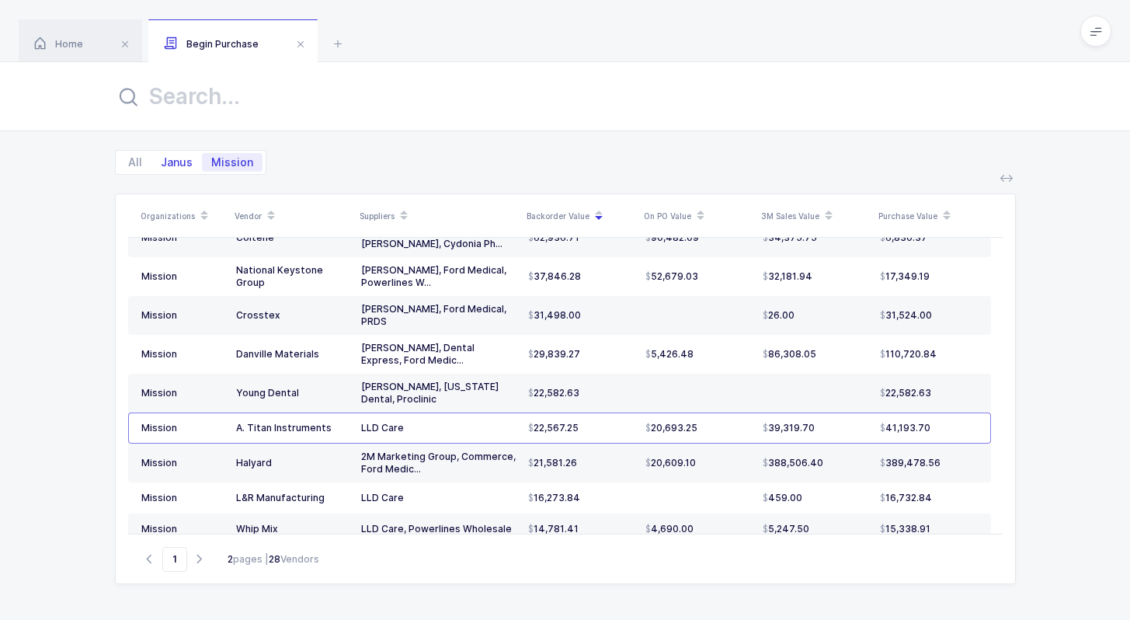
click at [179, 163] on span "Janus" at bounding box center [176, 162] width 50 height 19
click at [162, 163] on input "Janus" at bounding box center [156, 158] width 10 height 10
radio input "true"
radio input "false"
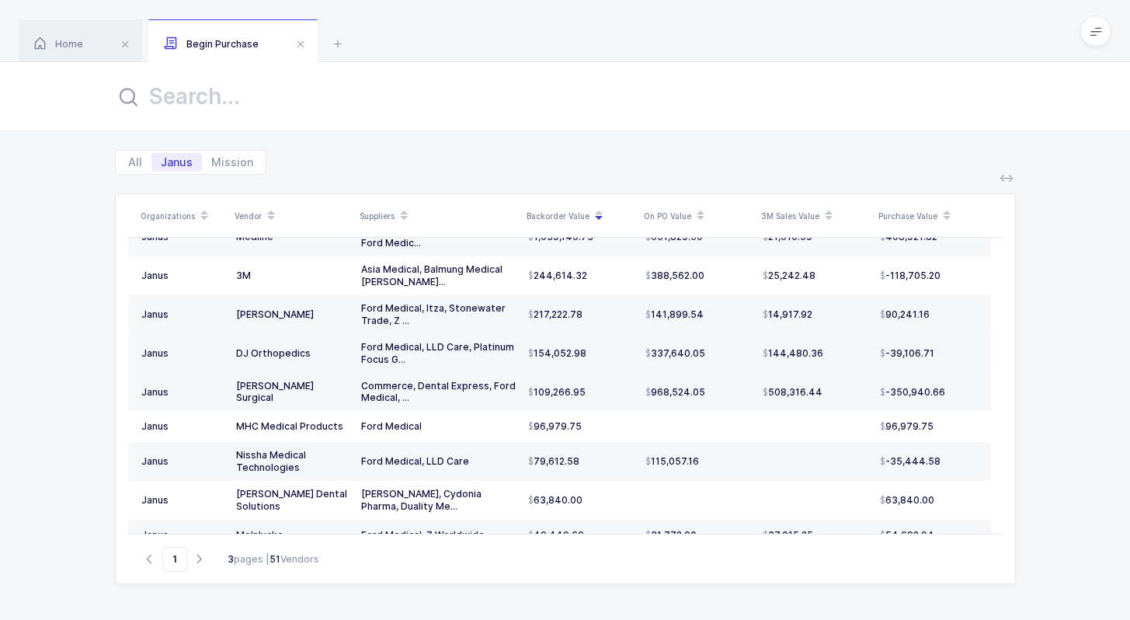
scroll to position [81, 0]
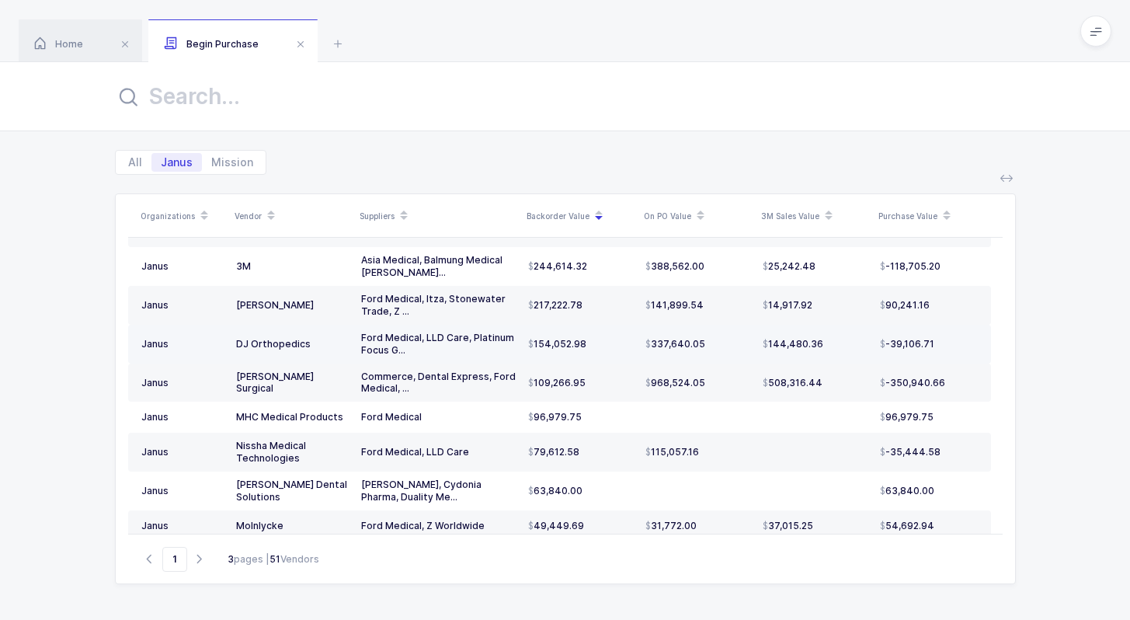
drag, startPoint x: 602, startPoint y: 348, endPoint x: 621, endPoint y: 346, distance: 19.6
click at [621, 346] on div "154,052.98" at bounding box center [580, 344] width 105 height 12
drag, startPoint x: 611, startPoint y: 347, endPoint x: 852, endPoint y: 351, distance: 241.6
click at [852, 351] on tr "[PERSON_NAME] Orthopedics Ford Medical, LLD Care, Platinum Focus G... 154,052.9…" at bounding box center [559, 344] width 863 height 39
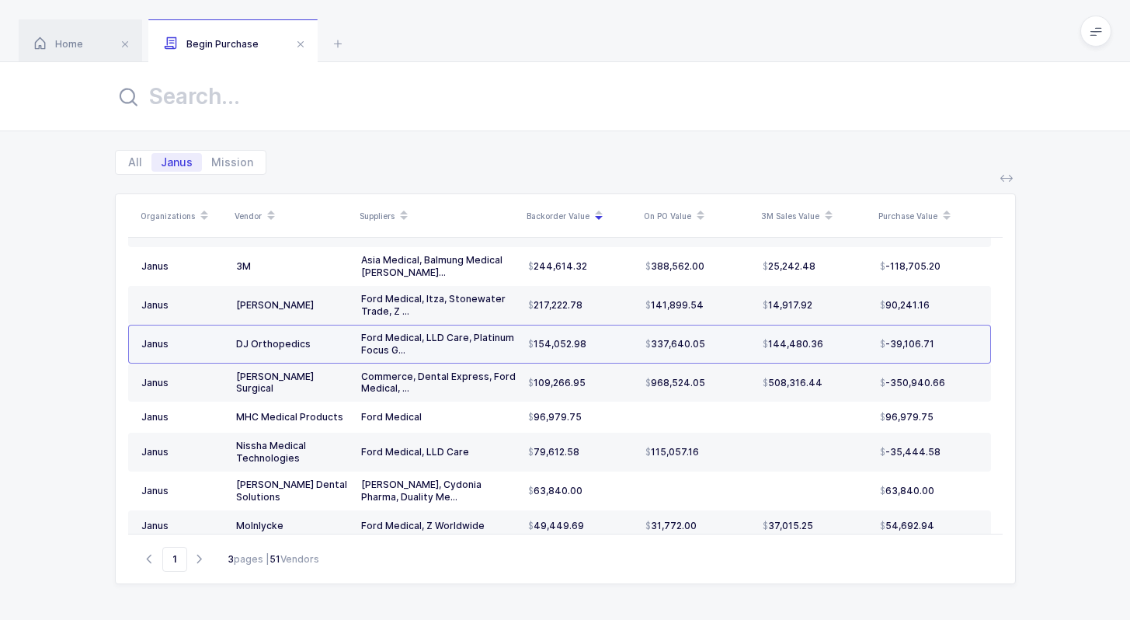
click at [852, 351] on td "144,480.36" at bounding box center [815, 344] width 117 height 39
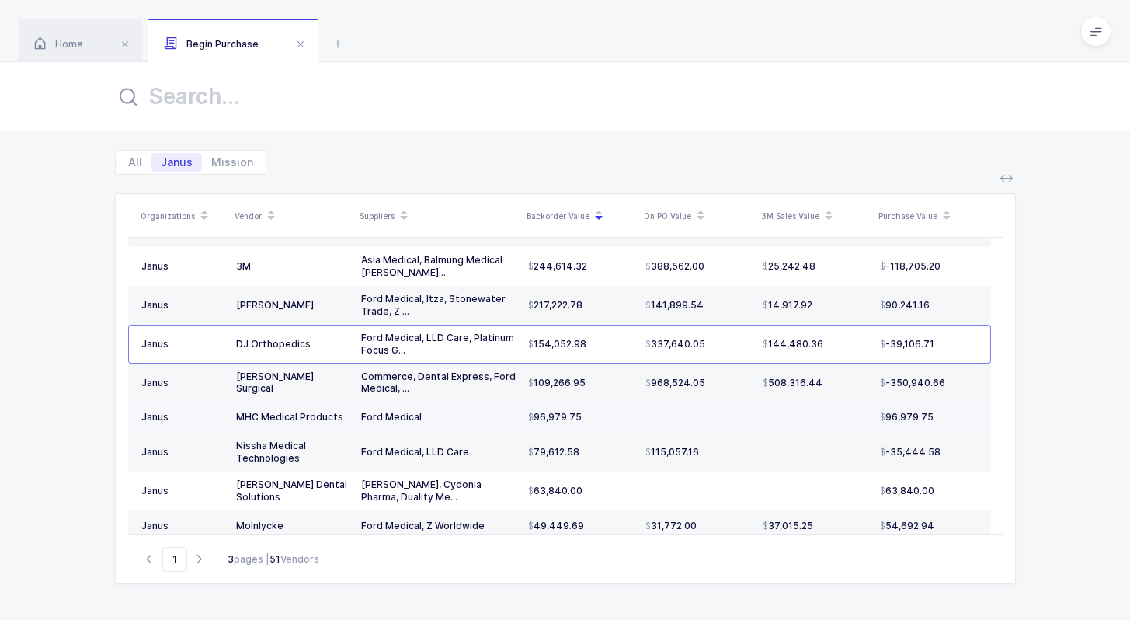
click at [619, 424] on td "96,979.75" at bounding box center [580, 417] width 117 height 31
click at [619, 423] on td "96,979.75" at bounding box center [580, 417] width 117 height 31
drag, startPoint x: 660, startPoint y: 423, endPoint x: 352, endPoint y: 419, distance: 308.4
click at [352, 419] on tr "Janus MHC Medical Products Ford Medical 96,979.75 96,979.75" at bounding box center [559, 417] width 863 height 31
click at [352, 419] on td "MHC Medical Products" at bounding box center [292, 417] width 125 height 31
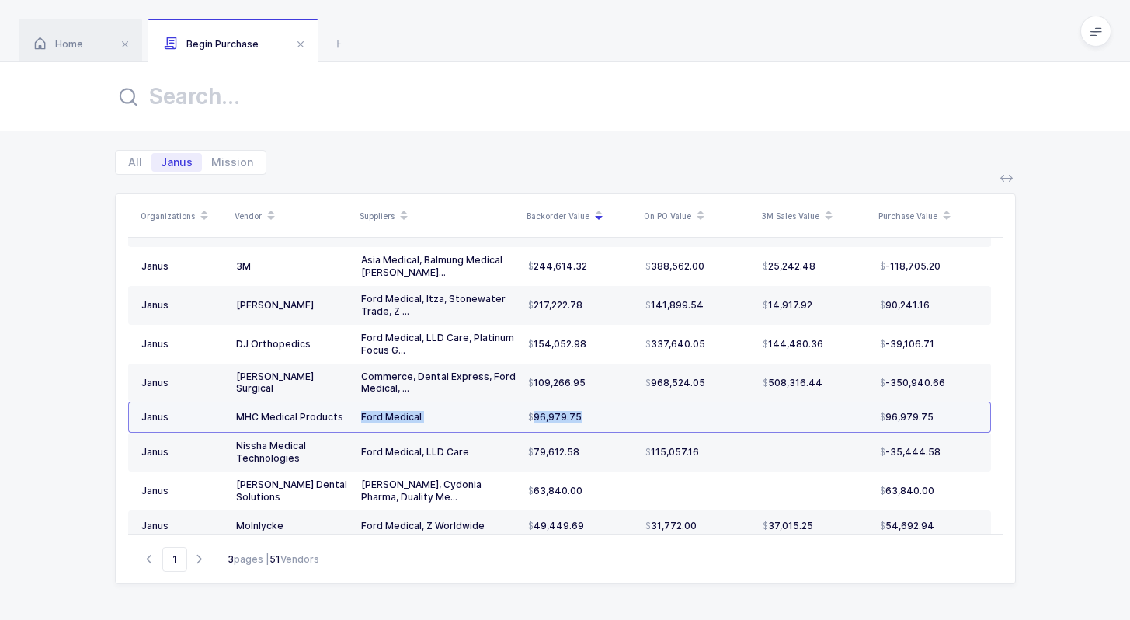
drag, startPoint x: 235, startPoint y: 418, endPoint x: 947, endPoint y: 422, distance: 711.5
click at [947, 423] on tr "Janus MHC Medical Products Ford Medical 96,979.75 96,979.75" at bounding box center [559, 417] width 863 height 31
click at [947, 422] on div "96,979.75" at bounding box center [929, 417] width 98 height 12
drag, startPoint x: 947, startPoint y: 422, endPoint x: 940, endPoint y: 414, distance: 10.5
click at [940, 414] on div "96,979.75" at bounding box center [929, 417] width 98 height 12
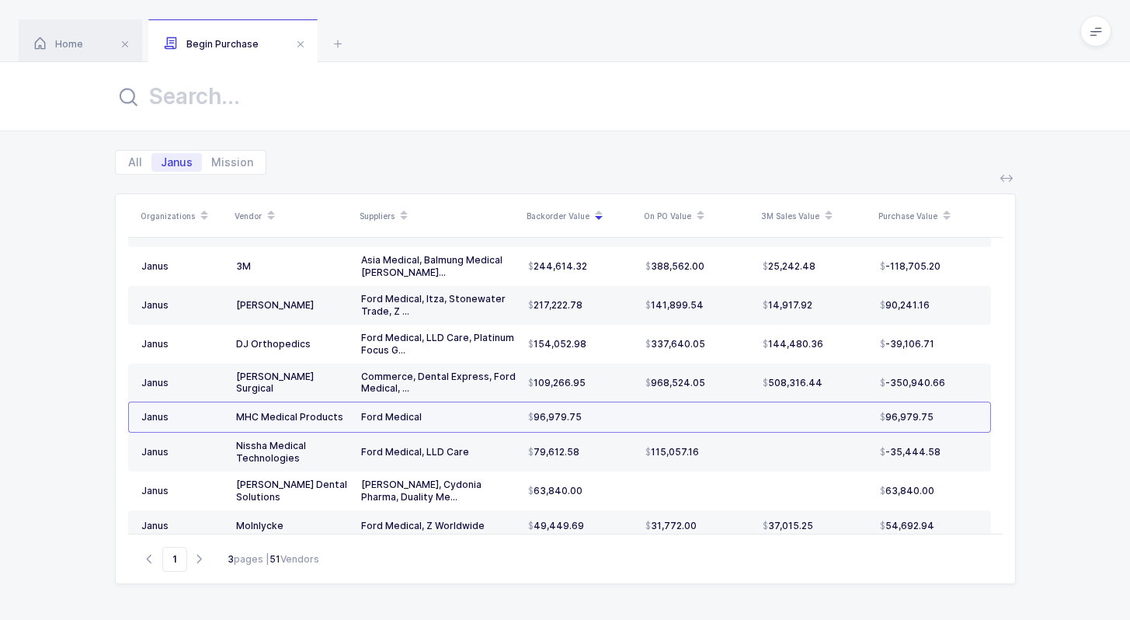
drag, startPoint x: 940, startPoint y: 414, endPoint x: 949, endPoint y: 424, distance: 13.7
click at [949, 424] on td "96,979.75" at bounding box center [932, 417] width 117 height 31
drag, startPoint x: 949, startPoint y: 424, endPoint x: 958, endPoint y: 419, distance: 10.1
click at [958, 419] on td "96,979.75" at bounding box center [932, 417] width 117 height 31
click at [957, 419] on div "96,979.75" at bounding box center [929, 417] width 98 height 12
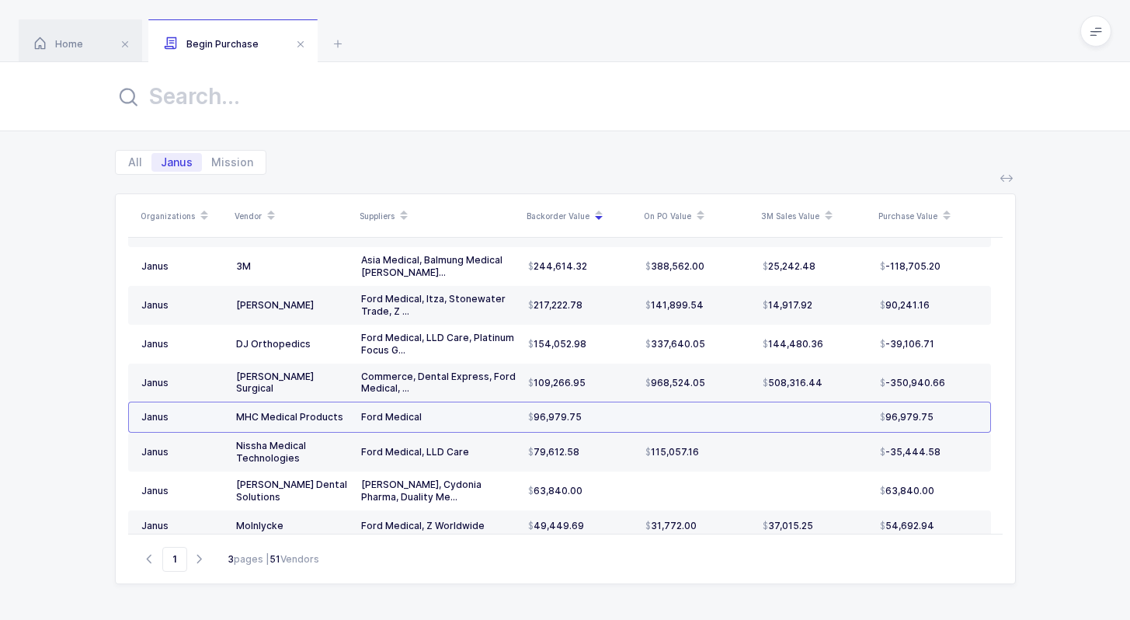
click at [963, 418] on div "96,979.75" at bounding box center [929, 417] width 98 height 12
drag, startPoint x: 947, startPoint y: 461, endPoint x: 966, endPoint y: 445, distance: 24.8
click at [966, 446] on td "-35,444.58" at bounding box center [932, 452] width 117 height 39
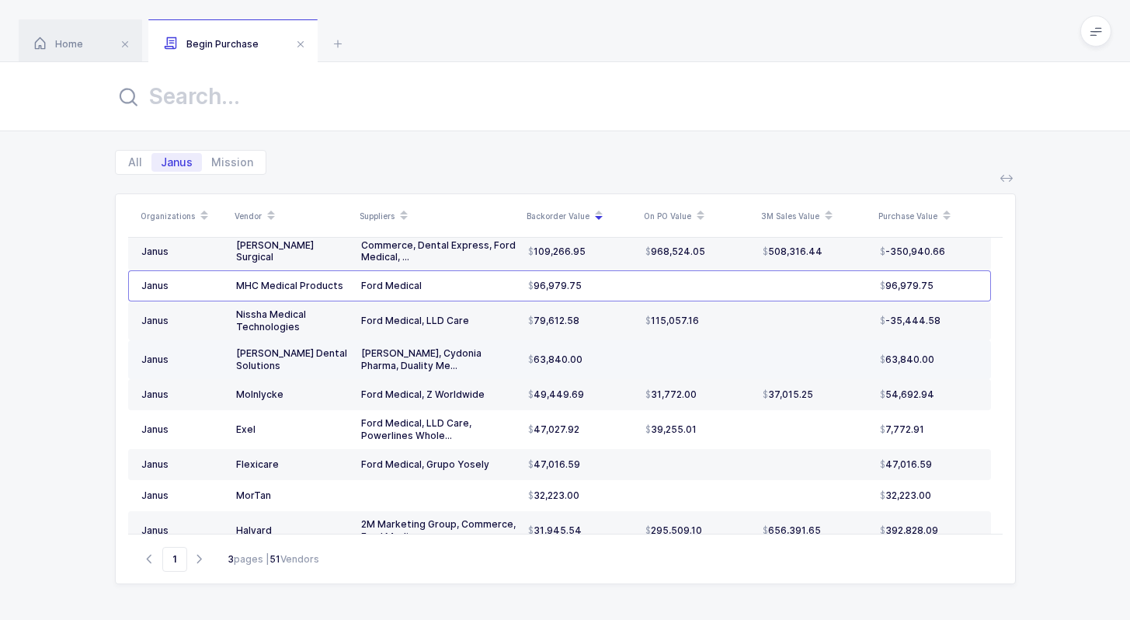
scroll to position [203, 0]
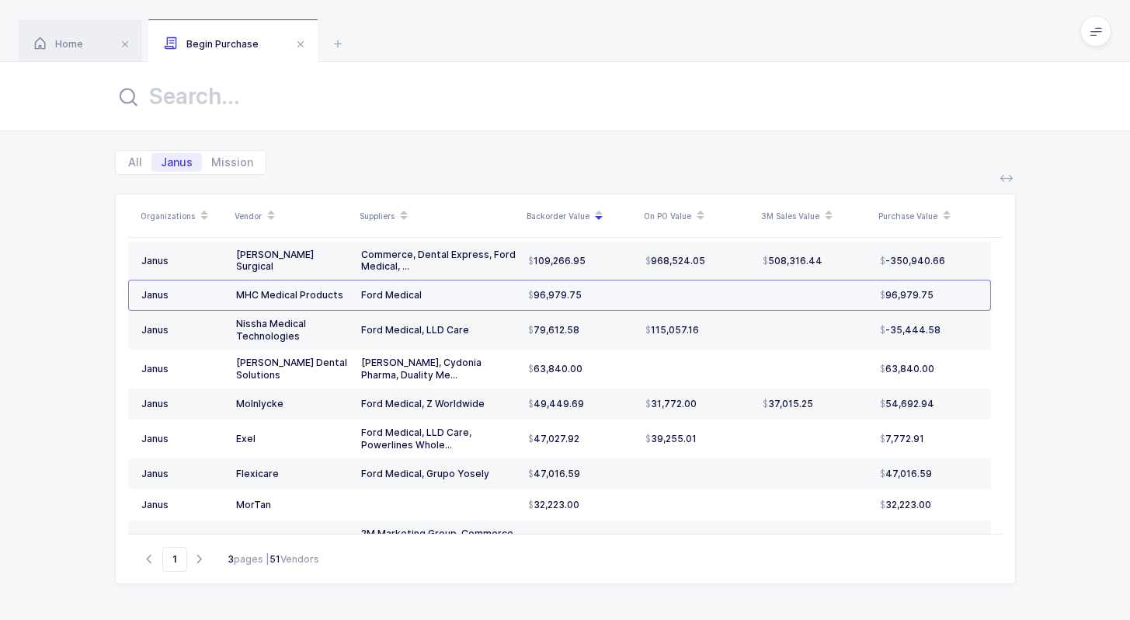
drag, startPoint x: 228, startPoint y: 296, endPoint x: 618, endPoint y: 304, distance: 390.0
click at [618, 304] on tr "Janus MHC Medical Products Ford Medical 96,979.75 96,979.75" at bounding box center [559, 295] width 863 height 31
click at [618, 304] on td "96,979.75" at bounding box center [580, 295] width 117 height 31
click at [559, 292] on span "96,979.75" at bounding box center [555, 295] width 54 height 12
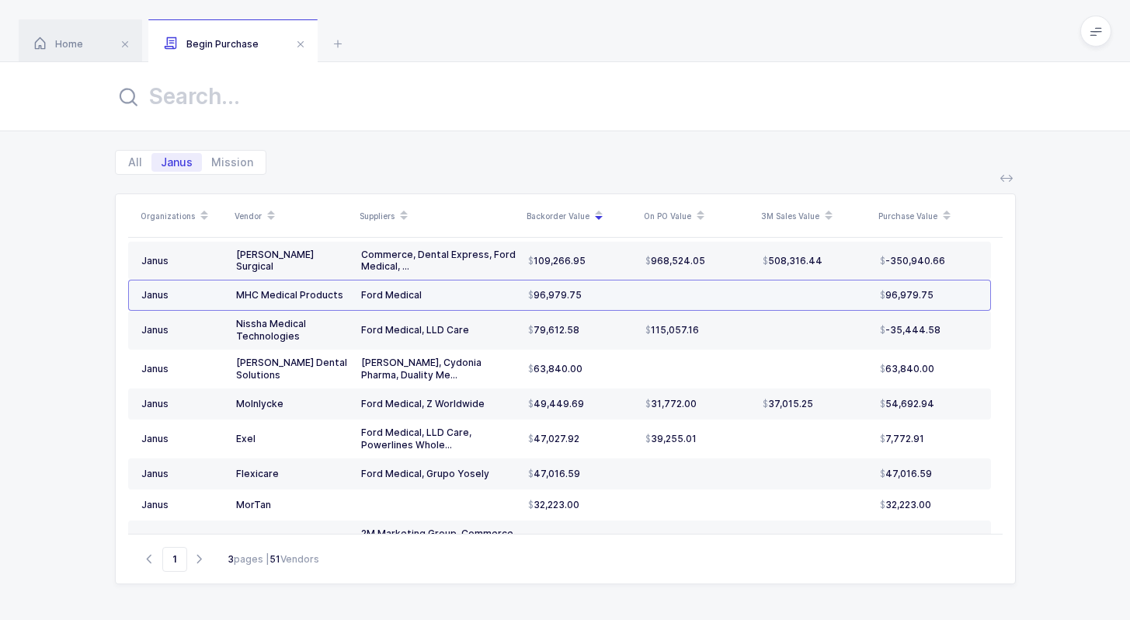
click at [559, 292] on span "96,979.75" at bounding box center [555, 295] width 54 height 12
drag, startPoint x: 934, startPoint y: 292, endPoint x: 949, endPoint y: 291, distance: 14.8
click at [949, 291] on div "96,979.75" at bounding box center [929, 295] width 98 height 12
drag, startPoint x: 235, startPoint y: 293, endPoint x: 351, endPoint y: 292, distance: 115.7
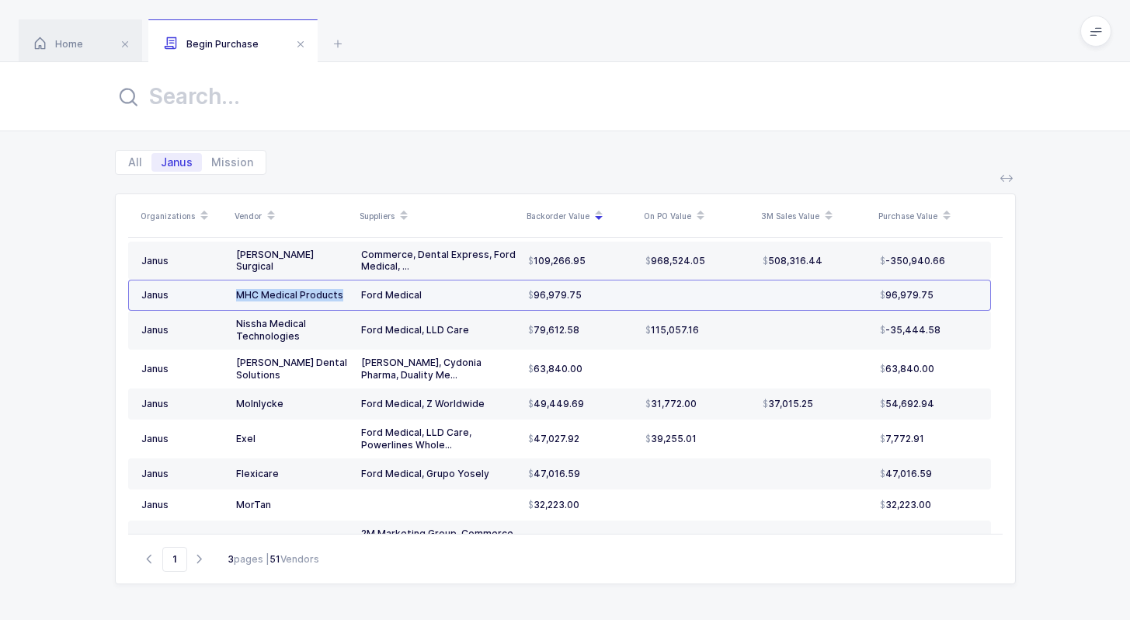
click at [352, 293] on td "MHC Medical Products" at bounding box center [292, 295] width 125 height 31
click at [351, 292] on td "MHC Medical Products" at bounding box center [292, 295] width 125 height 31
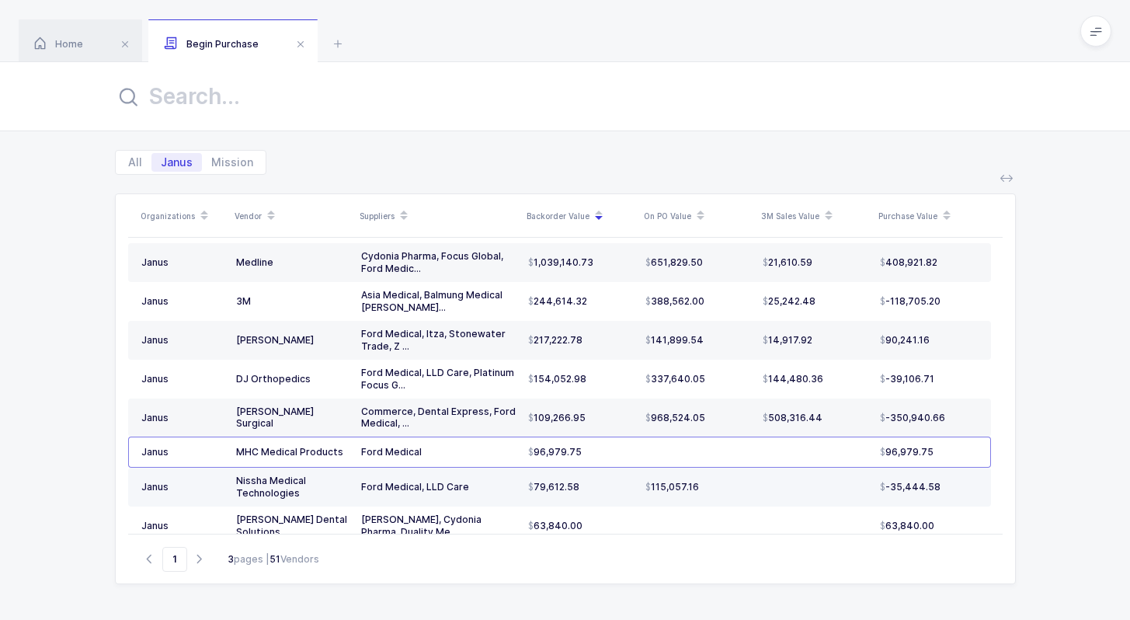
scroll to position [0, 0]
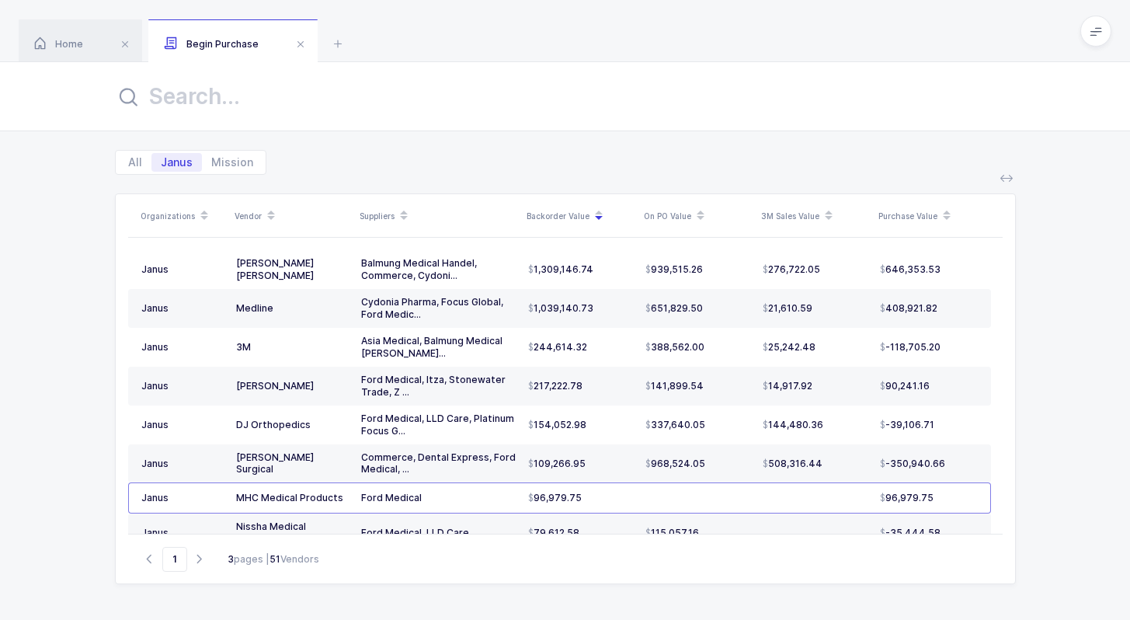
click at [253, 92] on input "text" at bounding box center [565, 96] width 901 height 37
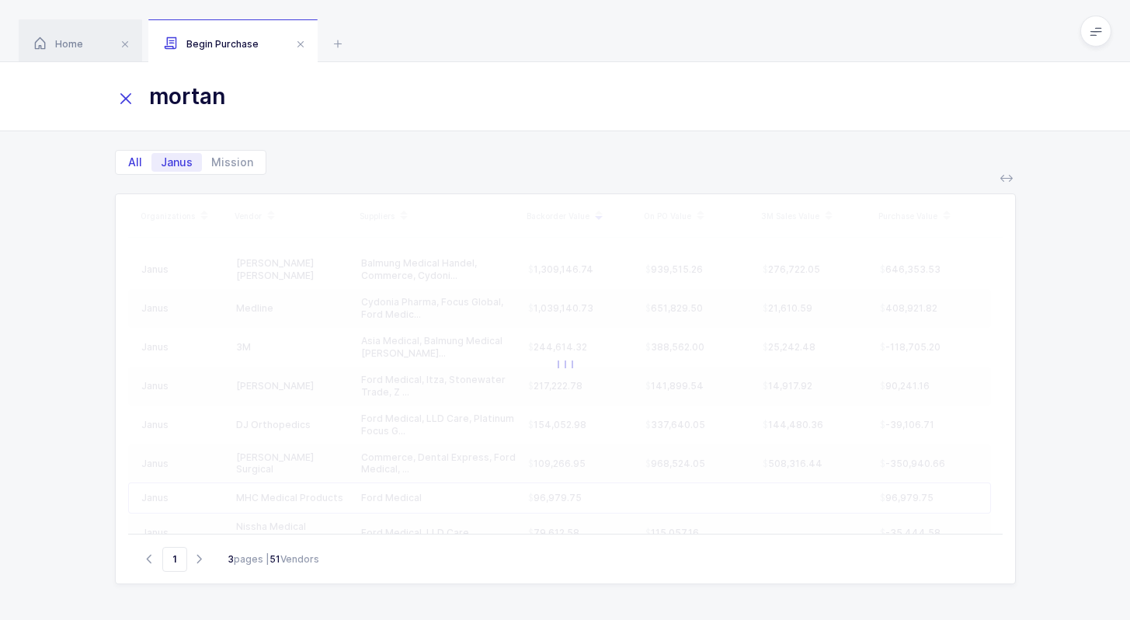
type input "mortan"
click at [135, 168] on span "All" at bounding box center [135, 162] width 33 height 19
click at [129, 163] on input "All" at bounding box center [124, 158] width 10 height 10
radio input "true"
radio input "false"
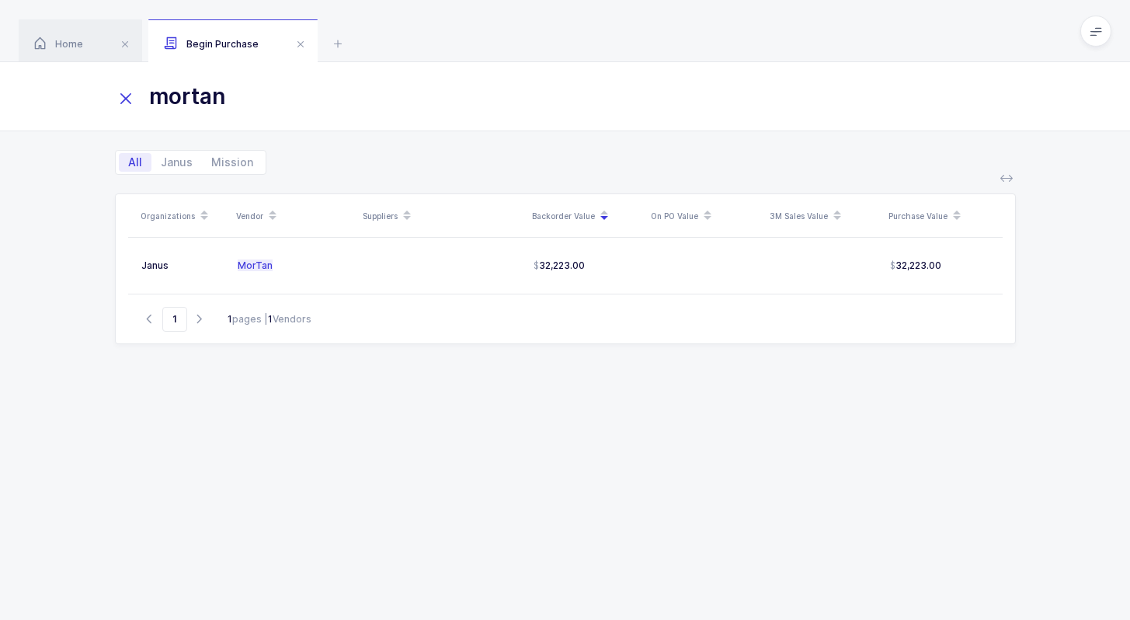
click at [121, 93] on icon at bounding box center [126, 99] width 22 height 22
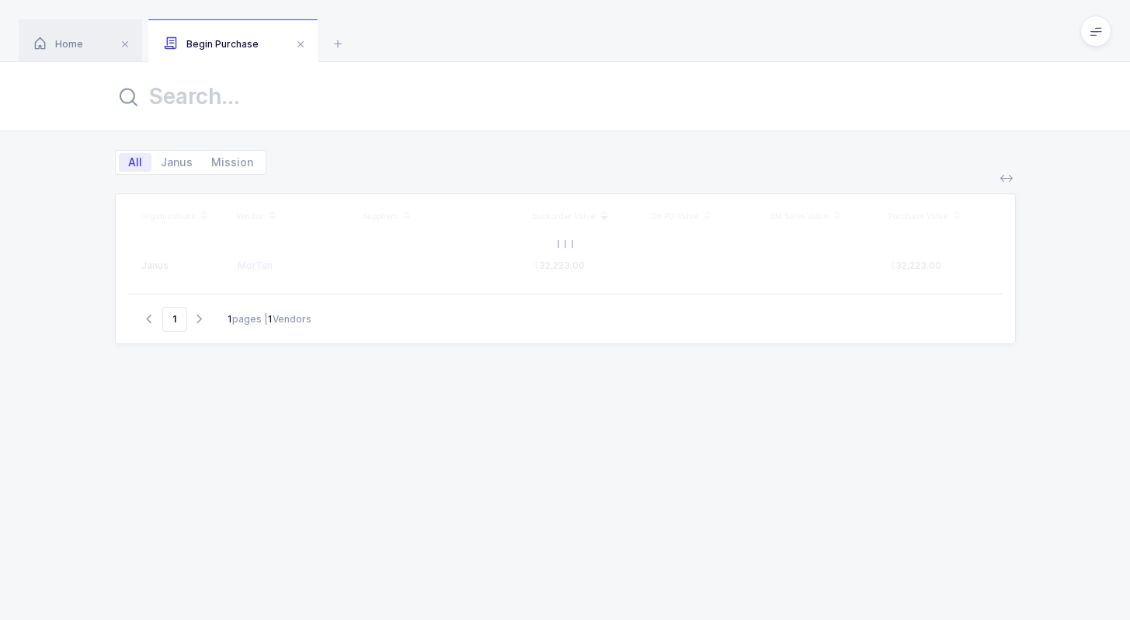
click at [225, 103] on input "text" at bounding box center [565, 96] width 901 height 37
click at [335, 147] on div "All Janus Mission" at bounding box center [565, 152] width 901 height 43
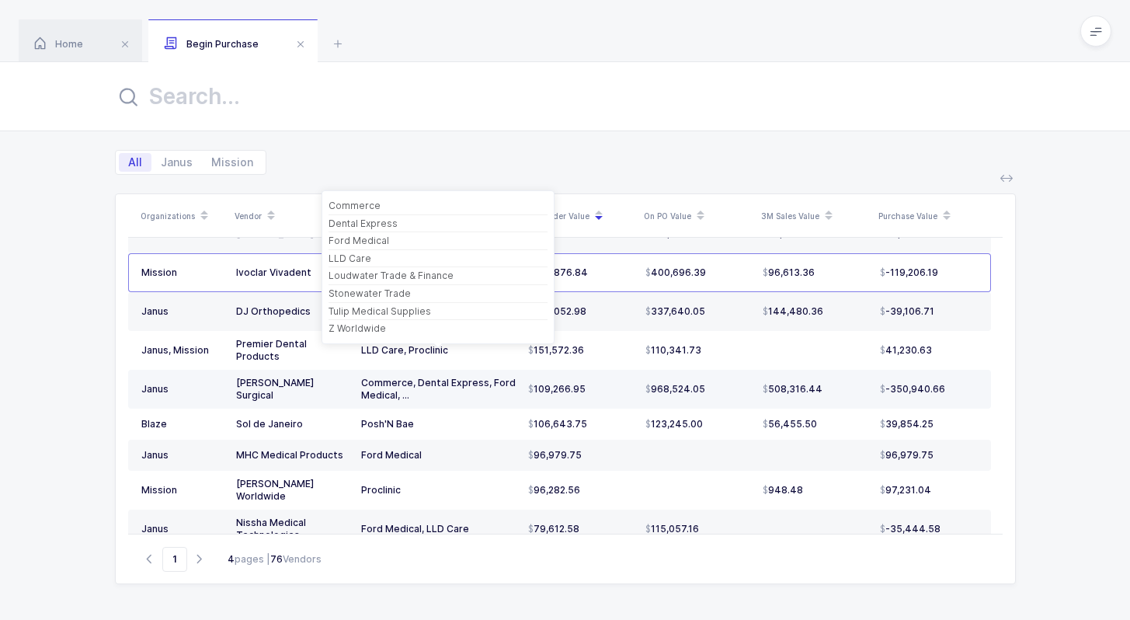
scroll to position [245, 0]
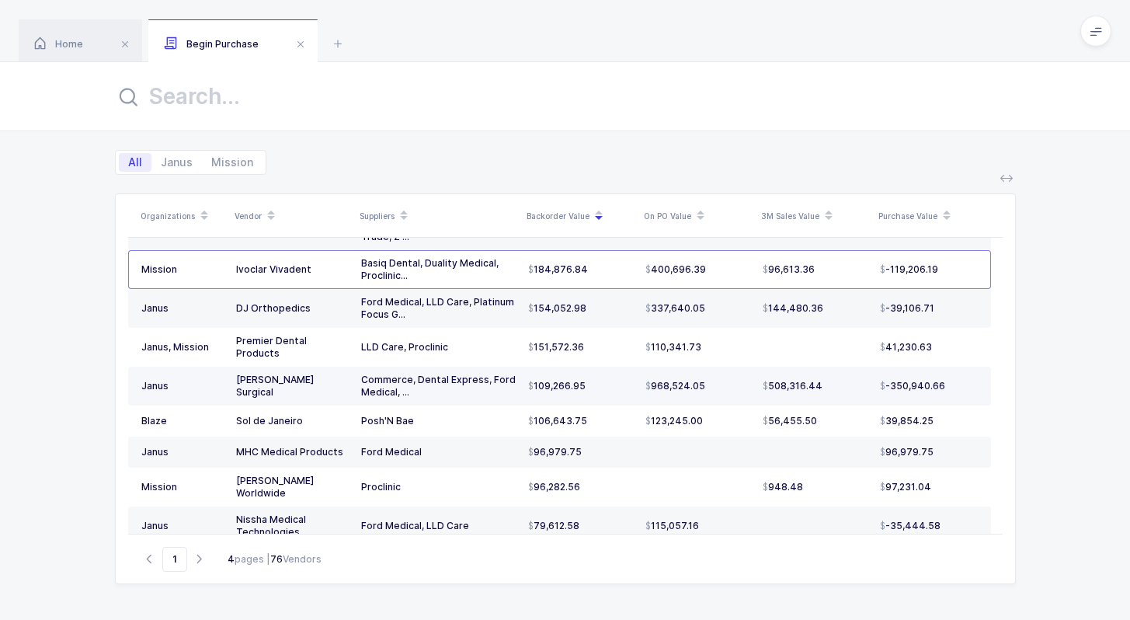
drag, startPoint x: 433, startPoint y: 375, endPoint x: 450, endPoint y: 380, distance: 17.0
click at [450, 380] on td "Commerce, Dental Express, Ford Medical, ..." at bounding box center [438, 386] width 167 height 39
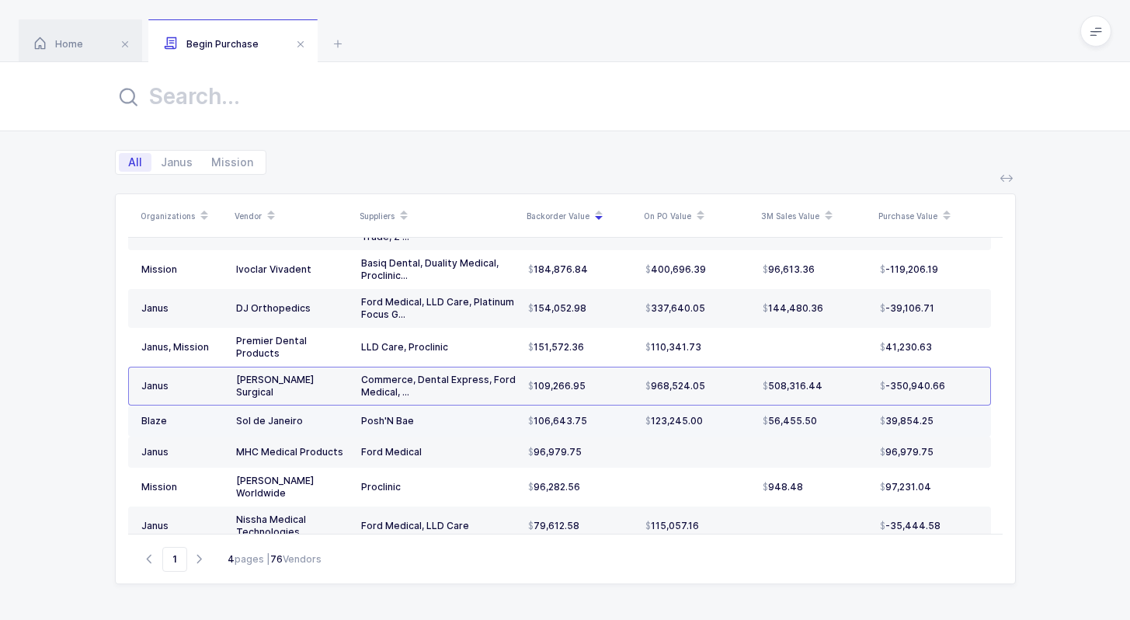
click at [460, 407] on td "Posh'N Bae" at bounding box center [438, 420] width 167 height 31
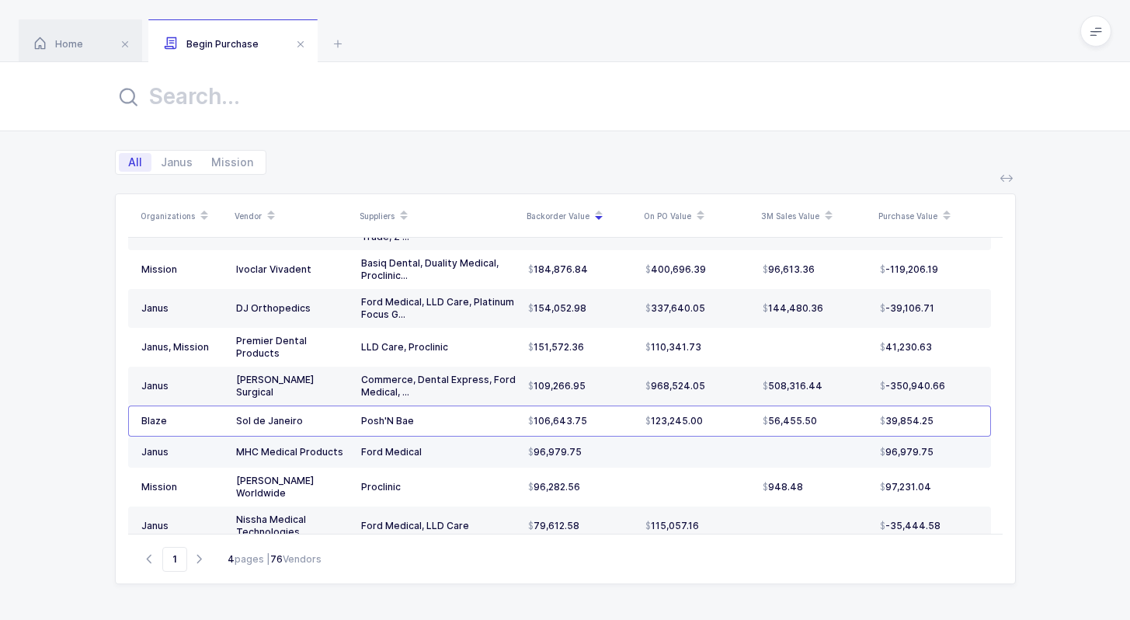
drag, startPoint x: 453, startPoint y: 435, endPoint x: 470, endPoint y: 433, distance: 17.2
click at [470, 446] on div "Ford Medical" at bounding box center [438, 452] width 155 height 12
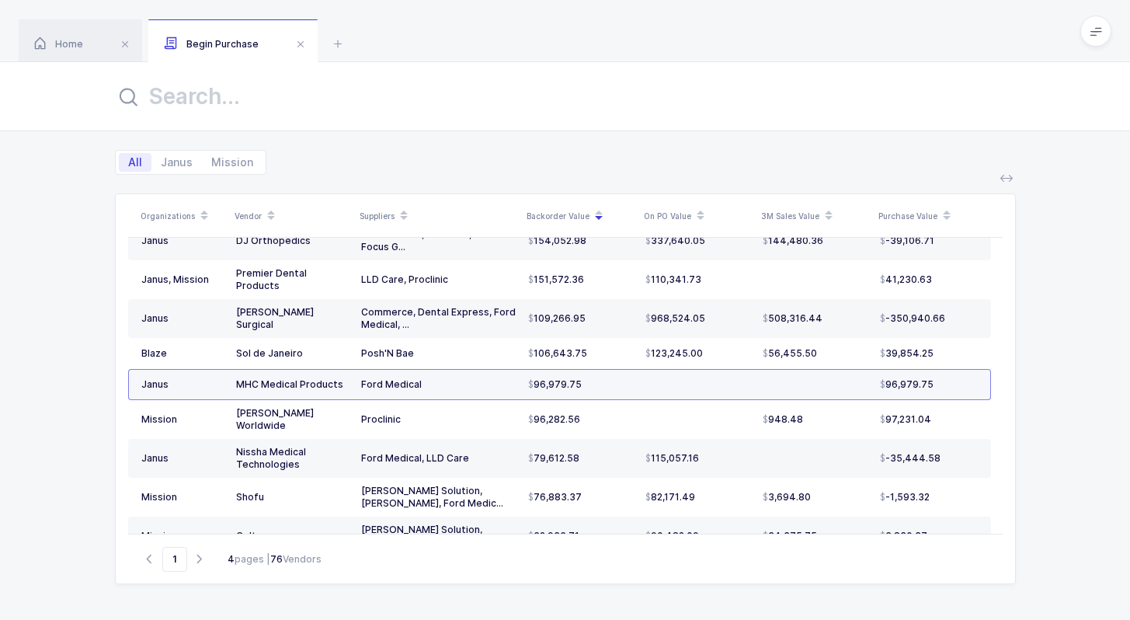
scroll to position [318, 0]
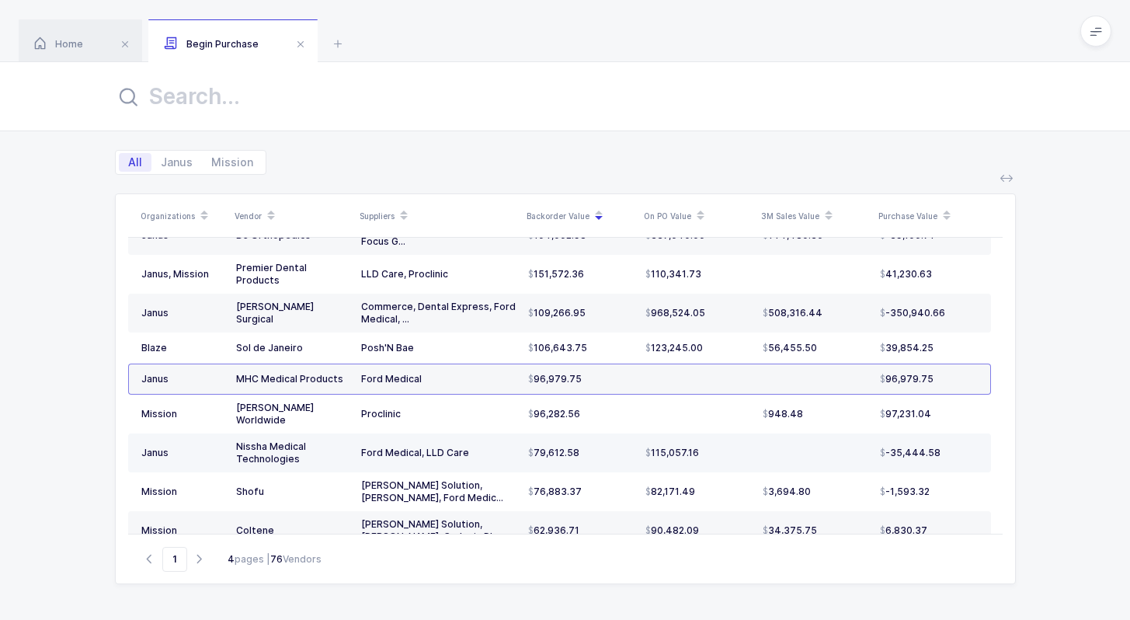
drag, startPoint x: 487, startPoint y: 425, endPoint x: 522, endPoint y: 428, distance: 35.1
click at [522, 433] on tr "[PERSON_NAME] Medical Technologies Ford Medical, LLD Care 79,612.58 115,057.16 …" at bounding box center [559, 452] width 863 height 39
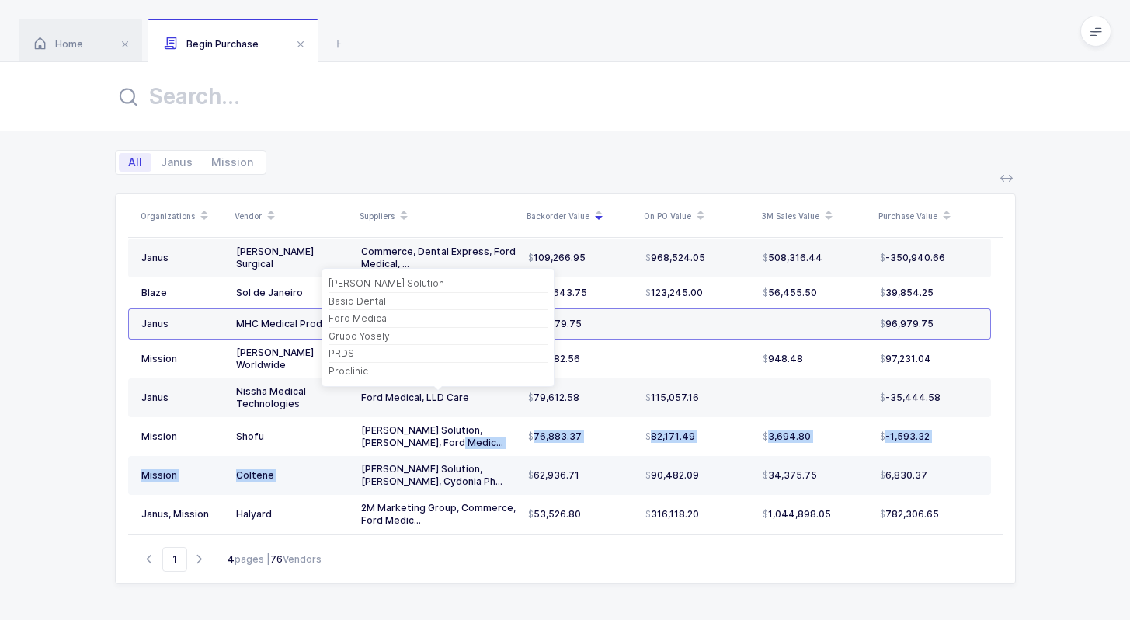
drag, startPoint x: 441, startPoint y: 412, endPoint x: 461, endPoint y: 428, distance: 24.9
click at [461, 428] on tbody "Janus, Mission Becton [PERSON_NAME] Balmung Medical Handel Commerce Cydonia Pha…" at bounding box center [559, 351] width 863 height 948
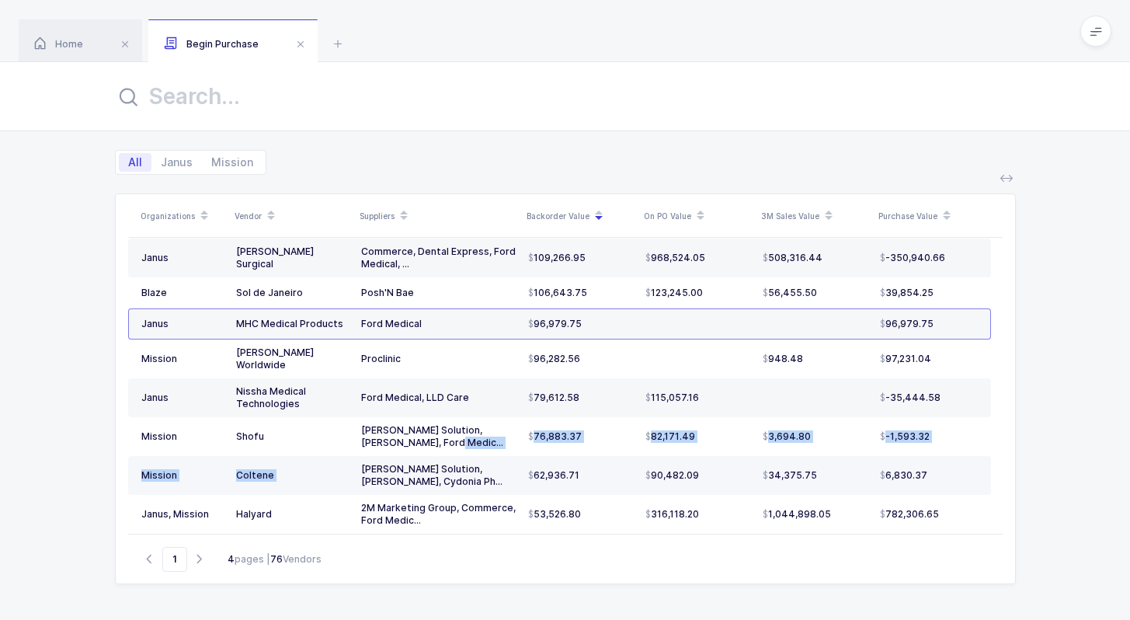
scroll to position [421, 0]
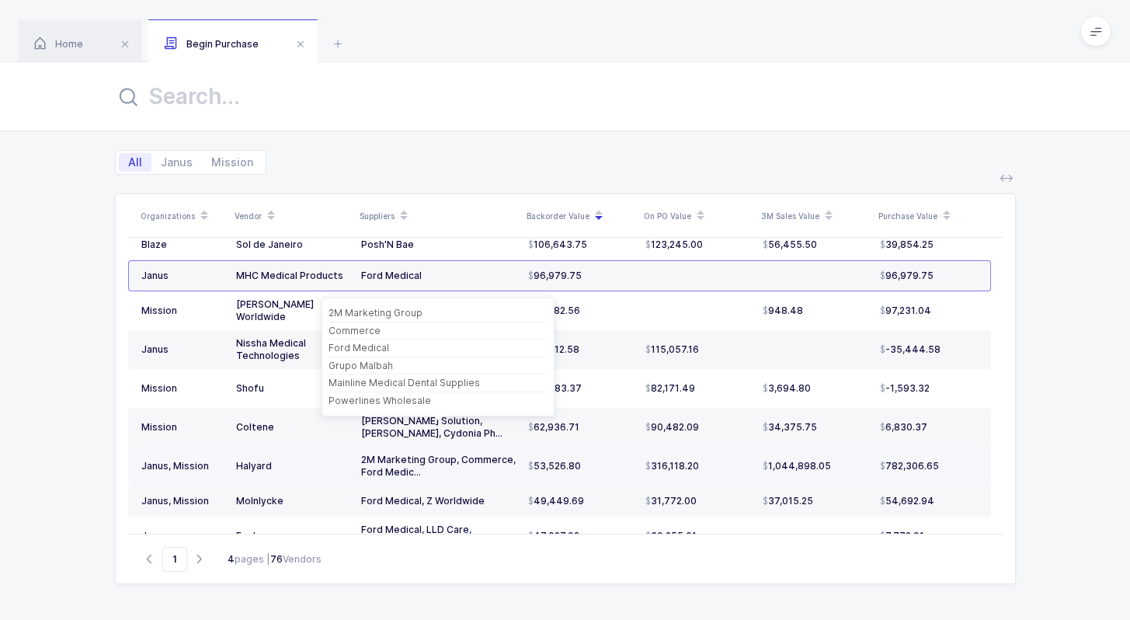
click at [459, 454] on div "2M Marketing Group, Commerce, Ford Medic..." at bounding box center [438, 466] width 155 height 25
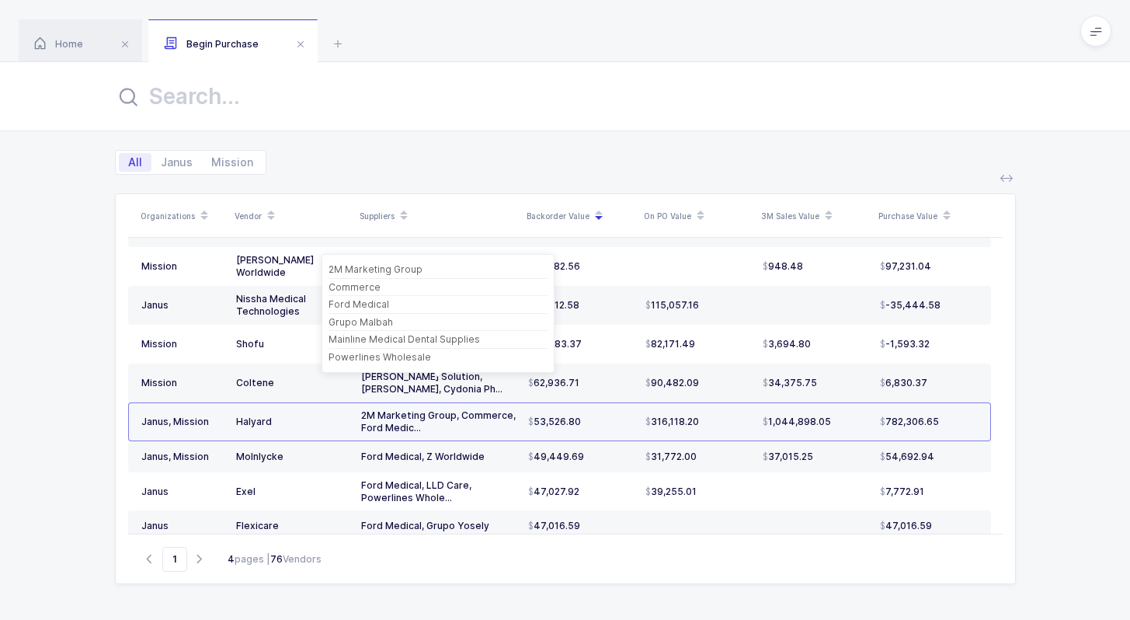
scroll to position [466, 0]
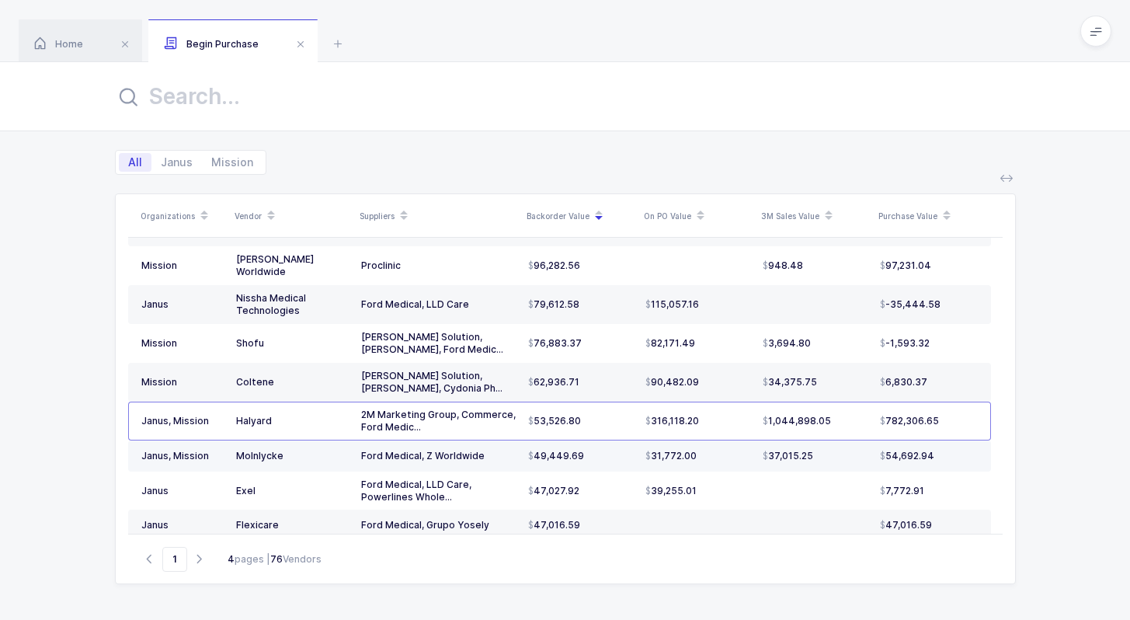
drag, startPoint x: 492, startPoint y: 426, endPoint x: 508, endPoint y: 423, distance: 15.8
click at [508, 450] on div "Ford Medical, Z Worldwide" at bounding box center [438, 456] width 155 height 12
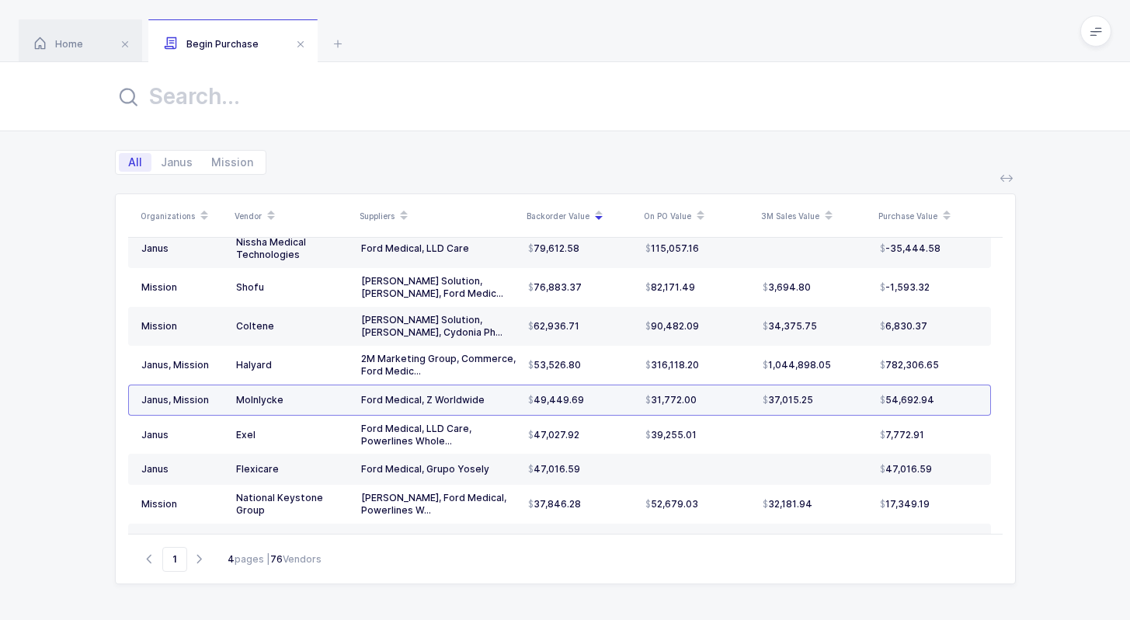
scroll to position [525, 0]
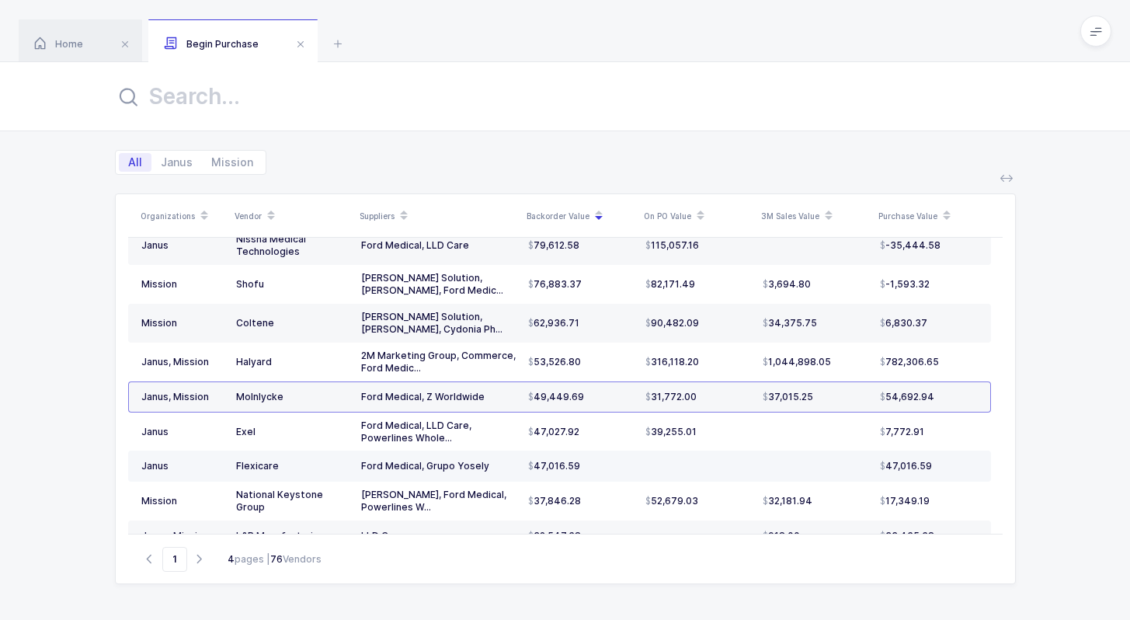
click at [502, 460] on div "Ford Medical, Grupo Yosely" at bounding box center [438, 466] width 155 height 12
drag, startPoint x: 501, startPoint y: 436, endPoint x: 534, endPoint y: 431, distance: 33.0
click at [534, 451] on tr "Janus Flexicare Ford Medical, Grupo Yosely 47,016.59 47,016.59" at bounding box center [559, 466] width 863 height 31
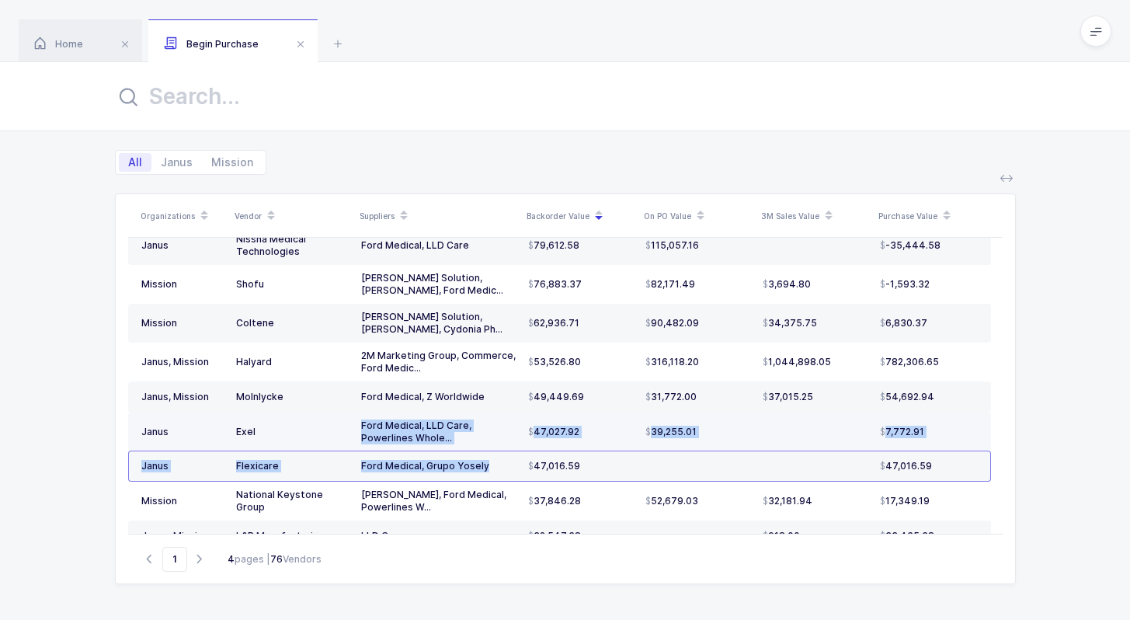
drag, startPoint x: 534, startPoint y: 431, endPoint x: 360, endPoint y: 391, distance: 177.7
click at [360, 391] on tbody "Janus, Mission Becton [PERSON_NAME] Balmung Medical Handel Commerce Cydonia Pha…" at bounding box center [559, 199] width 863 height 948
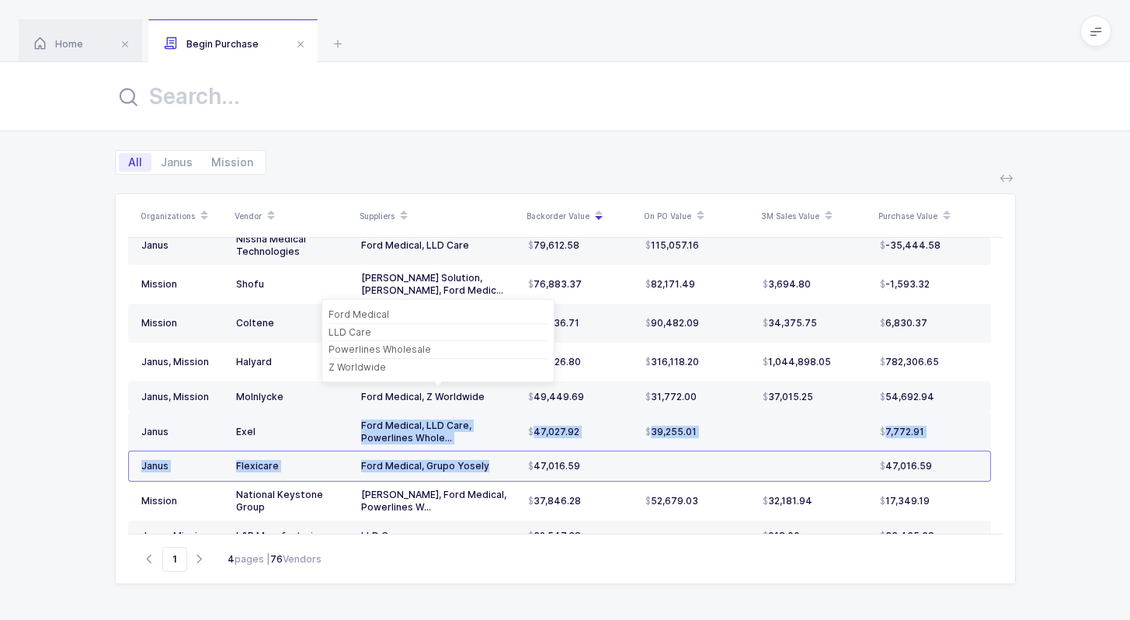
click at [361, 419] on div "Ford Medical, LLD Care, Powerlines Whole..." at bounding box center [438, 431] width 155 height 25
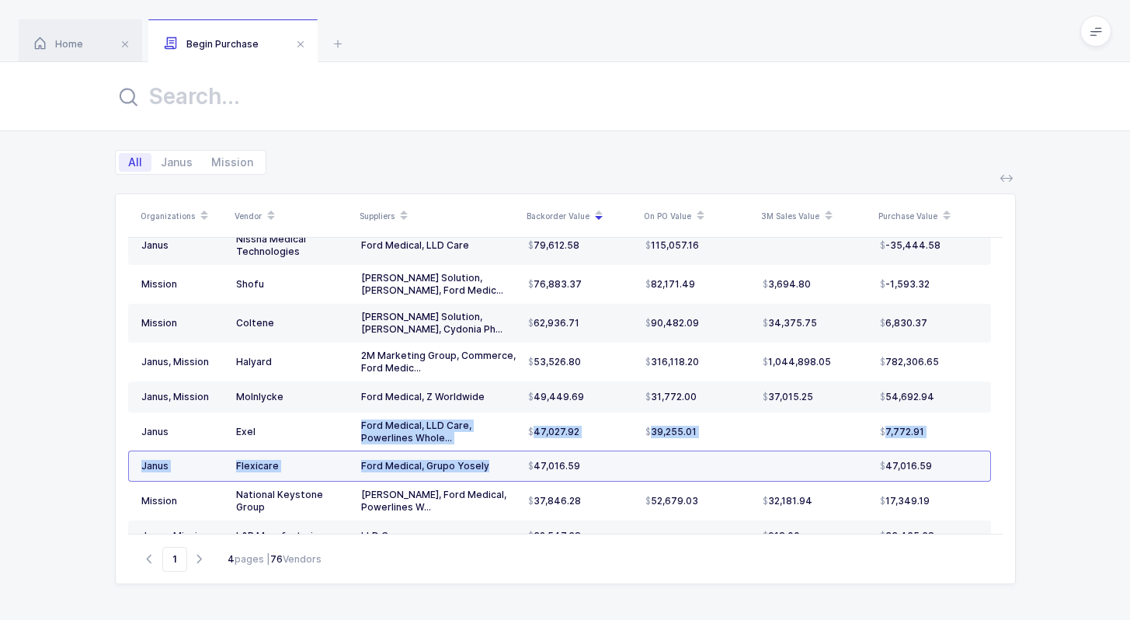
drag, startPoint x: 360, startPoint y: 391, endPoint x: 503, endPoint y: 434, distance: 149.2
click at [504, 435] on tbody "Janus, Mission Becton [PERSON_NAME] Balmung Medical Handel Commerce Cydonia Pha…" at bounding box center [559, 199] width 863 height 948
click at [503, 460] on div "Ford Medical, Grupo Yosely" at bounding box center [438, 466] width 155 height 12
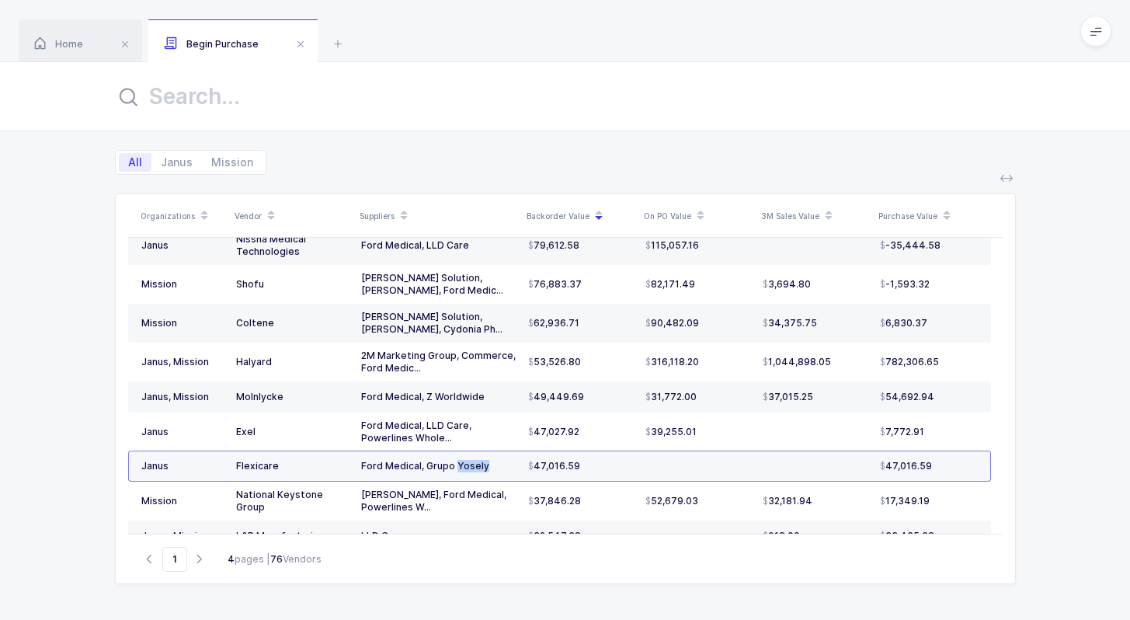
click at [502, 460] on div "Ford Medical, Grupo Yosely" at bounding box center [438, 466] width 155 height 12
drag, startPoint x: 235, startPoint y: 372, endPoint x: 287, endPoint y: 371, distance: 52.1
click at [287, 391] on div "Molnlycke" at bounding box center [292, 397] width 113 height 12
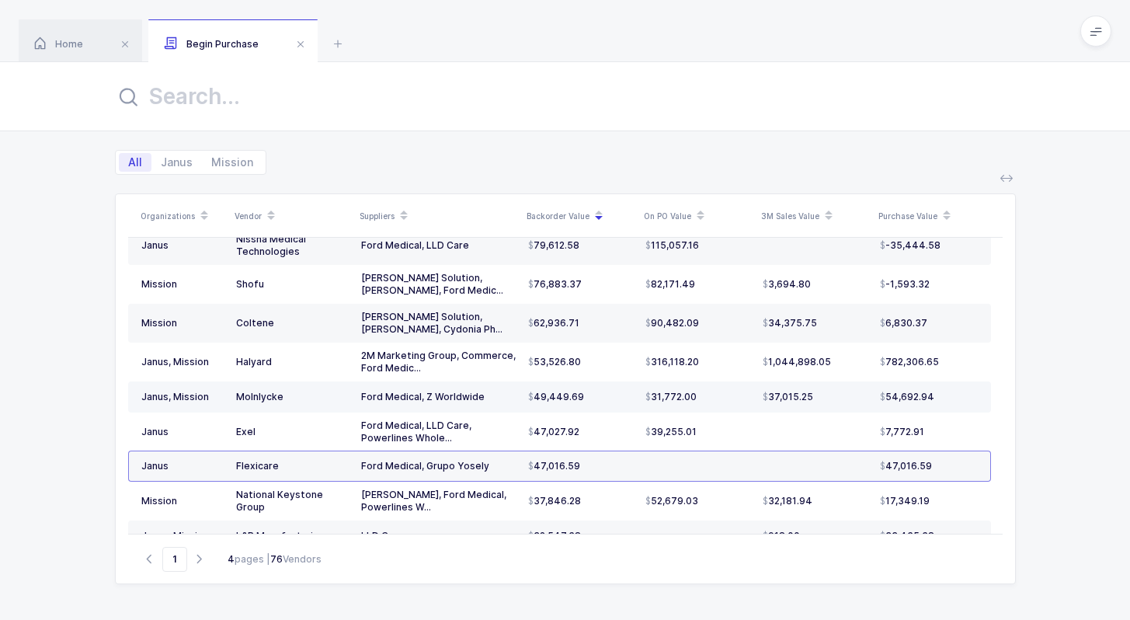
drag, startPoint x: 298, startPoint y: 371, endPoint x: 287, endPoint y: 374, distance: 10.6
click at [288, 391] on div "Molnlycke" at bounding box center [292, 397] width 113 height 12
click at [291, 391] on div "Molnlycke" at bounding box center [292, 397] width 113 height 12
click at [293, 391] on div "Molnlycke" at bounding box center [292, 397] width 113 height 12
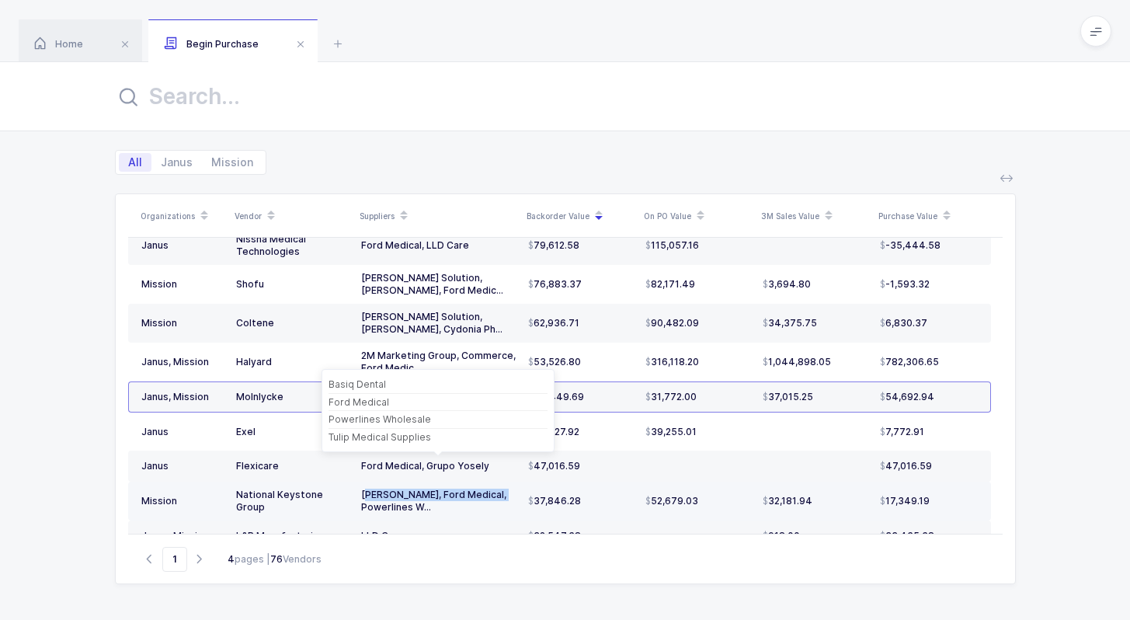
click at [369, 489] on div "Basiq Dental, Ford Medical, Powerlines W..." at bounding box center [438, 501] width 155 height 25
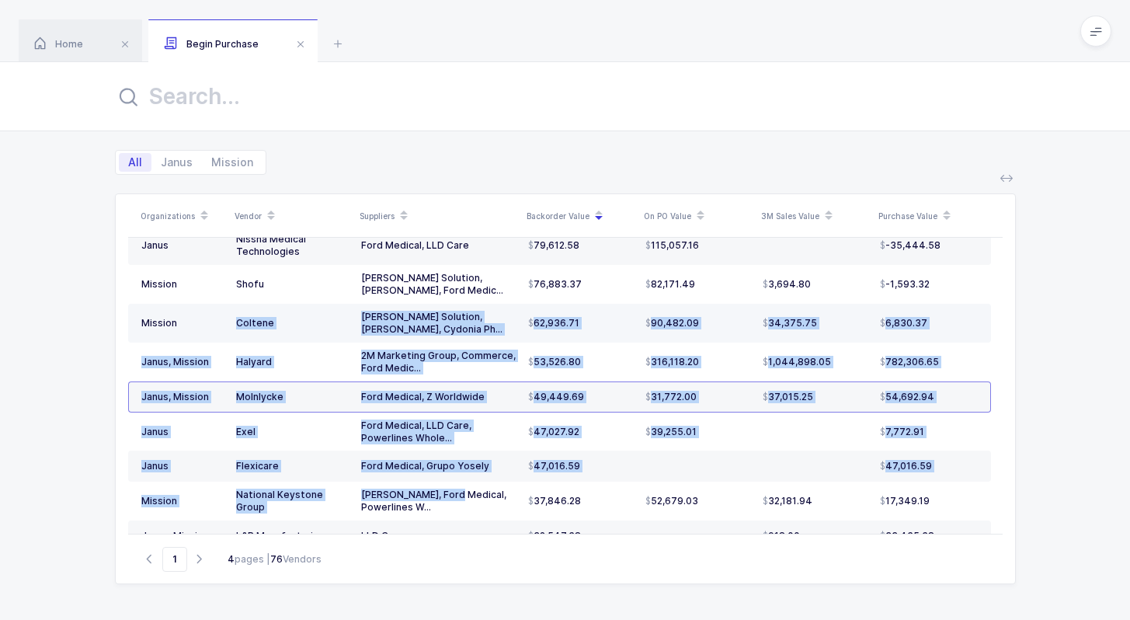
drag, startPoint x: 446, startPoint y: 473, endPoint x: 225, endPoint y: 294, distance: 284.4
click at [225, 294] on tbody "Janus, Mission Becton Dickinson Balmung Medical Handel Commerce Cydonia Pharma …" at bounding box center [559, 199] width 863 height 948
click at [225, 304] on td "Mission" at bounding box center [179, 323] width 102 height 39
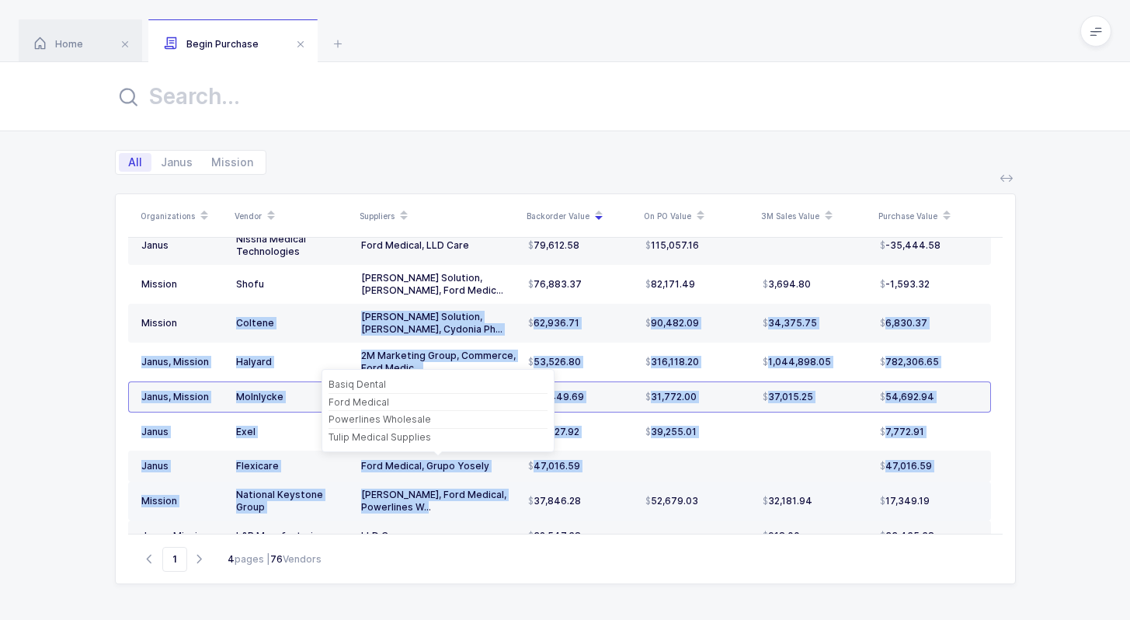
drag, startPoint x: 225, startPoint y: 294, endPoint x: 434, endPoint y: 480, distance: 280.0
click at [434, 480] on tbody "Janus, Mission Becton Dickinson Balmung Medical Handel Commerce Cydonia Pharma …" at bounding box center [559, 199] width 863 height 948
click at [433, 489] on div "Basiq Dental, Ford Medical, Powerlines W..." at bounding box center [438, 501] width 155 height 25
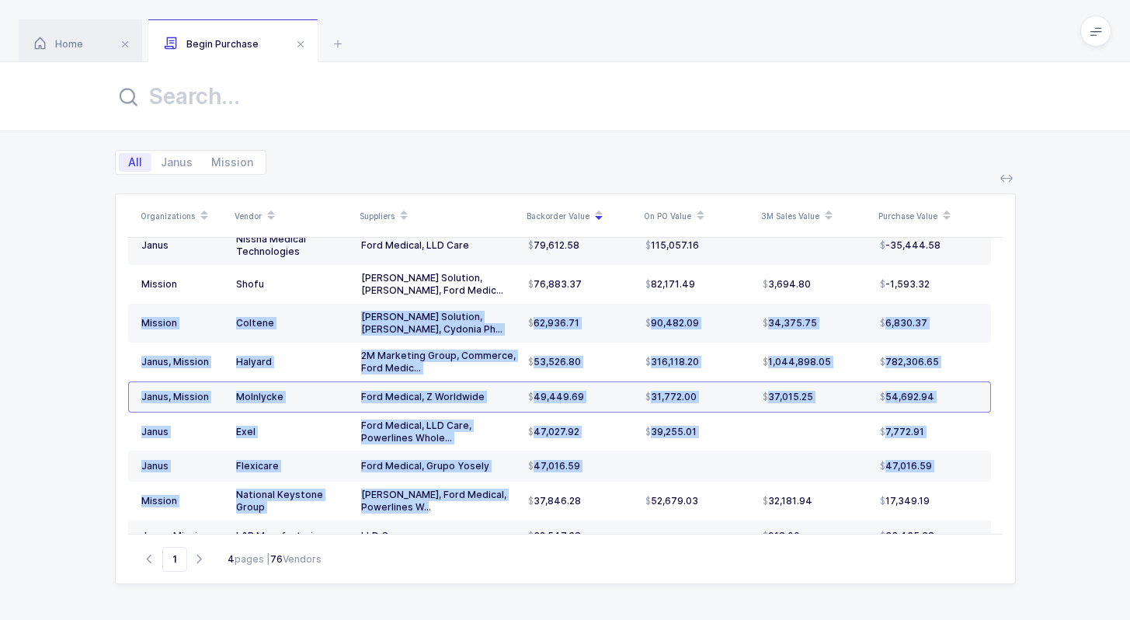
drag, startPoint x: 433, startPoint y: 480, endPoint x: 141, endPoint y: 294, distance: 347.2
click at [141, 294] on tbody "Janus, Mission Becton Dickinson Balmung Medical Handel Commerce Cydonia Pharma …" at bounding box center [559, 199] width 863 height 948
click at [141, 317] on div "Mission" at bounding box center [182, 323] width 82 height 12
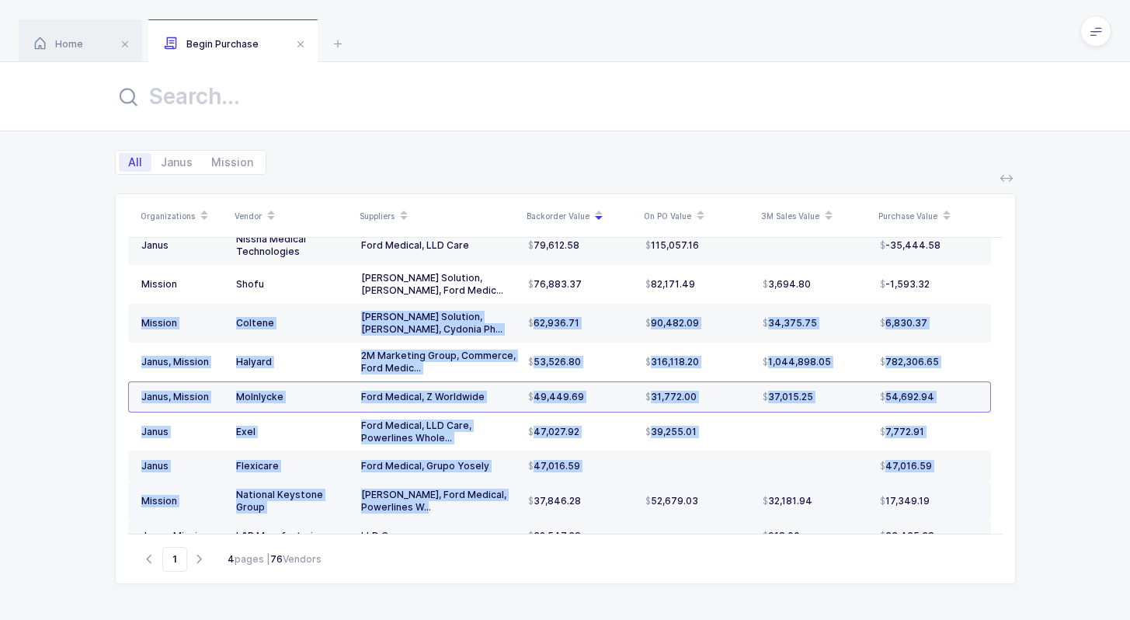
drag, startPoint x: 141, startPoint y: 294, endPoint x: 595, endPoint y: 477, distance: 490.0
click at [599, 480] on tbody "Janus, Mission Becton Dickinson Balmung Medical Handel Commerce Cydonia Pharma …" at bounding box center [559, 199] width 863 height 948
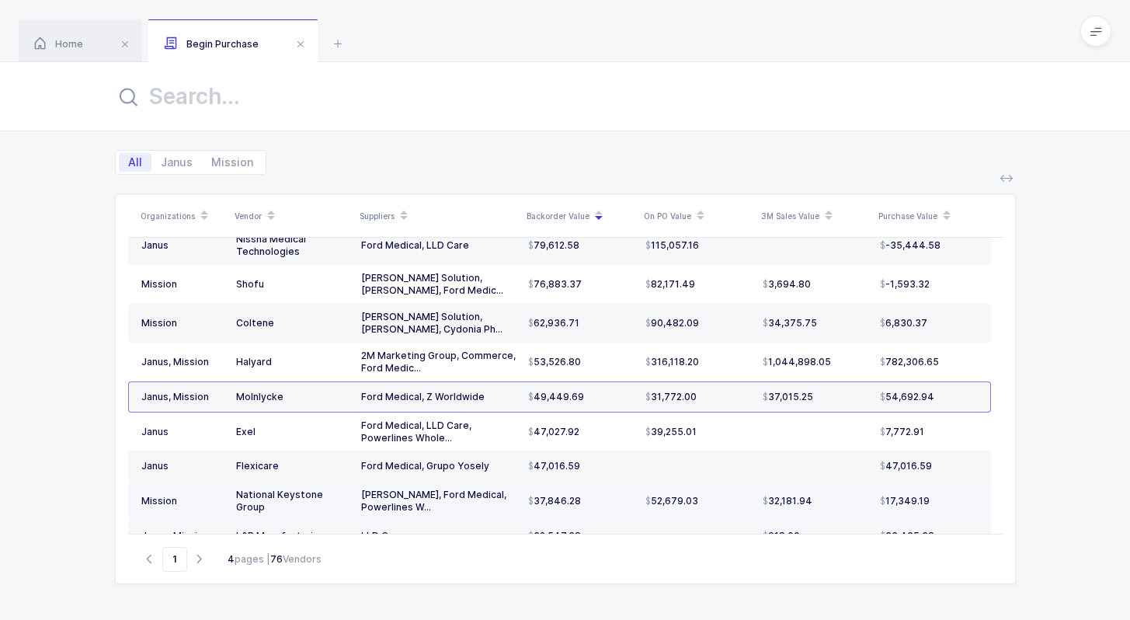
click at [595, 495] on div "37,846.28" at bounding box center [580, 501] width 105 height 12
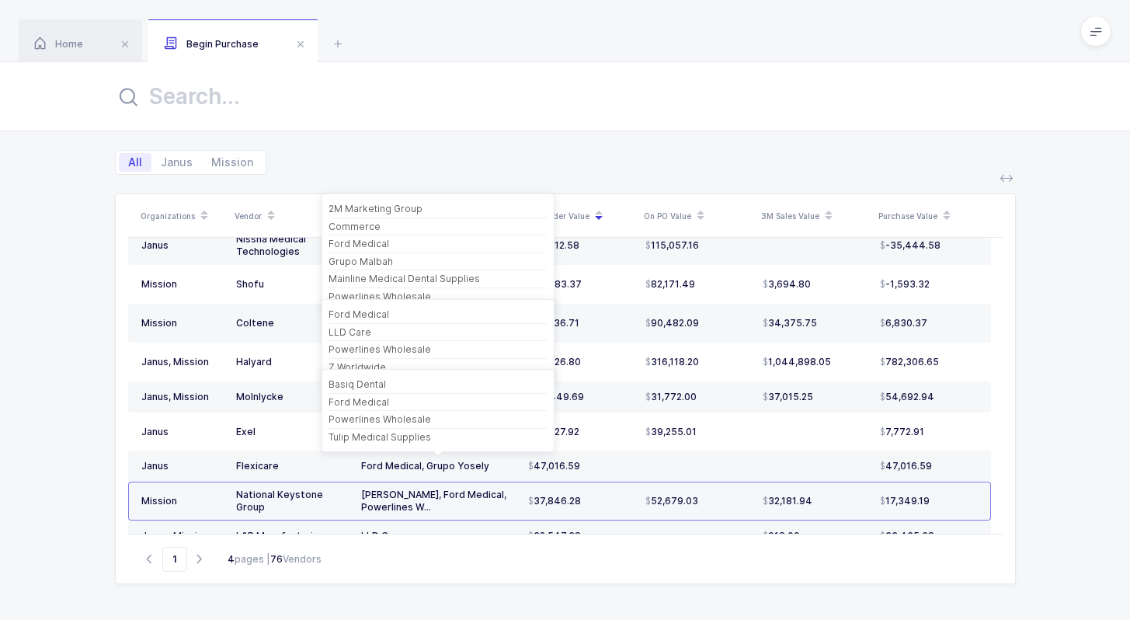
drag, startPoint x: 967, startPoint y: 474, endPoint x: 471, endPoint y: 463, distance: 496.5
click at [471, 482] on tr "Mission National Keystone Group Basiq Dental, Ford Medical, Powerlines W... 37,…" at bounding box center [559, 501] width 863 height 39
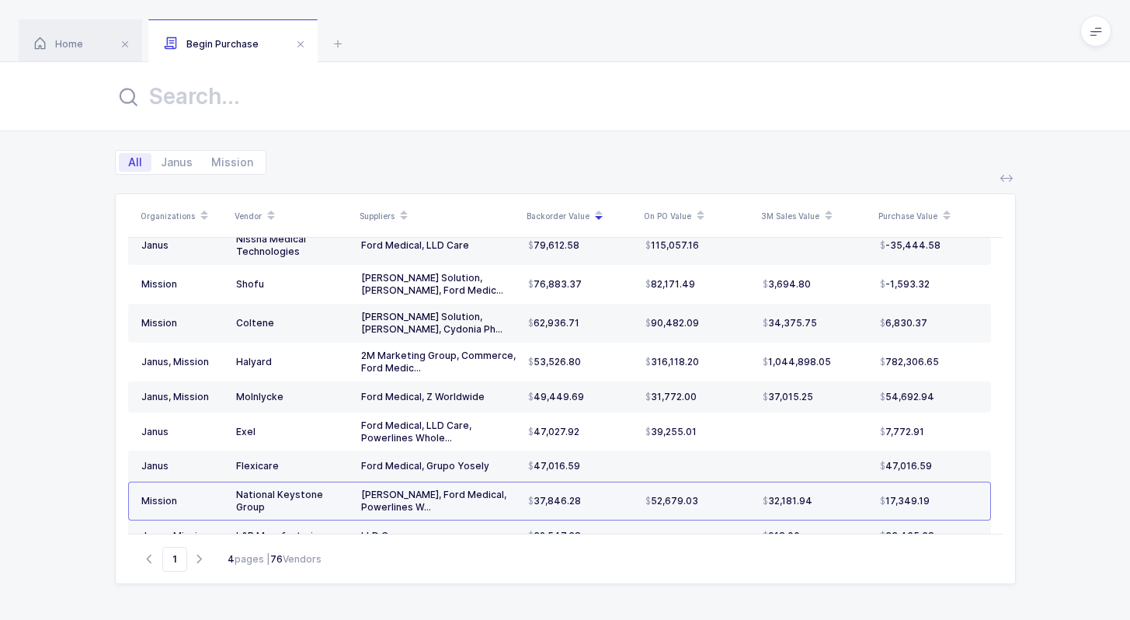
click at [473, 489] on div "Basiq Dental, Ford Medical, Powerlines W..." at bounding box center [438, 501] width 155 height 25
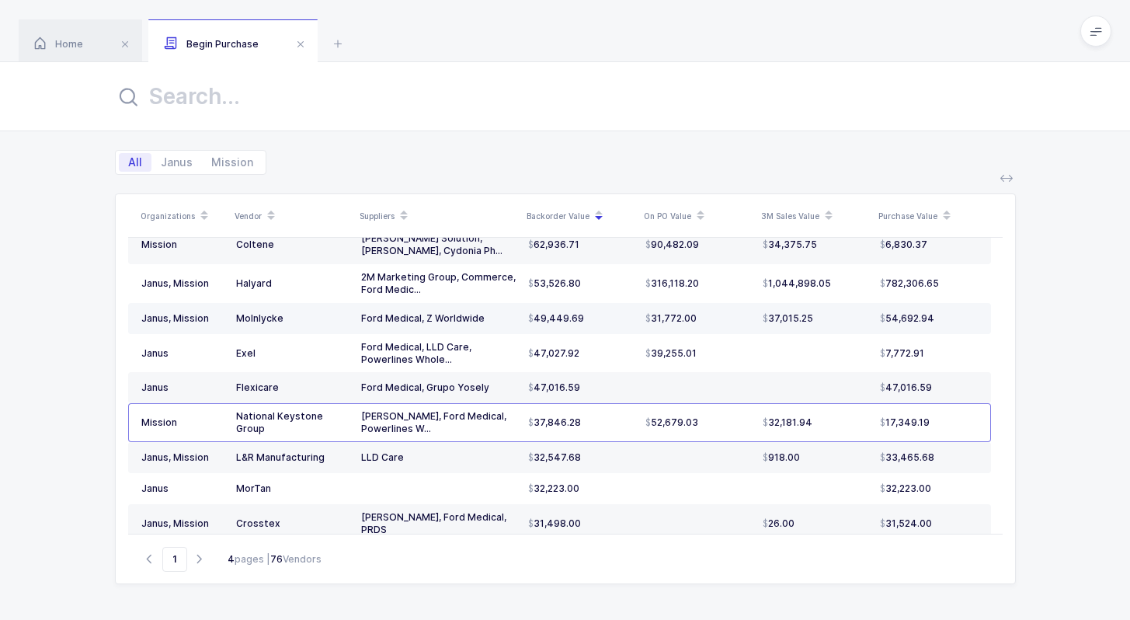
scroll to position [609, 0]
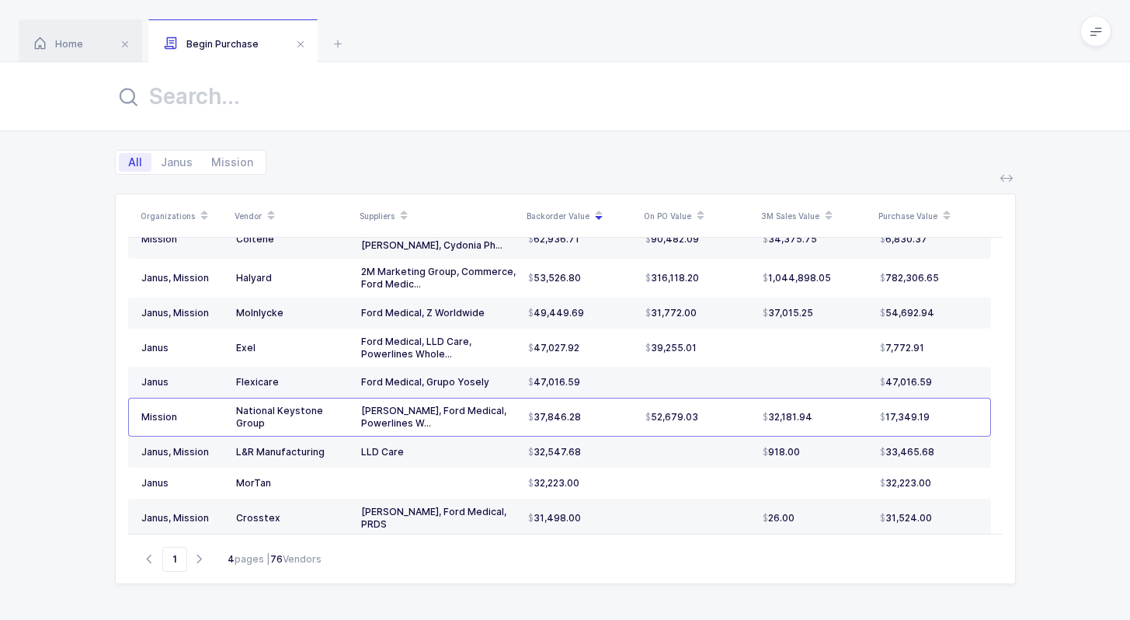
click at [502, 376] on div "Ford Medical, Grupo Yosely" at bounding box center [438, 382] width 155 height 12
drag, startPoint x: 594, startPoint y: 351, endPoint x: 234, endPoint y: 351, distance: 360.4
click at [234, 367] on tr "Janus Flexicare Ford Medical, Grupo Yosely 47,016.59 47,016.59" at bounding box center [559, 382] width 863 height 31
click at [234, 367] on td "Flexicare" at bounding box center [292, 382] width 125 height 31
drag, startPoint x: 234, startPoint y: 351, endPoint x: 626, endPoint y: 355, distance: 392.3
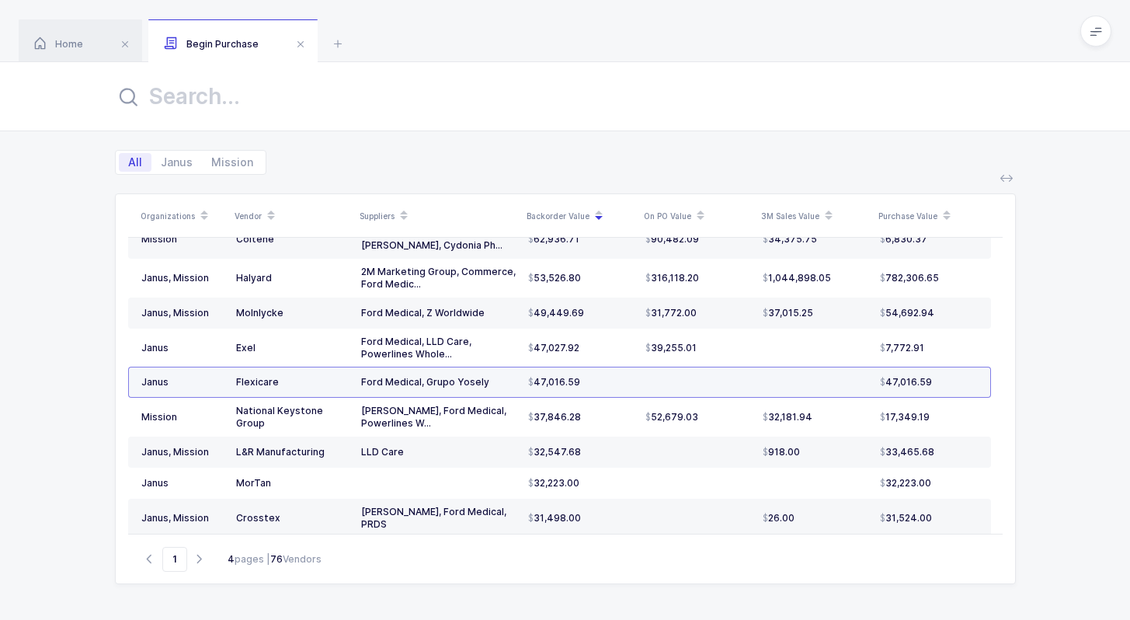
click at [626, 367] on tr "Janus Flexicare Ford Medical, Grupo Yosely 47,016.59 47,016.59" at bounding box center [559, 382] width 863 height 31
click at [626, 376] on div "47,016.59" at bounding box center [580, 382] width 105 height 12
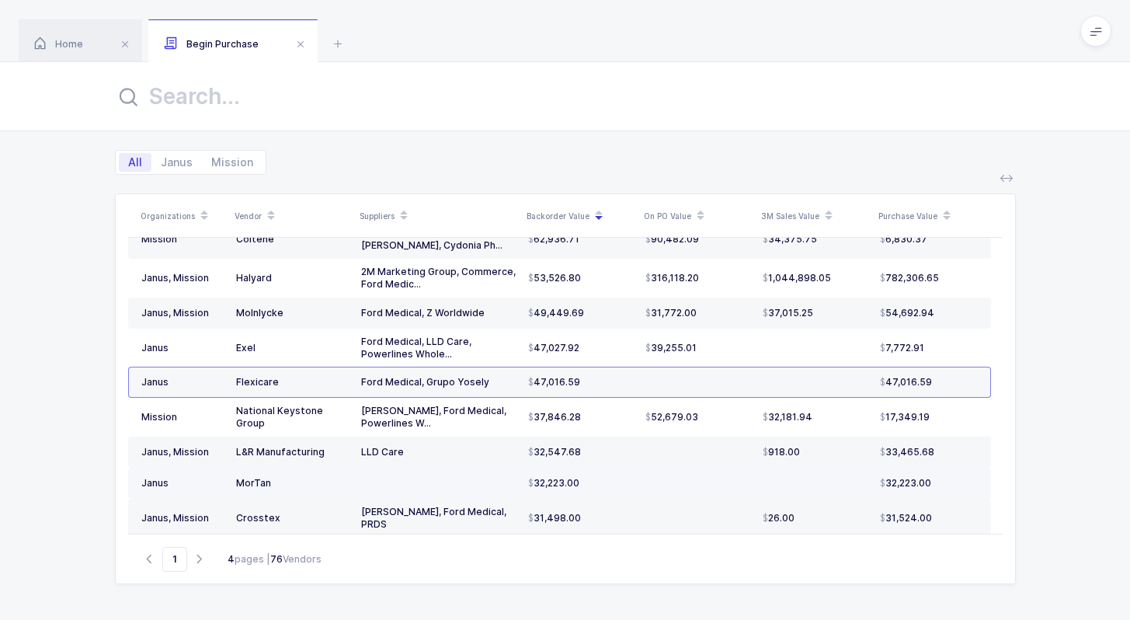
scroll to position [628, 0]
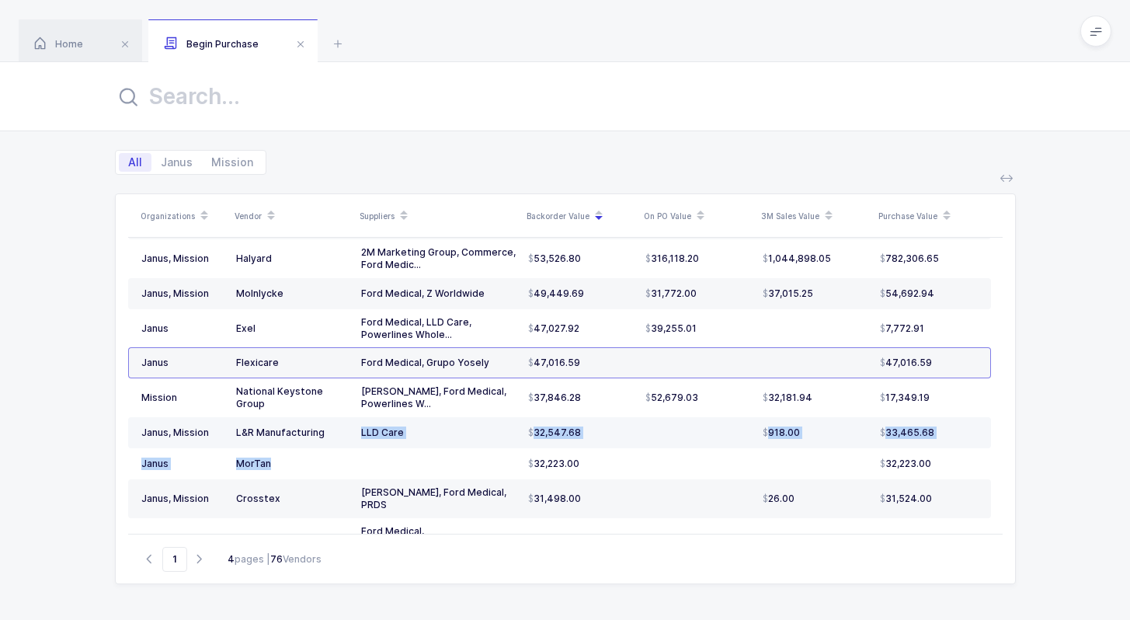
drag, startPoint x: 621, startPoint y: 424, endPoint x: 339, endPoint y: 418, distance: 282.8
click at [338, 418] on tbody "Janus, Mission Becton Dickinson Balmung Medical Handel Commerce Cydonia Pharma …" at bounding box center [559, 96] width 863 height 948
click at [339, 418] on td "L&R Manufacturing" at bounding box center [292, 432] width 125 height 31
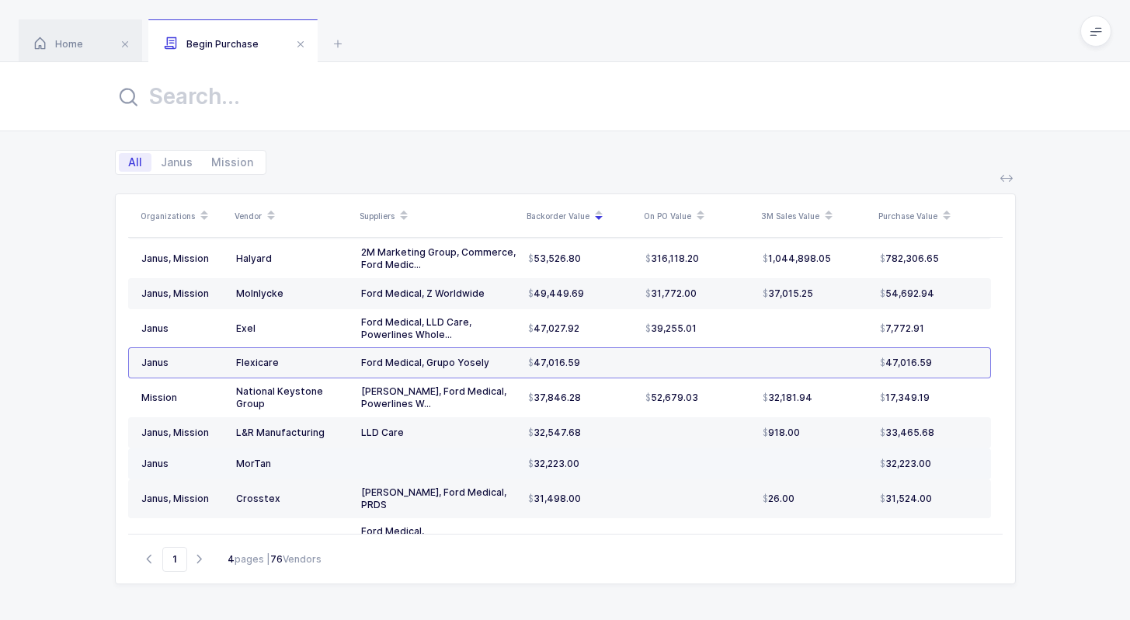
drag, startPoint x: 371, startPoint y: 421, endPoint x: 635, endPoint y: 426, distance: 264.9
click at [638, 448] on tr "Janus MorTan 32,223.00 32,223.00" at bounding box center [559, 463] width 863 height 31
drag, startPoint x: 635, startPoint y: 426, endPoint x: 416, endPoint y: 427, distance: 219.1
click at [416, 448] on tr "Janus MorTan 32,223.00 32,223.00" at bounding box center [559, 463] width 863 height 31
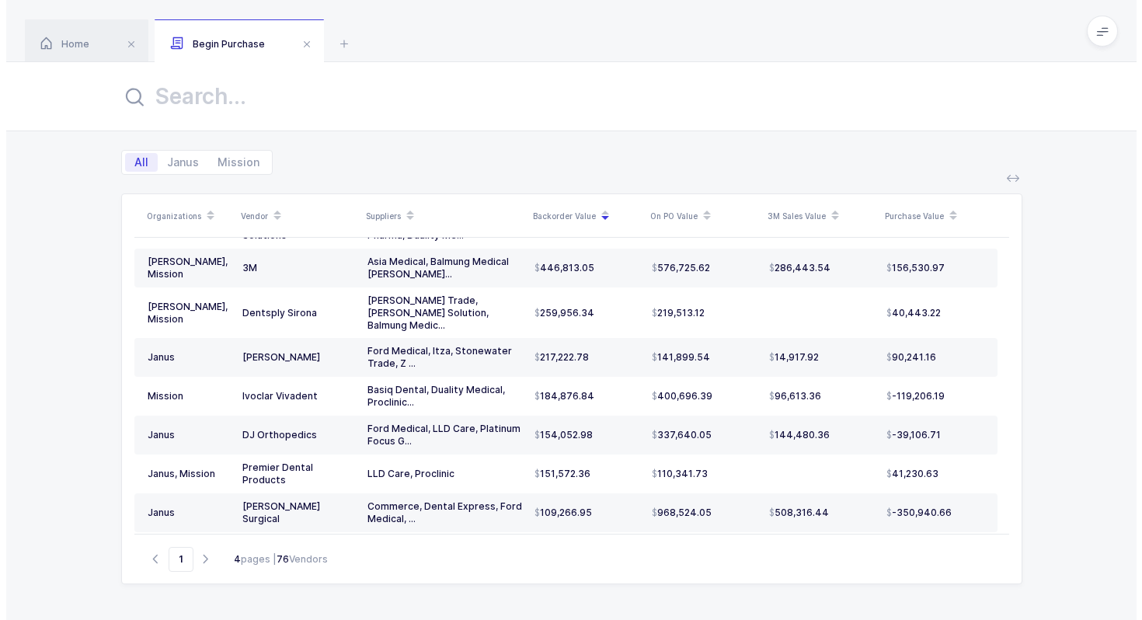
scroll to position [0, 0]
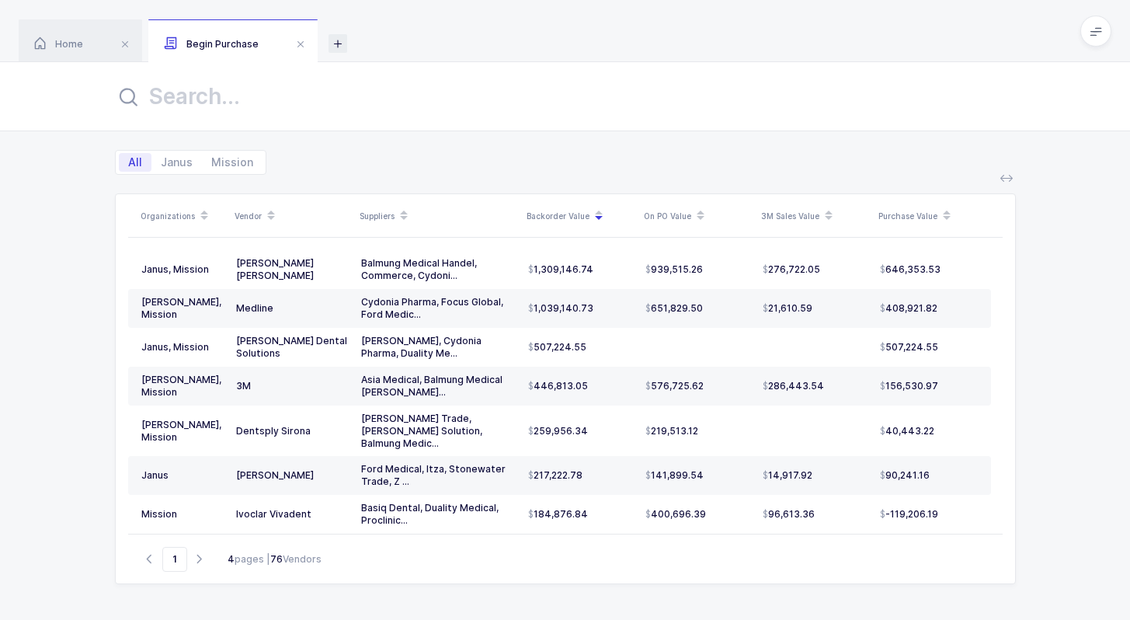
click at [342, 47] on icon at bounding box center [338, 43] width 19 height 19
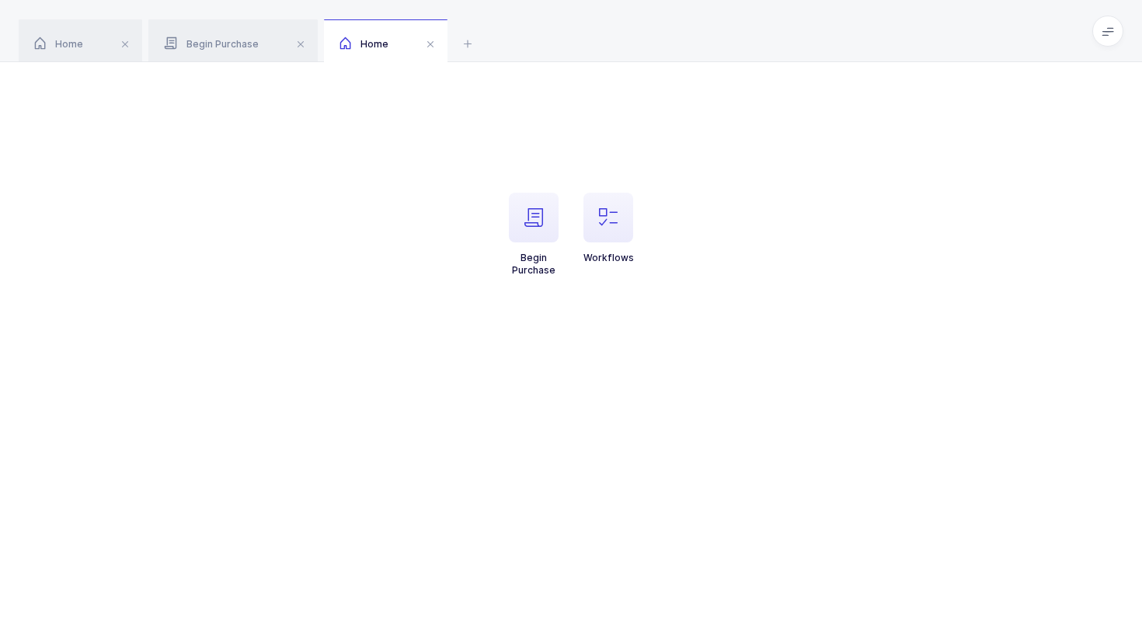
click at [1097, 27] on span at bounding box center [1107, 31] width 31 height 31
click at [1101, 37] on span at bounding box center [1107, 31] width 31 height 31
click at [1036, 105] on li "Core" at bounding box center [1050, 109] width 116 height 12
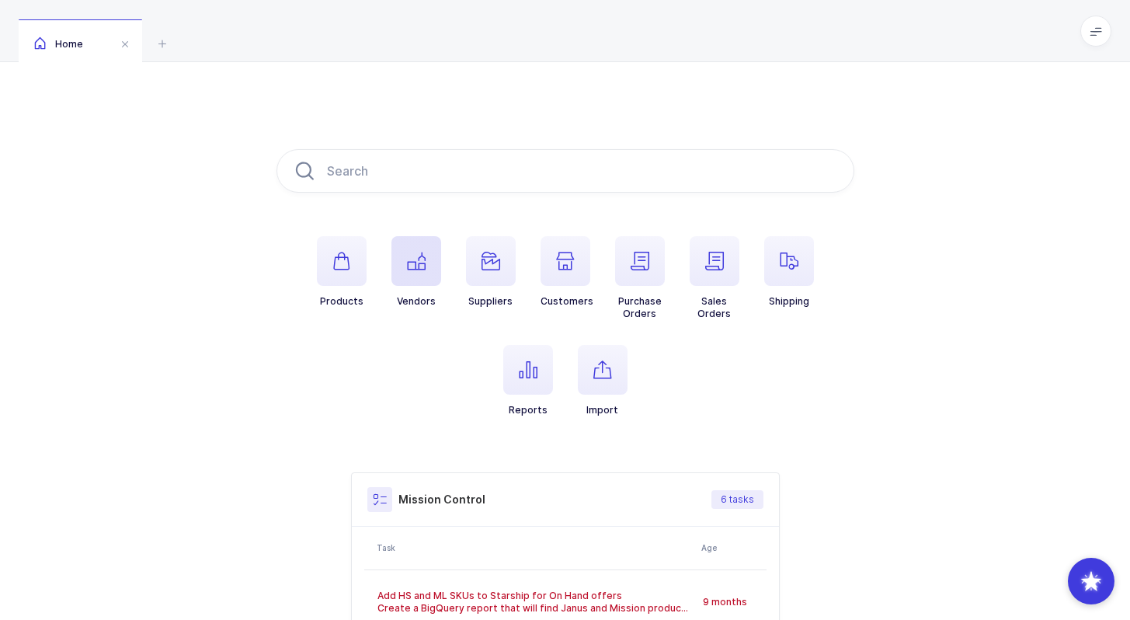
click at [414, 256] on icon "button" at bounding box center [416, 261] width 19 height 19
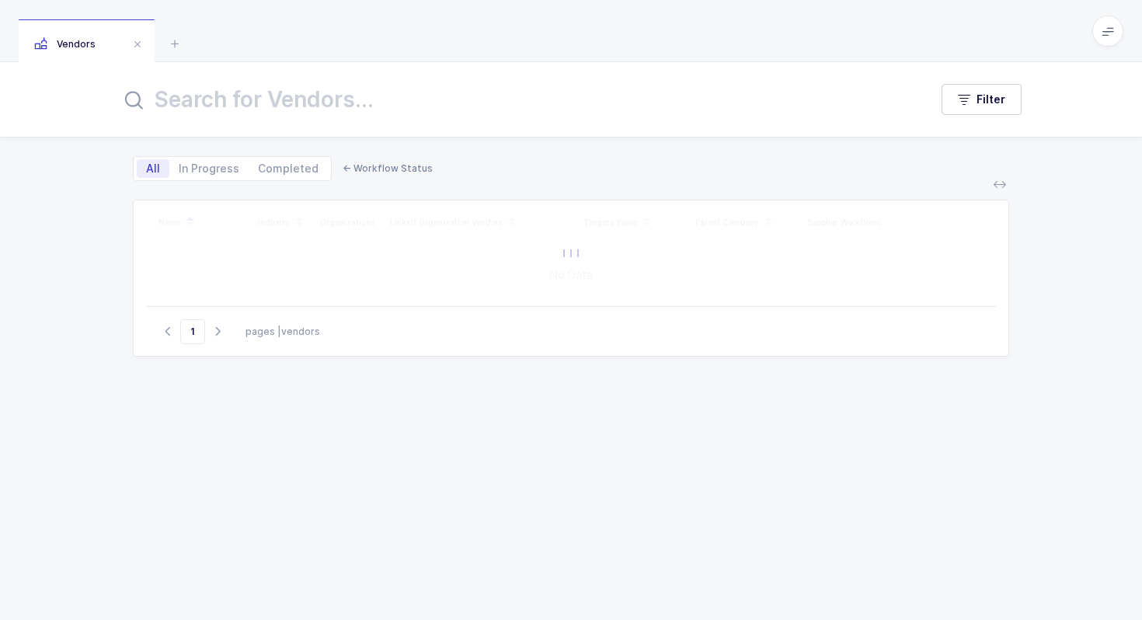
click at [380, 100] on input "text" at bounding box center [515, 99] width 790 height 37
type input "n"
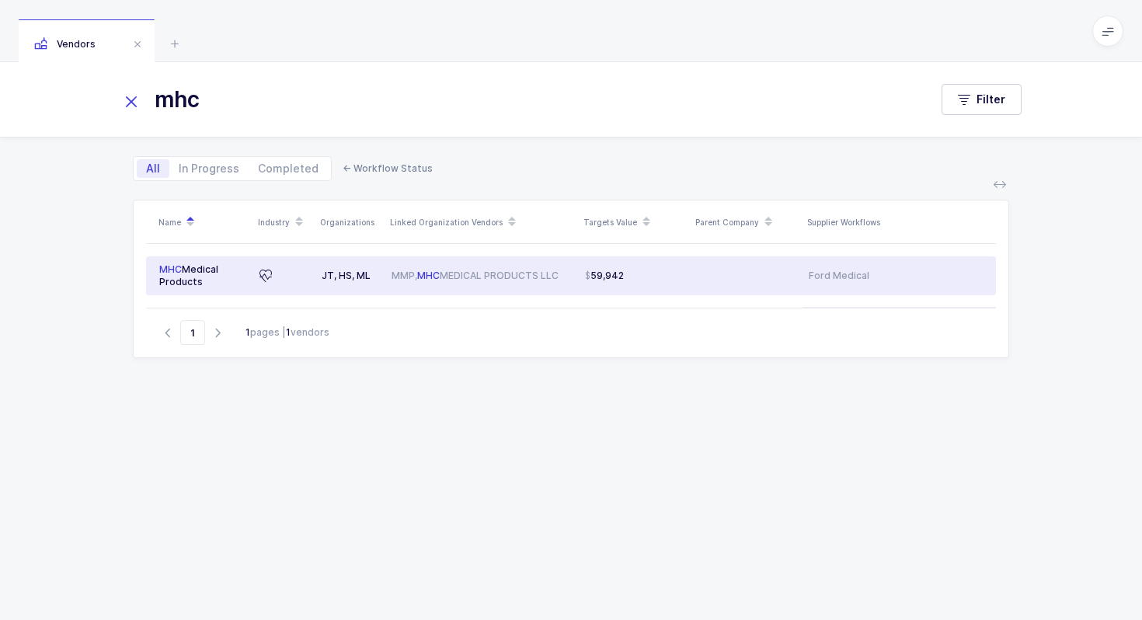
type input "mhc"
click at [436, 279] on span "MHC" at bounding box center [428, 276] width 23 height 12
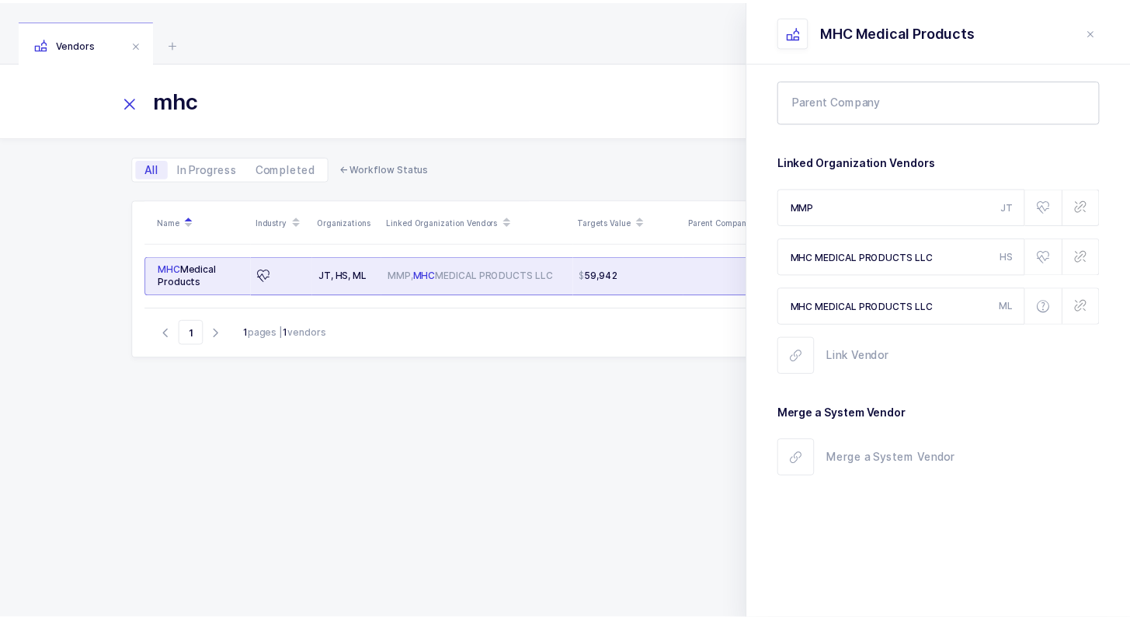
scroll to position [151, 0]
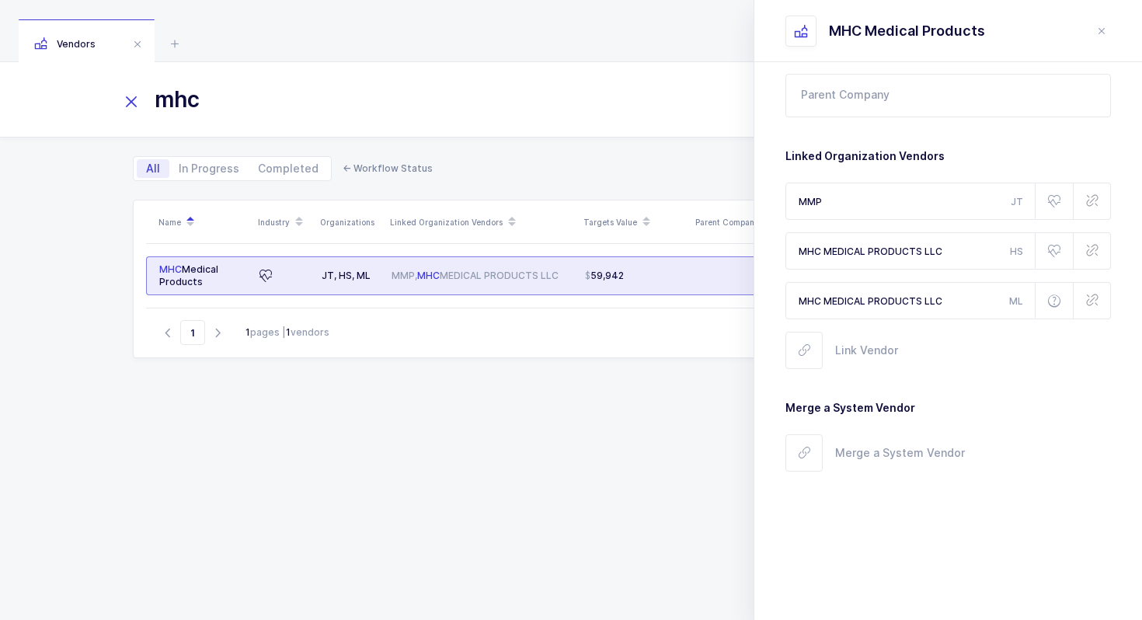
drag, startPoint x: 962, startPoint y: 256, endPoint x: 977, endPoint y: 249, distance: 16.0
click at [977, 249] on input "MHC MEDICAL PRODUCTS LLC" at bounding box center [910, 250] width 250 height 37
drag, startPoint x: 967, startPoint y: 252, endPoint x: 959, endPoint y: 252, distance: 8.5
click at [959, 252] on input "MHC MEDICAL PRODUCTS LLC" at bounding box center [910, 250] width 250 height 37
click at [955, 305] on input "MHC MEDICAL PRODUCTS LLC" at bounding box center [910, 300] width 250 height 37
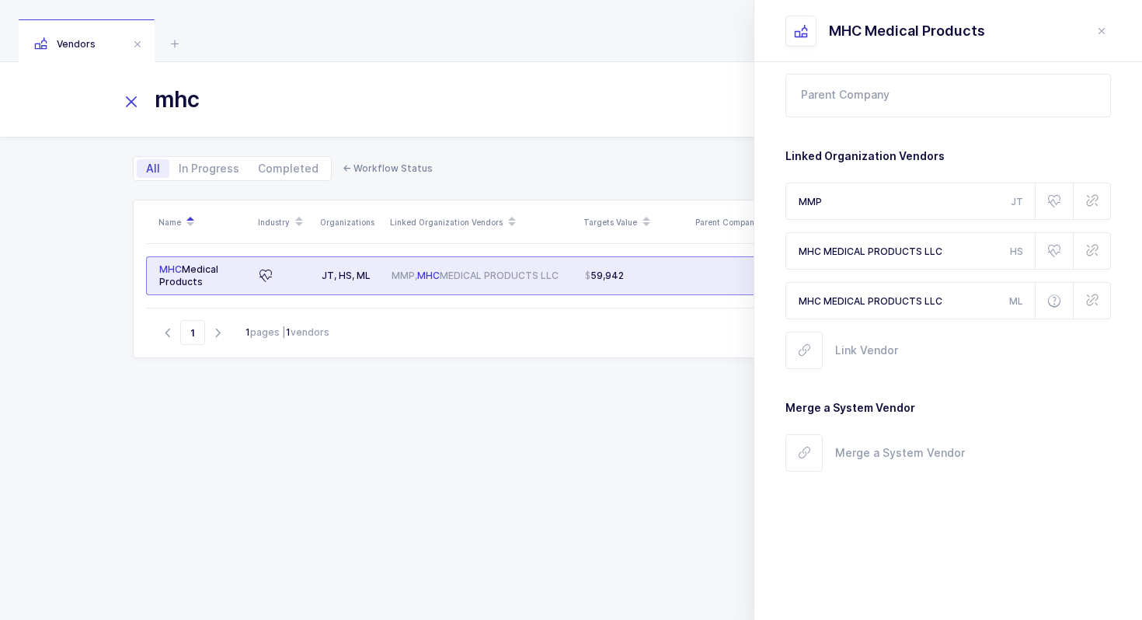
click at [158, 40] on div "Vendors" at bounding box center [90, 40] width 142 height 43
click at [162, 40] on div "Vendors" at bounding box center [571, 31] width 1142 height 62
click at [168, 40] on icon at bounding box center [174, 43] width 19 height 19
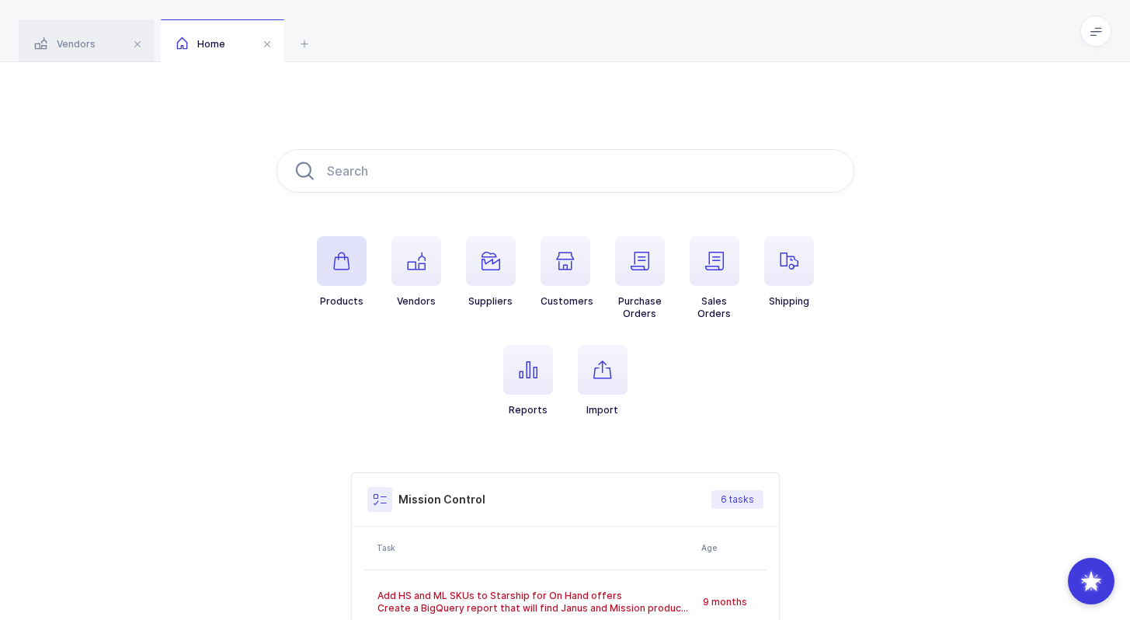
click at [332, 269] on icon "button" at bounding box center [341, 261] width 19 height 19
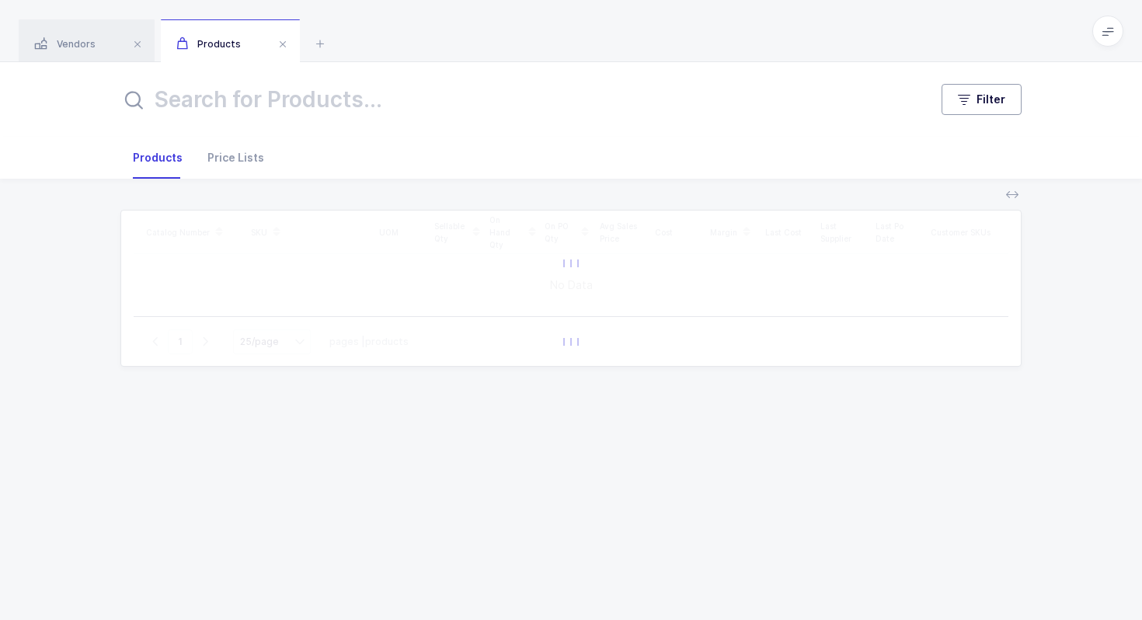
click at [971, 111] on button "Filter" at bounding box center [981, 99] width 80 height 31
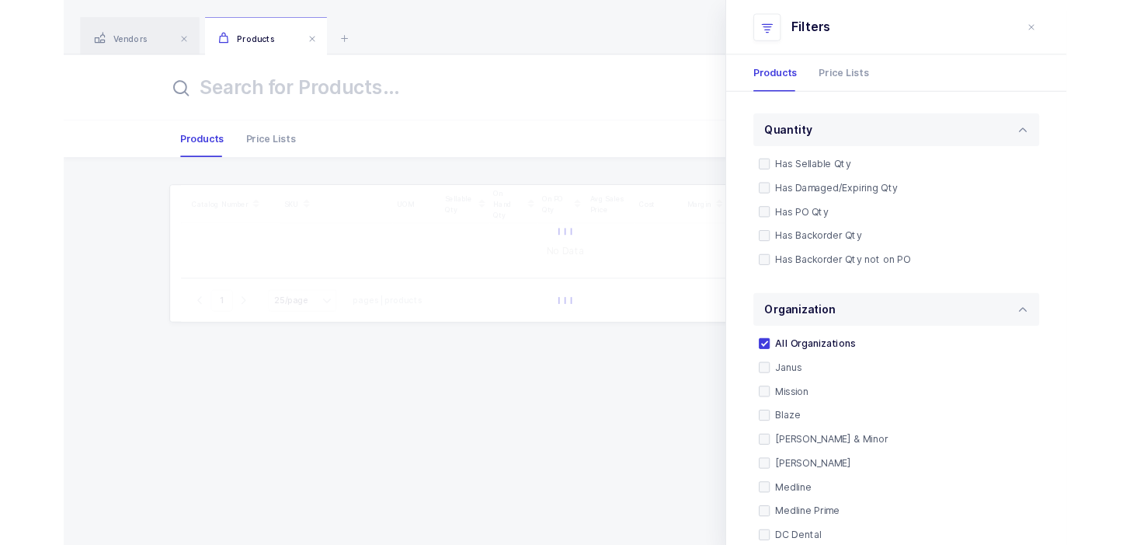
scroll to position [472, 0]
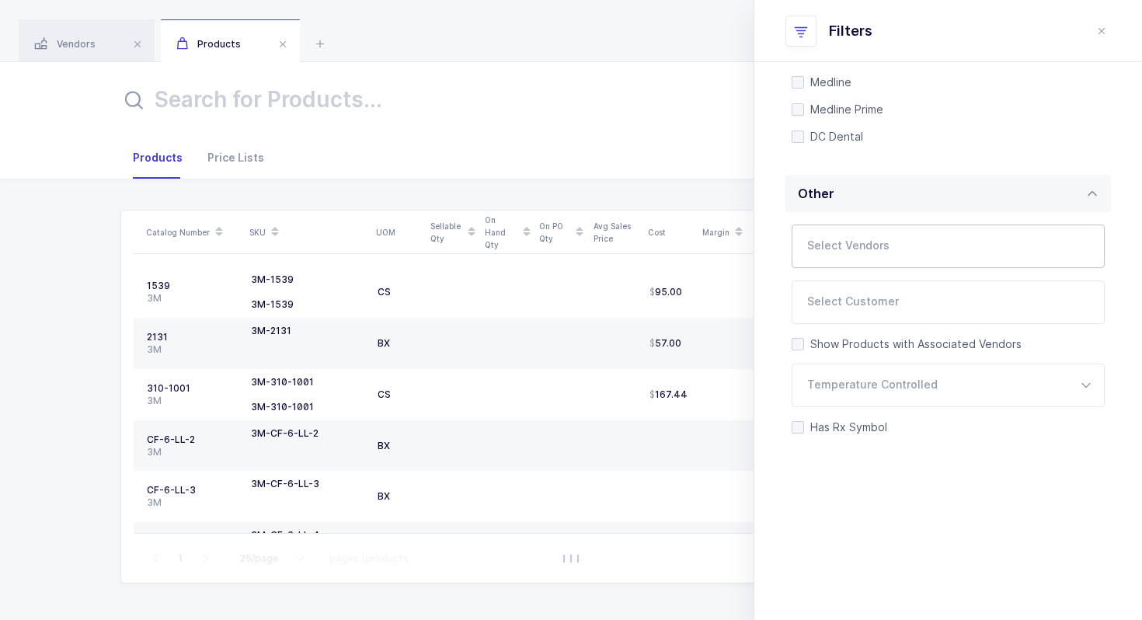
click at [868, 249] on input "text" at bounding box center [932, 251] width 250 height 20
type input "mhc medi"
click at [841, 289] on li "MHC Medical Products JT, HS, ML" at bounding box center [954, 299] width 292 height 25
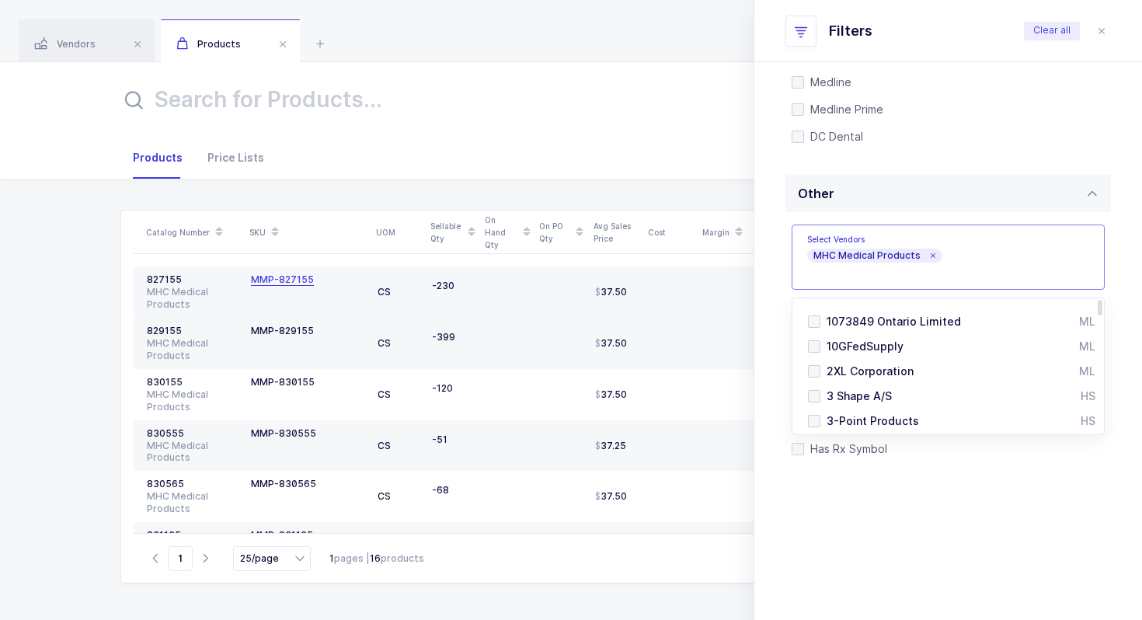
click at [251, 280] on div "MMP-827155" at bounding box center [282, 279] width 63 height 12
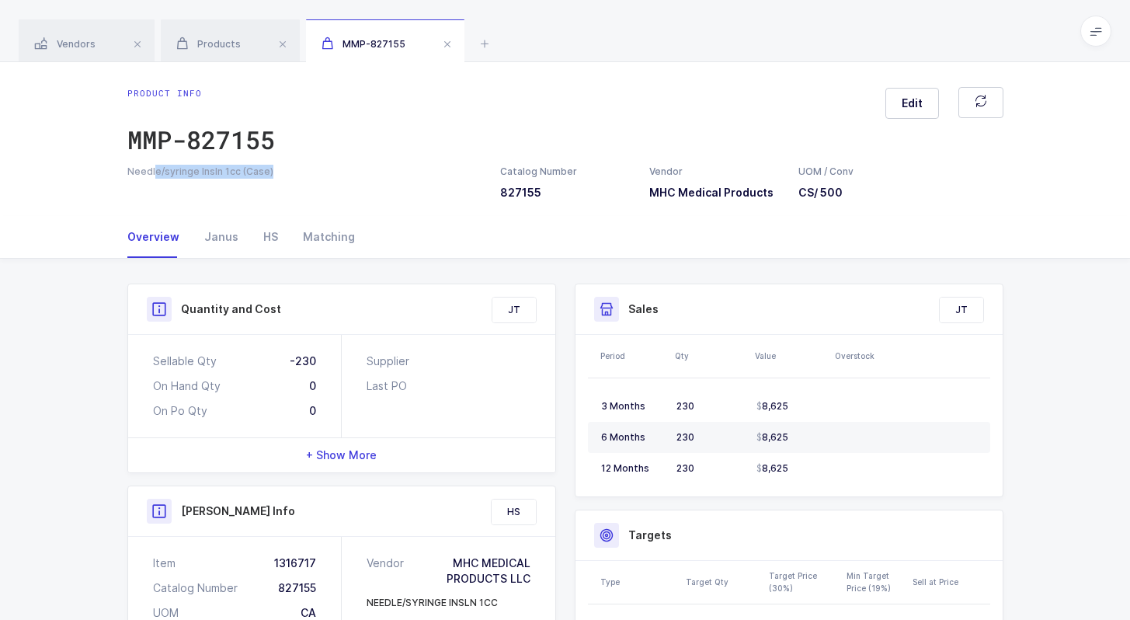
drag, startPoint x: 155, startPoint y: 172, endPoint x: 287, endPoint y: 172, distance: 132.8
click at [288, 173] on div "Needle/syringe Insln 1cc (Case)" at bounding box center [304, 172] width 354 height 14
click at [287, 172] on div "Needle/syringe Insln 1cc (Case)" at bounding box center [304, 172] width 354 height 14
drag, startPoint x: 287, startPoint y: 172, endPoint x: 299, endPoint y: 183, distance: 15.4
click at [299, 183] on div "Needle/syringe Insln 1cc (Case) Catalog Number 827155 Vendor MHC Medical Produc…" at bounding box center [565, 183] width 895 height 36
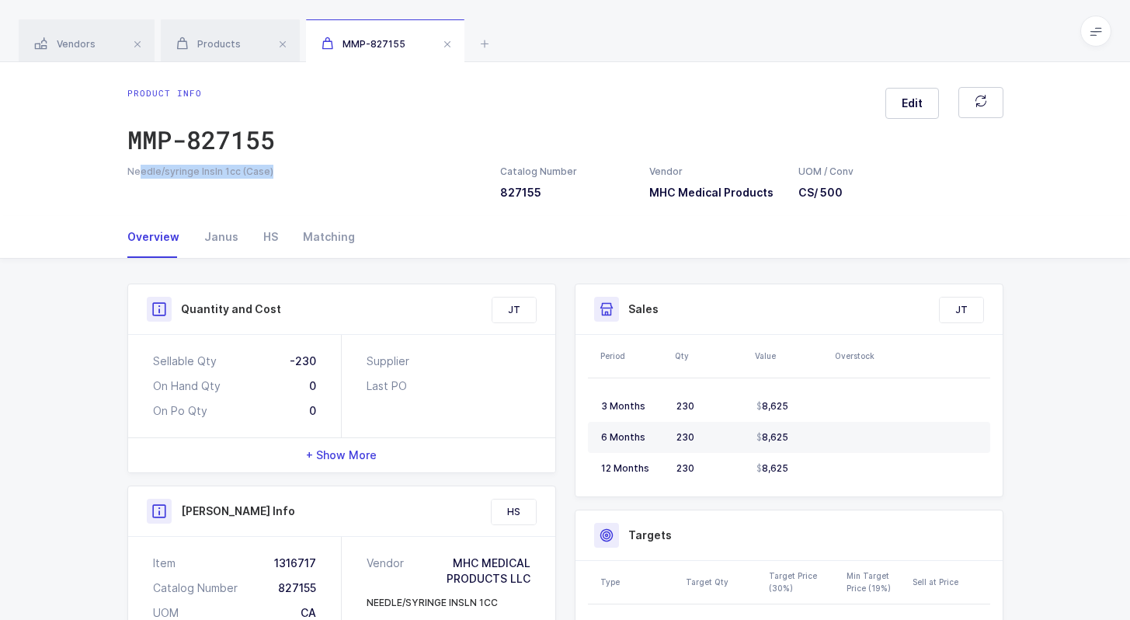
drag, startPoint x: 140, startPoint y: 174, endPoint x: 339, endPoint y: 171, distance: 198.9
click at [339, 172] on div "Needle/syringe Insln 1cc (Case)" at bounding box center [304, 172] width 354 height 14
click at [339, 171] on div "Needle/syringe Insln 1cc (Case)" at bounding box center [304, 172] width 354 height 14
drag, startPoint x: 275, startPoint y: 172, endPoint x: 318, endPoint y: 171, distance: 42.8
click at [318, 172] on div "Needle/syringe Insln 1cc (Case)" at bounding box center [304, 172] width 354 height 14
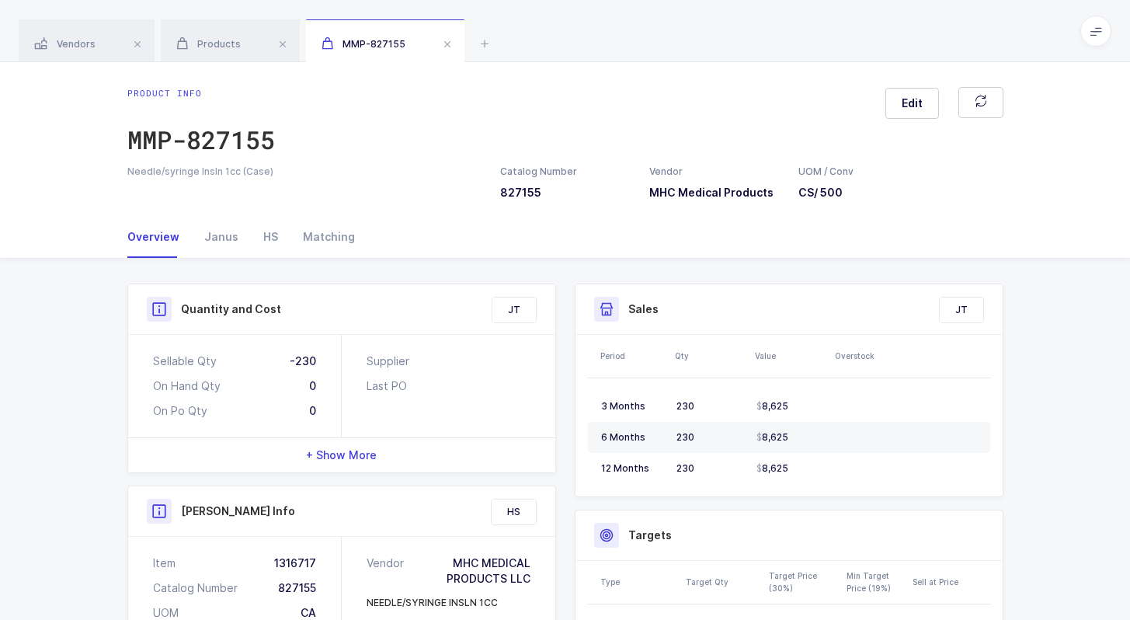
click at [318, 171] on div "Needle/syringe Insln 1cc (Case)" at bounding box center [304, 172] width 354 height 14
click at [200, 33] on div "Products" at bounding box center [230, 40] width 139 height 43
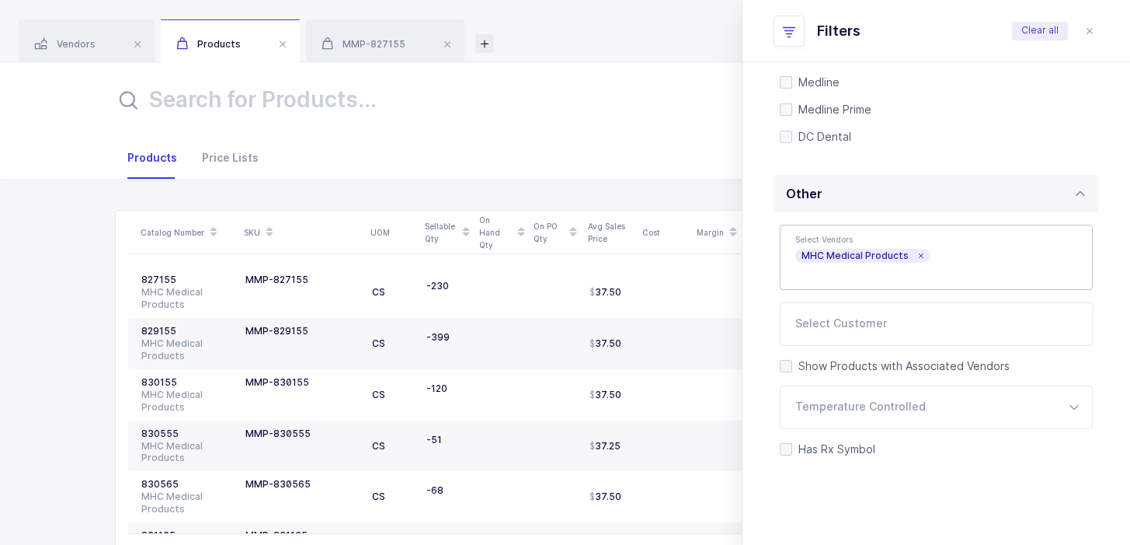
click at [476, 39] on icon at bounding box center [484, 43] width 19 height 19
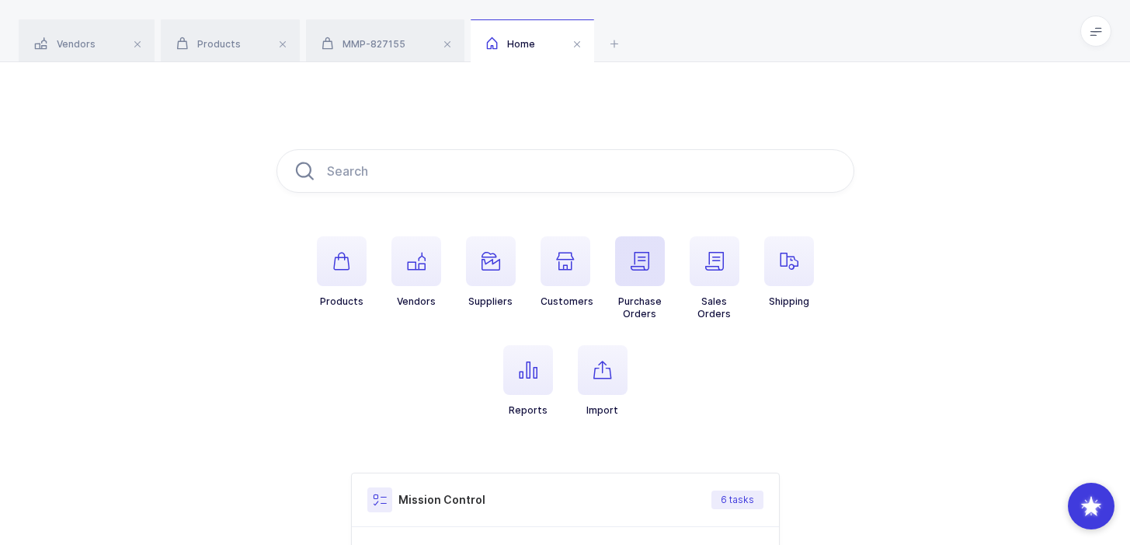
click at [649, 264] on span "button" at bounding box center [640, 261] width 50 height 50
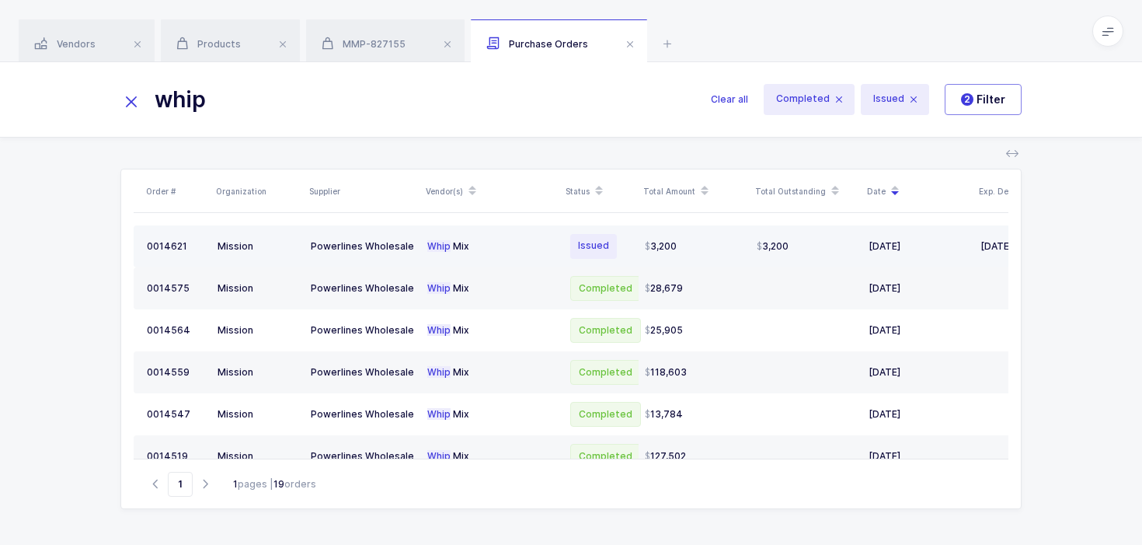
type input "whip"
click at [524, 264] on td "Whip M i x" at bounding box center [491, 246] width 140 height 42
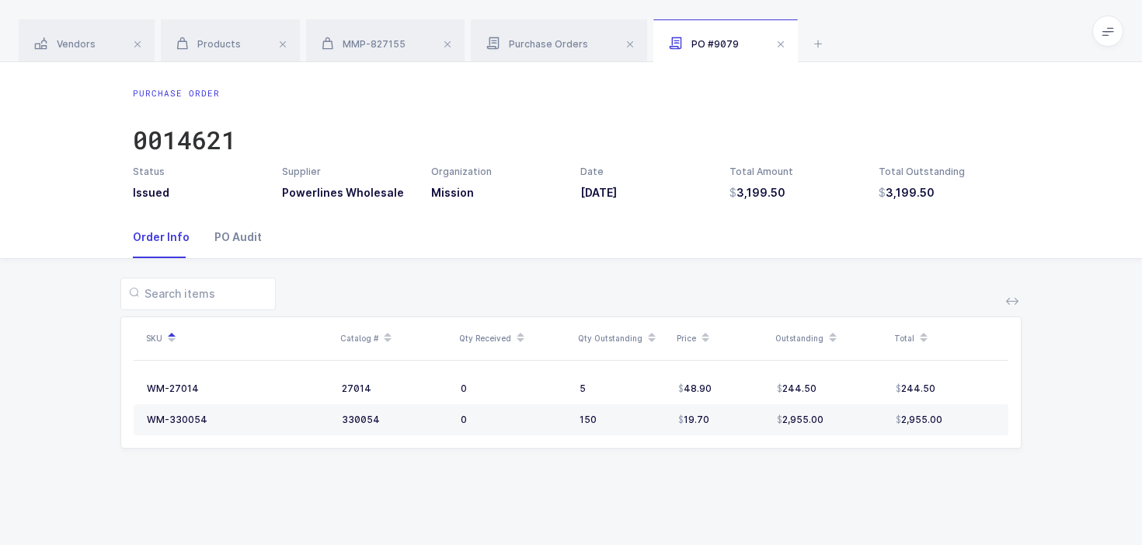
click at [244, 256] on div "PO Audit" at bounding box center [232, 237] width 60 height 42
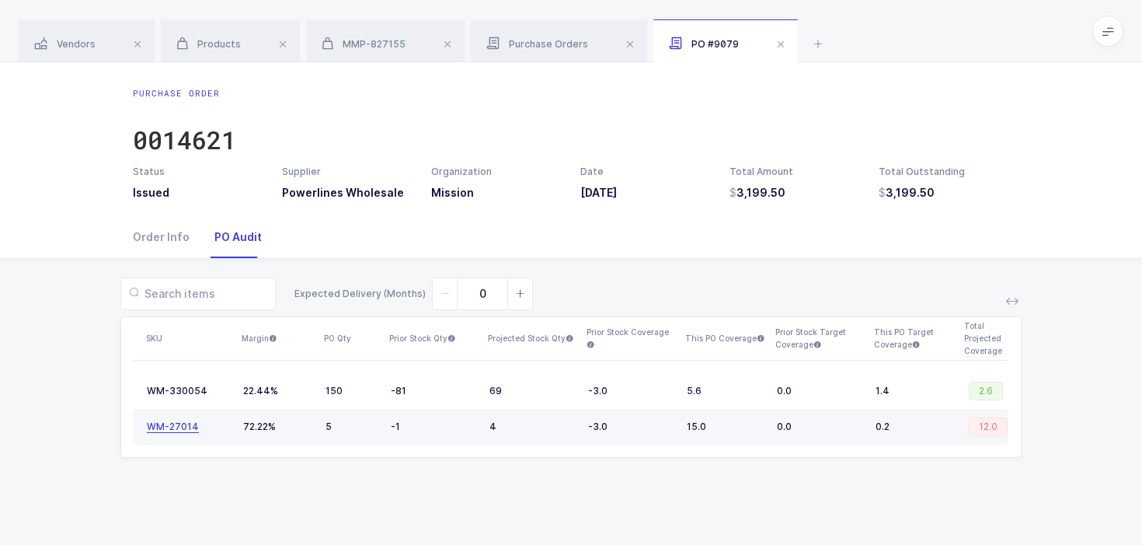
click at [181, 430] on div "WM-27014" at bounding box center [173, 426] width 52 height 12
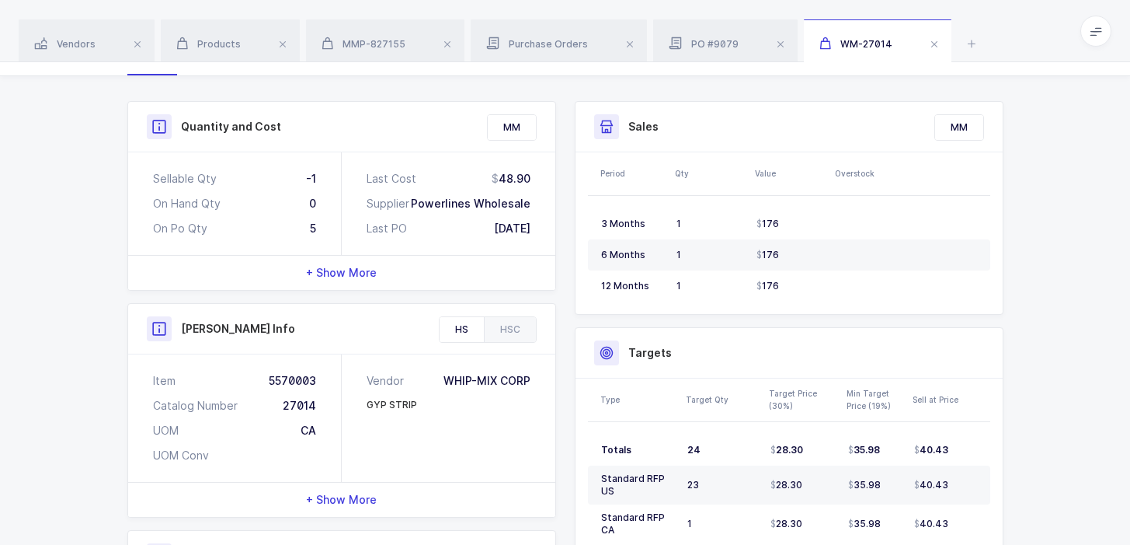
scroll to position [489, 0]
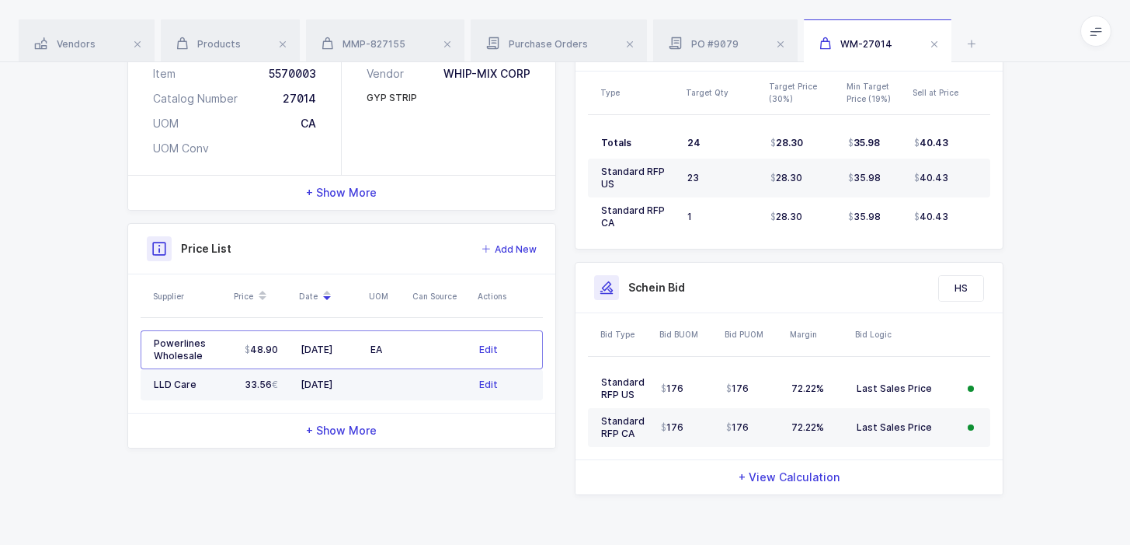
click at [275, 395] on td "33.56" at bounding box center [261, 384] width 65 height 31
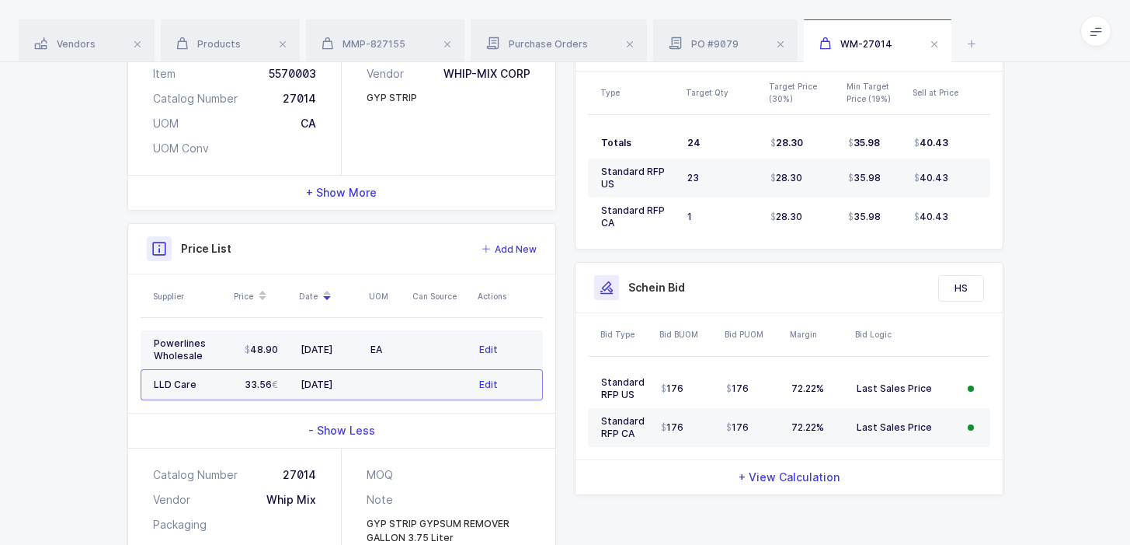
click at [280, 346] on div "48.90" at bounding box center [261, 349] width 53 height 12
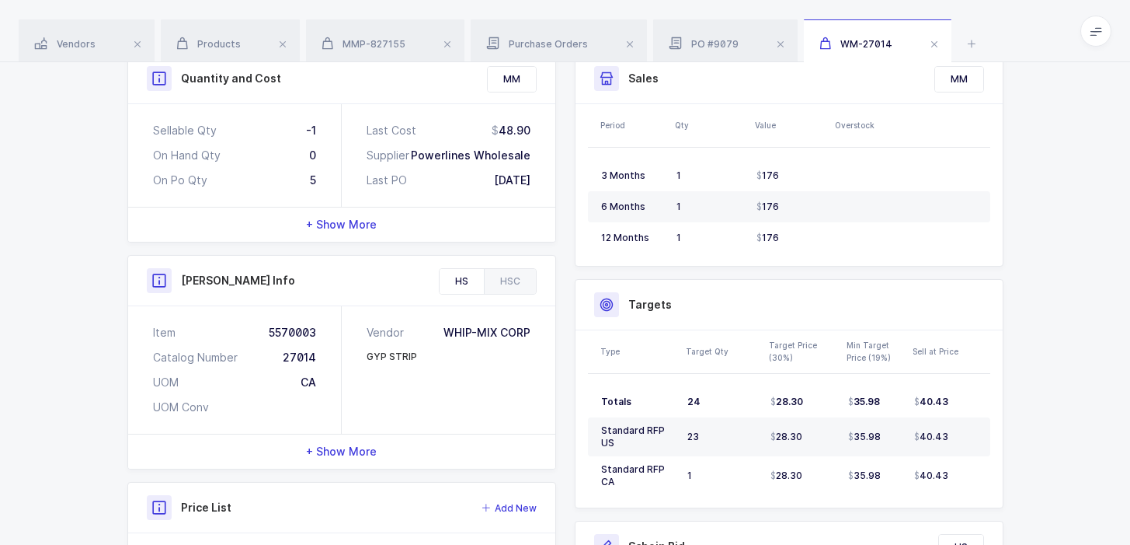
scroll to position [0, 0]
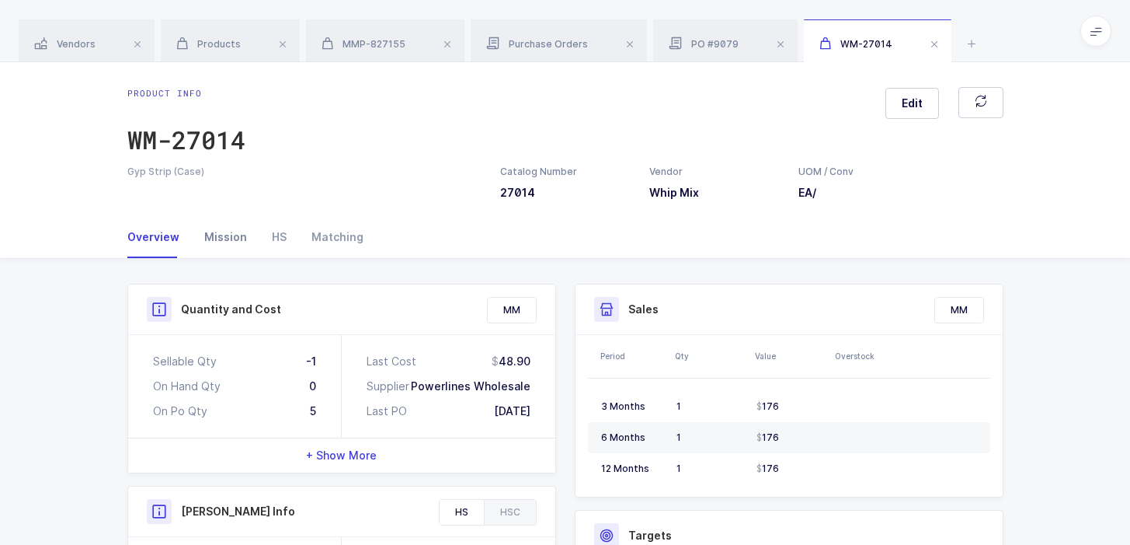
click at [218, 248] on div "Mission" at bounding box center [226, 237] width 68 height 42
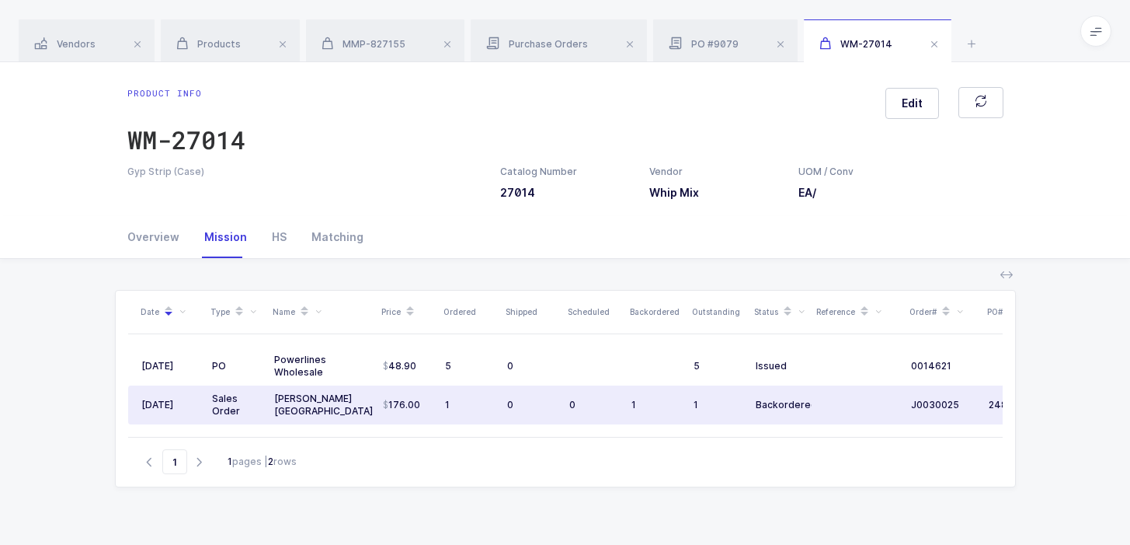
drag, startPoint x: 667, startPoint y: 402, endPoint x: 655, endPoint y: 413, distance: 17.0
click at [656, 413] on td "1" at bounding box center [656, 404] width 62 height 39
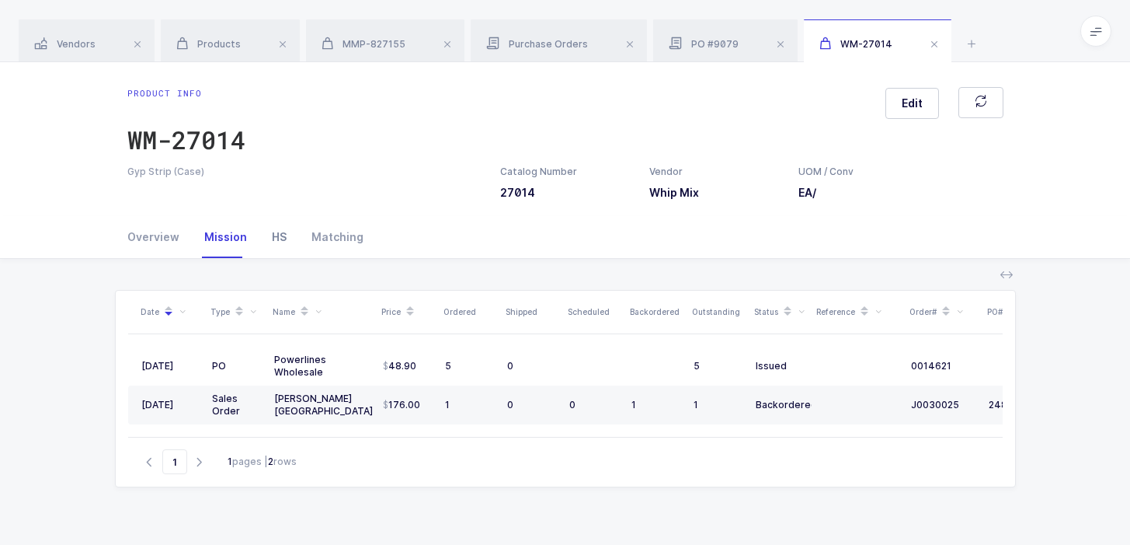
click at [277, 242] on div "HS" at bounding box center [279, 237] width 40 height 42
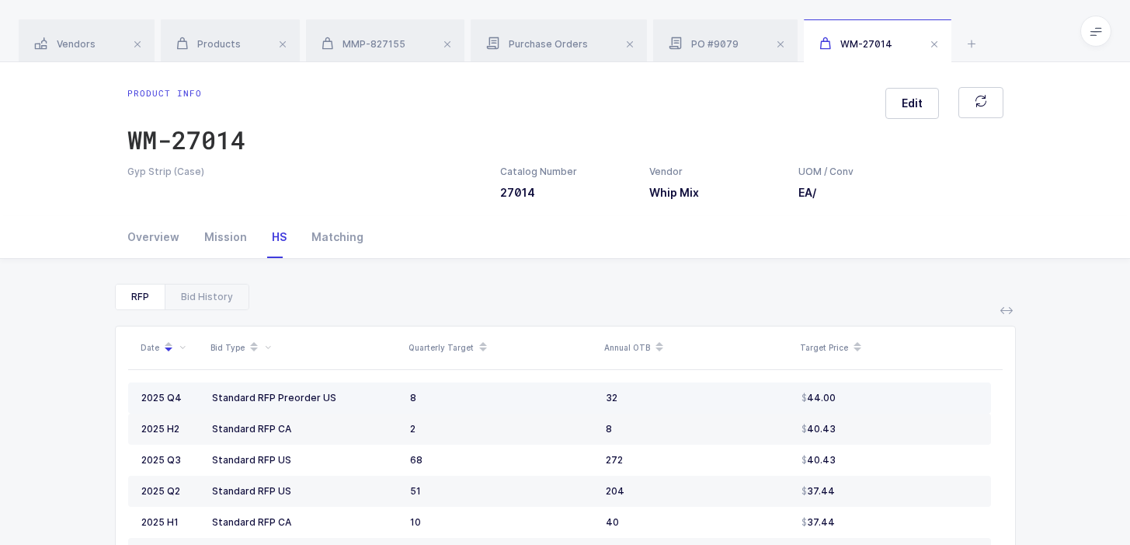
drag, startPoint x: 385, startPoint y: 396, endPoint x: 706, endPoint y: 405, distance: 320.9
click at [708, 407] on tr "2025 Q4 Standard RFP Preorder US 8 32 44.00" at bounding box center [559, 397] width 863 height 31
click at [706, 405] on td "32" at bounding box center [698, 397] width 196 height 31
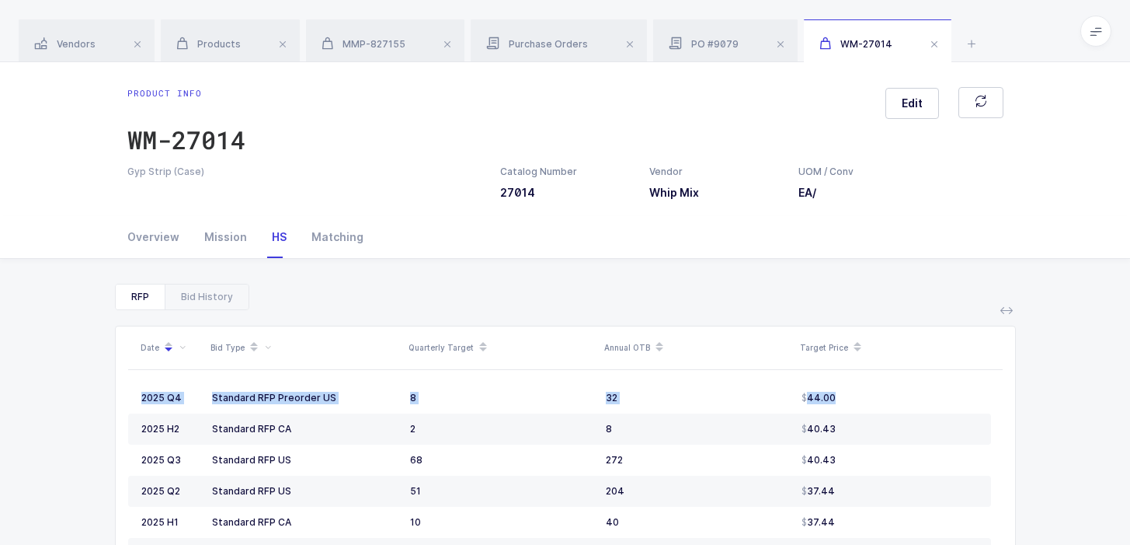
drag, startPoint x: 865, startPoint y: 404, endPoint x: 785, endPoint y: 311, distance: 122.8
click at [785, 311] on div "Date Bid Type Quarterly Target Annual OTB Target Price 2025 Q4 Standard RFP Pre…" at bounding box center [565, 485] width 901 height 351
click at [784, 311] on div "Date Bid Type Quarterly Target Annual OTB Target Price 2025 Q4 Standard RFP Pre…" at bounding box center [565, 485] width 901 height 351
click at [221, 237] on div "Mission" at bounding box center [226, 237] width 68 height 42
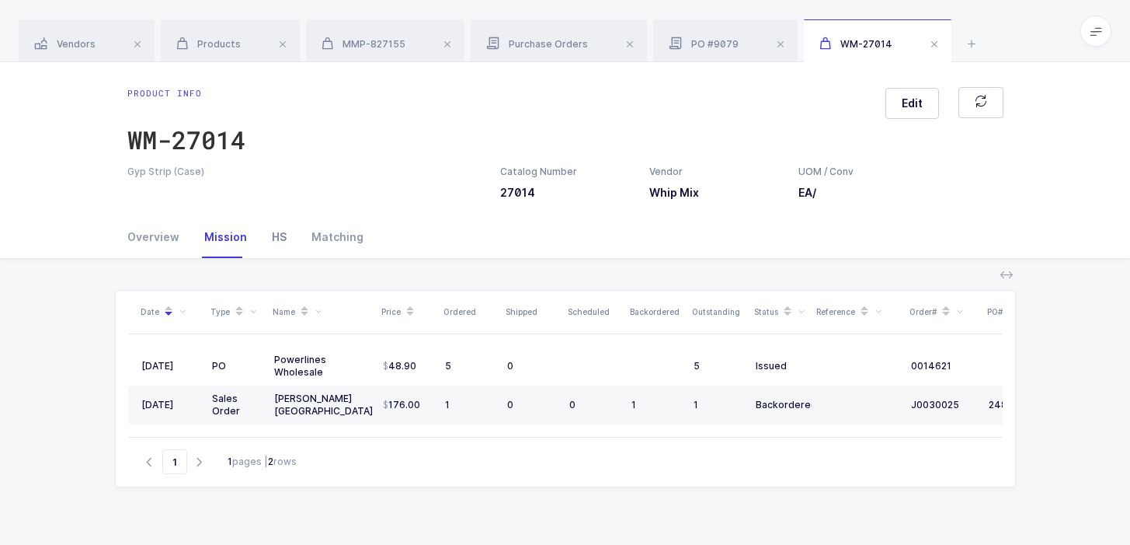
click at [264, 242] on div "HS" at bounding box center [279, 237] width 40 height 42
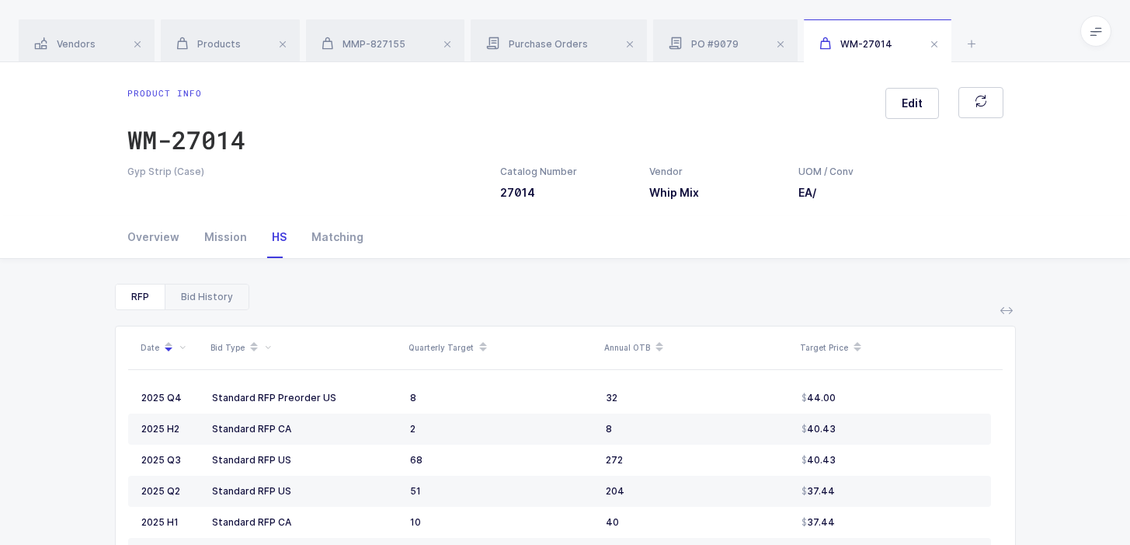
click at [204, 292] on div "Bid History" at bounding box center [207, 296] width 84 height 25
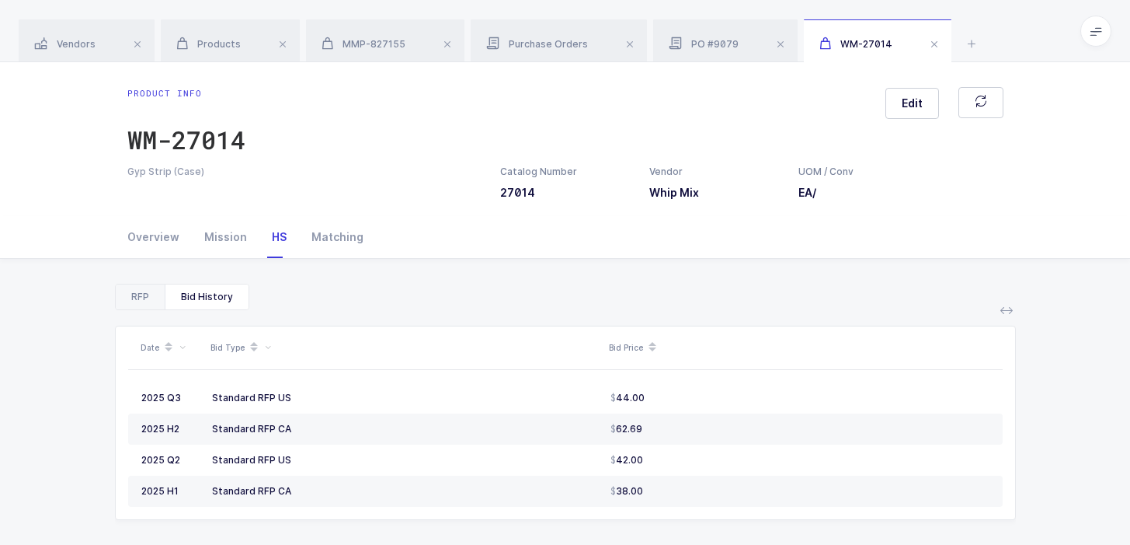
click at [130, 290] on div "RFP" at bounding box center [140, 296] width 49 height 25
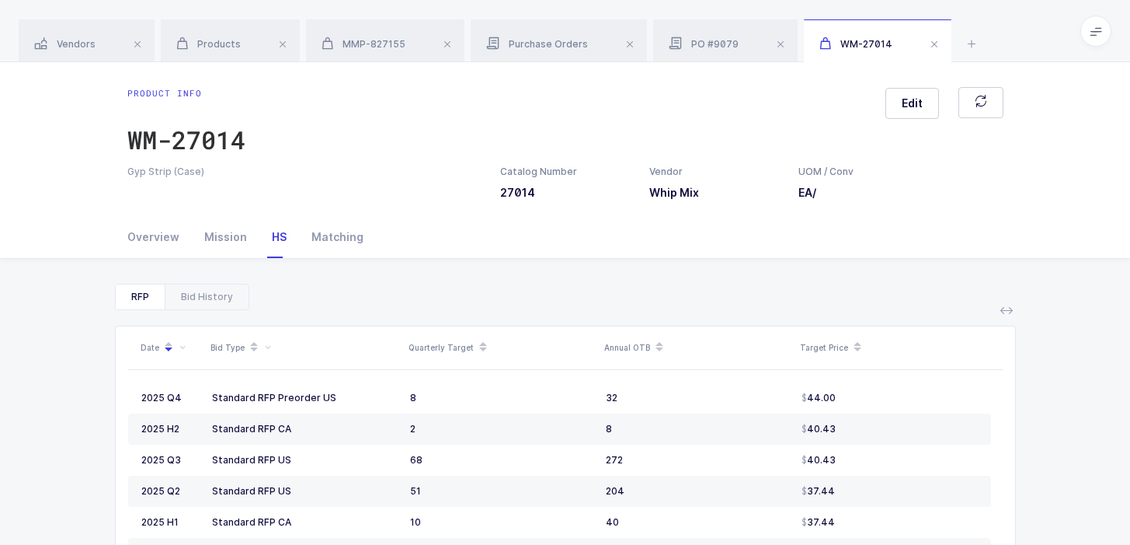
click at [957, 20] on div "Vendors Products MMP-827155 Purchase Orders PO #9079 WM-27014" at bounding box center [565, 31] width 1130 height 62
click at [957, 26] on div "Vendors Products MMP-827155 Purchase Orders PO #9079 WM-27014" at bounding box center [565, 31] width 1130 height 62
click at [963, 36] on icon at bounding box center [971, 43] width 19 height 19
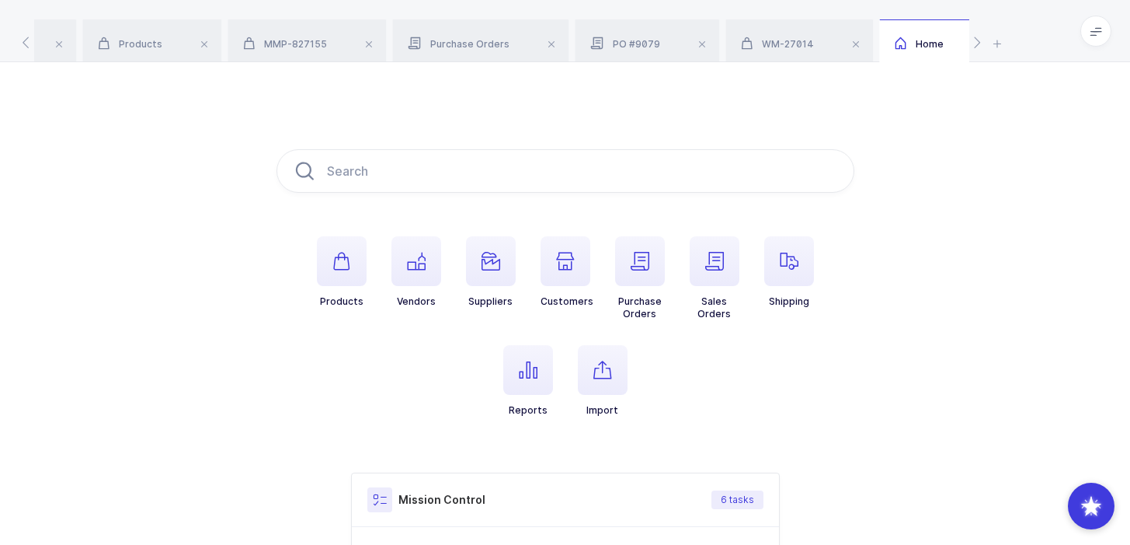
click at [1101, 23] on span at bounding box center [1095, 31] width 31 height 31
click at [1016, 211] on li "Purchasing" at bounding box center [1038, 209] width 116 height 12
click at [513, 364] on span "button" at bounding box center [528, 370] width 50 height 50
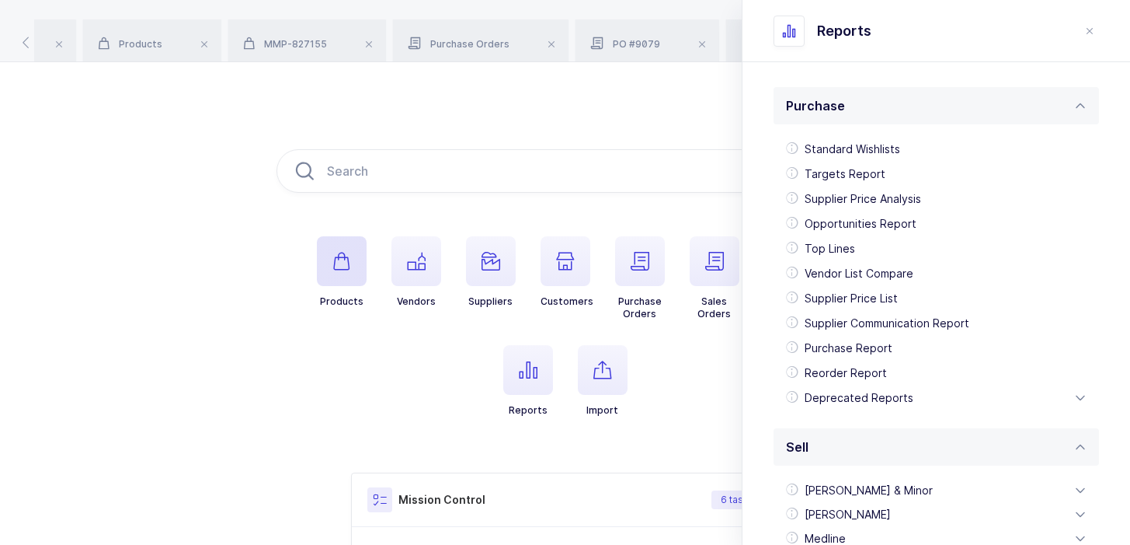
click at [341, 252] on icon "button" at bounding box center [341, 261] width 19 height 19
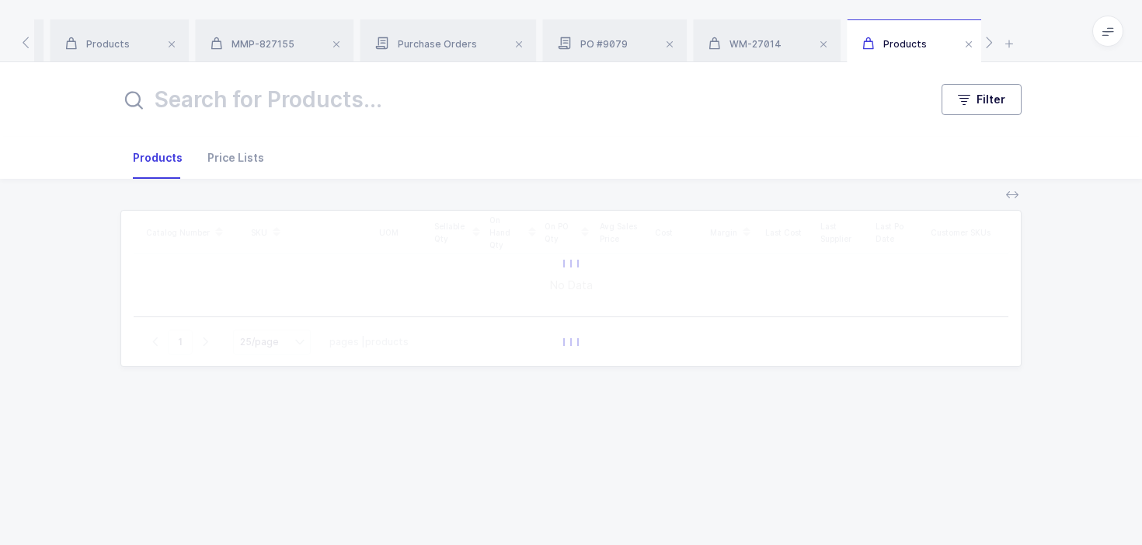
click at [1003, 89] on button "Filter" at bounding box center [981, 99] width 80 height 31
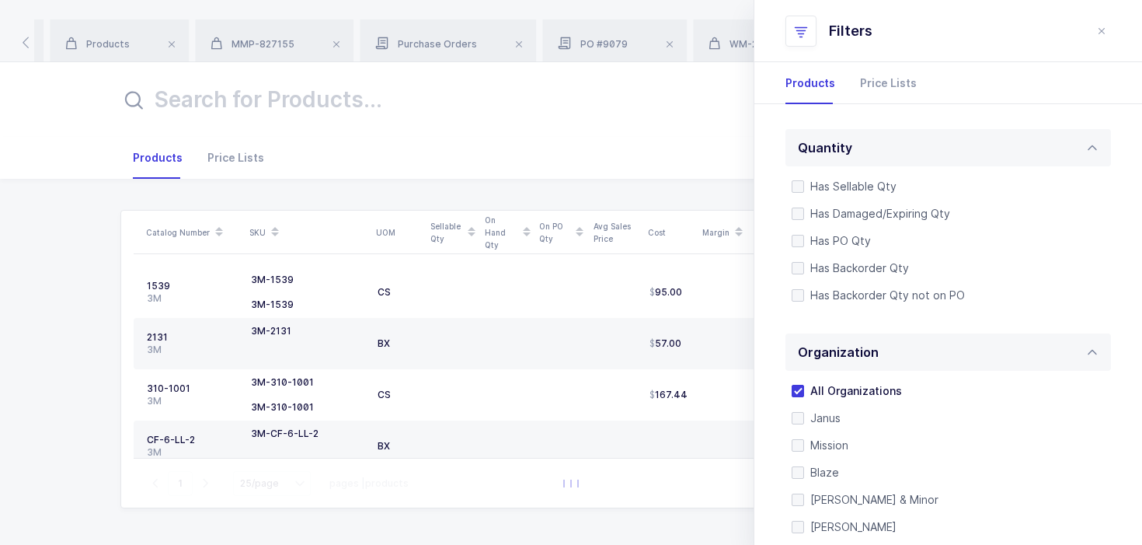
scroll to position [547, 0]
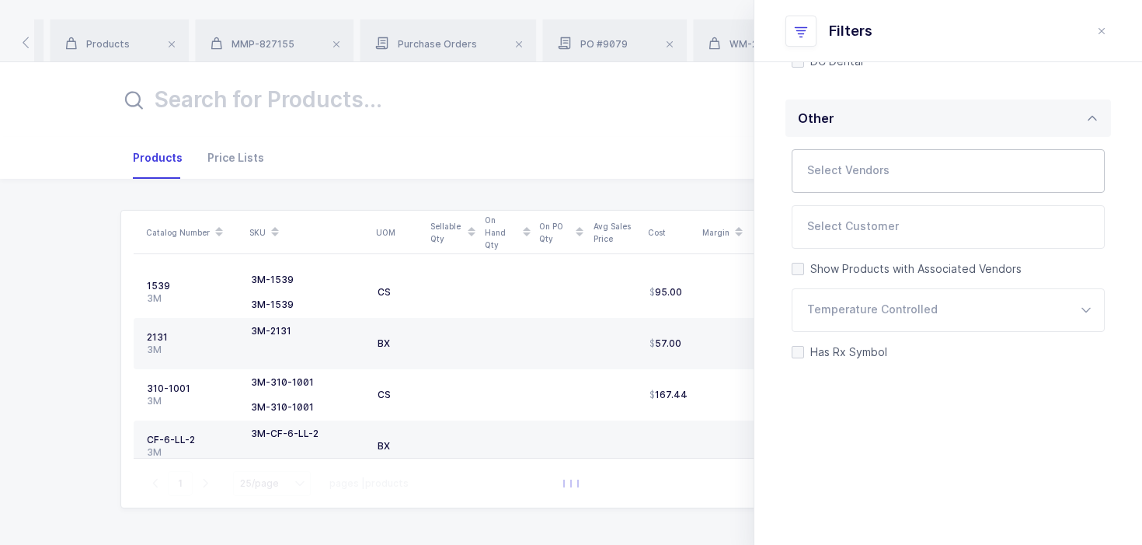
click at [897, 168] on input "text" at bounding box center [932, 175] width 250 height 20
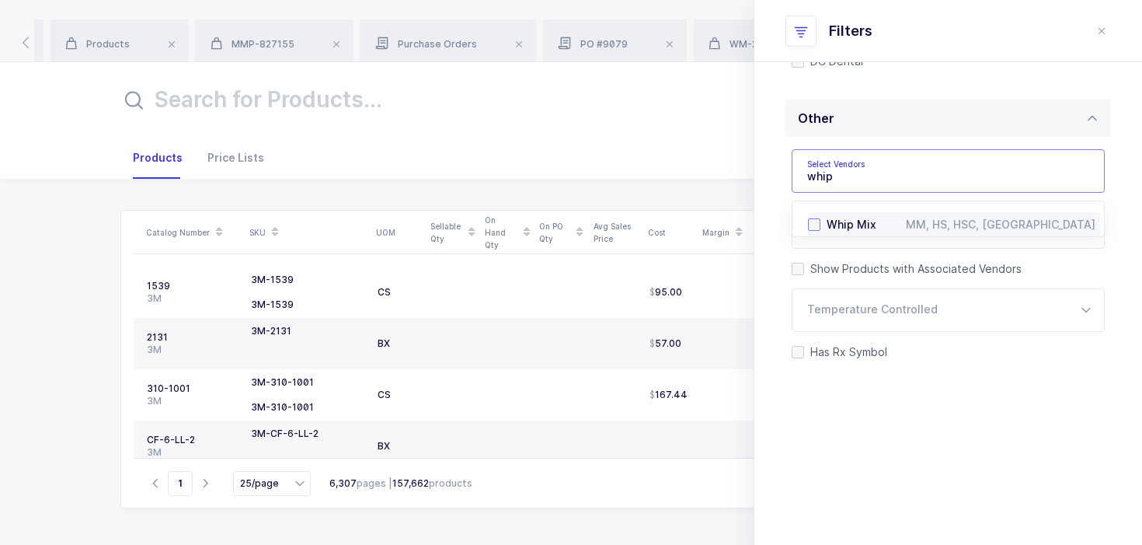
type input "whip"
click at [860, 213] on li "Whip Mix MM, HS, HSC, DC" at bounding box center [954, 224] width 292 height 25
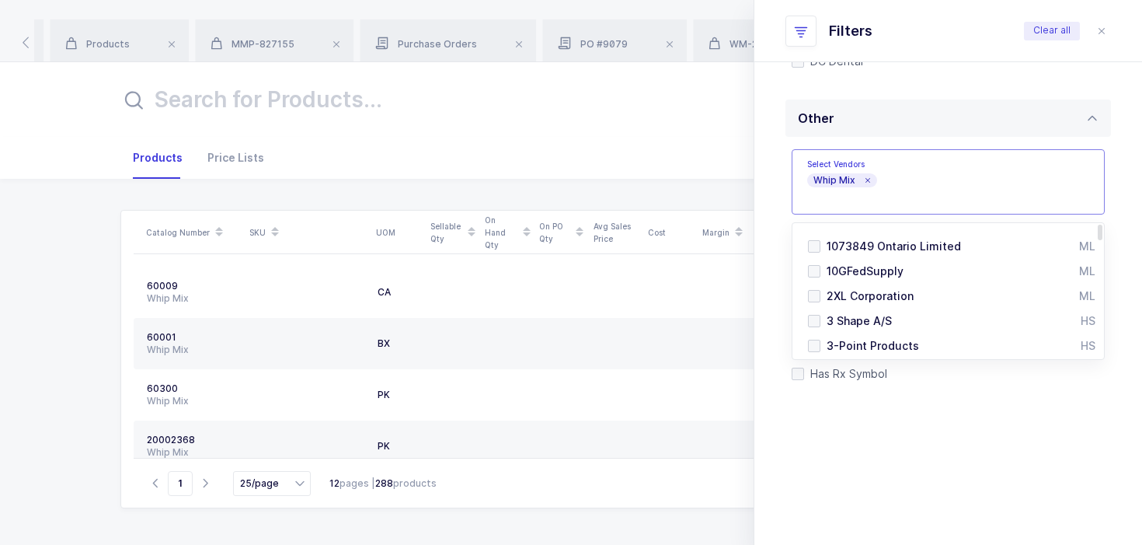
click at [852, 452] on div "Quantity Has Sellable Qty Has Sellable Qty Has Damaged/Expiring Qty Has Damaged…" at bounding box center [948, 61] width 388 height 1009
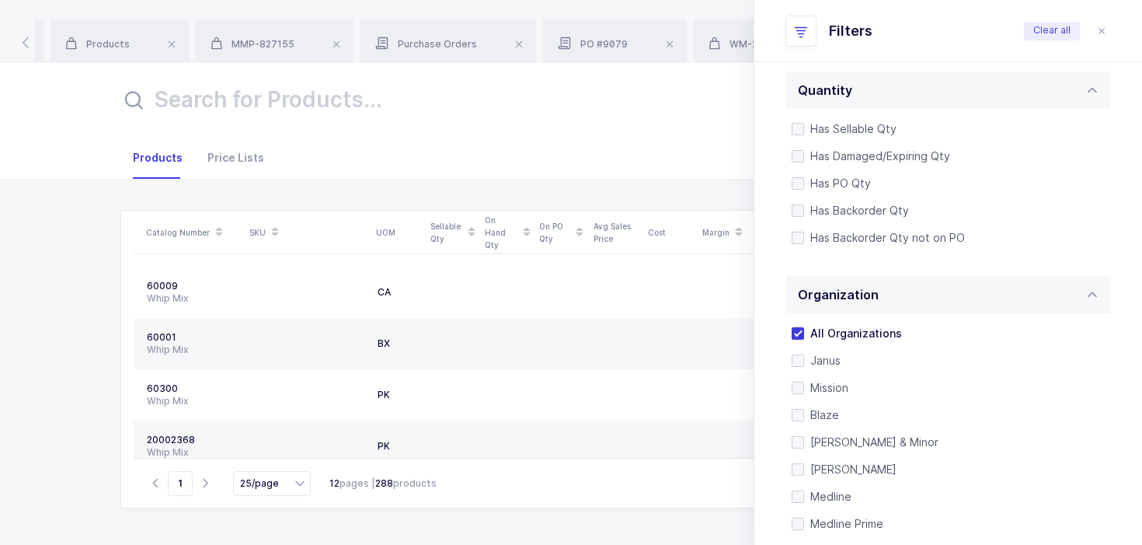
scroll to position [0, 0]
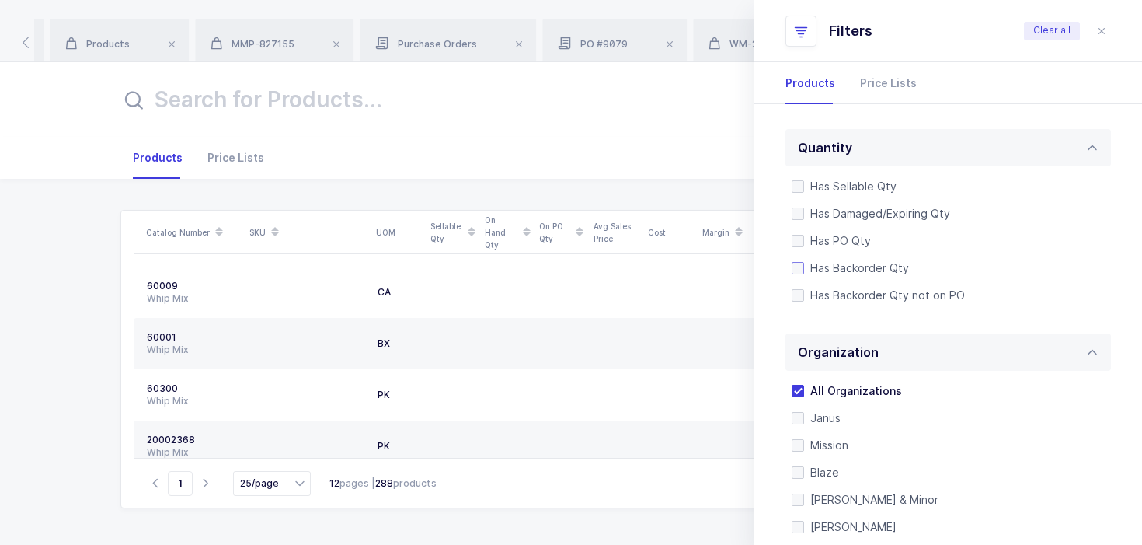
click at [833, 269] on span "Has Backorder Qty" at bounding box center [856, 267] width 105 height 15
click at [804, 262] on input "Has Backorder Qty" at bounding box center [804, 262] width 0 height 0
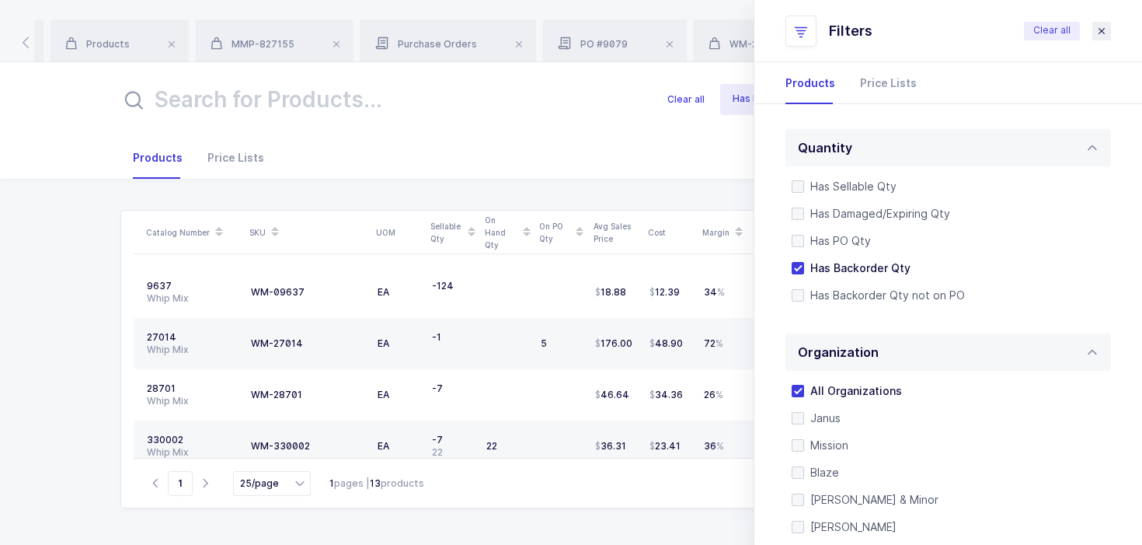
click at [1103, 31] on icon "close drawer" at bounding box center [1101, 31] width 12 height 12
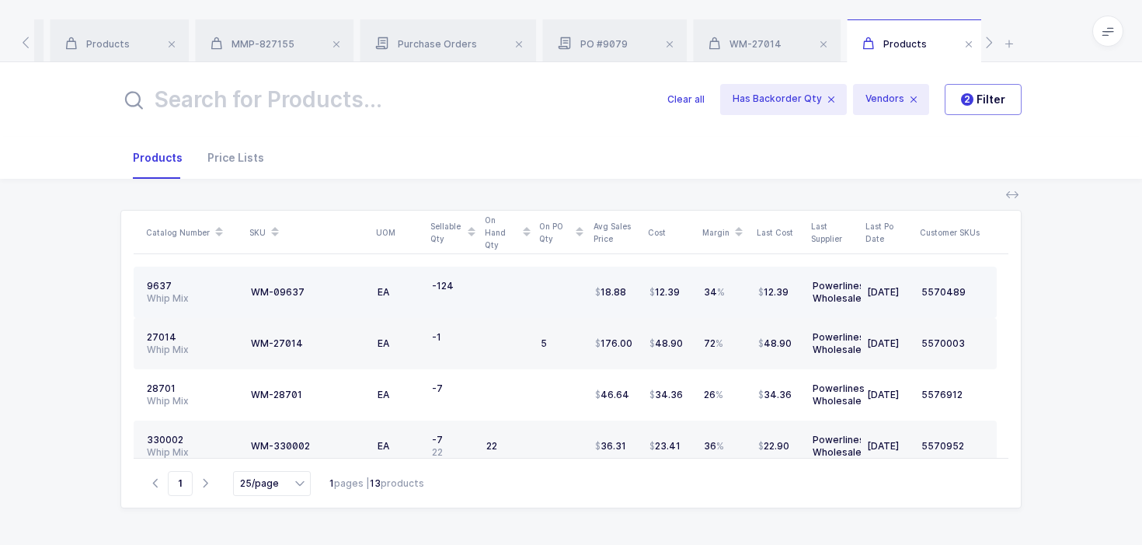
click at [620, 276] on td "18.88" at bounding box center [616, 291] width 54 height 51
click at [562, 297] on div at bounding box center [562, 292] width 42 height 12
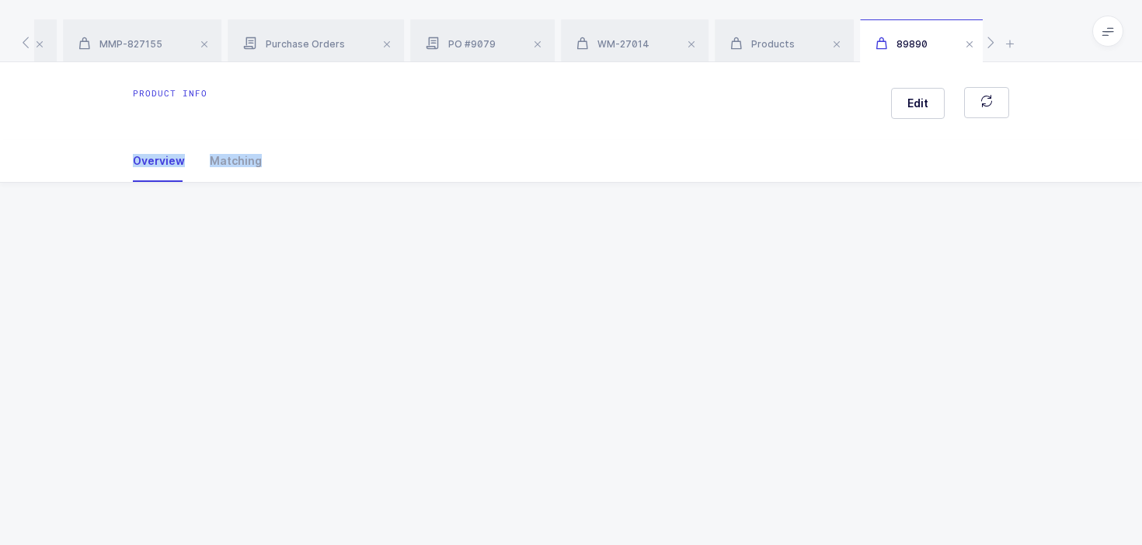
click at [562, 297] on div "Product info Edit Overview Matching Vendor Organization SKU Catalog Number UOM …" at bounding box center [571, 303] width 1142 height 482
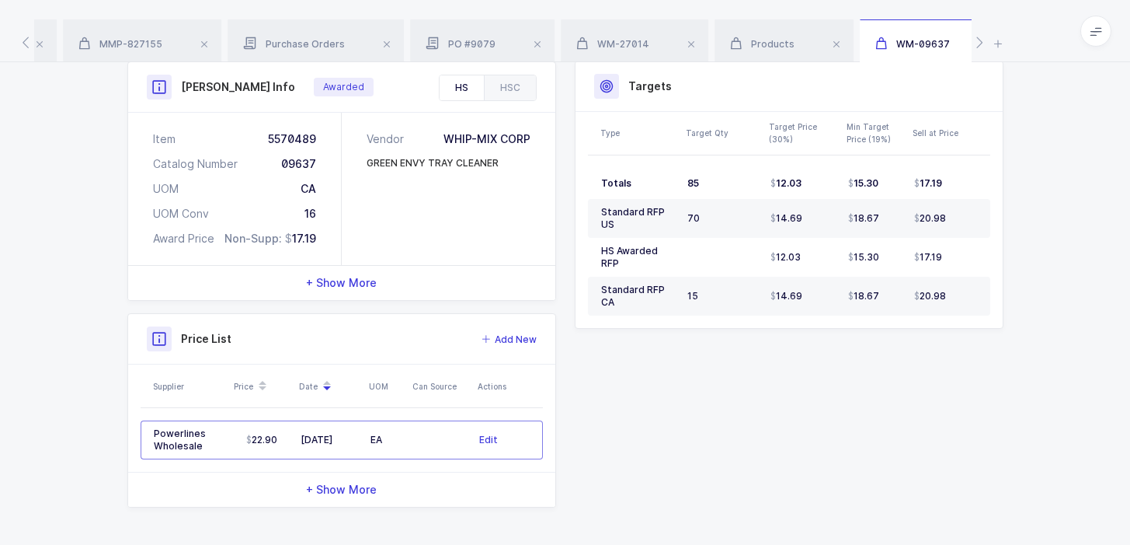
scroll to position [579, 0]
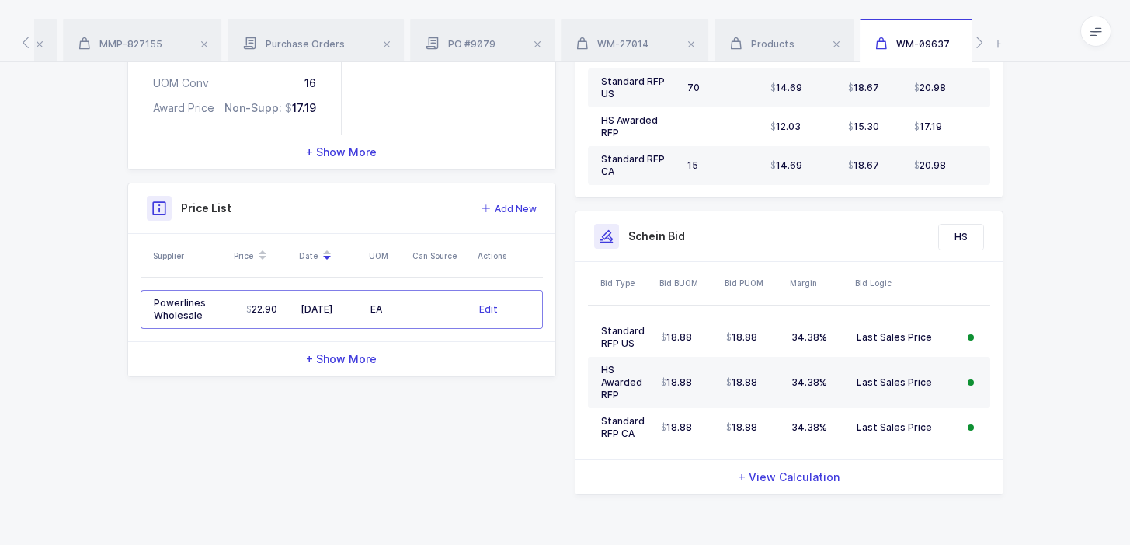
click at [487, 437] on div "Quantity and Cost MM Sellable Qty -124 On Hand Qty 0 On Po Qty 0 Next Expiratio…" at bounding box center [565, 105] width 895 height 803
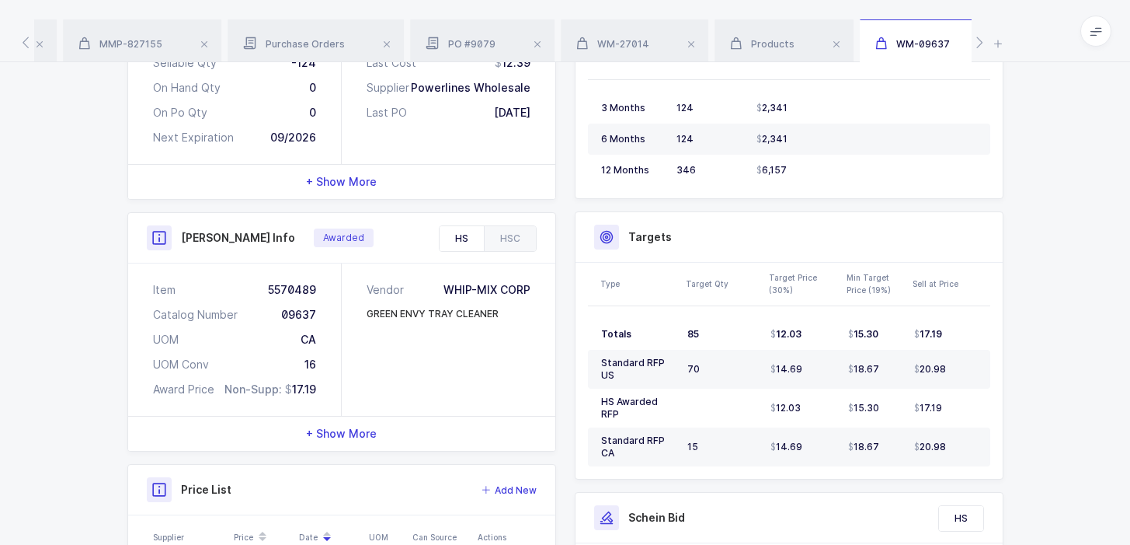
scroll to position [294, 0]
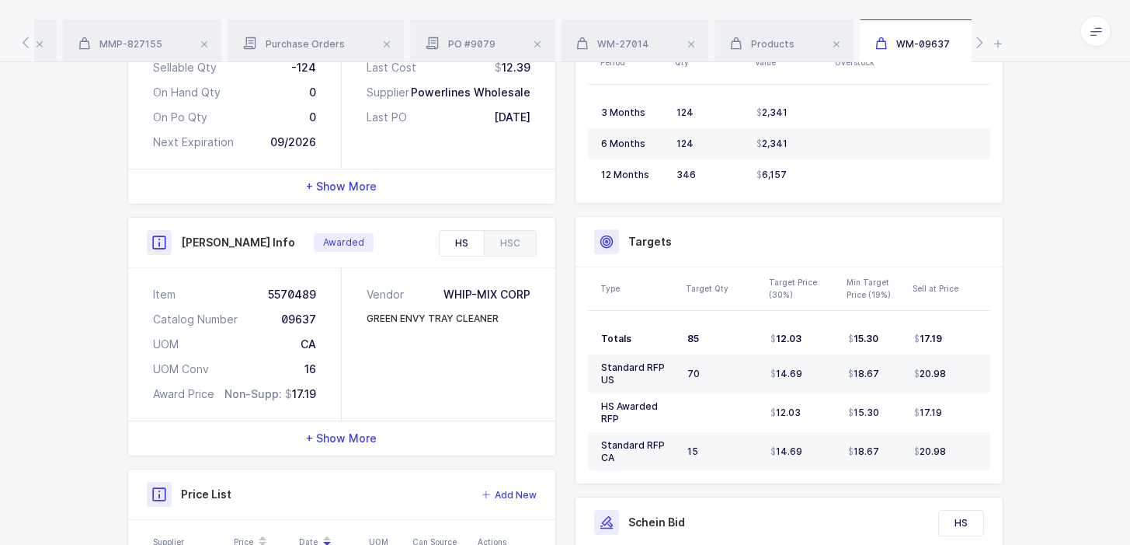
drag, startPoint x: 447, startPoint y: 385, endPoint x: 454, endPoint y: 381, distance: 8.0
click at [454, 381] on div "Vendor WHIP-MIX CORP GREEN ENVY TRAY CLEANER" at bounding box center [449, 344] width 214 height 152
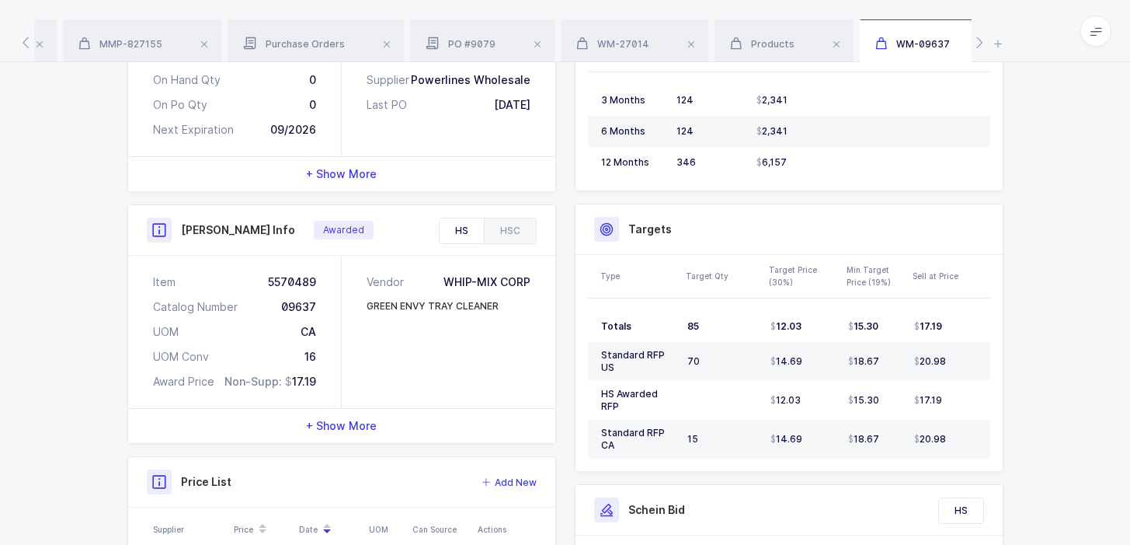
scroll to position [0, 0]
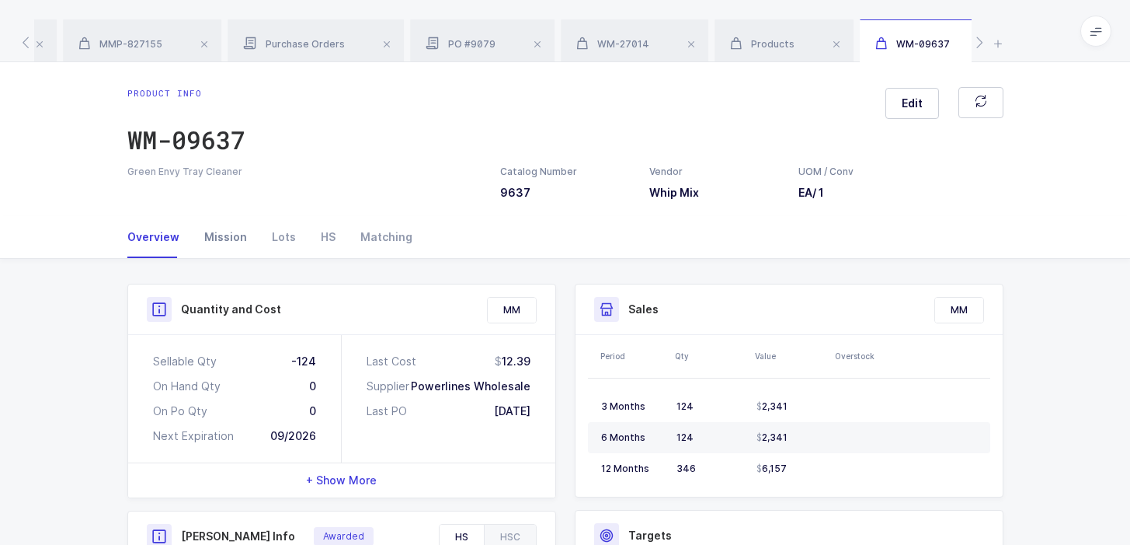
click at [205, 238] on div "Mission" at bounding box center [226, 237] width 68 height 42
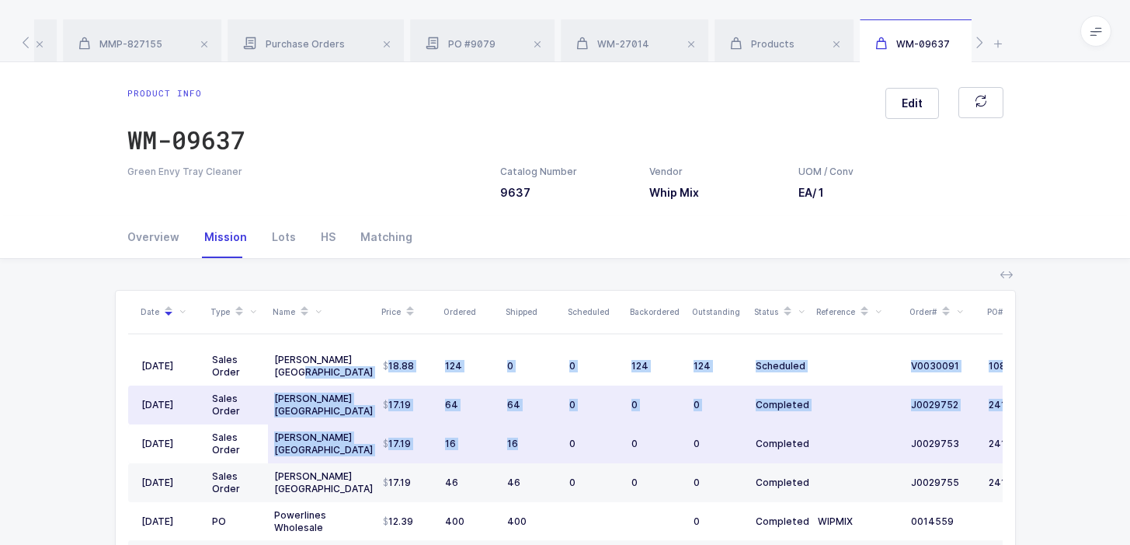
drag, startPoint x: 368, startPoint y: 367, endPoint x: 546, endPoint y: 447, distance: 194.7
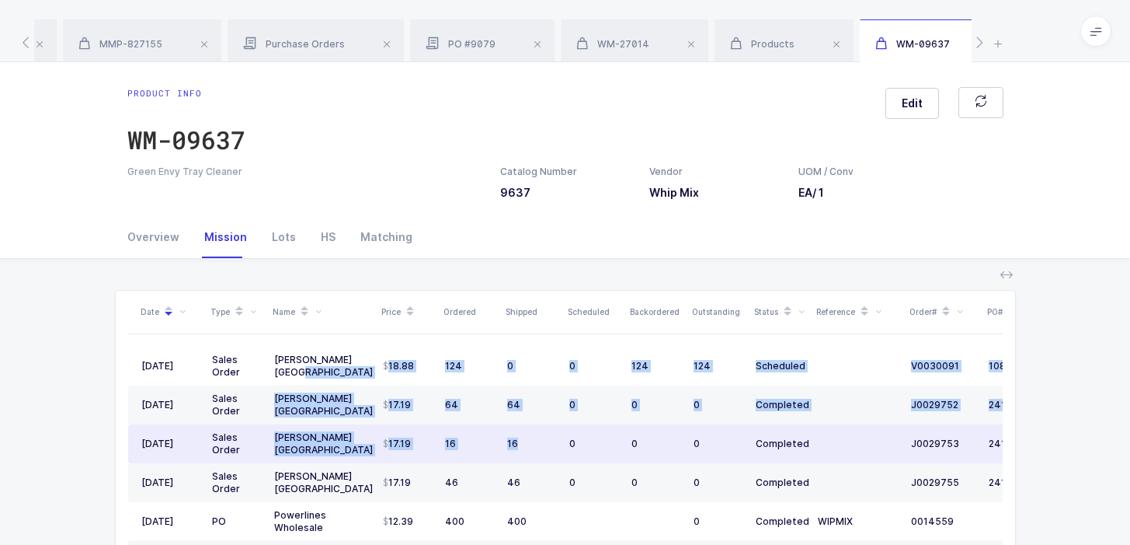
click at [546, 447] on div "16" at bounding box center [532, 443] width 50 height 12
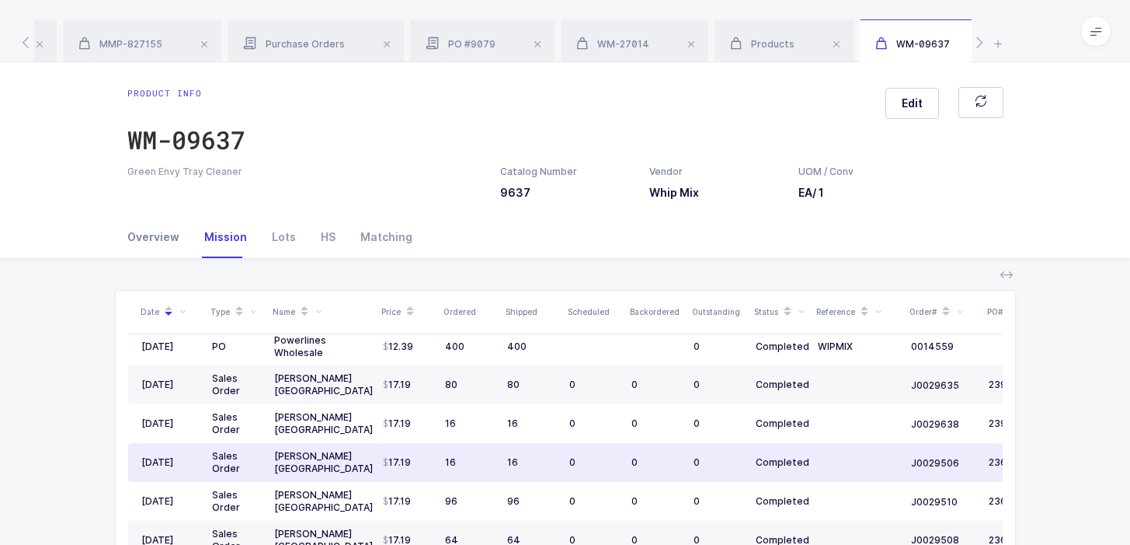
scroll to position [178, 0]
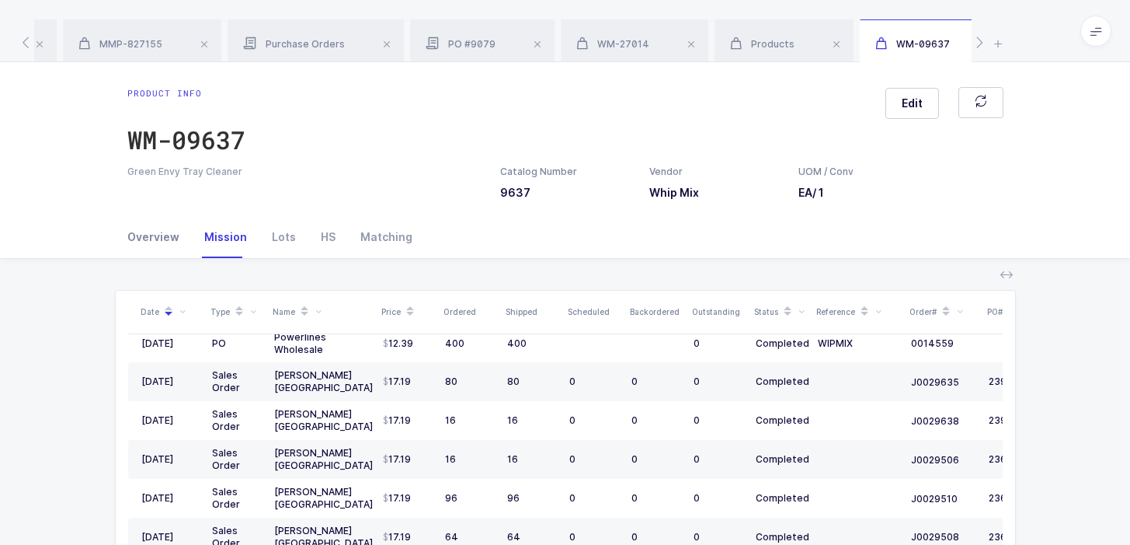
click at [137, 235] on div "Overview" at bounding box center [159, 237] width 64 height 42
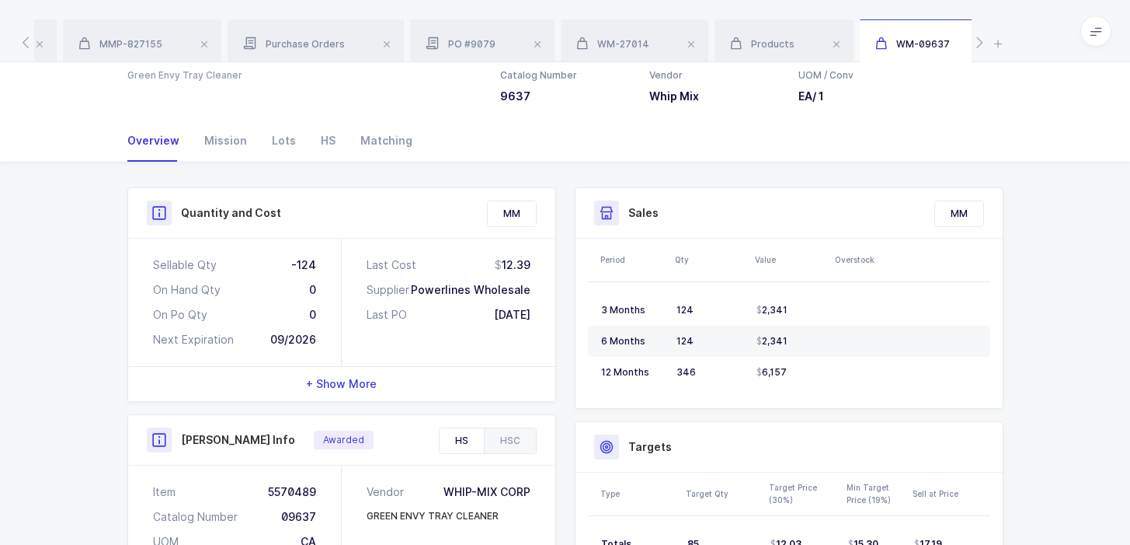
scroll to position [96, 0]
click at [333, 143] on div "HS" at bounding box center [328, 141] width 40 height 42
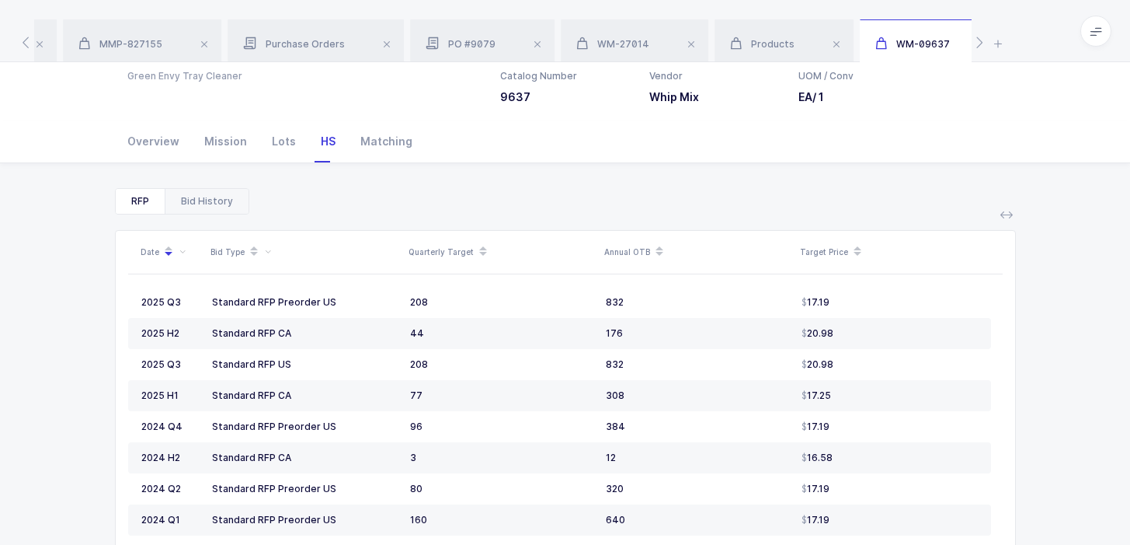
click at [216, 201] on div "Bid History" at bounding box center [207, 201] width 84 height 25
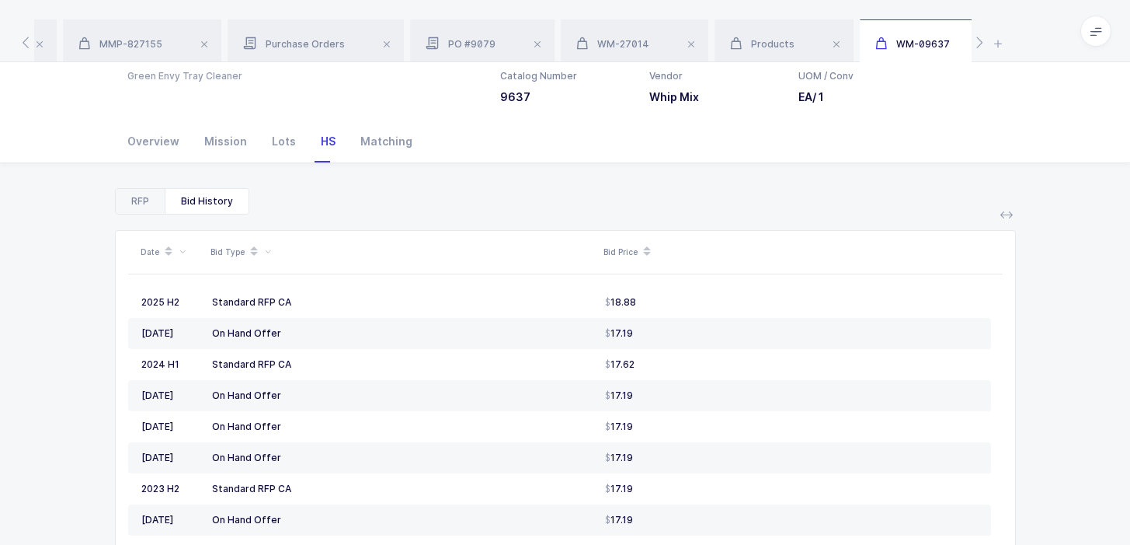
click at [139, 197] on div "RFP" at bounding box center [140, 201] width 49 height 25
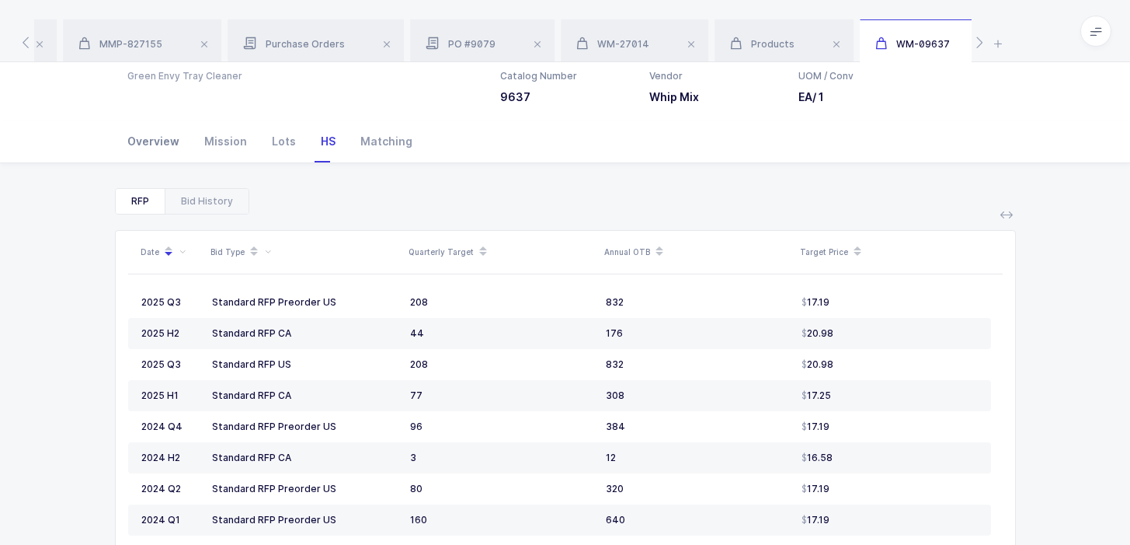
click at [135, 144] on div "Overview" at bounding box center [159, 141] width 64 height 42
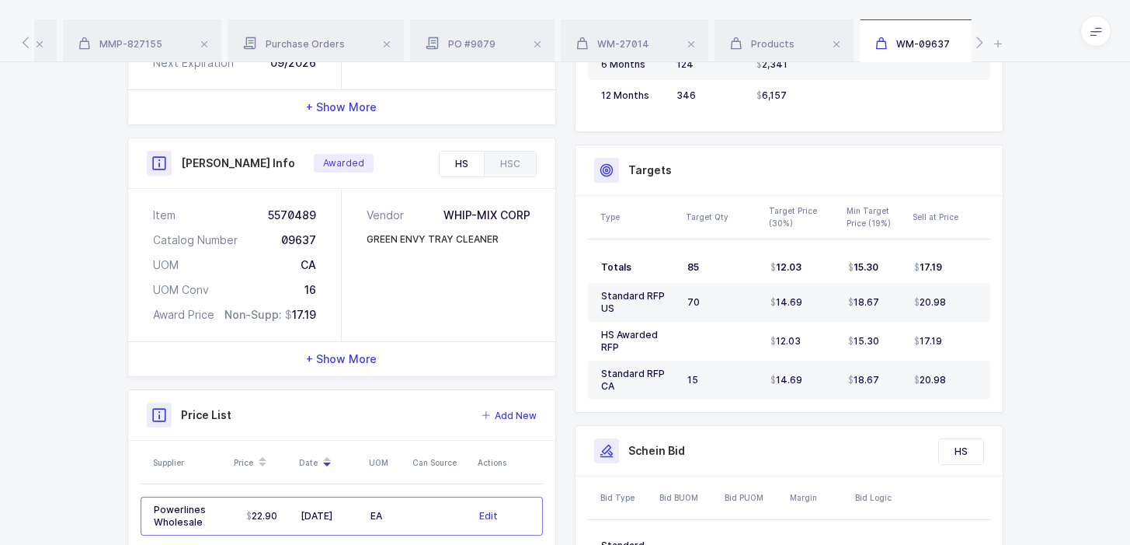
scroll to position [0, 0]
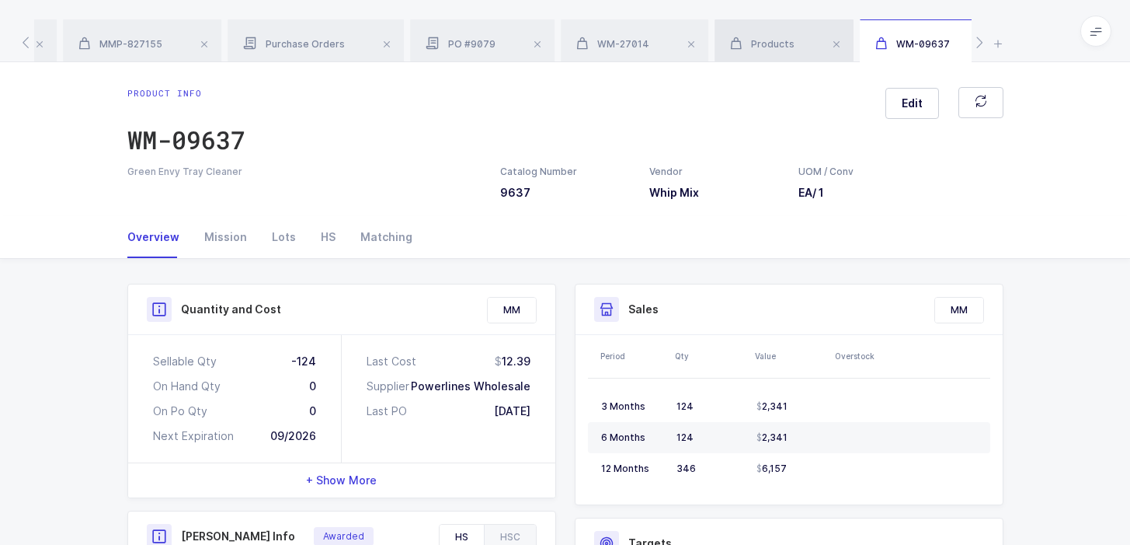
click at [766, 43] on span "Products" at bounding box center [762, 44] width 64 height 12
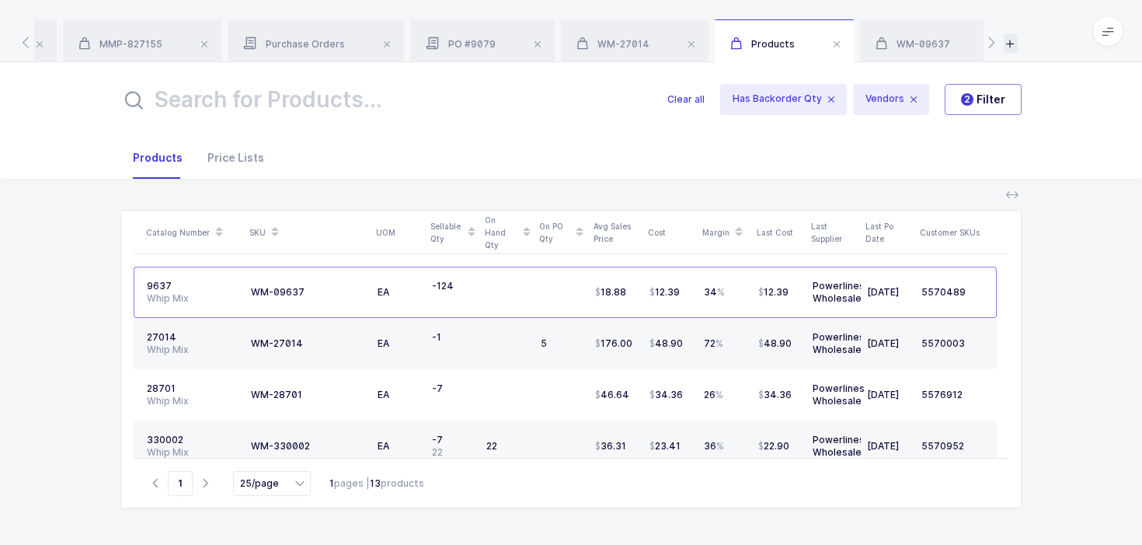
click at [1016, 35] on icon at bounding box center [1011, 43] width 14 height 19
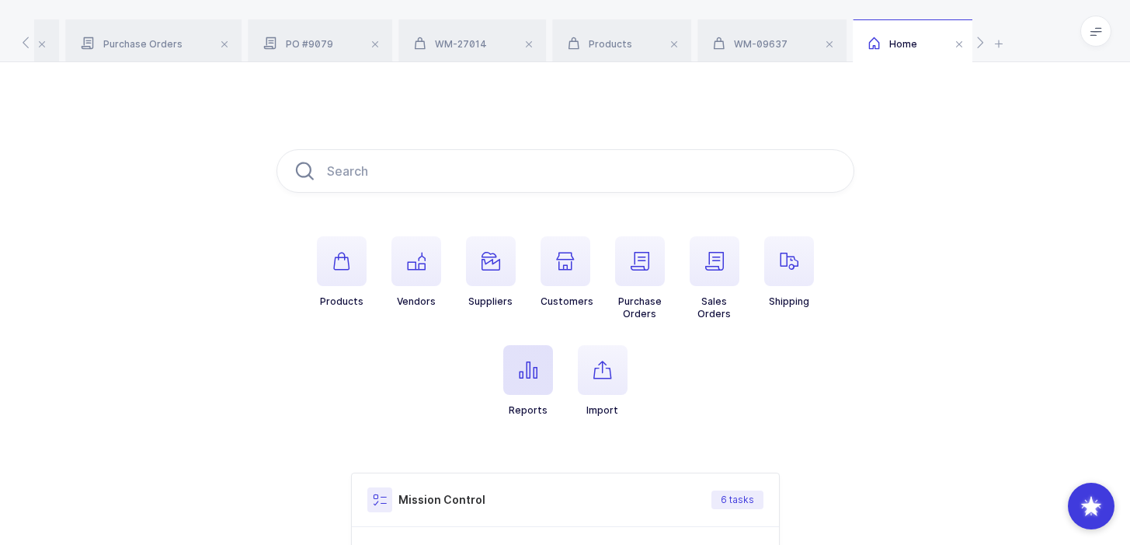
click at [530, 374] on icon "button" at bounding box center [528, 369] width 19 height 19
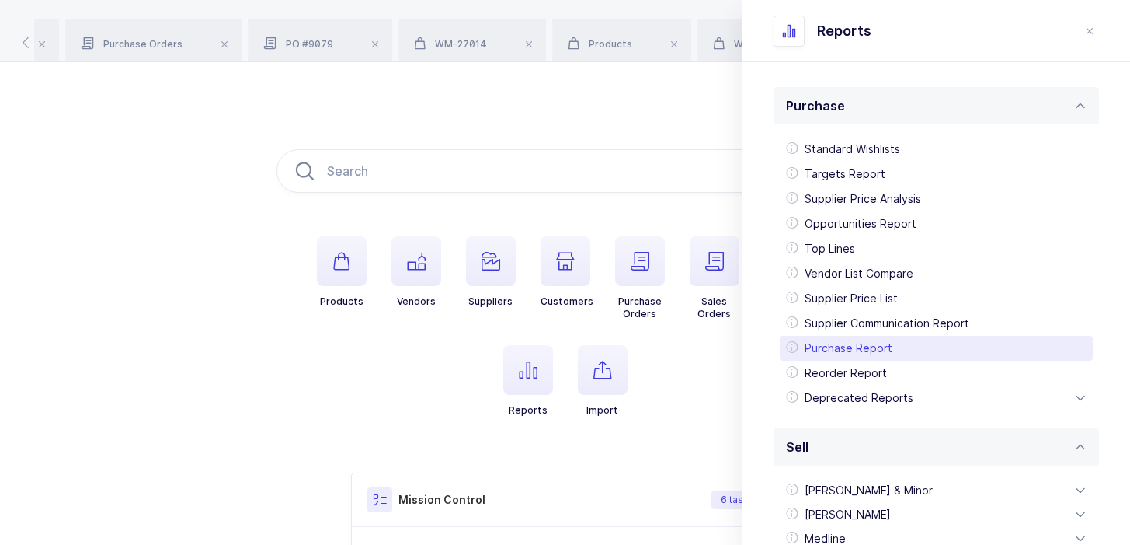
click at [834, 348] on div "Purchase Report" at bounding box center [936, 348] width 313 height 25
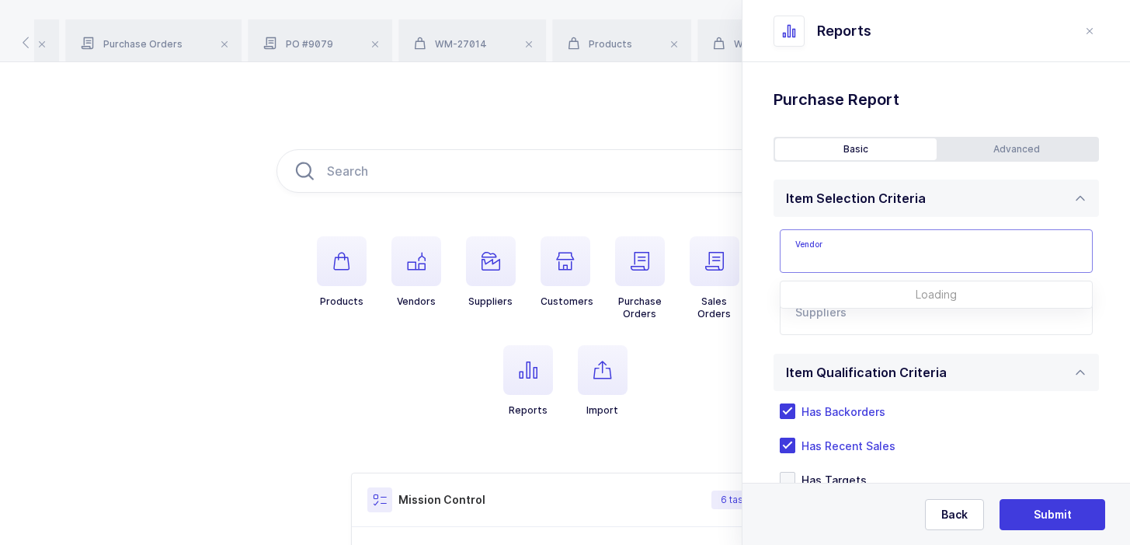
click at [838, 254] on input "text" at bounding box center [936, 250] width 313 height 43
click at [852, 305] on div "Whip Mix" at bounding box center [921, 303] width 251 height 16
type input "Whip Mix"
click at [852, 315] on input "text" at bounding box center [920, 318] width 250 height 20
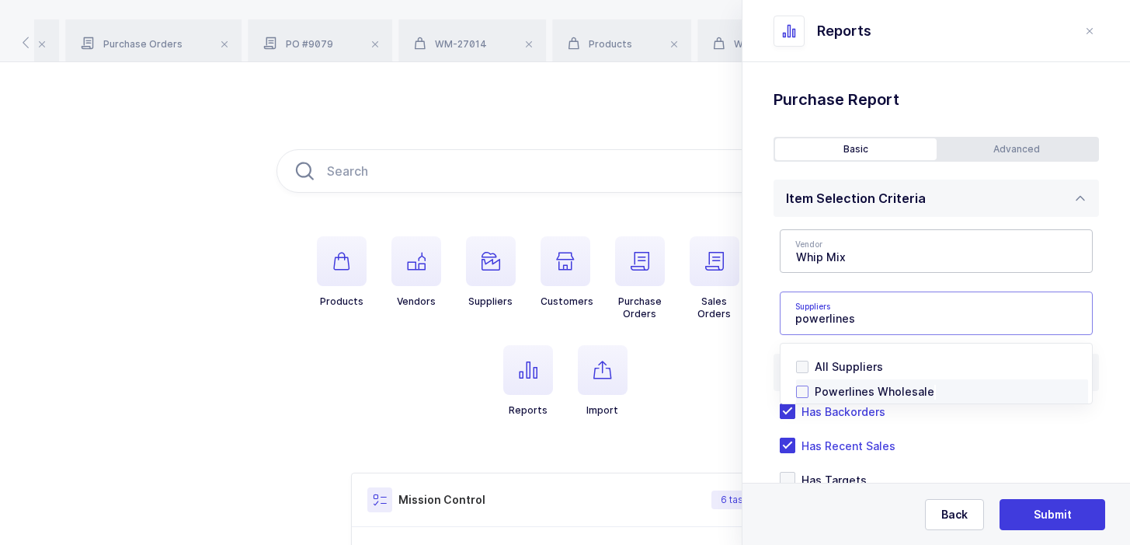
type input "powerlines"
click at [840, 385] on span "Powerlines Wholesale" at bounding box center [875, 391] width 120 height 13
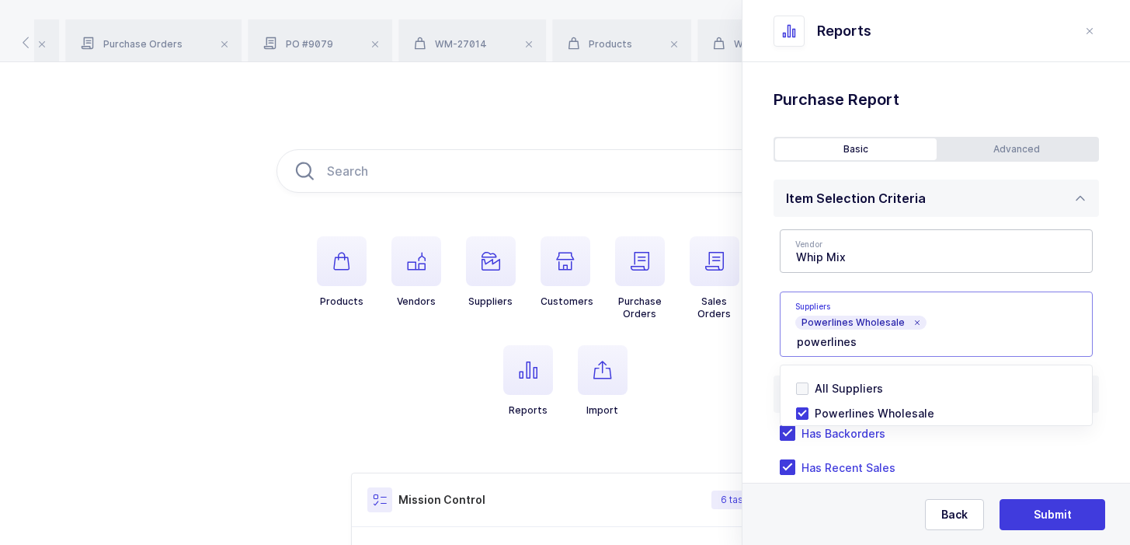
click at [1086, 388] on div at bounding box center [1088, 395] width 5 height 57
click at [1101, 388] on div "Standard Wishlists Targets Report Supplier Price Analysis Opportunities Report …" at bounding box center [937, 463] width 388 height 803
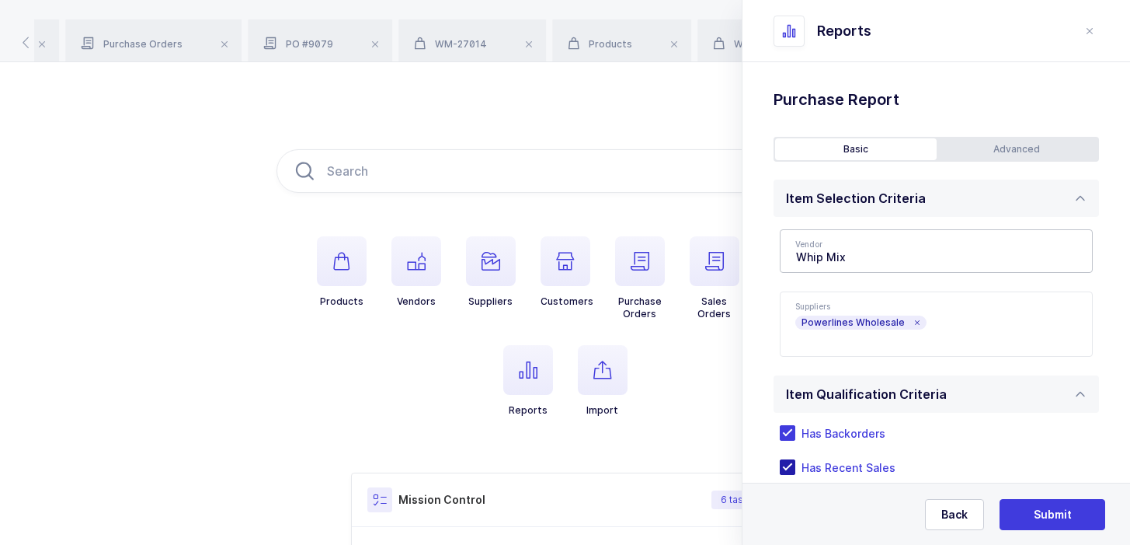
click at [858, 473] on span "Has Recent Sales" at bounding box center [845, 467] width 100 height 15
click at [795, 459] on input "Has Recent Sales" at bounding box center [795, 459] width 0 height 0
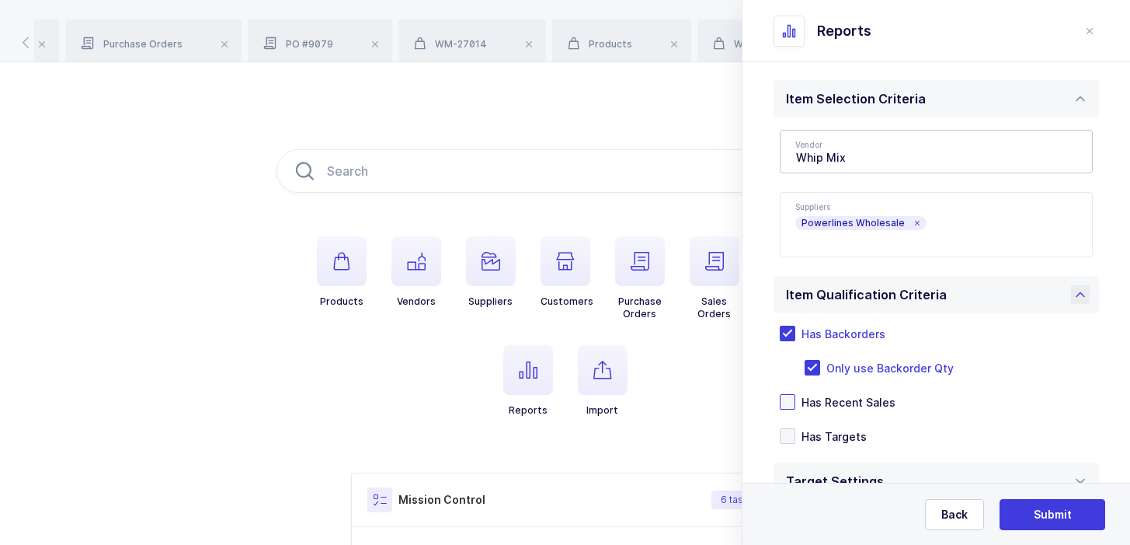
scroll to position [131, 0]
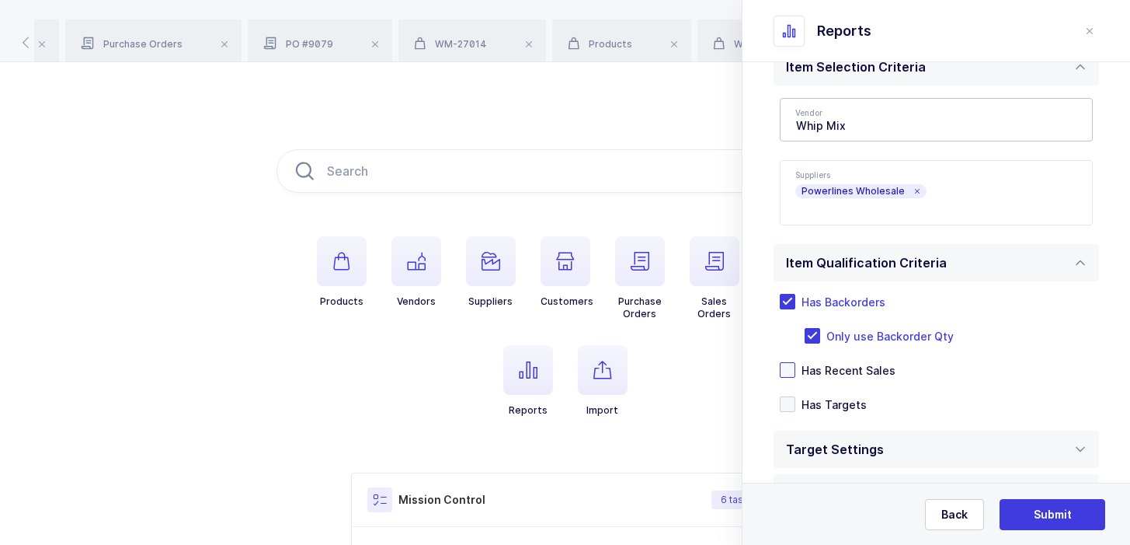
click at [860, 368] on span "Has Recent Sales" at bounding box center [845, 370] width 100 height 15
click at [795, 362] on input "Has Recent Sales" at bounding box center [795, 362] width 0 height 0
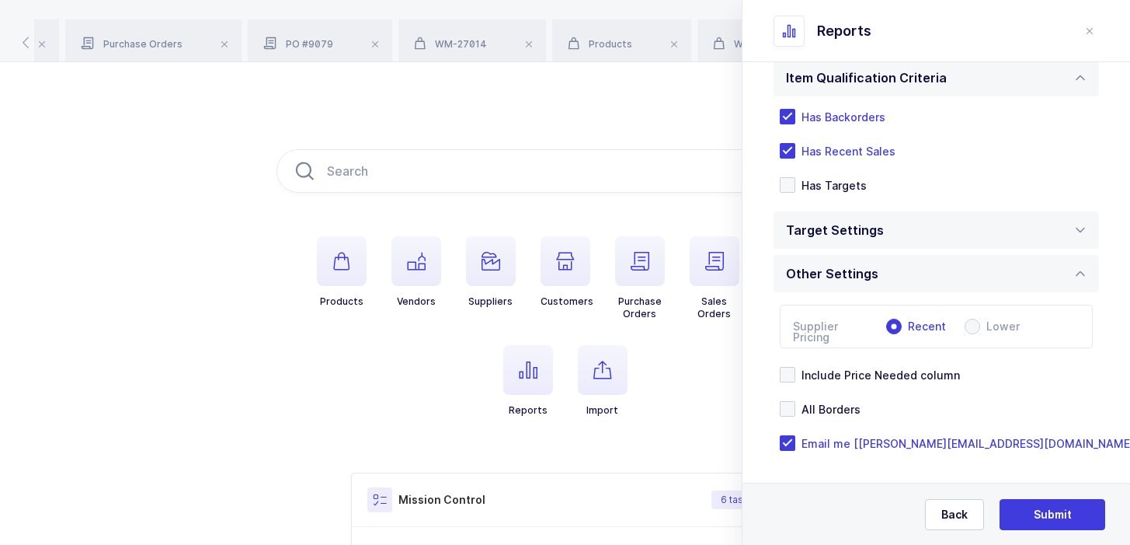
scroll to position [321, 0]
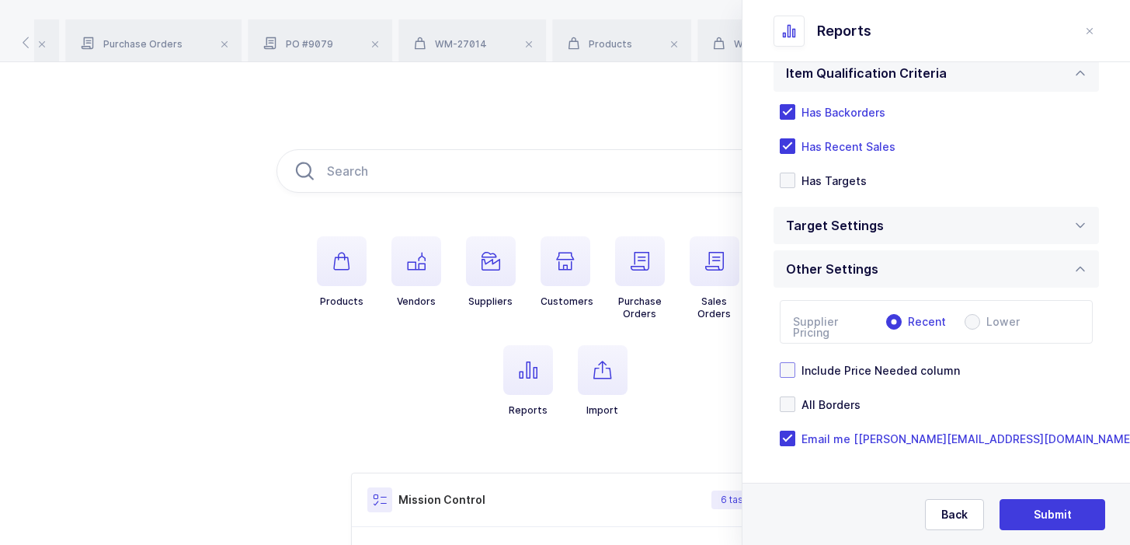
click at [925, 367] on span "Include Price Needed column" at bounding box center [877, 370] width 165 height 15
click at [795, 362] on input "Include Price Needed column" at bounding box center [795, 362] width 0 height 0
click at [905, 212] on div "Target Settings" at bounding box center [936, 225] width 325 height 37
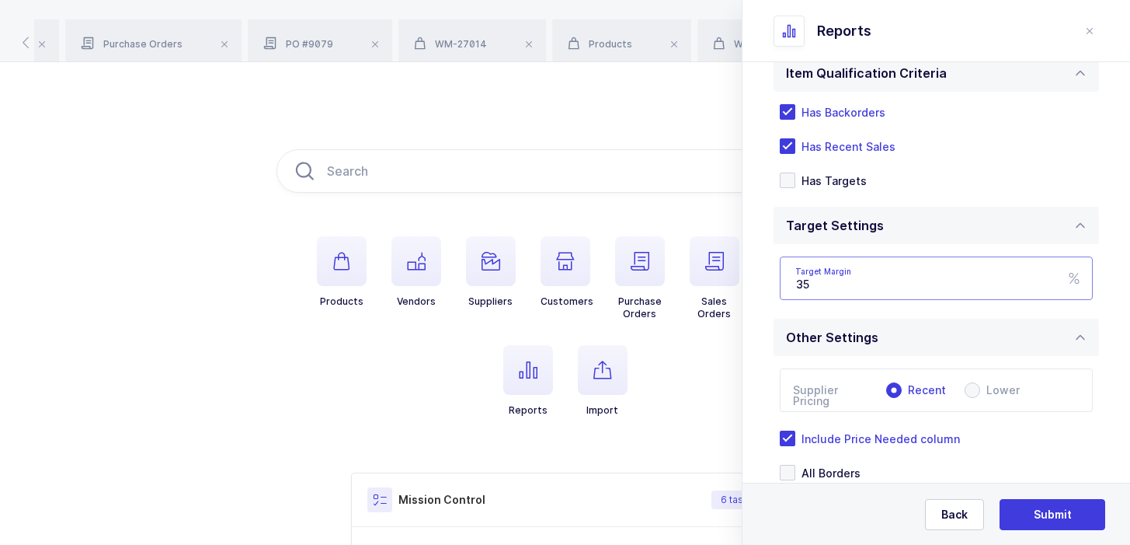
drag, startPoint x: 889, startPoint y: 284, endPoint x: 799, endPoint y: 284, distance: 90.1
click at [798, 284] on input "35" at bounding box center [936, 277] width 313 height 43
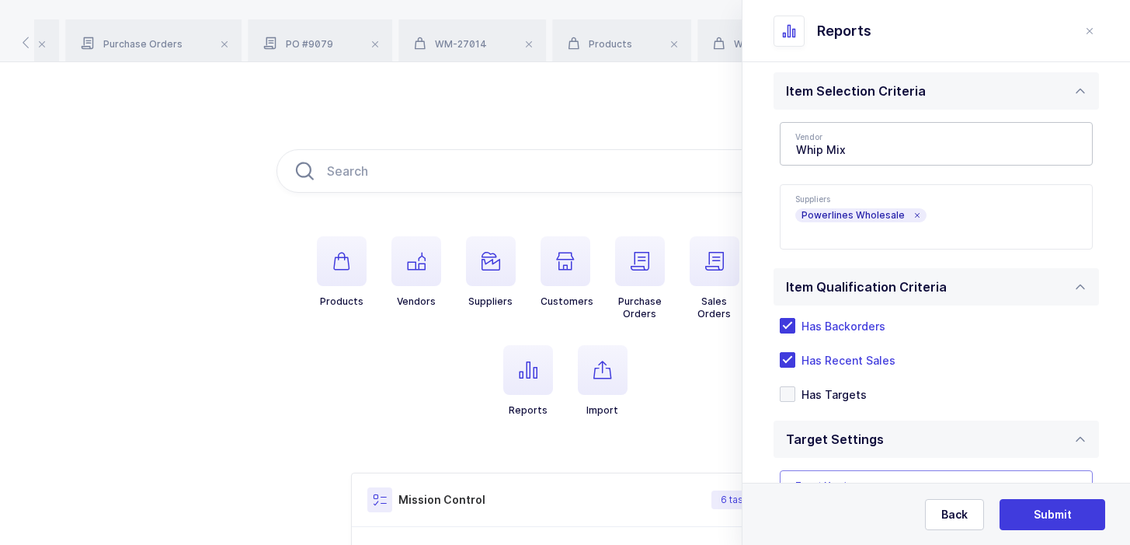
scroll to position [0, 0]
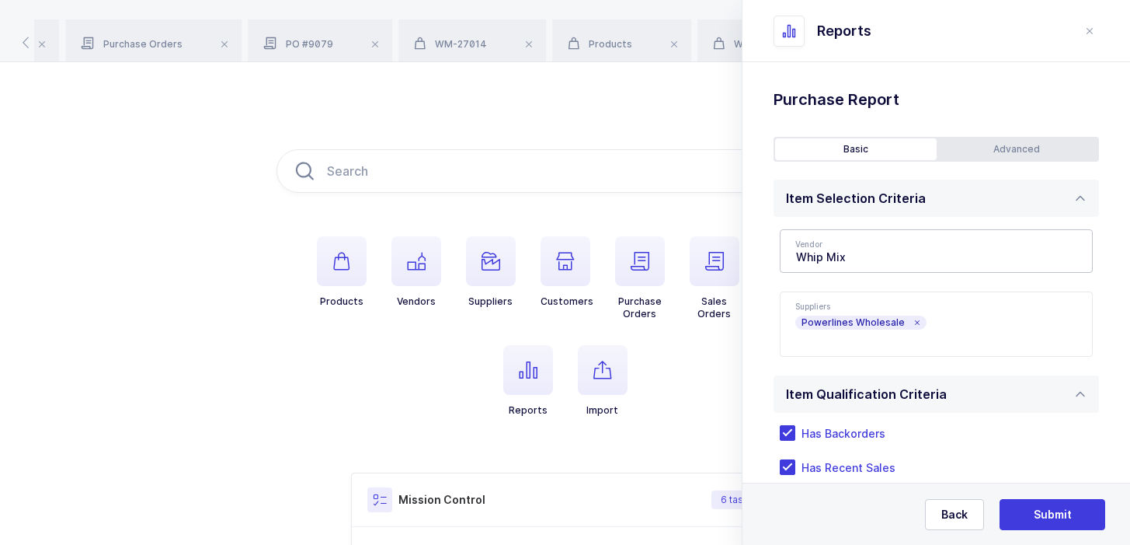
type input "25"
click at [992, 139] on div "Advanced" at bounding box center [1018, 149] width 162 height 22
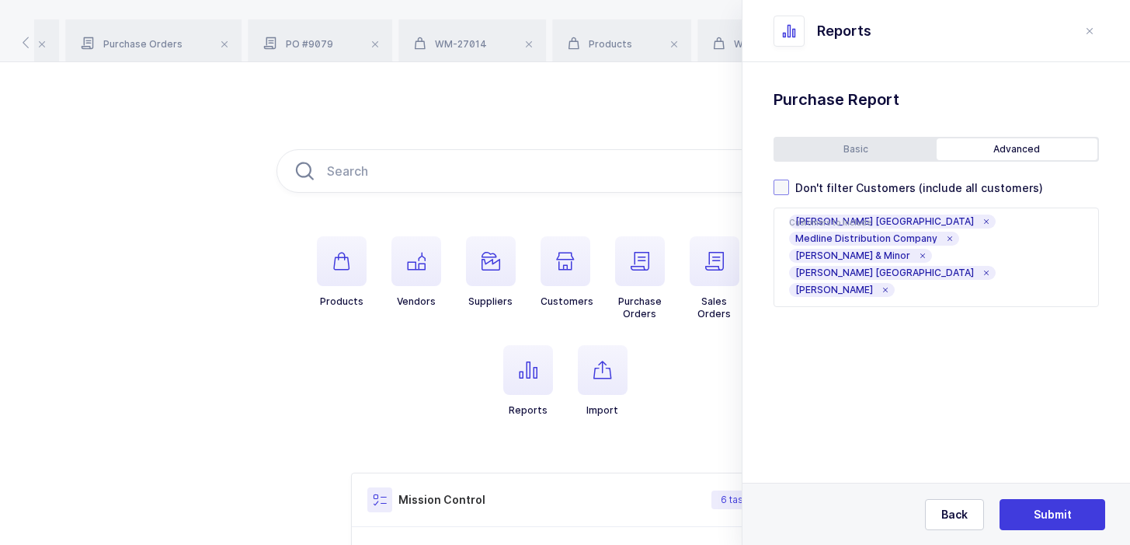
click at [871, 182] on span "Don't filter Customers (include all customers)" at bounding box center [916, 187] width 254 height 15
click at [789, 179] on input "Don't filter Customers (include all customers)" at bounding box center [789, 179] width 0 height 0
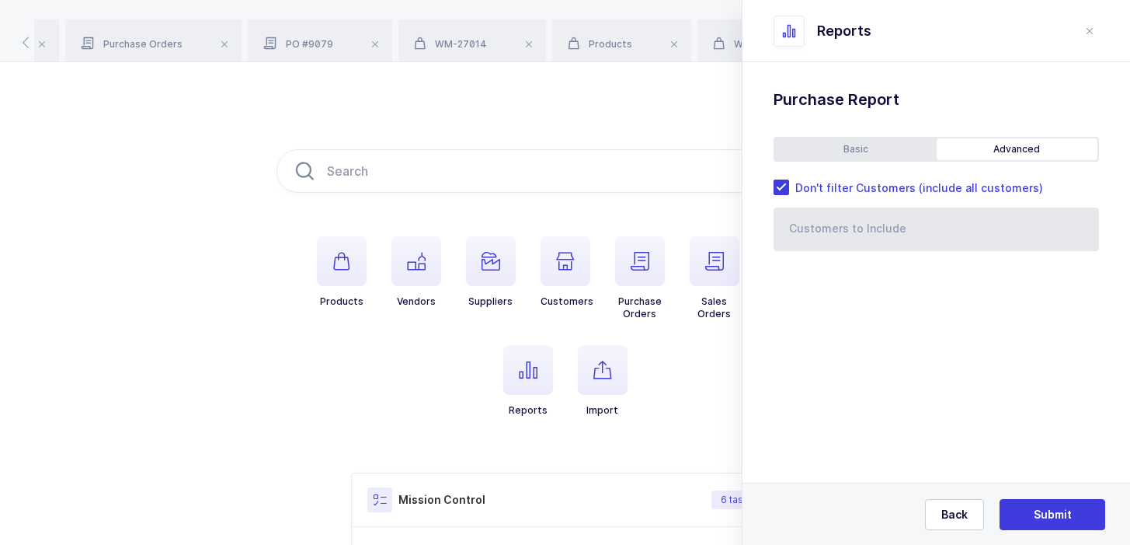
click at [871, 162] on div "Basic Advanced Item Selection Criteria Vendor Whip Mix Becton Dickinson $1,309,…" at bounding box center [936, 194] width 325 height 114
click at [892, 149] on div "Basic" at bounding box center [856, 149] width 162 height 22
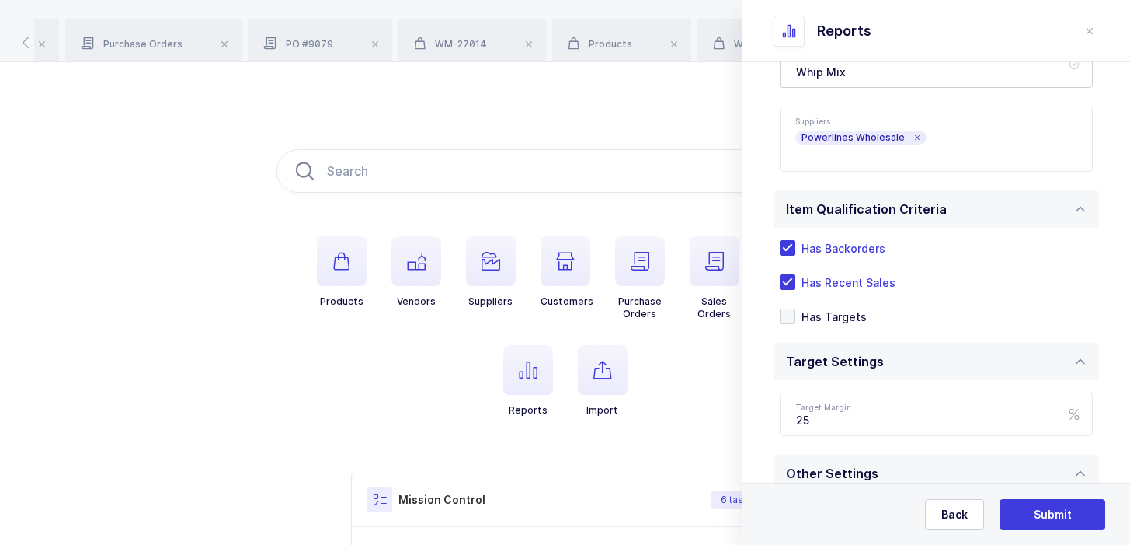
scroll to position [389, 0]
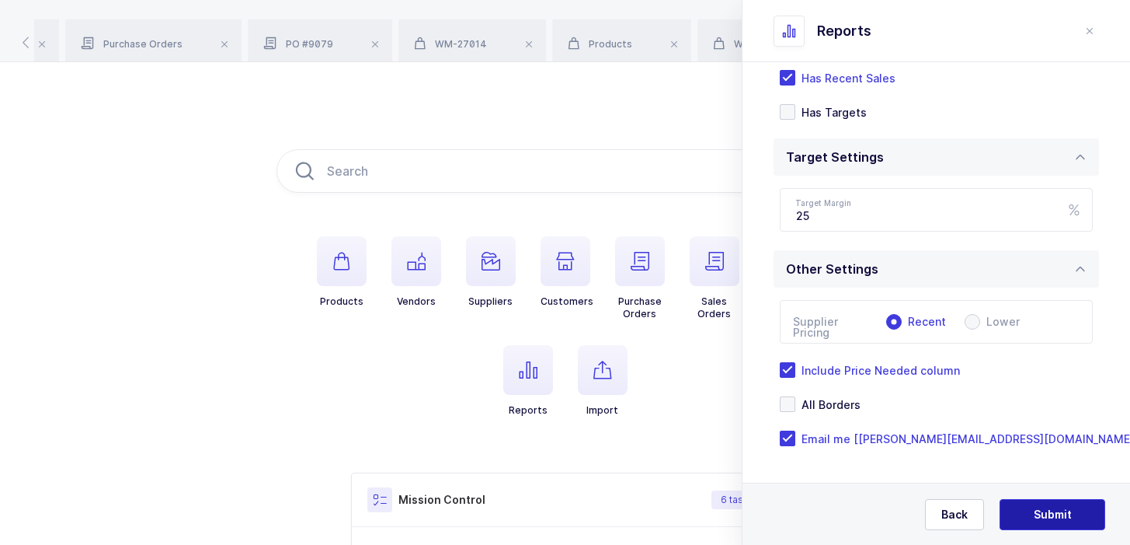
click at [1053, 506] on span "Submit" at bounding box center [1053, 514] width 38 height 16
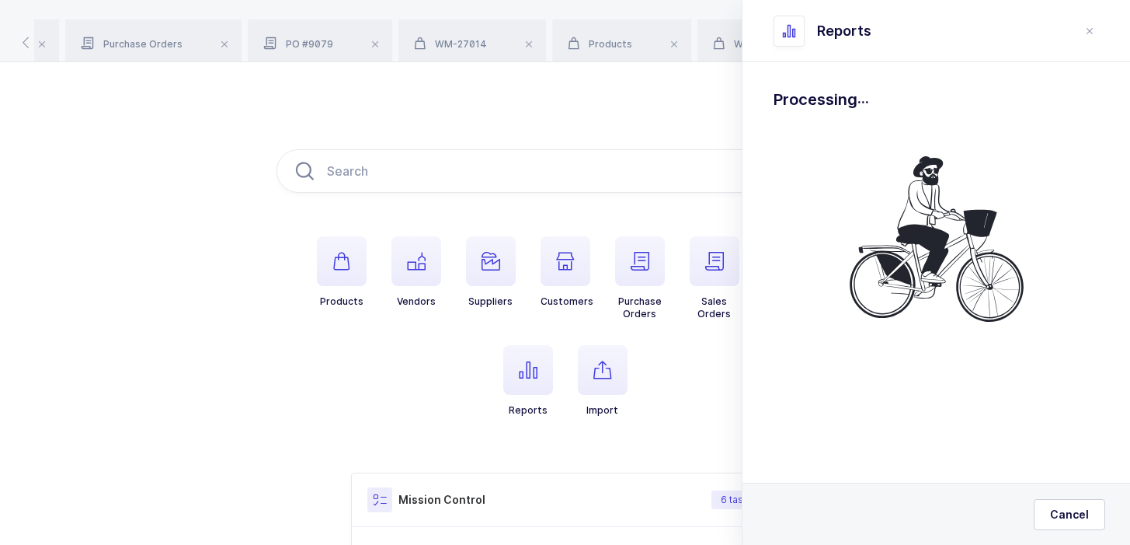
scroll to position [0, 0]
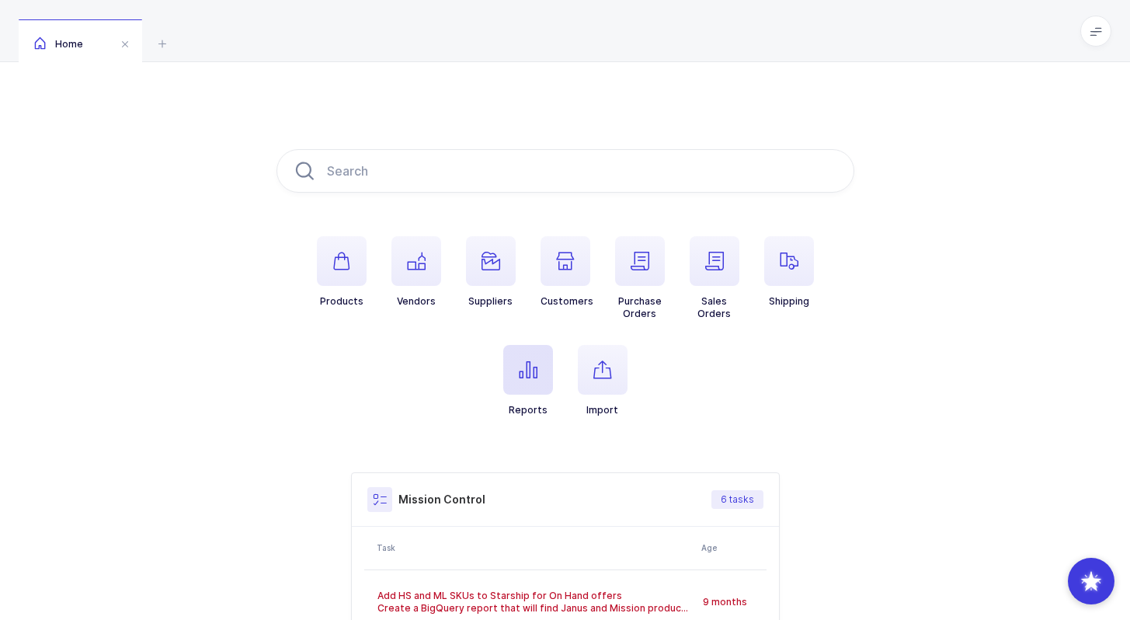
click at [535, 376] on icon "button" at bounding box center [528, 369] width 19 height 19
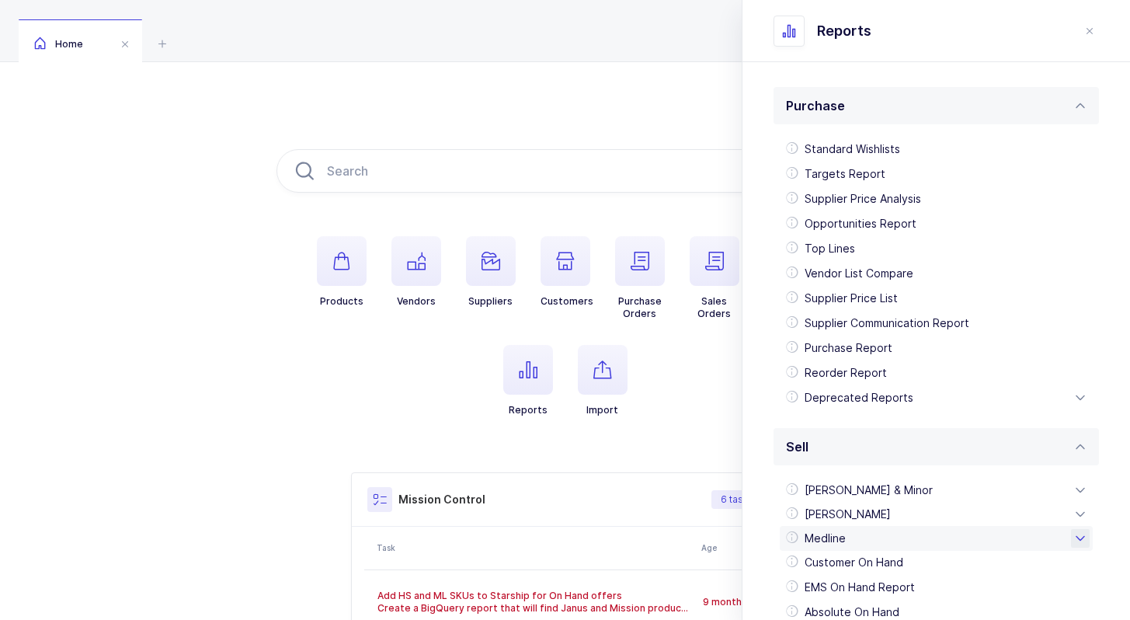
drag, startPoint x: 862, startPoint y: 559, endPoint x: 858, endPoint y: 537, distance: 22.1
click at [858, 537] on ul "[PERSON_NAME] & Minor Wave 1 Bid Wave 2 Bid Wave 3 Bid Bid Audit Report [PERSON…" at bounding box center [936, 551] width 313 height 147
click at [670, 421] on ul "Products Vendors Suppliers Customers Purchase Orders Sales Orders Shipping Repo…" at bounding box center [566, 338] width 578 height 205
click at [1090, 37] on button "close drawer" at bounding box center [1089, 31] width 19 height 19
